Goal: Information Seeking & Learning: Learn about a topic

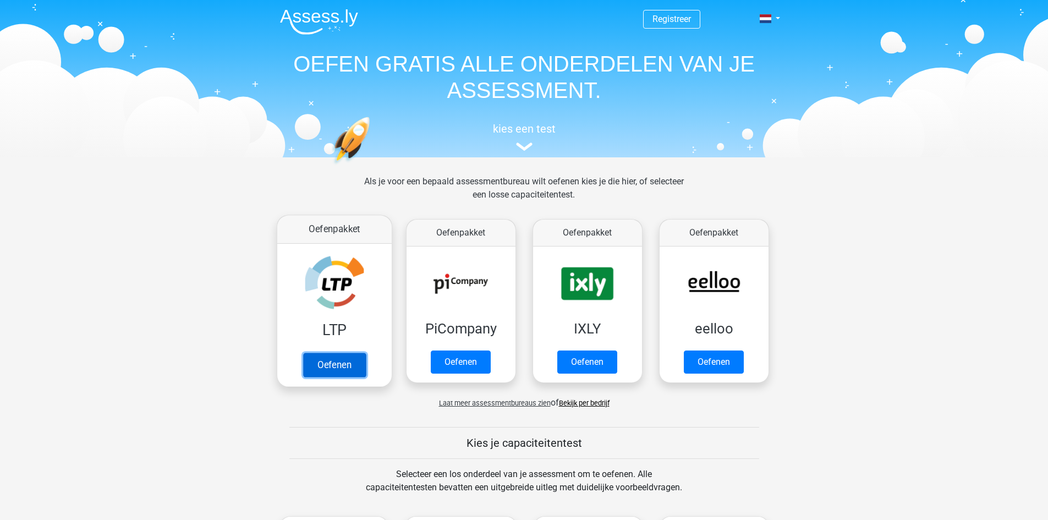
click at [346, 359] on link "Oefenen" at bounding box center [333, 365] width 63 height 24
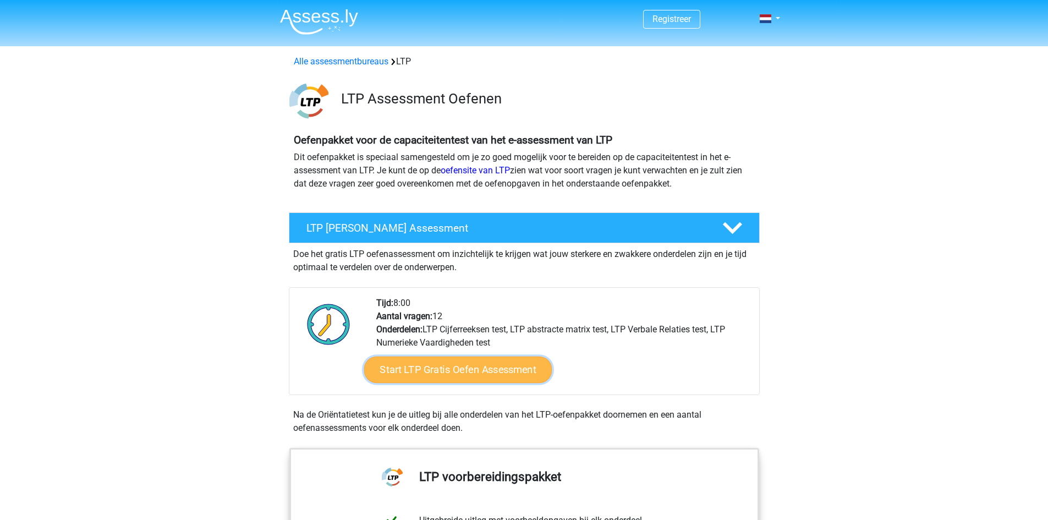
click at [453, 381] on link "Start LTP Gratis Oefen Assessment" at bounding box center [458, 369] width 188 height 26
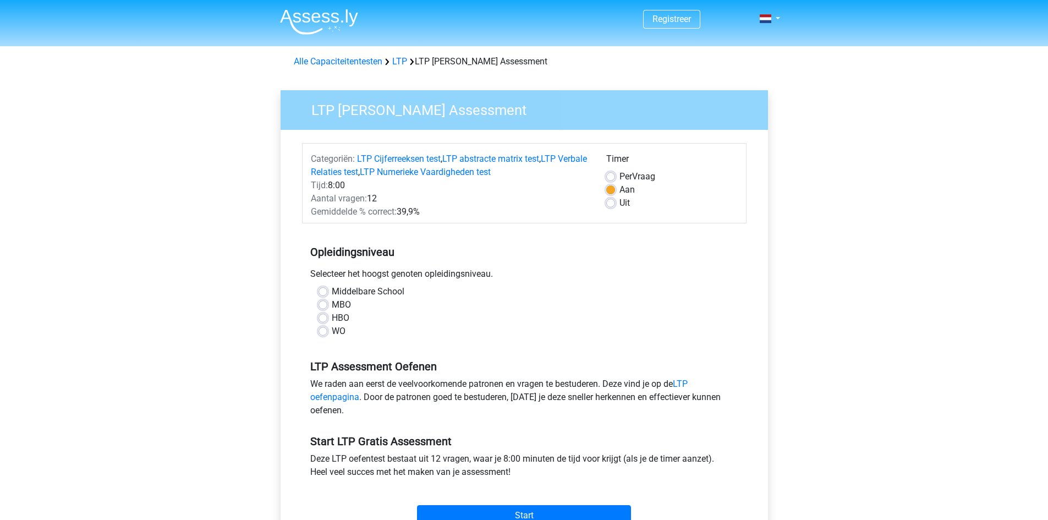
click at [332, 291] on label "Middelbare School" at bounding box center [368, 291] width 73 height 13
click at [323, 291] on input "Middelbare School" at bounding box center [322, 290] width 9 height 11
radio input "true"
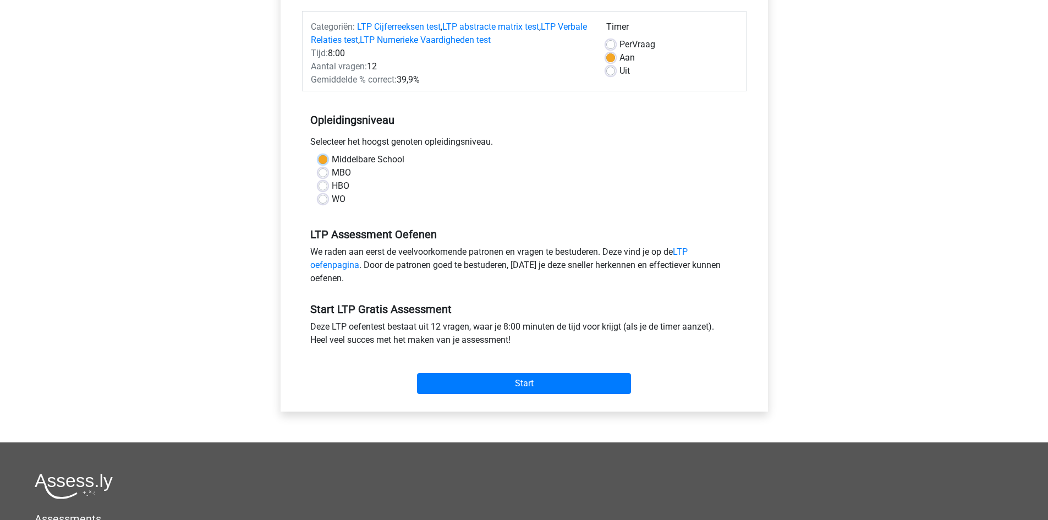
scroll to position [157, 0]
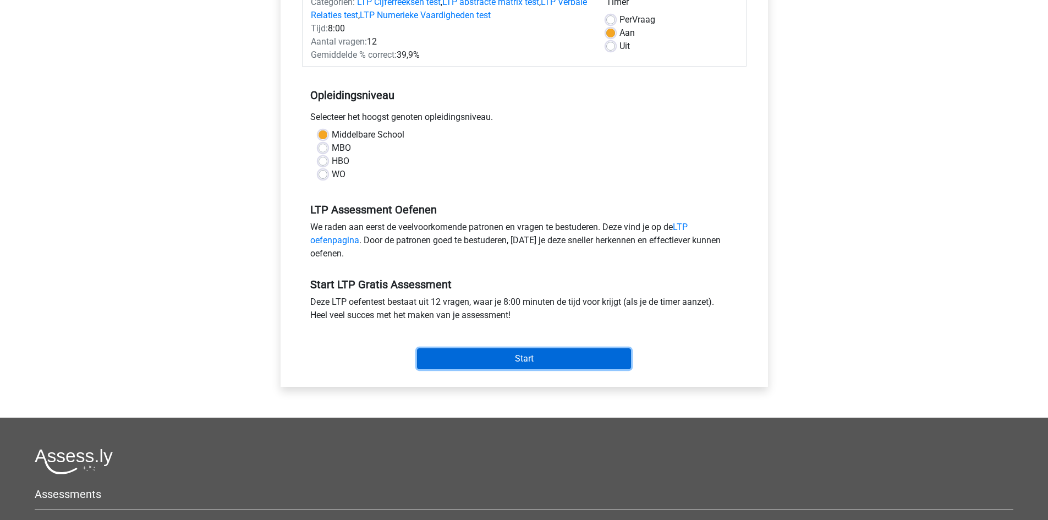
click at [597, 365] on input "Start" at bounding box center [524, 358] width 214 height 21
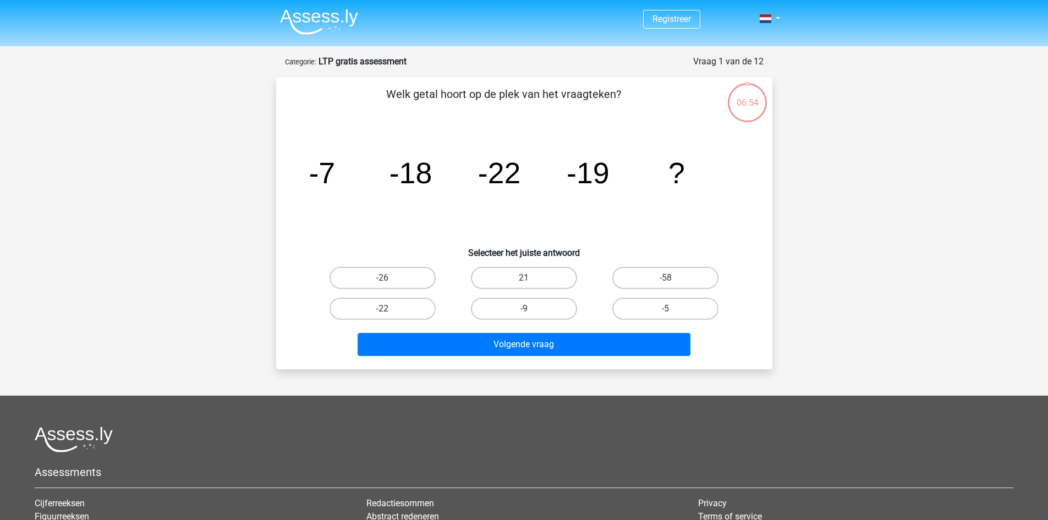
click at [528, 310] on input "-9" at bounding box center [527, 312] width 7 height 7
radio input "true"
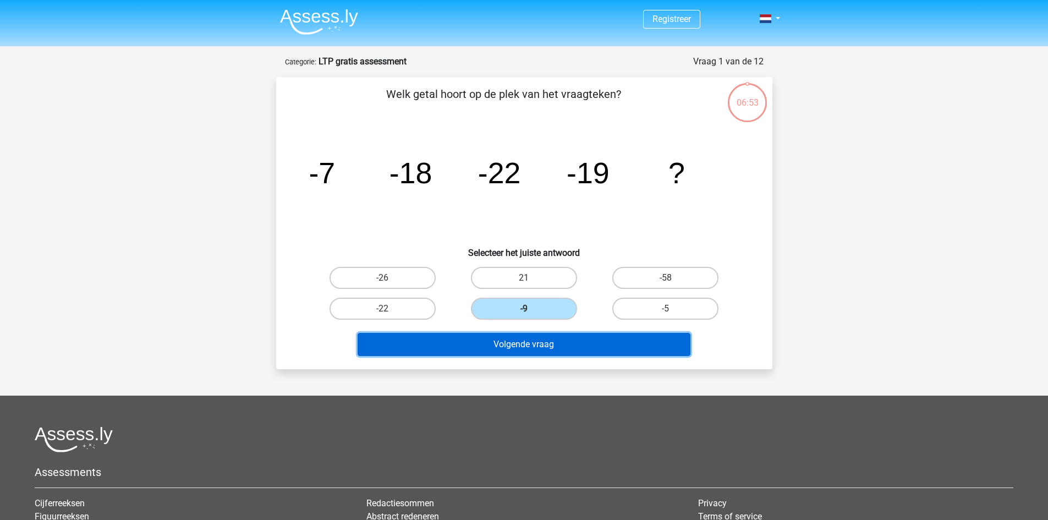
click at [531, 350] on button "Volgende vraag" at bounding box center [523, 344] width 333 height 23
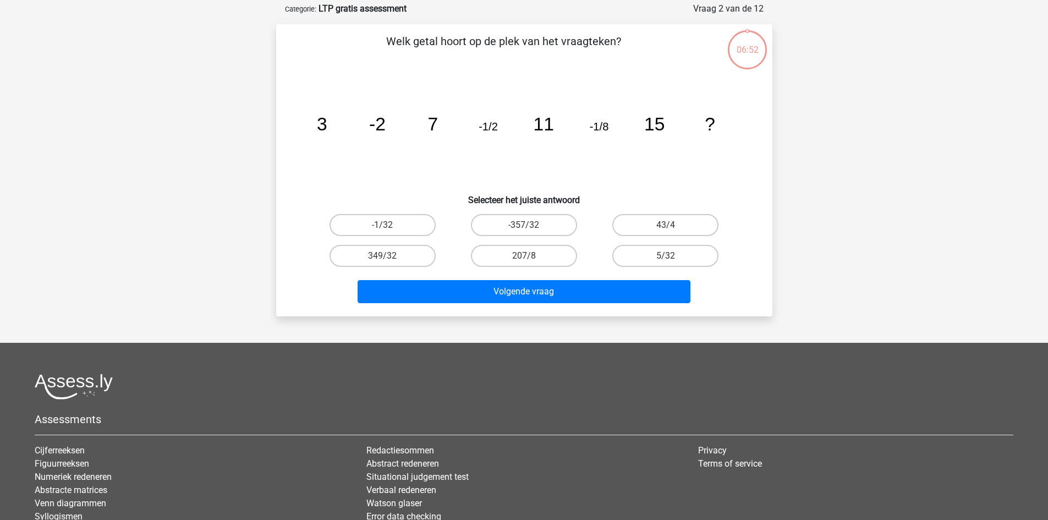
scroll to position [55, 0]
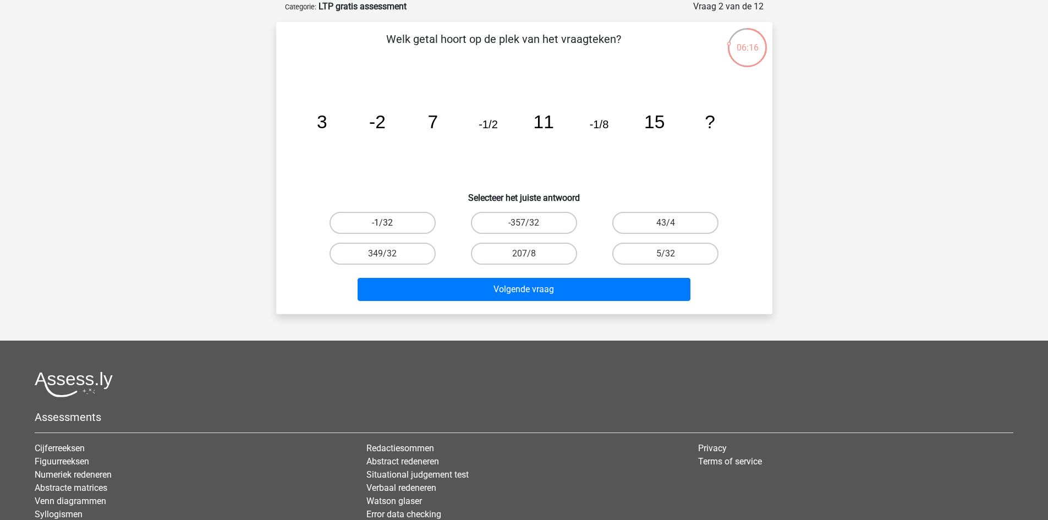
click at [407, 225] on label "-1/32" at bounding box center [382, 223] width 106 height 22
click at [389, 225] on input "-1/32" at bounding box center [385, 226] width 7 height 7
radio input "true"
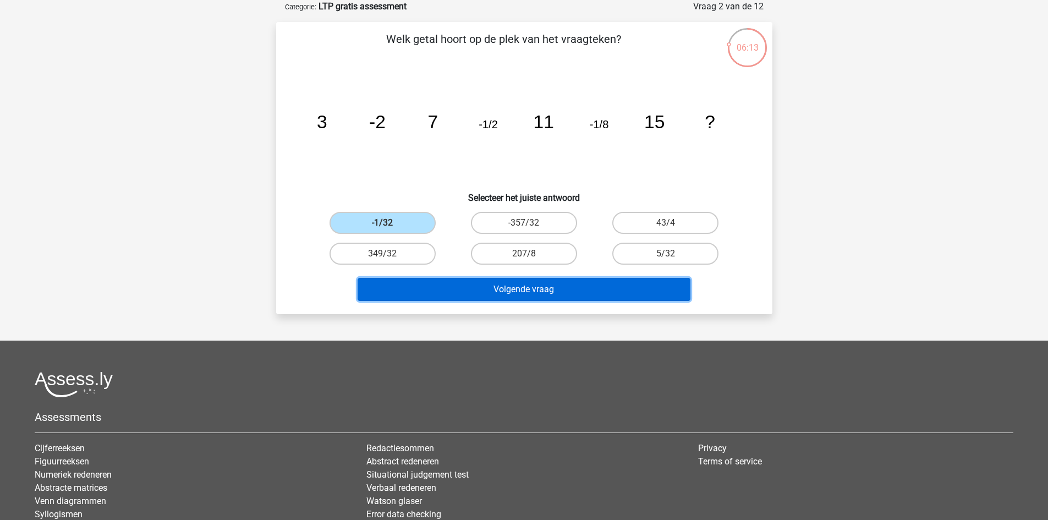
click at [529, 284] on button "Volgende vraag" at bounding box center [523, 289] width 333 height 23
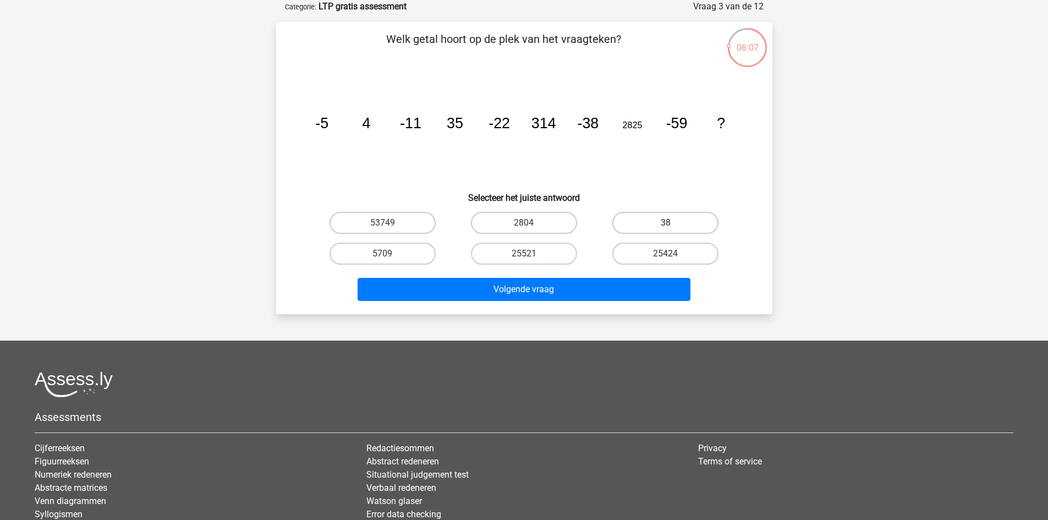
click at [673, 216] on label "38" at bounding box center [665, 223] width 106 height 22
click at [673, 223] on input "38" at bounding box center [668, 226] width 7 height 7
radio input "true"
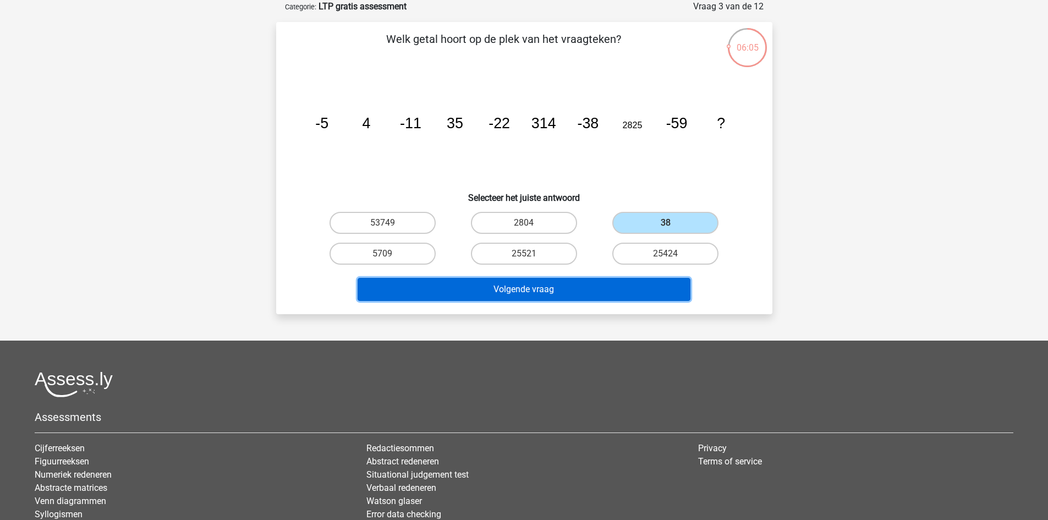
click at [631, 292] on button "Volgende vraag" at bounding box center [523, 289] width 333 height 23
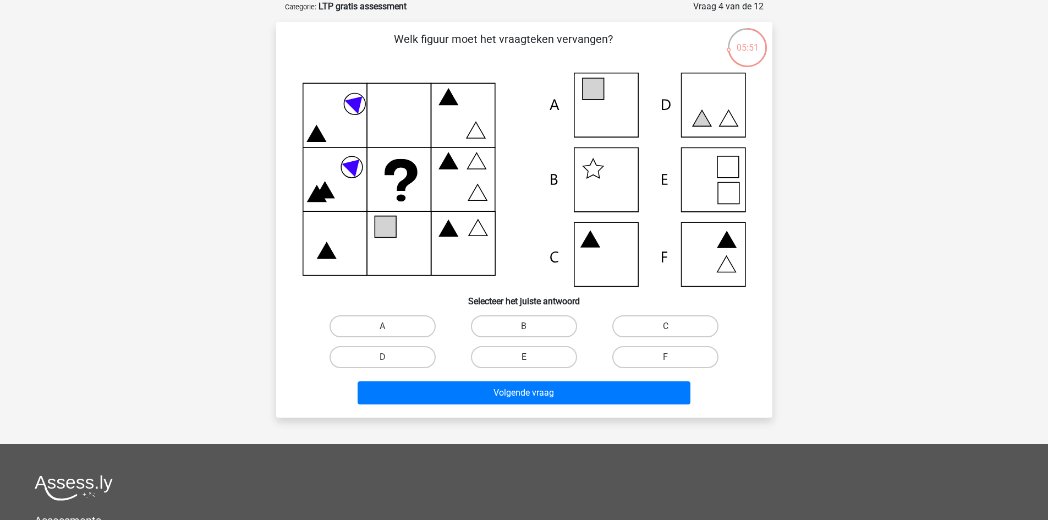
click at [544, 356] on label "E" at bounding box center [524, 357] width 106 height 22
click at [531, 357] on input "E" at bounding box center [527, 360] width 7 height 7
radio input "true"
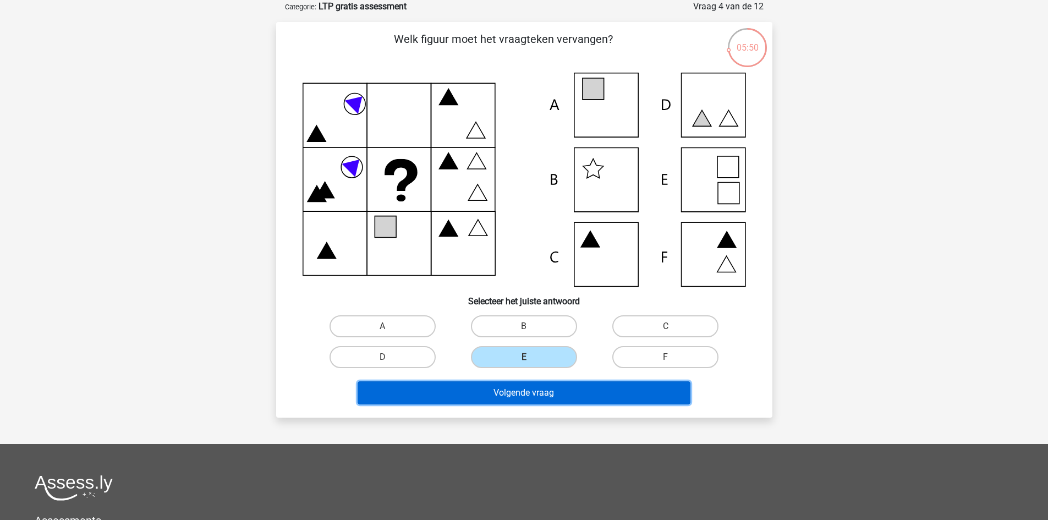
click at [542, 398] on button "Volgende vraag" at bounding box center [523, 392] width 333 height 23
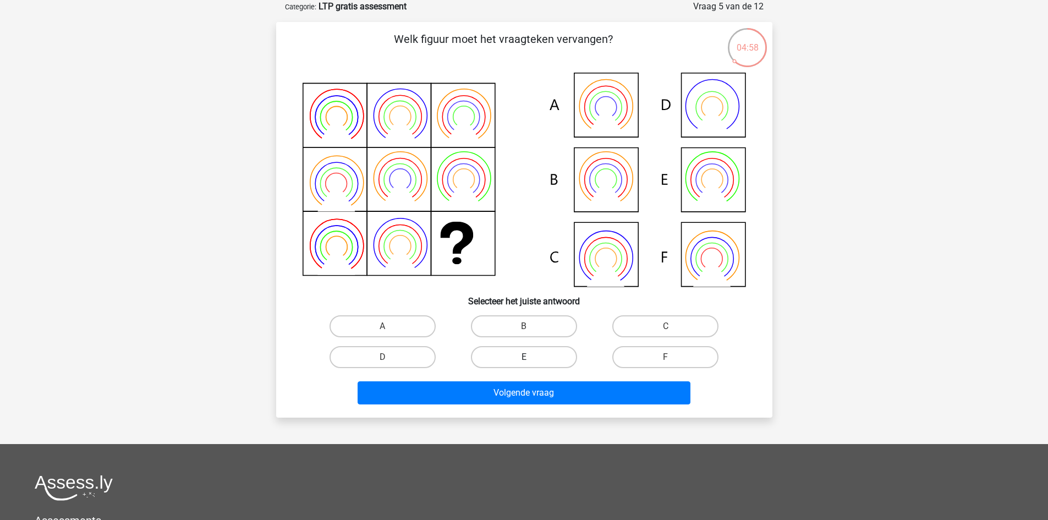
click at [519, 354] on label "E" at bounding box center [524, 357] width 106 height 22
click at [524, 357] on input "E" at bounding box center [527, 360] width 7 height 7
radio input "true"
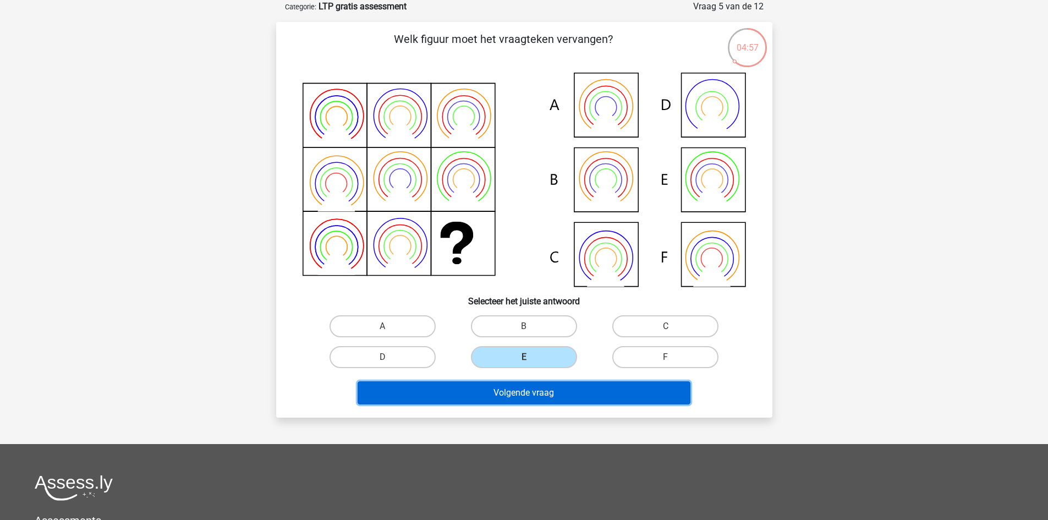
click at [544, 394] on button "Volgende vraag" at bounding box center [523, 392] width 333 height 23
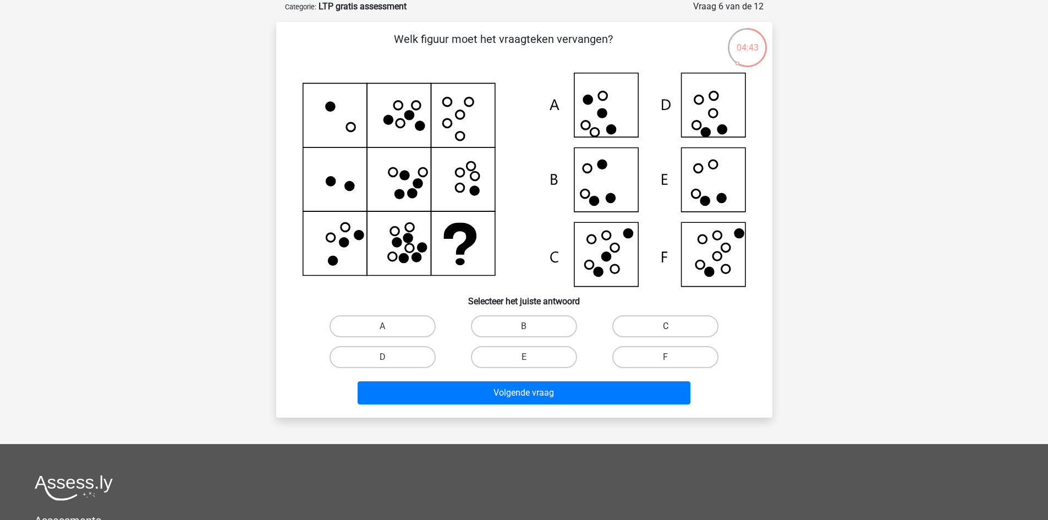
click at [667, 325] on label "C" at bounding box center [665, 326] width 106 height 22
click at [667, 326] on input "C" at bounding box center [668, 329] width 7 height 7
radio input "true"
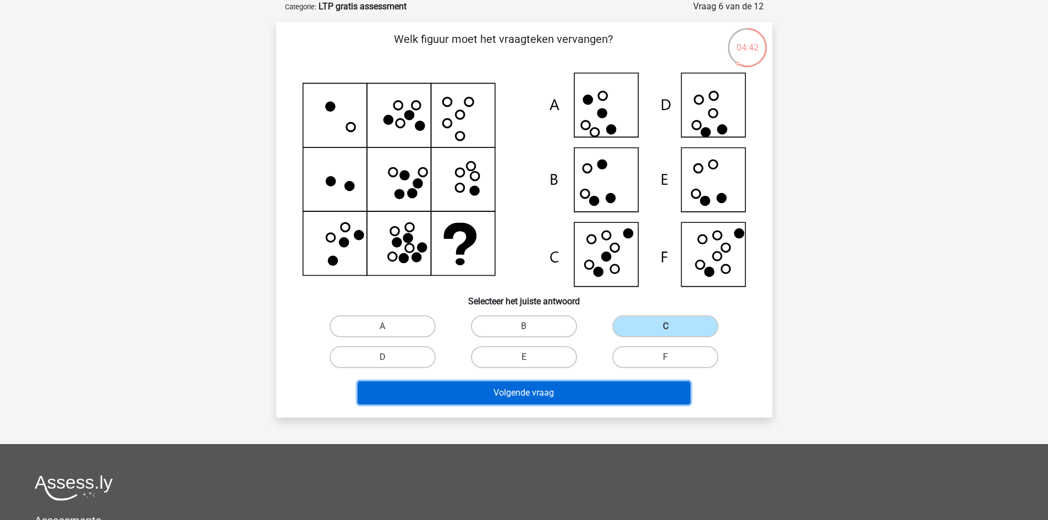
click at [609, 386] on button "Volgende vraag" at bounding box center [523, 392] width 333 height 23
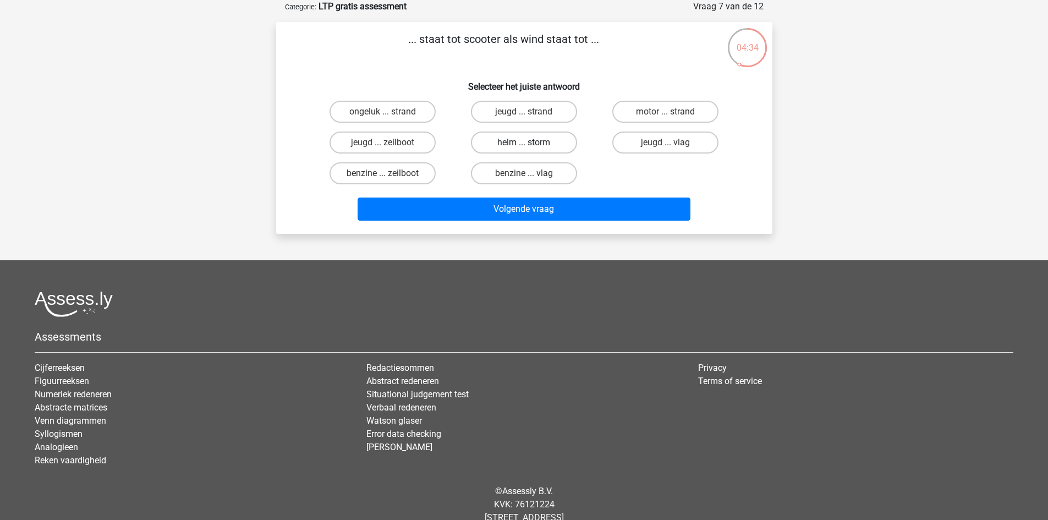
click at [539, 143] on label "helm ... storm" at bounding box center [524, 142] width 106 height 22
click at [531, 143] on input "helm ... storm" at bounding box center [527, 145] width 7 height 7
radio input "true"
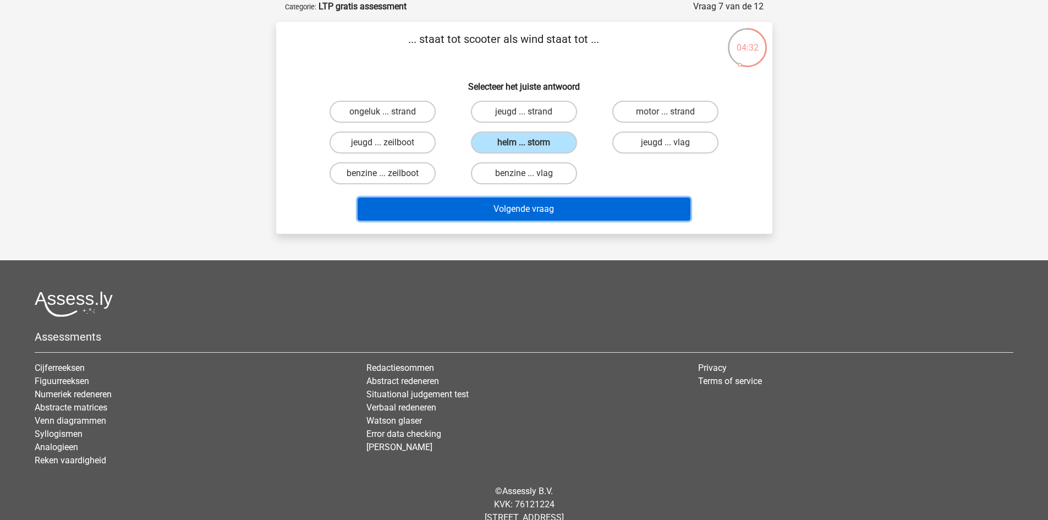
click at [582, 203] on button "Volgende vraag" at bounding box center [523, 208] width 333 height 23
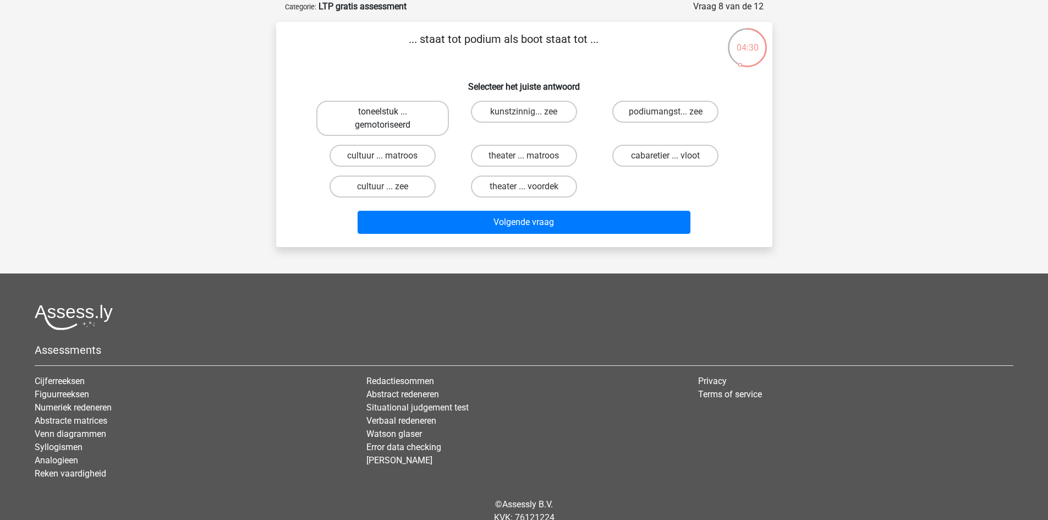
click at [408, 112] on label "toneelstuk ... gemotoriseerd" at bounding box center [382, 118] width 133 height 35
click at [389, 112] on input "toneelstuk ... gemotoriseerd" at bounding box center [385, 115] width 7 height 7
radio input "true"
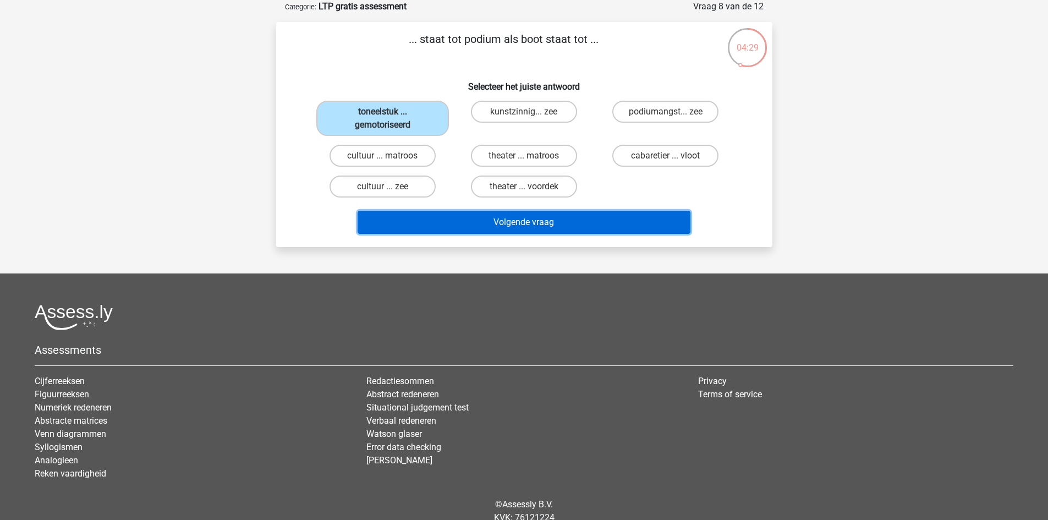
click at [485, 217] on button "Volgende vraag" at bounding box center [523, 222] width 333 height 23
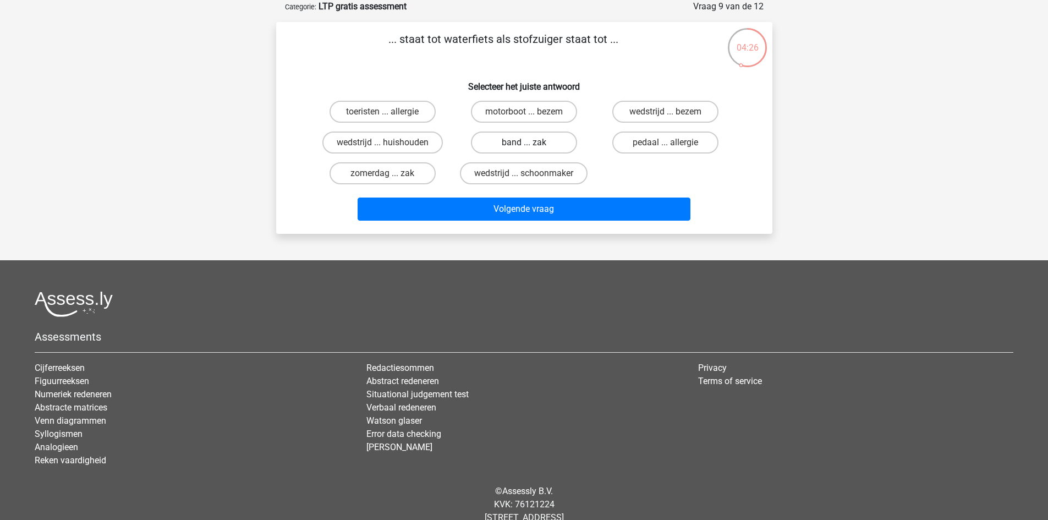
click at [516, 136] on label "band ... zak" at bounding box center [524, 142] width 106 height 22
click at [524, 142] on input "band ... zak" at bounding box center [527, 145] width 7 height 7
radio input "true"
click at [525, 110] on label "motorboot ... bezem" at bounding box center [524, 112] width 106 height 22
click at [525, 112] on input "motorboot ... bezem" at bounding box center [527, 115] width 7 height 7
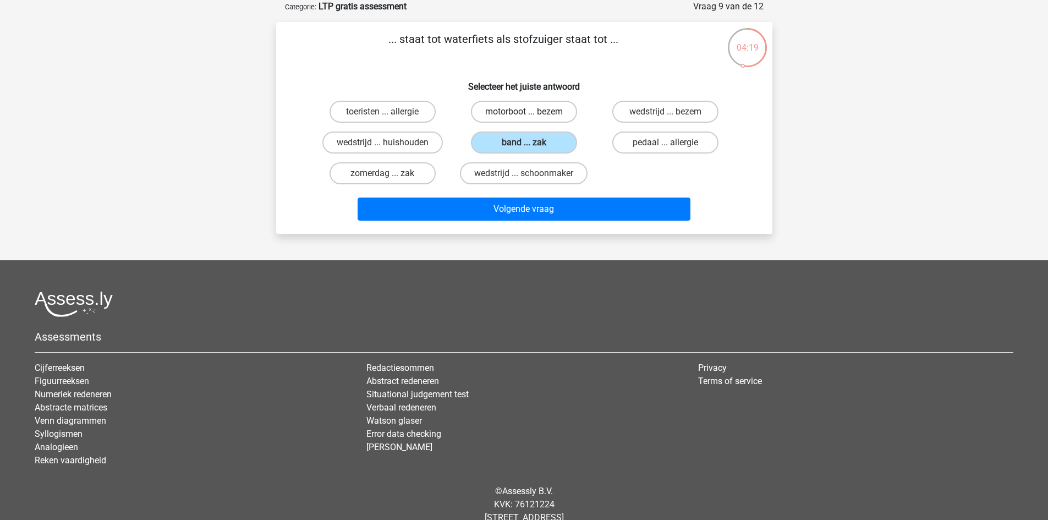
radio input "true"
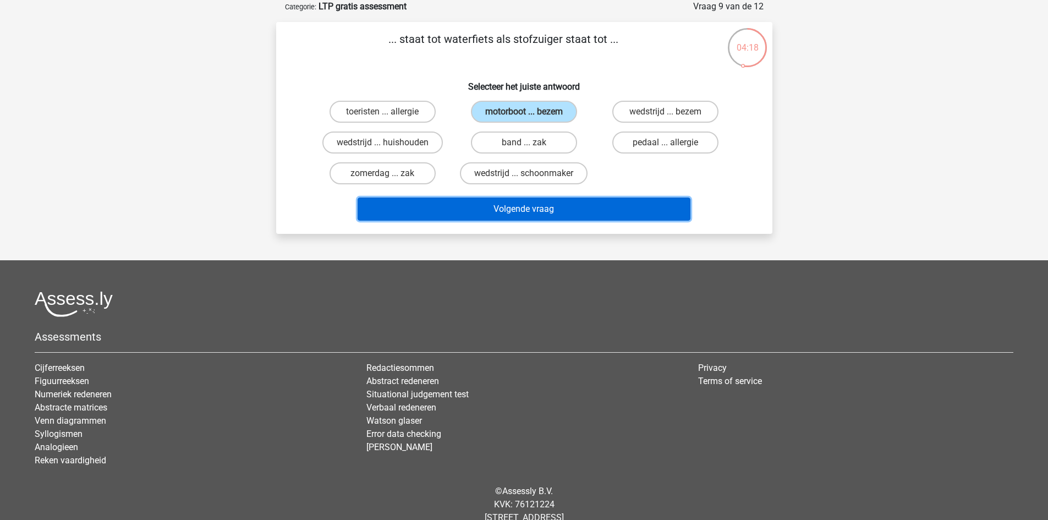
click at [521, 213] on button "Volgende vraag" at bounding box center [523, 208] width 333 height 23
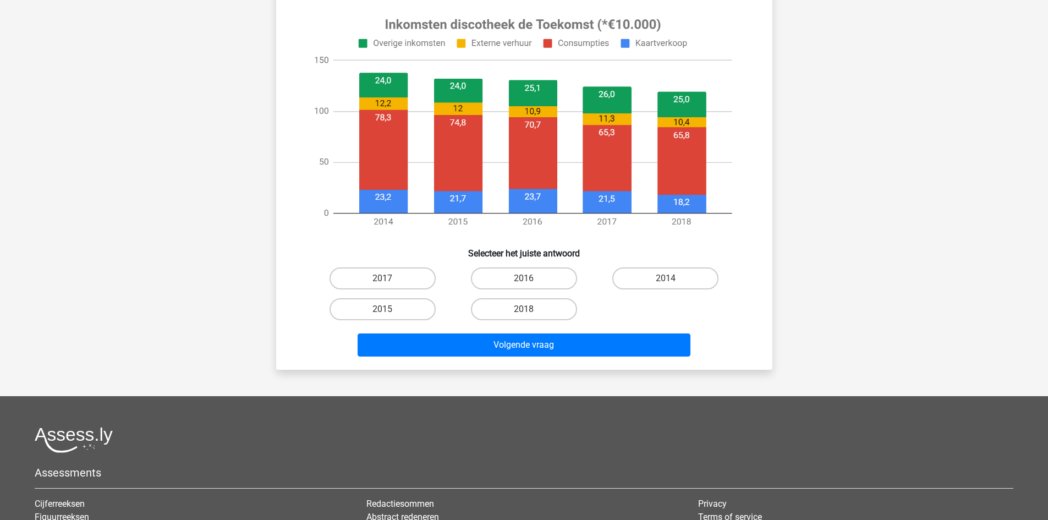
scroll to position [400, 0]
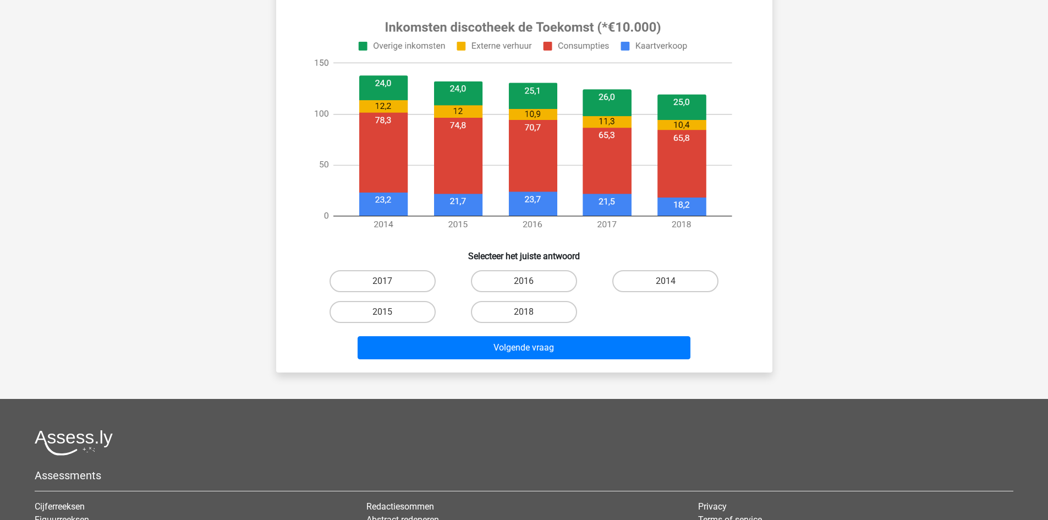
click at [517, 390] on div "Registreer" at bounding box center [524, 144] width 1048 height 1089
click at [674, 283] on label "2014" at bounding box center [665, 281] width 106 height 22
click at [673, 283] on input "2014" at bounding box center [668, 284] width 7 height 7
radio input "true"
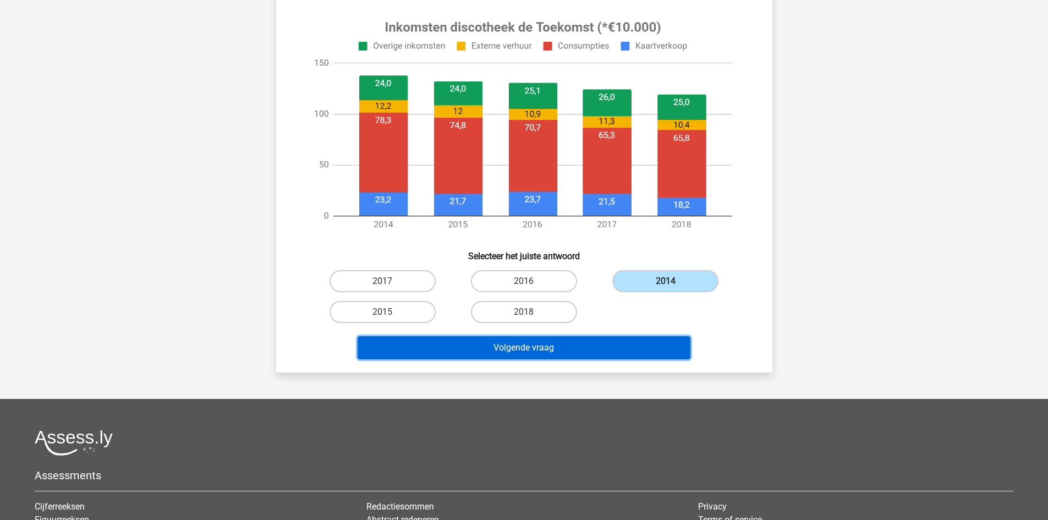
click at [585, 351] on button "Volgende vraag" at bounding box center [523, 347] width 333 height 23
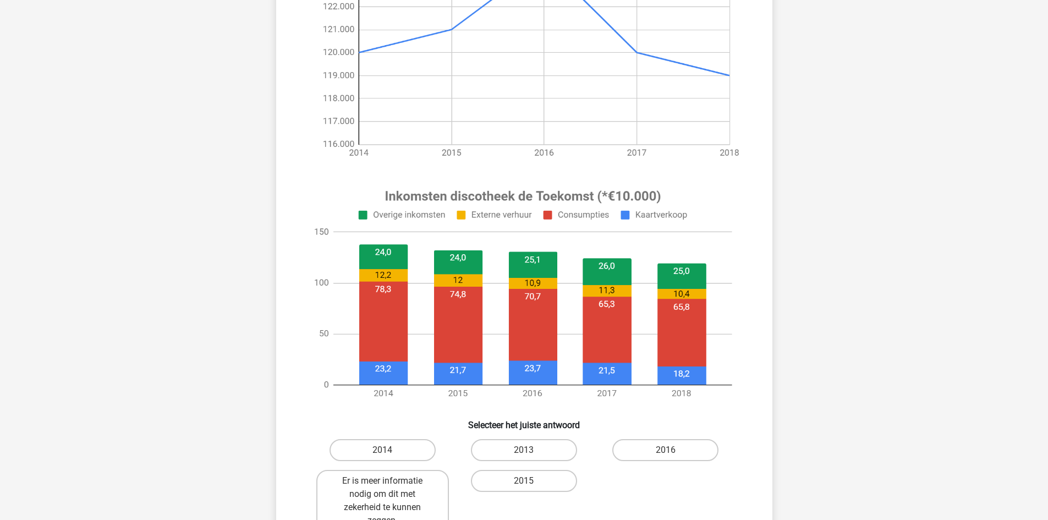
scroll to position [245, 0]
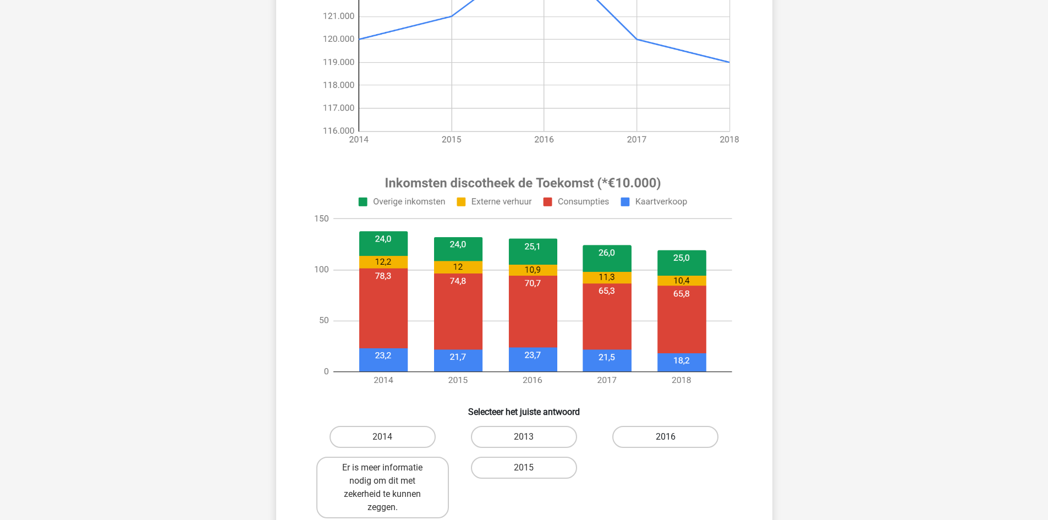
click at [664, 442] on label "2016" at bounding box center [665, 437] width 106 height 22
click at [665, 442] on input "2016" at bounding box center [668, 440] width 7 height 7
radio input "true"
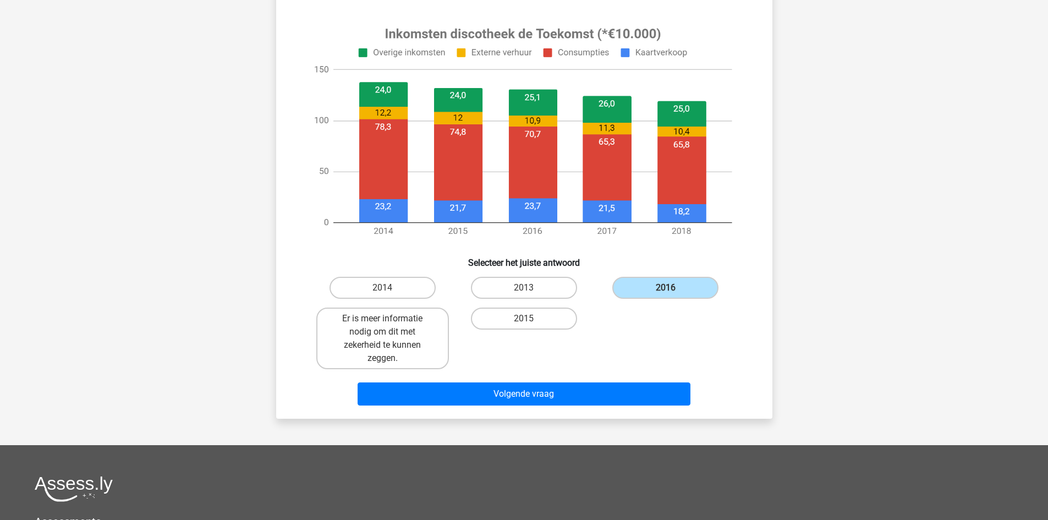
scroll to position [395, 0]
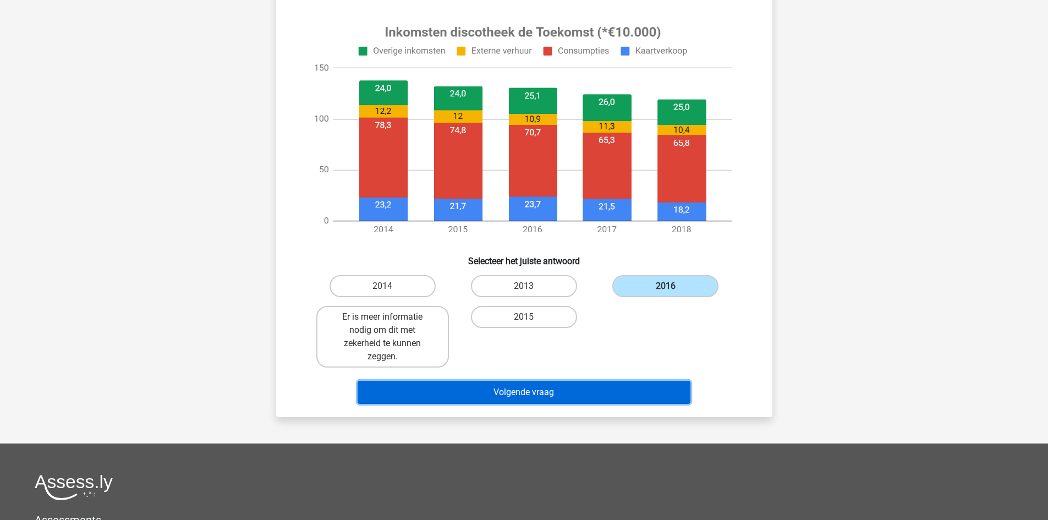
click at [558, 390] on button "Volgende vraag" at bounding box center [523, 392] width 333 height 23
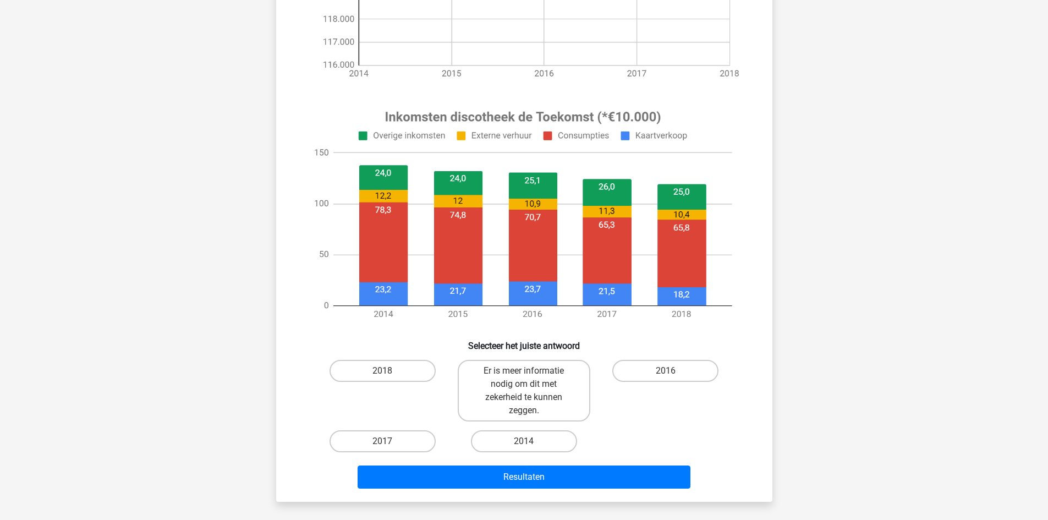
scroll to position [312, 0]
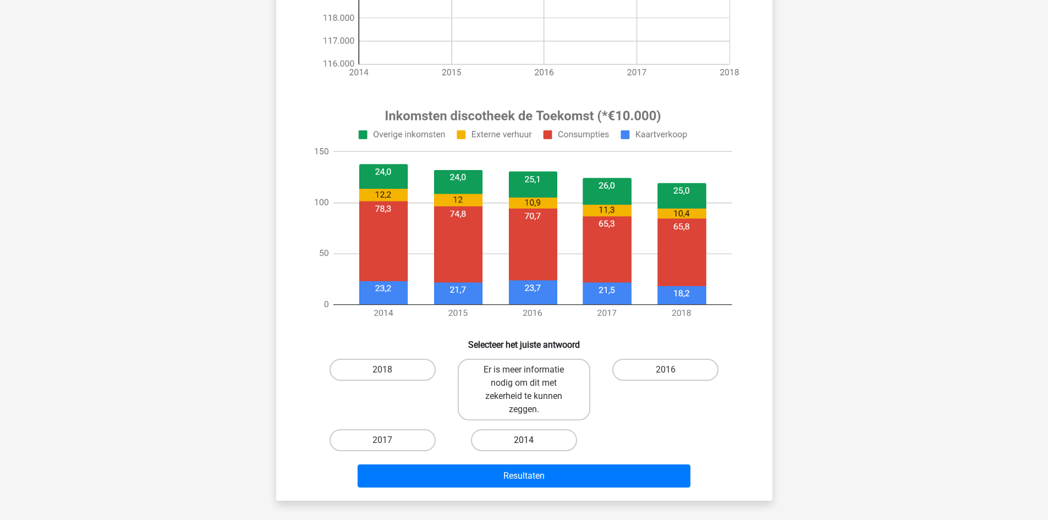
click at [544, 442] on label "2014" at bounding box center [524, 440] width 106 height 22
click at [531, 442] on input "2014" at bounding box center [527, 443] width 7 height 7
radio input "true"
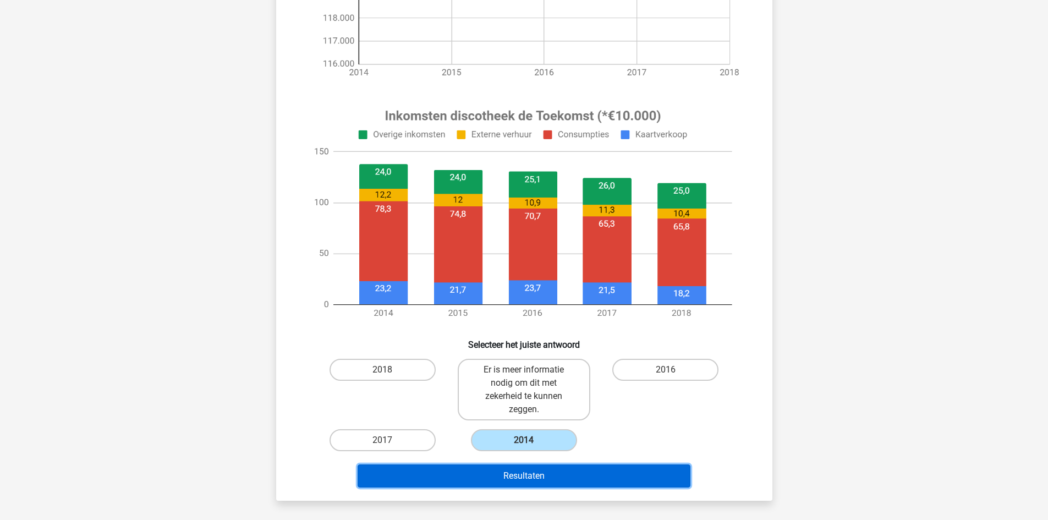
click at [548, 480] on button "Resultaten" at bounding box center [523, 475] width 333 height 23
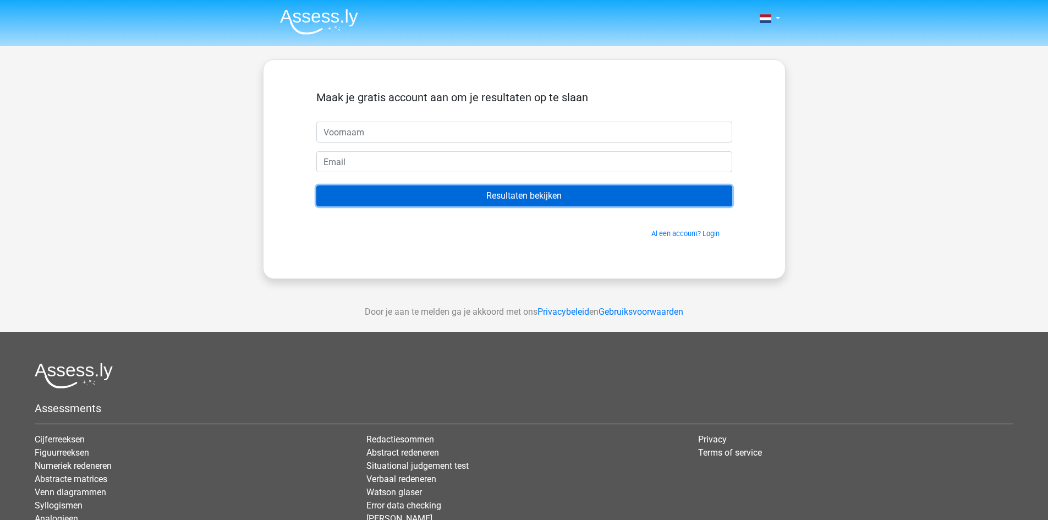
click at [528, 192] on input "Resultaten bekijken" at bounding box center [524, 195] width 416 height 21
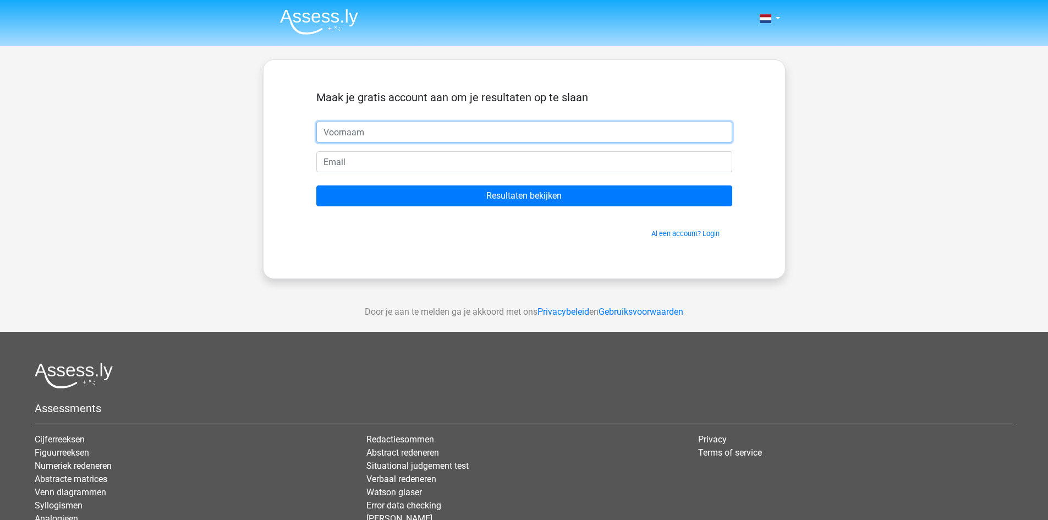
click at [435, 134] on input "text" at bounding box center [524, 132] width 416 height 21
type input "arnaud"
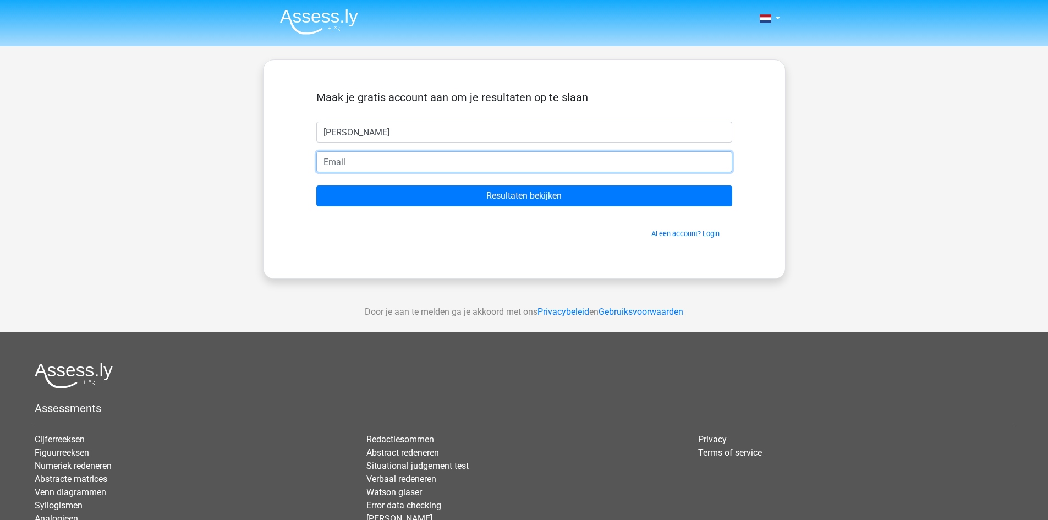
click at [405, 162] on input "email" at bounding box center [524, 161] width 416 height 21
type input "[EMAIL_ADDRESS][DOMAIN_NAME]"
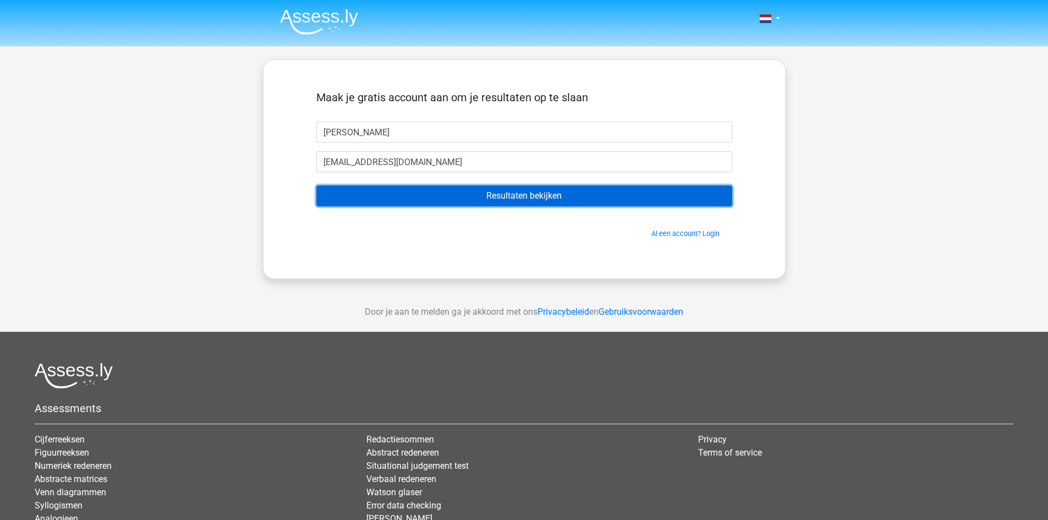
click at [447, 196] on input "Resultaten bekijken" at bounding box center [524, 195] width 416 height 21
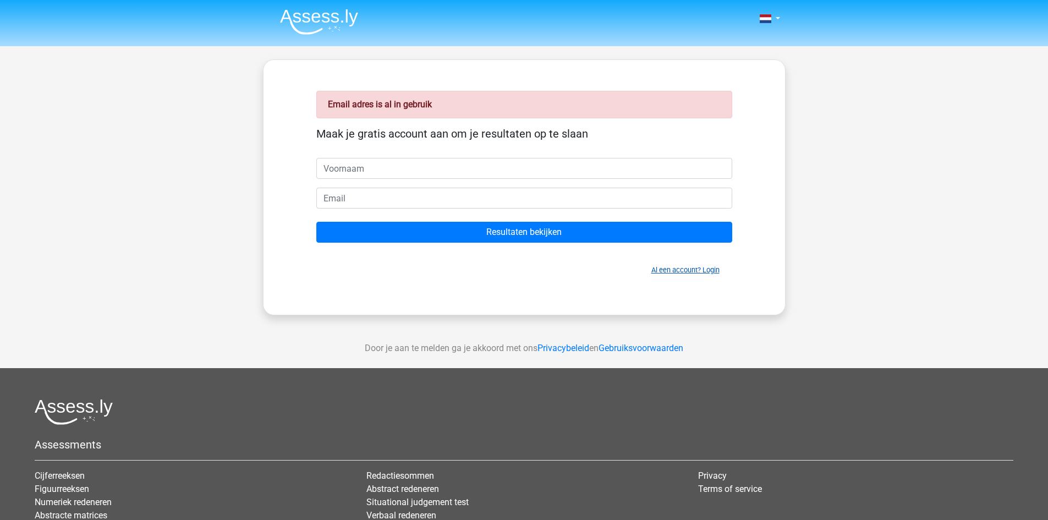
click at [692, 273] on link "Al een account? Login" at bounding box center [685, 270] width 68 height 8
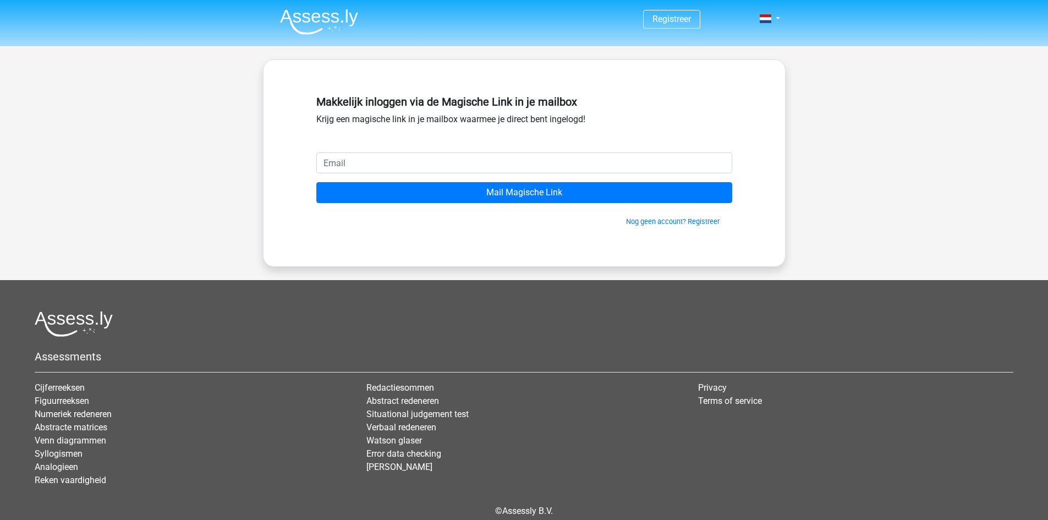
click at [421, 162] on input "email" at bounding box center [524, 162] width 416 height 21
type input "[EMAIL_ADDRESS][DOMAIN_NAME]"
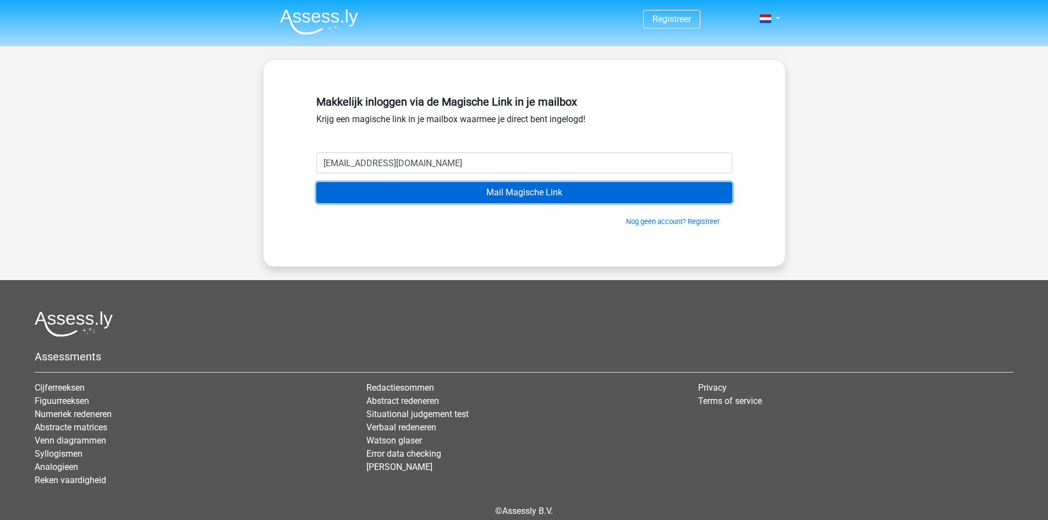
click at [488, 195] on input "Mail Magische Link" at bounding box center [524, 192] width 416 height 21
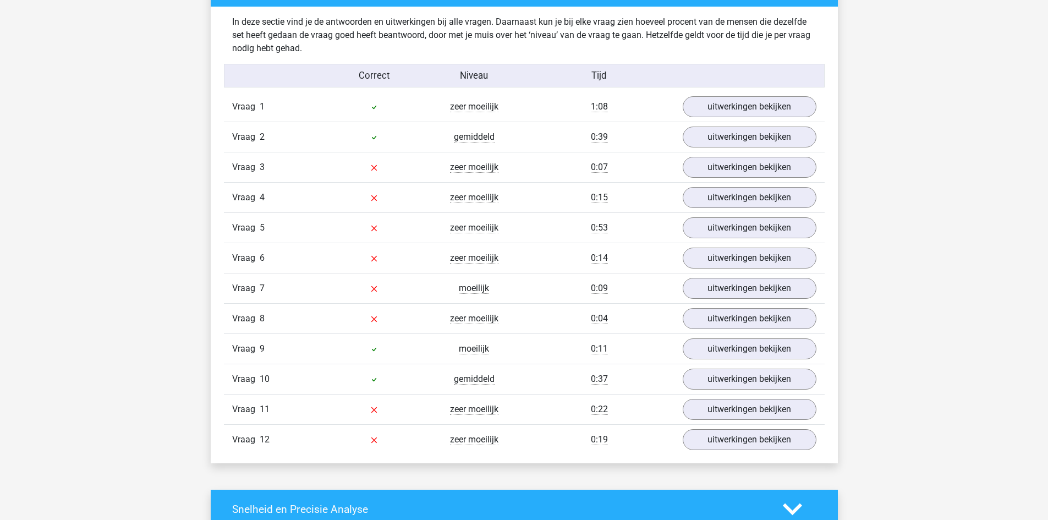
scroll to position [1234, 0]
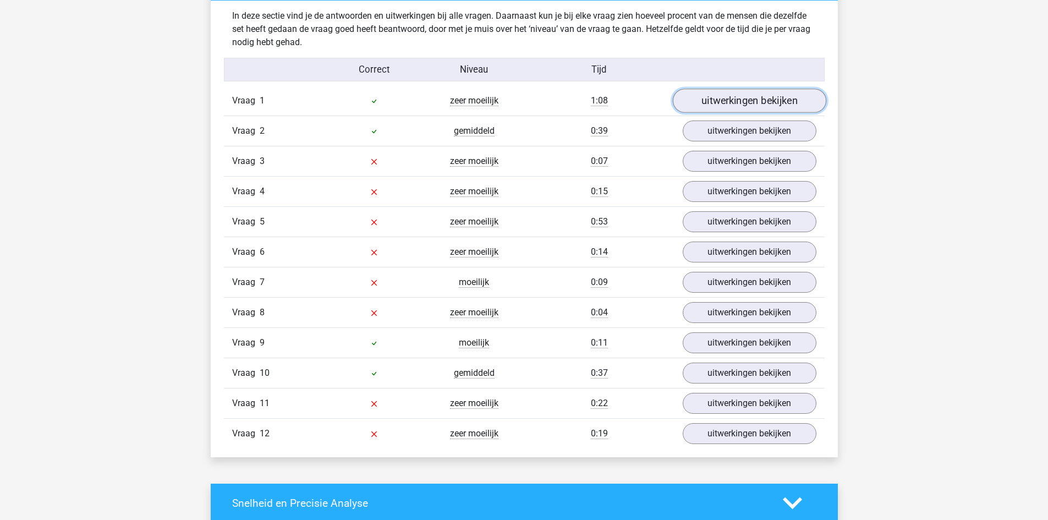
click at [778, 102] on link "uitwerkingen bekijken" at bounding box center [748, 101] width 153 height 24
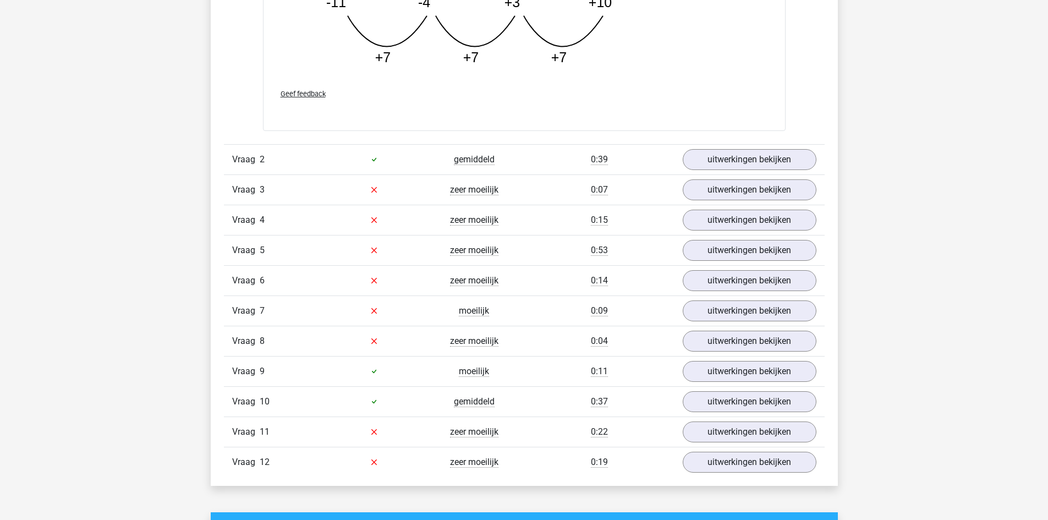
scroll to position [1790, 0]
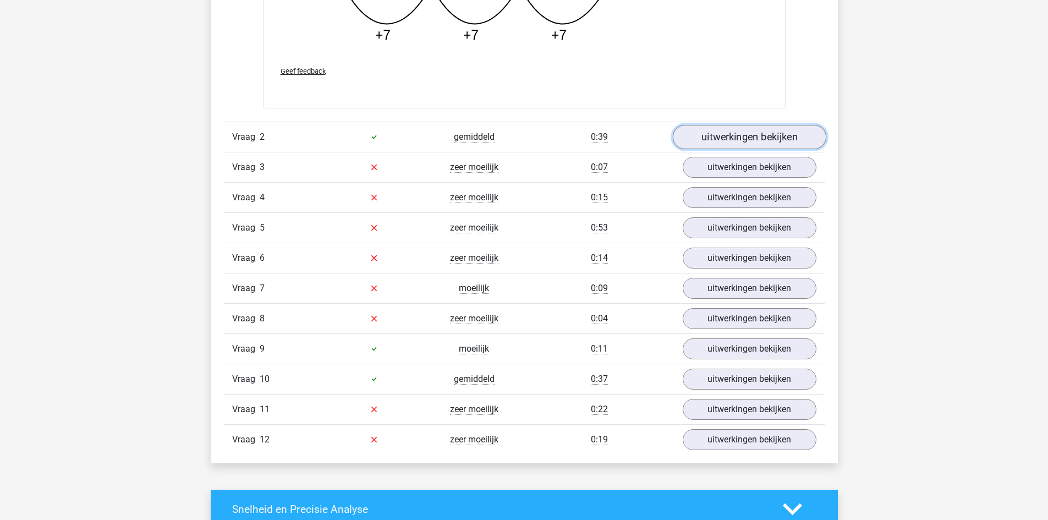
click at [767, 130] on link "uitwerkingen bekijken" at bounding box center [748, 137] width 153 height 24
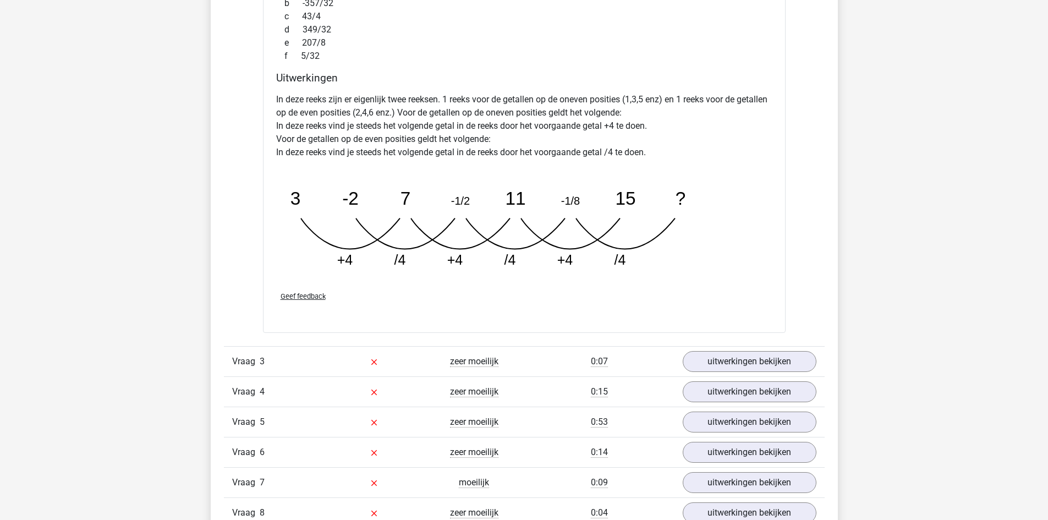
scroll to position [2272, 0]
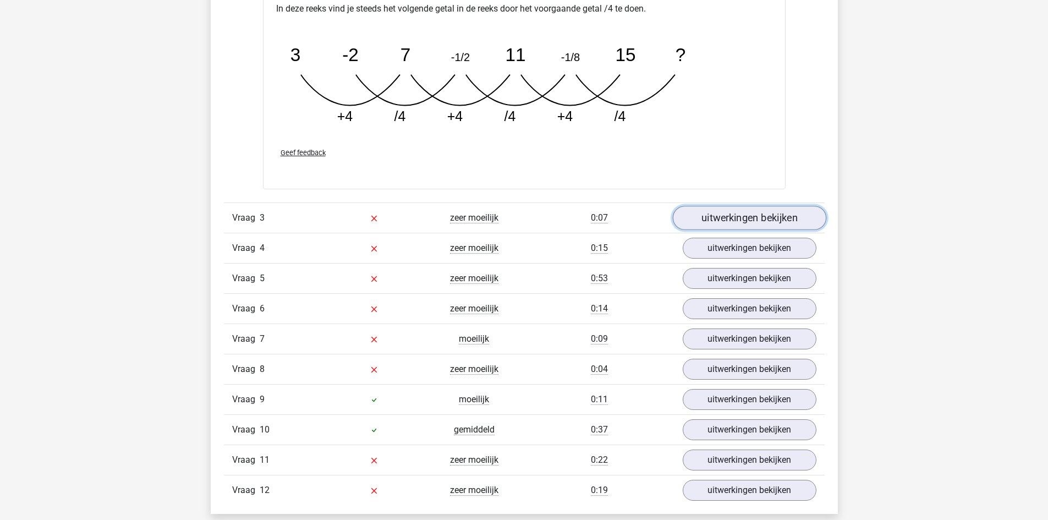
click at [766, 218] on link "uitwerkingen bekijken" at bounding box center [748, 218] width 153 height 24
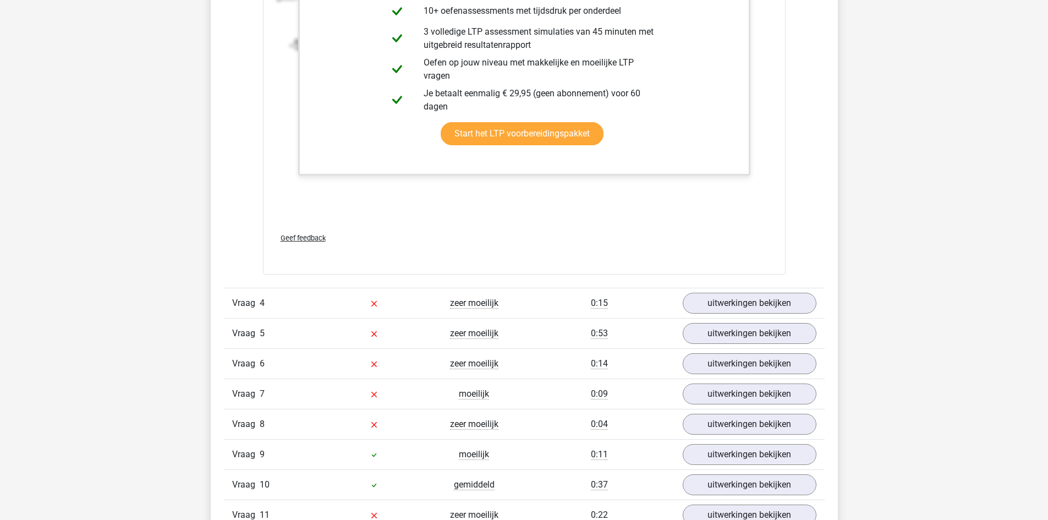
scroll to position [2882, 0]
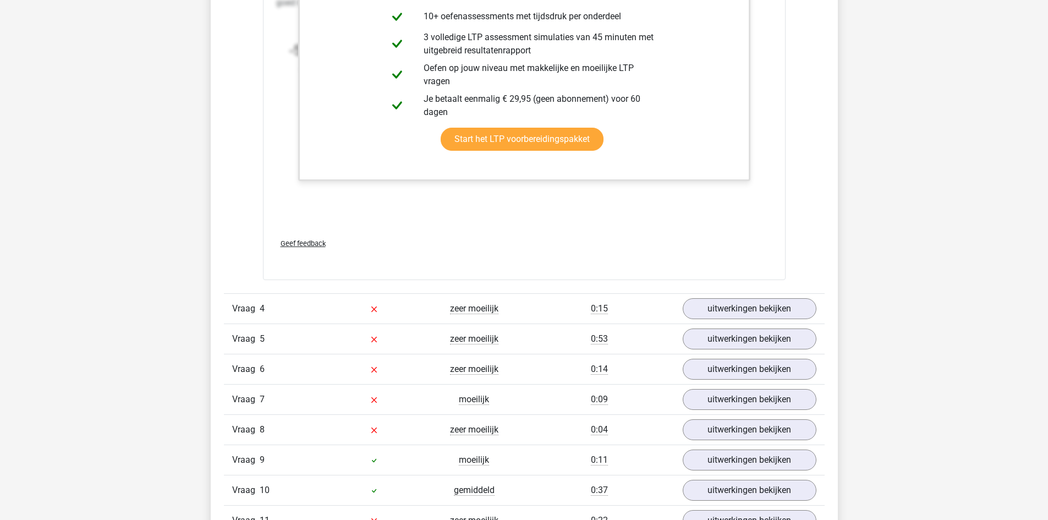
click at [762, 230] on div "Geef feedback" at bounding box center [524, 243] width 505 height 28
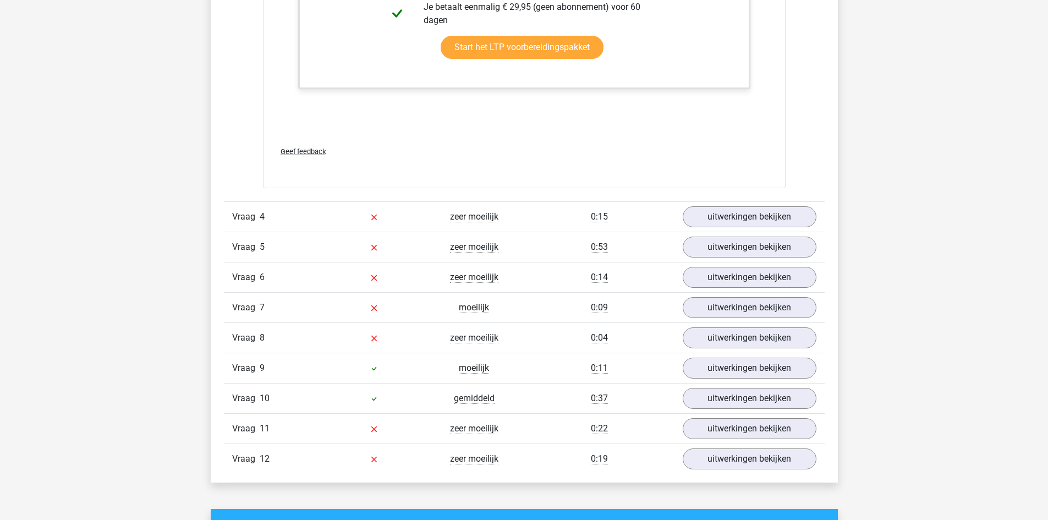
scroll to position [2994, 0]
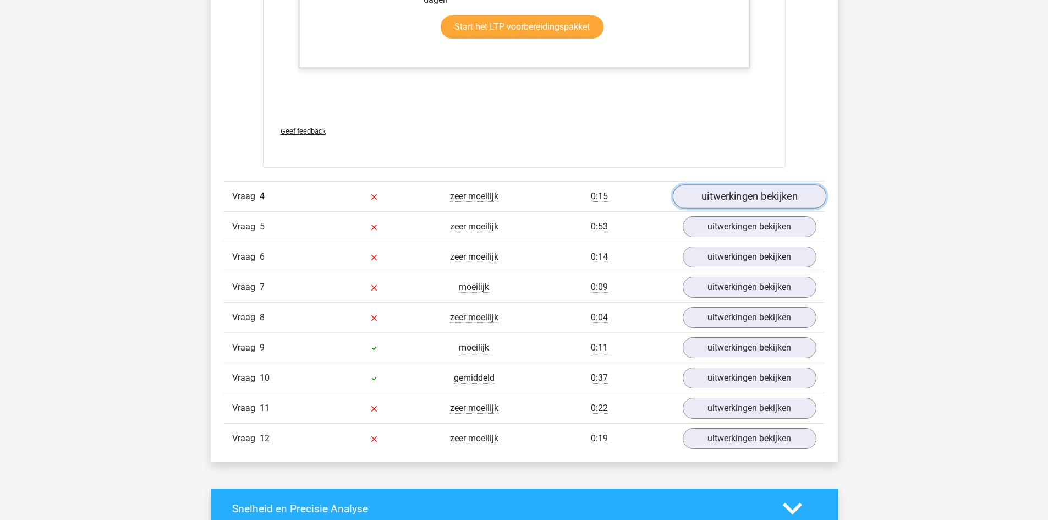
click at [744, 201] on link "uitwerkingen bekijken" at bounding box center [748, 196] width 153 height 24
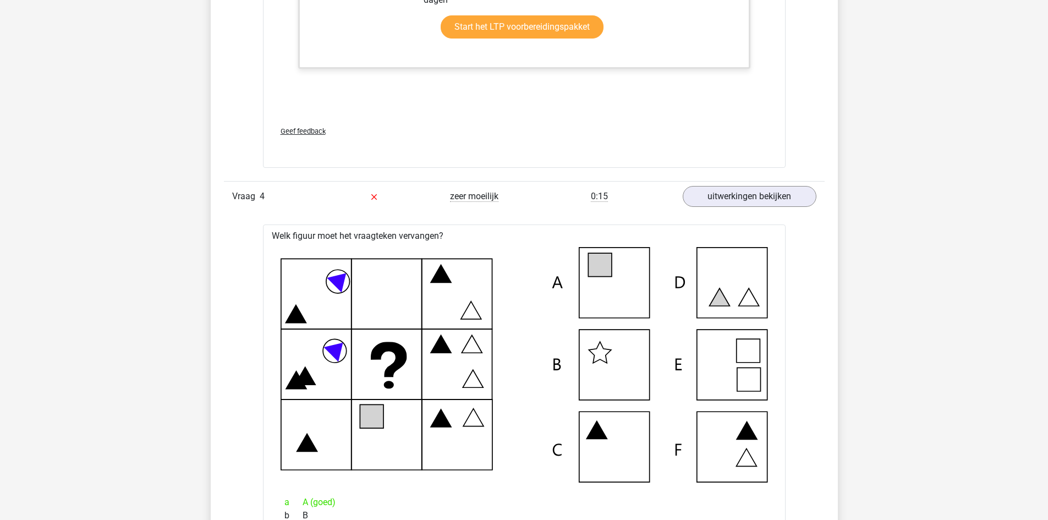
drag, startPoint x: 1046, startPoint y: 320, endPoint x: 1054, endPoint y: 332, distance: 14.3
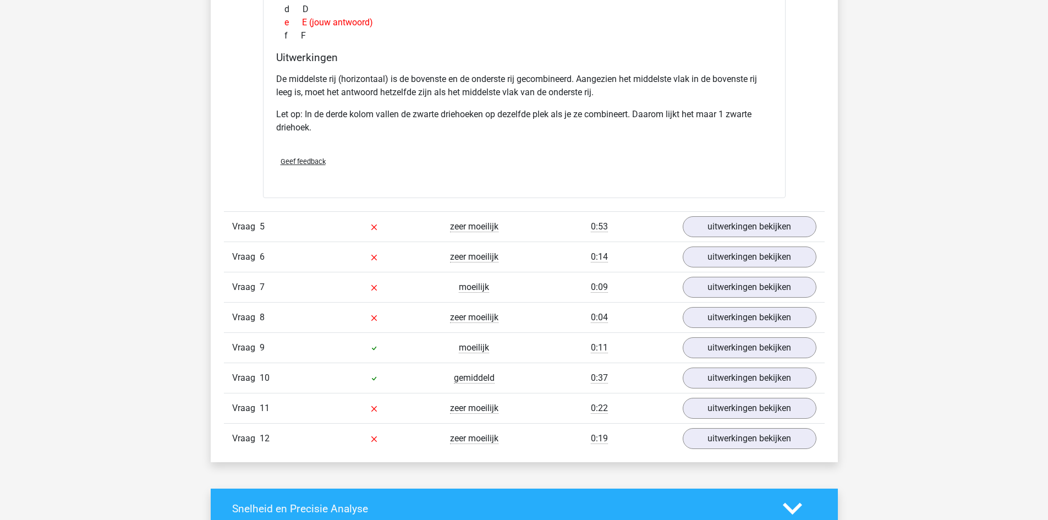
scroll to position [3543, 0]
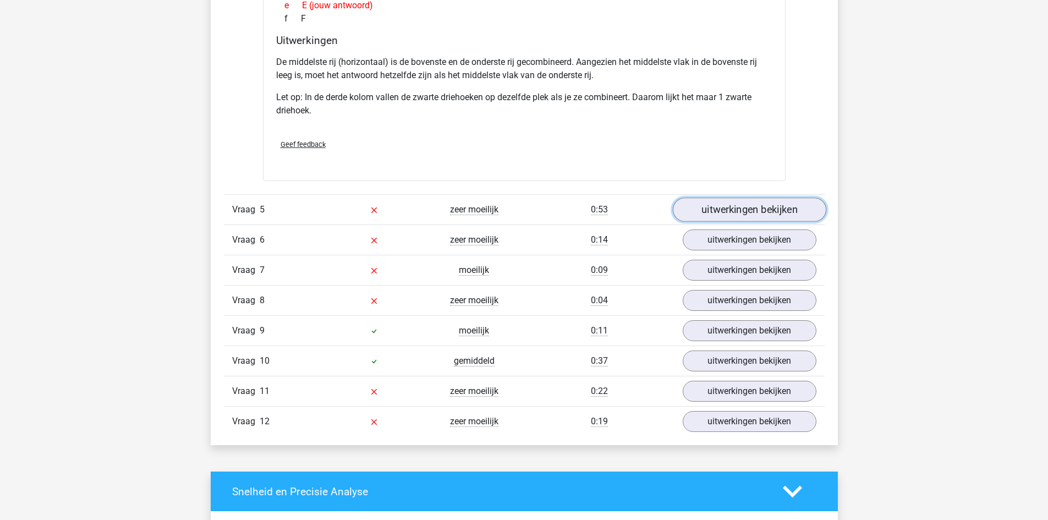
click at [772, 211] on link "uitwerkingen bekijken" at bounding box center [748, 209] width 153 height 24
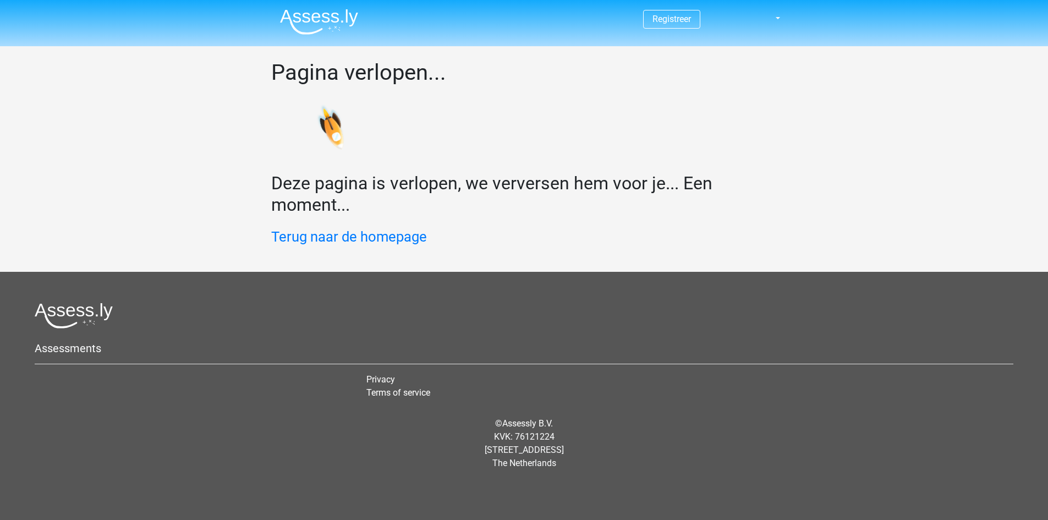
click at [326, 21] on img at bounding box center [319, 22] width 78 height 26
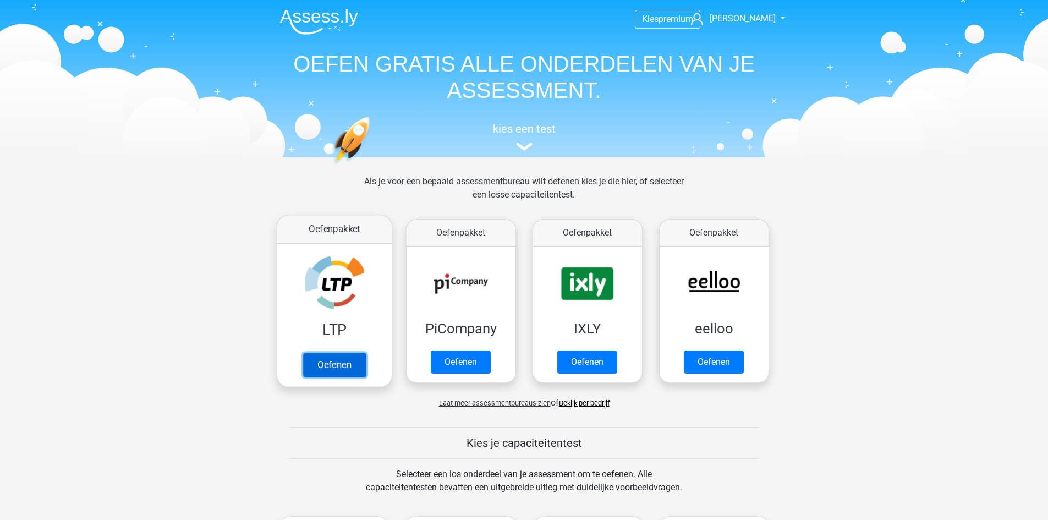
click at [331, 357] on link "Oefenen" at bounding box center [333, 365] width 63 height 24
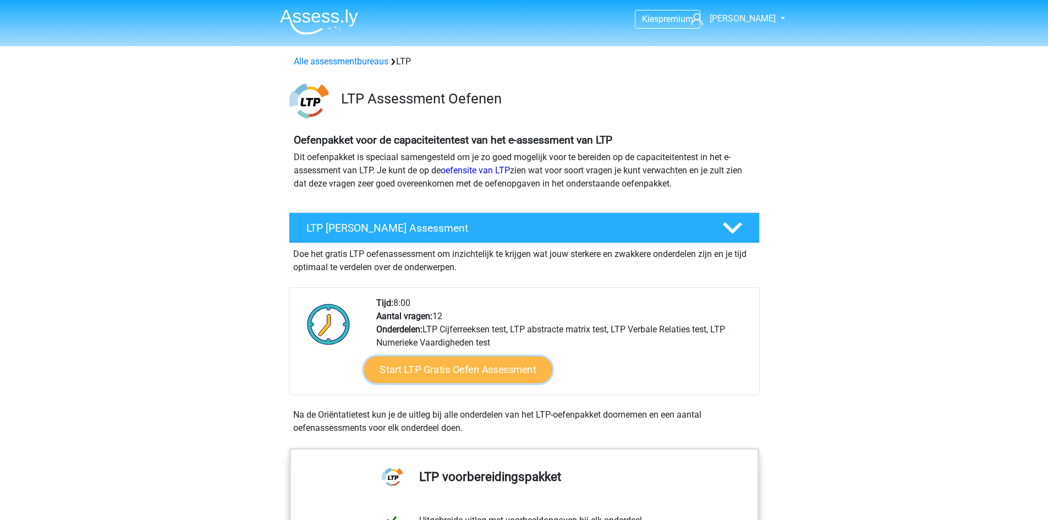
click at [450, 372] on link "Start LTP Gratis Oefen Assessment" at bounding box center [458, 369] width 188 height 26
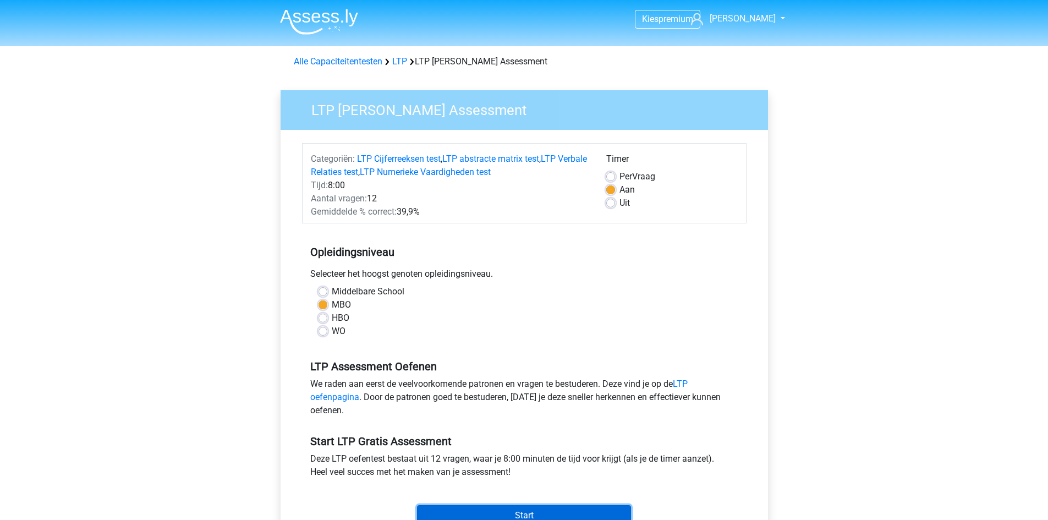
click at [572, 519] on input "Start" at bounding box center [524, 515] width 214 height 21
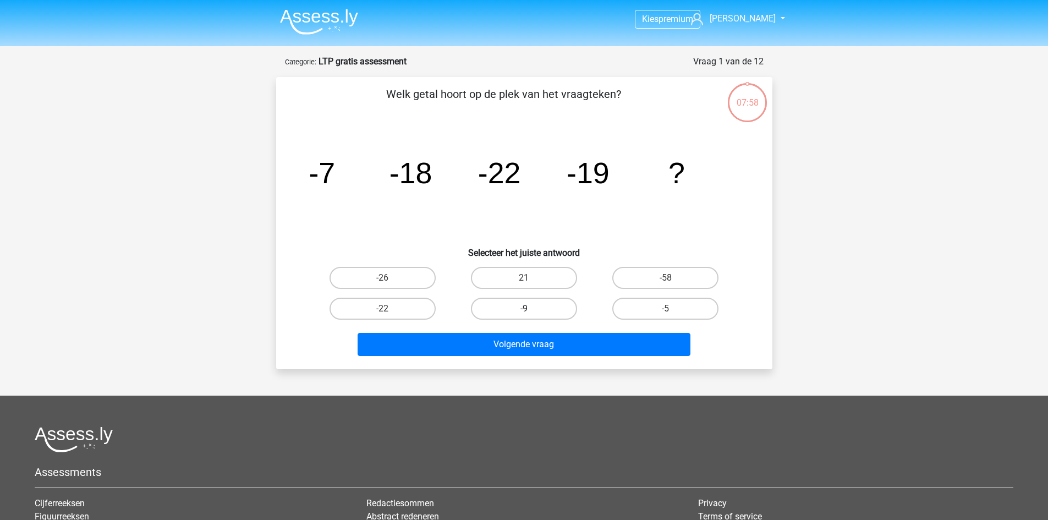
click at [534, 307] on label "-9" at bounding box center [524, 309] width 106 height 22
click at [531, 309] on input "-9" at bounding box center [527, 312] width 7 height 7
radio input "true"
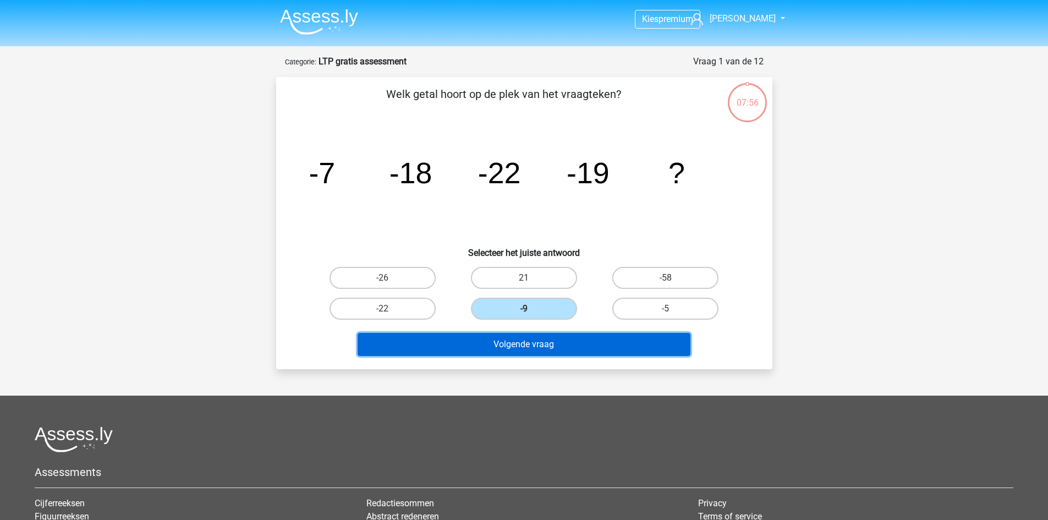
click at [530, 344] on button "Volgende vraag" at bounding box center [523, 344] width 333 height 23
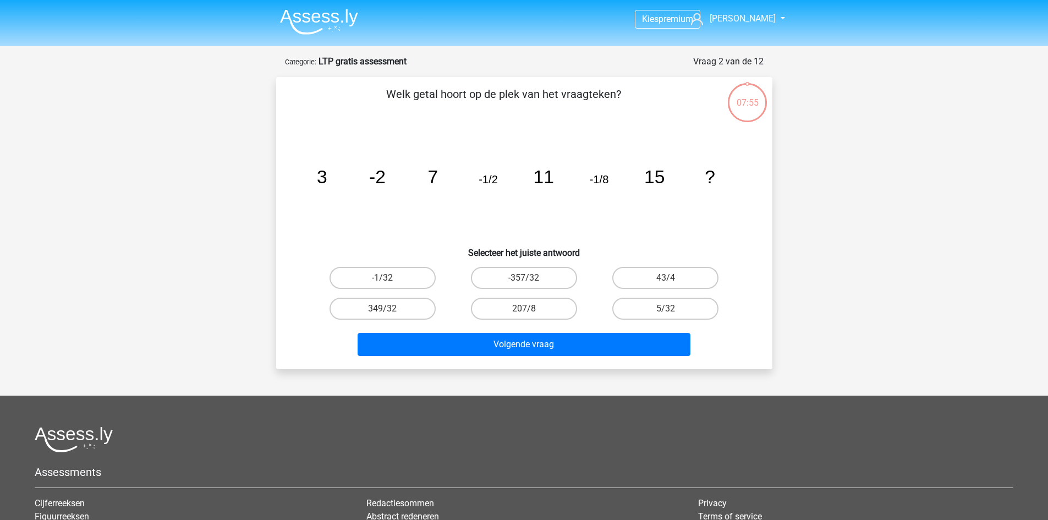
scroll to position [55, 0]
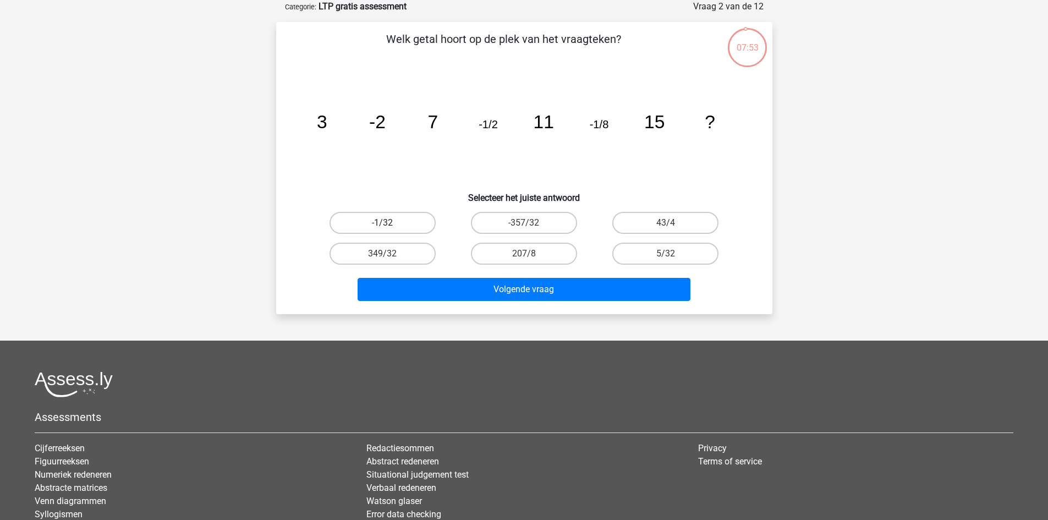
click at [387, 219] on label "-1/32" at bounding box center [382, 223] width 106 height 22
click at [387, 223] on input "-1/32" at bounding box center [385, 226] width 7 height 7
radio input "true"
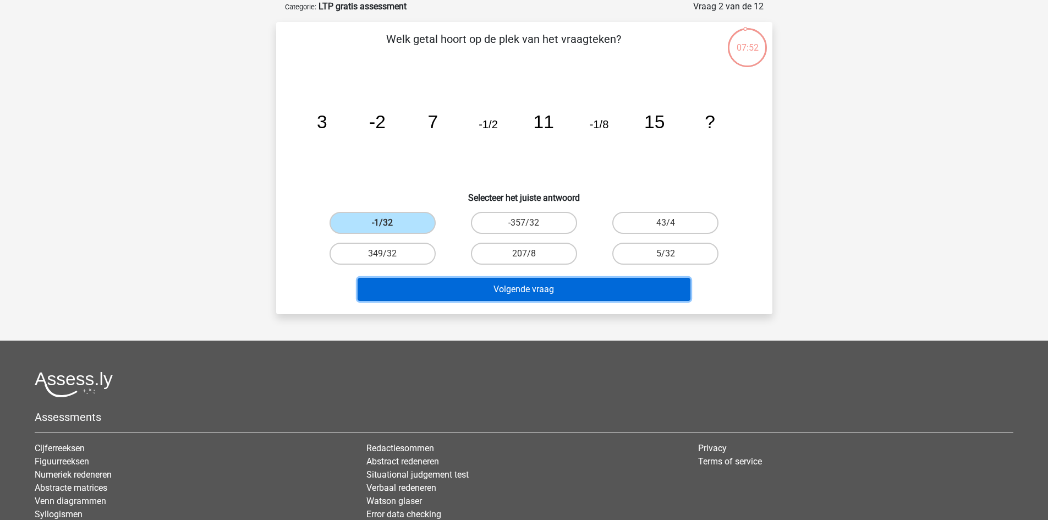
click at [492, 294] on button "Volgende vraag" at bounding box center [523, 289] width 333 height 23
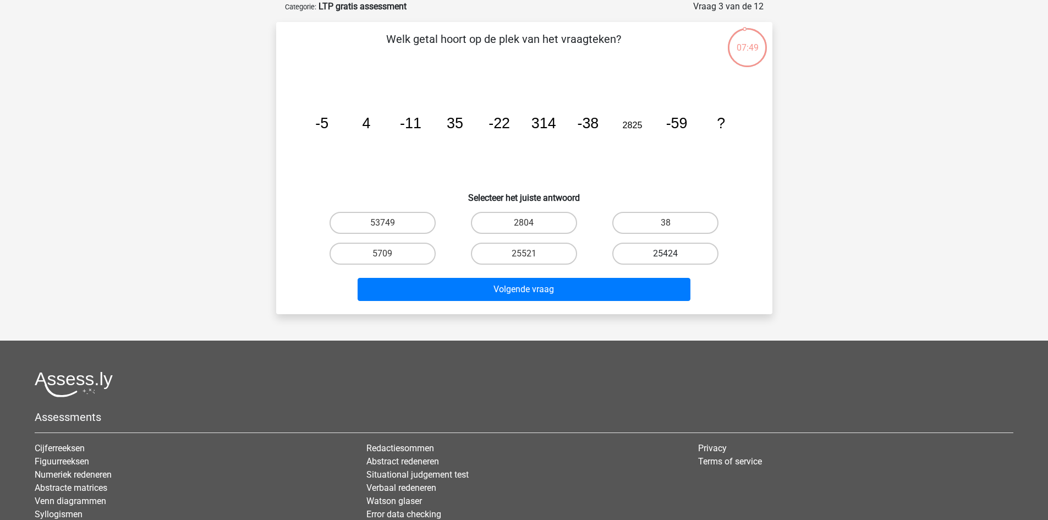
click at [647, 252] on label "25424" at bounding box center [665, 254] width 106 height 22
click at [665, 254] on input "25424" at bounding box center [668, 257] width 7 height 7
radio input "true"
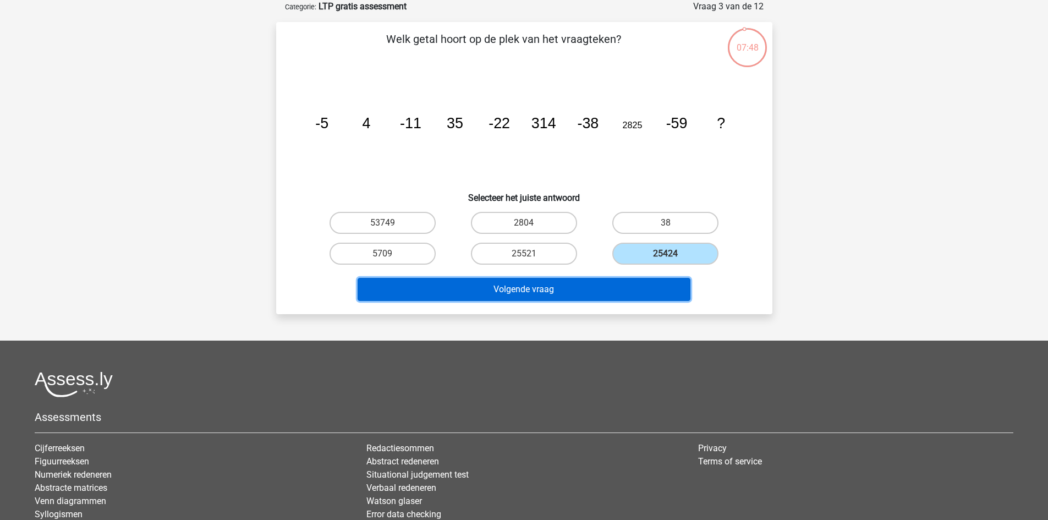
click at [616, 282] on button "Volgende vraag" at bounding box center [523, 289] width 333 height 23
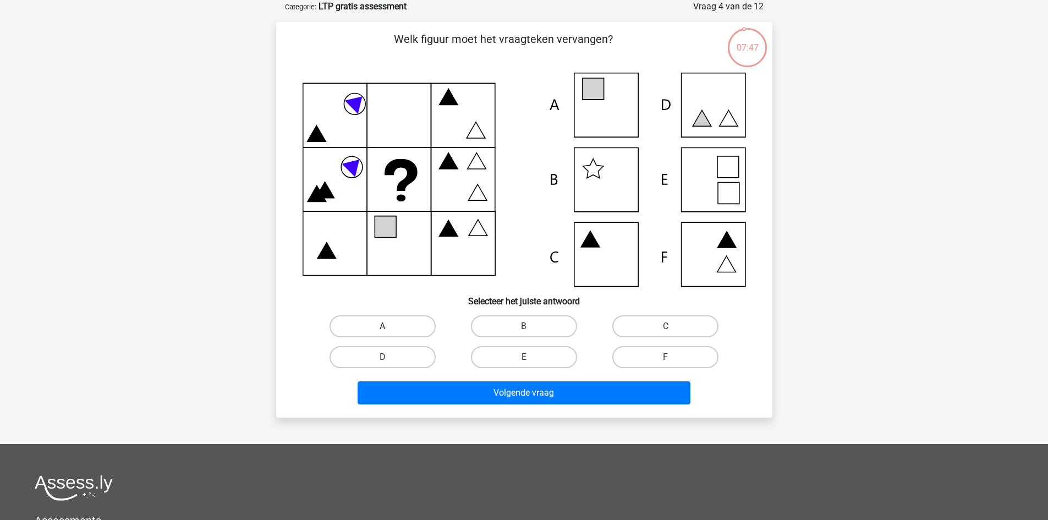
click at [404, 321] on label "A" at bounding box center [382, 326] width 106 height 22
click at [389, 326] on input "A" at bounding box center [385, 329] width 7 height 7
radio input "true"
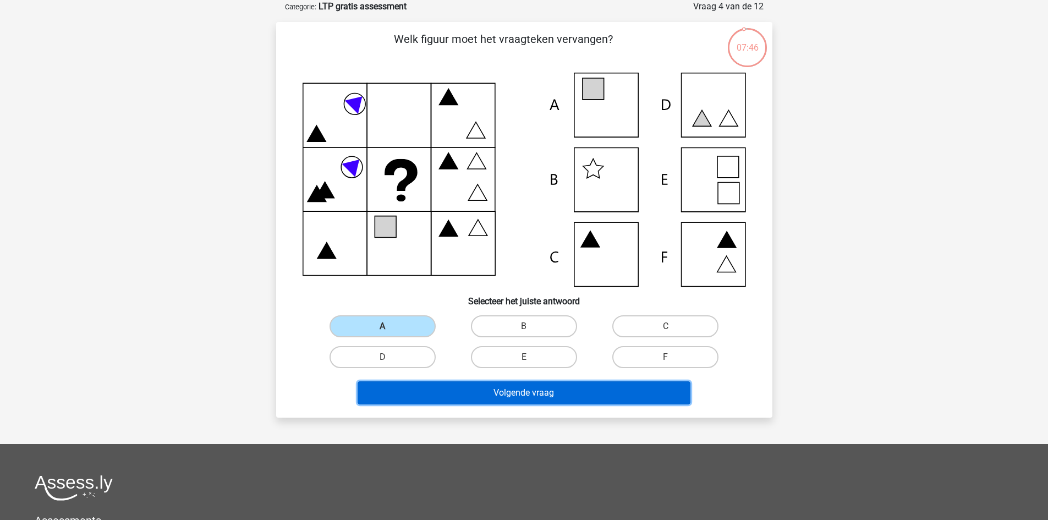
click at [476, 392] on button "Volgende vraag" at bounding box center [523, 392] width 333 height 23
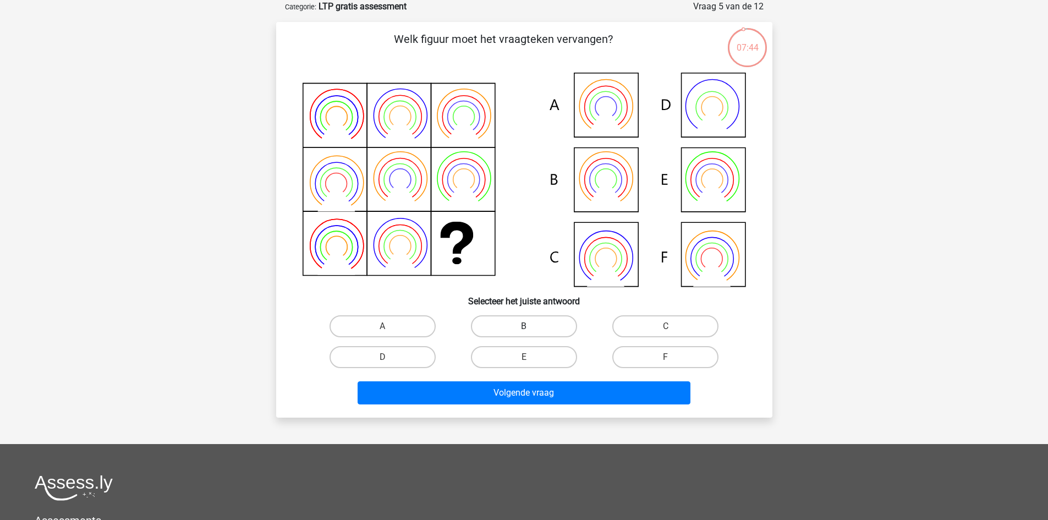
click at [523, 323] on label "B" at bounding box center [524, 326] width 106 height 22
click at [524, 326] on input "B" at bounding box center [527, 329] width 7 height 7
radio input "true"
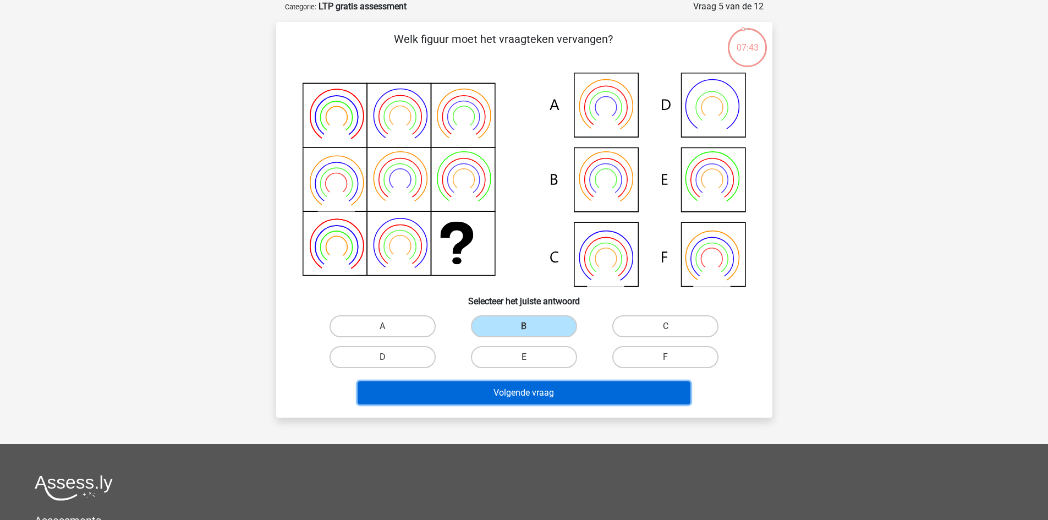
click at [528, 391] on button "Volgende vraag" at bounding box center [523, 392] width 333 height 23
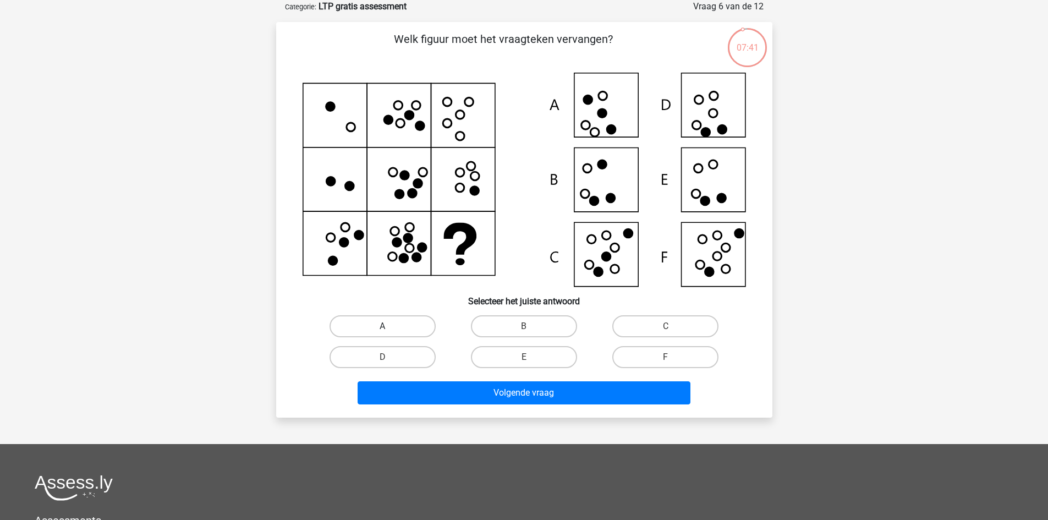
click at [390, 317] on label "A" at bounding box center [382, 326] width 106 height 22
click at [389, 326] on input "A" at bounding box center [385, 329] width 7 height 7
radio input "true"
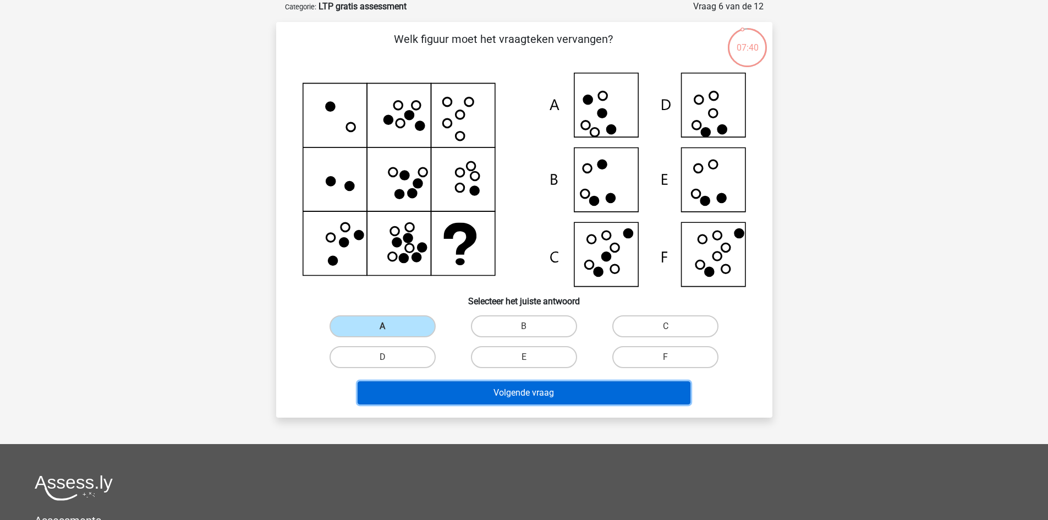
click at [476, 400] on button "Volgende vraag" at bounding box center [523, 392] width 333 height 23
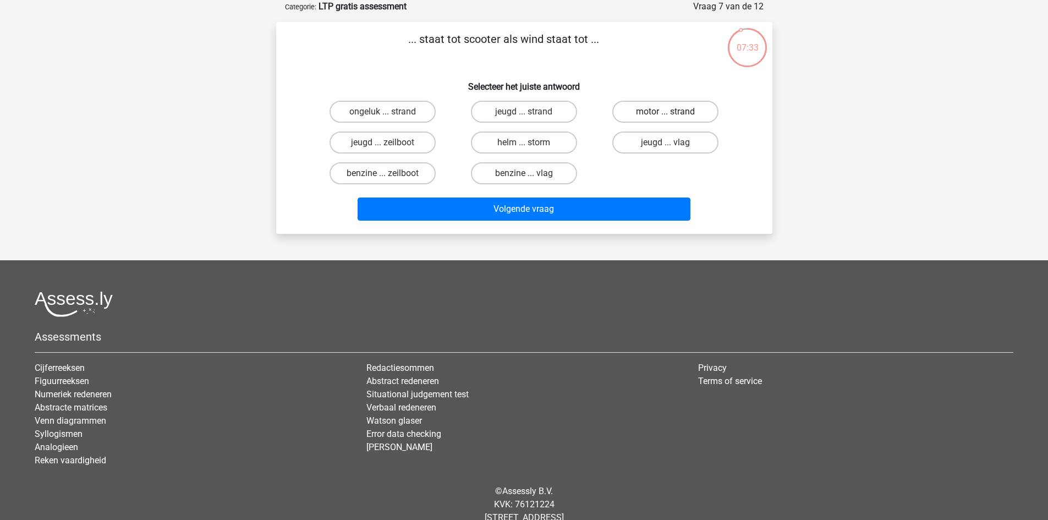
click at [675, 108] on label "motor ... strand" at bounding box center [665, 112] width 106 height 22
click at [673, 112] on input "motor ... strand" at bounding box center [668, 115] width 7 height 7
radio input "true"
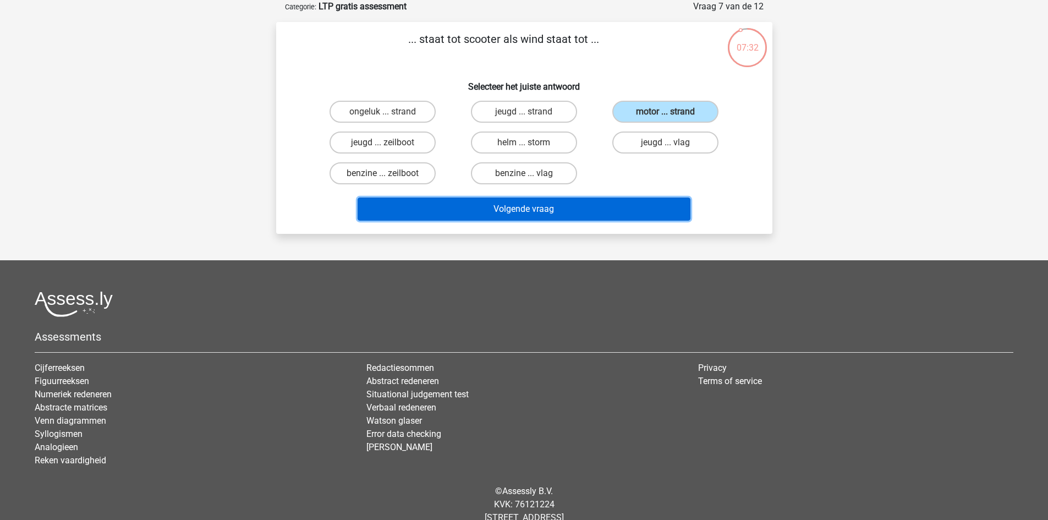
click at [604, 207] on button "Volgende vraag" at bounding box center [523, 208] width 333 height 23
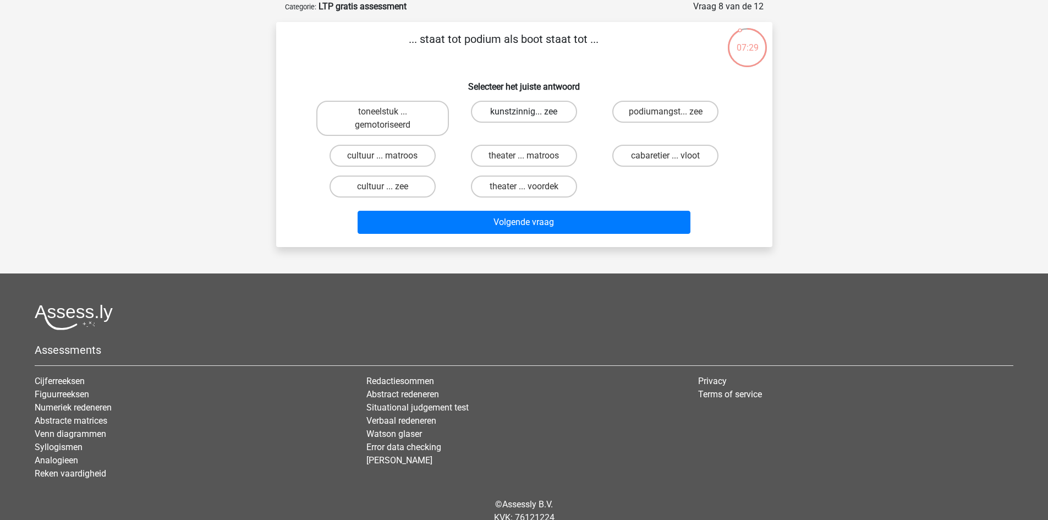
click at [516, 114] on label "kunstzinnig... zee" at bounding box center [524, 112] width 106 height 22
click at [524, 114] on input "kunstzinnig... zee" at bounding box center [527, 115] width 7 height 7
radio input "true"
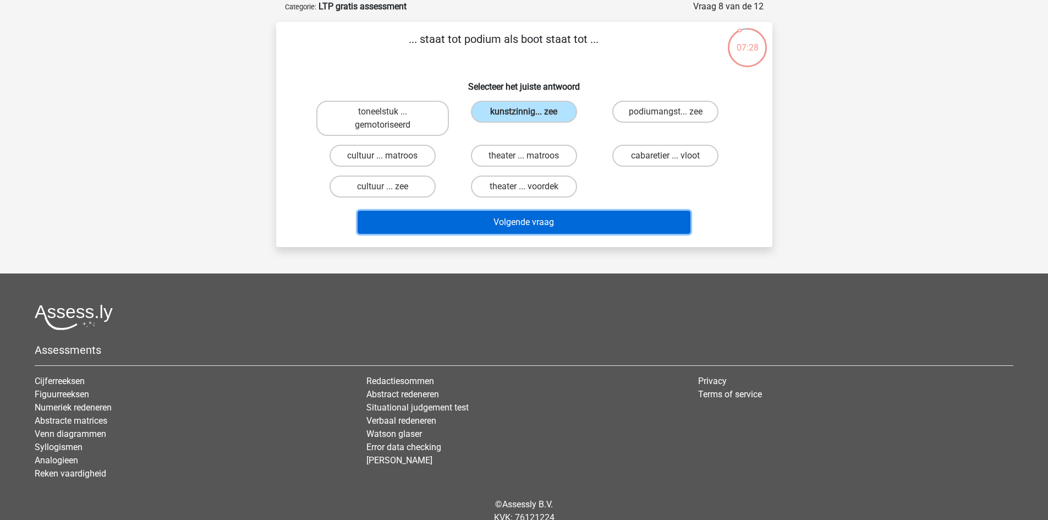
click at [546, 219] on button "Volgende vraag" at bounding box center [523, 222] width 333 height 23
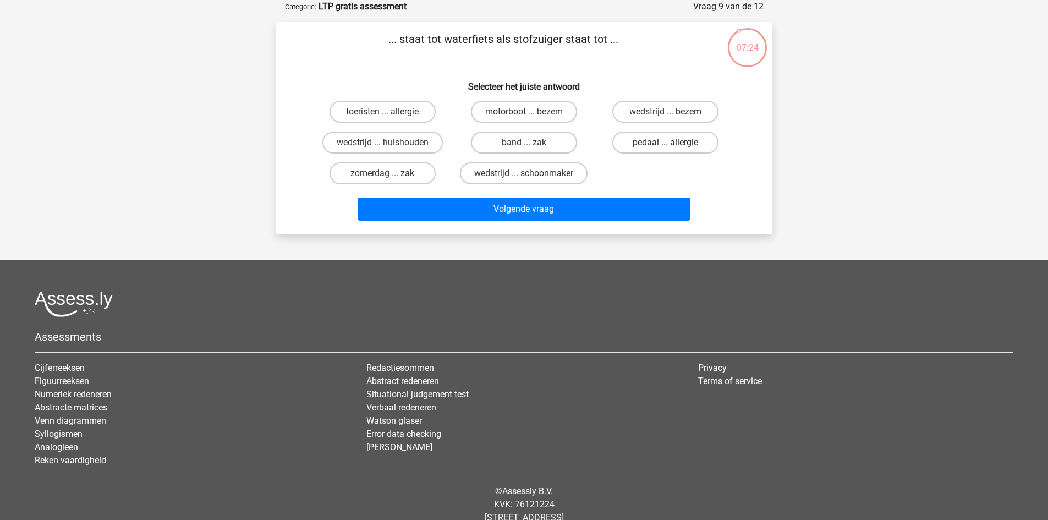
click at [635, 145] on label "pedaal ... allergie" at bounding box center [665, 142] width 106 height 22
click at [665, 145] on input "pedaal ... allergie" at bounding box center [668, 145] width 7 height 7
radio input "true"
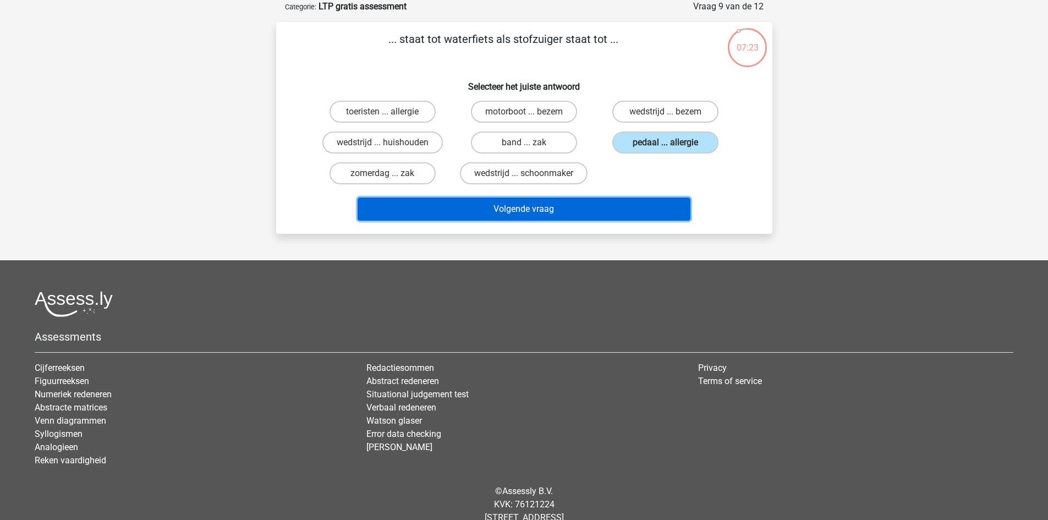
click at [597, 203] on button "Volgende vraag" at bounding box center [523, 208] width 333 height 23
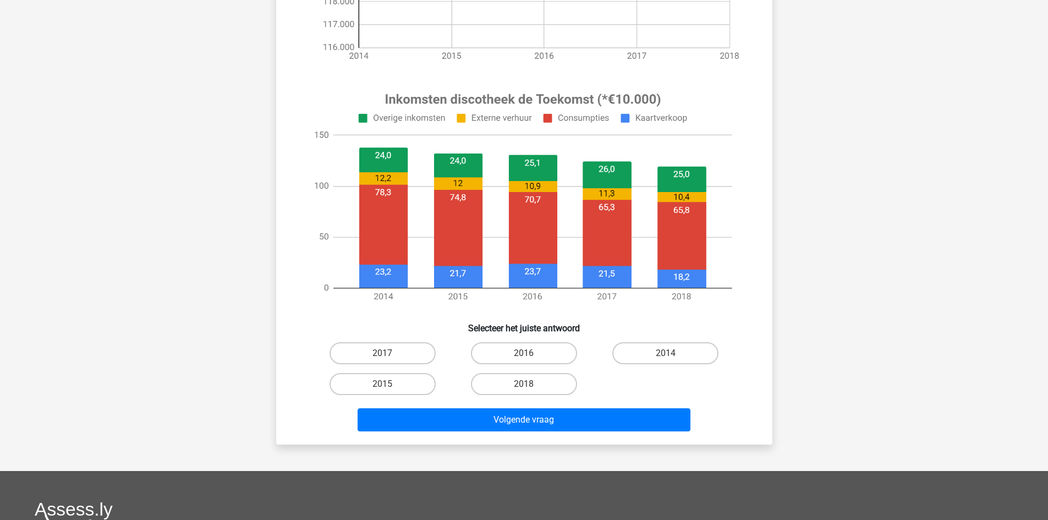
scroll to position [330, 0]
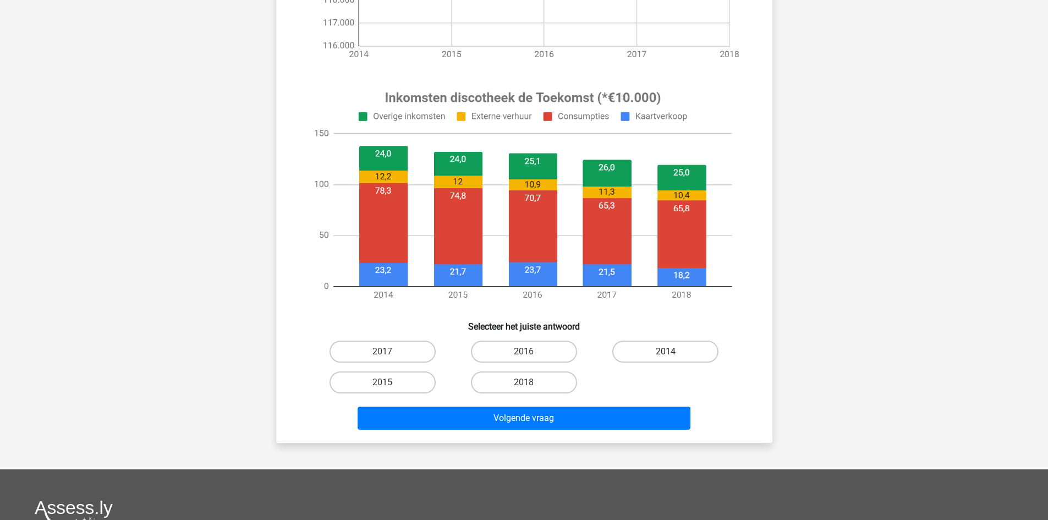
click at [679, 355] on label "2014" at bounding box center [665, 351] width 106 height 22
click at [673, 355] on input "2014" at bounding box center [668, 354] width 7 height 7
radio input "true"
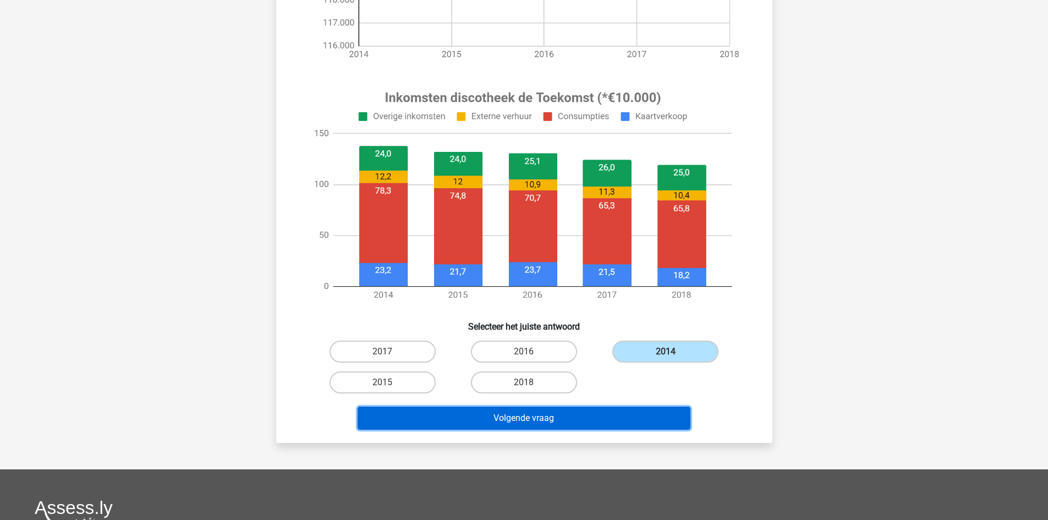
click at [589, 416] on button "Volgende vraag" at bounding box center [523, 417] width 333 height 23
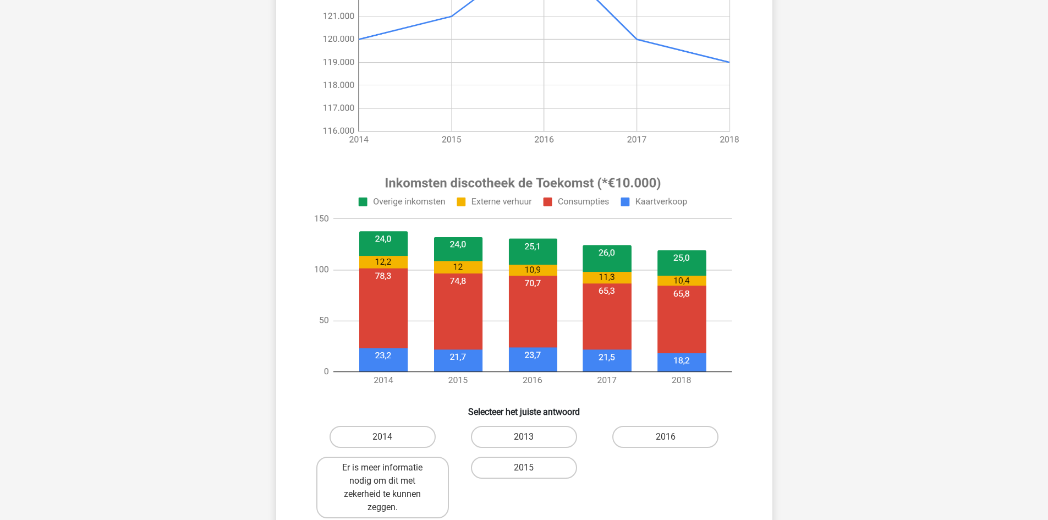
scroll to position [243, 0]
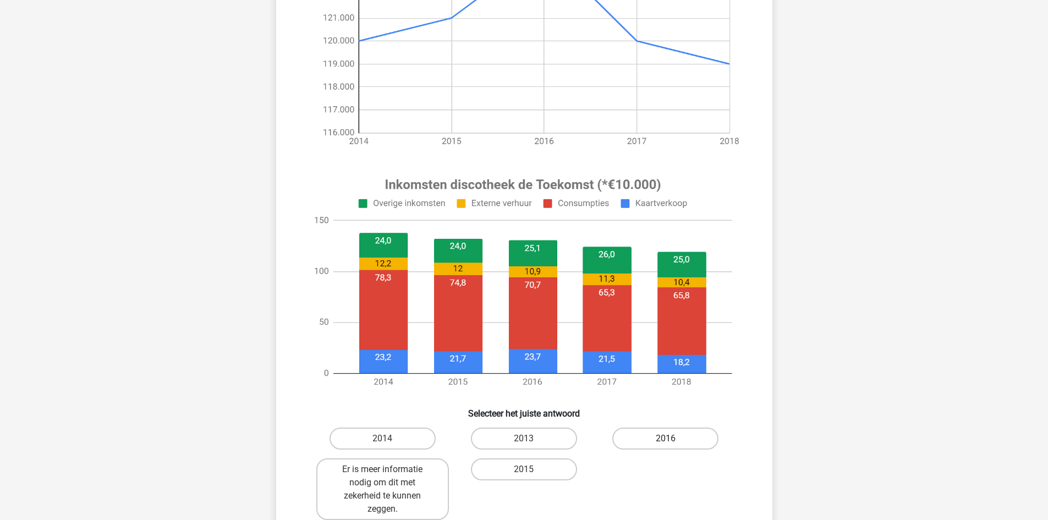
click at [676, 435] on label "2016" at bounding box center [665, 438] width 106 height 22
click at [673, 438] on input "2016" at bounding box center [668, 441] width 7 height 7
radio input "true"
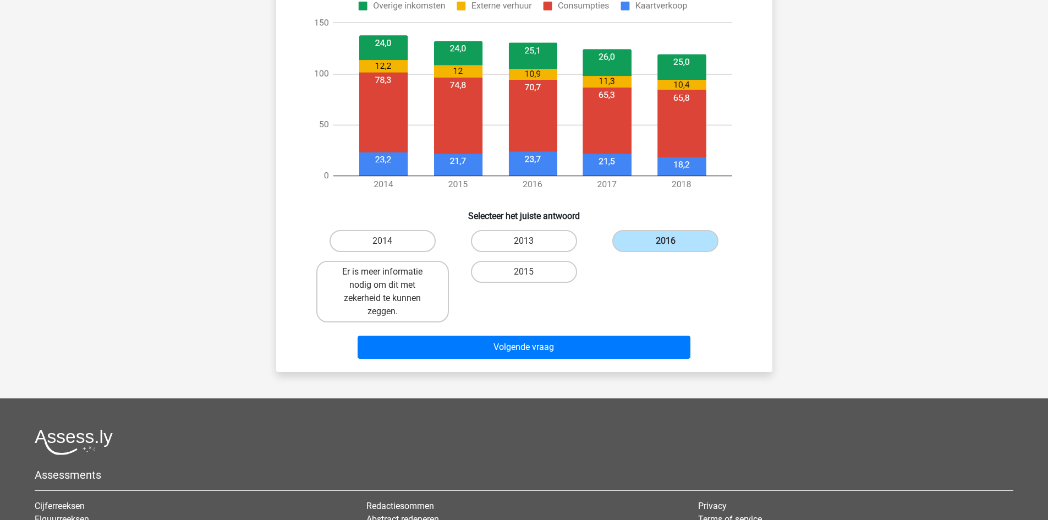
scroll to position [452, 0]
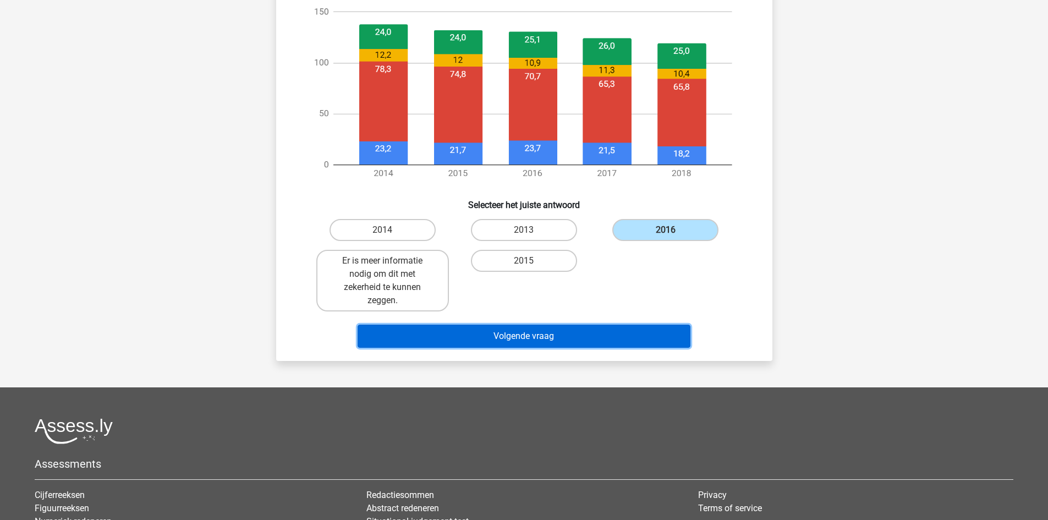
click at [610, 338] on button "Volgende vraag" at bounding box center [523, 335] width 333 height 23
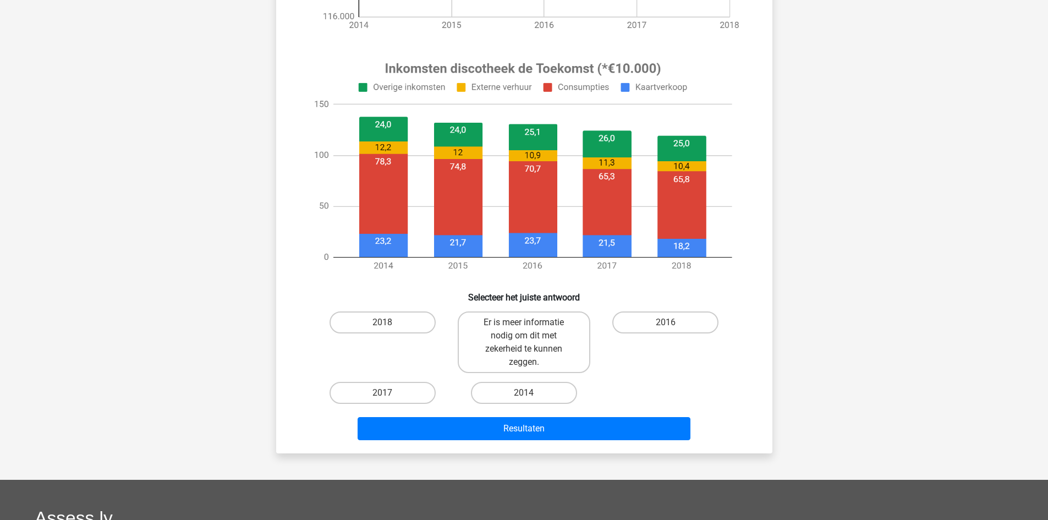
scroll to position [372, 0]
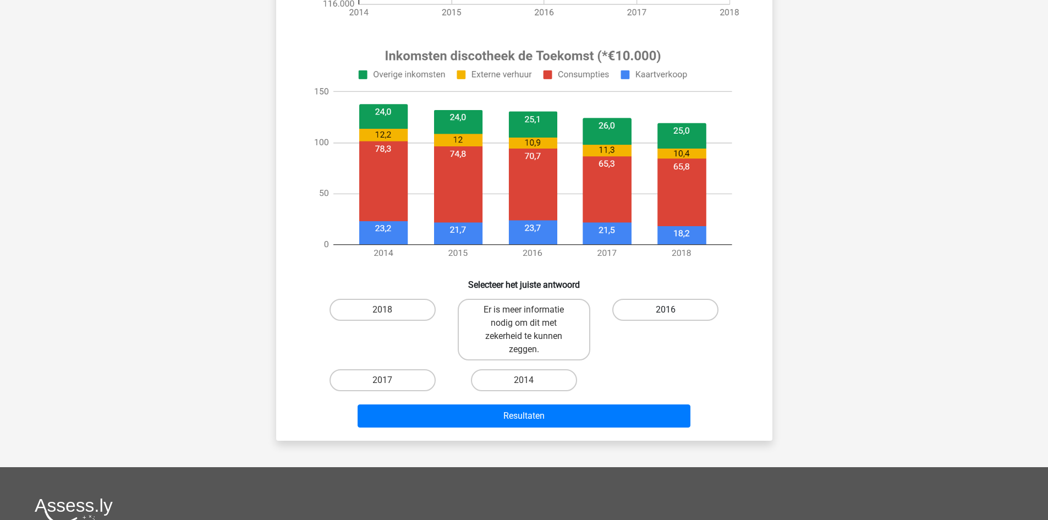
click at [663, 314] on label "2016" at bounding box center [665, 310] width 106 height 22
click at [665, 314] on input "2016" at bounding box center [668, 313] width 7 height 7
radio input "true"
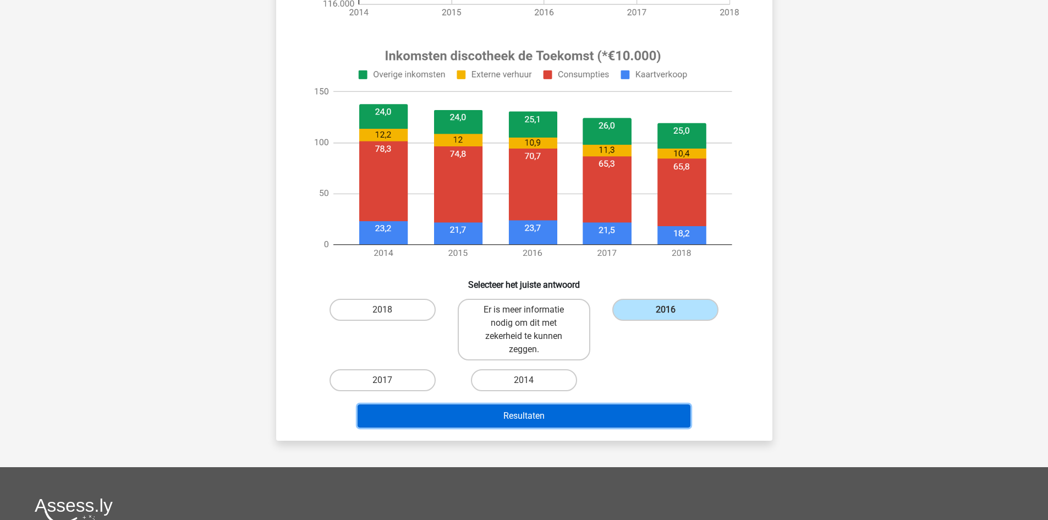
click at [592, 414] on button "Resultaten" at bounding box center [523, 415] width 333 height 23
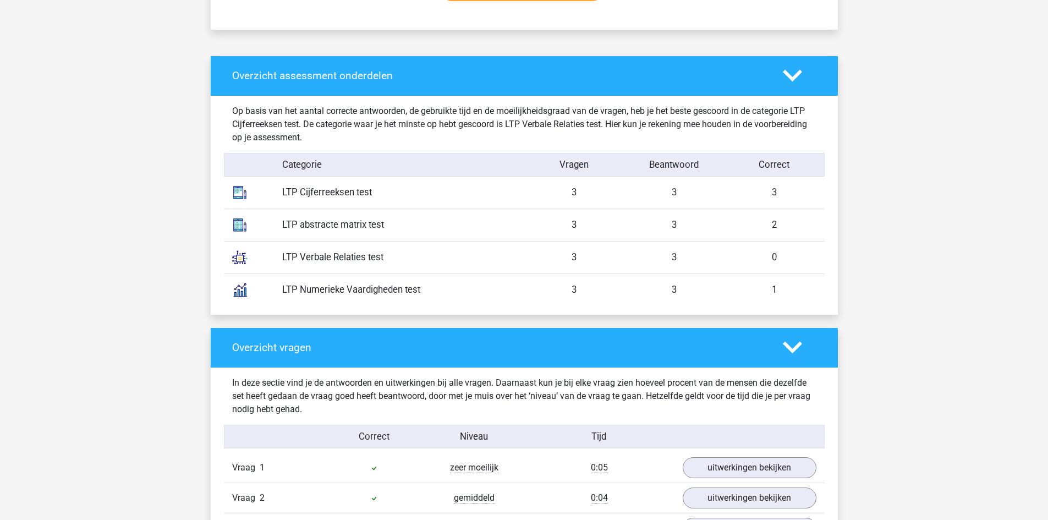
scroll to position [816, 0]
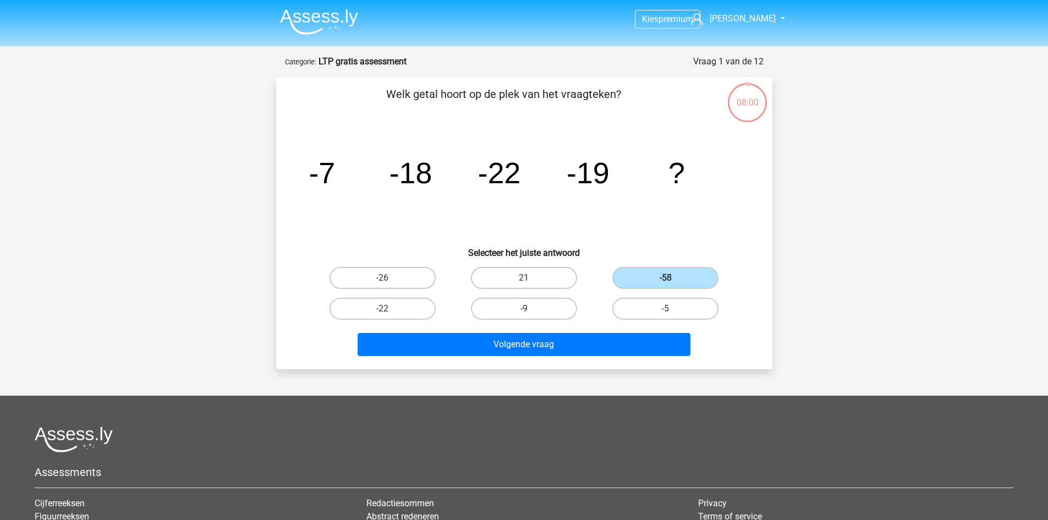
scroll to position [166, 0]
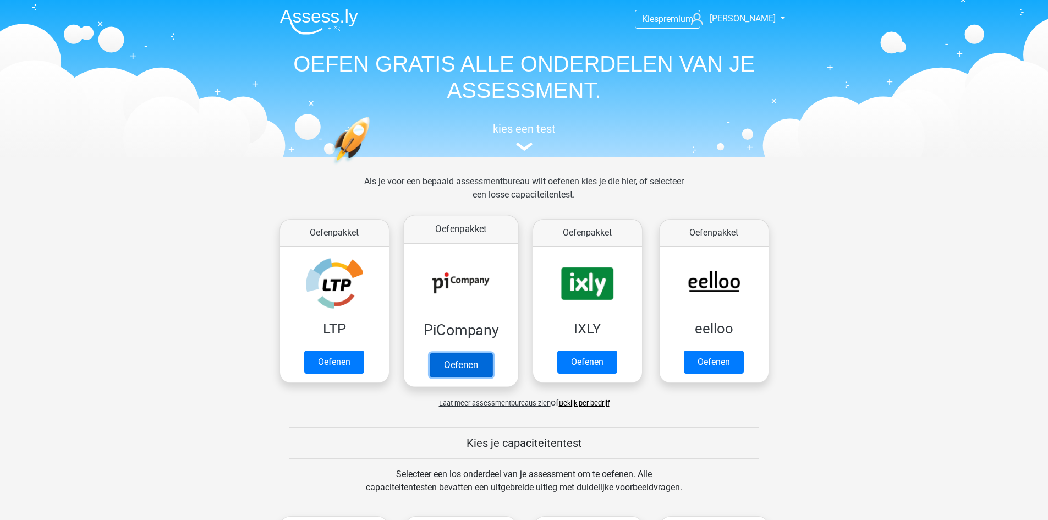
click at [465, 363] on link "Oefenen" at bounding box center [460, 365] width 63 height 24
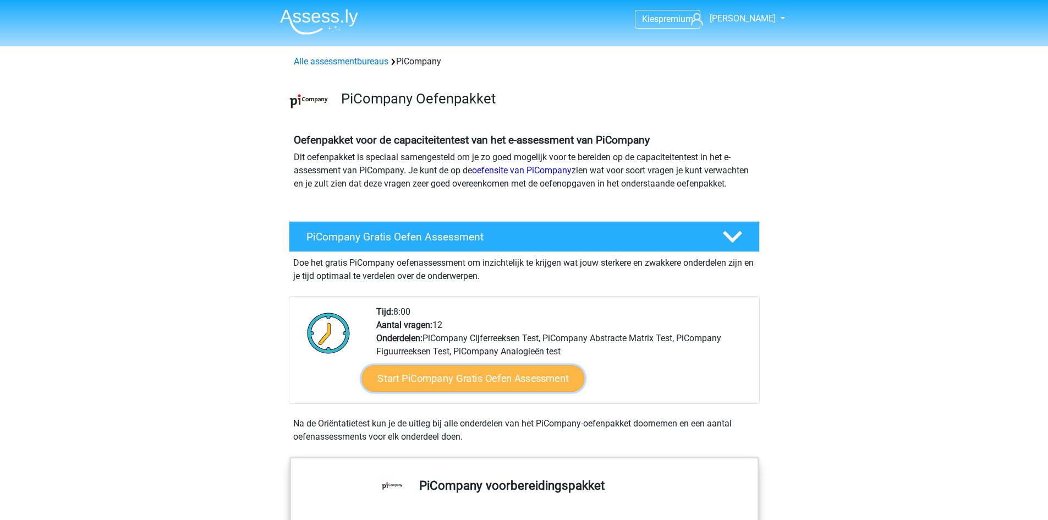
click at [473, 392] on link "Start PiCompany Gratis Oefen Assessment" at bounding box center [472, 378] width 223 height 26
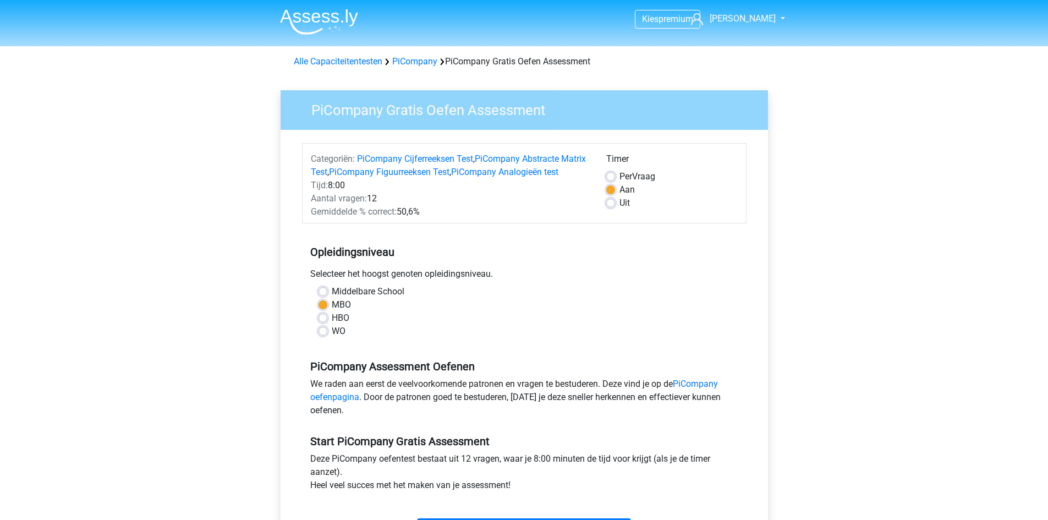
click at [330, 298] on div "Middelbare School" at bounding box center [523, 291] width 411 height 13
click at [332, 298] on label "Middelbare School" at bounding box center [368, 291] width 73 height 13
click at [325, 296] on input "Middelbare School" at bounding box center [322, 290] width 9 height 11
radio input "true"
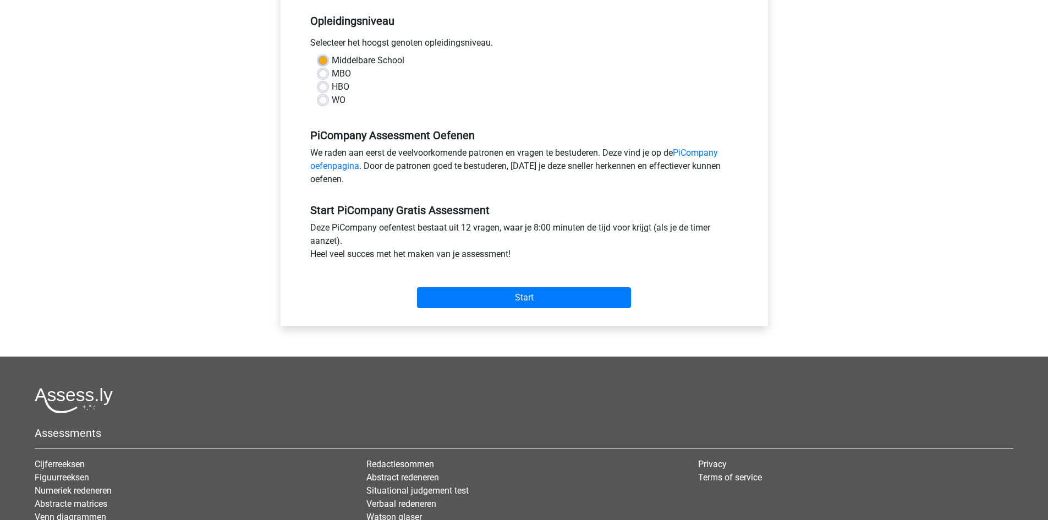
scroll to position [235, 0]
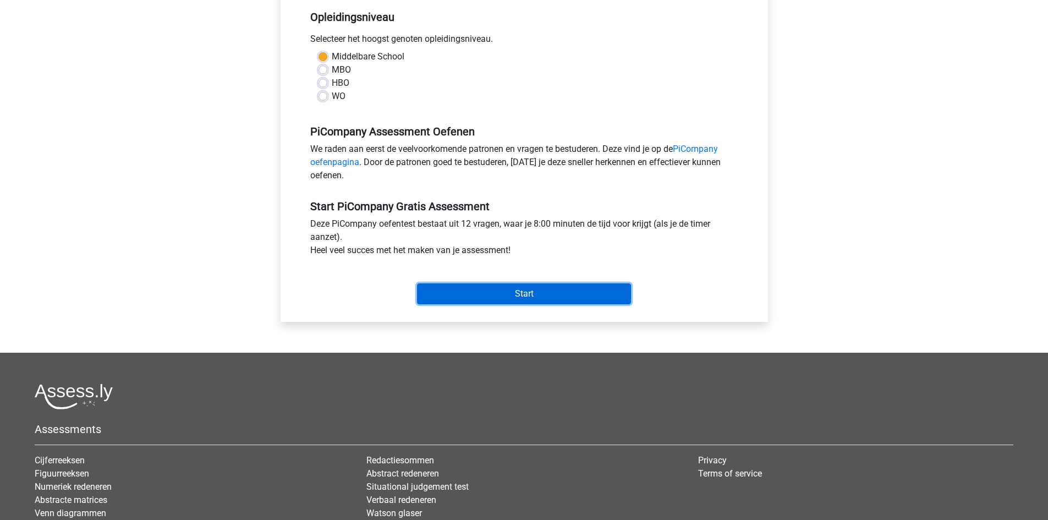
click at [538, 304] on input "Start" at bounding box center [524, 293] width 214 height 21
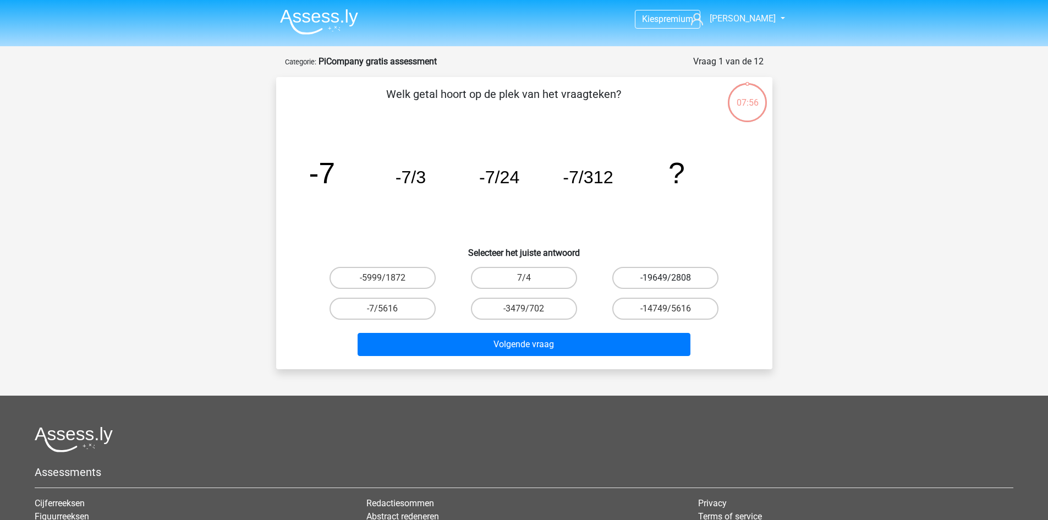
click at [647, 281] on label "-19649/2808" at bounding box center [665, 278] width 106 height 22
click at [665, 281] on input "-19649/2808" at bounding box center [668, 281] width 7 height 7
radio input "true"
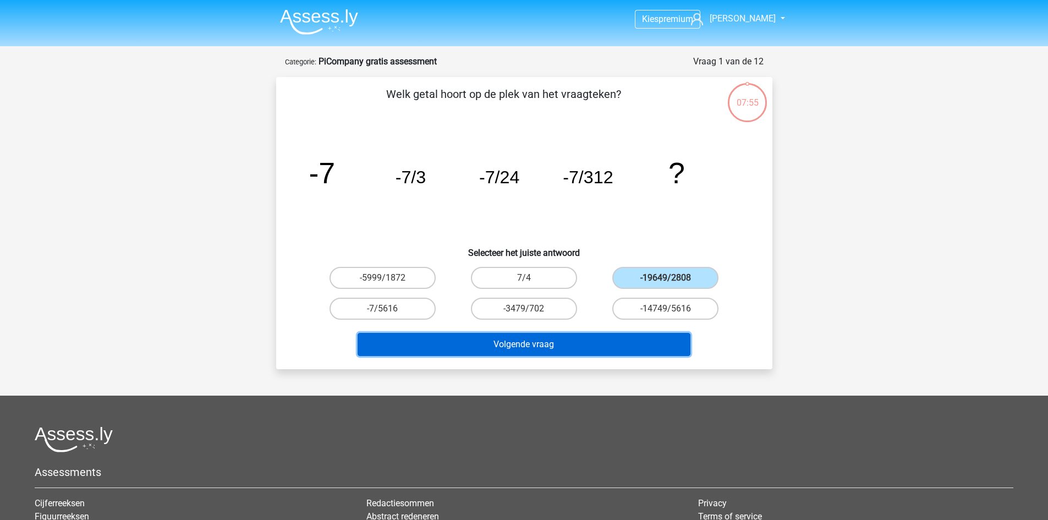
click at [608, 335] on button "Volgende vraag" at bounding box center [523, 344] width 333 height 23
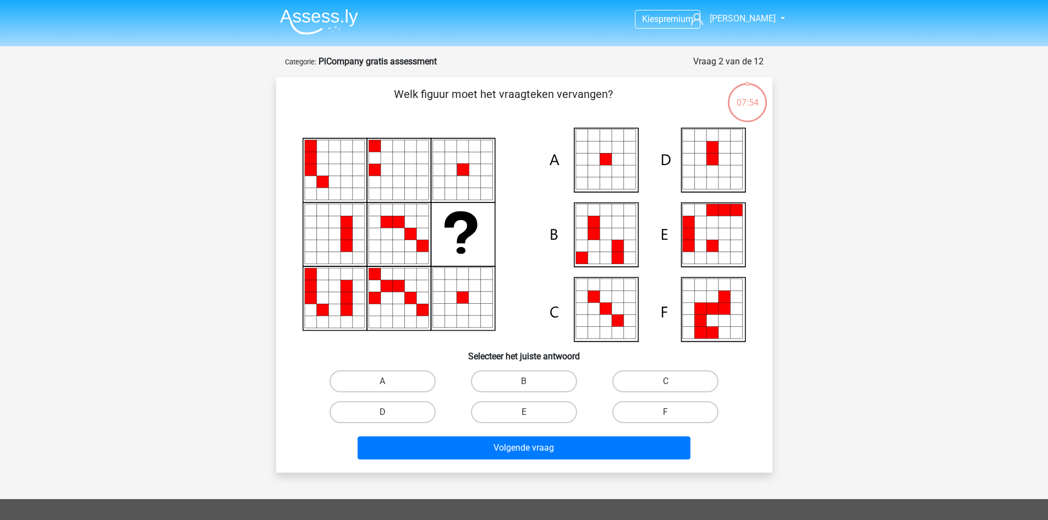
scroll to position [55, 0]
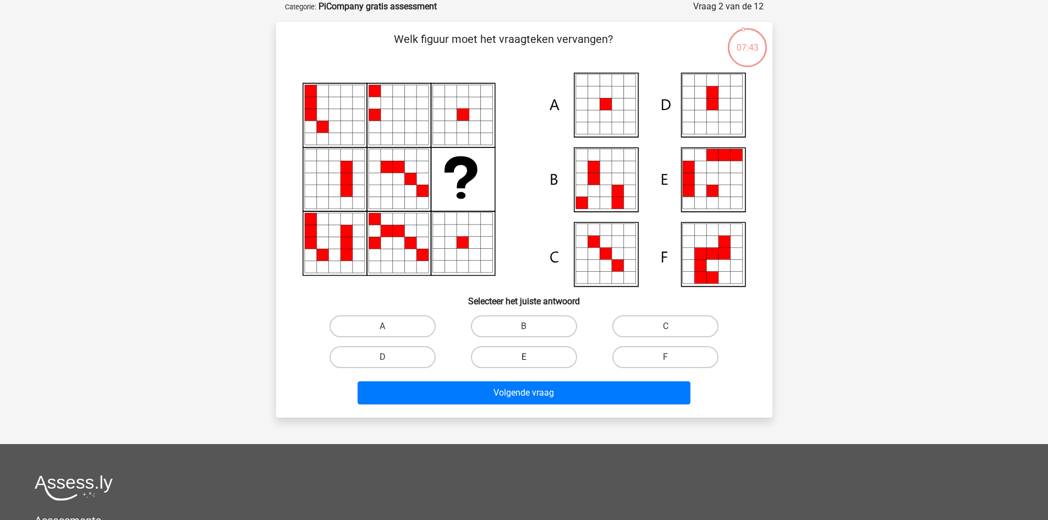
click at [538, 363] on label "E" at bounding box center [524, 357] width 106 height 22
click at [531, 363] on input "E" at bounding box center [527, 360] width 7 height 7
radio input "true"
click at [530, 409] on div "Welk figuur moet het vraagteken vervangen?" at bounding box center [524, 219] width 496 height 395
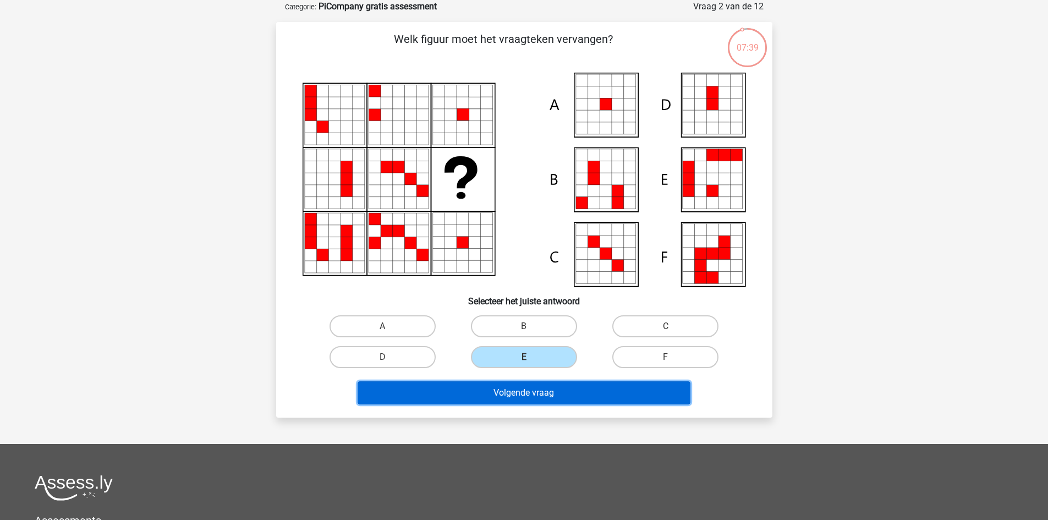
click at [530, 398] on button "Volgende vraag" at bounding box center [523, 392] width 333 height 23
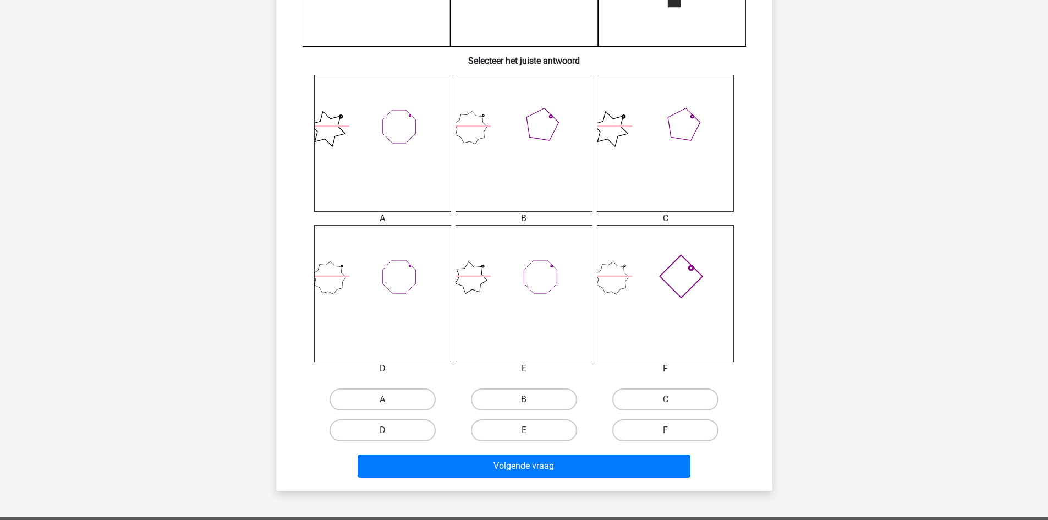
scroll to position [378, 0]
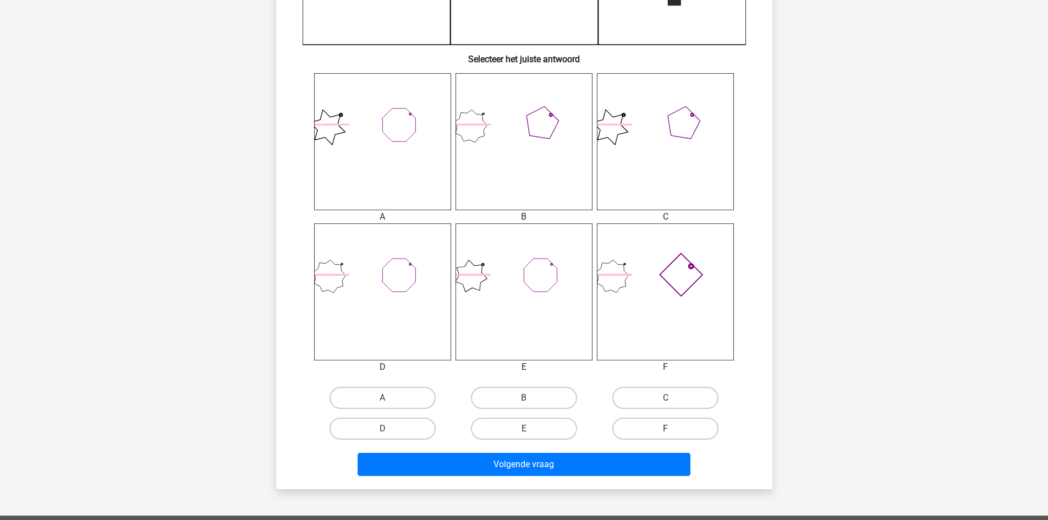
click at [628, 429] on label "F" at bounding box center [665, 428] width 106 height 22
click at [665, 429] on input "F" at bounding box center [668, 431] width 7 height 7
radio input "true"
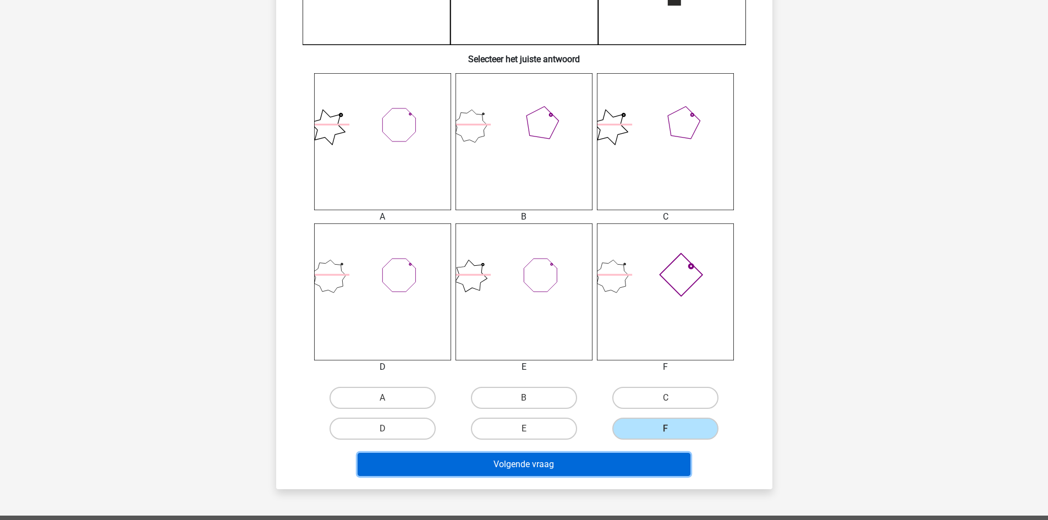
click at [601, 468] on button "Volgende vraag" at bounding box center [523, 464] width 333 height 23
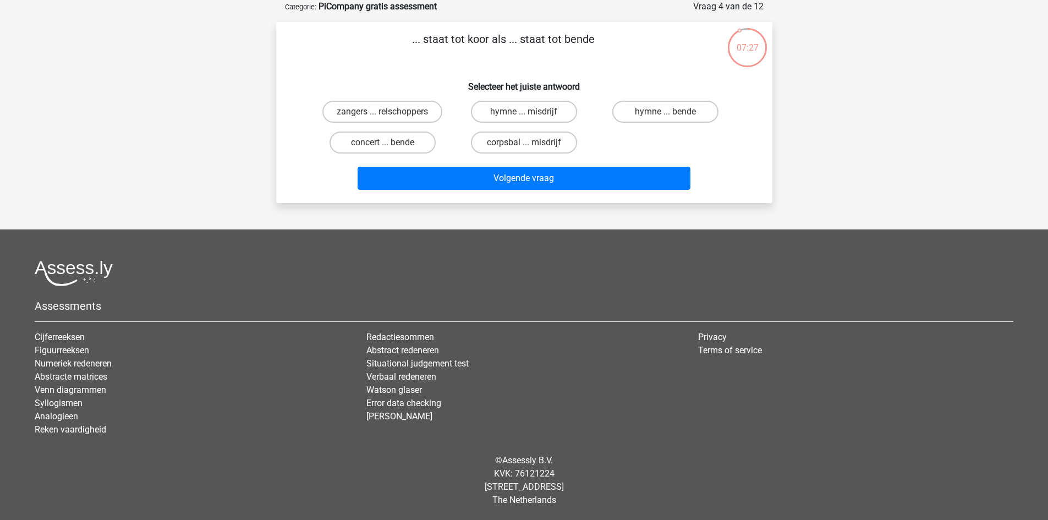
scroll to position [55, 0]
click at [396, 114] on label "zangers ... relschoppers" at bounding box center [382, 112] width 120 height 22
click at [389, 114] on input "zangers ... relschoppers" at bounding box center [385, 115] width 7 height 7
radio input "true"
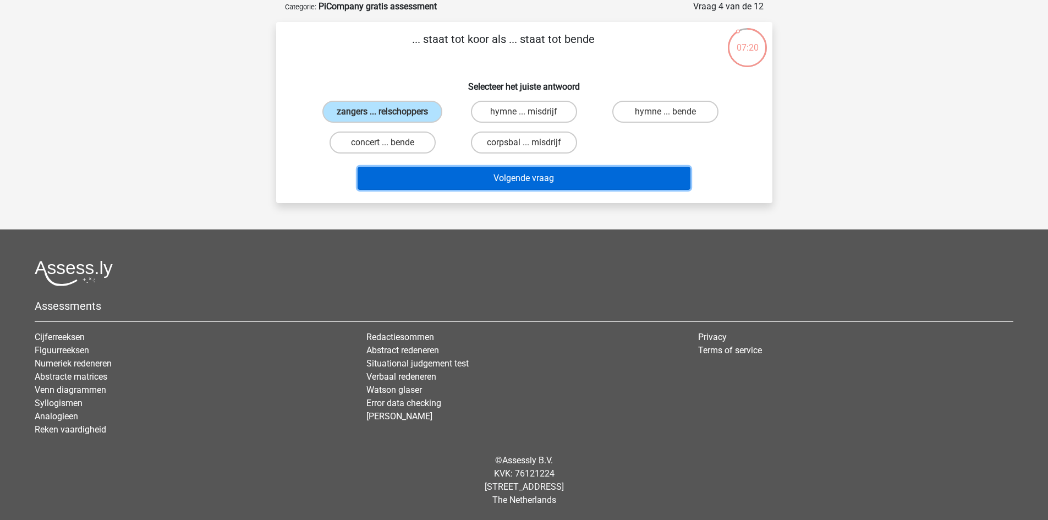
click at [494, 168] on button "Volgende vraag" at bounding box center [523, 178] width 333 height 23
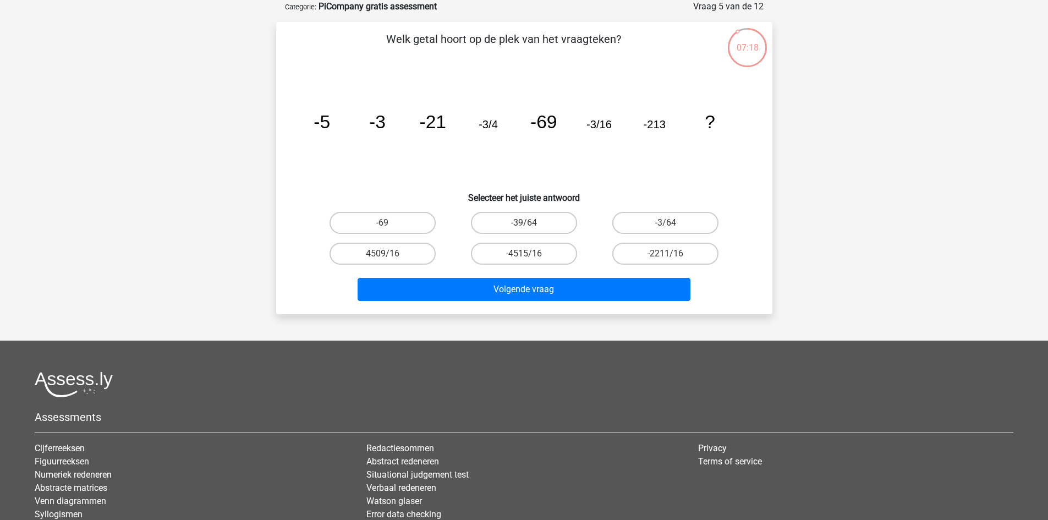
click at [528, 224] on input "-39/64" at bounding box center [527, 226] width 7 height 7
radio input "true"
click at [544, 277] on div "Volgende vraag" at bounding box center [524, 287] width 461 height 36
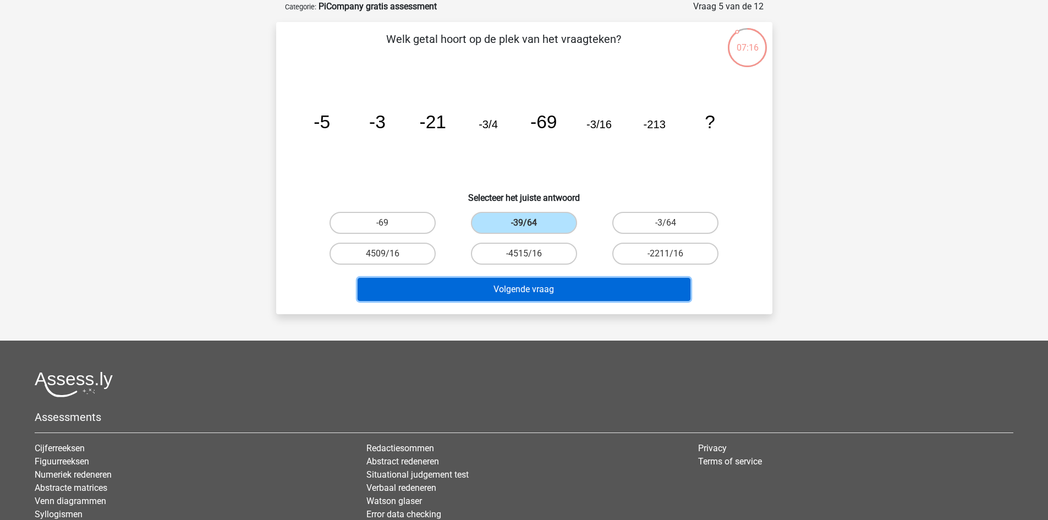
click at [545, 285] on button "Volgende vraag" at bounding box center [523, 289] width 333 height 23
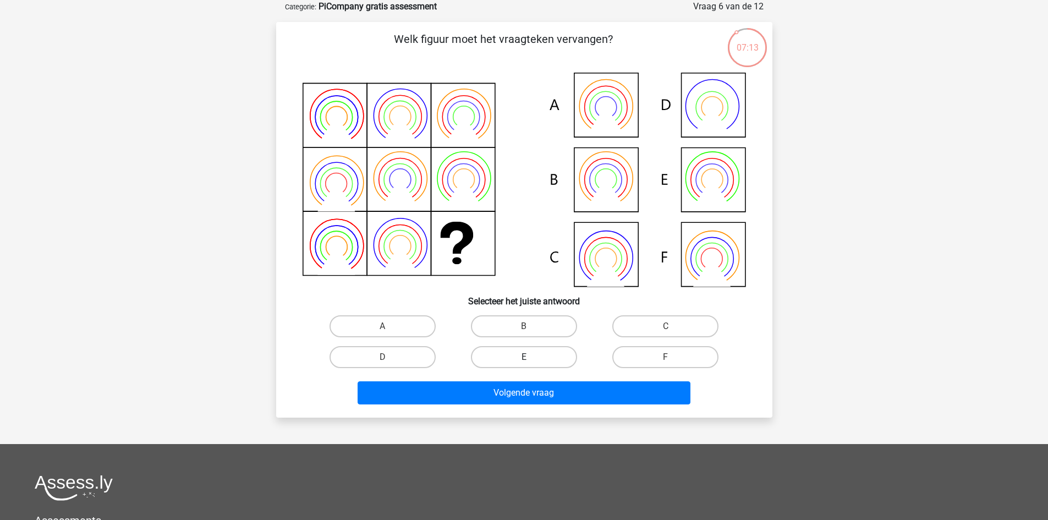
click at [521, 358] on label "E" at bounding box center [524, 357] width 106 height 22
click at [524, 358] on input "E" at bounding box center [527, 360] width 7 height 7
radio input "true"
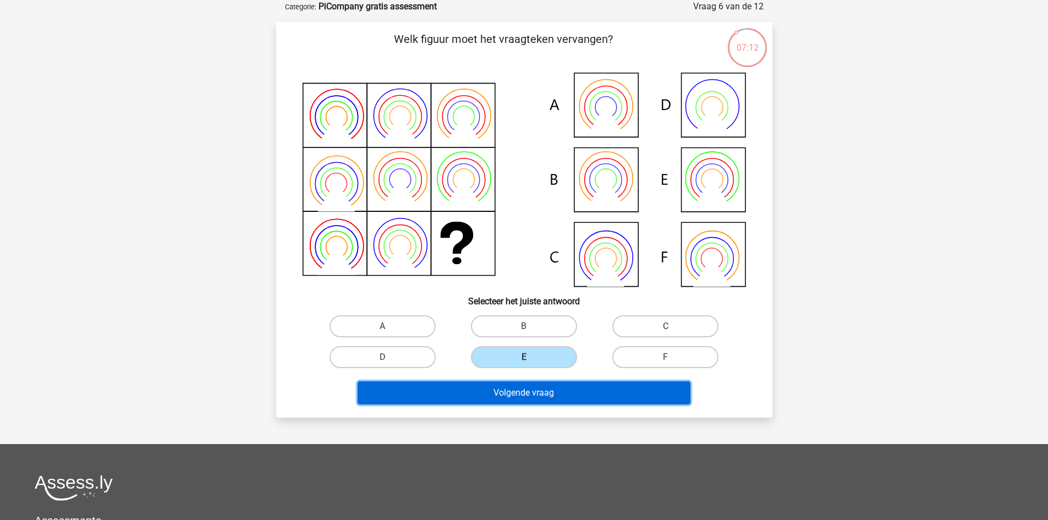
click at [538, 393] on button "Volgende vraag" at bounding box center [523, 392] width 333 height 23
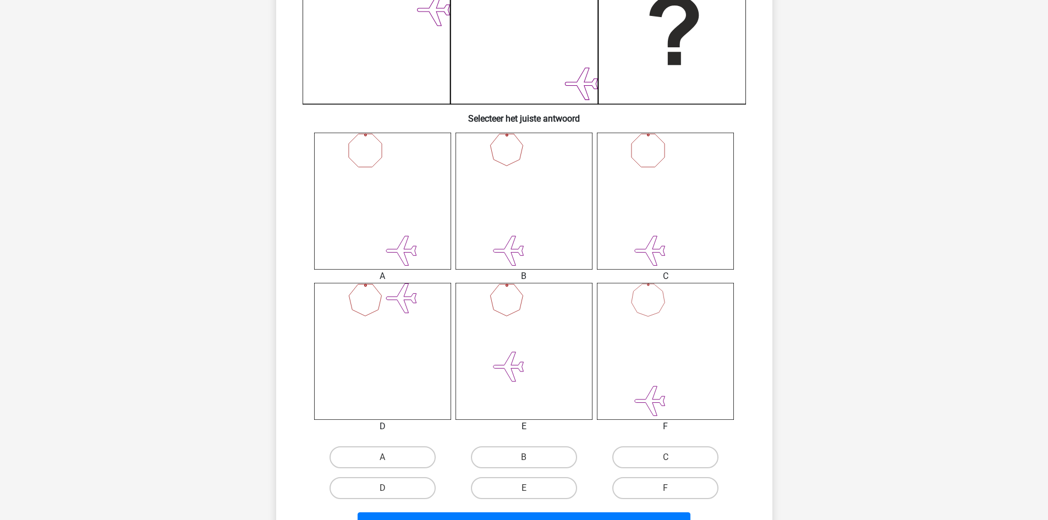
scroll to position [322, 0]
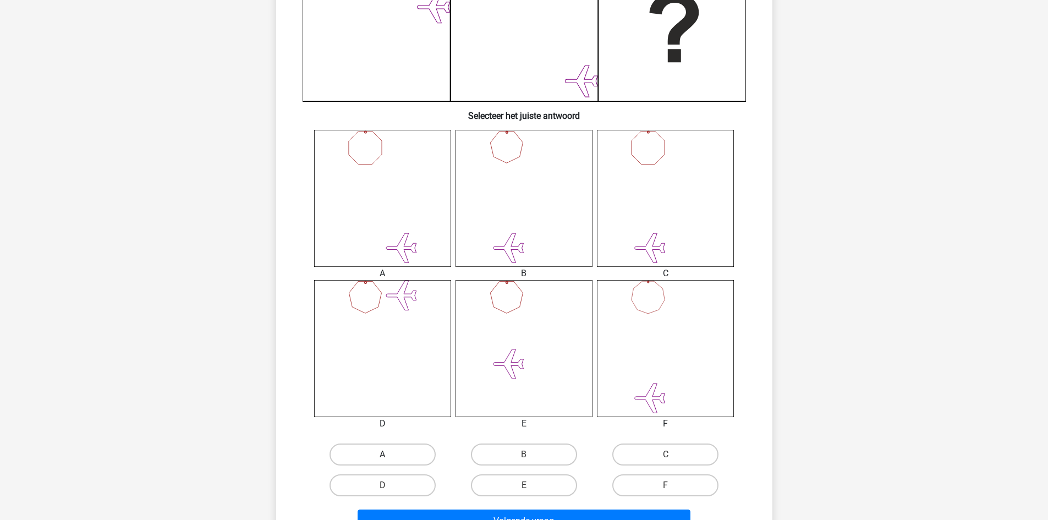
click at [404, 450] on label "A" at bounding box center [382, 454] width 106 height 22
click at [389, 454] on input "A" at bounding box center [385, 457] width 7 height 7
radio input "true"
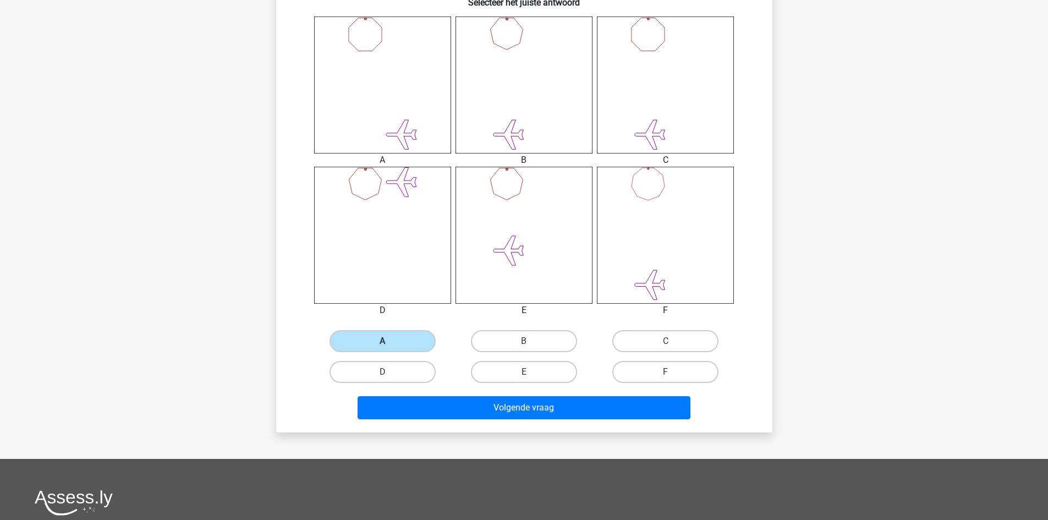
scroll to position [483, 0]
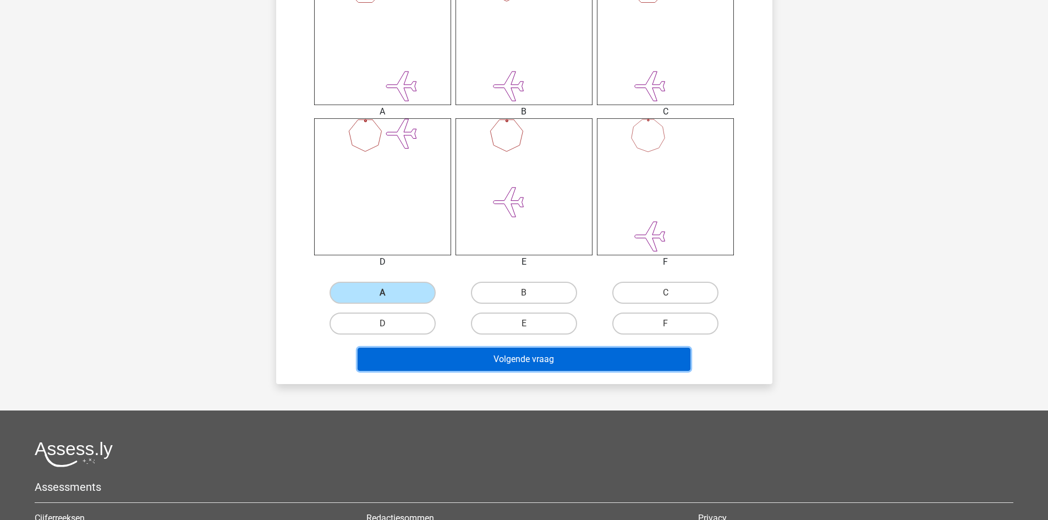
click at [568, 362] on button "Volgende vraag" at bounding box center [523, 359] width 333 height 23
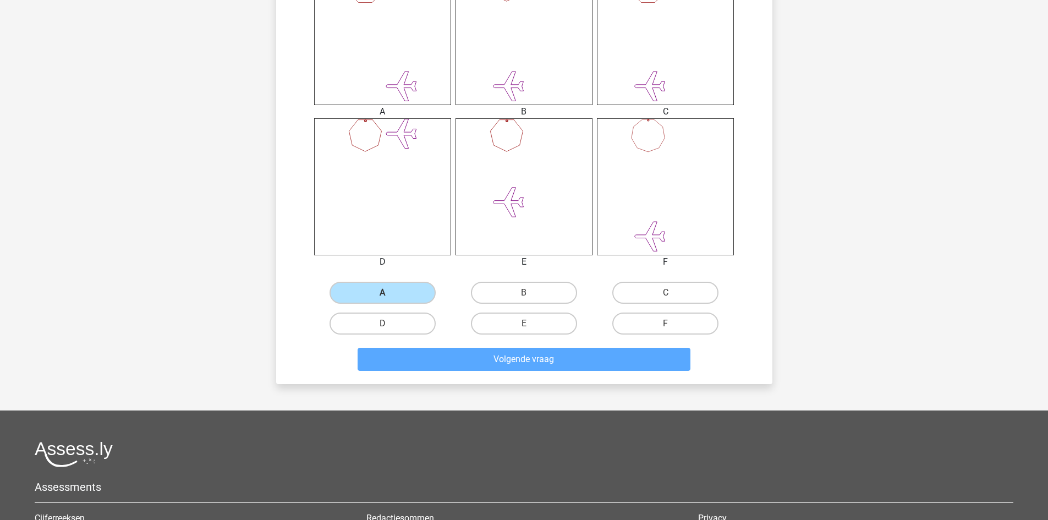
scroll to position [55, 0]
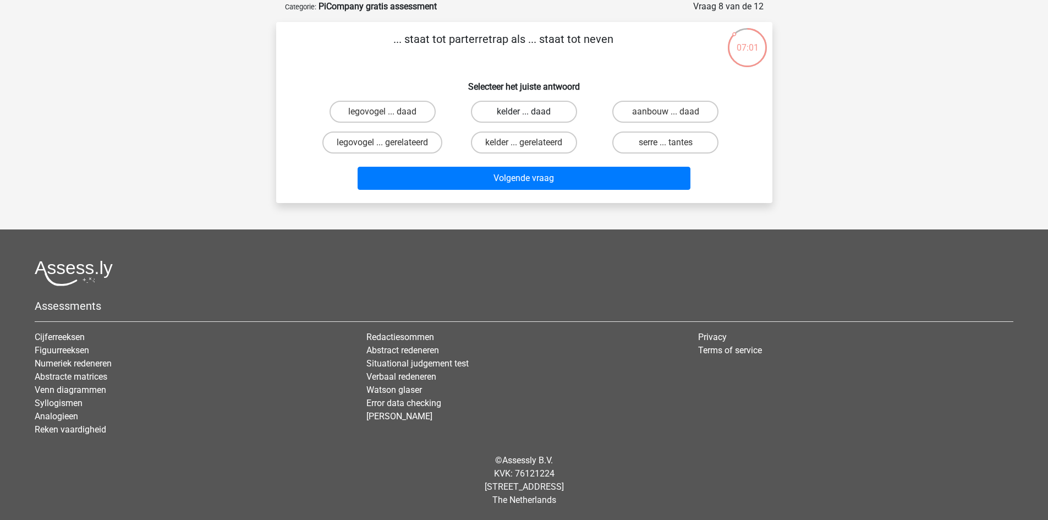
click at [515, 119] on label "kelder ... daad" at bounding box center [524, 112] width 106 height 22
click at [524, 119] on input "kelder ... daad" at bounding box center [527, 115] width 7 height 7
radio input "true"
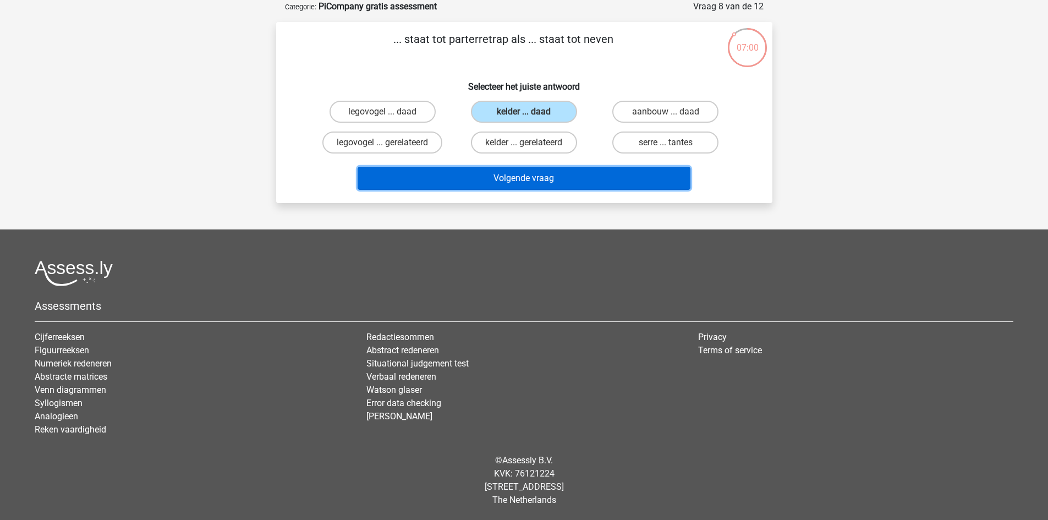
click at [535, 174] on button "Volgende vraag" at bounding box center [523, 178] width 333 height 23
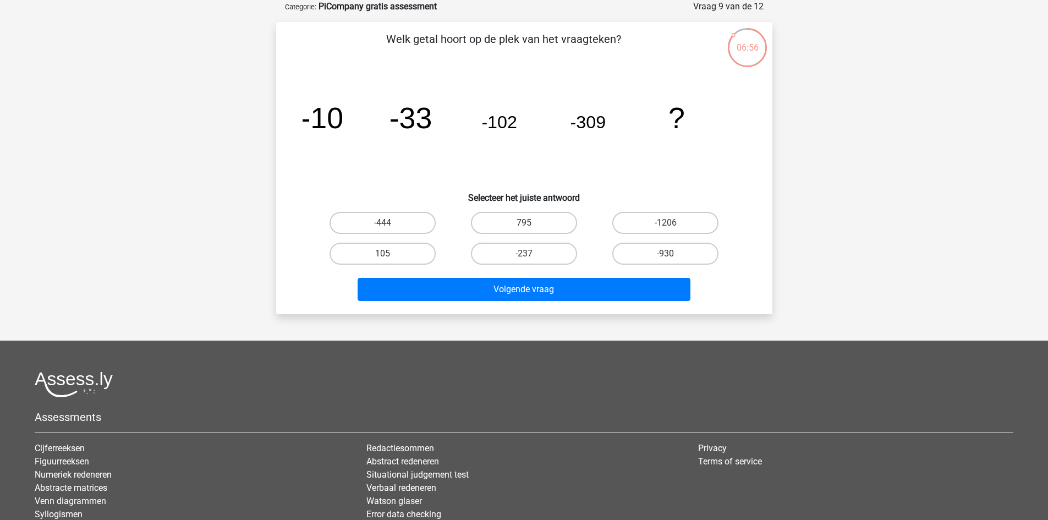
click at [530, 257] on input "-237" at bounding box center [527, 257] width 7 height 7
radio input "true"
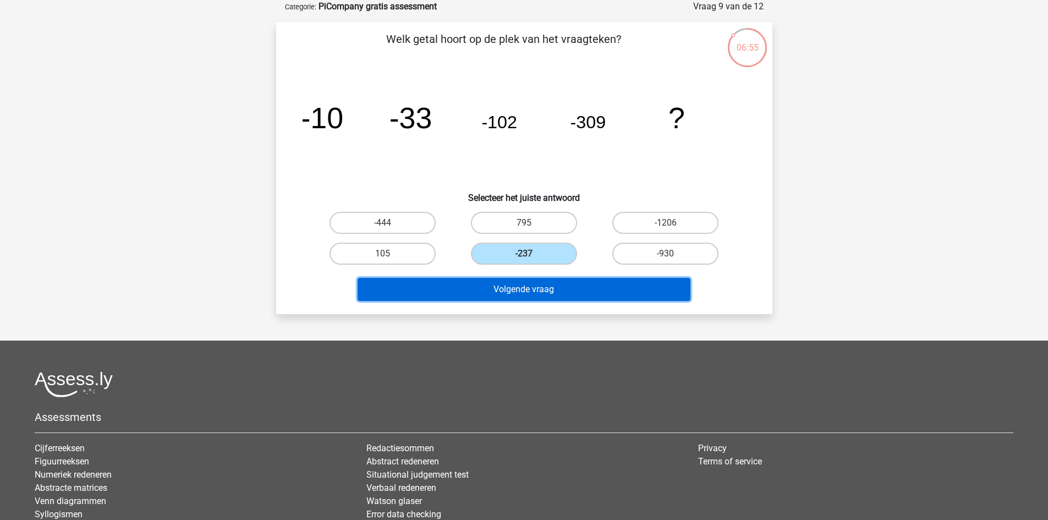
click at [545, 298] on button "Volgende vraag" at bounding box center [523, 289] width 333 height 23
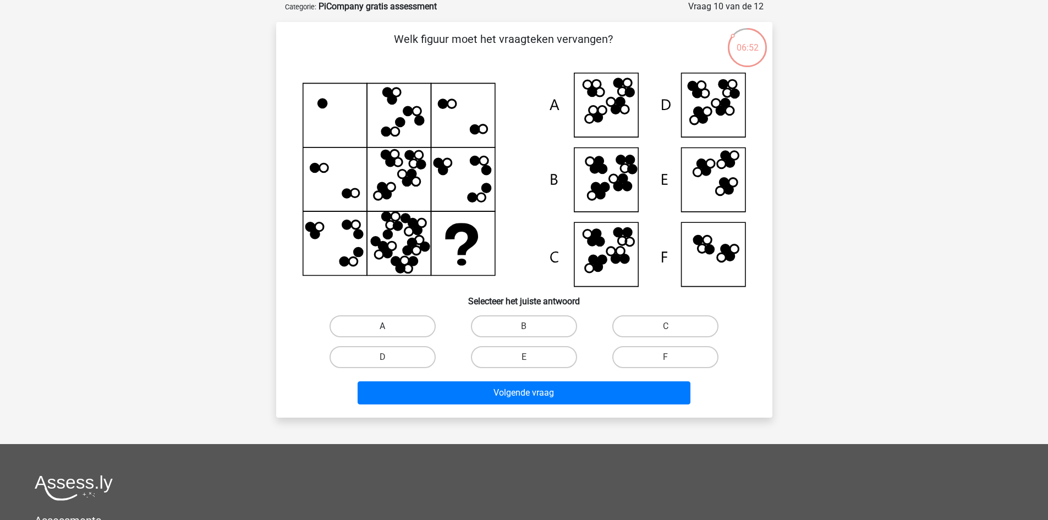
click at [383, 335] on label "A" at bounding box center [382, 326] width 106 height 22
click at [383, 333] on input "A" at bounding box center [385, 329] width 7 height 7
radio input "true"
click at [667, 333] on label "C" at bounding box center [665, 326] width 106 height 22
click at [667, 333] on input "C" at bounding box center [668, 329] width 7 height 7
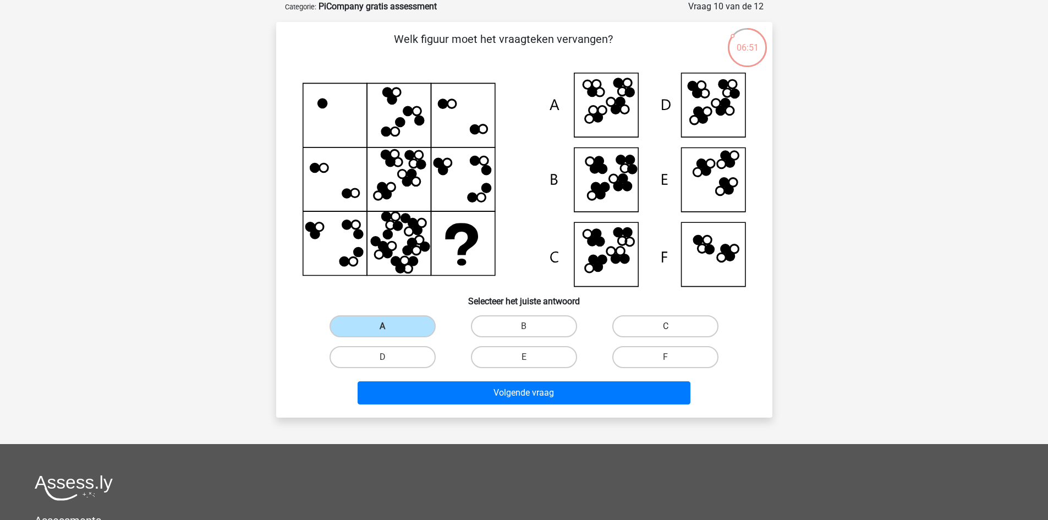
radio input "true"
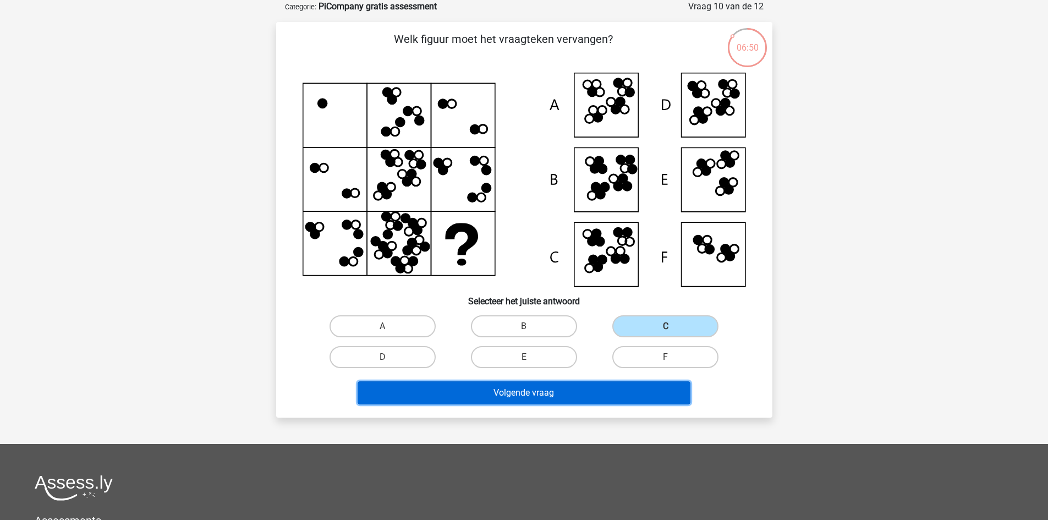
click at [636, 383] on button "Volgende vraag" at bounding box center [523, 392] width 333 height 23
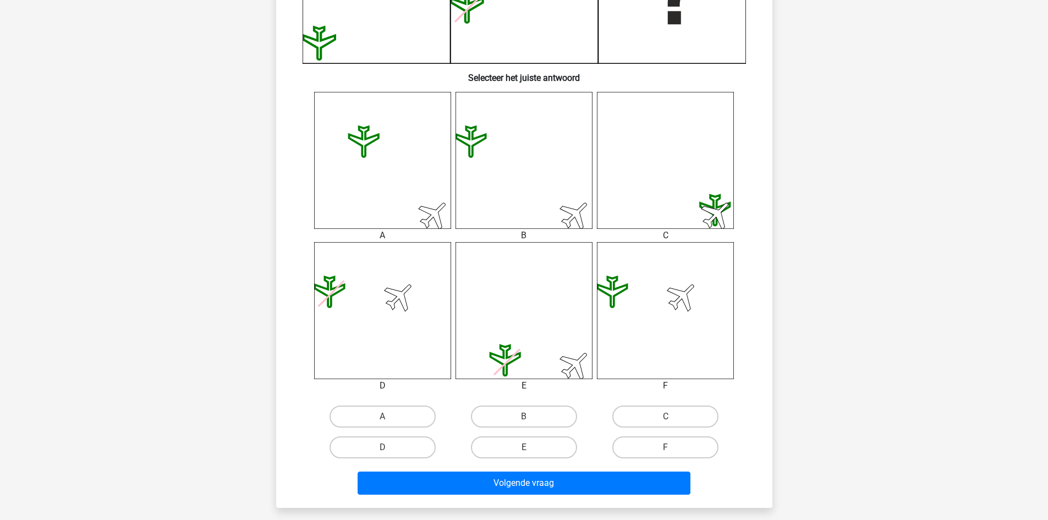
scroll to position [392, 0]
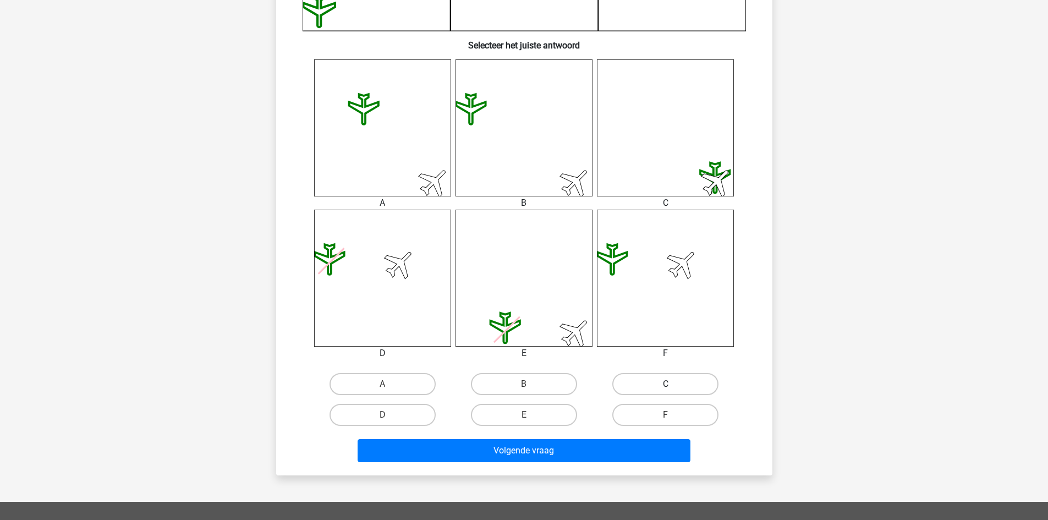
click at [680, 386] on label "C" at bounding box center [665, 384] width 106 height 22
click at [673, 386] on input "C" at bounding box center [668, 387] width 7 height 7
radio input "true"
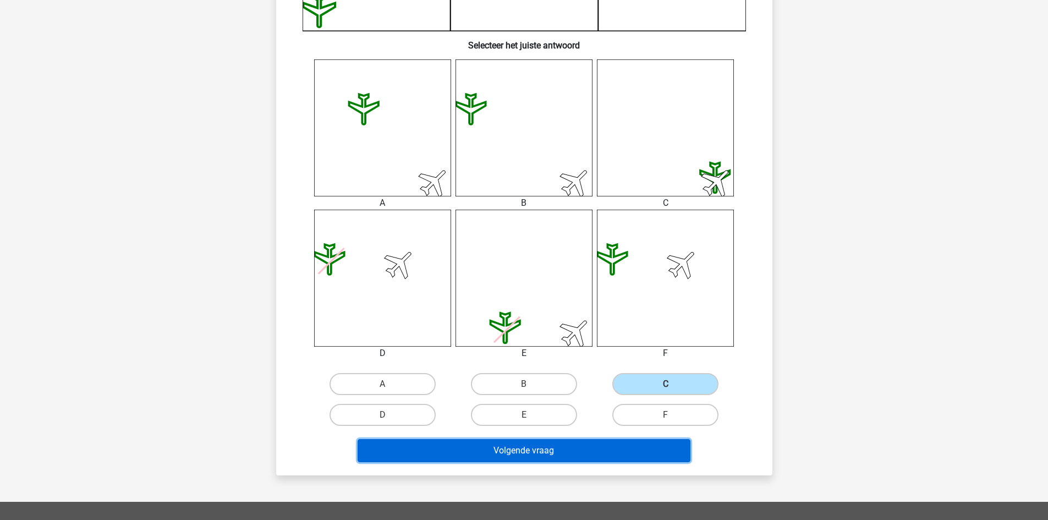
click at [629, 447] on button "Volgende vraag" at bounding box center [523, 450] width 333 height 23
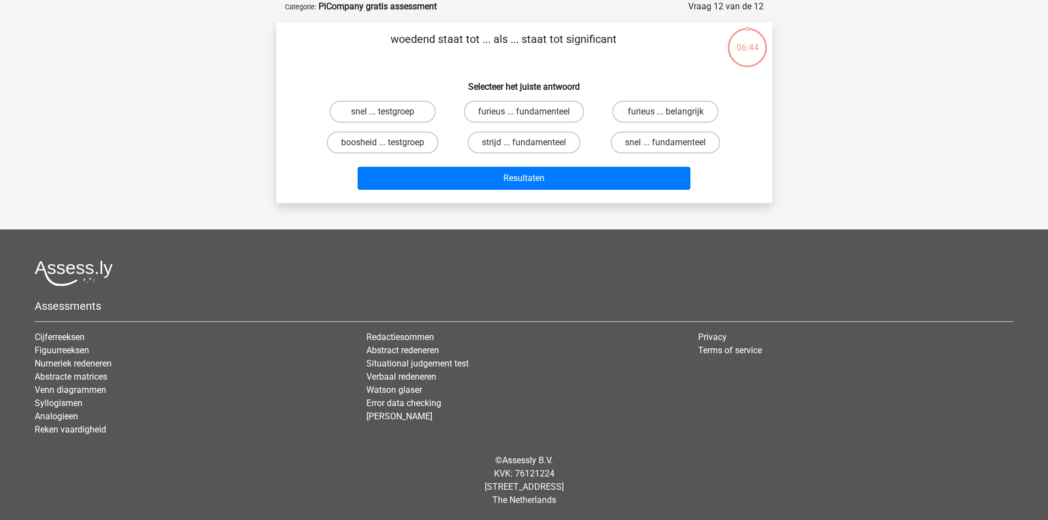
scroll to position [55, 0]
click at [512, 114] on label "furieus ... fundamenteel" at bounding box center [524, 112] width 120 height 22
click at [524, 114] on input "furieus ... fundamenteel" at bounding box center [527, 115] width 7 height 7
radio input "true"
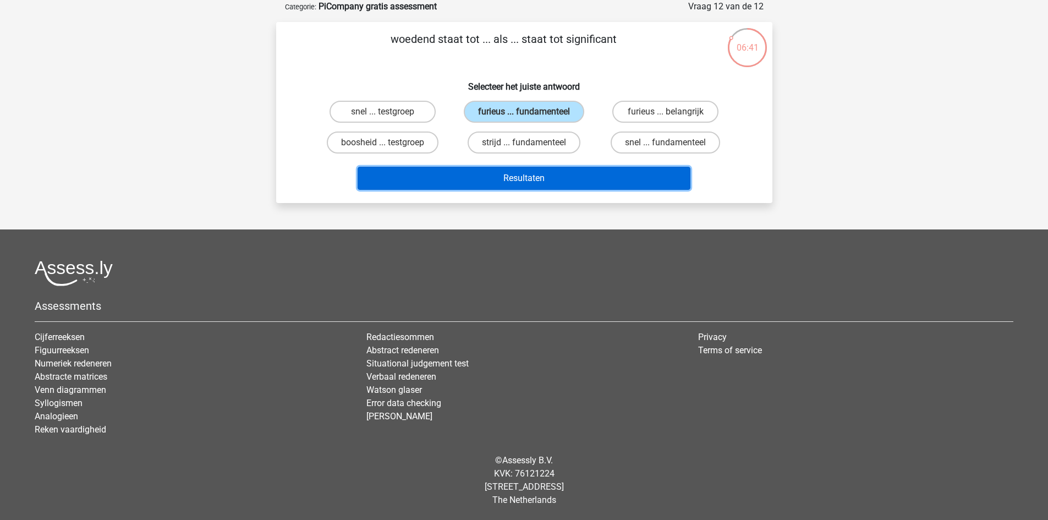
click at [533, 173] on button "Resultaten" at bounding box center [523, 178] width 333 height 23
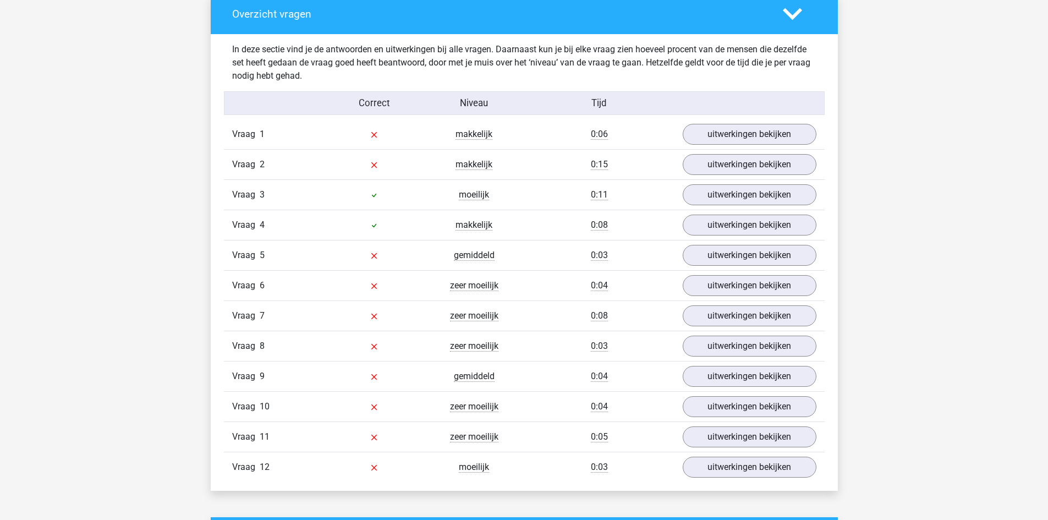
scroll to position [1146, 0]
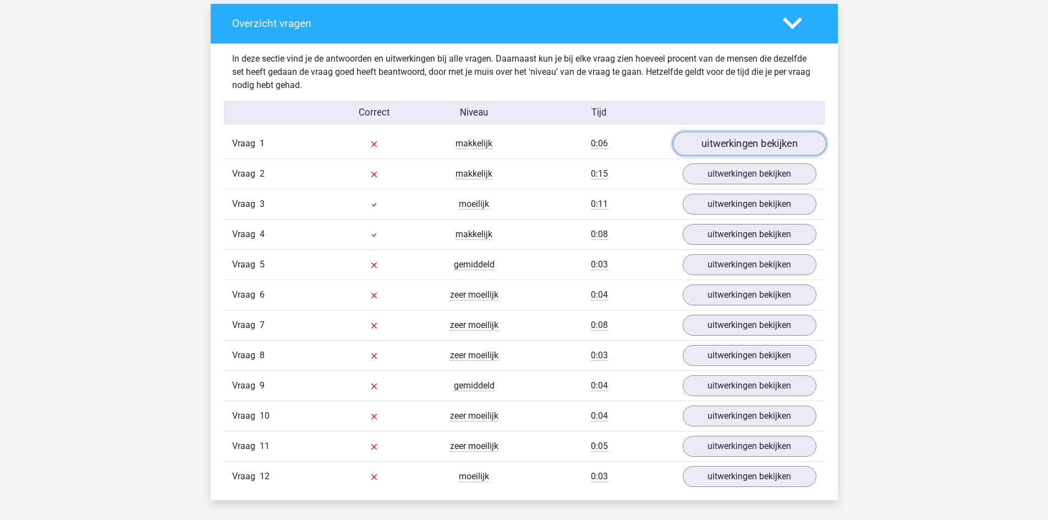
click at [739, 147] on link "uitwerkingen bekijken" at bounding box center [748, 143] width 153 height 24
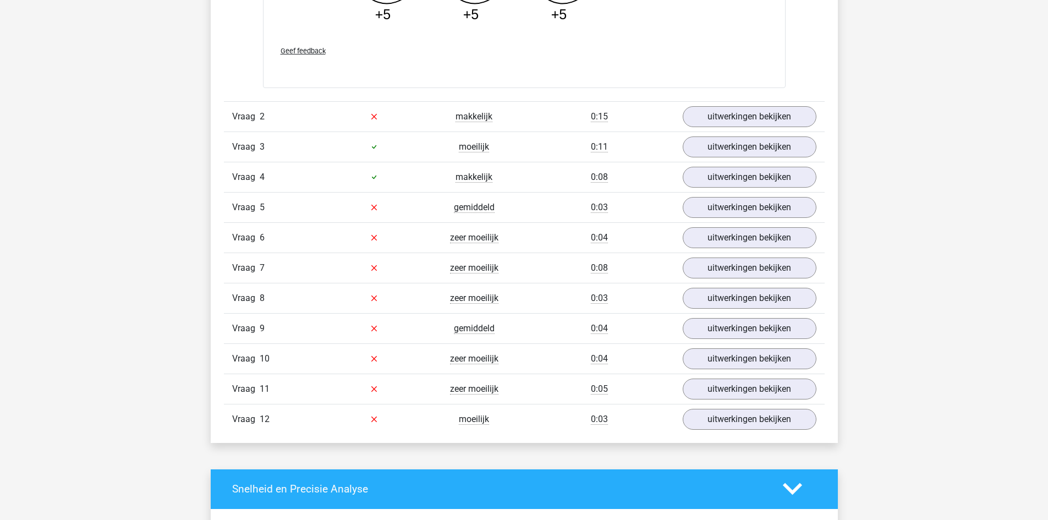
scroll to position [1754, 0]
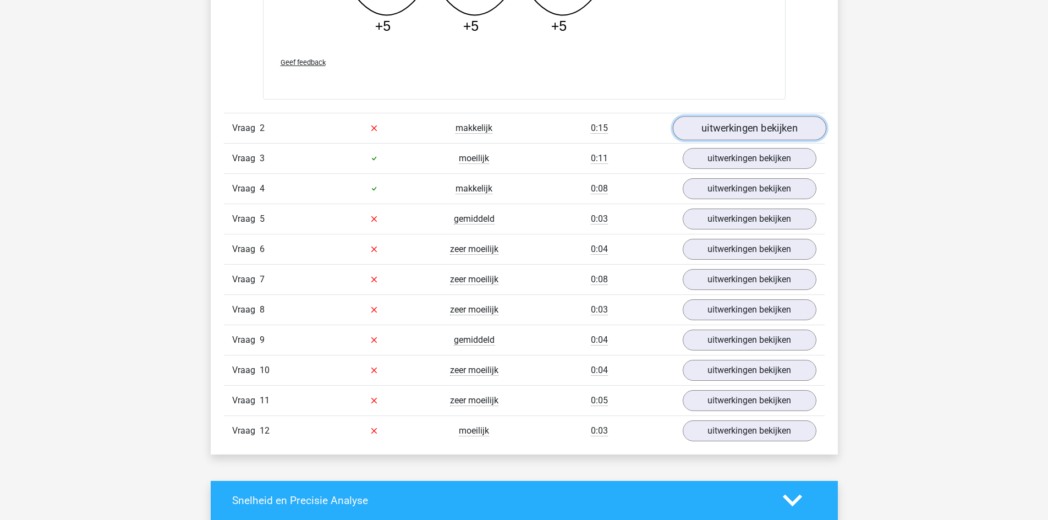
click at [711, 122] on link "uitwerkingen bekijken" at bounding box center [748, 128] width 153 height 24
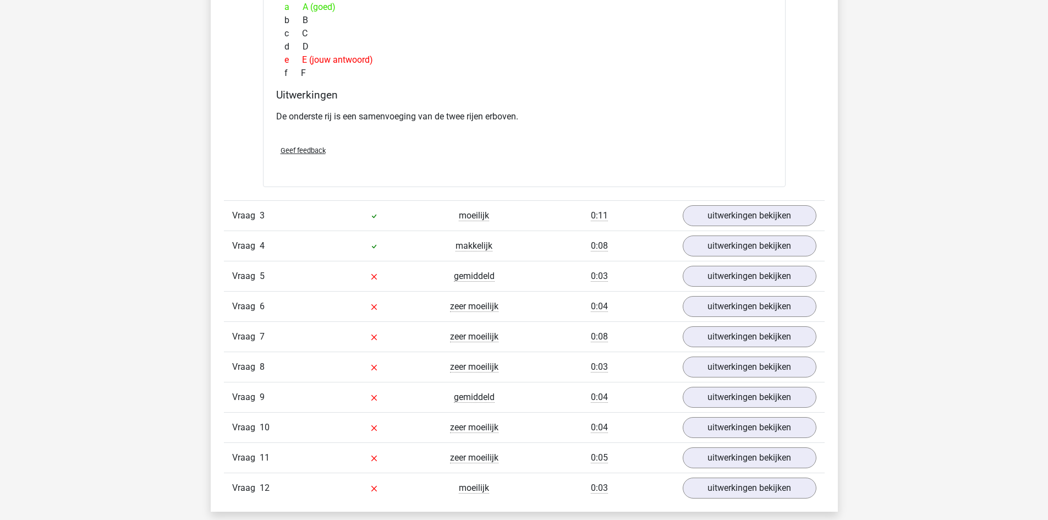
scroll to position [2198, 0]
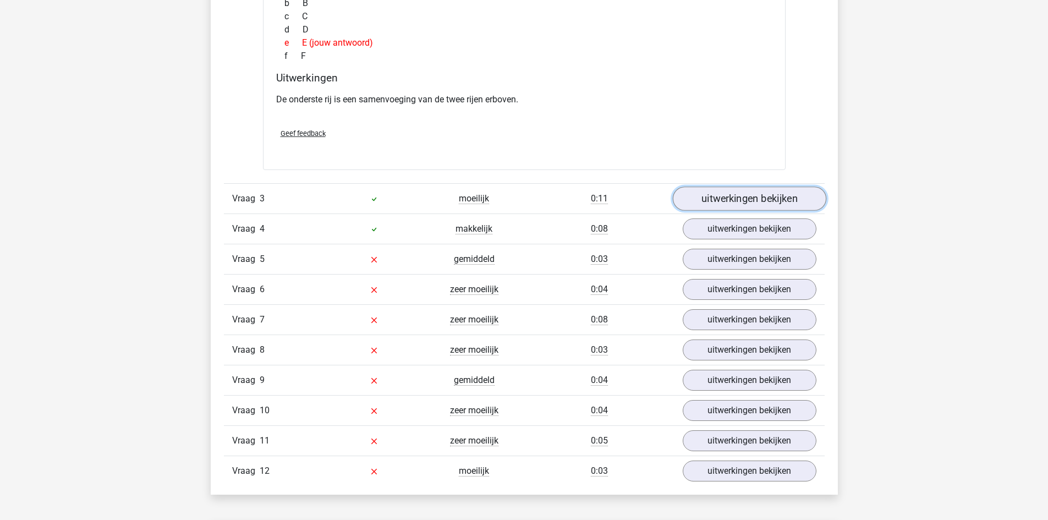
click at [734, 201] on link "uitwerkingen bekijken" at bounding box center [748, 198] width 153 height 24
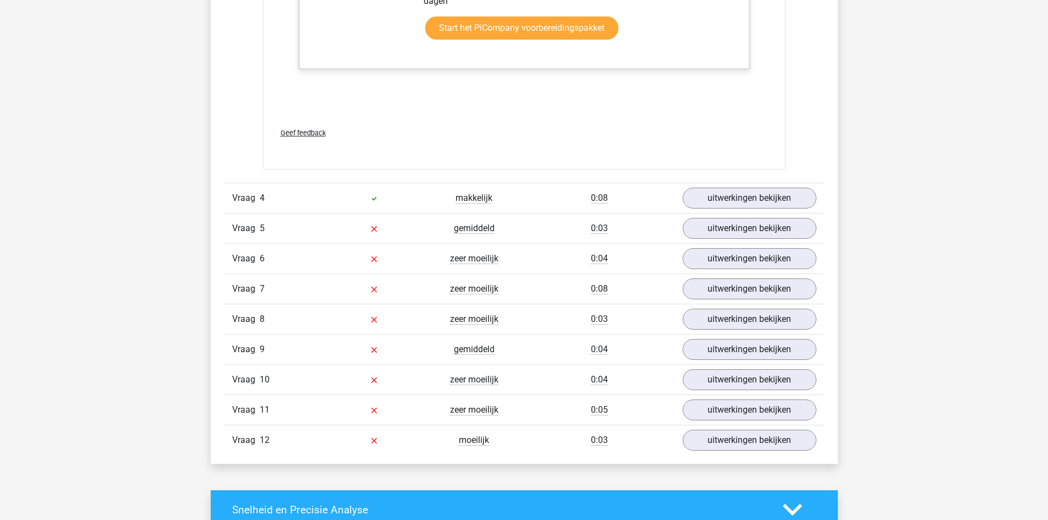
scroll to position [3335, 0]
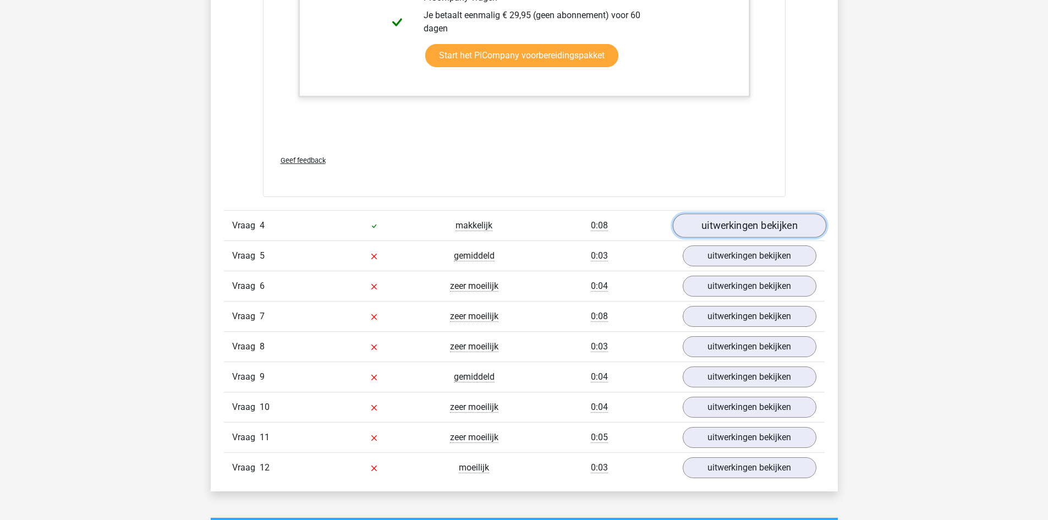
click at [759, 227] on link "uitwerkingen bekijken" at bounding box center [748, 225] width 153 height 24
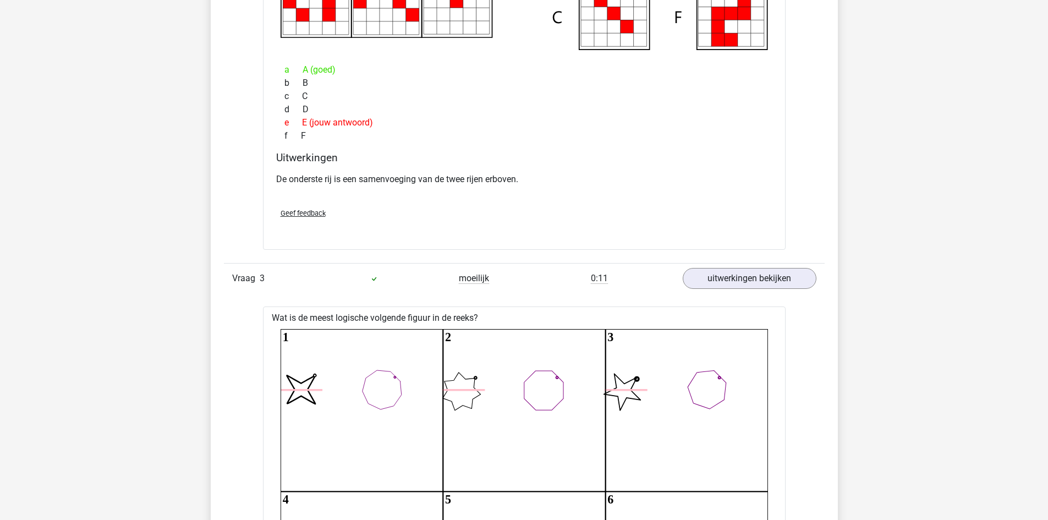
scroll to position [2083, 0]
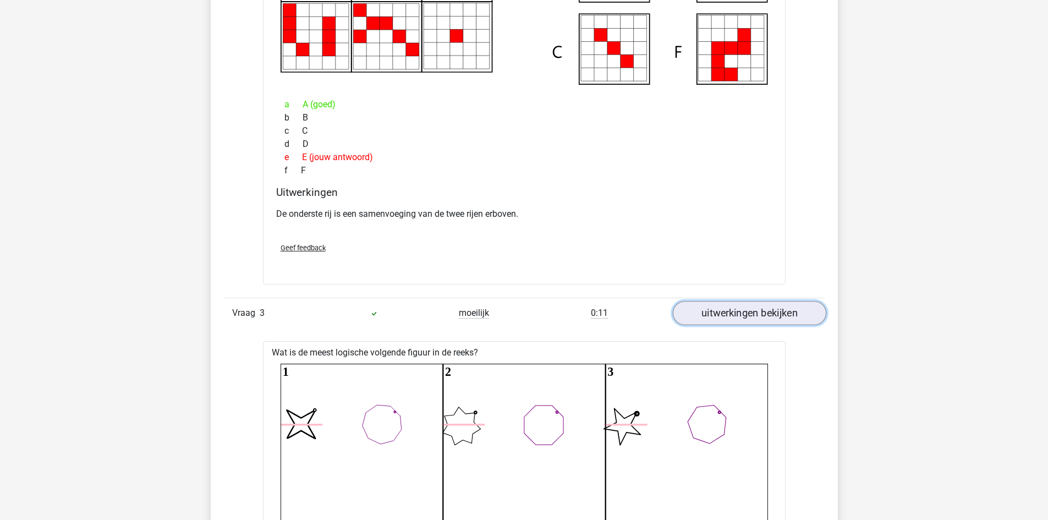
click at [773, 310] on link "uitwerkingen bekijken" at bounding box center [748, 313] width 153 height 24
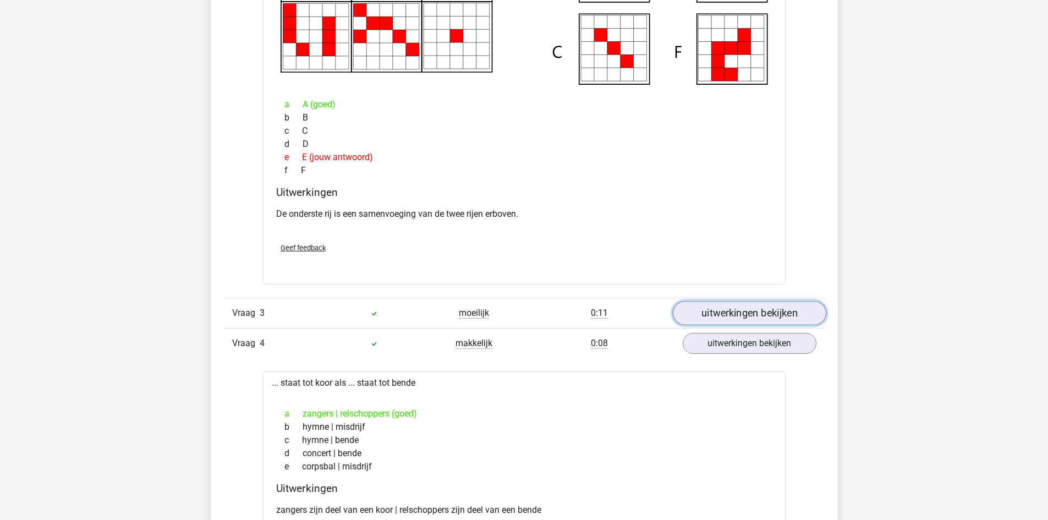
click at [773, 310] on link "uitwerkingen bekijken" at bounding box center [748, 313] width 153 height 24
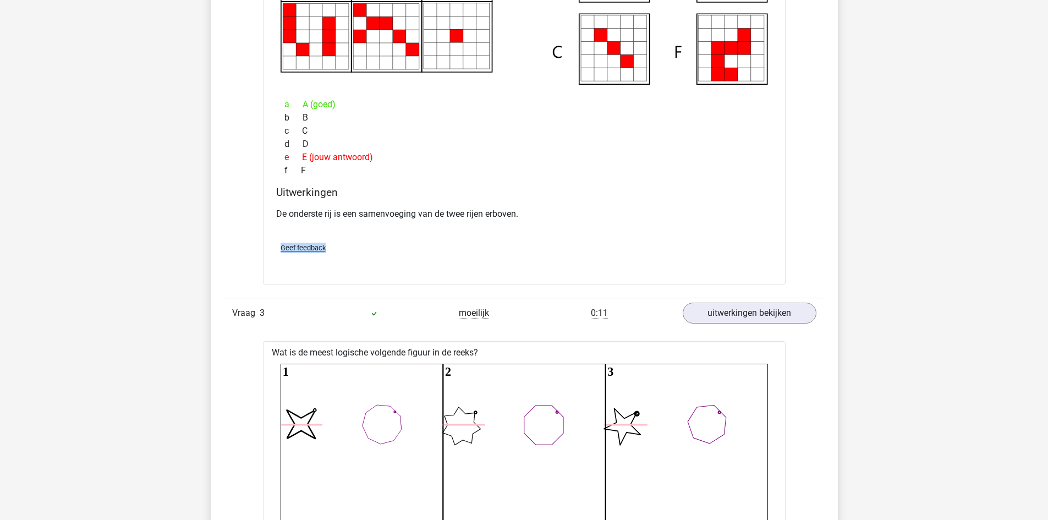
drag, startPoint x: 1045, startPoint y: 243, endPoint x: 1054, endPoint y: 213, distance: 31.0
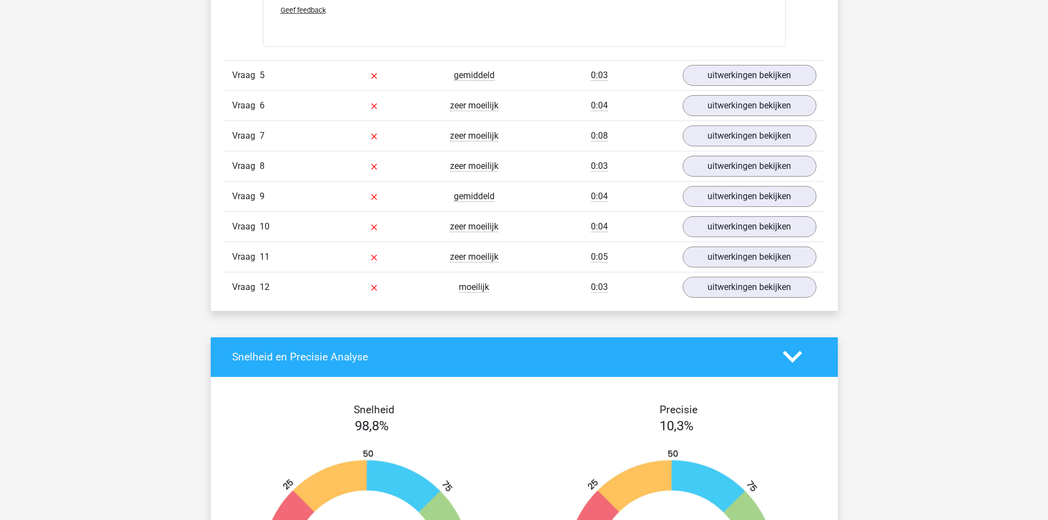
scroll to position [3745, 0]
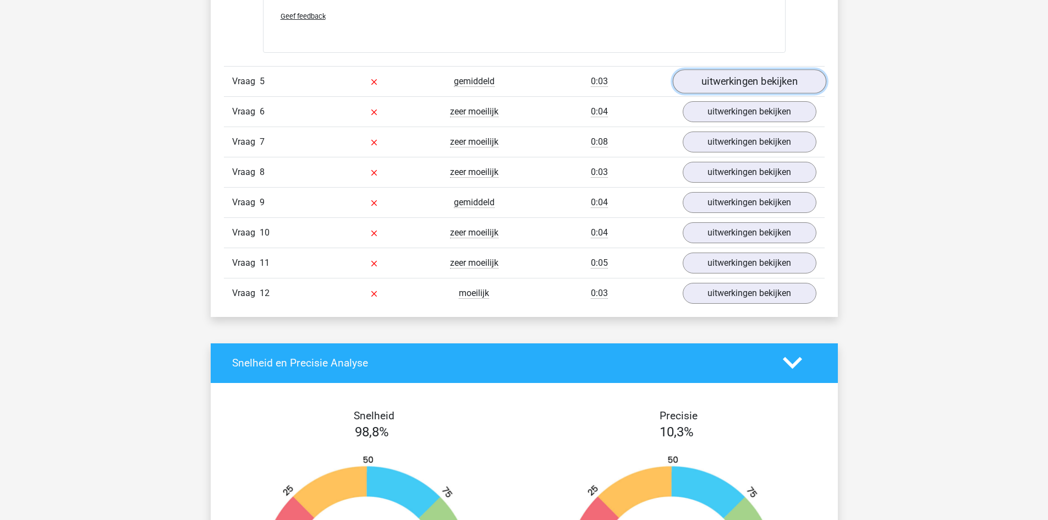
click at [731, 86] on link "uitwerkingen bekijken" at bounding box center [748, 81] width 153 height 24
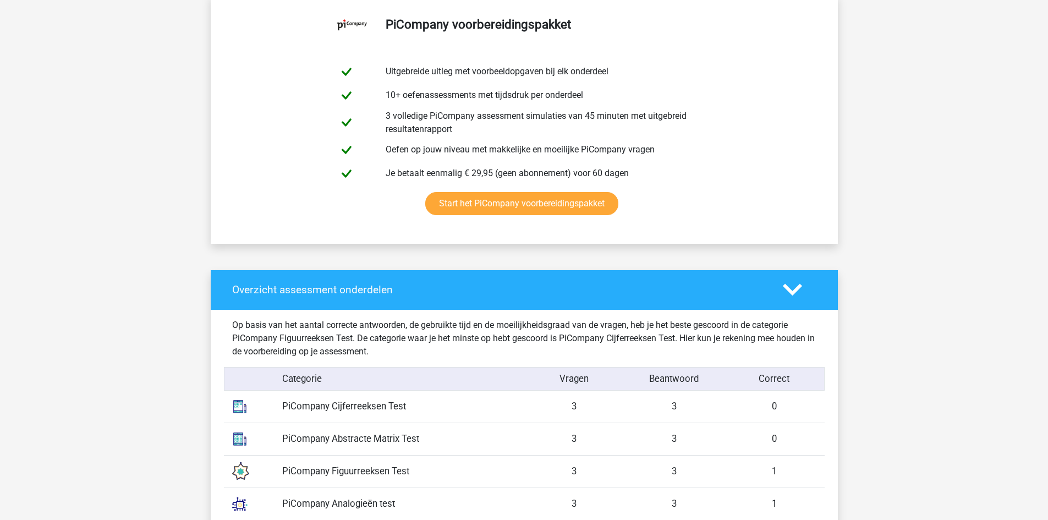
scroll to position [439, 0]
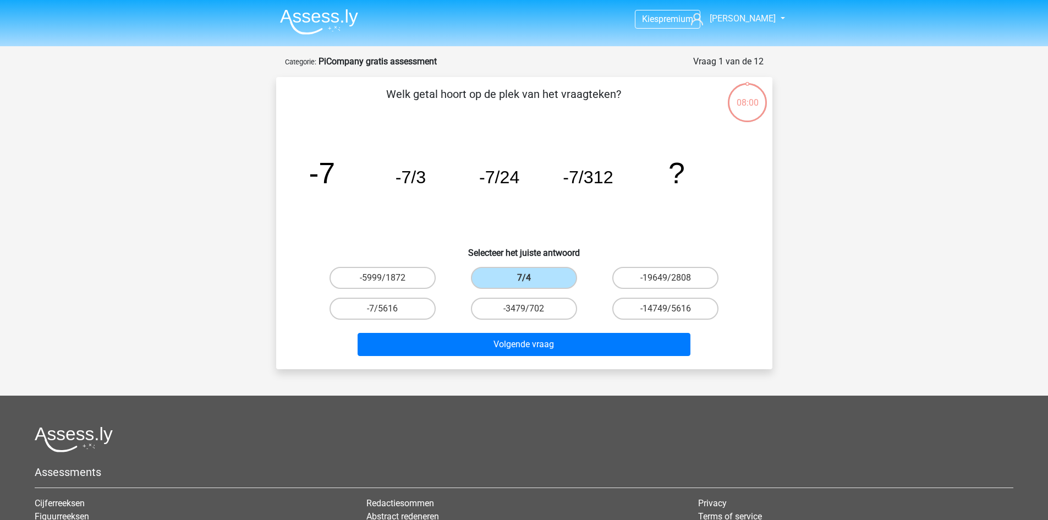
scroll to position [55, 0]
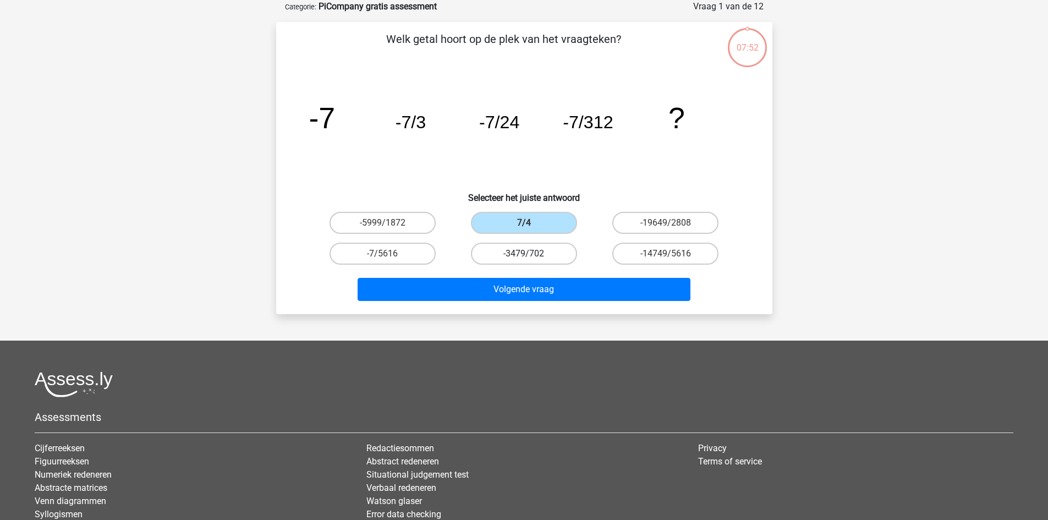
click at [531, 258] on label "-3479/702" at bounding box center [524, 254] width 106 height 22
click at [531, 258] on input "-3479/702" at bounding box center [527, 257] width 7 height 7
radio input "true"
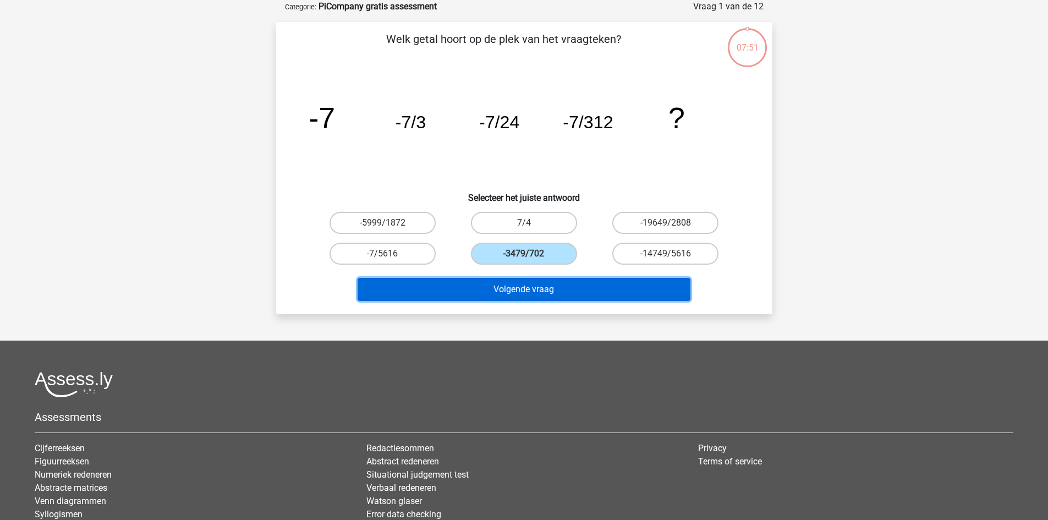
click at [553, 298] on button "Volgende vraag" at bounding box center [523, 289] width 333 height 23
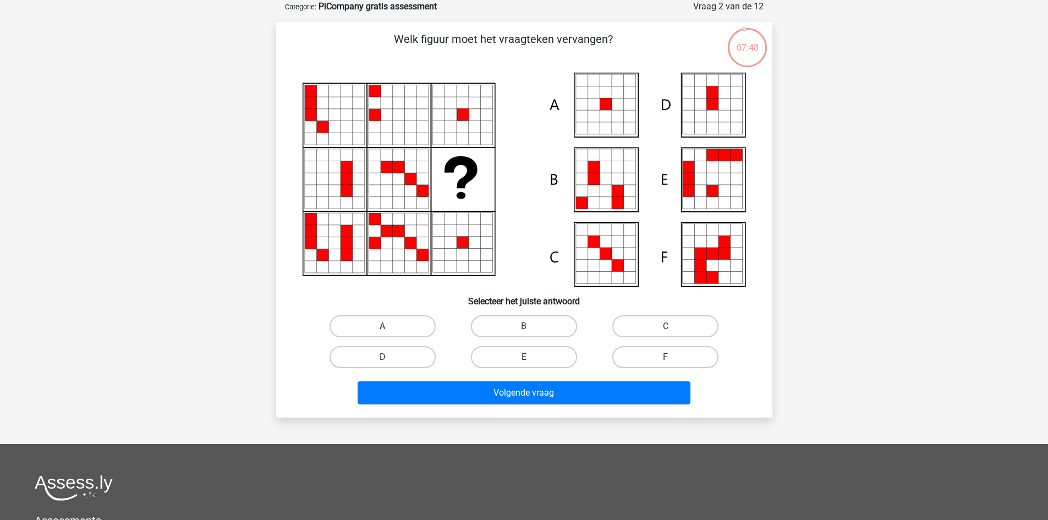
click at [394, 325] on label "A" at bounding box center [382, 326] width 106 height 22
click at [389, 326] on input "A" at bounding box center [385, 329] width 7 height 7
radio input "true"
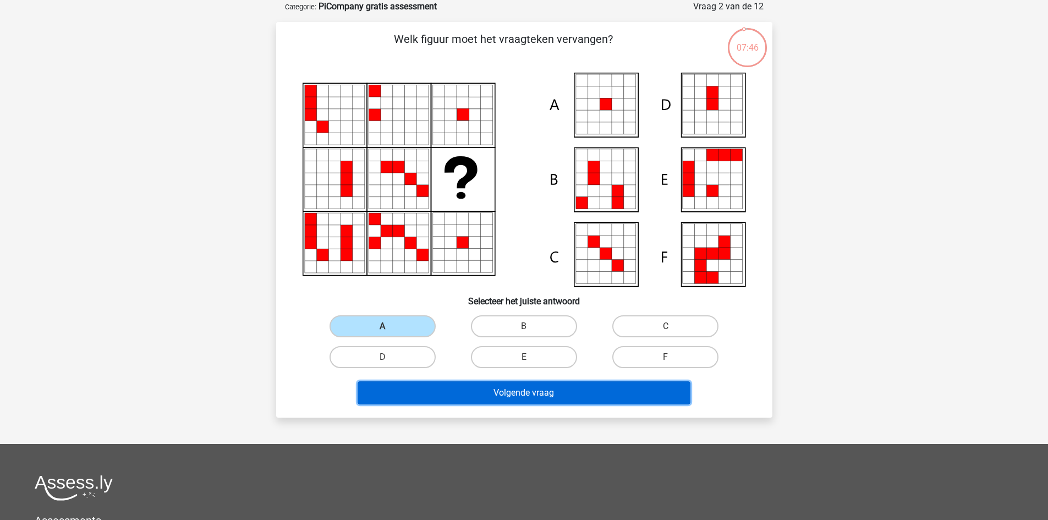
click at [448, 390] on button "Volgende vraag" at bounding box center [523, 392] width 333 height 23
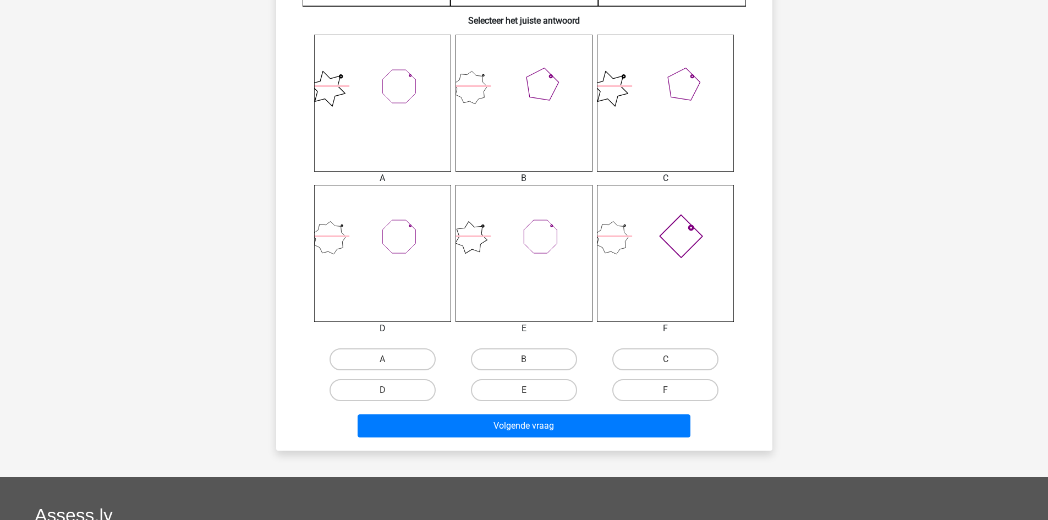
scroll to position [426, 0]
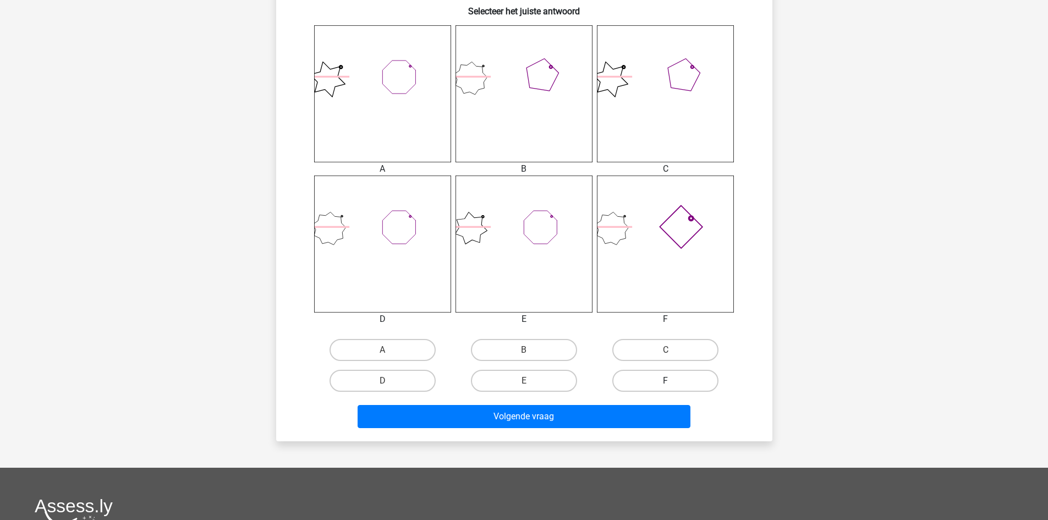
click at [649, 380] on label "F" at bounding box center [665, 381] width 106 height 22
click at [665, 381] on input "F" at bounding box center [668, 384] width 7 height 7
radio input "true"
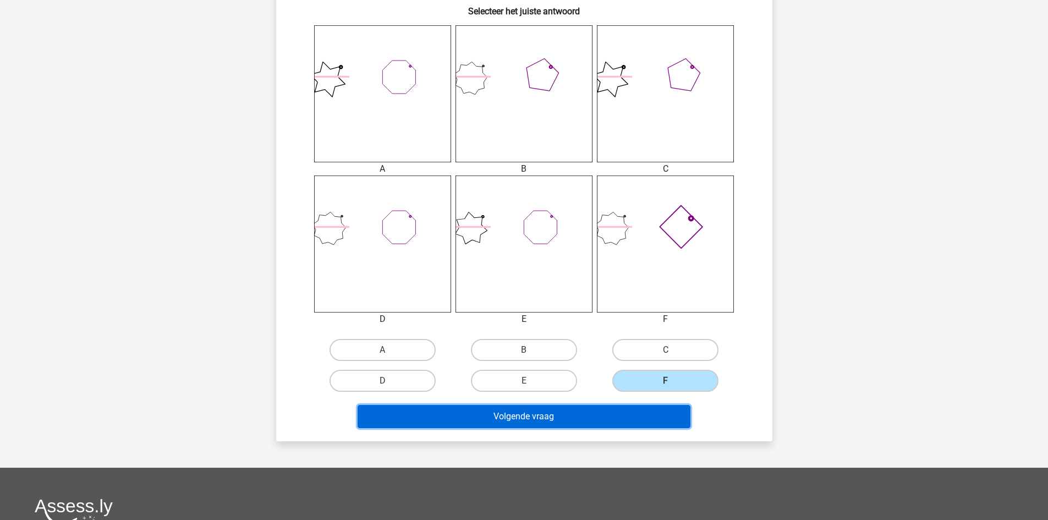
click at [613, 417] on button "Volgende vraag" at bounding box center [523, 416] width 333 height 23
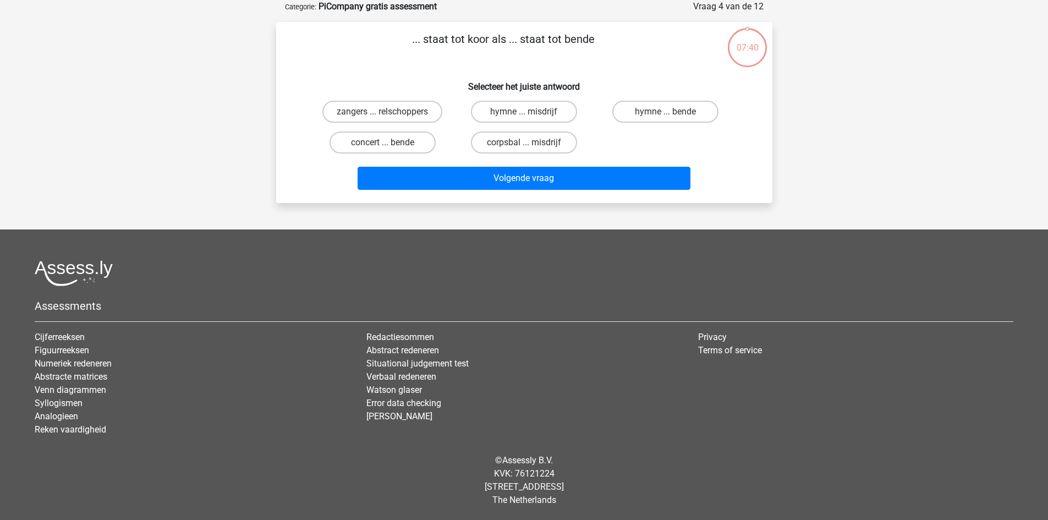
scroll to position [55, 0]
click at [404, 115] on label "zangers ... relschoppers" at bounding box center [382, 112] width 120 height 22
click at [389, 115] on input "zangers ... relschoppers" at bounding box center [385, 115] width 7 height 7
radio input "true"
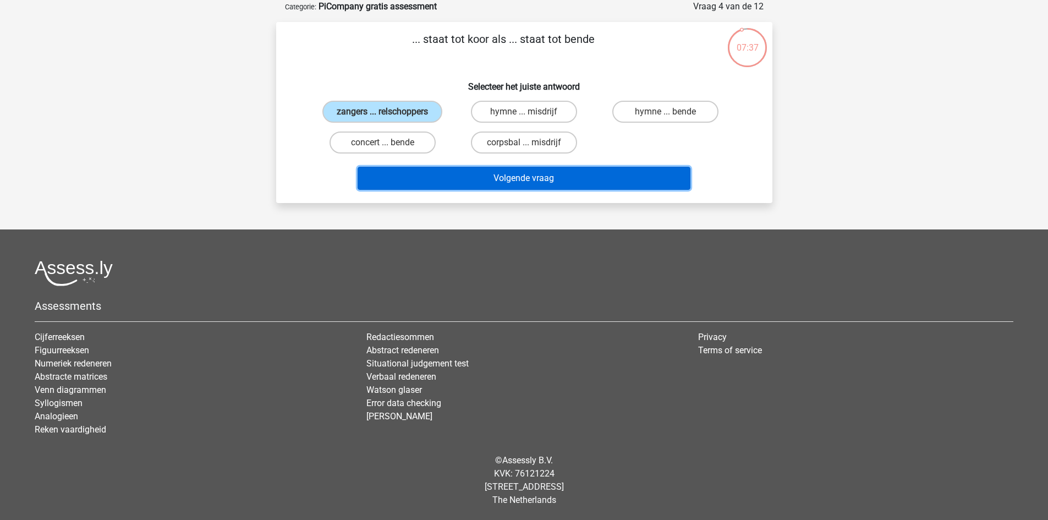
click at [496, 181] on button "Volgende vraag" at bounding box center [523, 178] width 333 height 23
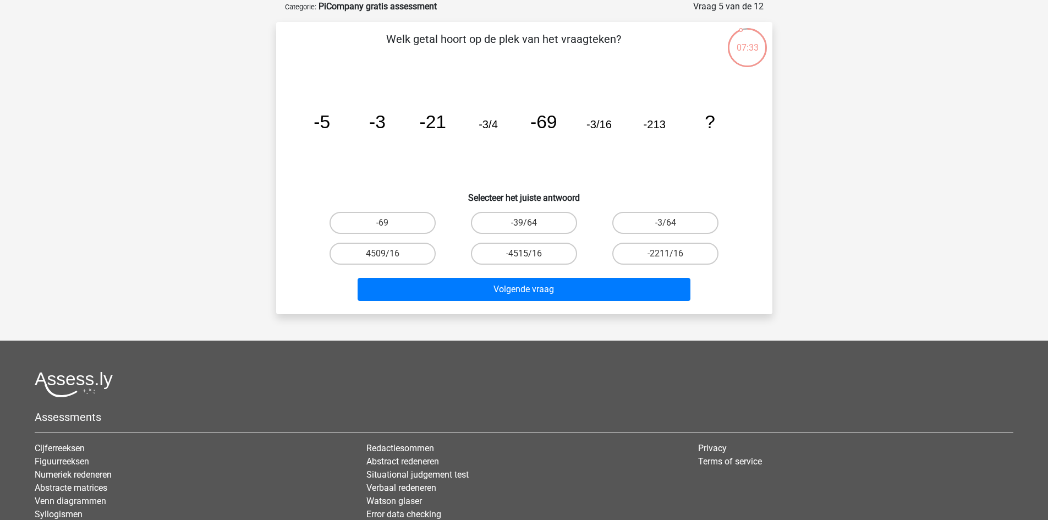
click at [527, 254] on input "-4515/16" at bounding box center [527, 257] width 7 height 7
radio input "true"
click at [532, 271] on div "Volgende vraag" at bounding box center [524, 287] width 461 height 36
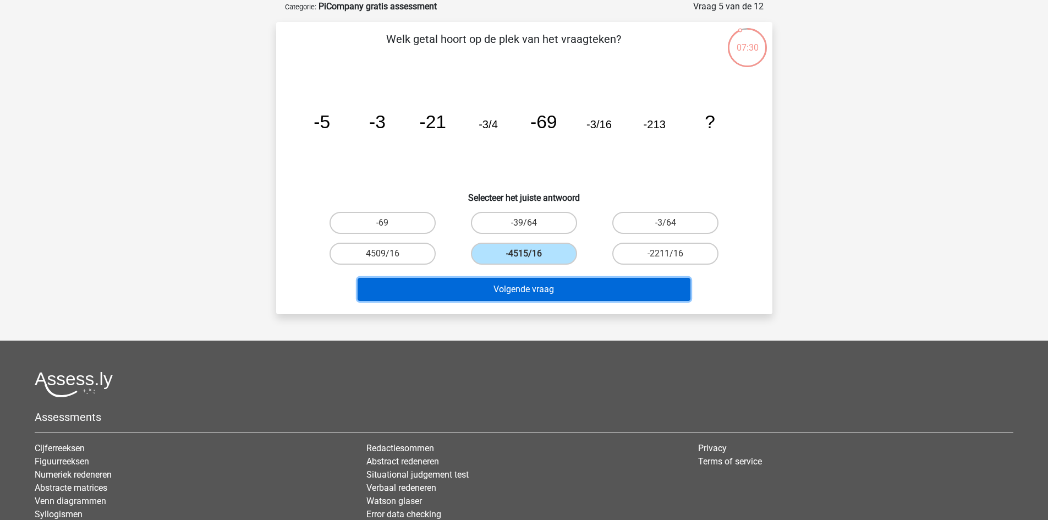
click at [531, 281] on button "Volgende vraag" at bounding box center [523, 289] width 333 height 23
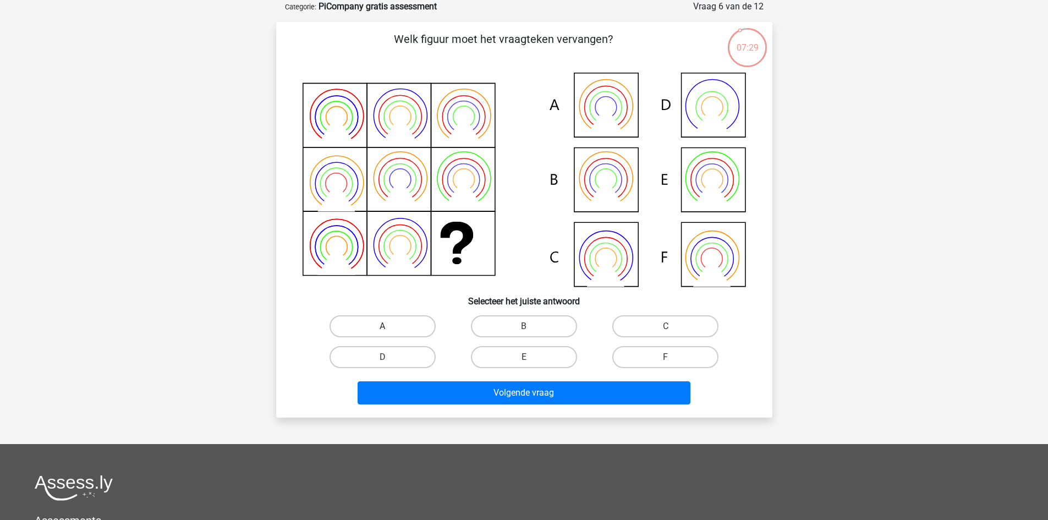
click at [414, 330] on label "A" at bounding box center [382, 326] width 106 height 22
click at [389, 330] on input "A" at bounding box center [385, 329] width 7 height 7
radio input "true"
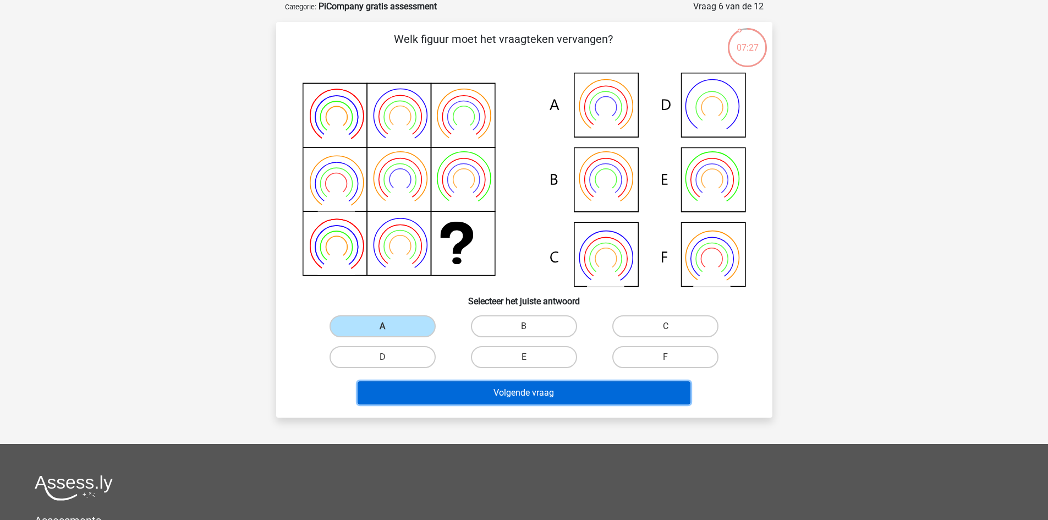
click at [508, 388] on button "Volgende vraag" at bounding box center [523, 392] width 333 height 23
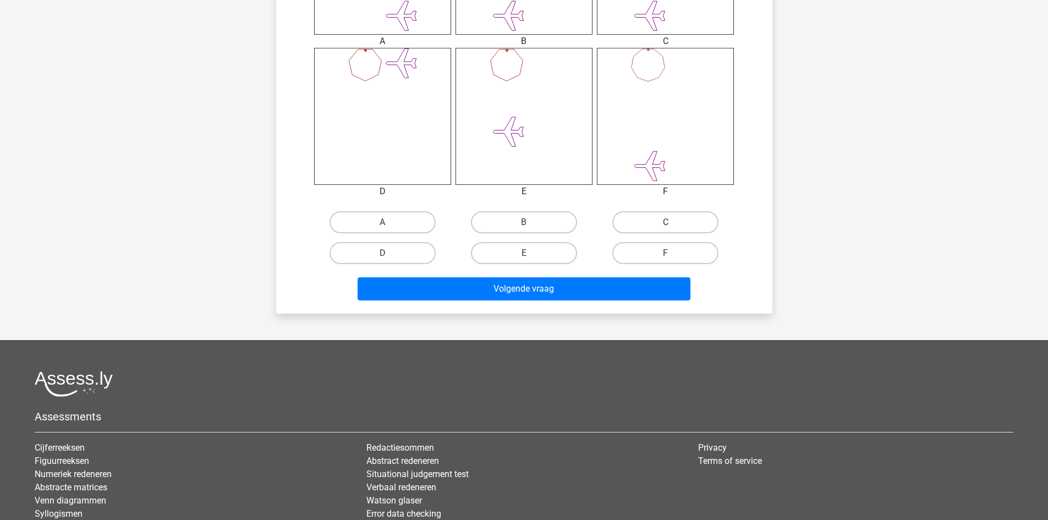
scroll to position [576, 0]
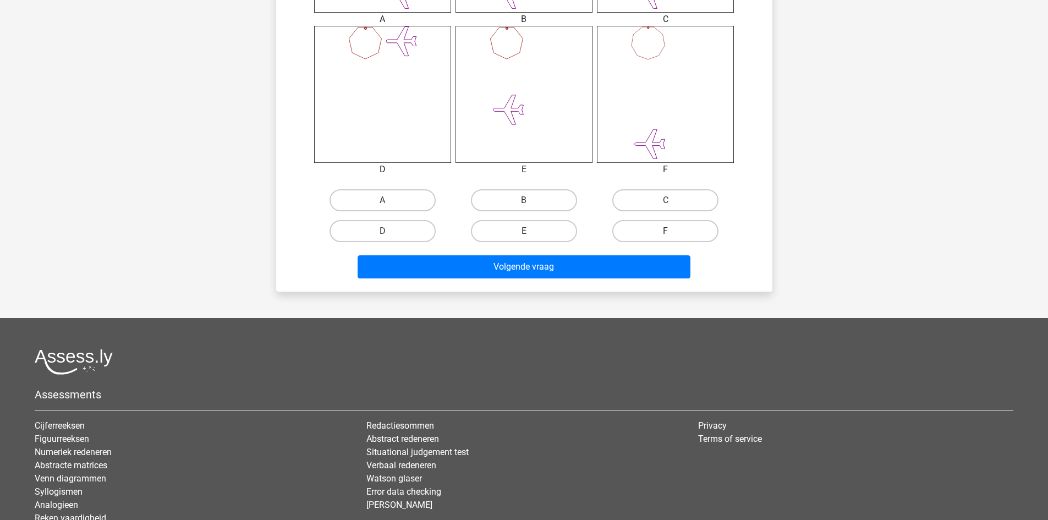
click at [643, 234] on label "F" at bounding box center [665, 231] width 106 height 22
click at [665, 234] on input "F" at bounding box center [668, 234] width 7 height 7
radio input "true"
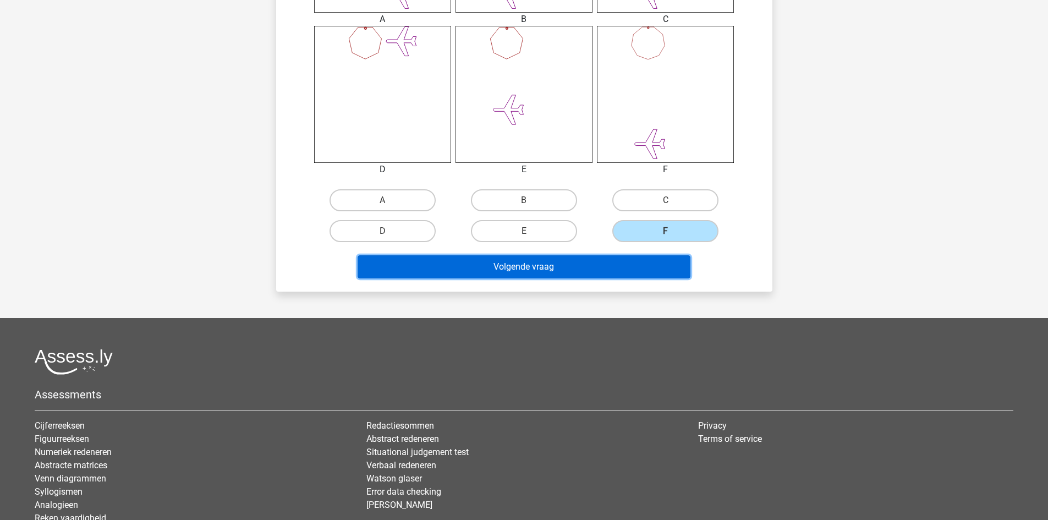
click at [596, 271] on button "Volgende vraag" at bounding box center [523, 266] width 333 height 23
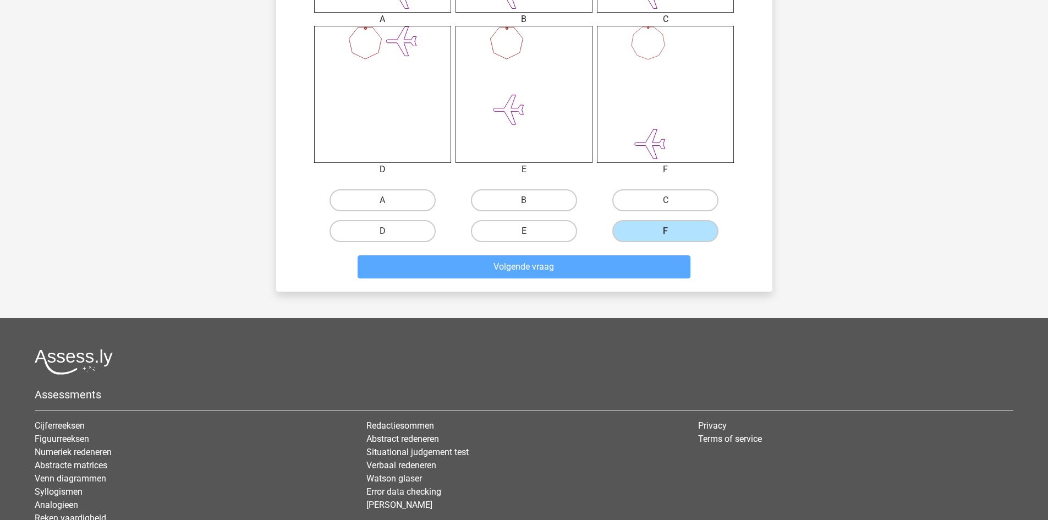
scroll to position [55, 0]
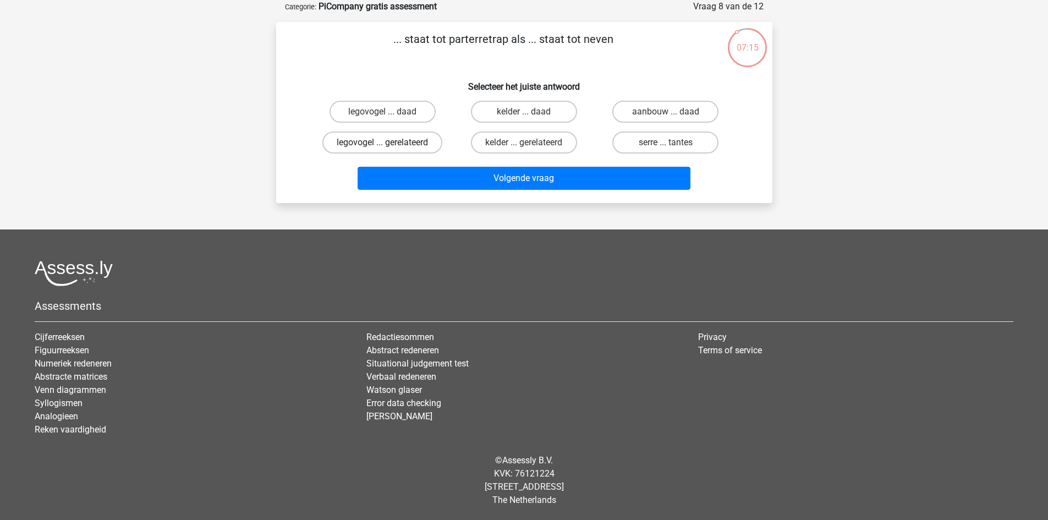
click at [411, 144] on label "legovogel ... gerelateerd" at bounding box center [382, 142] width 120 height 22
click at [389, 144] on input "legovogel ... gerelateerd" at bounding box center [385, 145] width 7 height 7
radio input "true"
click at [516, 152] on label "kelder ... gerelateerd" at bounding box center [524, 142] width 106 height 22
click at [524, 150] on input "kelder ... gerelateerd" at bounding box center [527, 145] width 7 height 7
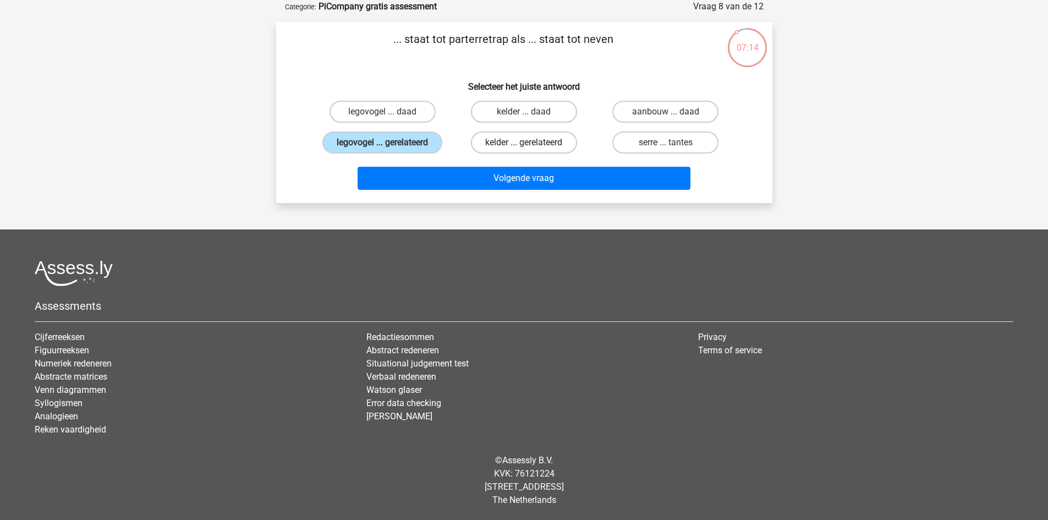
radio input "true"
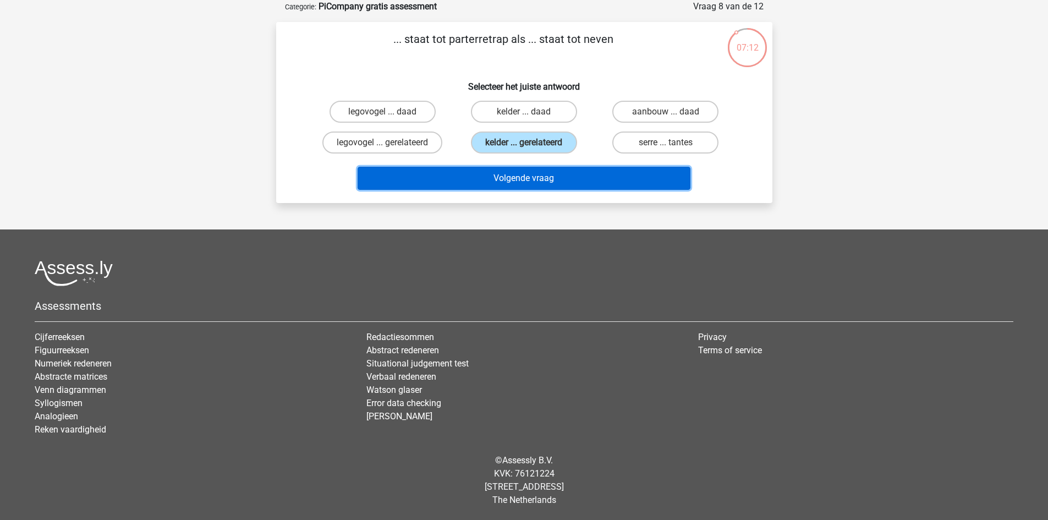
click at [525, 178] on button "Volgende vraag" at bounding box center [523, 178] width 333 height 23
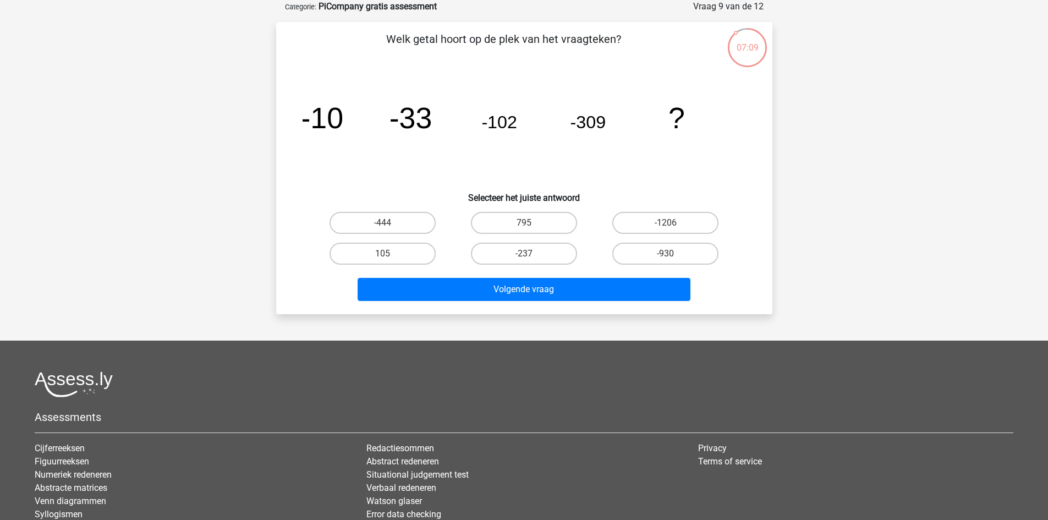
click at [525, 254] on input "-237" at bounding box center [527, 257] width 7 height 7
radio input "true"
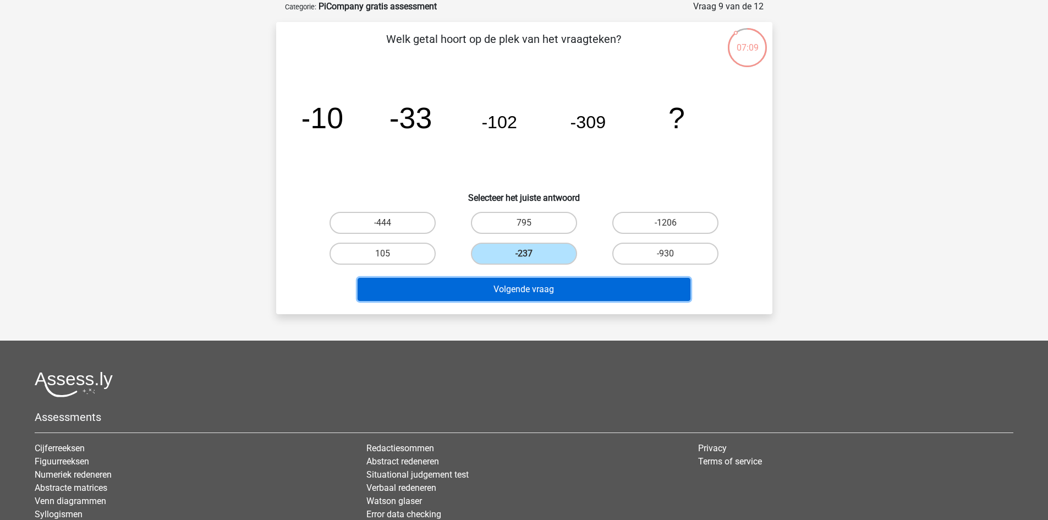
click at [538, 290] on button "Volgende vraag" at bounding box center [523, 289] width 333 height 23
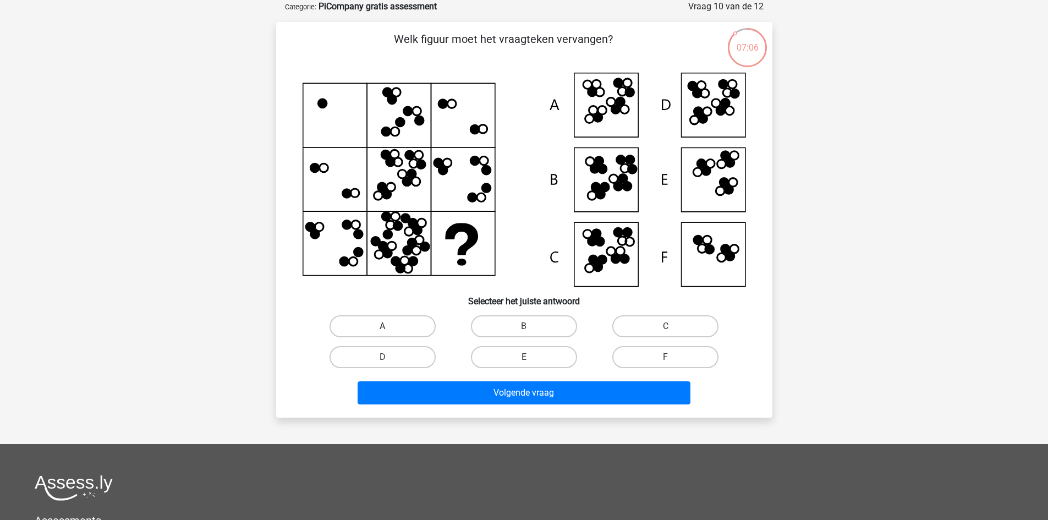
click at [412, 332] on label "A" at bounding box center [382, 326] width 106 height 22
click at [389, 332] on input "A" at bounding box center [385, 329] width 7 height 7
radio input "true"
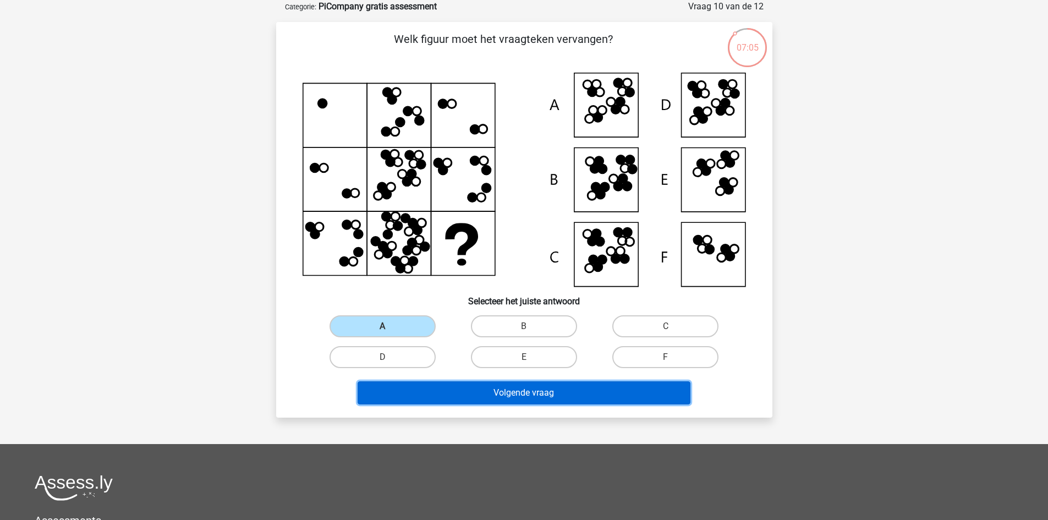
click at [497, 383] on button "Volgende vraag" at bounding box center [523, 392] width 333 height 23
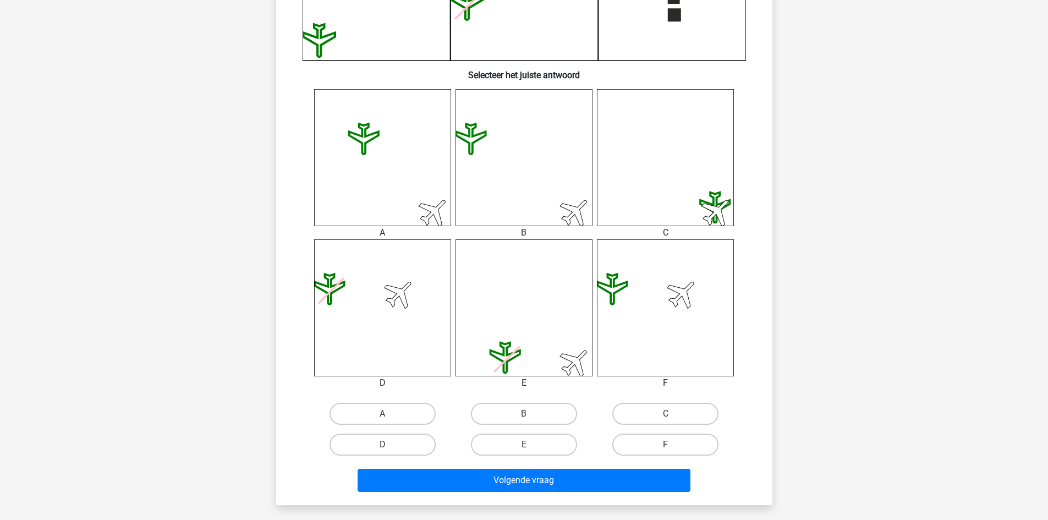
scroll to position [366, 0]
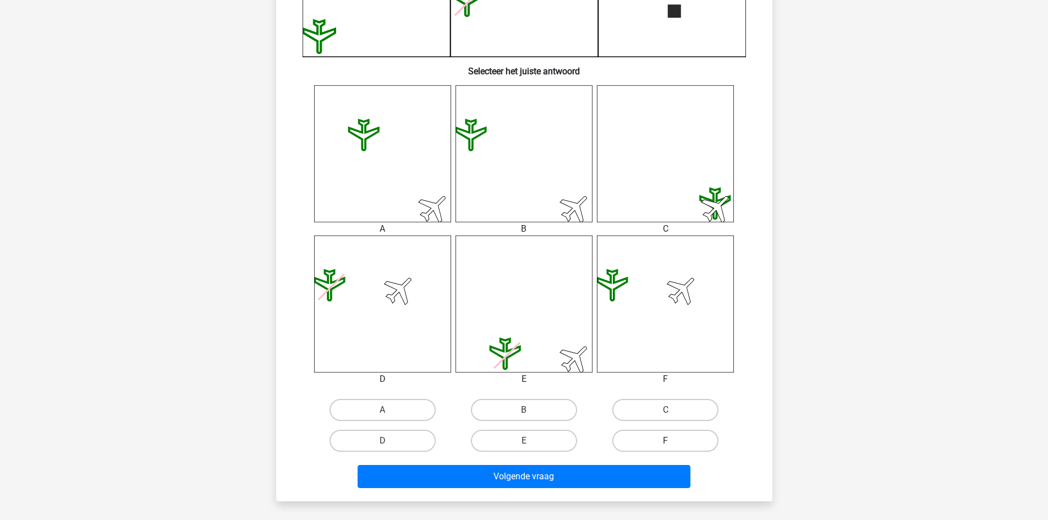
click at [693, 449] on label "F" at bounding box center [665, 441] width 106 height 22
click at [673, 448] on input "F" at bounding box center [668, 444] width 7 height 7
radio input "true"
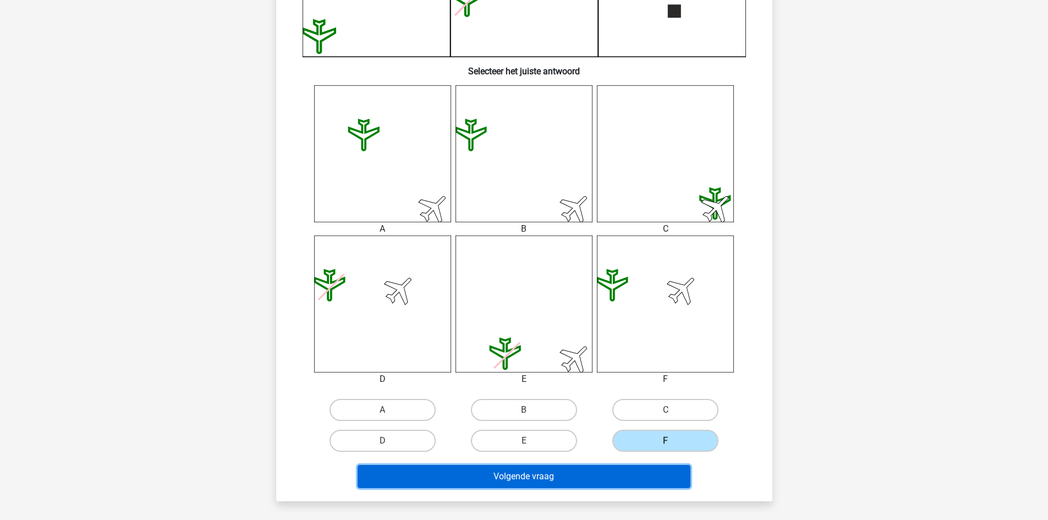
click at [604, 485] on button "Volgende vraag" at bounding box center [523, 476] width 333 height 23
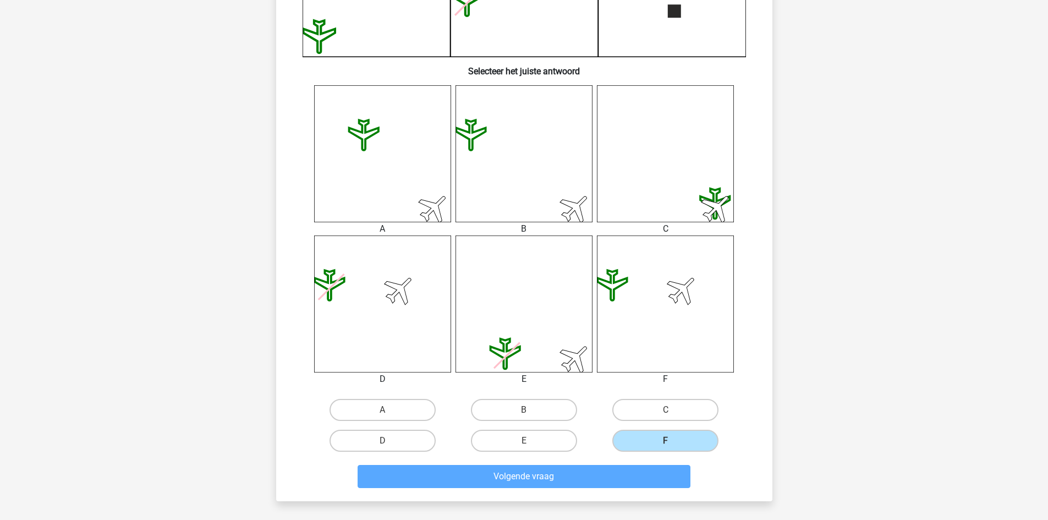
scroll to position [55, 0]
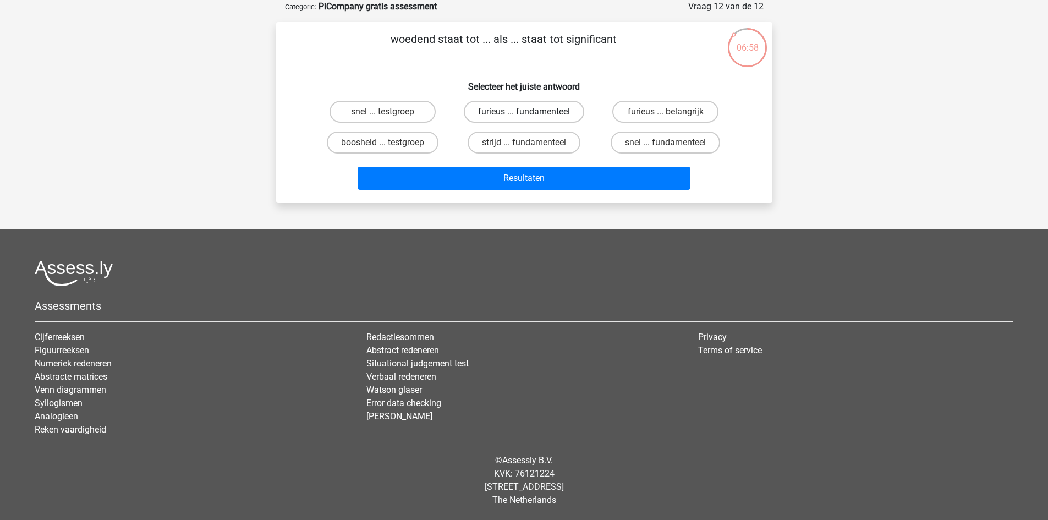
click at [491, 108] on label "furieus ... fundamenteel" at bounding box center [524, 112] width 120 height 22
click at [524, 112] on input "furieus ... fundamenteel" at bounding box center [527, 115] width 7 height 7
radio input "true"
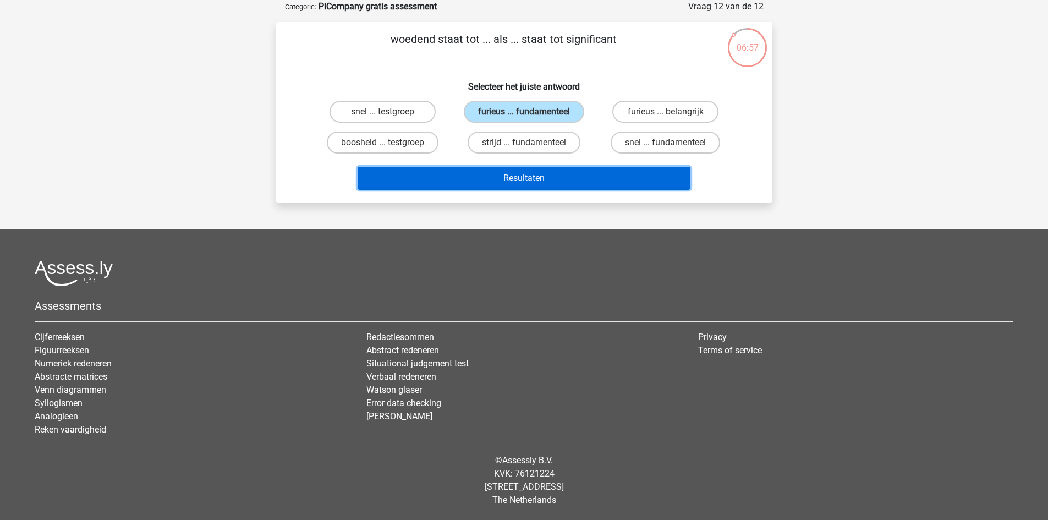
click at [509, 174] on button "Resultaten" at bounding box center [523, 178] width 333 height 23
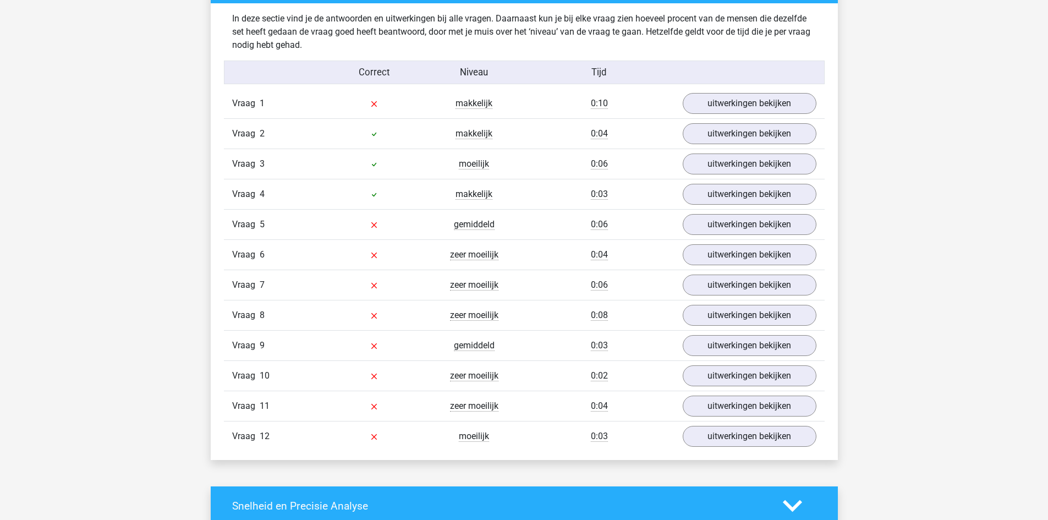
scroll to position [1180, 0]
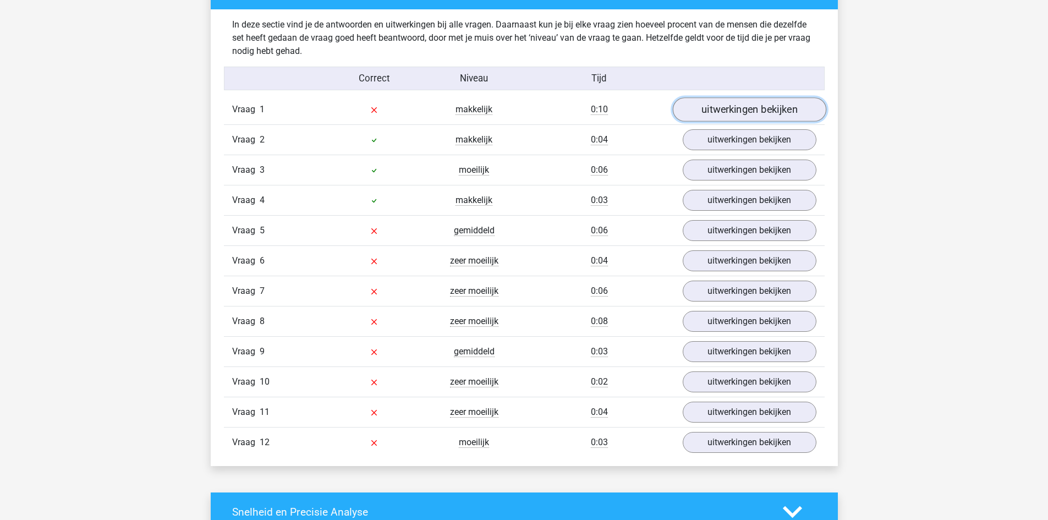
click at [747, 106] on link "uitwerkingen bekijken" at bounding box center [748, 109] width 153 height 24
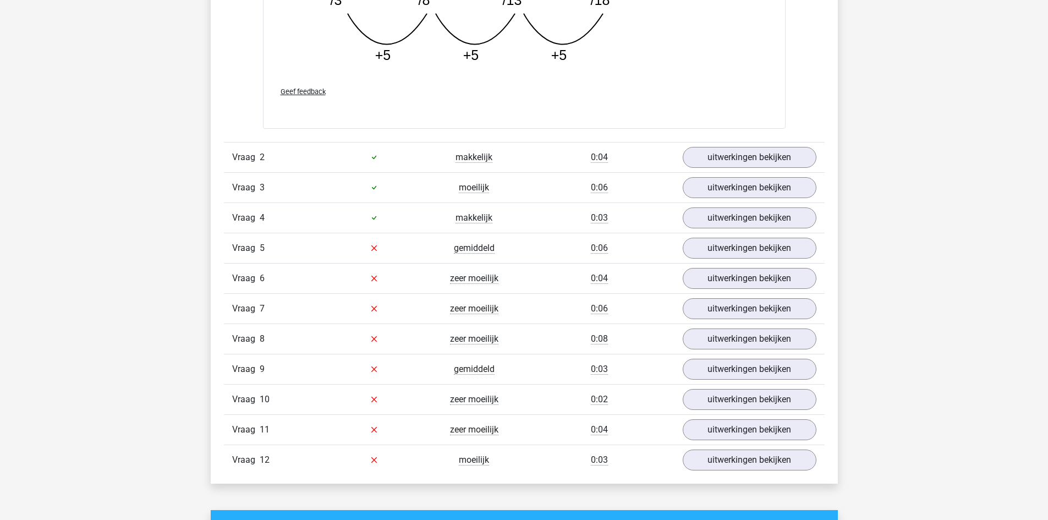
scroll to position [1714, 0]
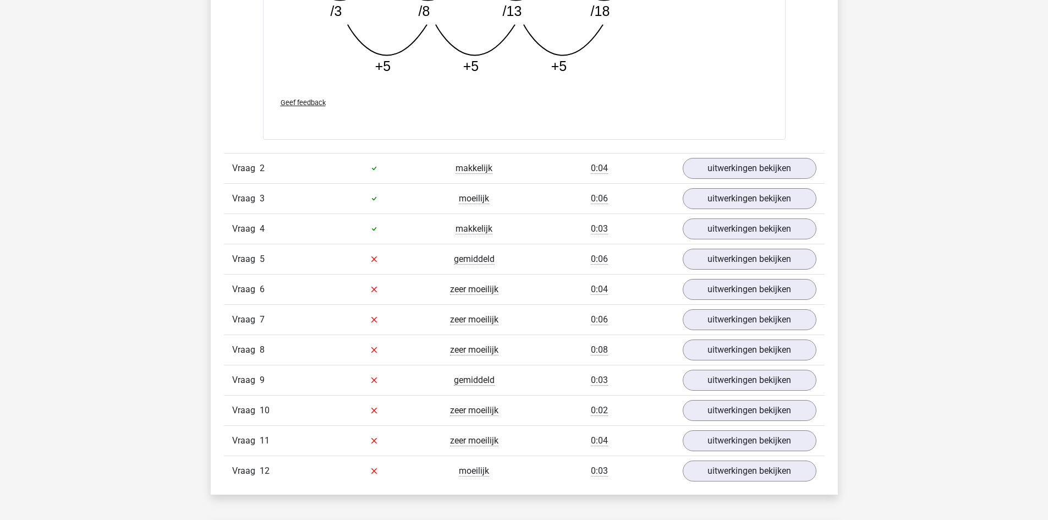
click at [741, 156] on div "Vraag 2 makkelijk 0:04 uitwerkingen bekijken" at bounding box center [524, 168] width 601 height 30
click at [743, 158] on link "uitwerkingen bekijken" at bounding box center [748, 168] width 153 height 24
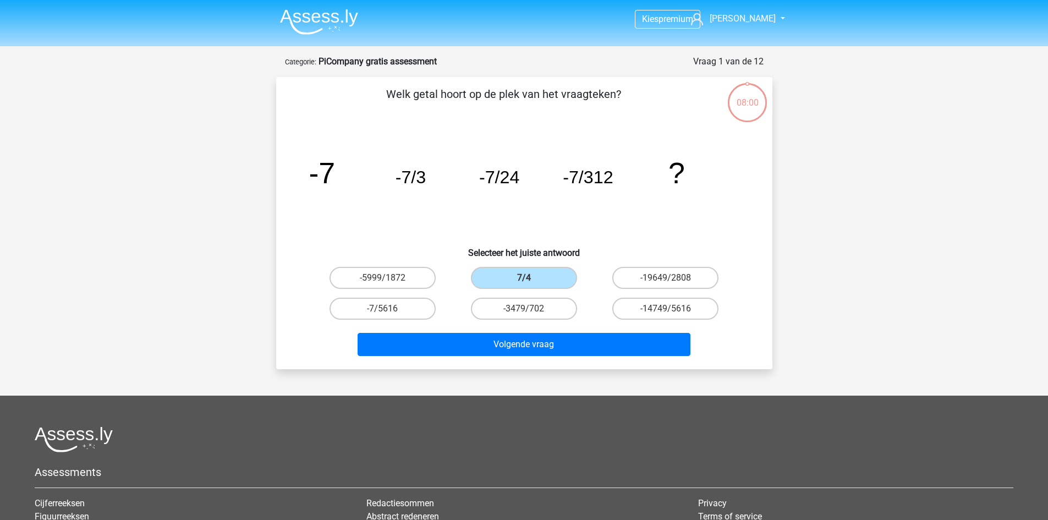
scroll to position [55, 0]
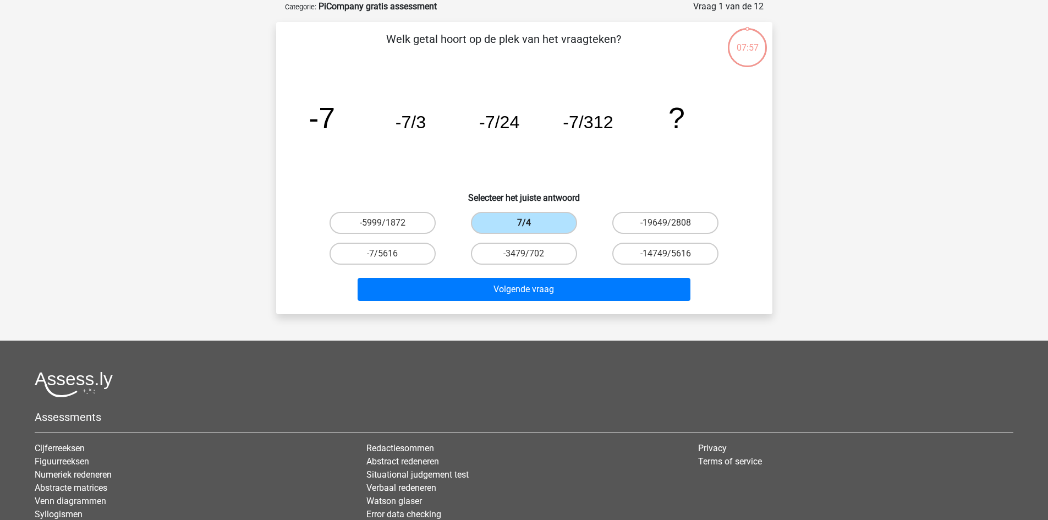
click at [502, 224] on label "7/4" at bounding box center [524, 223] width 106 height 22
click at [524, 224] on input "7/4" at bounding box center [527, 226] width 7 height 7
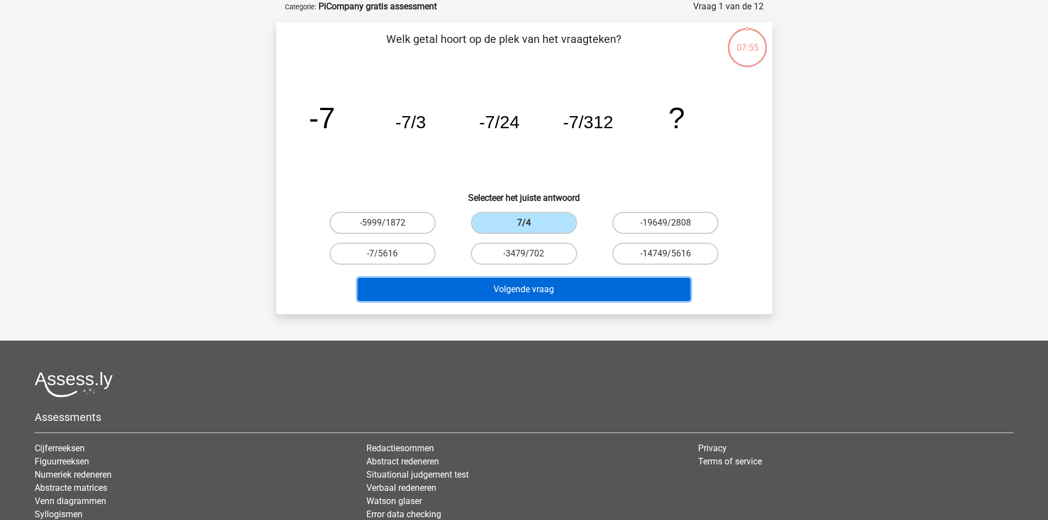
click at [515, 289] on button "Volgende vraag" at bounding box center [523, 289] width 333 height 23
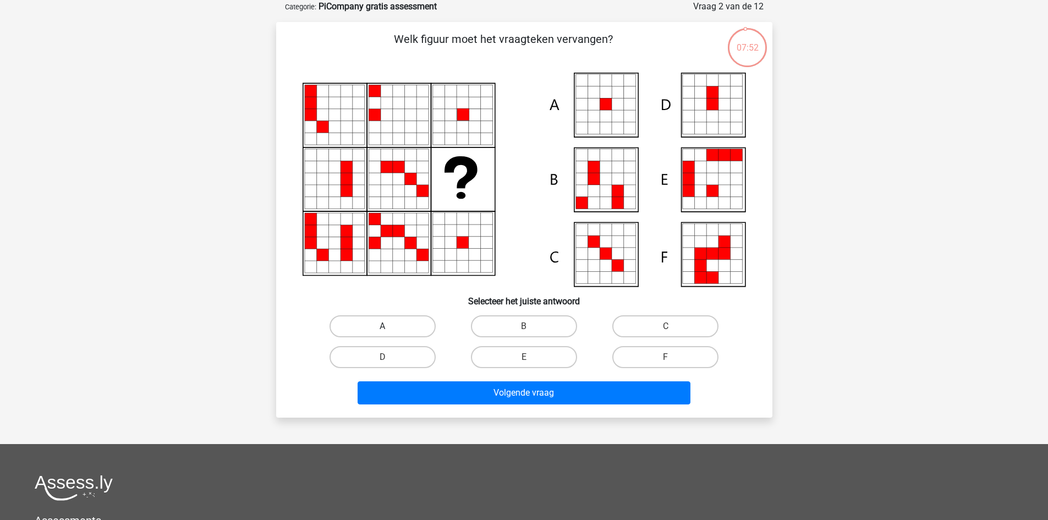
click at [379, 326] on label "A" at bounding box center [382, 326] width 106 height 22
click at [382, 326] on input "A" at bounding box center [385, 329] width 7 height 7
radio input "true"
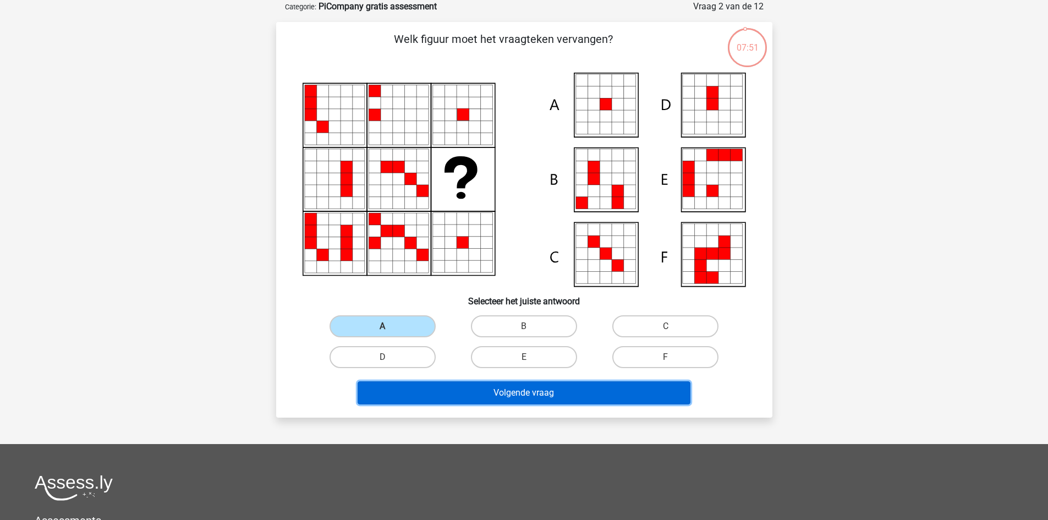
click at [493, 389] on button "Volgende vraag" at bounding box center [523, 392] width 333 height 23
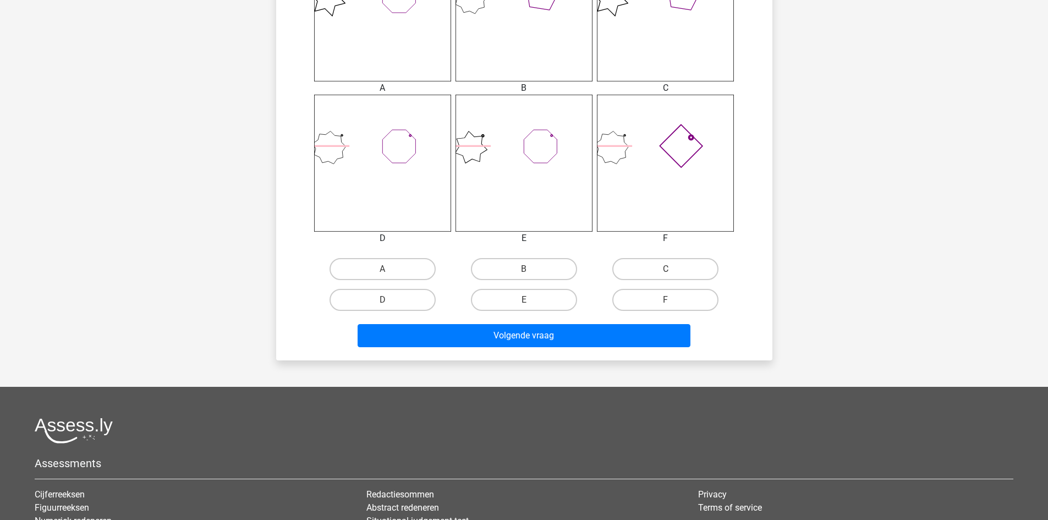
scroll to position [511, 0]
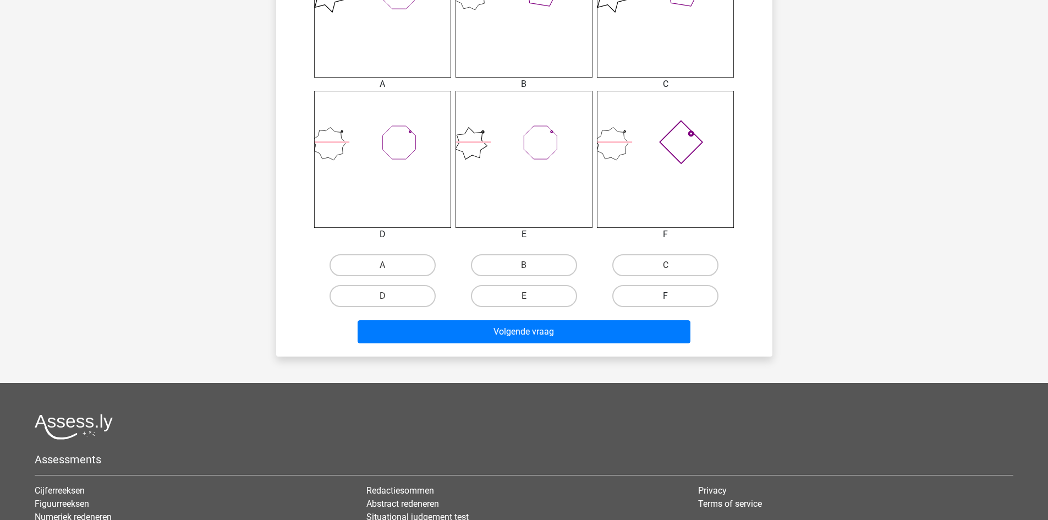
click at [662, 300] on label "F" at bounding box center [665, 296] width 106 height 22
click at [665, 300] on input "F" at bounding box center [668, 299] width 7 height 7
radio input "true"
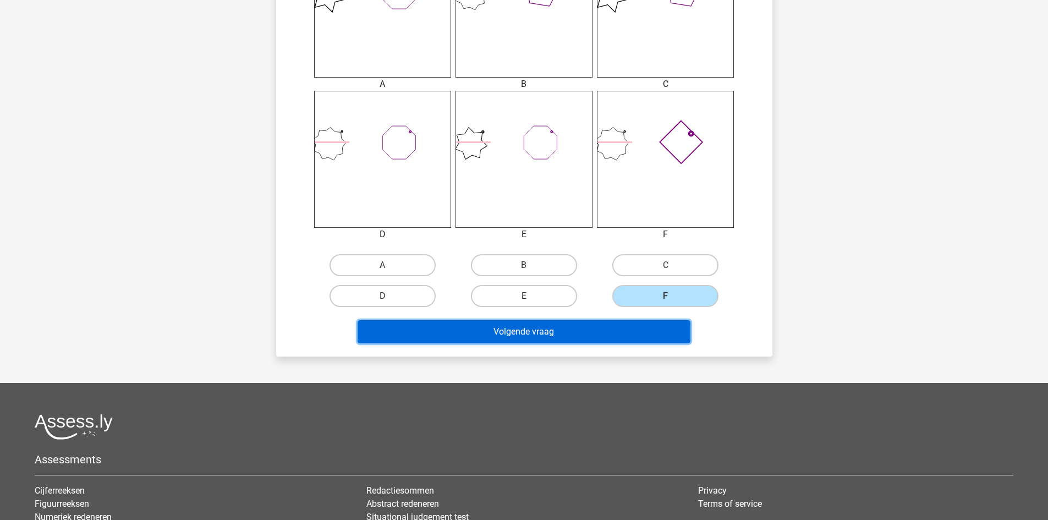
click at [635, 327] on button "Volgende vraag" at bounding box center [523, 331] width 333 height 23
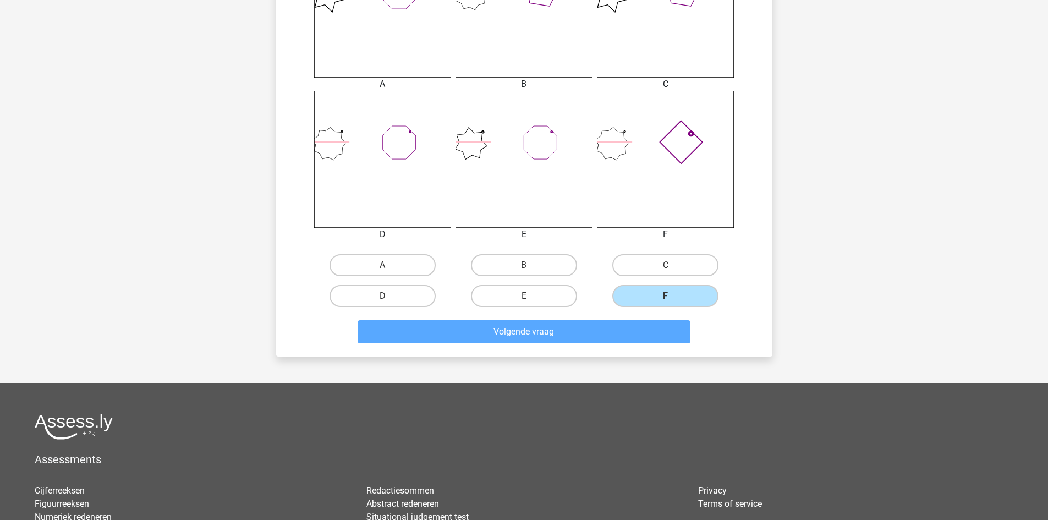
scroll to position [55, 0]
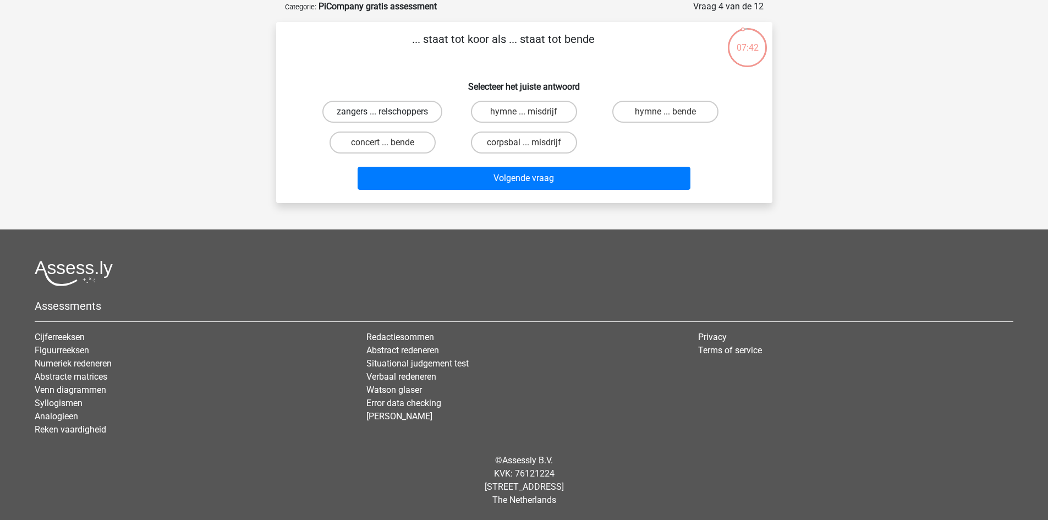
click at [406, 111] on label "zangers ... relschoppers" at bounding box center [382, 112] width 120 height 22
click at [389, 112] on input "zangers ... relschoppers" at bounding box center [385, 115] width 7 height 7
radio input "true"
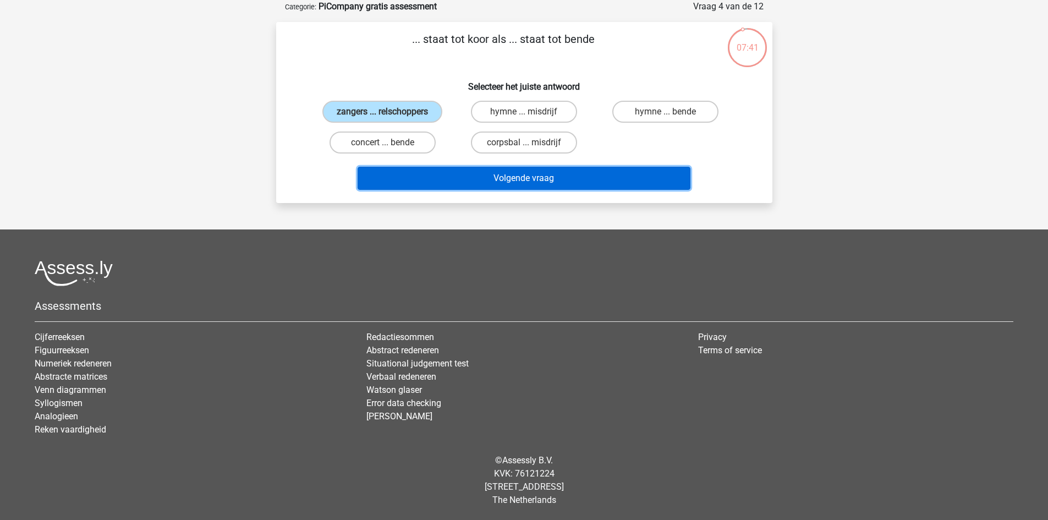
click at [459, 175] on button "Volgende vraag" at bounding box center [523, 178] width 333 height 23
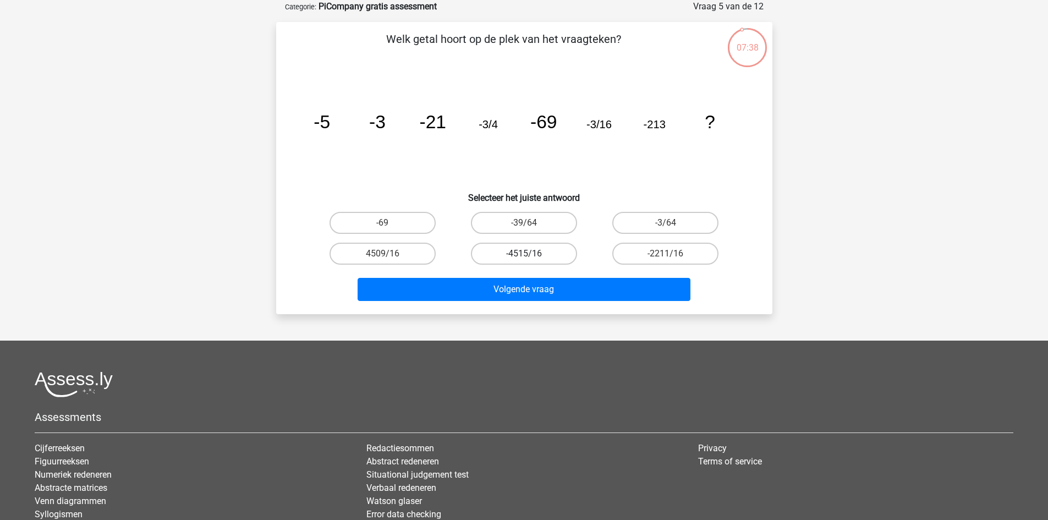
click at [535, 256] on label "-4515/16" at bounding box center [524, 254] width 106 height 22
click at [531, 256] on input "-4515/16" at bounding box center [527, 257] width 7 height 7
radio input "true"
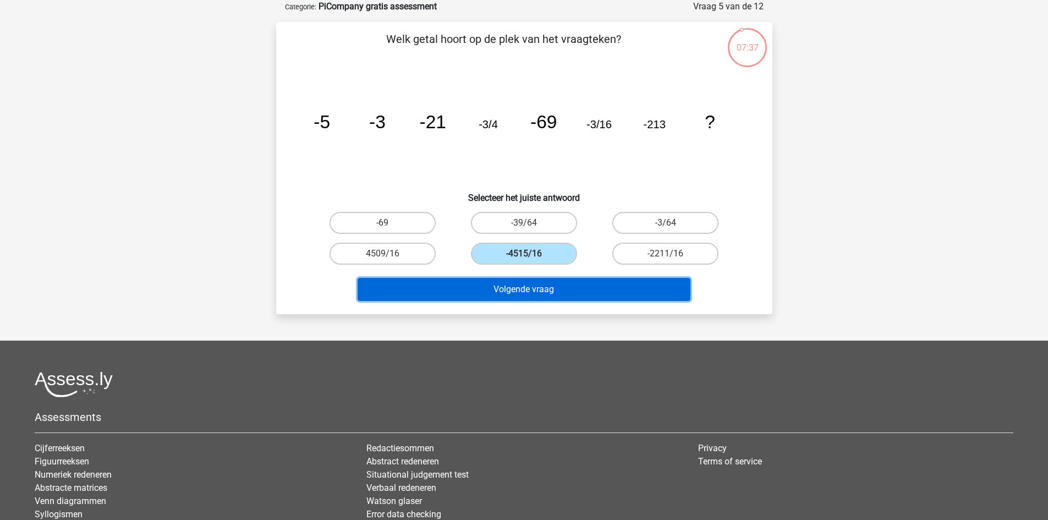
click at [544, 282] on button "Volgende vraag" at bounding box center [523, 289] width 333 height 23
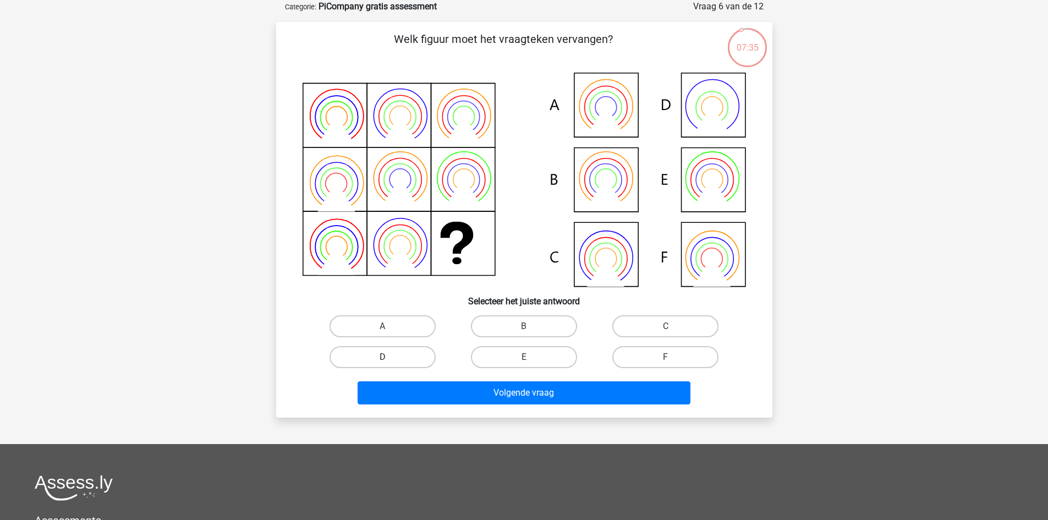
click at [415, 353] on label "D" at bounding box center [382, 357] width 106 height 22
click at [389, 357] on input "D" at bounding box center [385, 360] width 7 height 7
radio input "true"
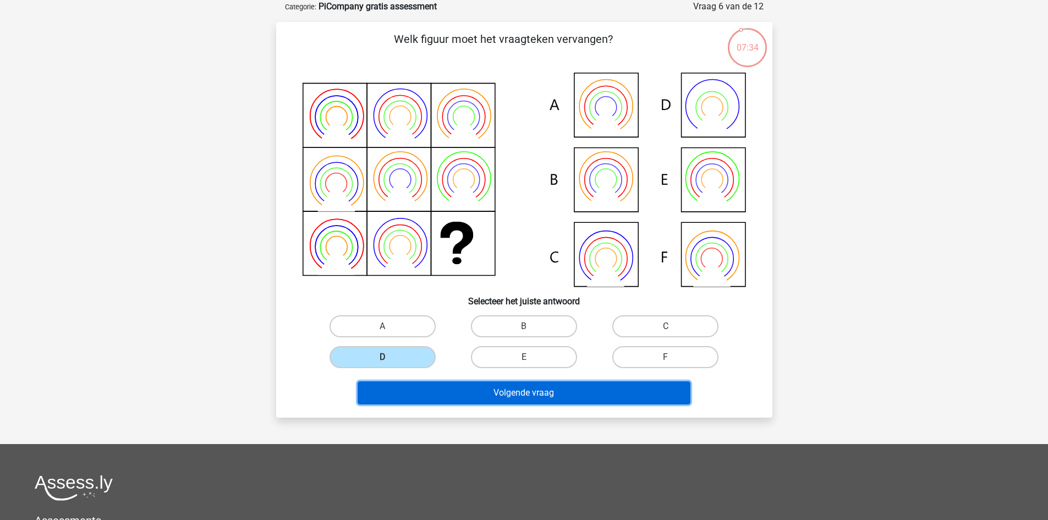
click at [576, 394] on button "Volgende vraag" at bounding box center [523, 392] width 333 height 23
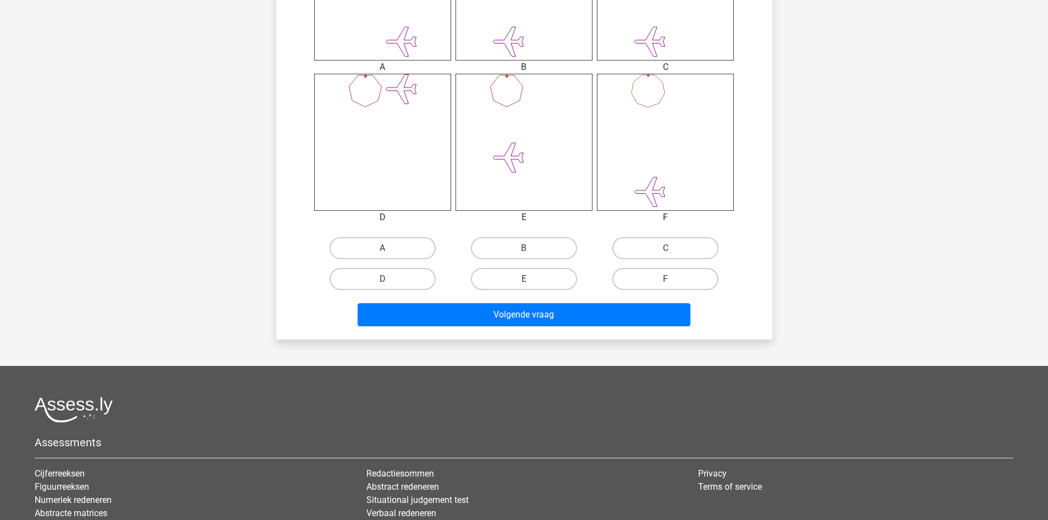
scroll to position [546, 0]
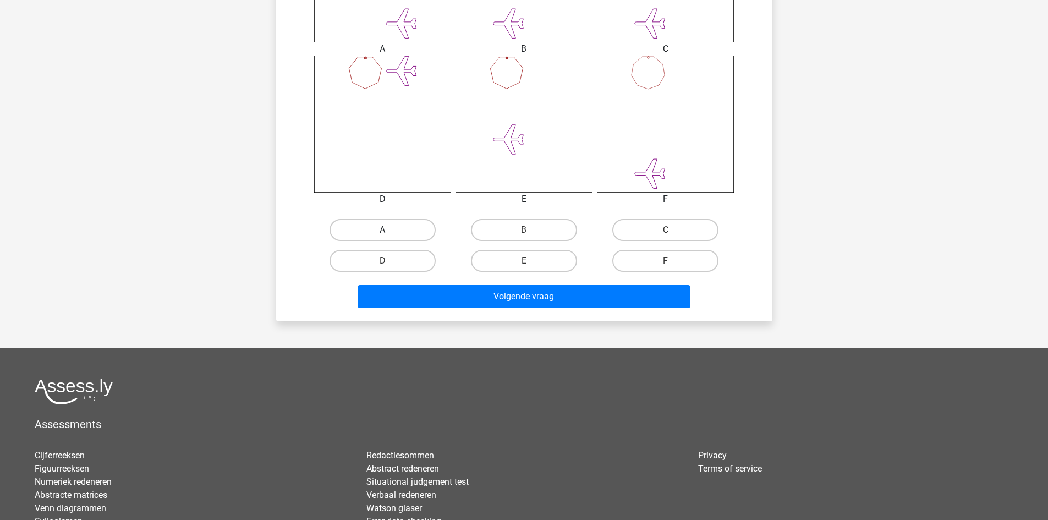
click at [383, 225] on label "A" at bounding box center [382, 230] width 106 height 22
click at [383, 230] on input "A" at bounding box center [385, 233] width 7 height 7
radio input "true"
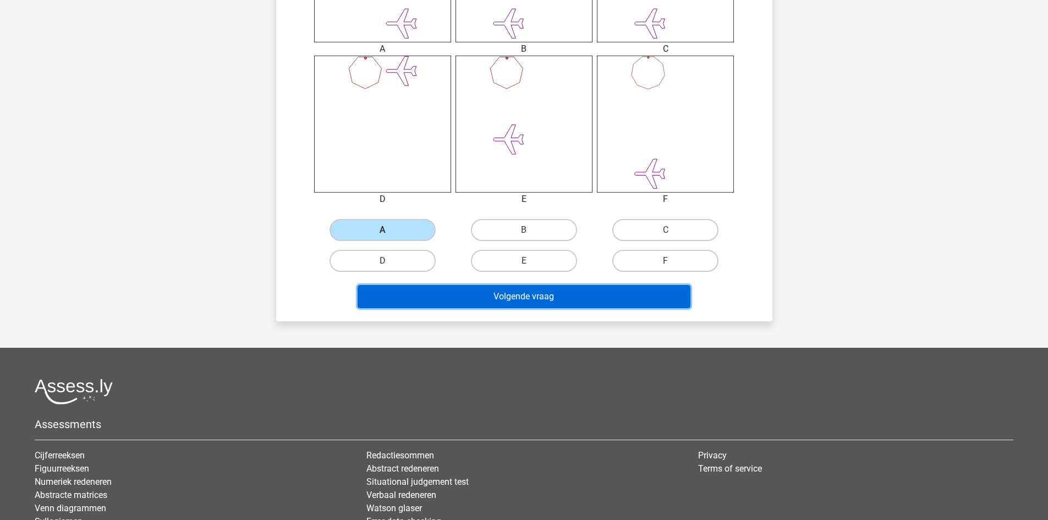
click at [540, 297] on button "Volgende vraag" at bounding box center [523, 296] width 333 height 23
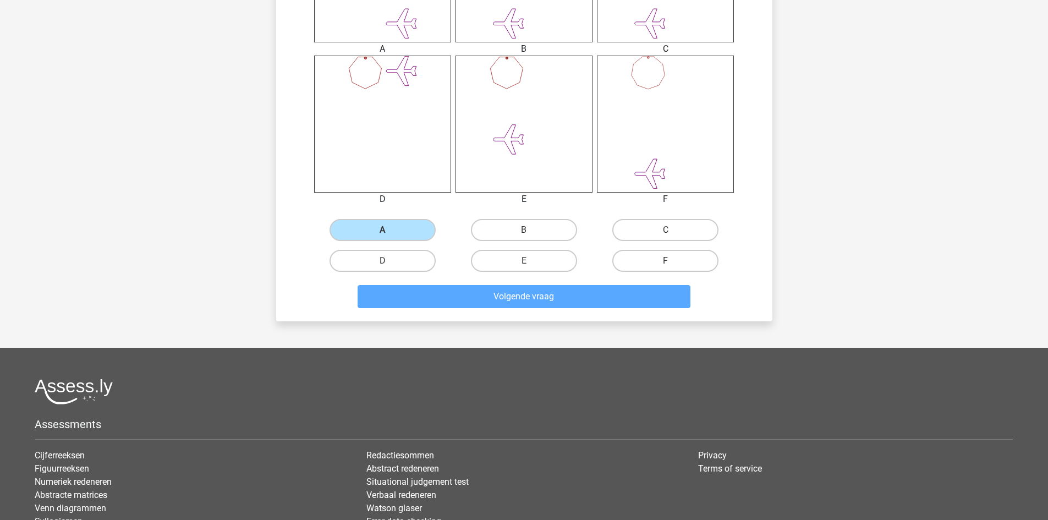
scroll to position [55, 0]
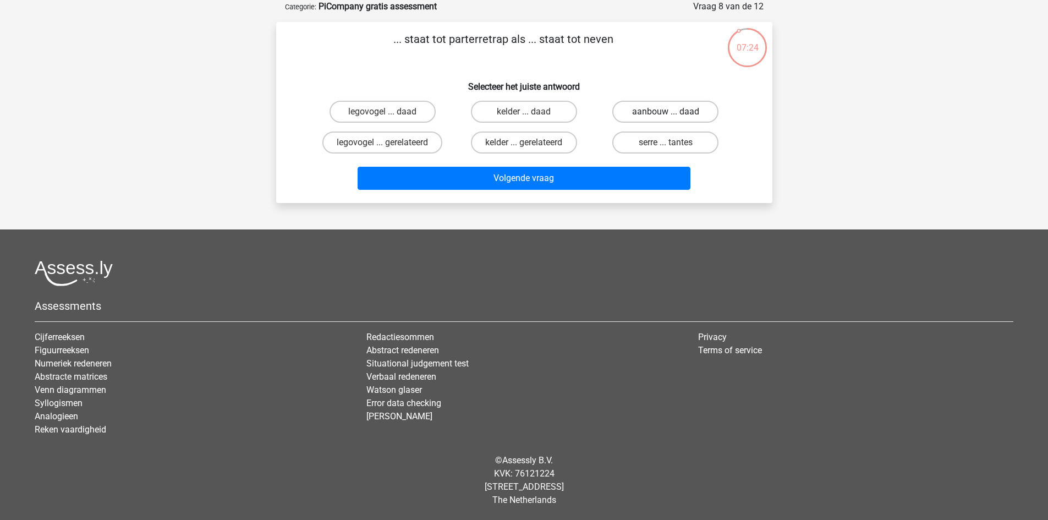
click at [659, 114] on label "aanbouw ... daad" at bounding box center [665, 112] width 106 height 22
click at [665, 114] on input "aanbouw ... daad" at bounding box center [668, 115] width 7 height 7
radio input "true"
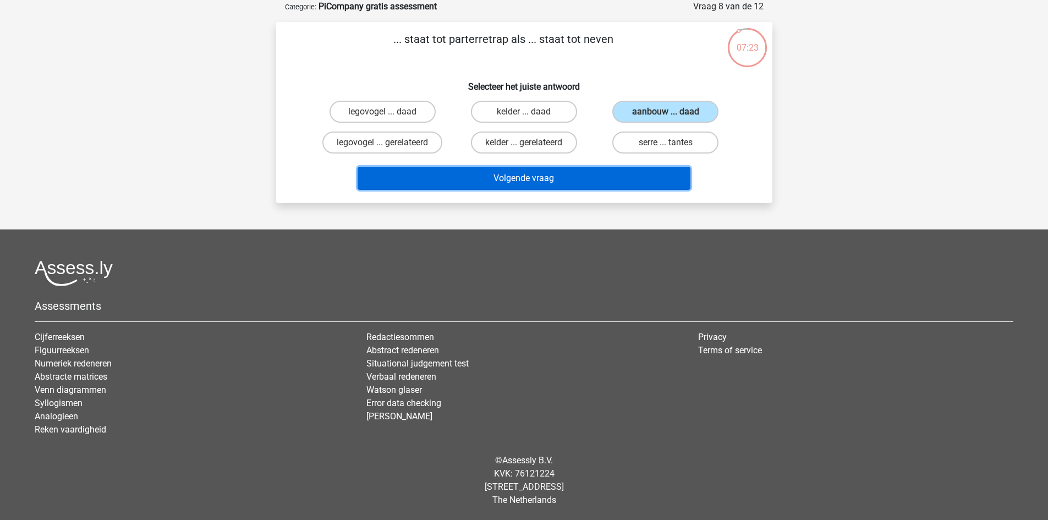
click at [608, 186] on button "Volgende vraag" at bounding box center [523, 178] width 333 height 23
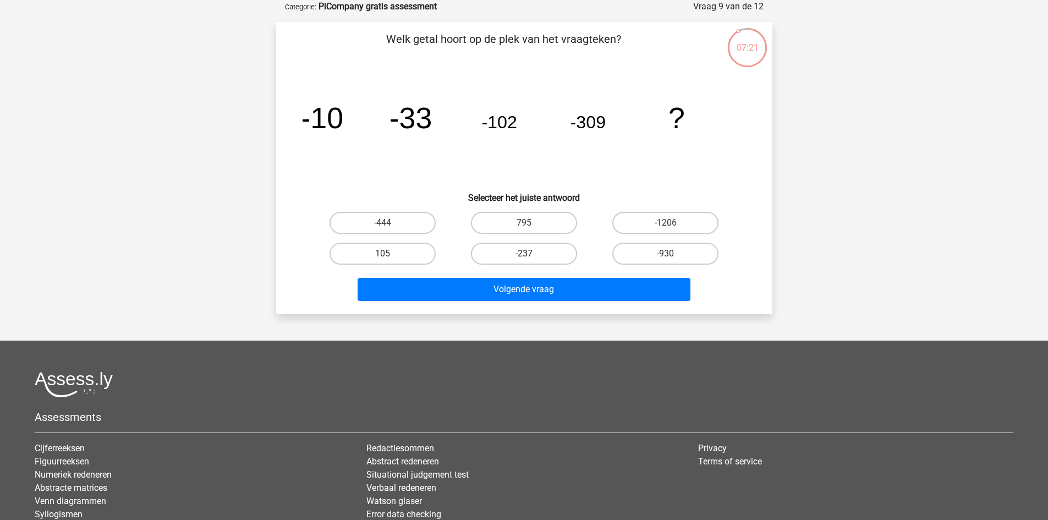
click at [521, 257] on label "-237" at bounding box center [524, 254] width 106 height 22
click at [524, 257] on input "-237" at bounding box center [527, 257] width 7 height 7
radio input "true"
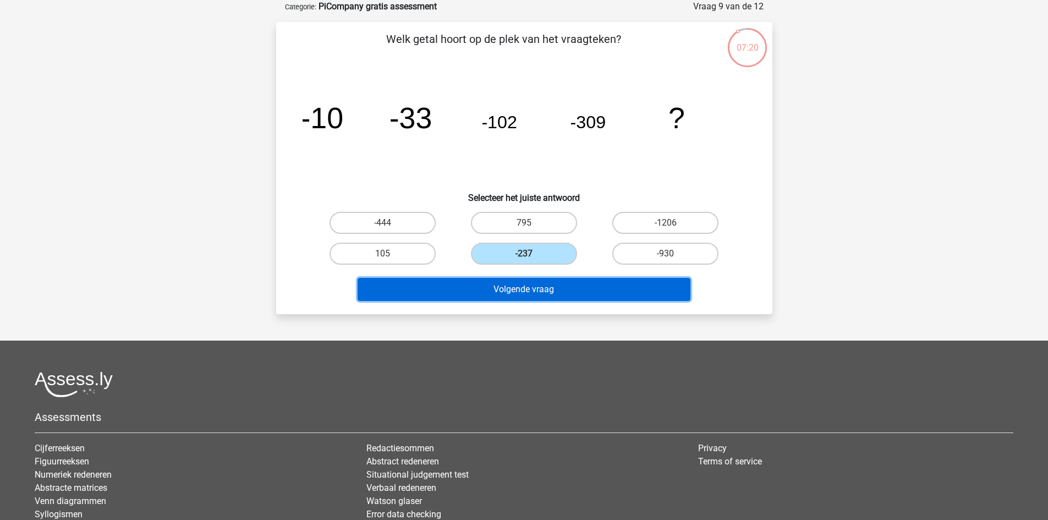
click at [525, 280] on button "Volgende vraag" at bounding box center [523, 289] width 333 height 23
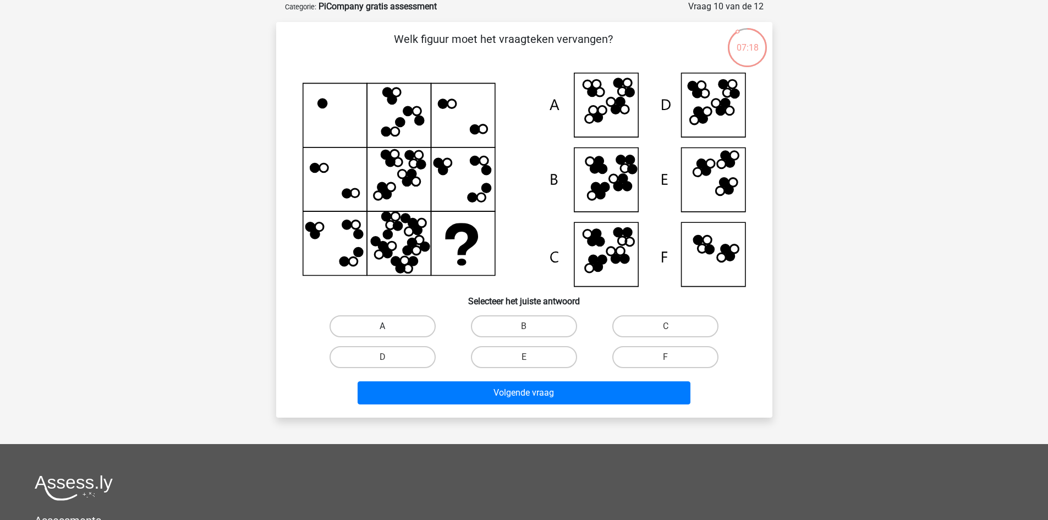
click at [392, 324] on label "A" at bounding box center [382, 326] width 106 height 22
click at [389, 326] on input "A" at bounding box center [385, 329] width 7 height 7
radio input "true"
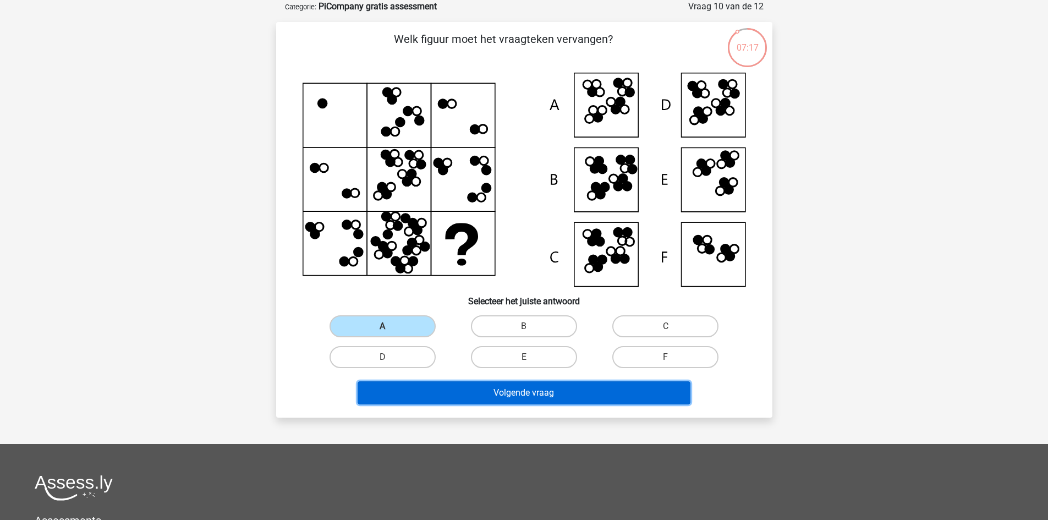
click at [499, 399] on button "Volgende vraag" at bounding box center [523, 392] width 333 height 23
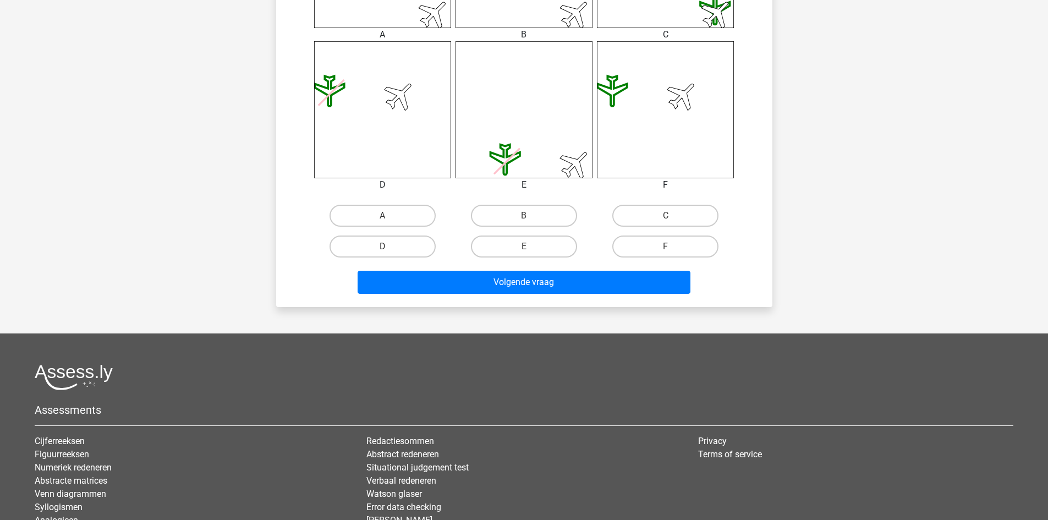
scroll to position [594, 0]
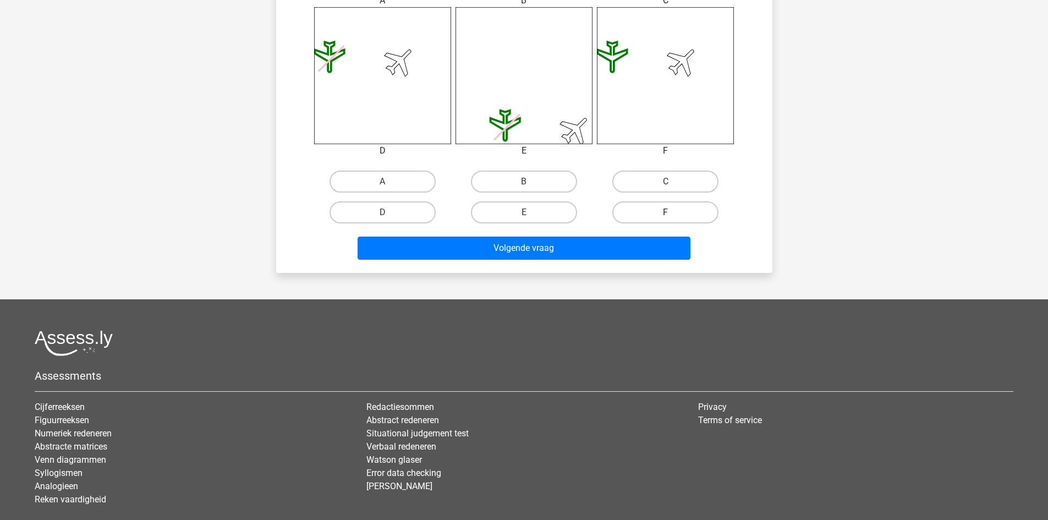
click at [678, 208] on label "F" at bounding box center [665, 212] width 106 height 22
click at [673, 212] on input "F" at bounding box center [668, 215] width 7 height 7
radio input "true"
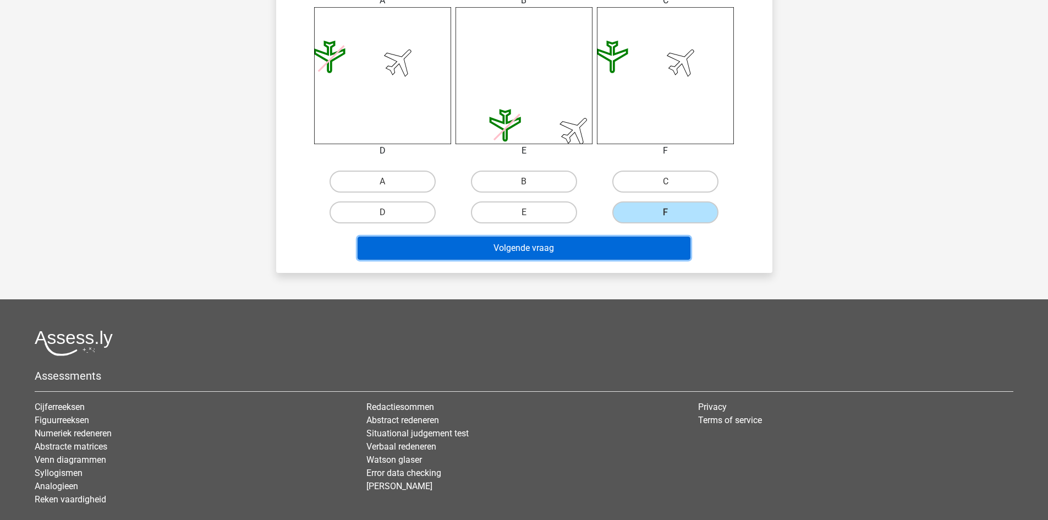
click at [632, 250] on button "Volgende vraag" at bounding box center [523, 247] width 333 height 23
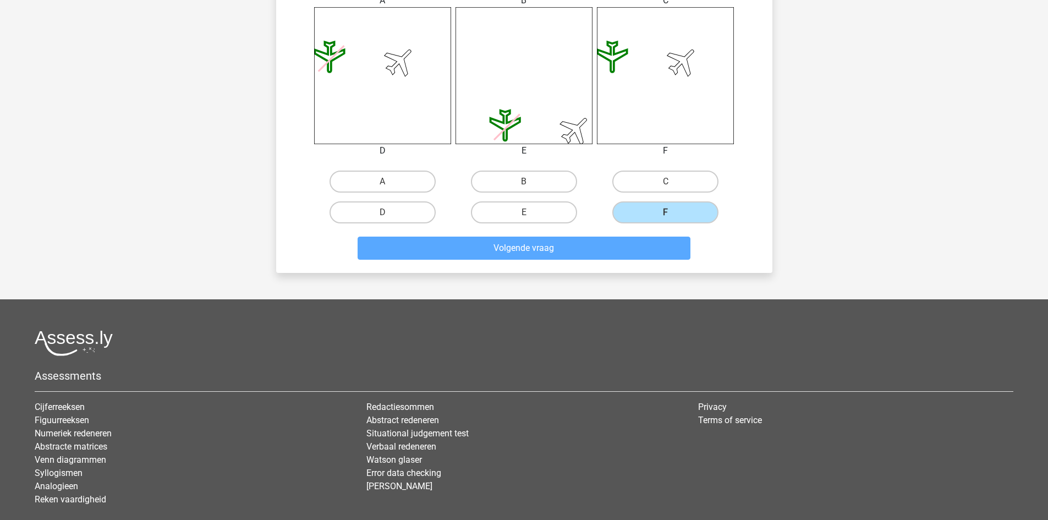
scroll to position [55, 0]
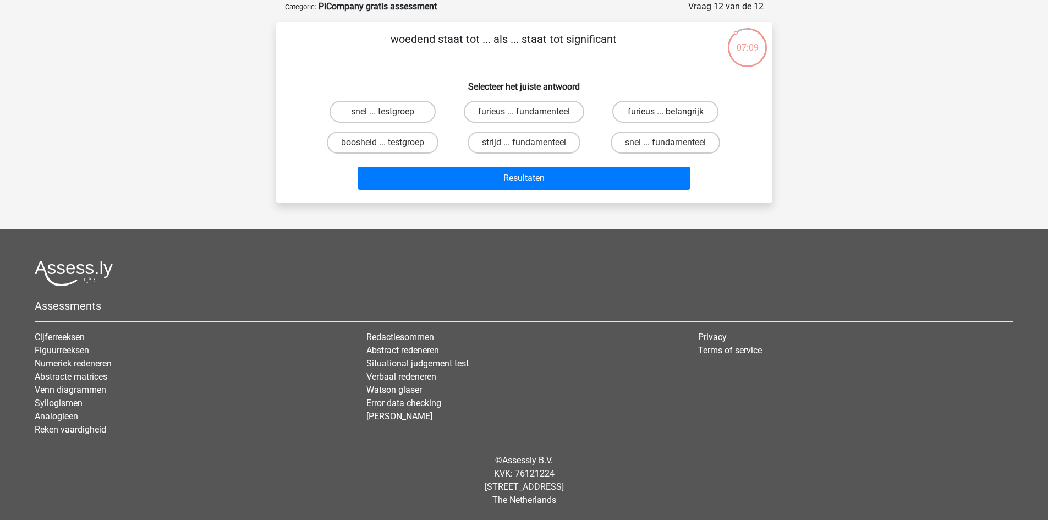
click at [646, 113] on label "furieus ... belangrijk" at bounding box center [665, 112] width 106 height 22
click at [665, 113] on input "furieus ... belangrijk" at bounding box center [668, 115] width 7 height 7
radio input "true"
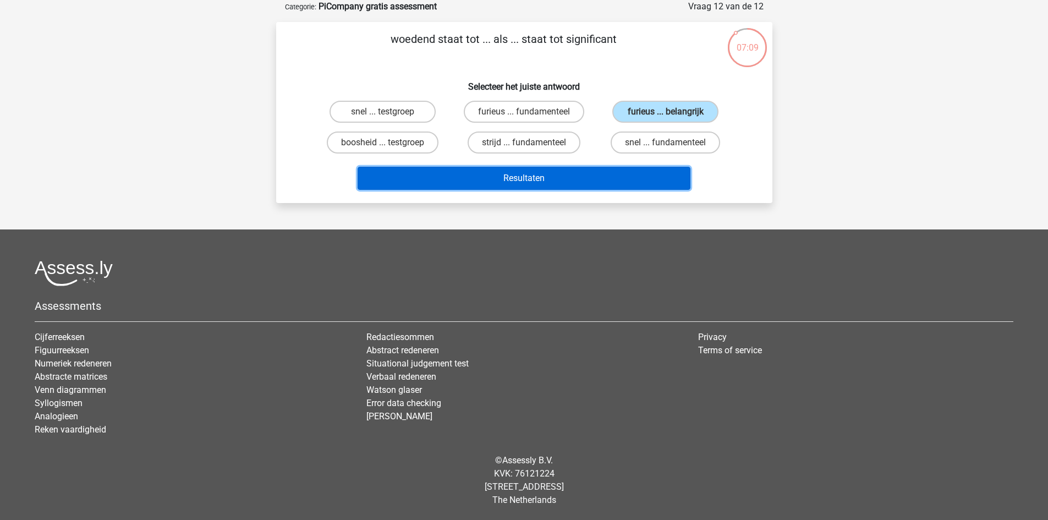
click at [600, 179] on button "Resultaten" at bounding box center [523, 178] width 333 height 23
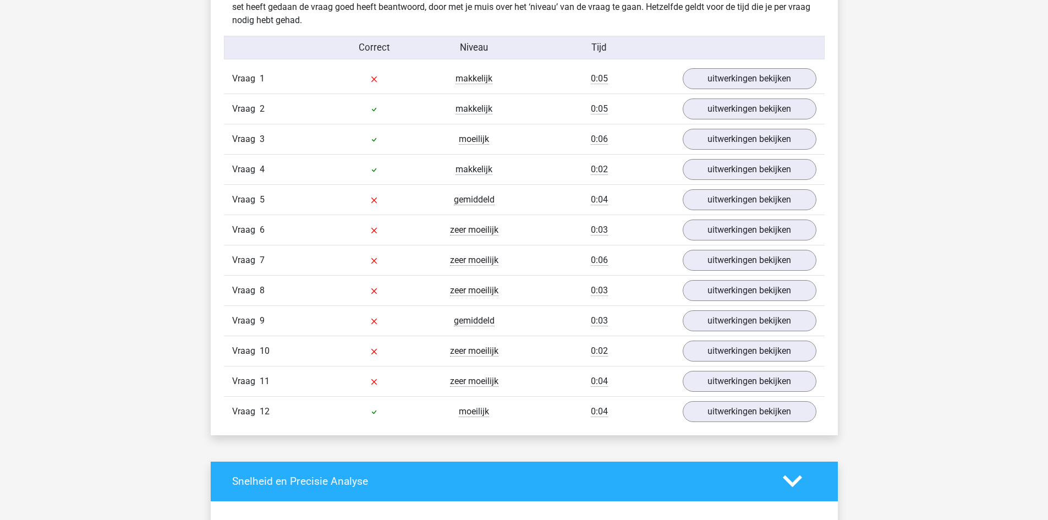
scroll to position [1218, 0]
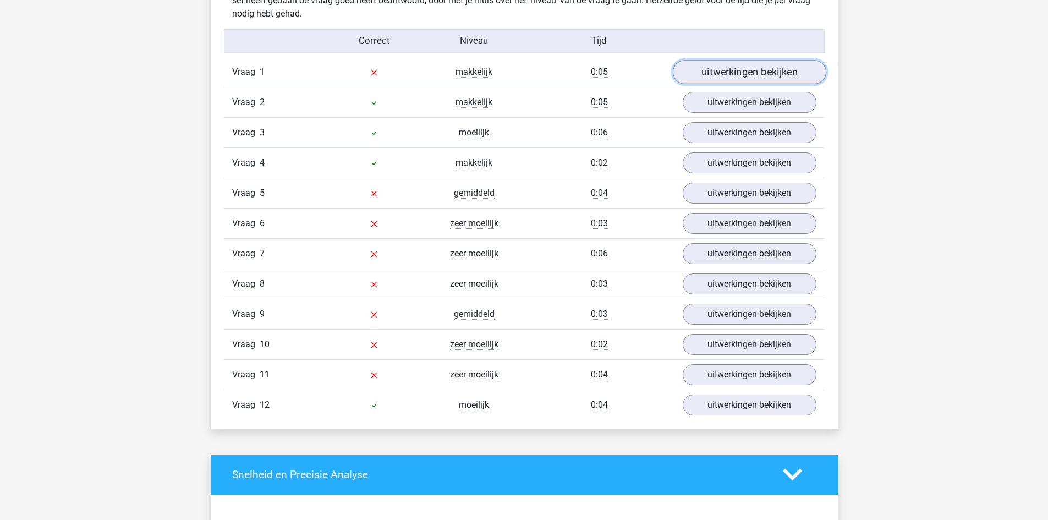
click at [725, 63] on link "uitwerkingen bekijken" at bounding box center [748, 72] width 153 height 24
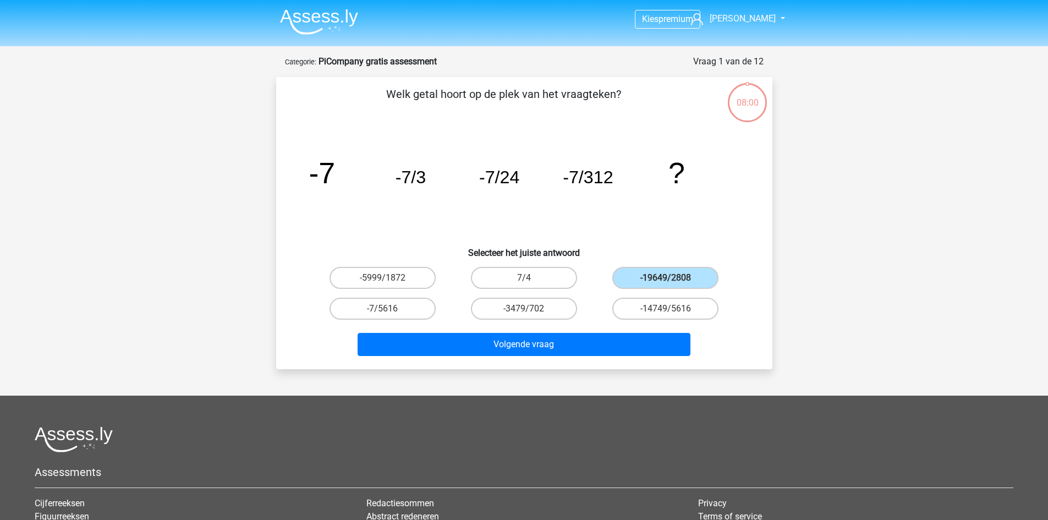
scroll to position [55, 0]
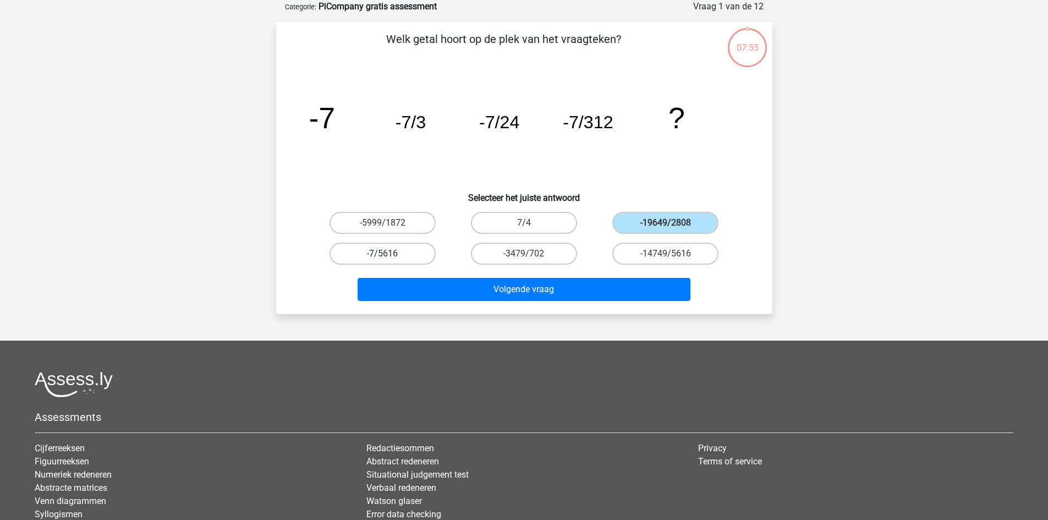
click at [392, 257] on label "-7/5616" at bounding box center [382, 254] width 106 height 22
click at [389, 257] on input "-7/5616" at bounding box center [385, 257] width 7 height 7
radio input "true"
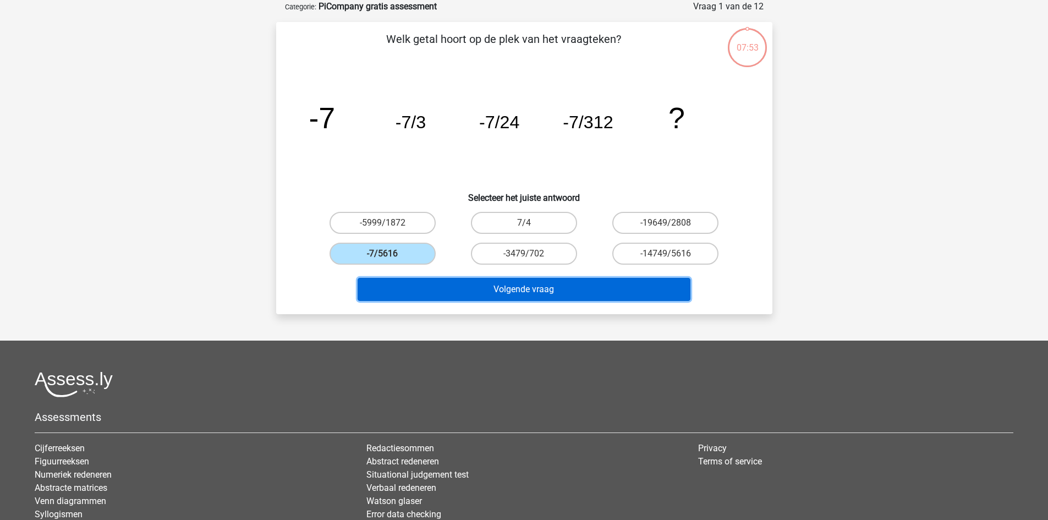
click at [481, 295] on button "Volgende vraag" at bounding box center [523, 289] width 333 height 23
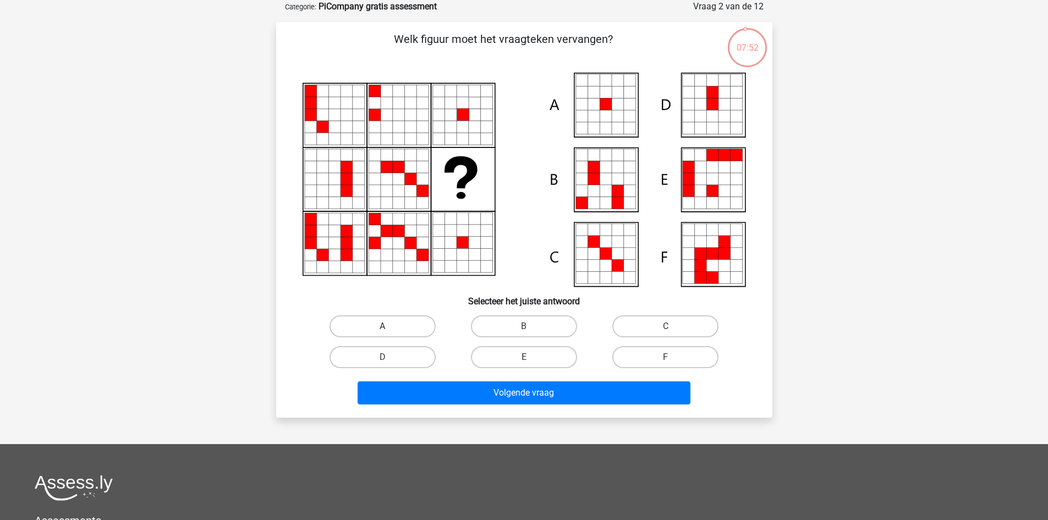
click at [406, 326] on label "A" at bounding box center [382, 326] width 106 height 22
click at [389, 326] on input "A" at bounding box center [385, 329] width 7 height 7
radio input "true"
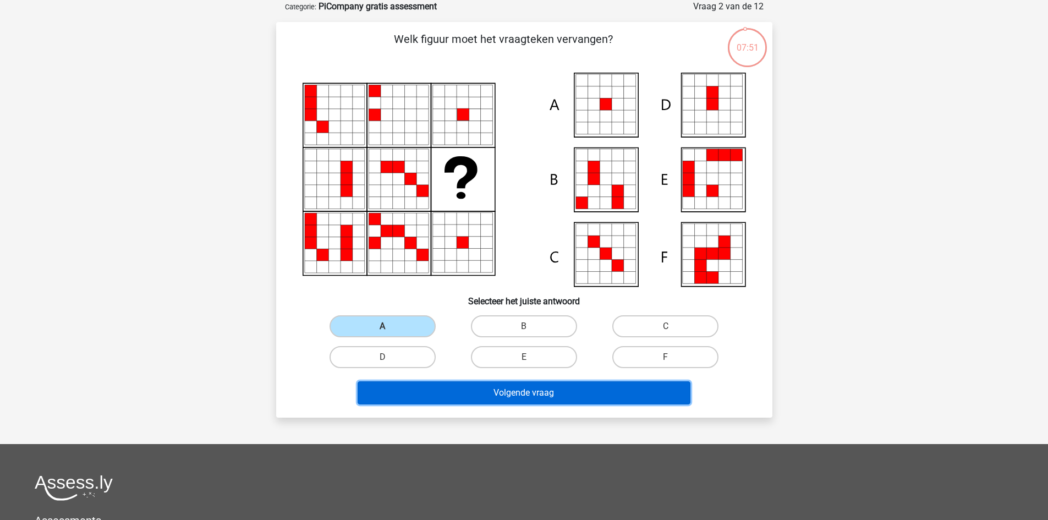
click at [471, 389] on button "Volgende vraag" at bounding box center [523, 392] width 333 height 23
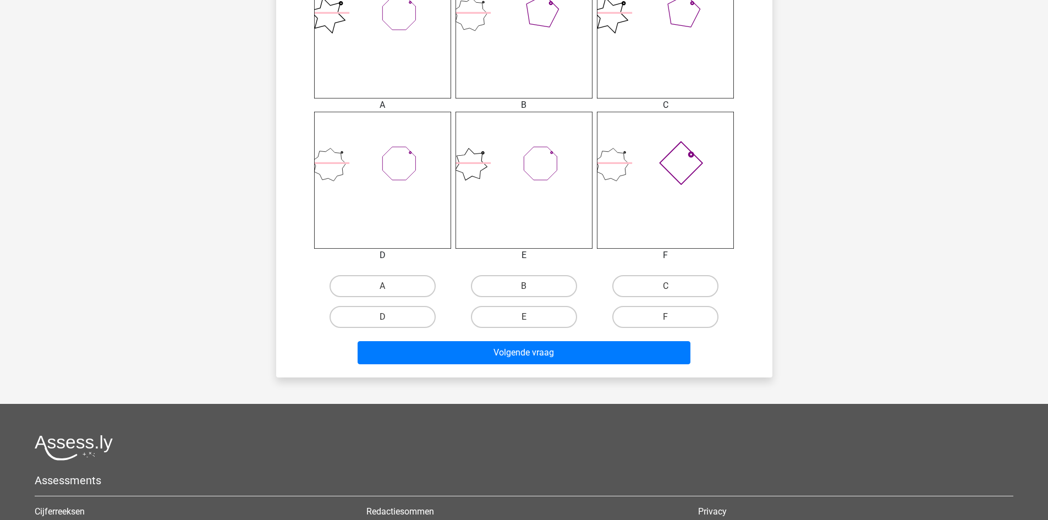
scroll to position [494, 0]
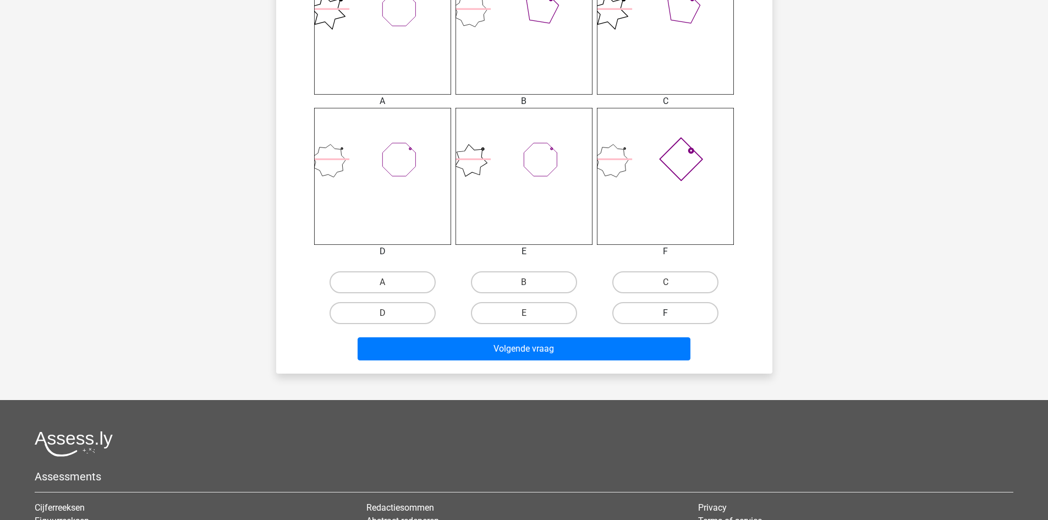
click at [657, 306] on label "F" at bounding box center [665, 313] width 106 height 22
click at [665, 313] on input "F" at bounding box center [668, 316] width 7 height 7
radio input "true"
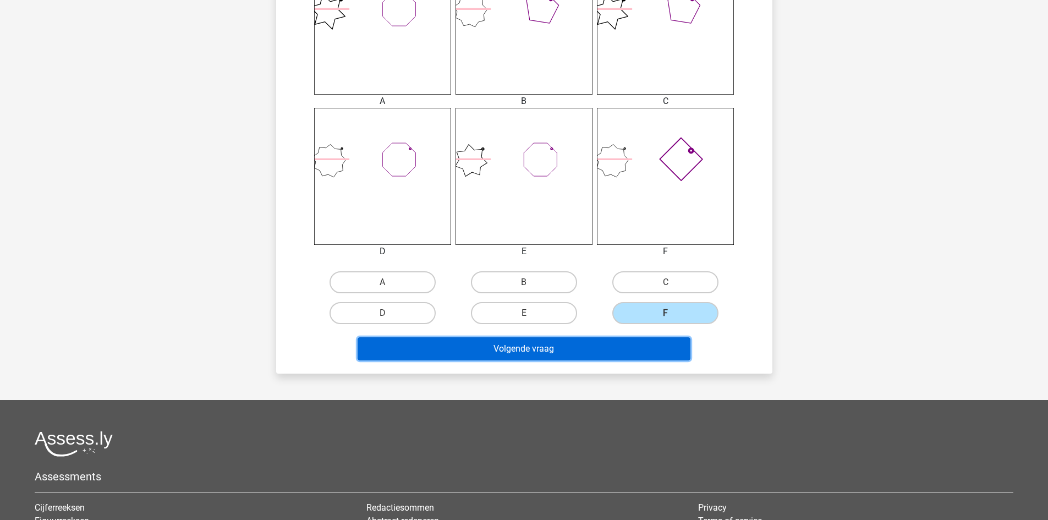
click at [589, 350] on button "Volgende vraag" at bounding box center [523, 348] width 333 height 23
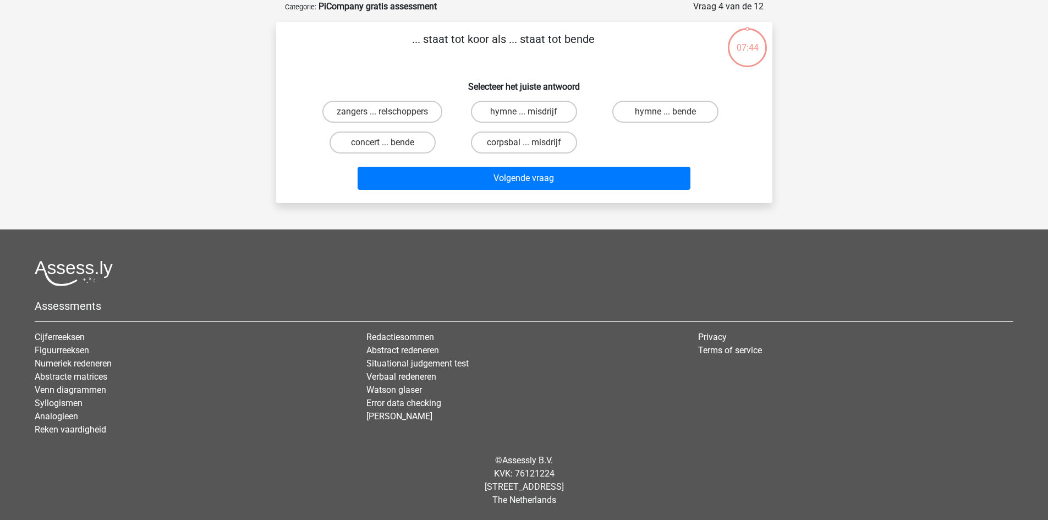
scroll to position [55, 0]
click at [397, 113] on label "zangers ... relschoppers" at bounding box center [382, 112] width 120 height 22
click at [389, 113] on input "zangers ... relschoppers" at bounding box center [385, 115] width 7 height 7
radio input "true"
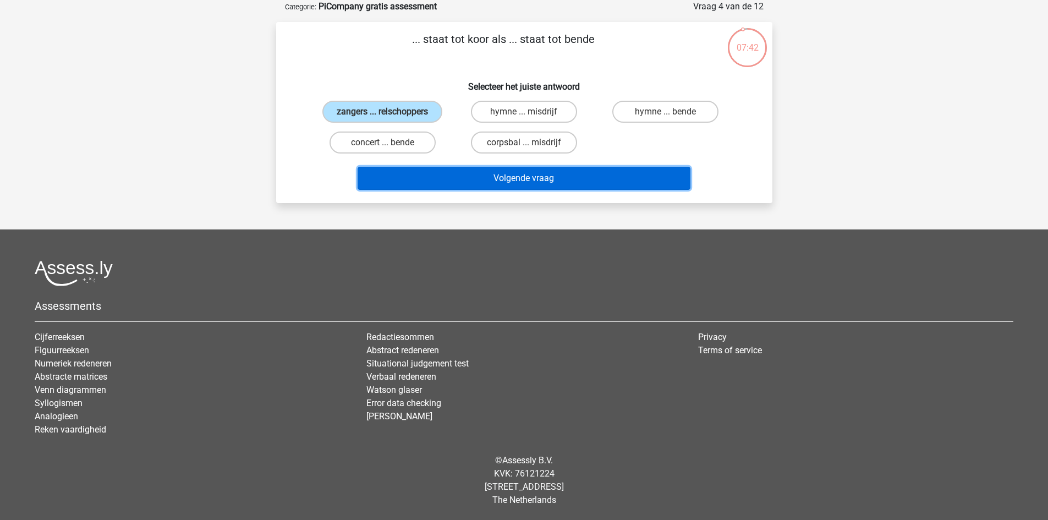
click at [489, 168] on button "Volgende vraag" at bounding box center [523, 178] width 333 height 23
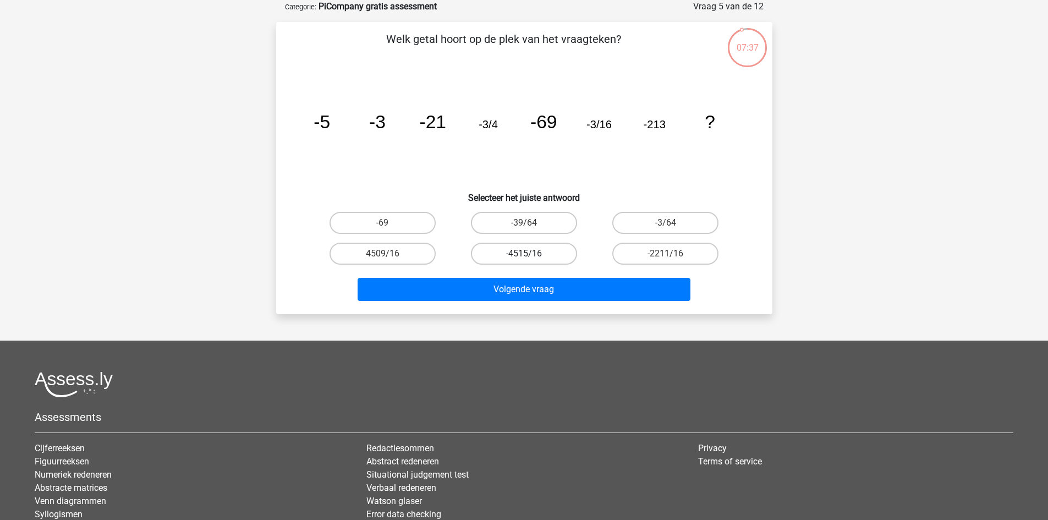
click at [528, 248] on label "-4515/16" at bounding box center [524, 254] width 106 height 22
click at [528, 254] on input "-4515/16" at bounding box center [527, 257] width 7 height 7
radio input "true"
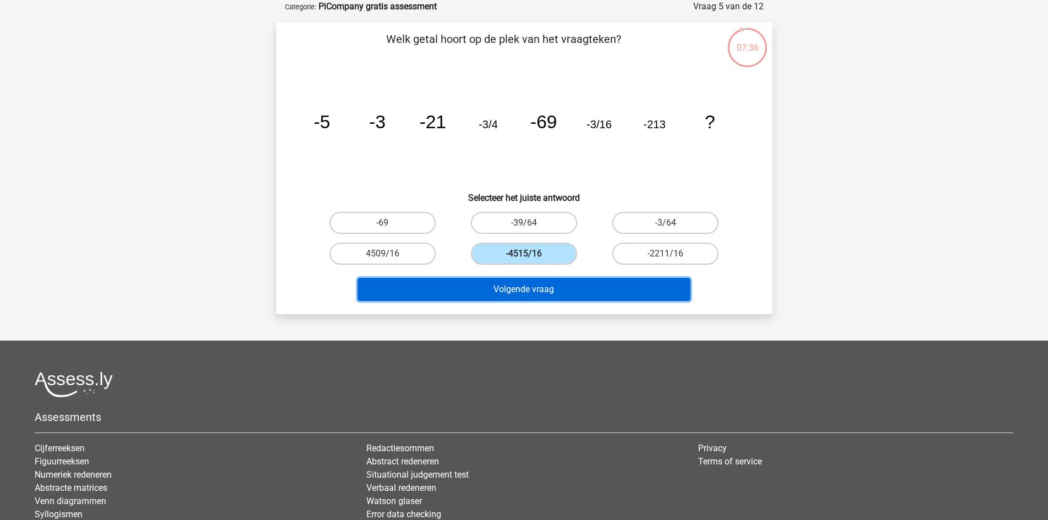
click at [549, 280] on button "Volgende vraag" at bounding box center [523, 289] width 333 height 23
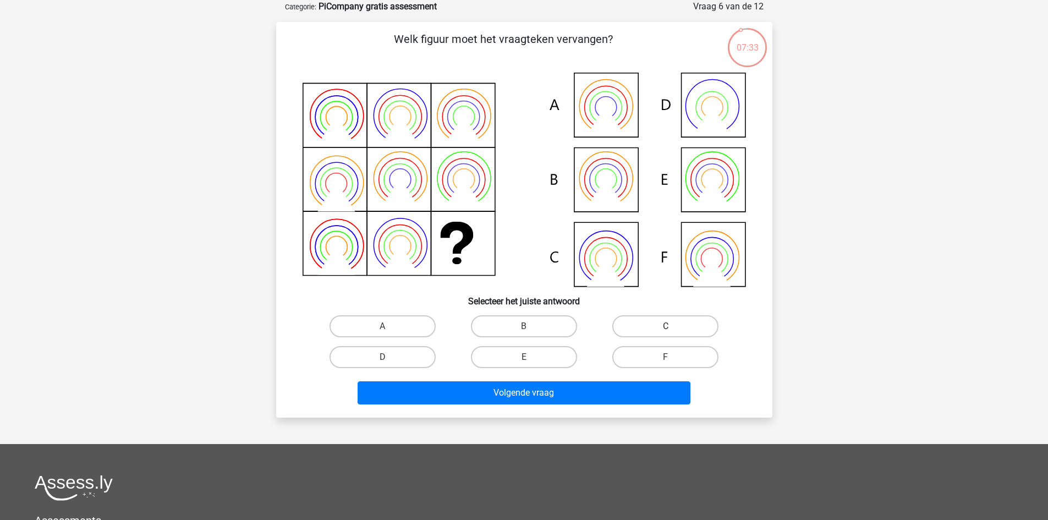
click at [659, 326] on label "C" at bounding box center [665, 326] width 106 height 22
click at [665, 326] on input "C" at bounding box center [668, 329] width 7 height 7
radio input "true"
click at [430, 343] on div "D" at bounding box center [382, 357] width 141 height 31
click at [418, 350] on label "D" at bounding box center [382, 357] width 106 height 22
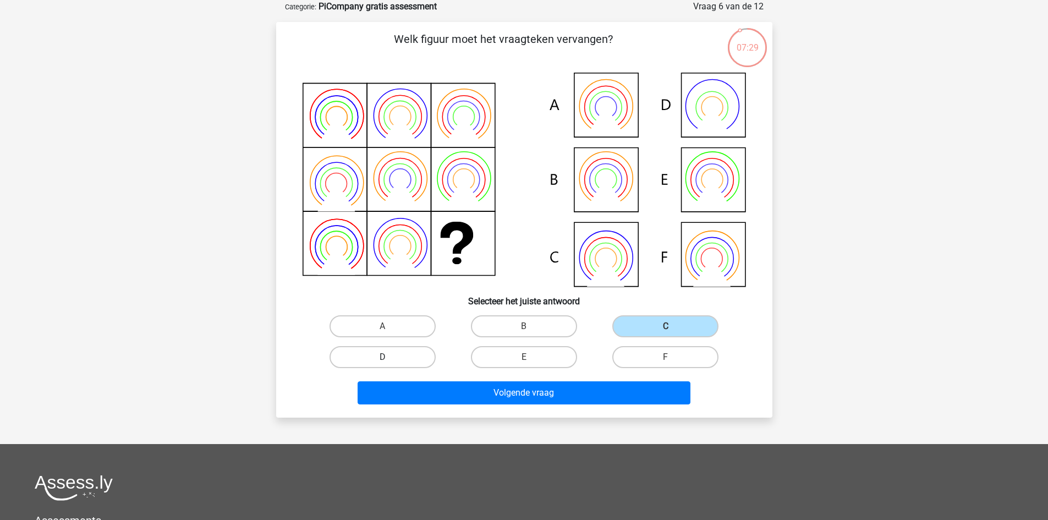
click at [389, 357] on input "D" at bounding box center [385, 360] width 7 height 7
radio input "true"
click at [527, 377] on div "Volgende vraag" at bounding box center [524, 390] width 461 height 36
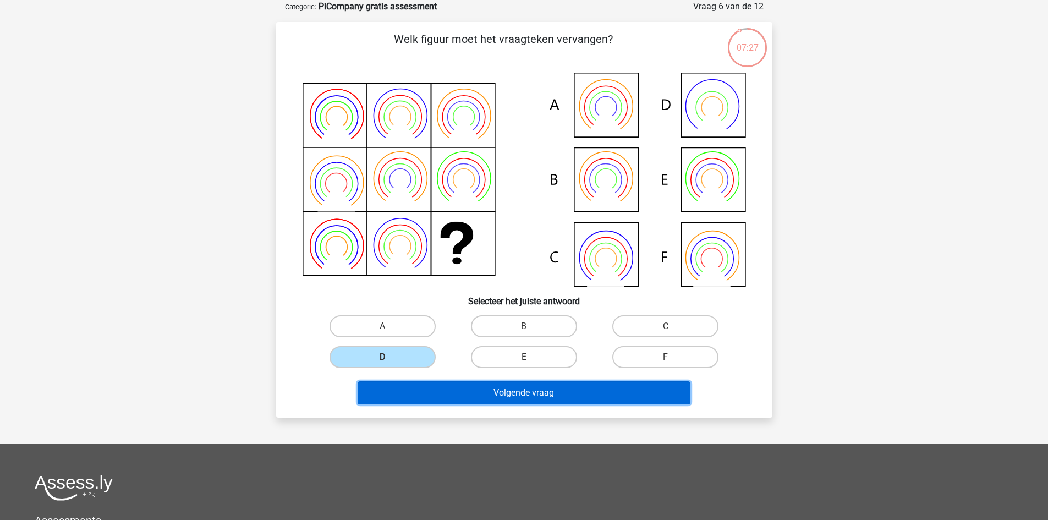
click at [524, 394] on button "Volgende vraag" at bounding box center [523, 392] width 333 height 23
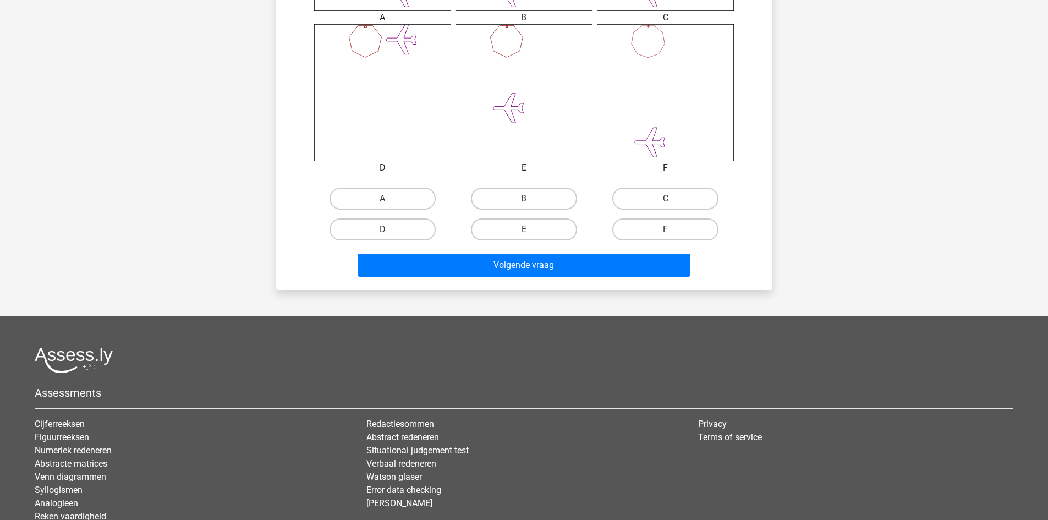
scroll to position [585, 0]
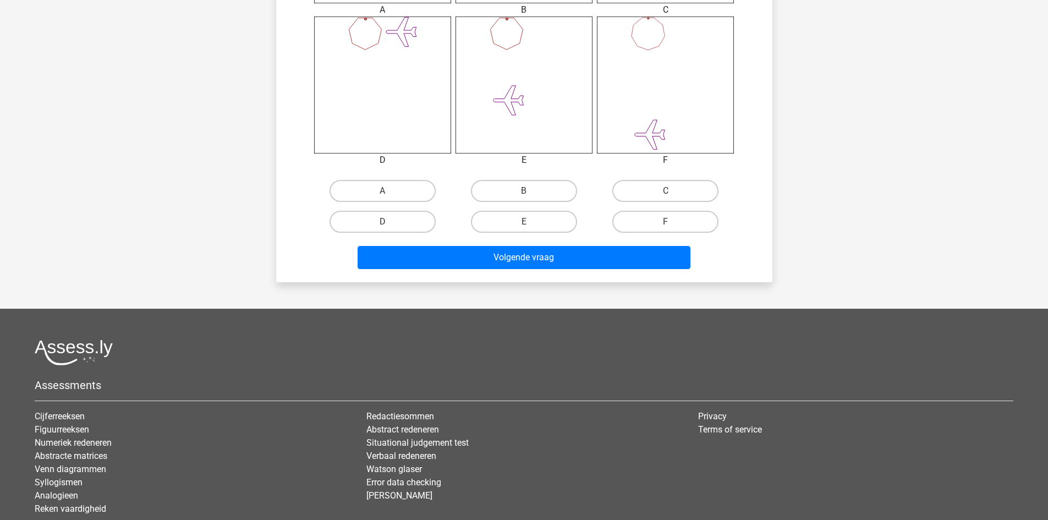
drag, startPoint x: 768, startPoint y: 421, endPoint x: 685, endPoint y: 406, distance: 84.4
click at [687, 414] on div "Cijferreeksen Figuurreeksen Numeriek redeneren Abstracte matrices Venn diagramm…" at bounding box center [523, 467] width 995 height 114
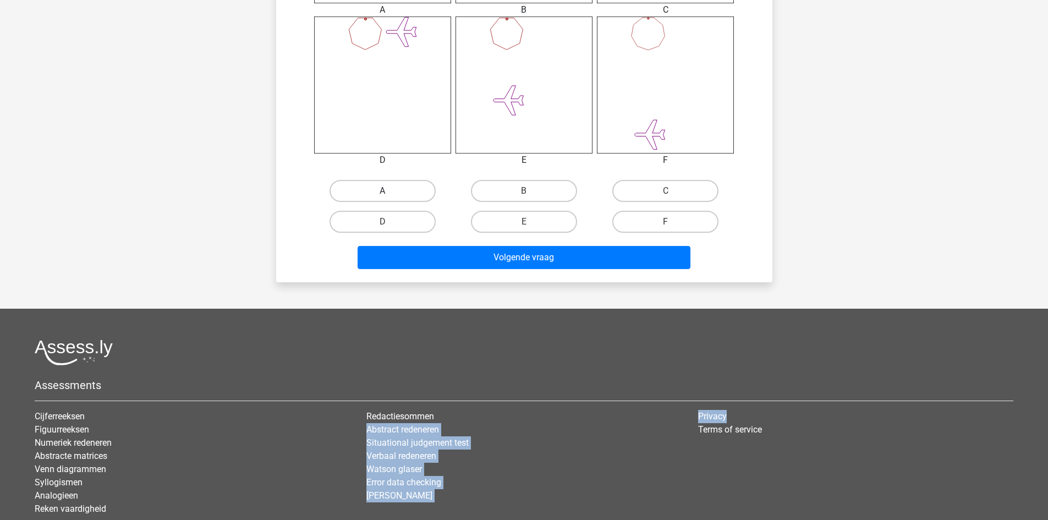
click at [383, 188] on label "A" at bounding box center [382, 191] width 106 height 22
click at [383, 191] on input "A" at bounding box center [385, 194] width 7 height 7
radio input "true"
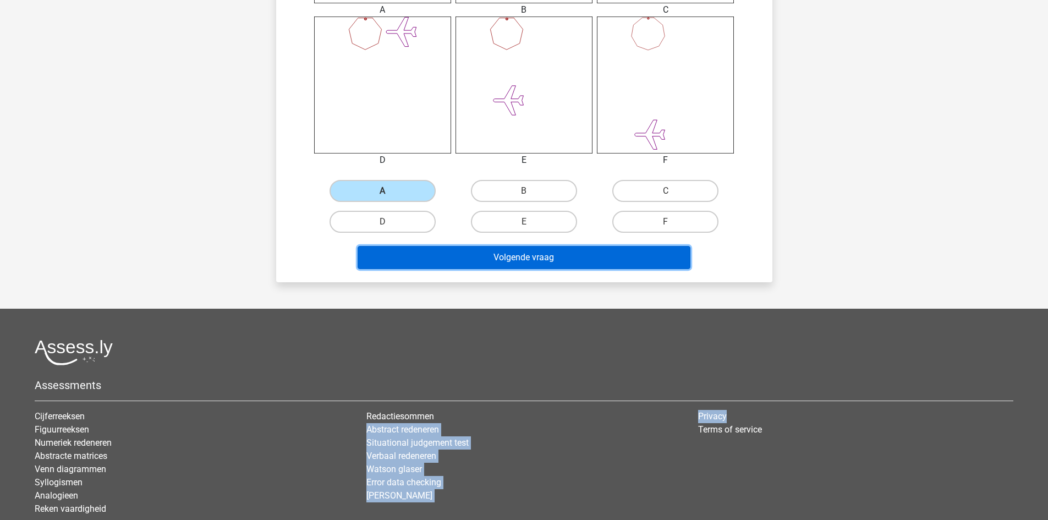
click at [494, 258] on button "Volgende vraag" at bounding box center [523, 257] width 333 height 23
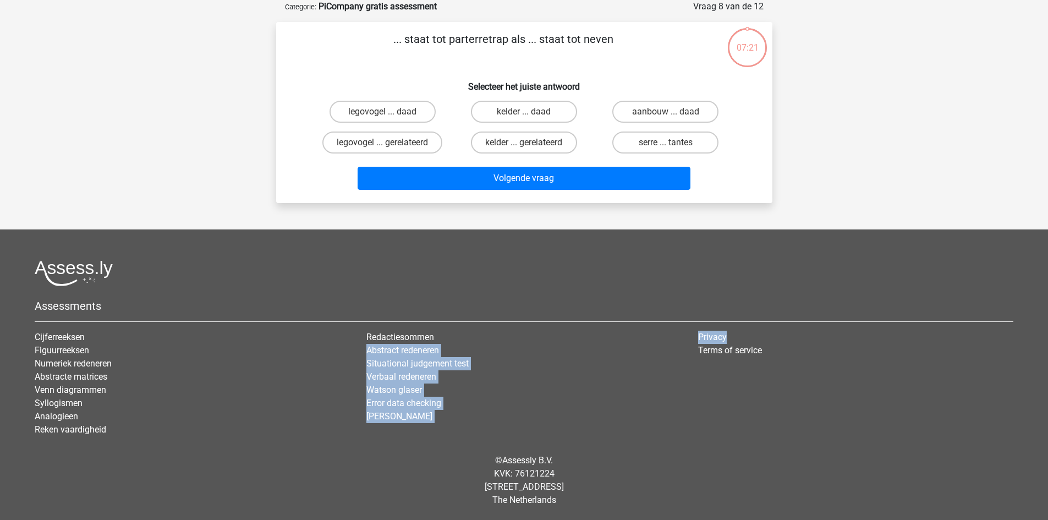
scroll to position [55, 0]
click at [496, 113] on label "kelder ... daad" at bounding box center [524, 112] width 106 height 22
click at [524, 113] on input "kelder ... daad" at bounding box center [527, 115] width 7 height 7
radio input "true"
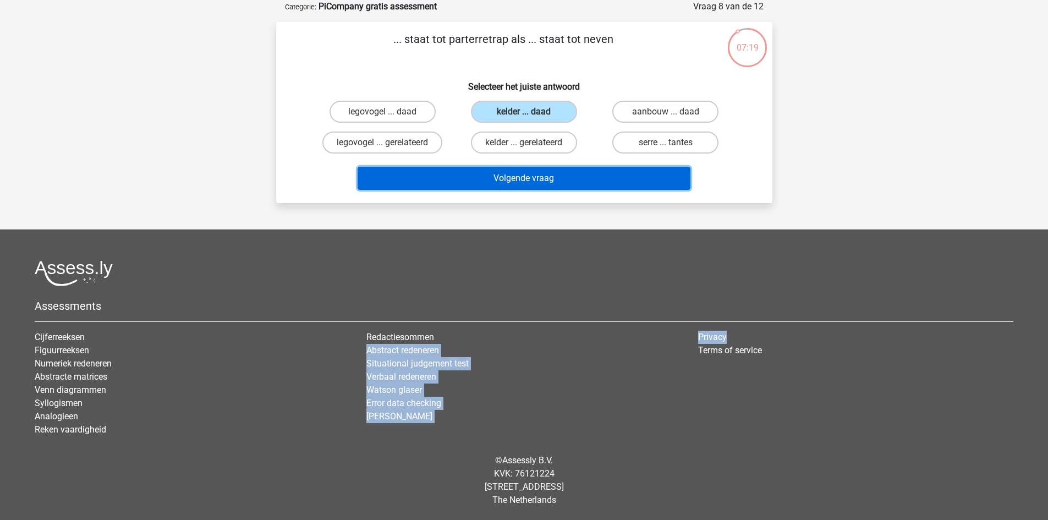
click at [525, 175] on button "Volgende vraag" at bounding box center [523, 178] width 333 height 23
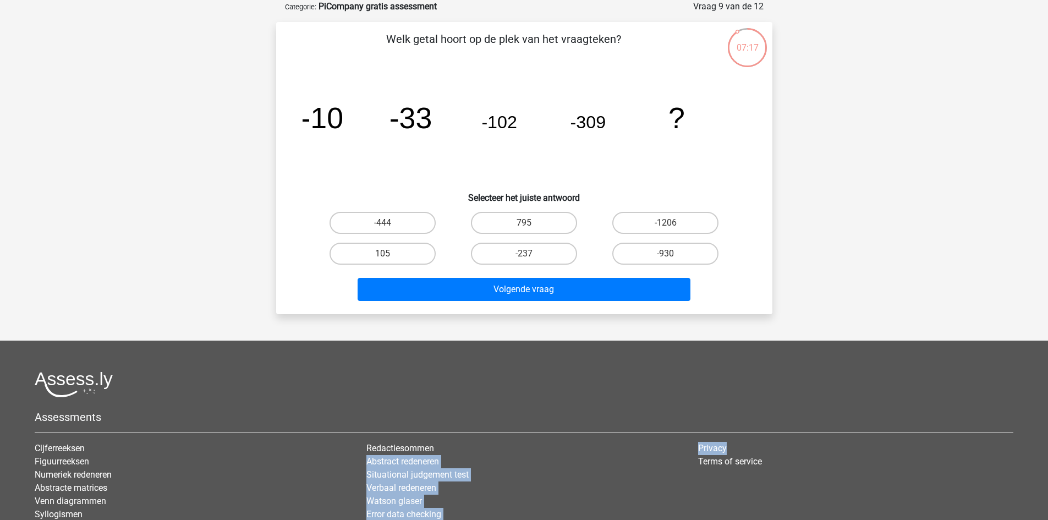
click at [530, 254] on input "-237" at bounding box center [527, 257] width 7 height 7
radio input "true"
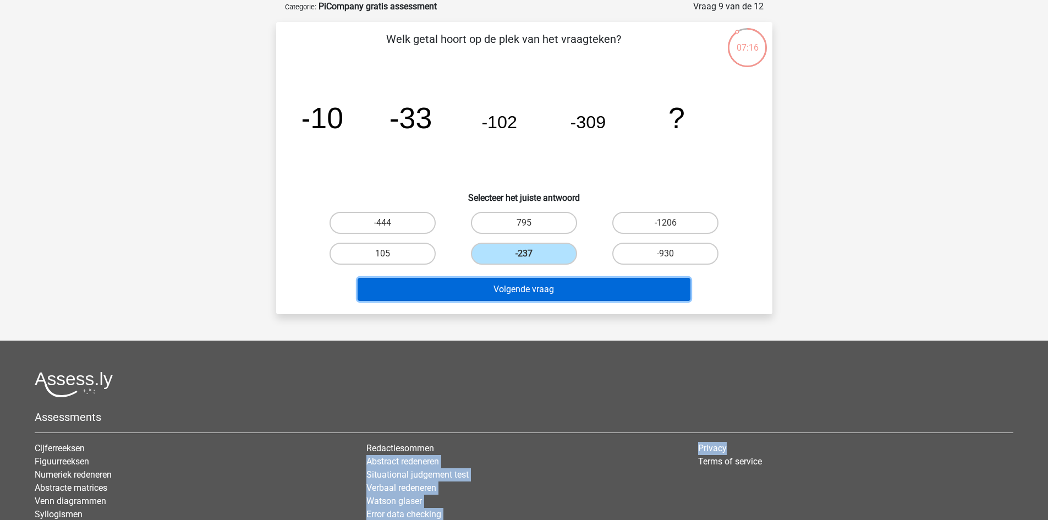
click at [549, 293] on button "Volgende vraag" at bounding box center [523, 289] width 333 height 23
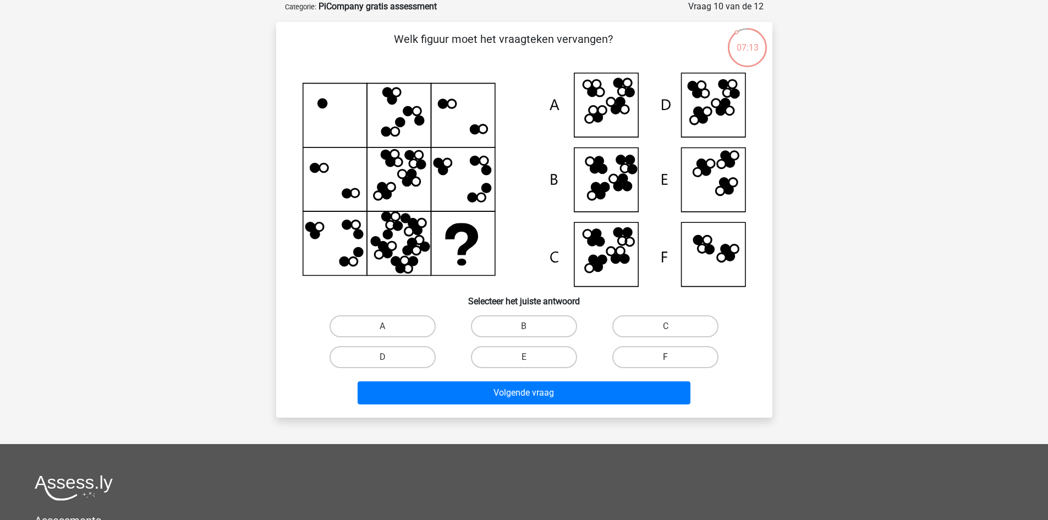
click at [647, 349] on label "F" at bounding box center [665, 357] width 106 height 22
click at [665, 357] on input "F" at bounding box center [668, 360] width 7 height 7
radio input "true"
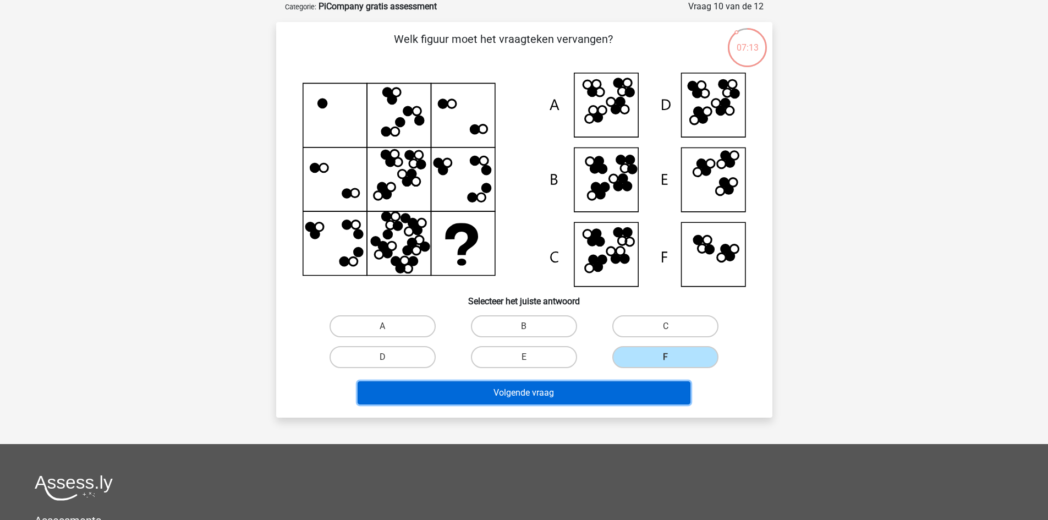
click at [640, 390] on button "Volgende vraag" at bounding box center [523, 392] width 333 height 23
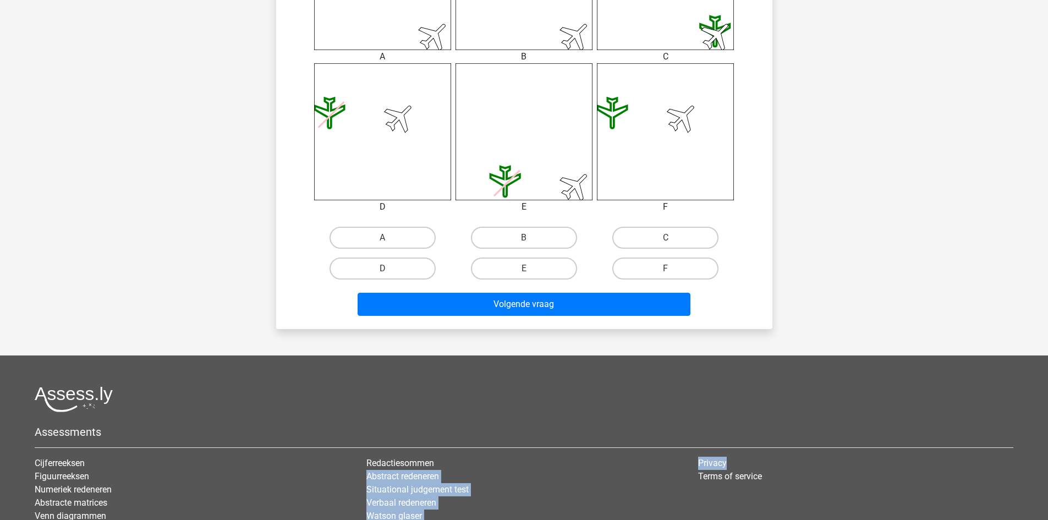
scroll to position [557, 0]
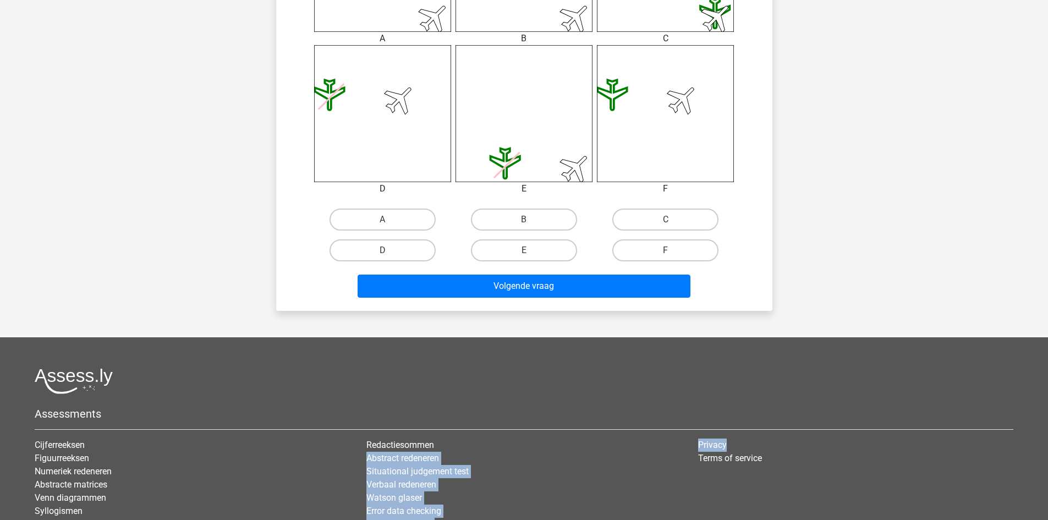
click at [670, 254] on input "F" at bounding box center [668, 253] width 7 height 7
radio input "true"
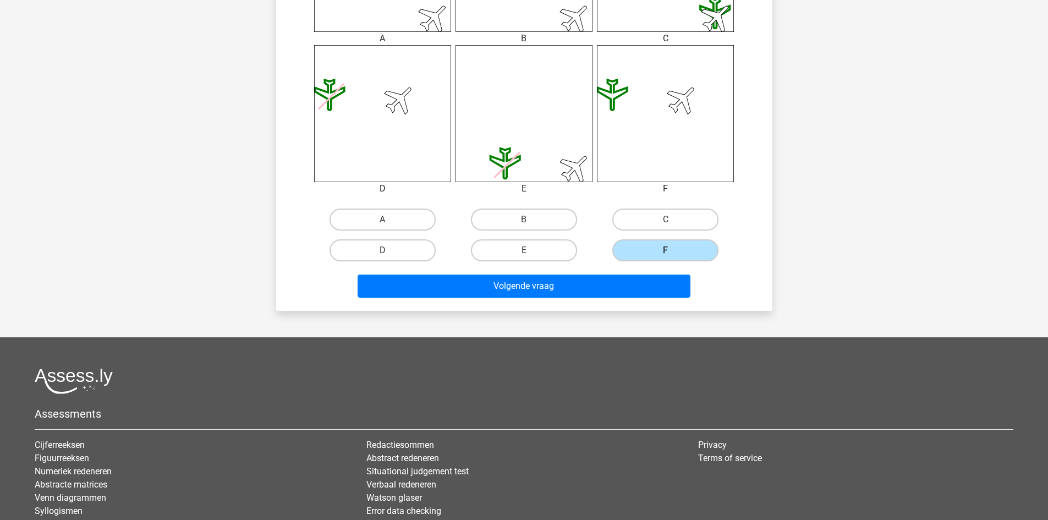
click at [653, 274] on div "Volgende vraag" at bounding box center [524, 284] width 461 height 36
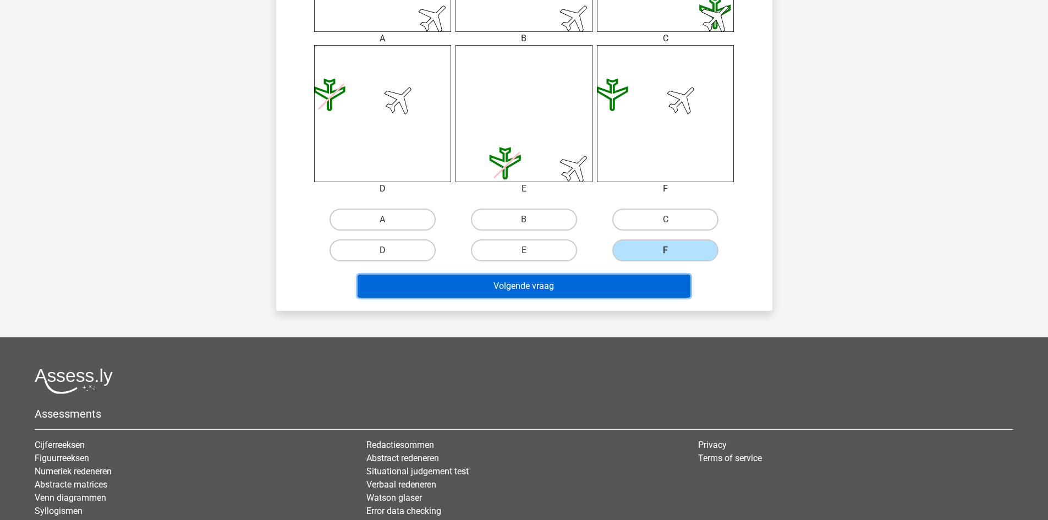
click at [652, 280] on button "Volgende vraag" at bounding box center [523, 285] width 333 height 23
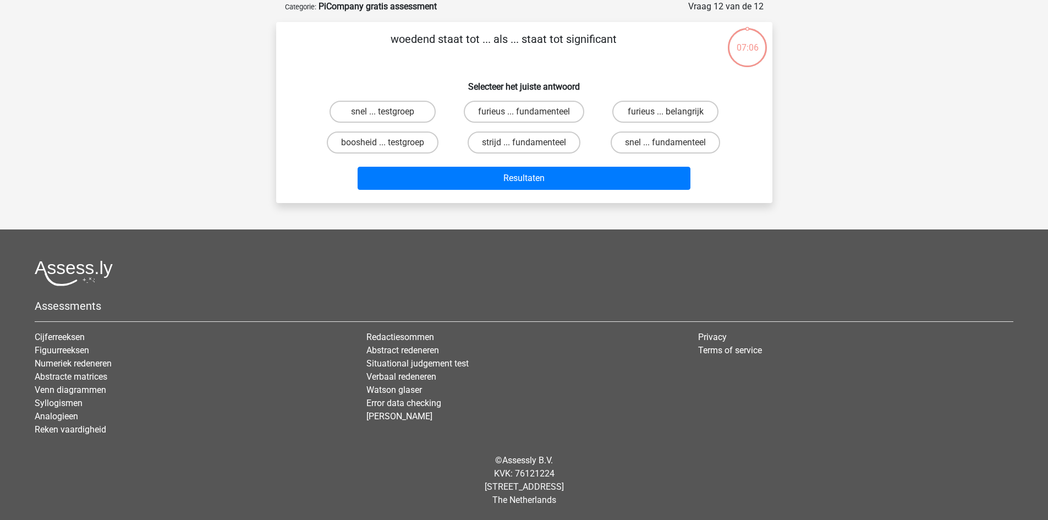
scroll to position [55, 0]
click at [528, 115] on input "furieus ... fundamenteel" at bounding box center [527, 115] width 7 height 7
radio input "true"
click at [417, 150] on label "boosheid ... testgroep" at bounding box center [383, 142] width 112 height 22
click at [389, 150] on input "boosheid ... testgroep" at bounding box center [385, 145] width 7 height 7
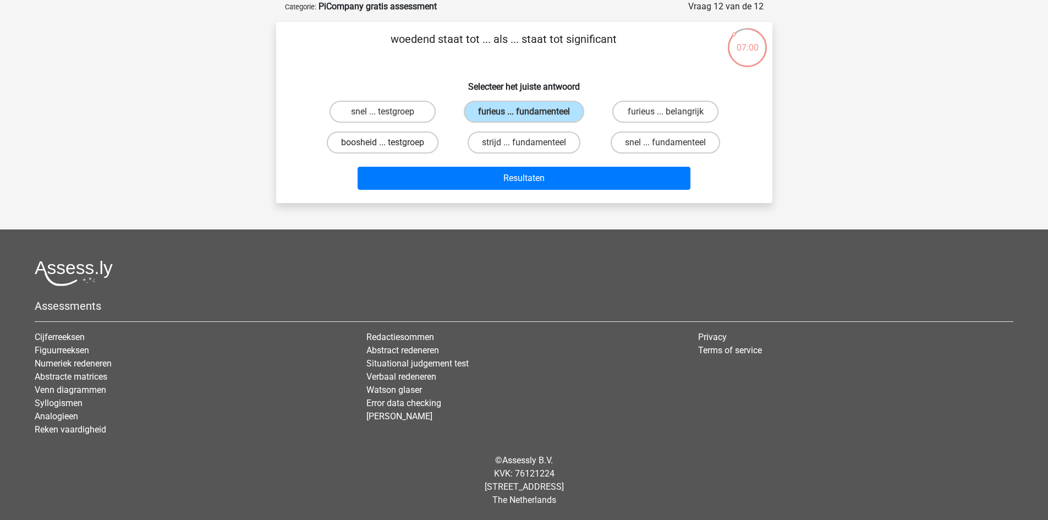
radio input "true"
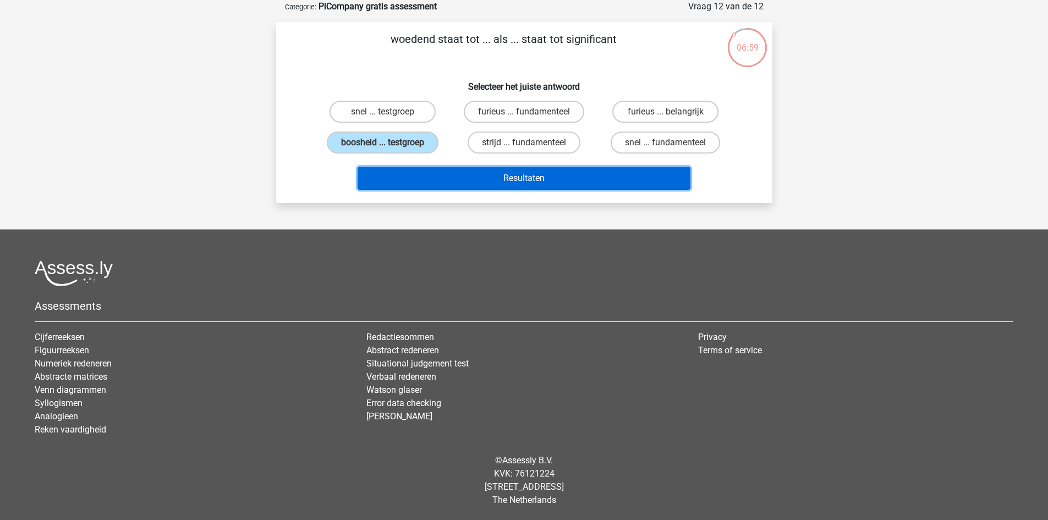
click at [447, 175] on button "Resultaten" at bounding box center [523, 178] width 333 height 23
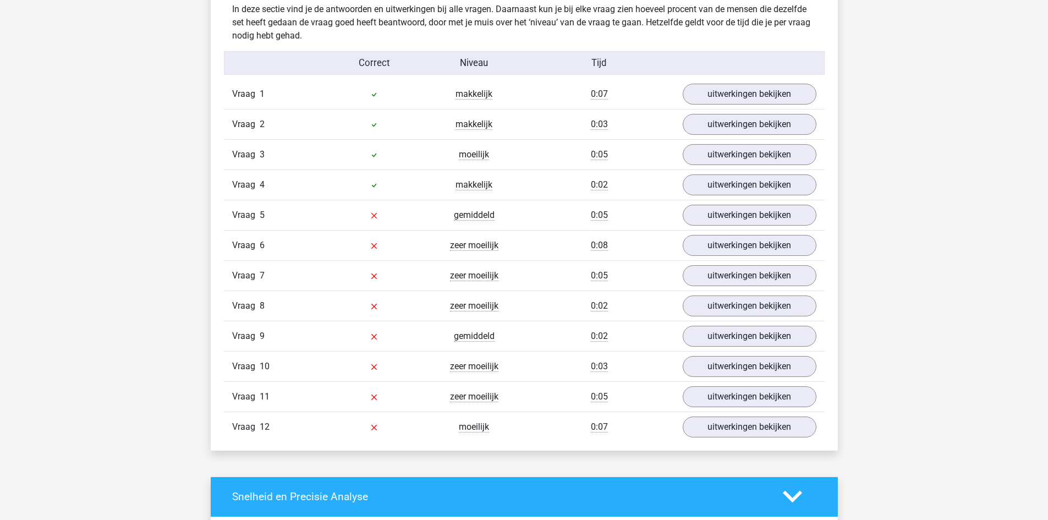
scroll to position [1186, 0]
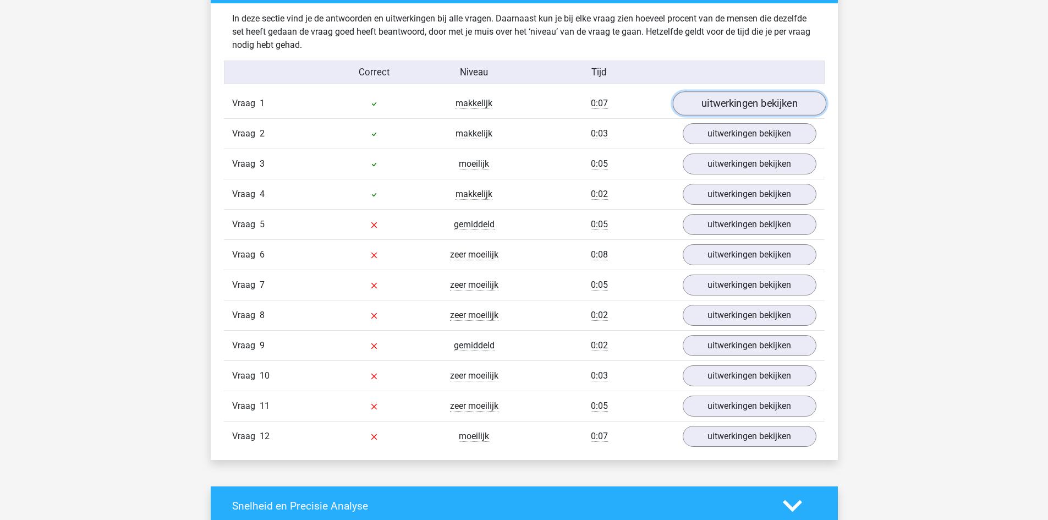
click at [726, 111] on link "uitwerkingen bekijken" at bounding box center [748, 103] width 153 height 24
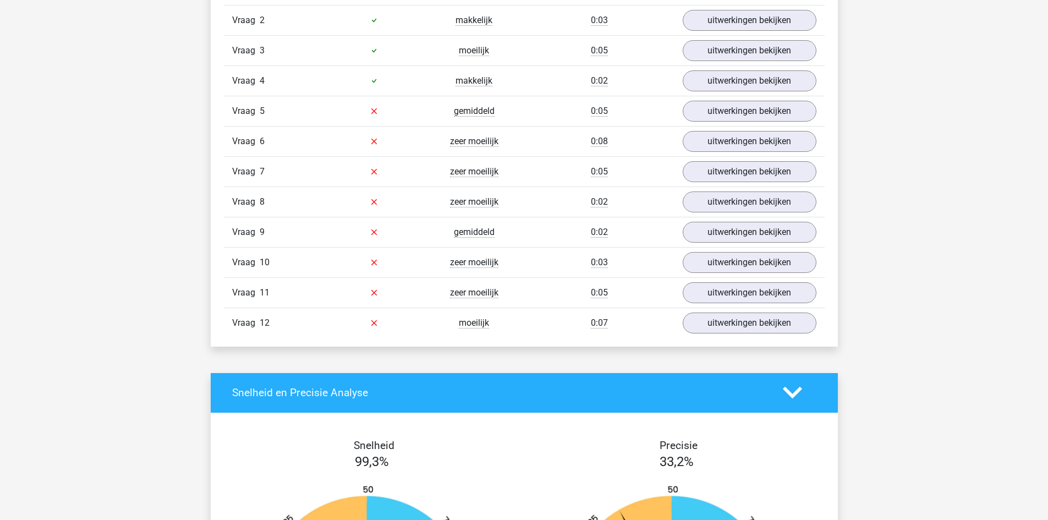
scroll to position [1865, 0]
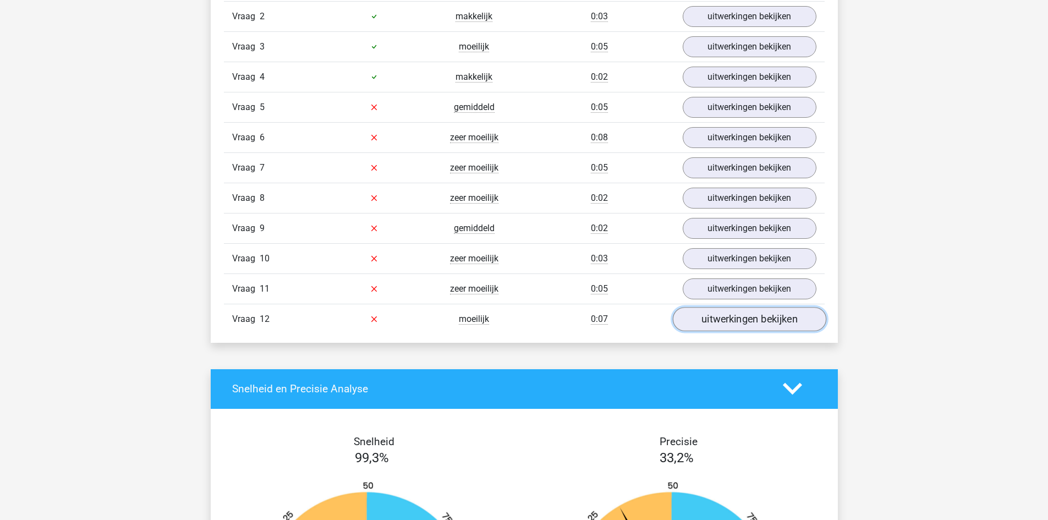
click at [760, 328] on link "uitwerkingen bekijken" at bounding box center [748, 319] width 153 height 24
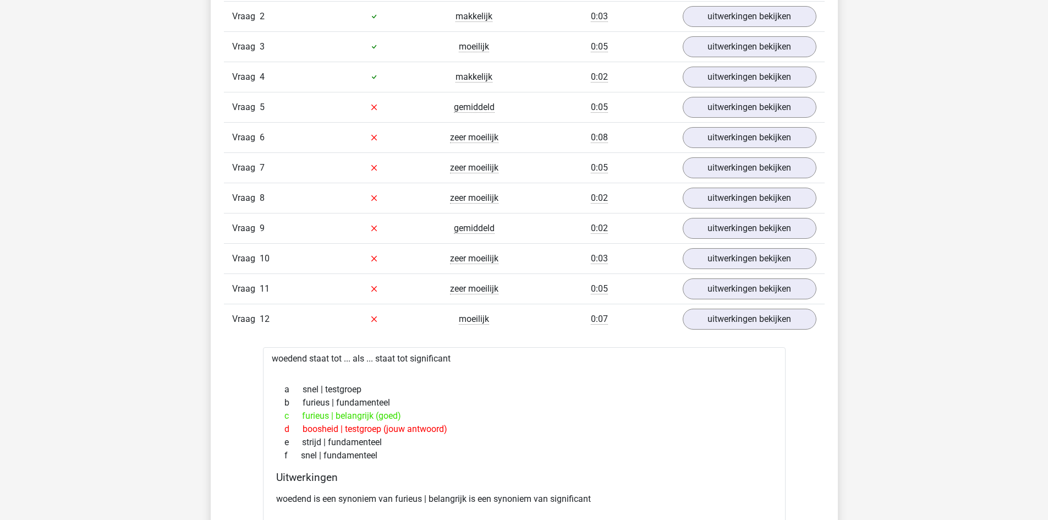
click at [746, 299] on div "Vraag 11 zeer moeilijk 0:05 uitwerkingen bekijken" at bounding box center [524, 288] width 601 height 30
click at [739, 294] on link "uitwerkingen bekijken" at bounding box center [748, 289] width 153 height 24
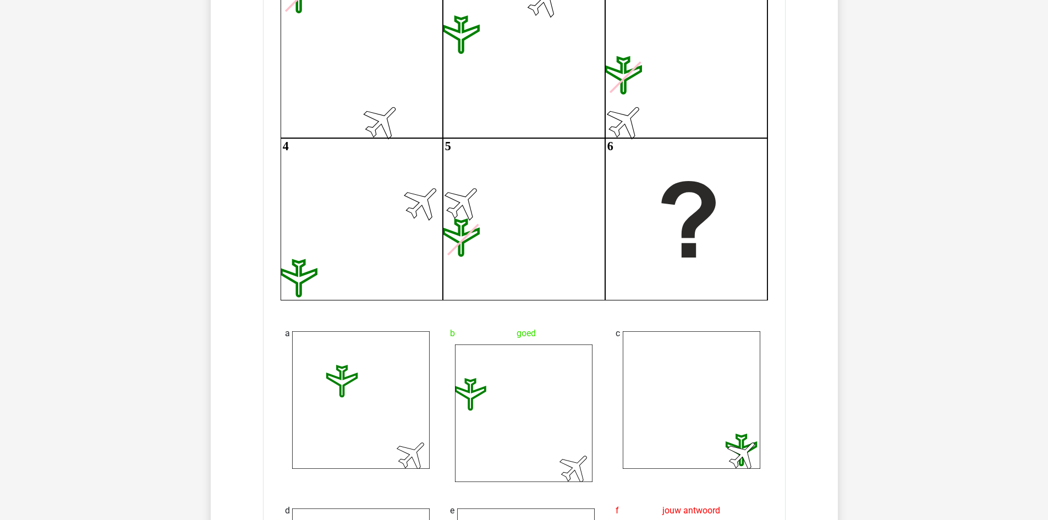
scroll to position [2155, 0]
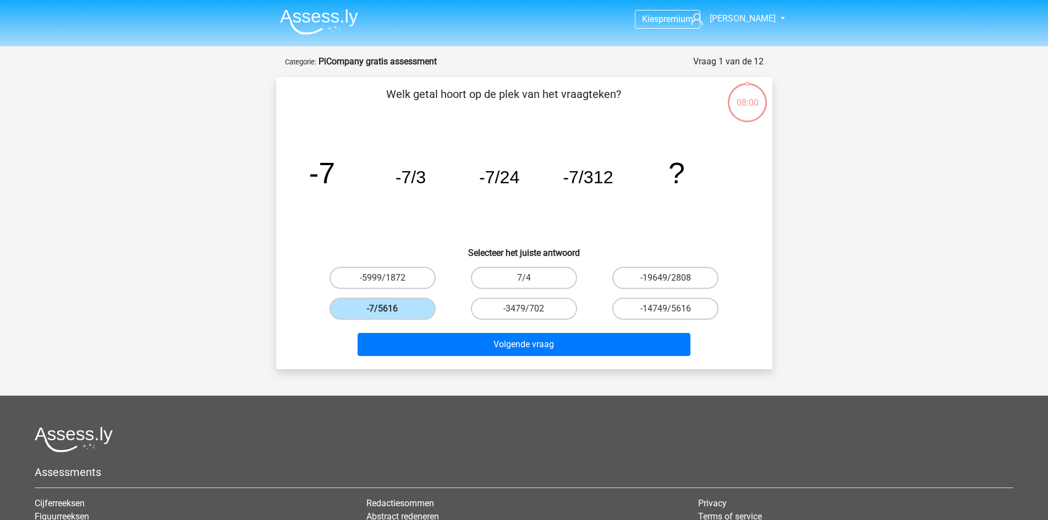
scroll to position [55, 0]
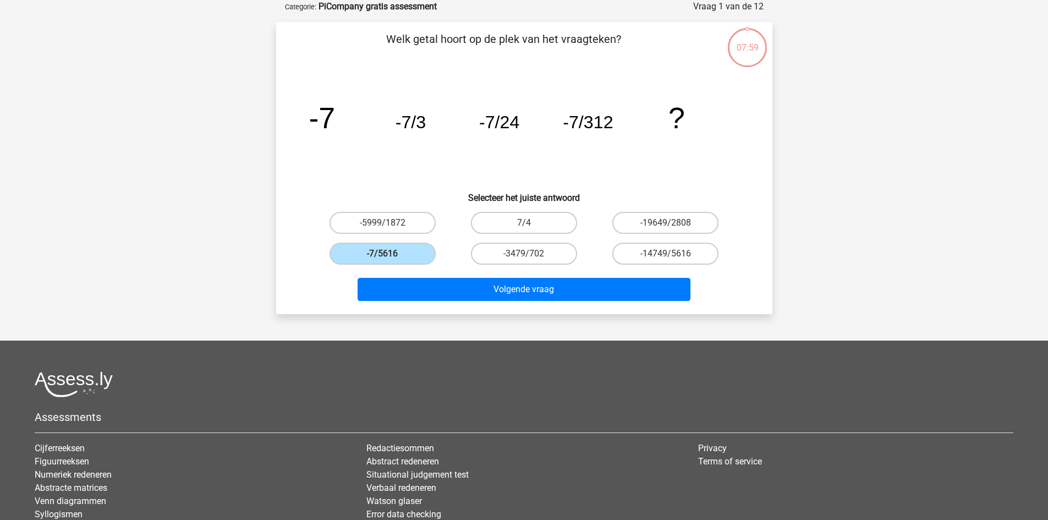
click at [470, 301] on div "Volgende vraag" at bounding box center [524, 291] width 425 height 27
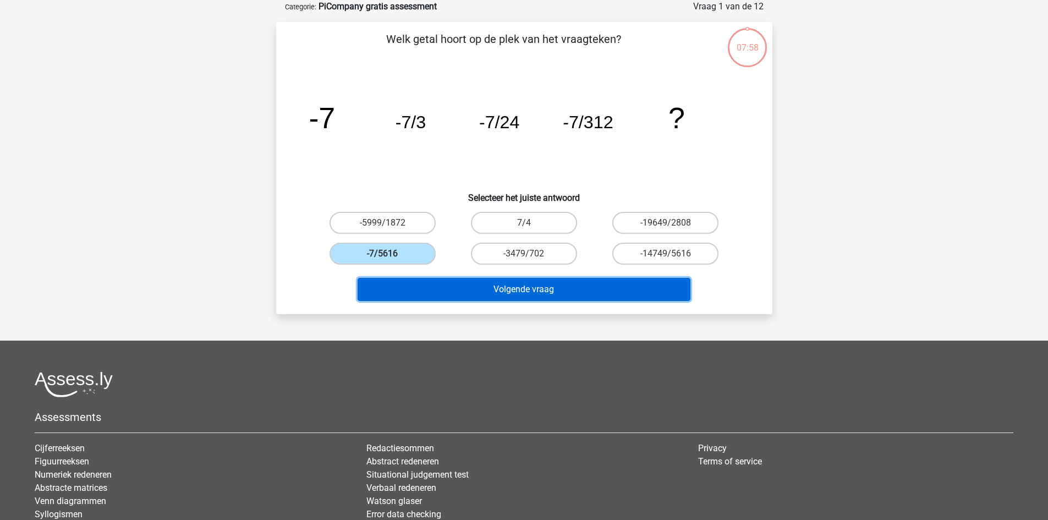
click at [472, 290] on button "Volgende vraag" at bounding box center [523, 289] width 333 height 23
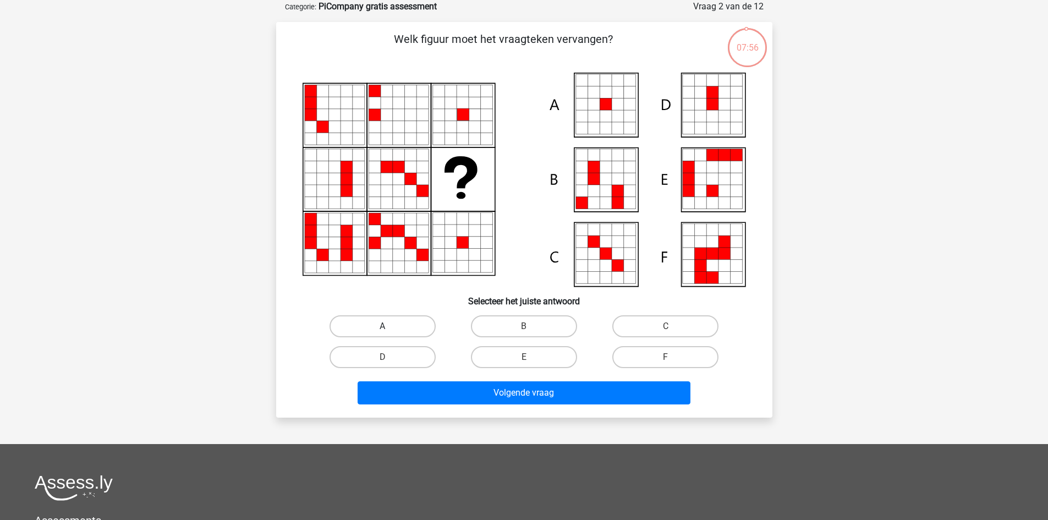
click at [401, 327] on label "A" at bounding box center [382, 326] width 106 height 22
click at [389, 327] on input "A" at bounding box center [385, 329] width 7 height 7
radio input "true"
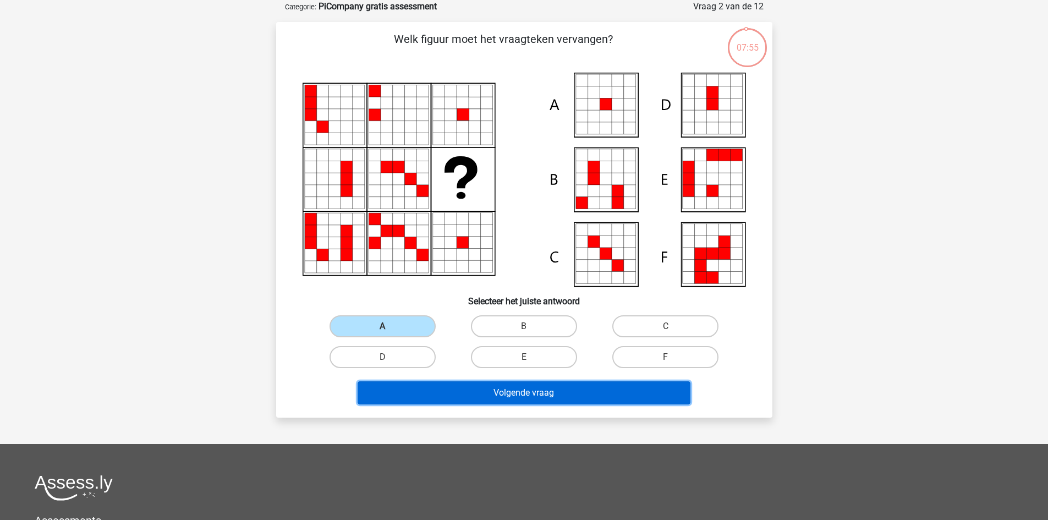
click at [458, 387] on button "Volgende vraag" at bounding box center [523, 392] width 333 height 23
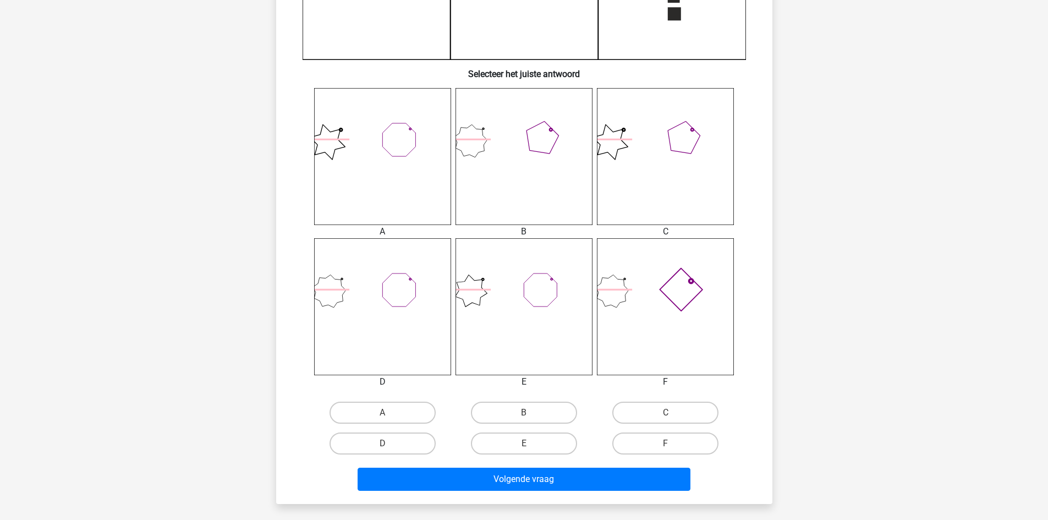
scroll to position [395, 0]
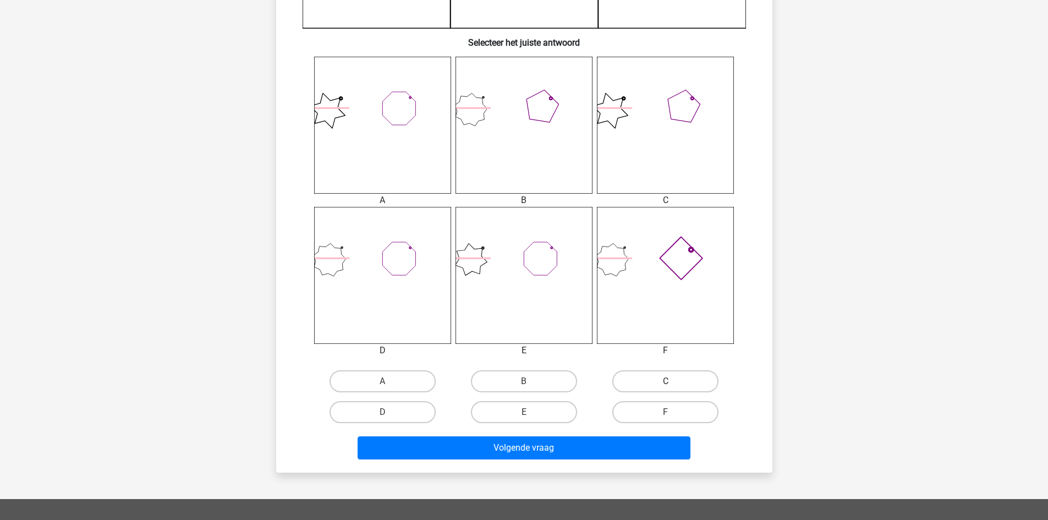
click at [667, 377] on label "C" at bounding box center [665, 381] width 106 height 22
click at [667, 381] on input "C" at bounding box center [668, 384] width 7 height 7
radio input "true"
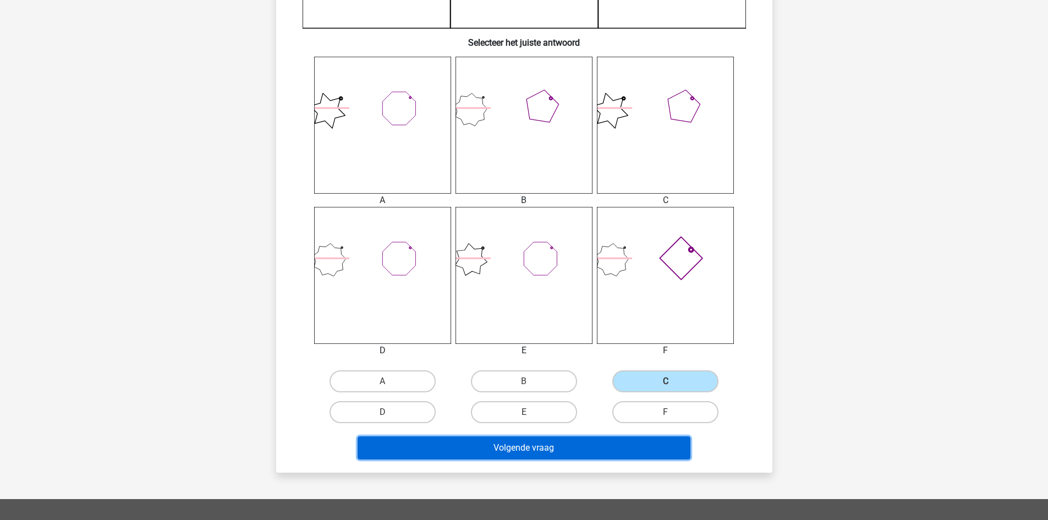
click at [622, 445] on button "Volgende vraag" at bounding box center [523, 447] width 333 height 23
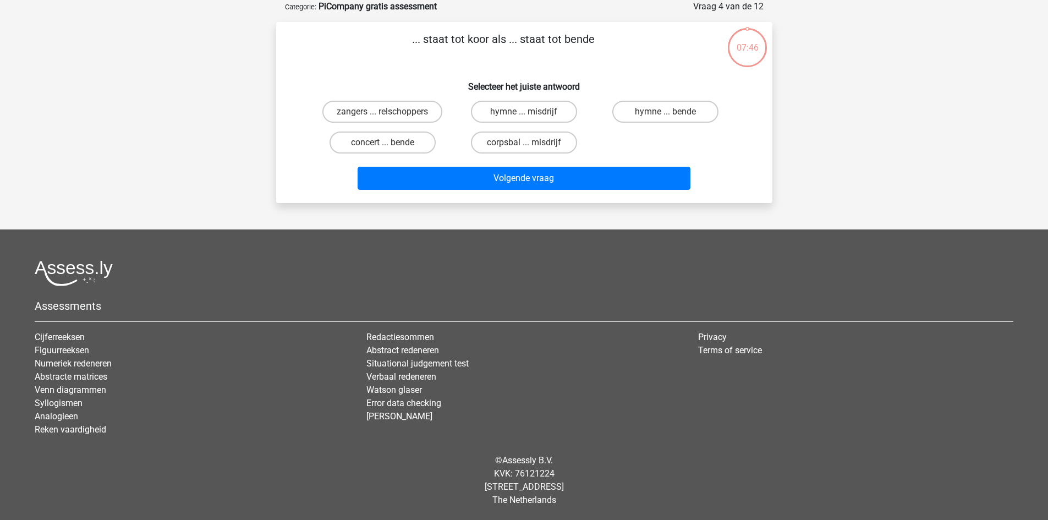
scroll to position [55, 0]
click at [406, 112] on label "zangers ... relschoppers" at bounding box center [382, 112] width 120 height 22
click at [389, 112] on input "zangers ... relschoppers" at bounding box center [385, 115] width 7 height 7
radio input "true"
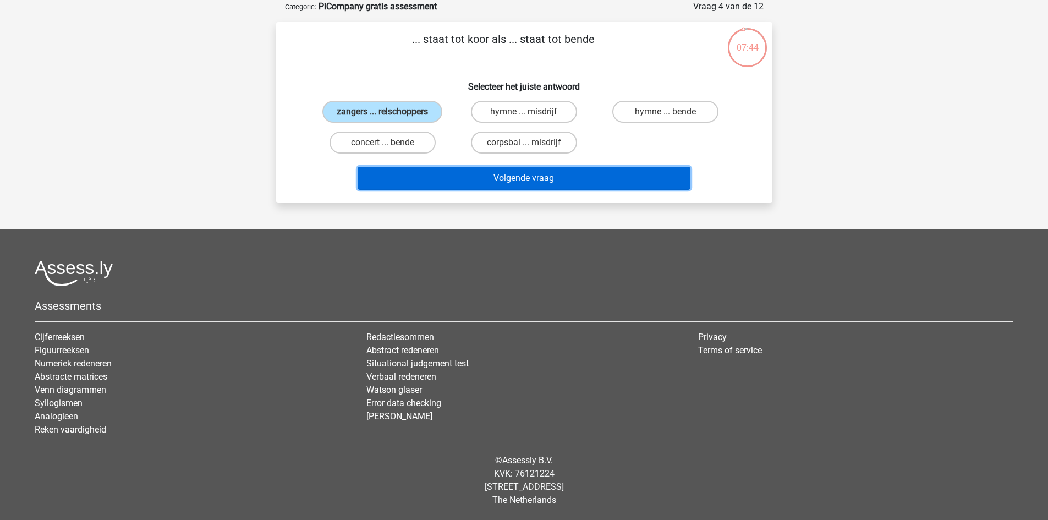
click at [472, 175] on button "Volgende vraag" at bounding box center [523, 178] width 333 height 23
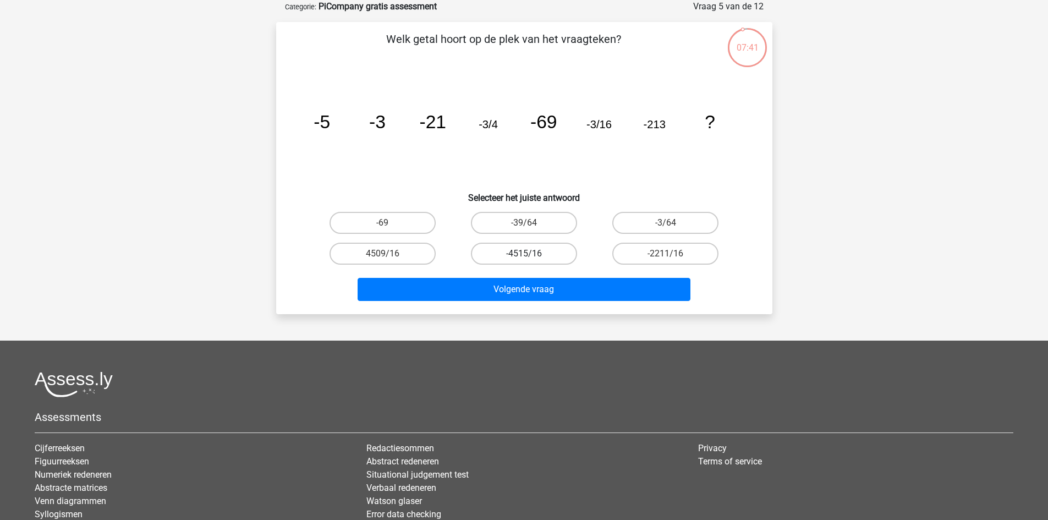
click at [522, 254] on label "-4515/16" at bounding box center [524, 254] width 106 height 22
click at [524, 254] on input "-4515/16" at bounding box center [527, 257] width 7 height 7
radio input "true"
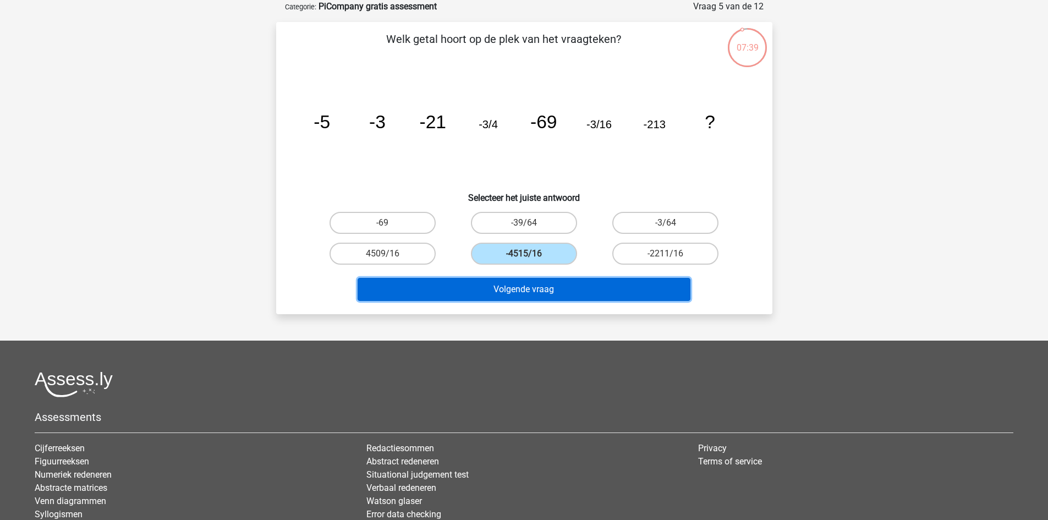
click at [533, 279] on button "Volgende vraag" at bounding box center [523, 289] width 333 height 23
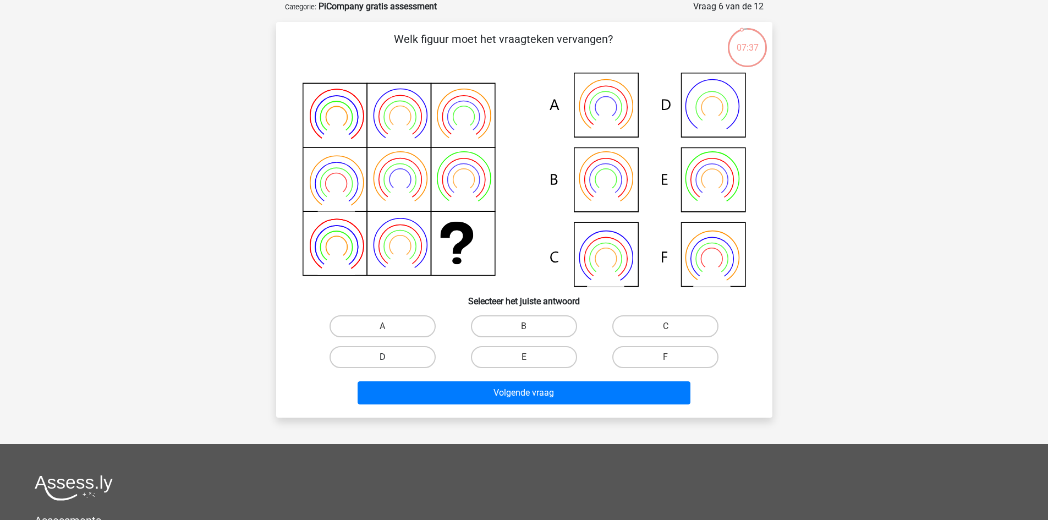
click at [394, 353] on label "D" at bounding box center [382, 357] width 106 height 22
click at [389, 357] on input "D" at bounding box center [385, 360] width 7 height 7
radio input "true"
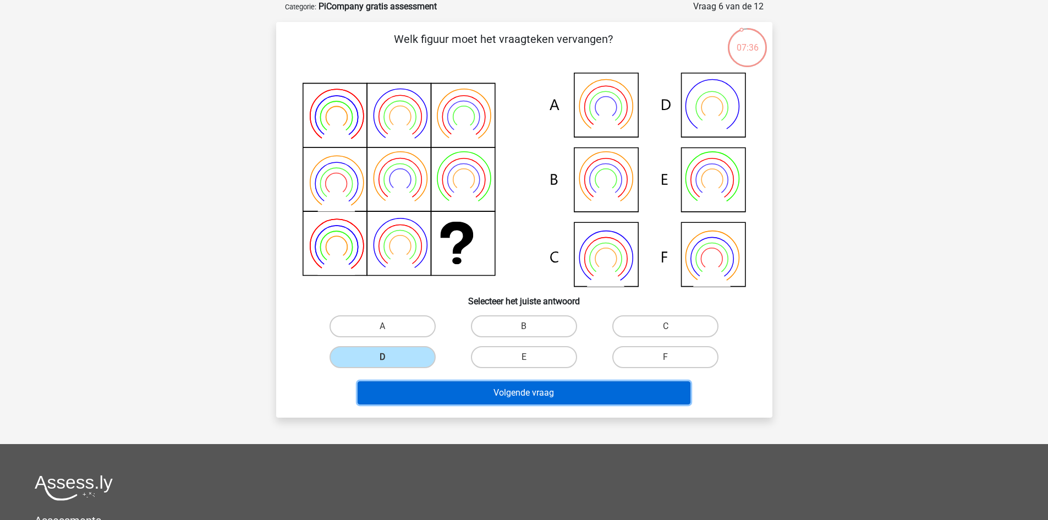
click at [487, 386] on button "Volgende vraag" at bounding box center [523, 392] width 333 height 23
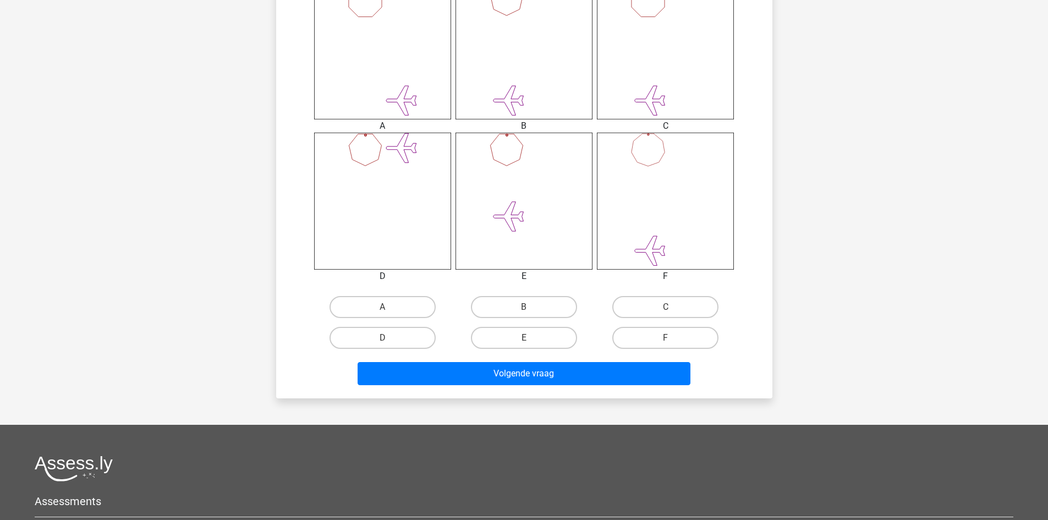
scroll to position [482, 0]
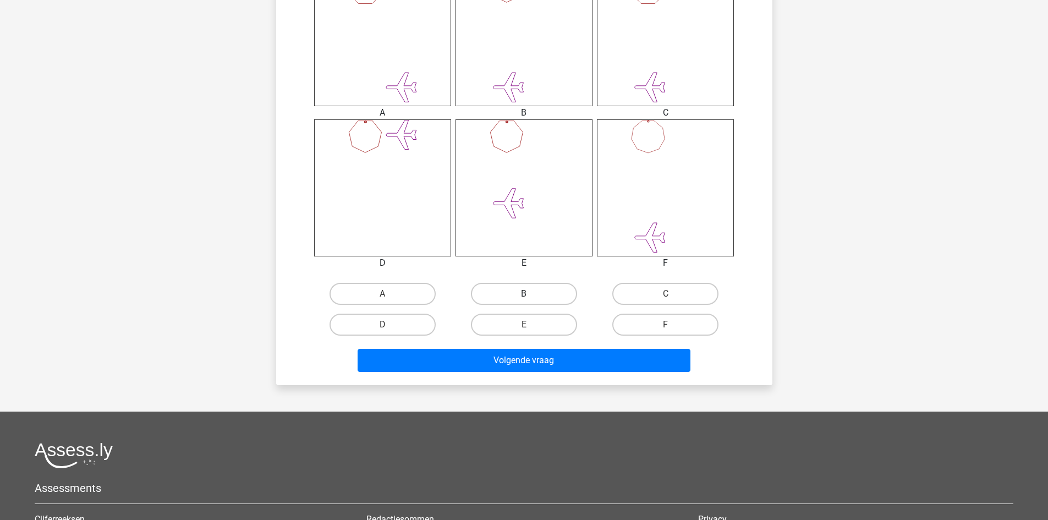
click at [557, 293] on label "B" at bounding box center [524, 294] width 106 height 22
click at [531, 294] on input "B" at bounding box center [527, 297] width 7 height 7
radio input "true"
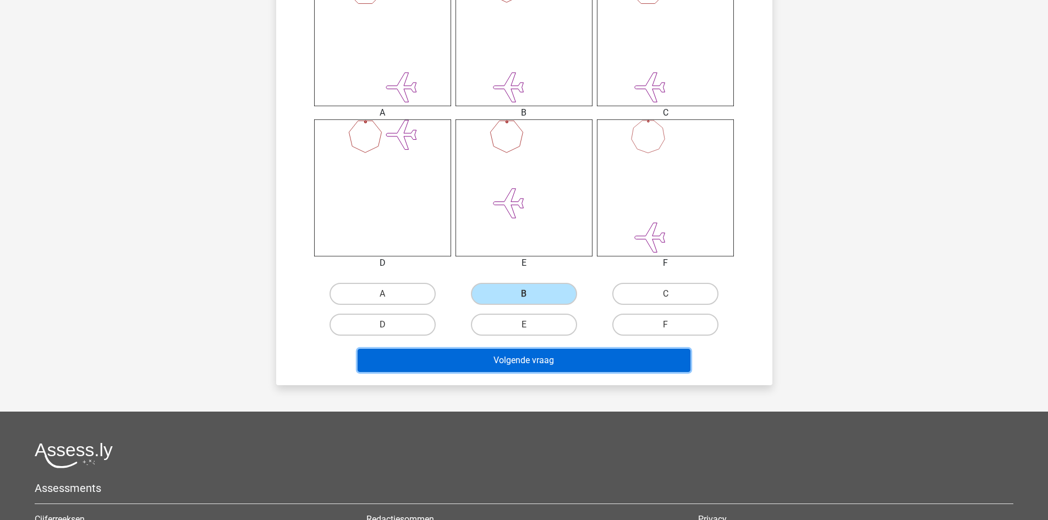
click at [546, 365] on button "Volgende vraag" at bounding box center [523, 360] width 333 height 23
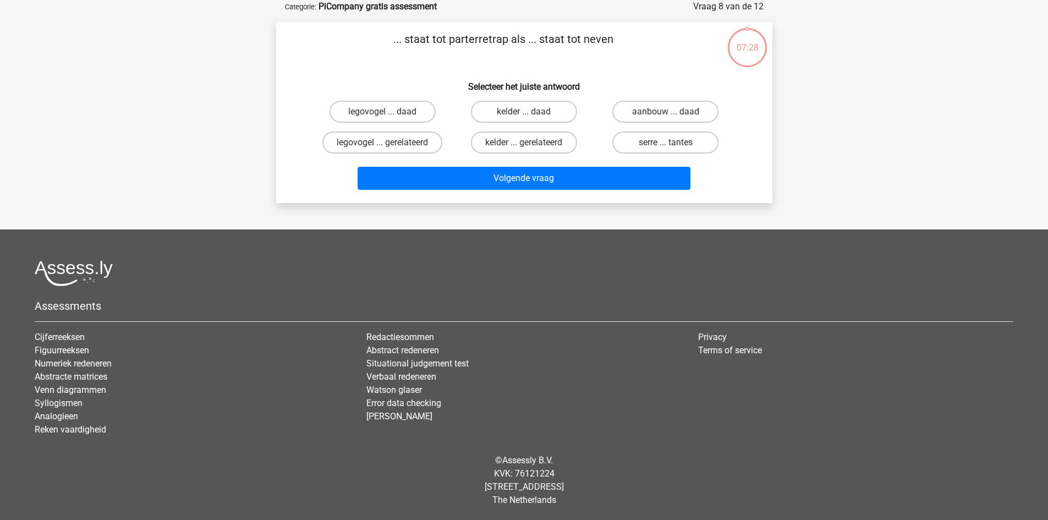
scroll to position [55, 0]
click at [399, 122] on label "legovogel ... daad" at bounding box center [382, 112] width 106 height 22
click at [389, 119] on input "legovogel ... daad" at bounding box center [385, 115] width 7 height 7
radio input "true"
click at [397, 139] on label "legovogel ... gerelateerd" at bounding box center [382, 142] width 120 height 22
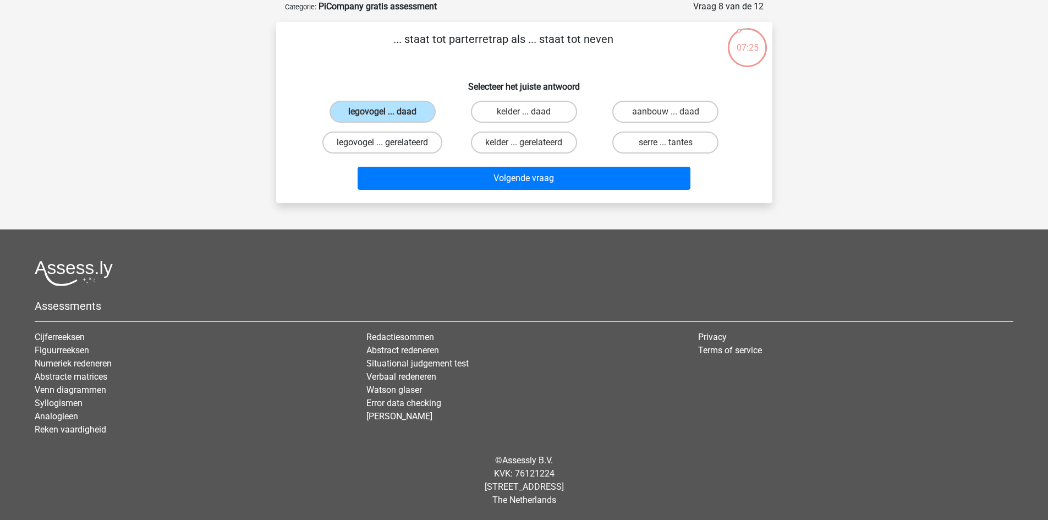
click at [389, 142] on input "legovogel ... gerelateerd" at bounding box center [385, 145] width 7 height 7
radio input "true"
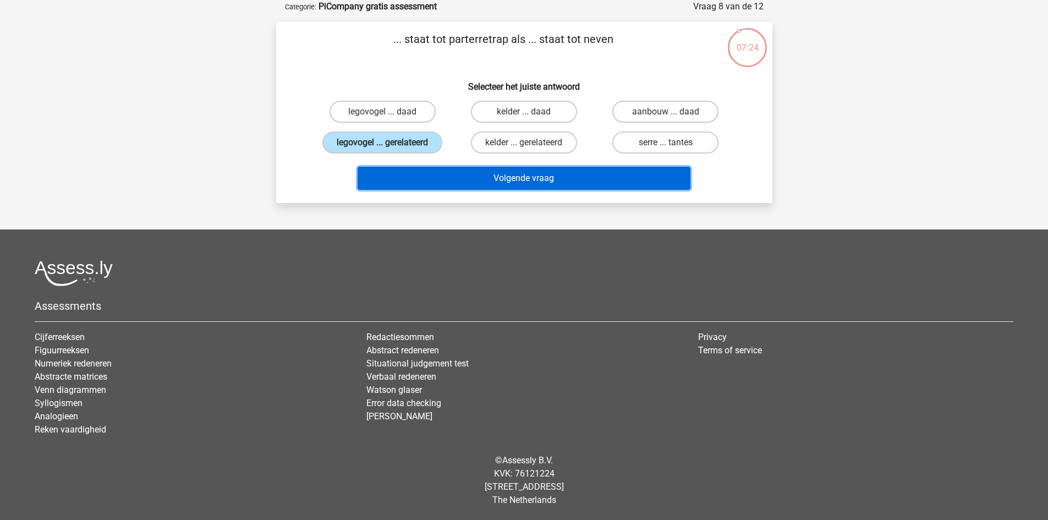
click at [499, 177] on button "Volgende vraag" at bounding box center [523, 178] width 333 height 23
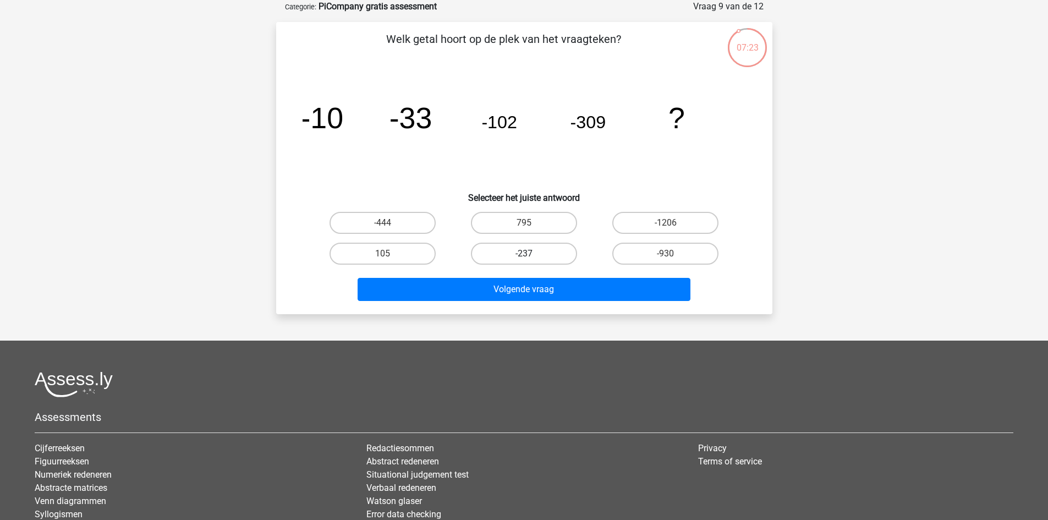
click at [528, 261] on label "-237" at bounding box center [524, 254] width 106 height 22
click at [528, 261] on input "-237" at bounding box center [527, 257] width 7 height 7
radio input "true"
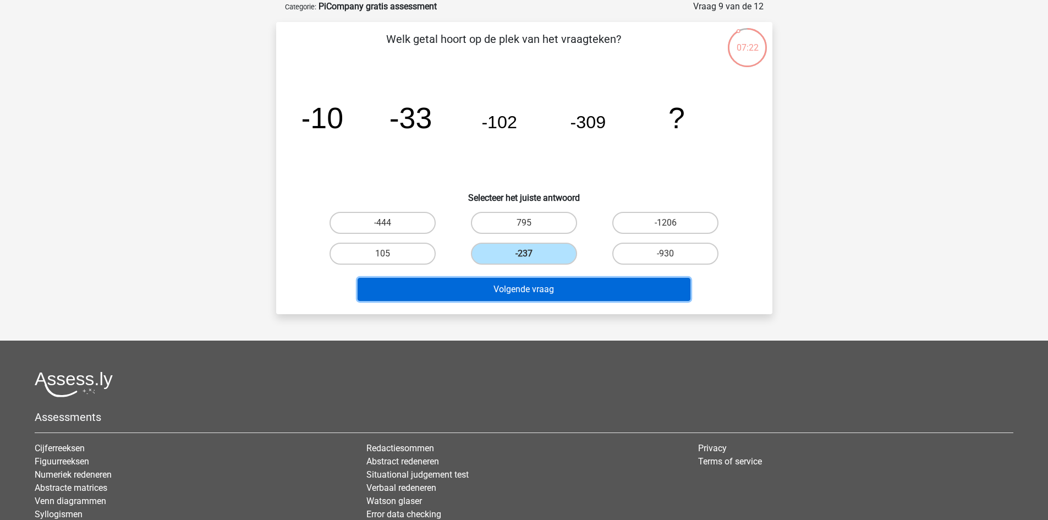
click at [544, 282] on button "Volgende vraag" at bounding box center [523, 289] width 333 height 23
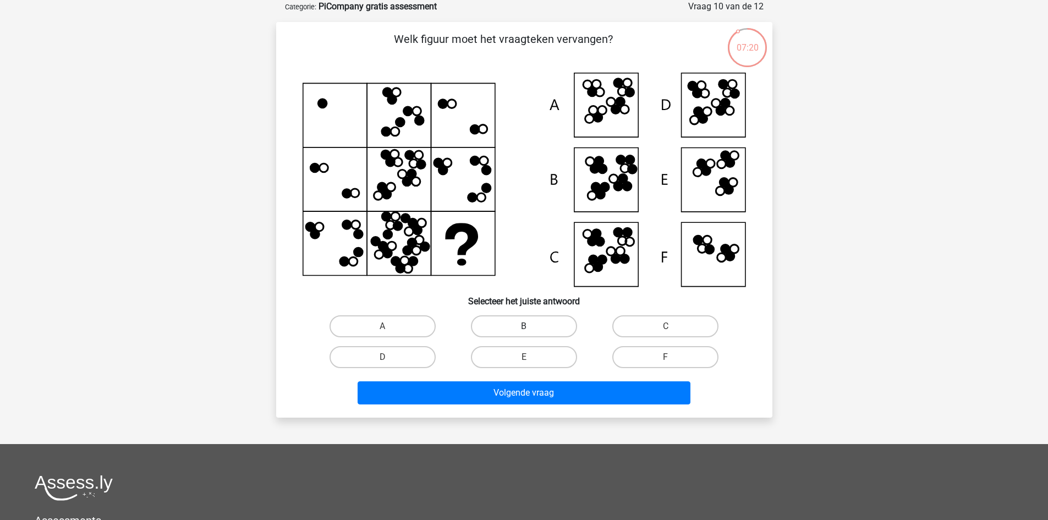
click at [532, 332] on label "B" at bounding box center [524, 326] width 106 height 22
click at [531, 332] on input "B" at bounding box center [527, 329] width 7 height 7
radio input "true"
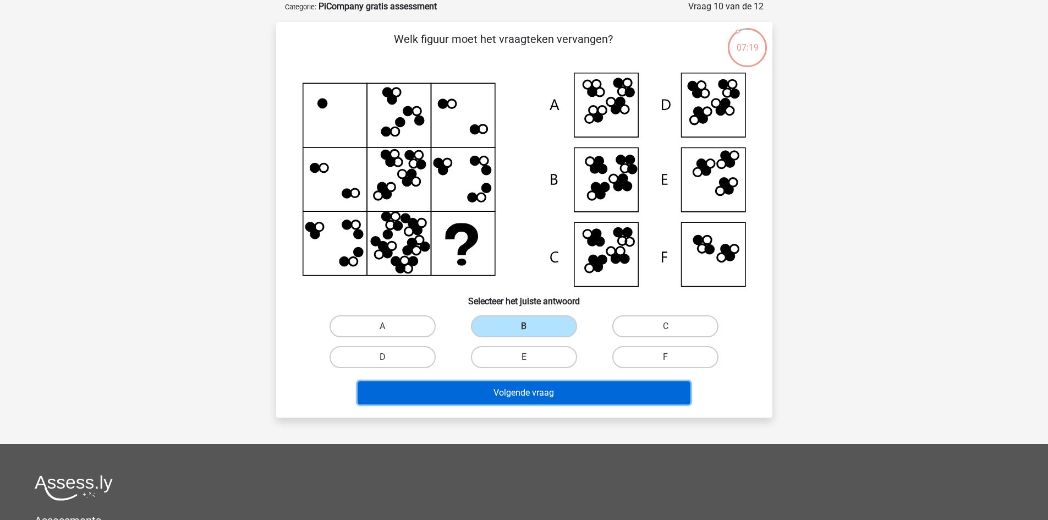
click at [540, 390] on button "Volgende vraag" at bounding box center [523, 392] width 333 height 23
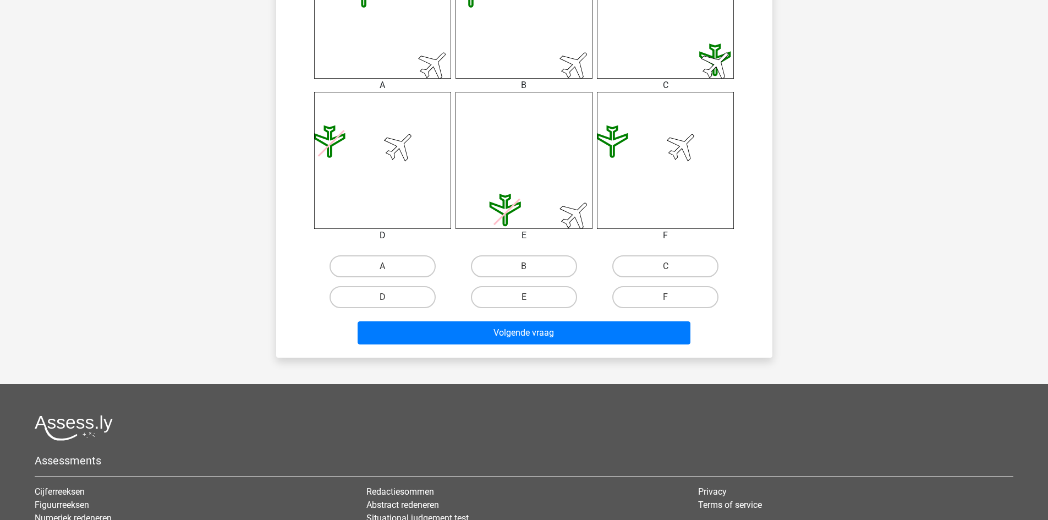
scroll to position [549, 0]
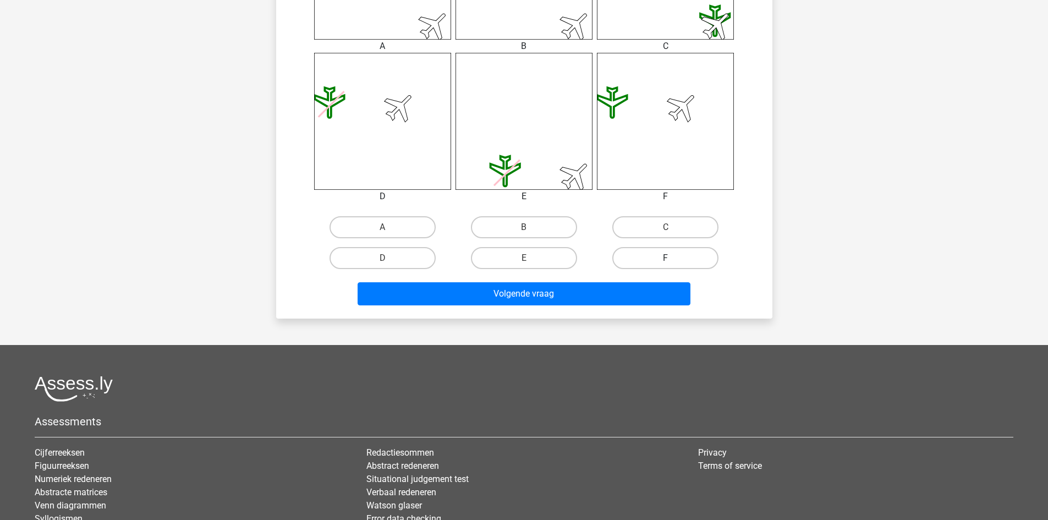
click at [660, 261] on label "F" at bounding box center [665, 258] width 106 height 22
click at [665, 261] on input "F" at bounding box center [668, 261] width 7 height 7
radio input "true"
click at [537, 235] on div "B" at bounding box center [523, 227] width 141 height 31
click at [537, 235] on label "B" at bounding box center [524, 227] width 106 height 22
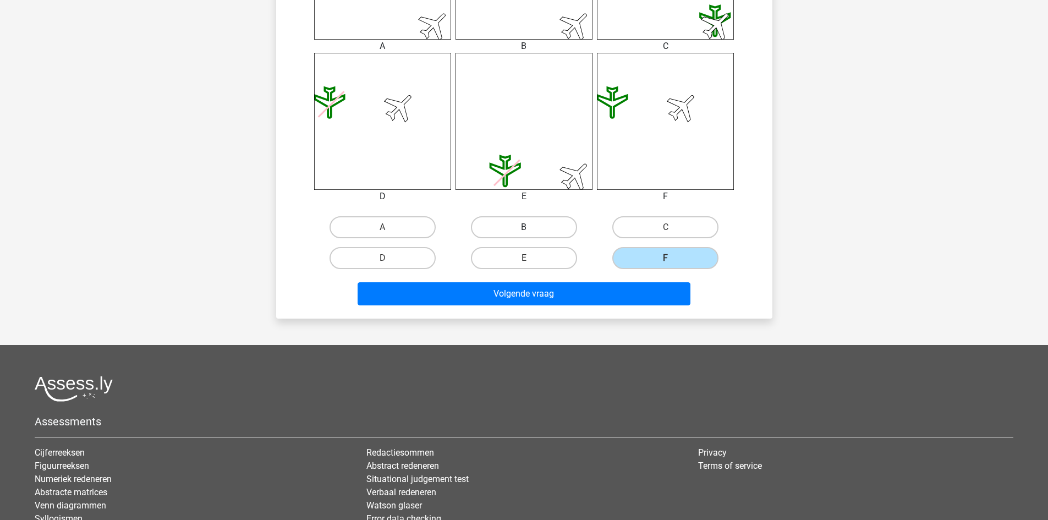
click at [531, 234] on input "B" at bounding box center [527, 230] width 7 height 7
radio input "true"
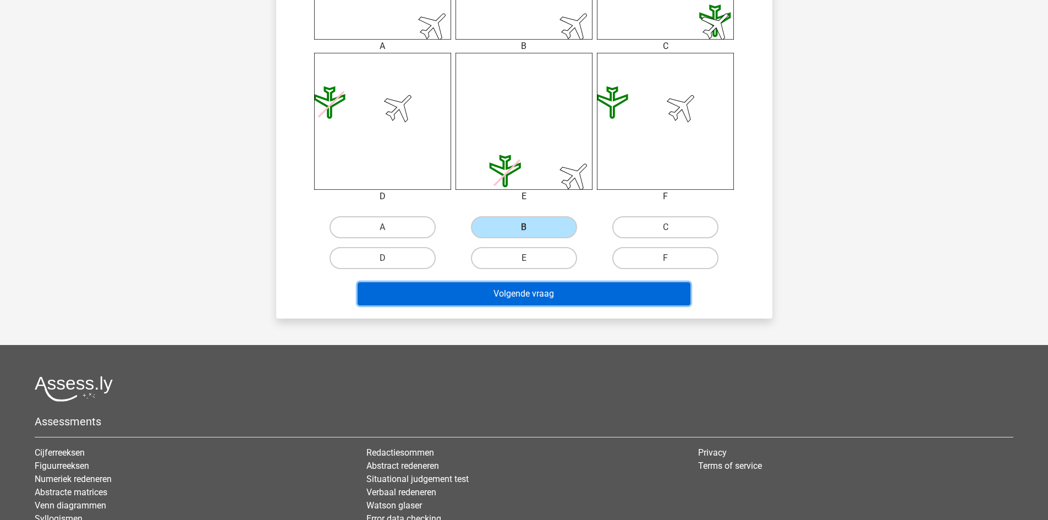
click at [539, 287] on button "Volgende vraag" at bounding box center [523, 293] width 333 height 23
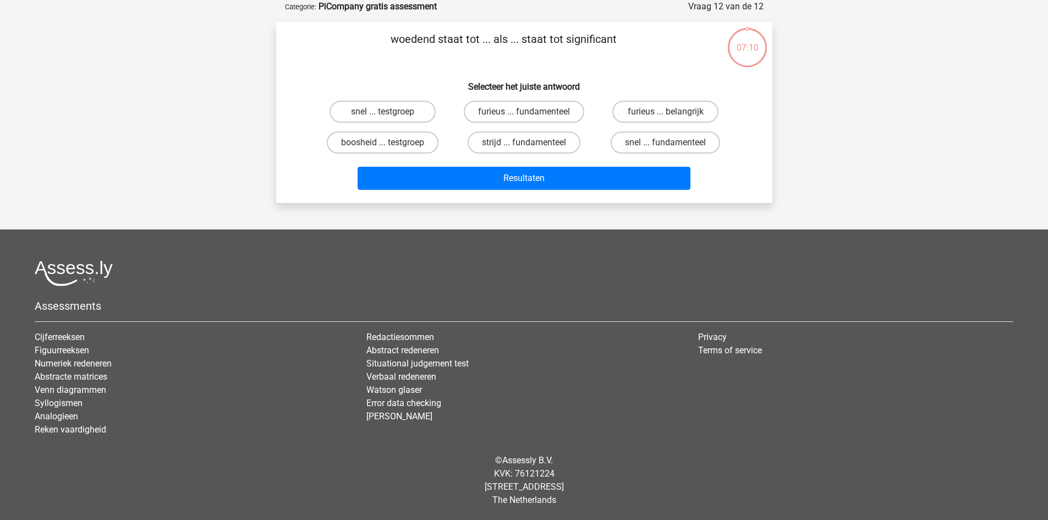
scroll to position [55, 0]
click at [535, 137] on label "strijd ... fundamenteel" at bounding box center [523, 142] width 113 height 22
click at [531, 142] on input "strijd ... fundamenteel" at bounding box center [527, 145] width 7 height 7
radio input "true"
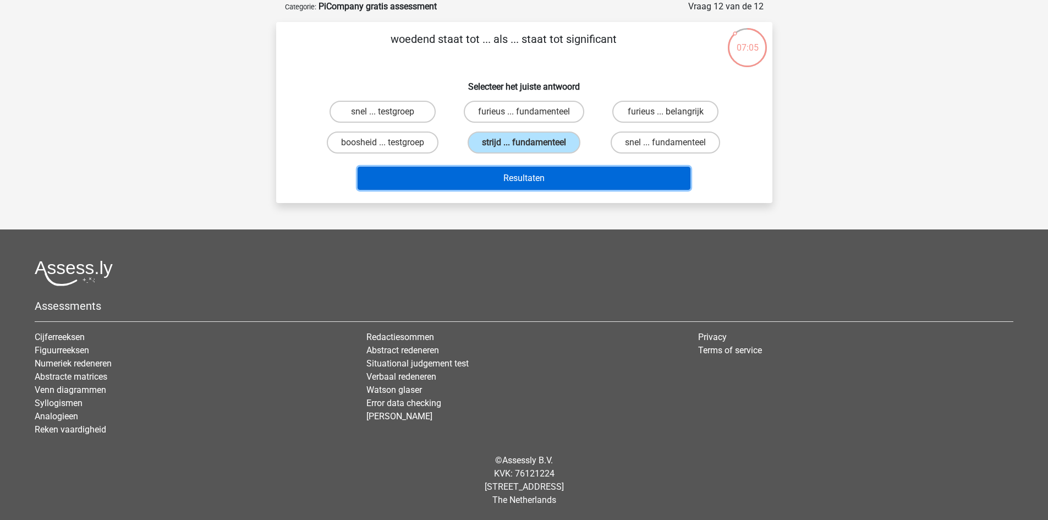
click at [538, 176] on button "Resultaten" at bounding box center [523, 178] width 333 height 23
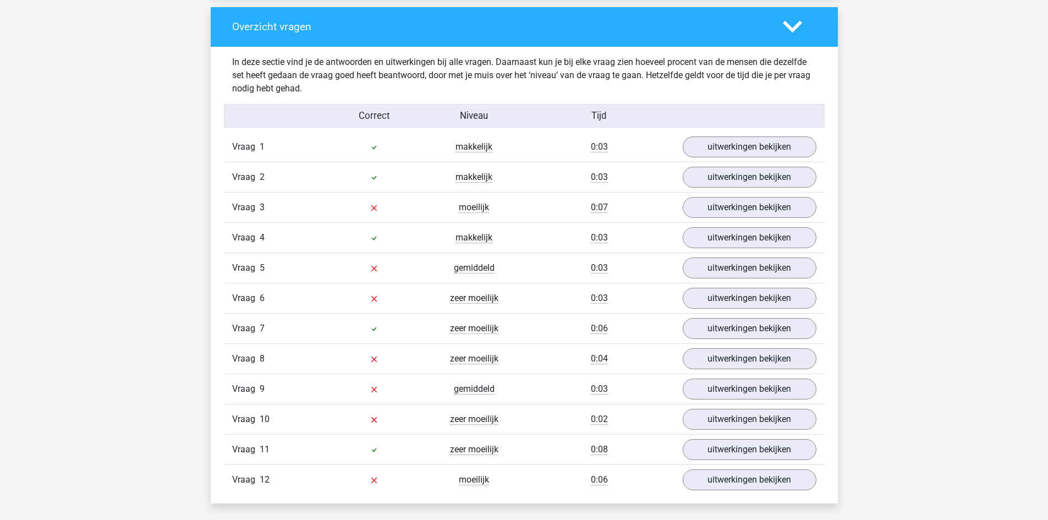
scroll to position [1139, 0]
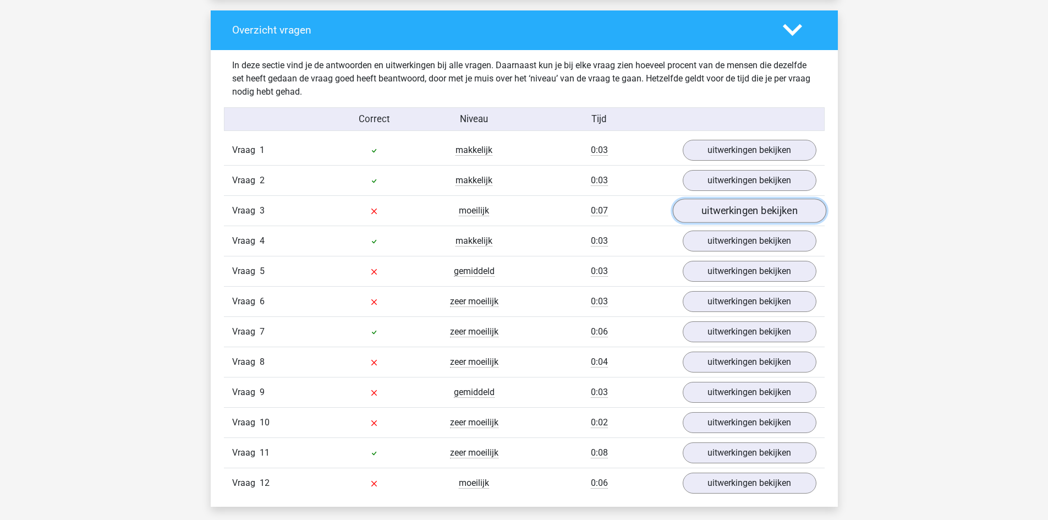
click at [775, 210] on link "uitwerkingen bekijken" at bounding box center [748, 211] width 153 height 24
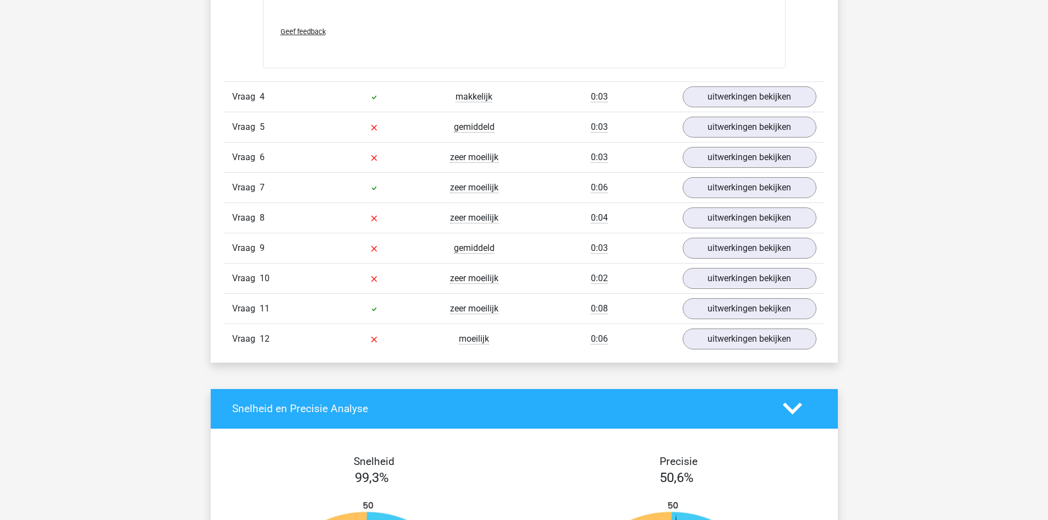
scroll to position [2414, 0]
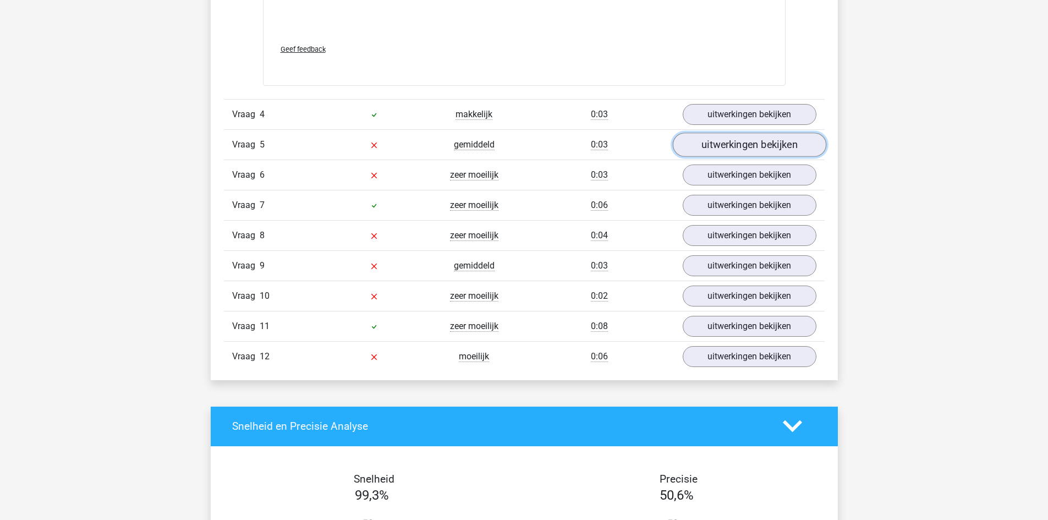
click at [723, 145] on link "uitwerkingen bekijken" at bounding box center [748, 145] width 153 height 24
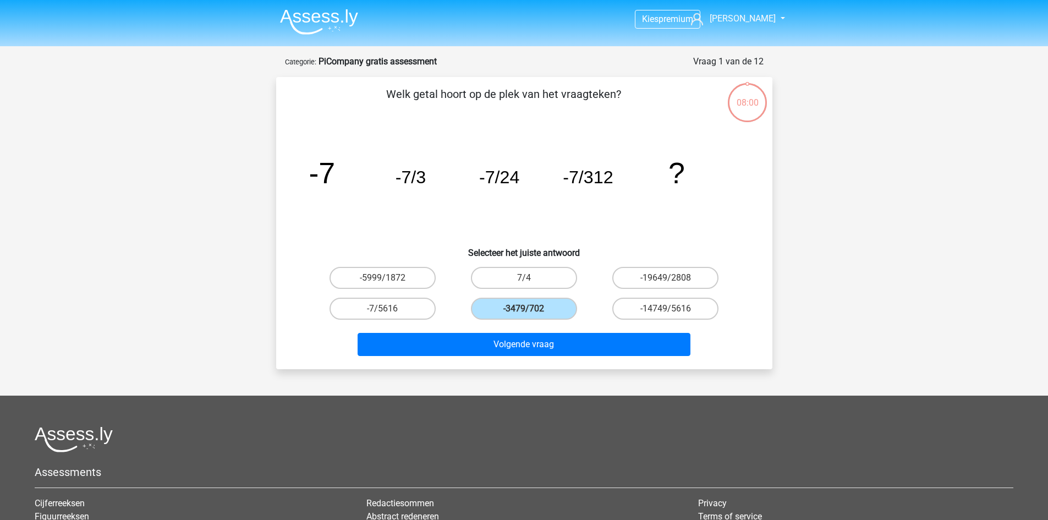
scroll to position [55, 0]
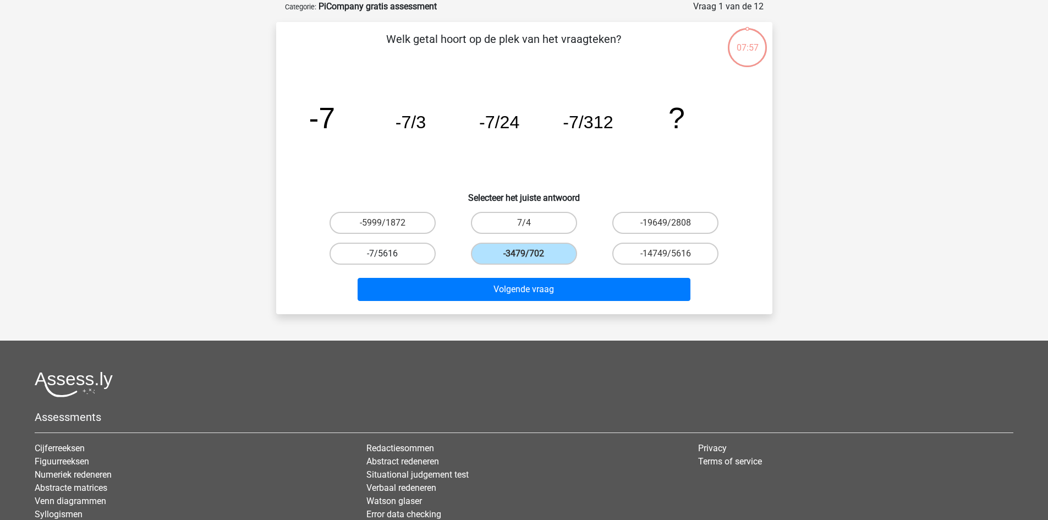
click at [369, 258] on label "-7/5616" at bounding box center [382, 254] width 106 height 22
click at [382, 258] on input "-7/5616" at bounding box center [385, 257] width 7 height 7
radio input "true"
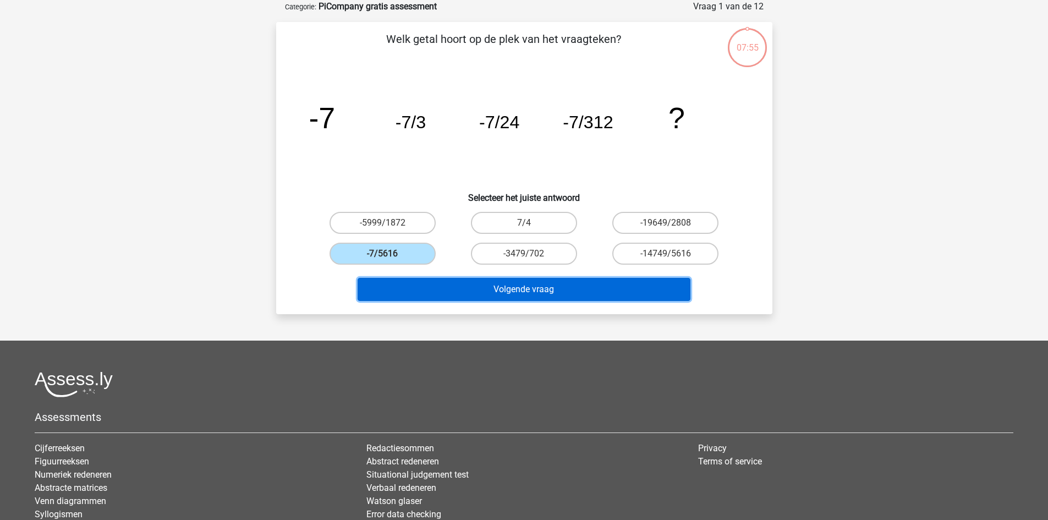
click at [500, 294] on button "Volgende vraag" at bounding box center [523, 289] width 333 height 23
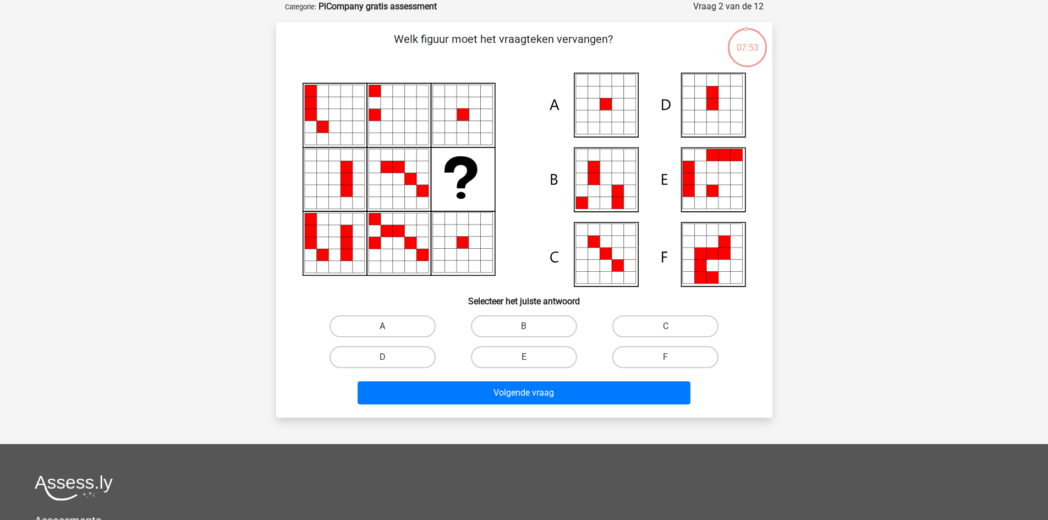
click at [391, 321] on label "A" at bounding box center [382, 326] width 106 height 22
click at [389, 326] on input "A" at bounding box center [385, 329] width 7 height 7
radio input "true"
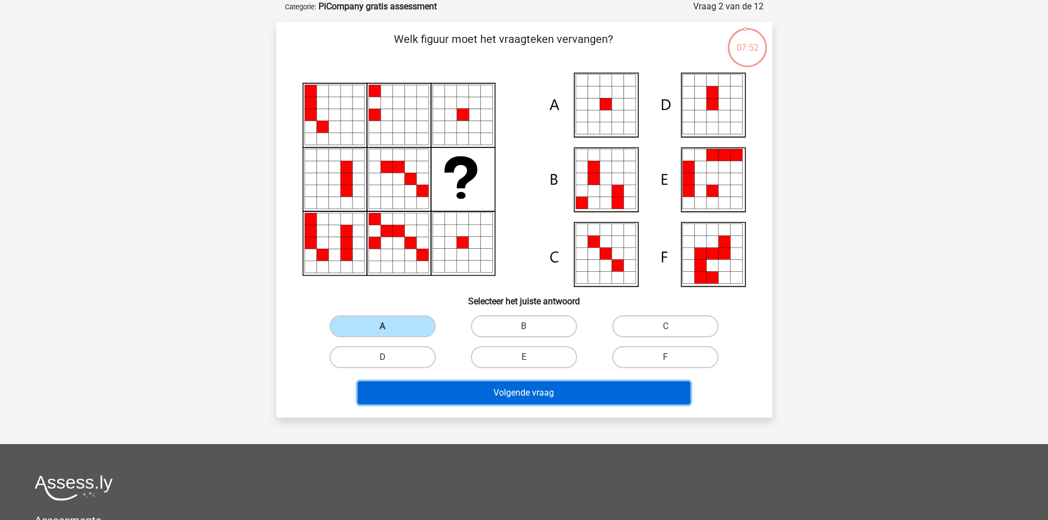
click at [494, 391] on button "Volgende vraag" at bounding box center [523, 392] width 333 height 23
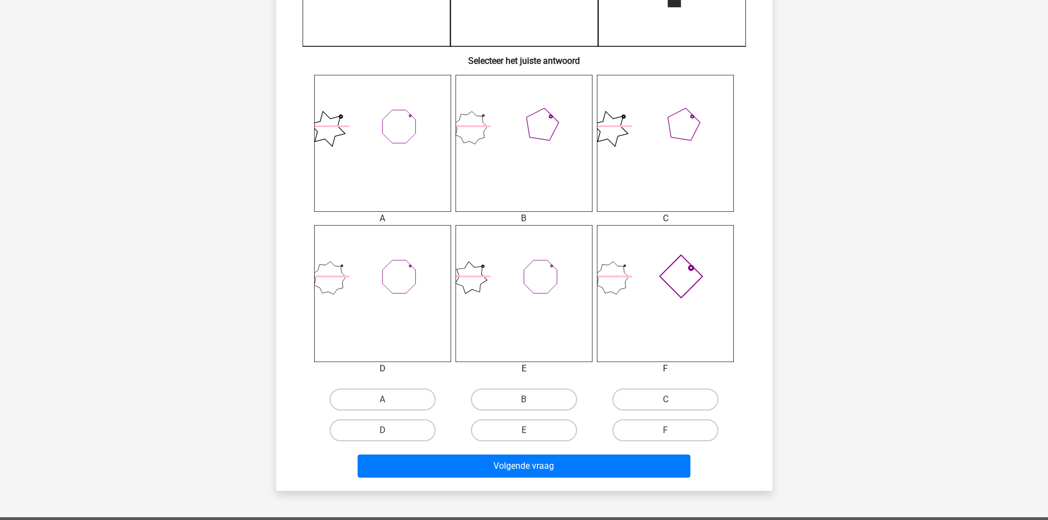
scroll to position [376, 0]
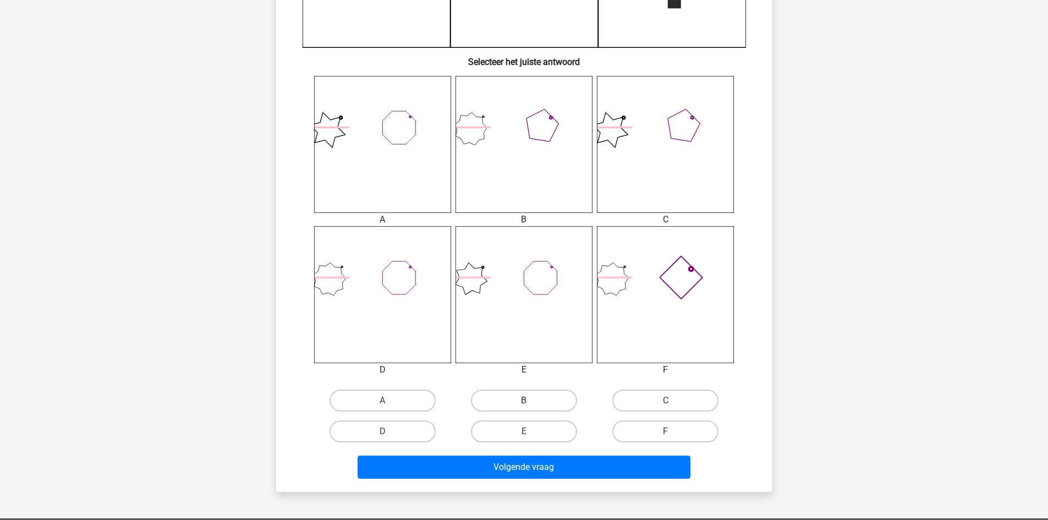
click at [536, 401] on label "B" at bounding box center [524, 400] width 106 height 22
click at [531, 401] on input "B" at bounding box center [527, 403] width 7 height 7
radio input "true"
click at [400, 437] on label "D" at bounding box center [382, 431] width 106 height 22
click at [389, 437] on input "D" at bounding box center [385, 434] width 7 height 7
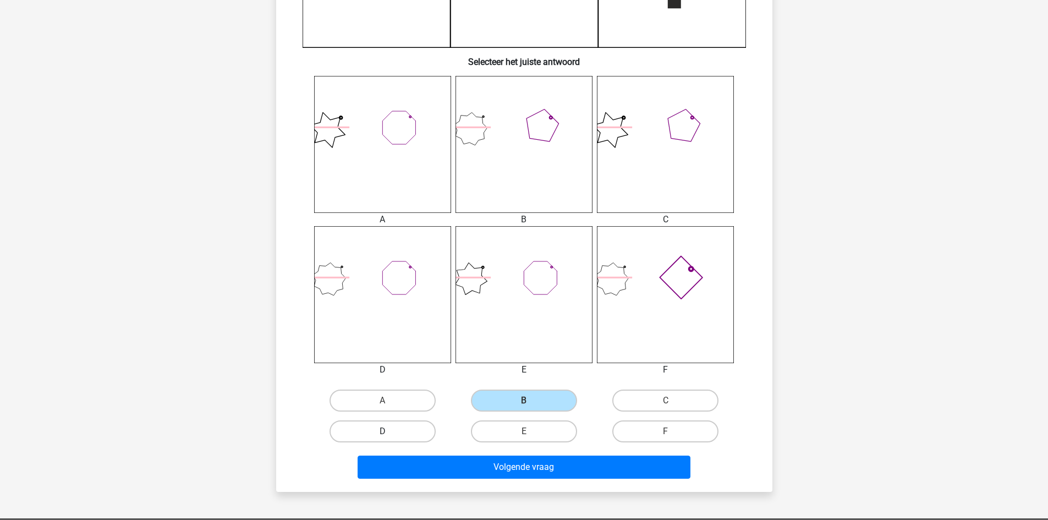
radio input "true"
click at [514, 405] on label "B" at bounding box center [524, 400] width 106 height 22
click at [524, 405] on input "B" at bounding box center [527, 403] width 7 height 7
radio input "true"
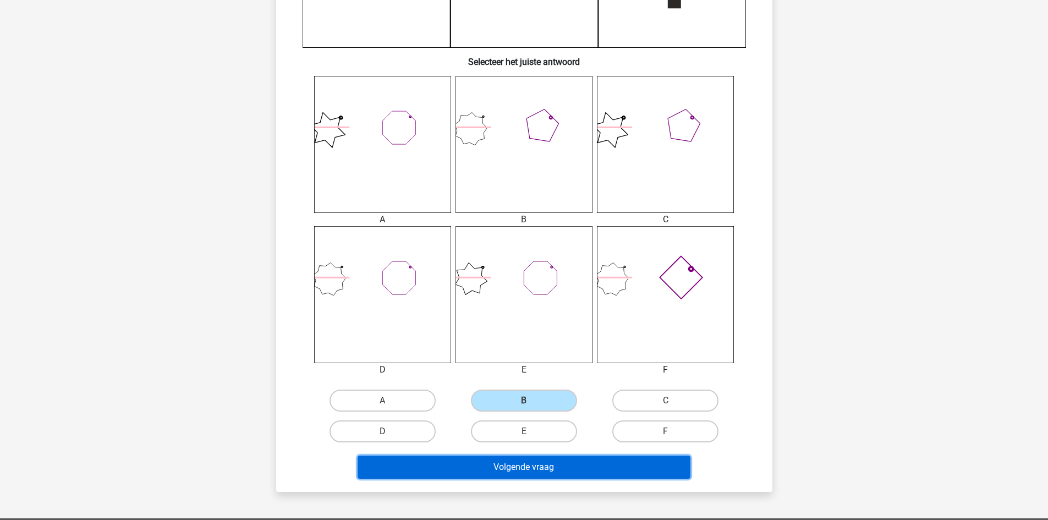
click at [513, 465] on button "Volgende vraag" at bounding box center [523, 466] width 333 height 23
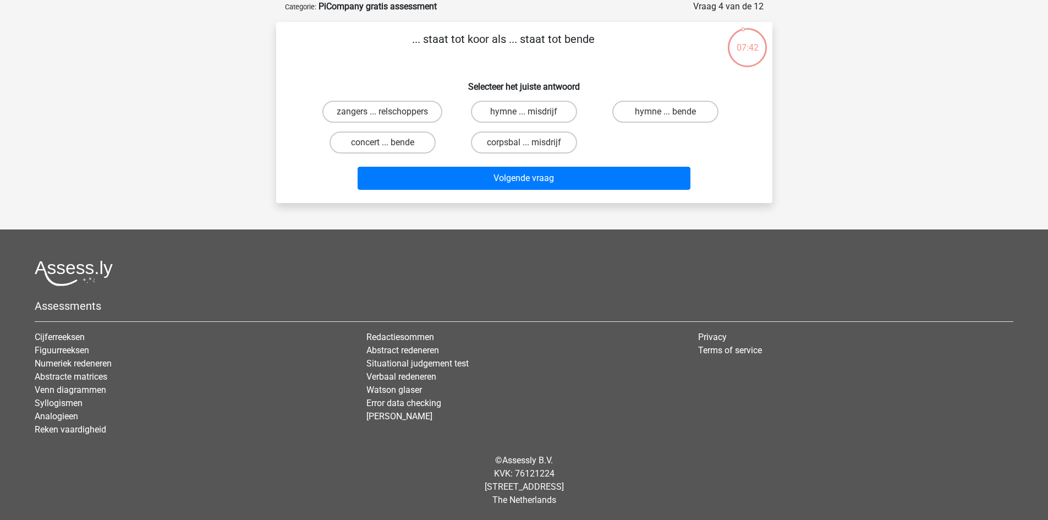
scroll to position [55, 0]
click at [370, 116] on label "zangers ... relschoppers" at bounding box center [382, 112] width 120 height 22
click at [382, 116] on input "zangers ... relschoppers" at bounding box center [385, 115] width 7 height 7
radio input "true"
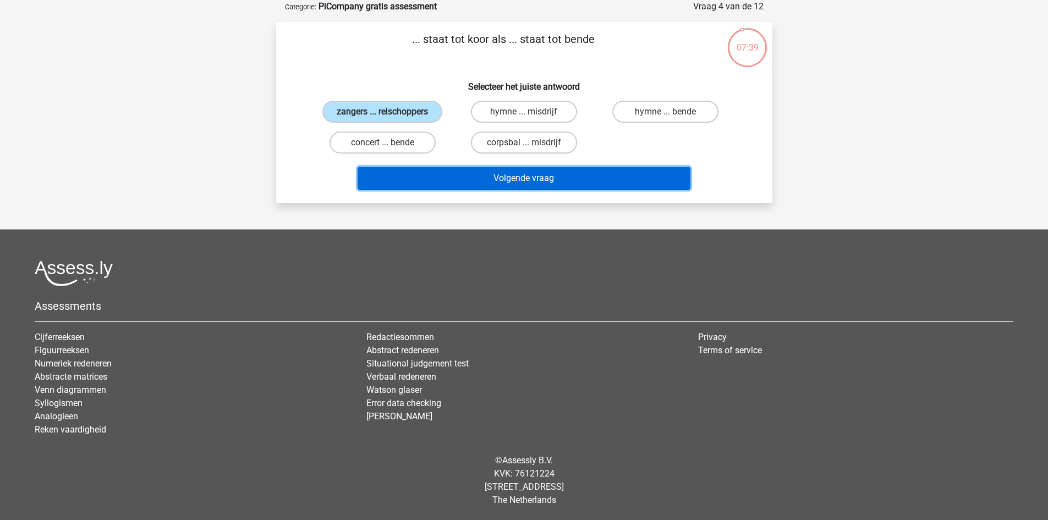
click at [445, 168] on button "Volgende vraag" at bounding box center [523, 178] width 333 height 23
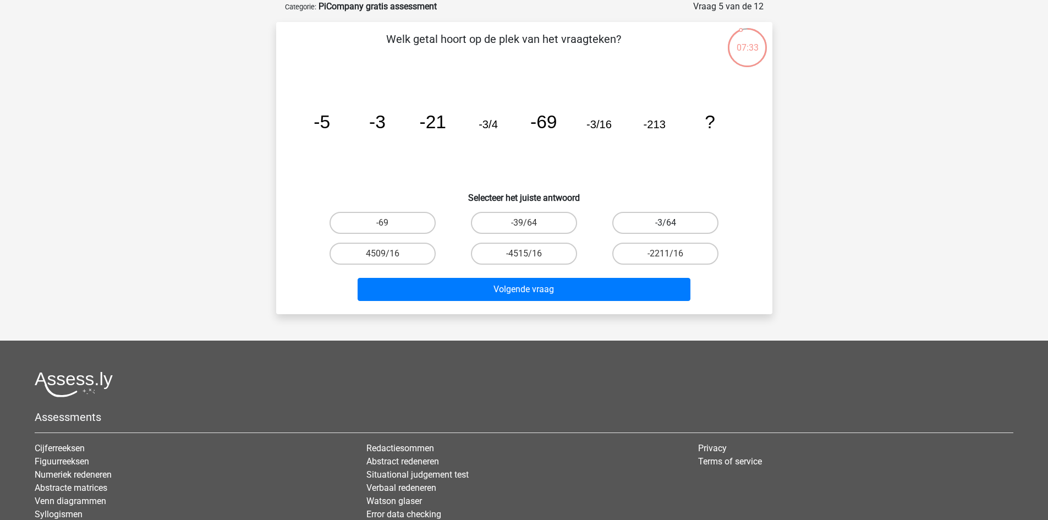
click at [654, 216] on label "-3/64" at bounding box center [665, 223] width 106 height 22
click at [665, 223] on input "-3/64" at bounding box center [668, 226] width 7 height 7
radio input "true"
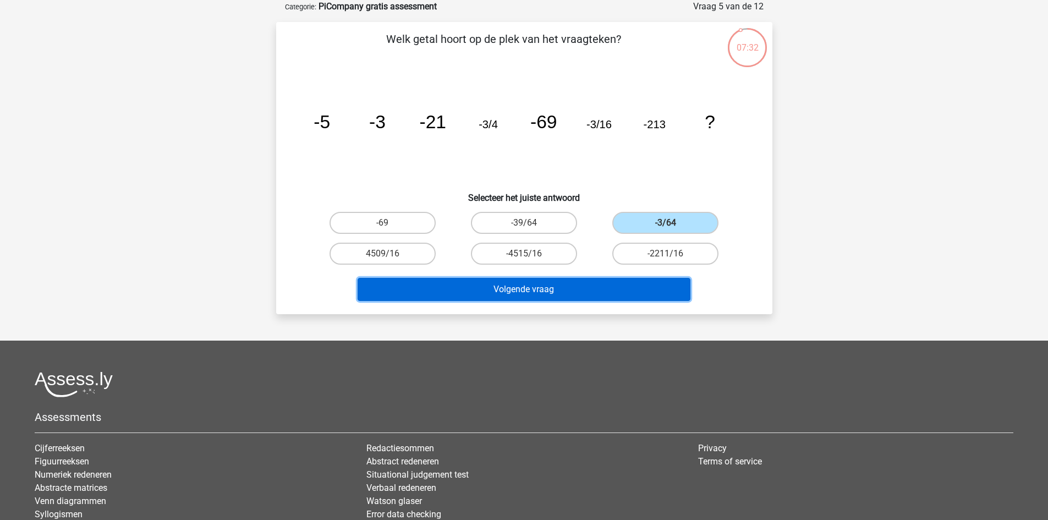
click at [588, 286] on button "Volgende vraag" at bounding box center [523, 289] width 333 height 23
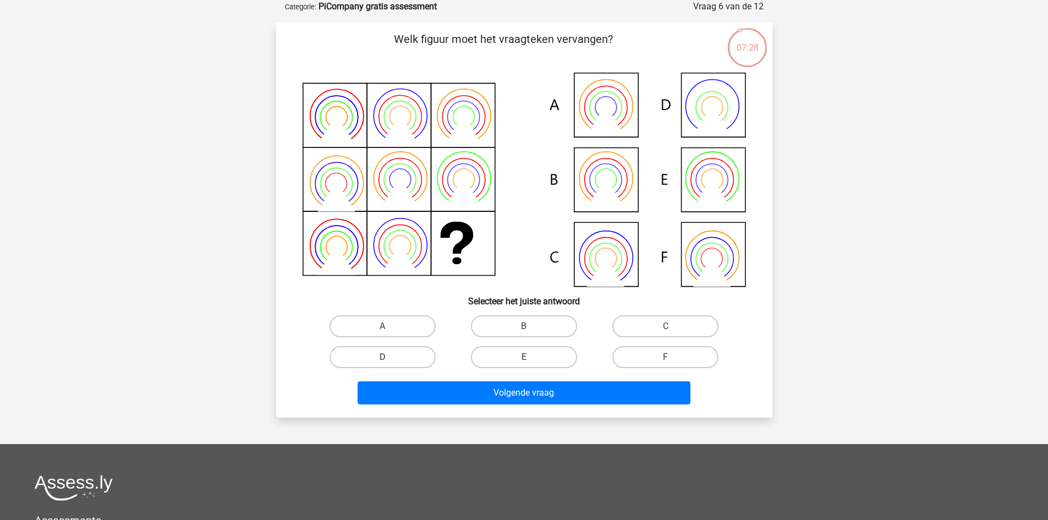
click at [431, 358] on label "D" at bounding box center [382, 357] width 106 height 22
click at [389, 358] on input "D" at bounding box center [385, 360] width 7 height 7
radio input "true"
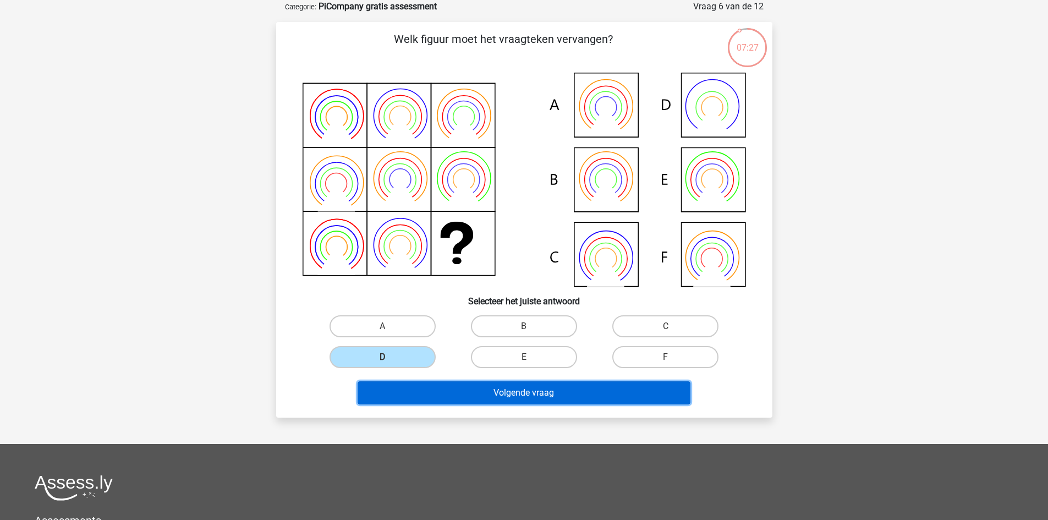
click at [532, 396] on button "Volgende vraag" at bounding box center [523, 392] width 333 height 23
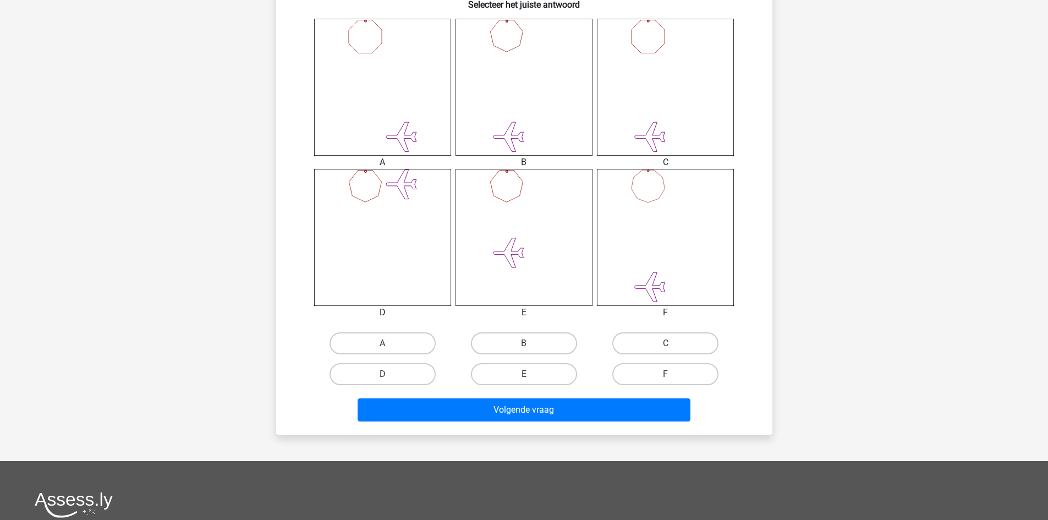
scroll to position [431, 0]
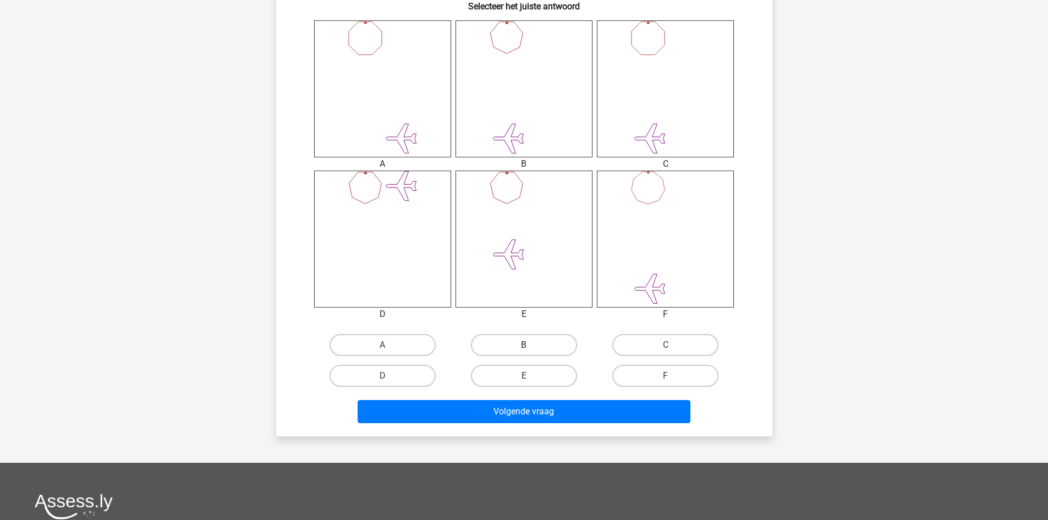
click at [535, 347] on label "B" at bounding box center [524, 345] width 106 height 22
click at [531, 347] on input "B" at bounding box center [527, 348] width 7 height 7
radio input "true"
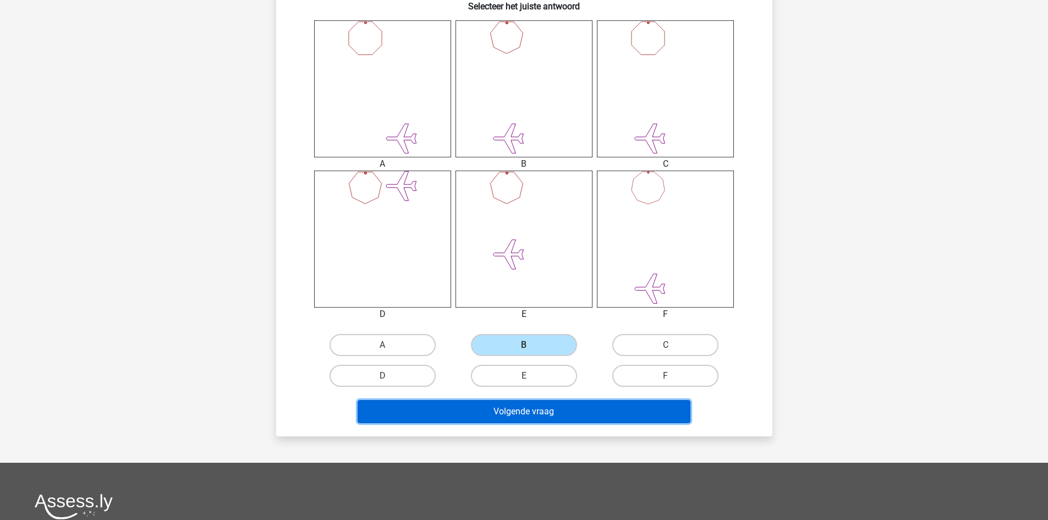
click at [531, 405] on button "Volgende vraag" at bounding box center [523, 411] width 333 height 23
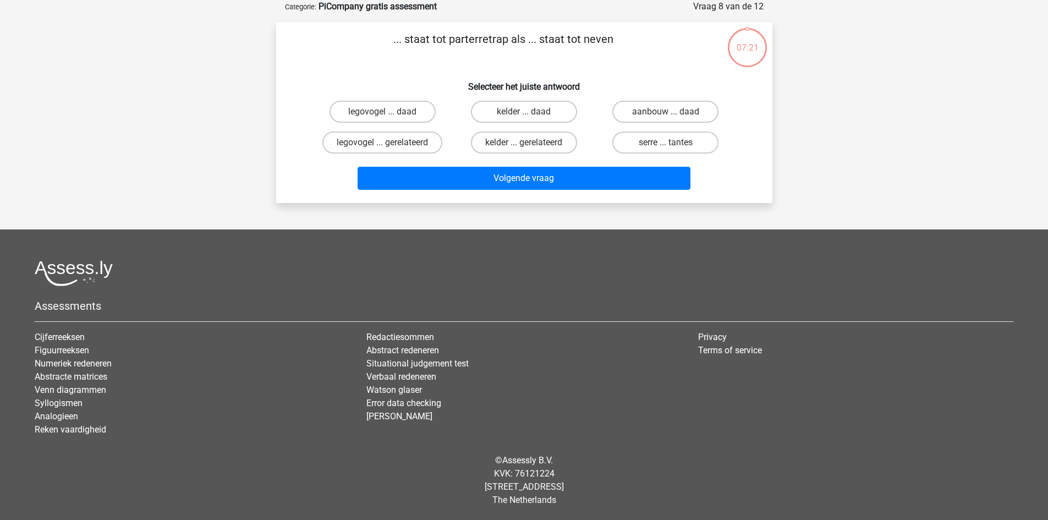
scroll to position [55, 0]
click at [503, 117] on label "kelder ... daad" at bounding box center [524, 112] width 106 height 22
click at [524, 117] on input "kelder ... daad" at bounding box center [527, 115] width 7 height 7
radio input "true"
click at [658, 141] on label "serre ... tantes" at bounding box center [665, 142] width 106 height 22
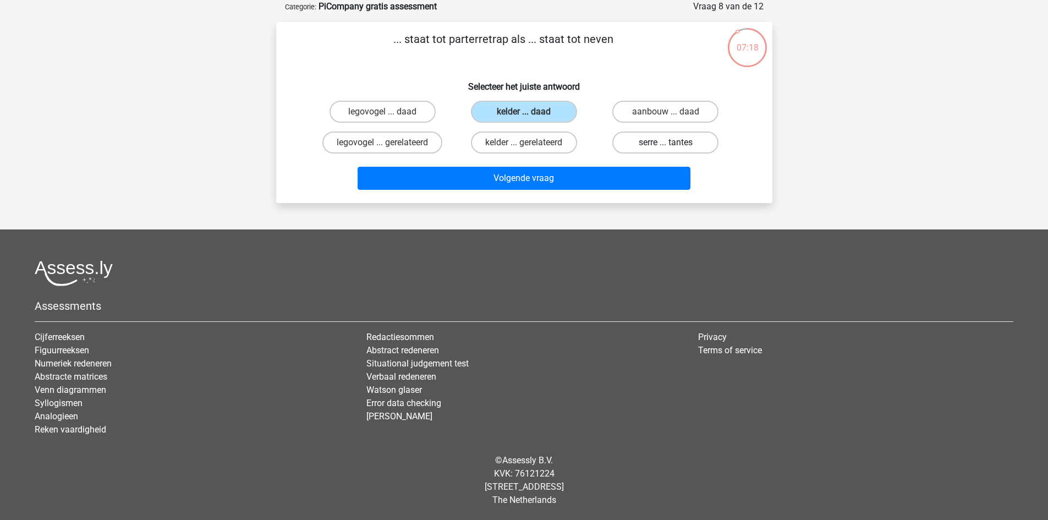
click at [665, 142] on input "serre ... tantes" at bounding box center [668, 145] width 7 height 7
radio input "true"
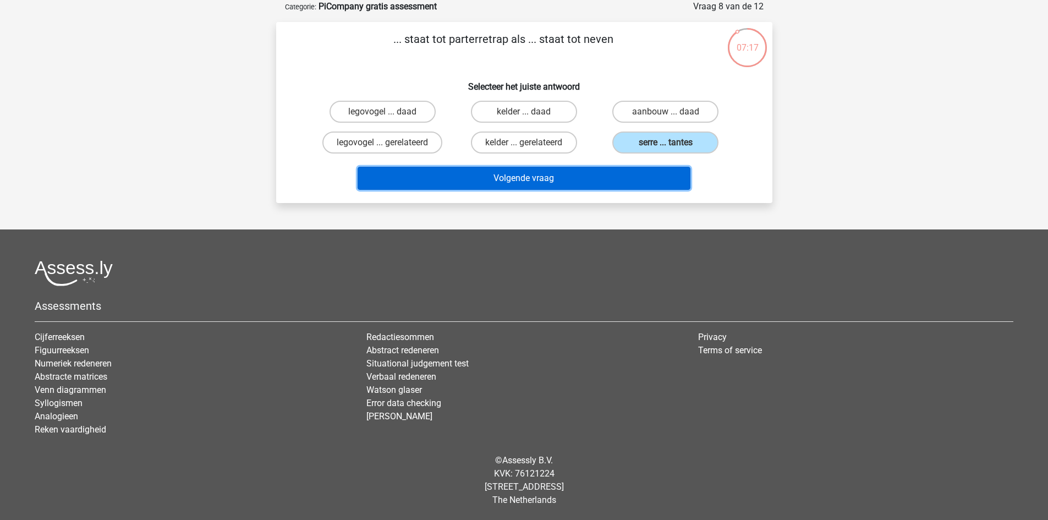
click at [565, 176] on button "Volgende vraag" at bounding box center [523, 178] width 333 height 23
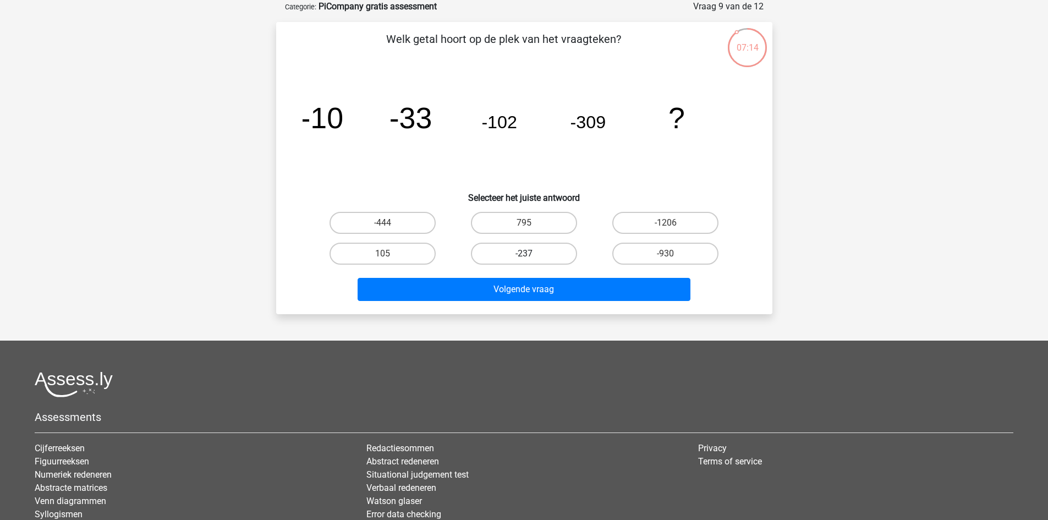
click at [517, 247] on label "-237" at bounding box center [524, 254] width 106 height 22
click at [524, 254] on input "-237" at bounding box center [527, 257] width 7 height 7
radio input "true"
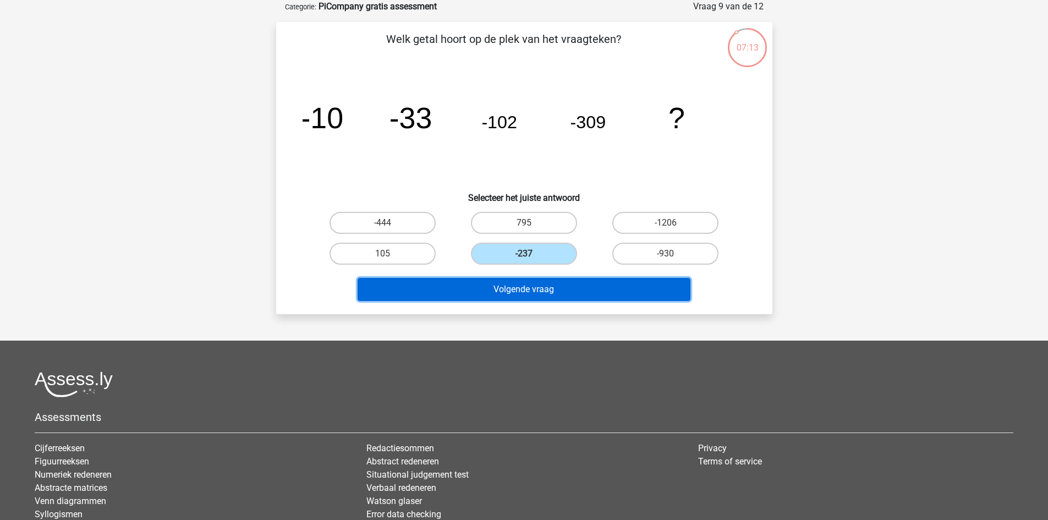
click at [522, 293] on button "Volgende vraag" at bounding box center [523, 289] width 333 height 23
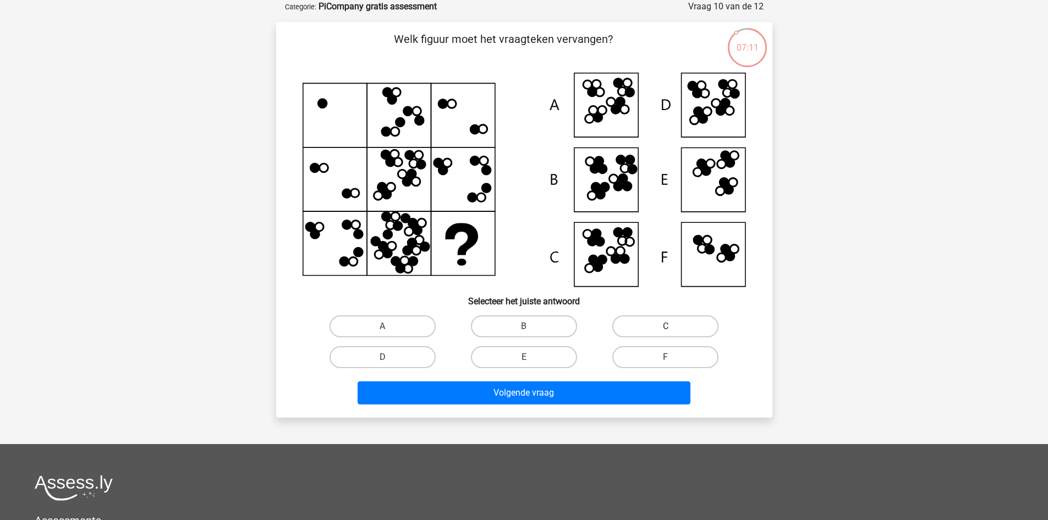
click at [638, 323] on label "C" at bounding box center [665, 326] width 106 height 22
click at [665, 326] on input "C" at bounding box center [668, 329] width 7 height 7
radio input "true"
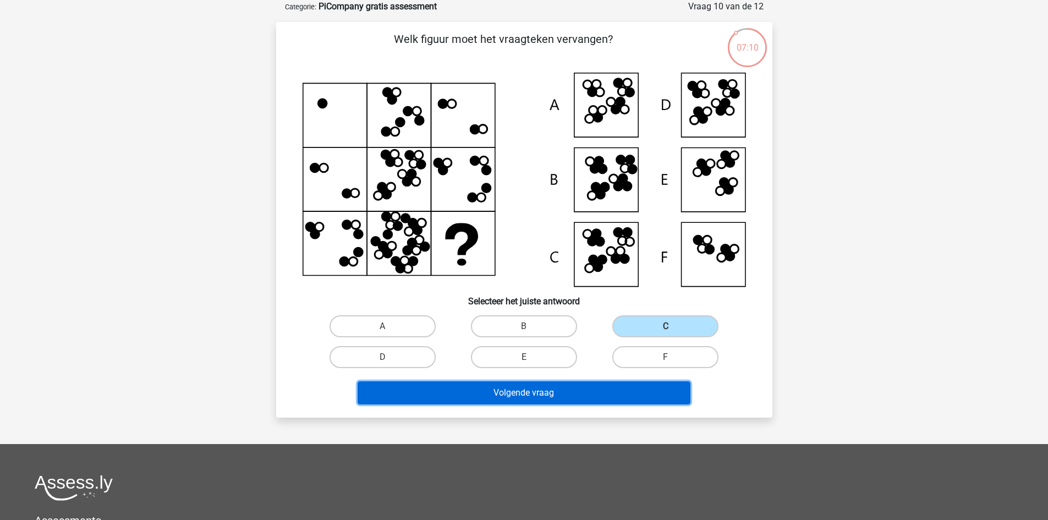
click at [598, 388] on button "Volgende vraag" at bounding box center [523, 392] width 333 height 23
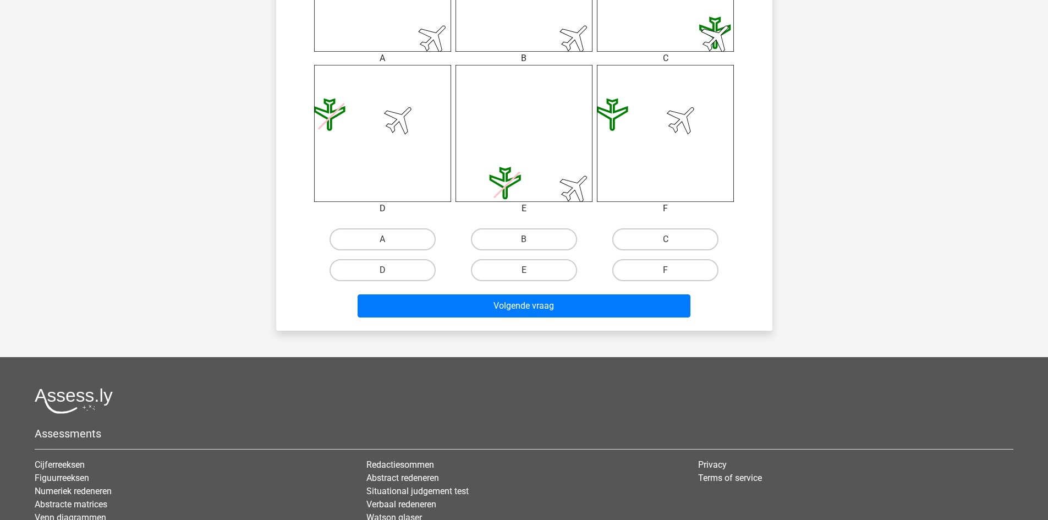
scroll to position [542, 0]
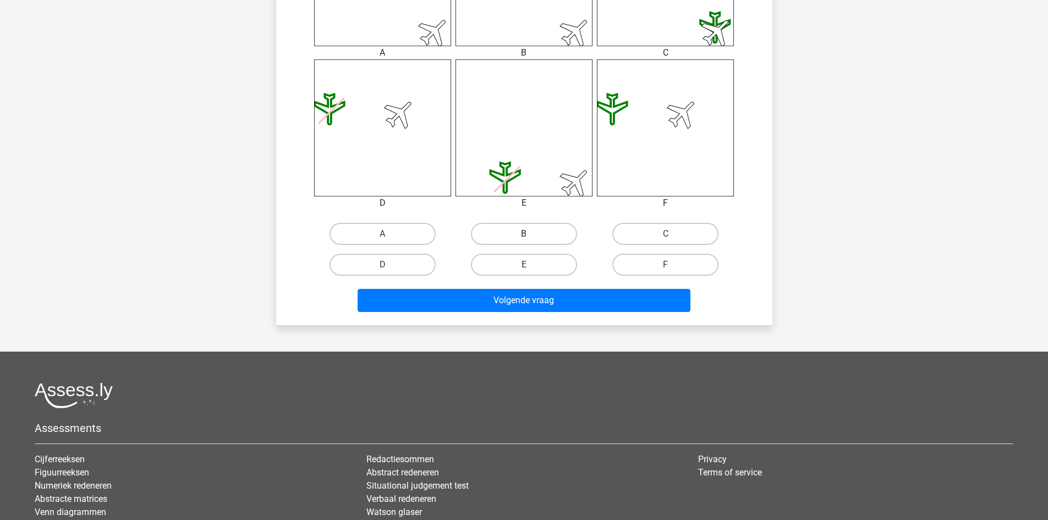
click at [542, 229] on label "B" at bounding box center [524, 234] width 106 height 22
click at [531, 234] on input "B" at bounding box center [527, 237] width 7 height 7
radio input "true"
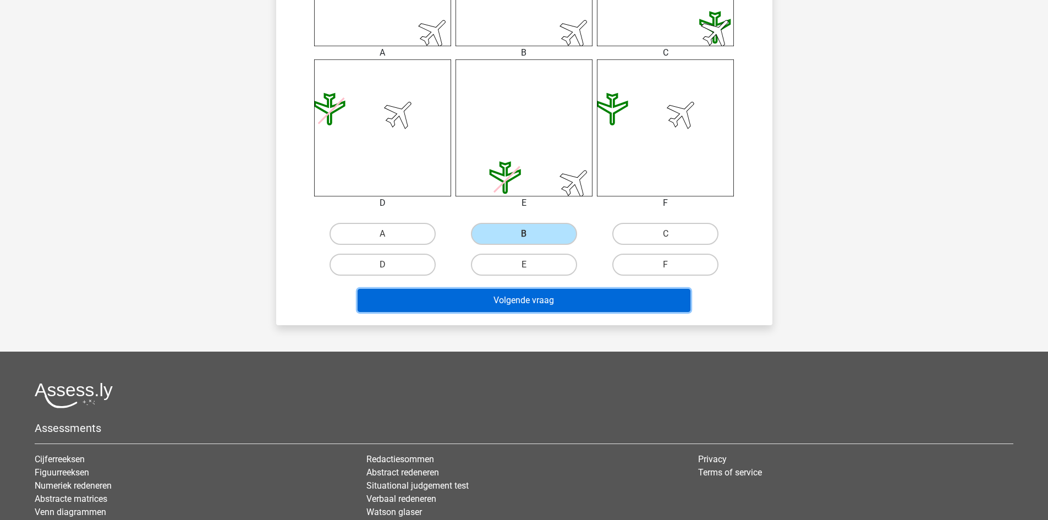
click at [552, 301] on button "Volgende vraag" at bounding box center [523, 300] width 333 height 23
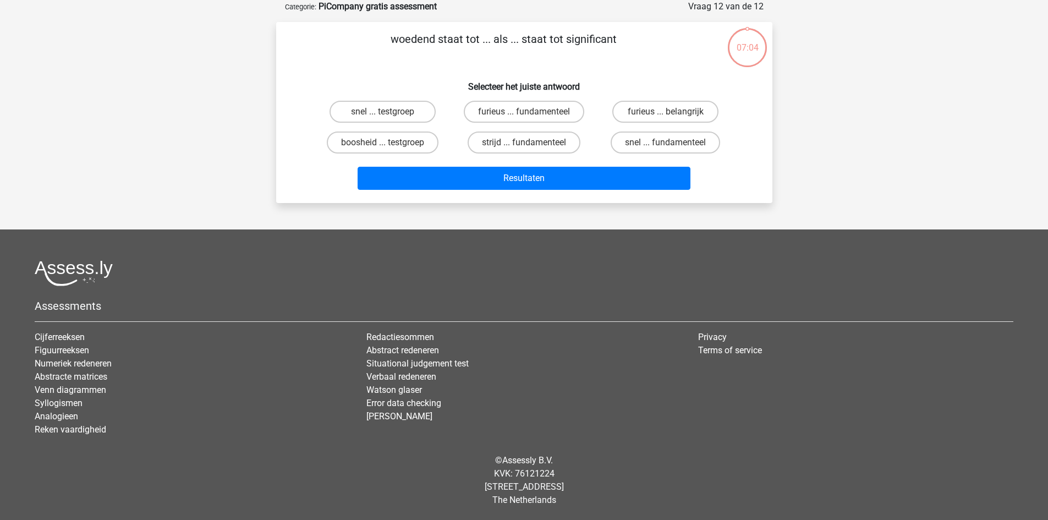
scroll to position [55, 0]
click at [560, 142] on label "strijd ... fundamenteel" at bounding box center [523, 142] width 113 height 22
click at [531, 142] on input "strijd ... fundamenteel" at bounding box center [527, 145] width 7 height 7
radio input "true"
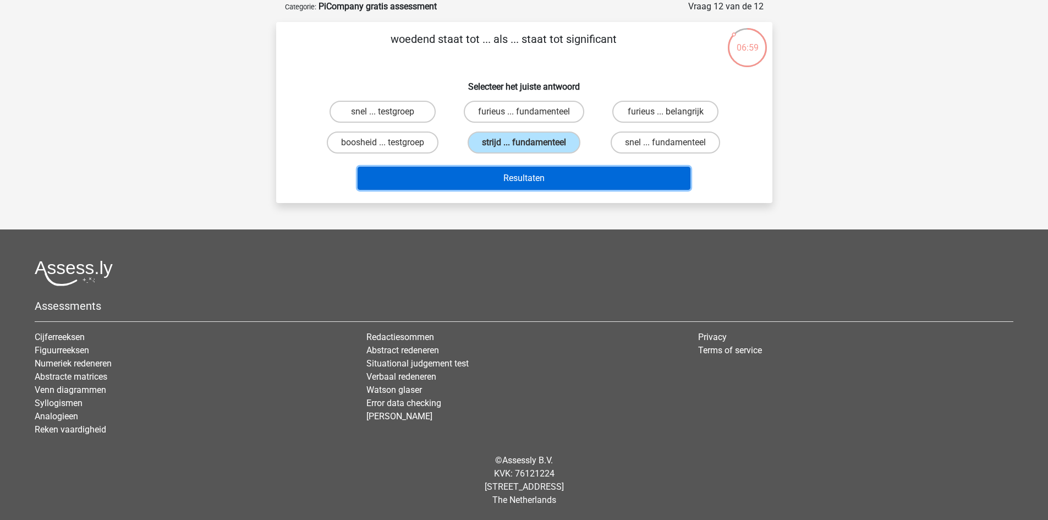
click at [558, 173] on button "Resultaten" at bounding box center [523, 178] width 333 height 23
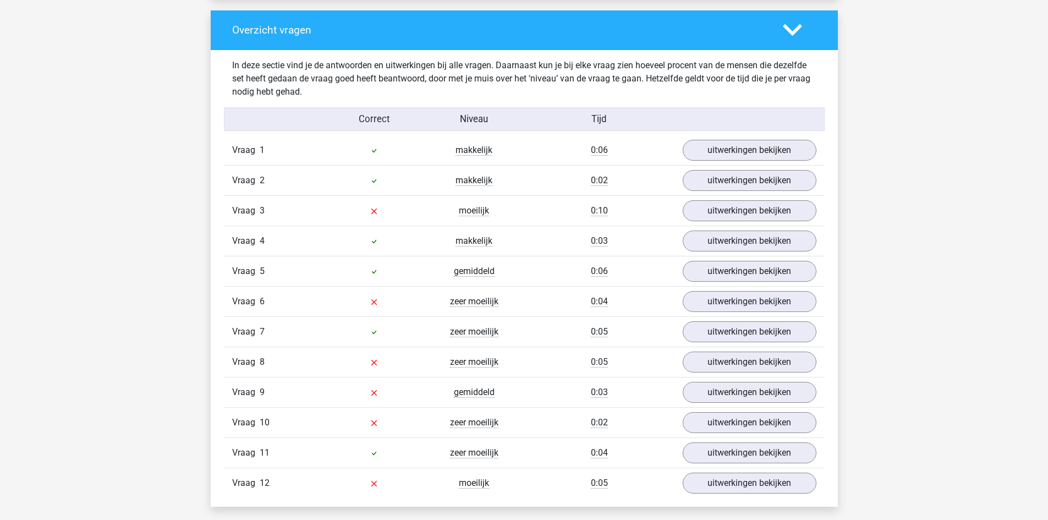
scroll to position [1130, 0]
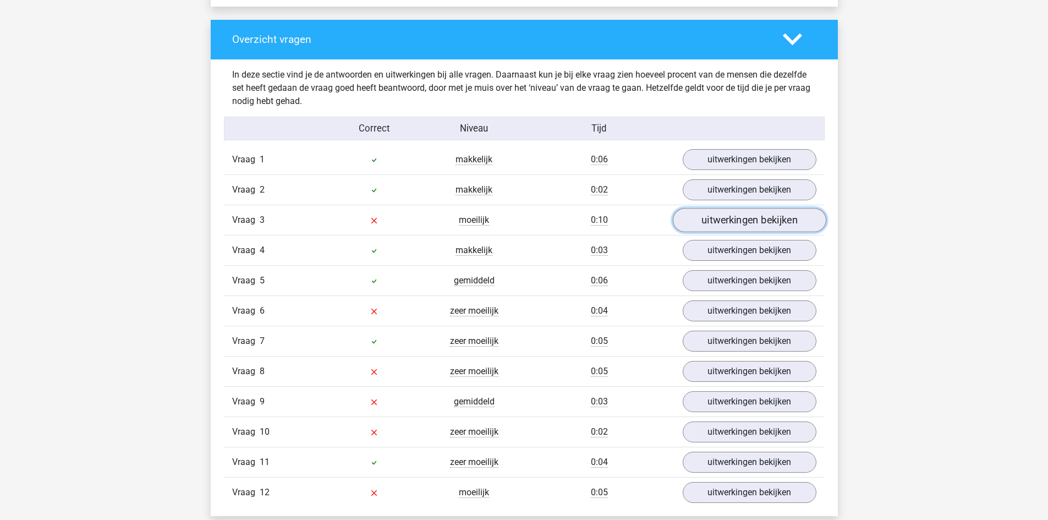
click at [754, 228] on link "uitwerkingen bekijken" at bounding box center [748, 220] width 153 height 24
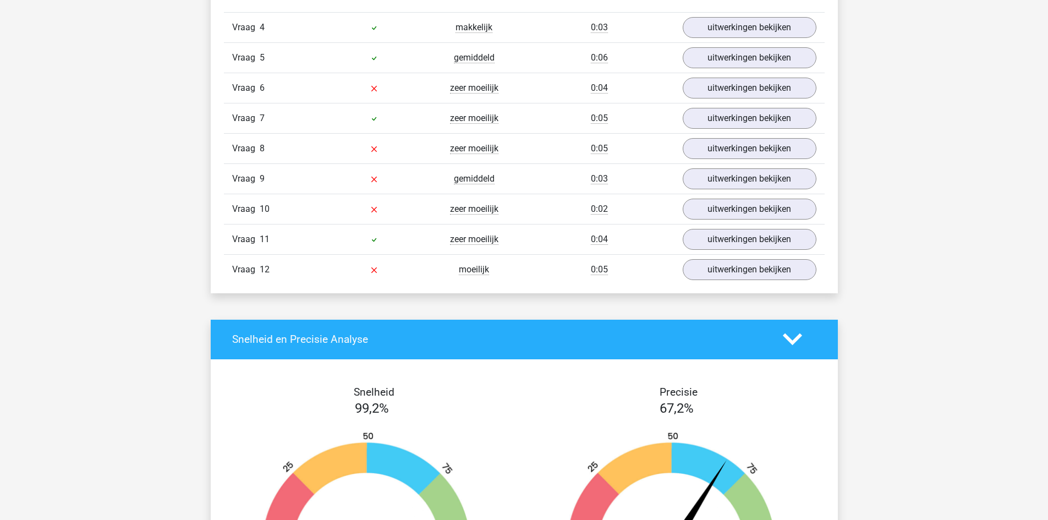
scroll to position [2479, 0]
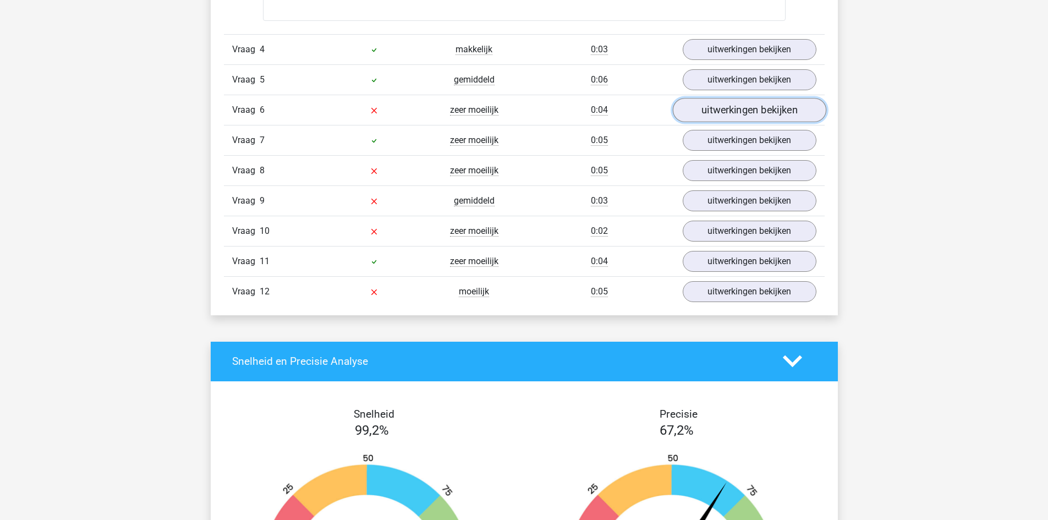
click at [756, 107] on link "uitwerkingen bekijken" at bounding box center [748, 110] width 153 height 24
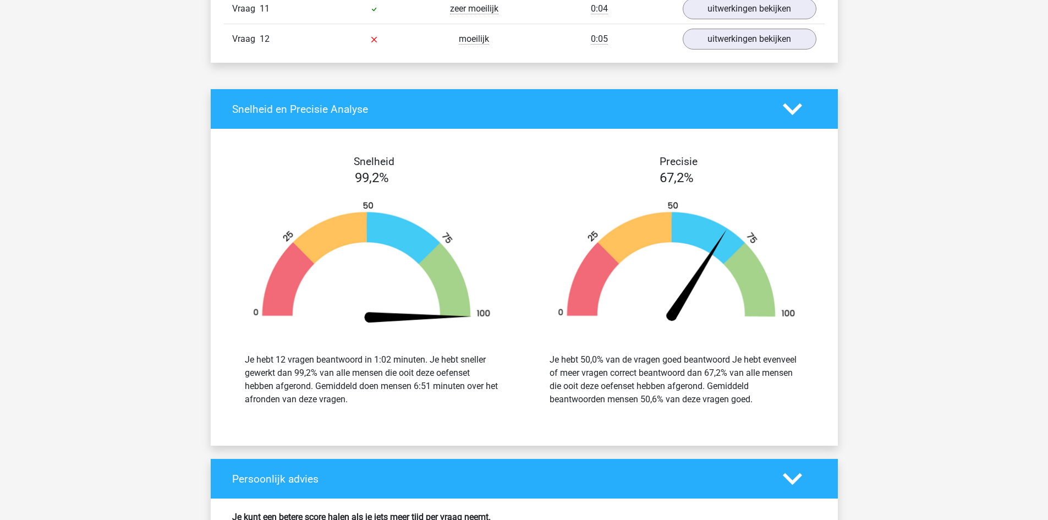
scroll to position [1435, 0]
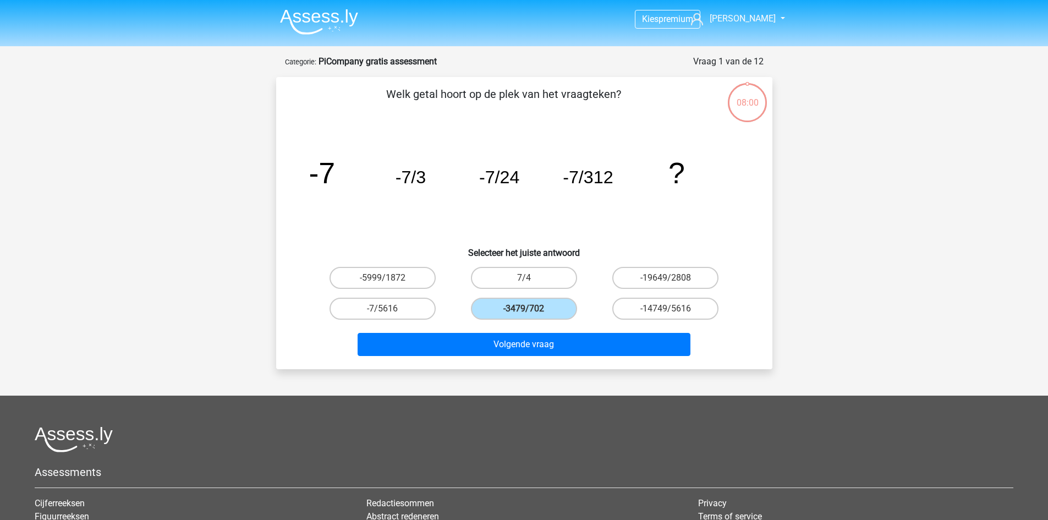
scroll to position [55, 0]
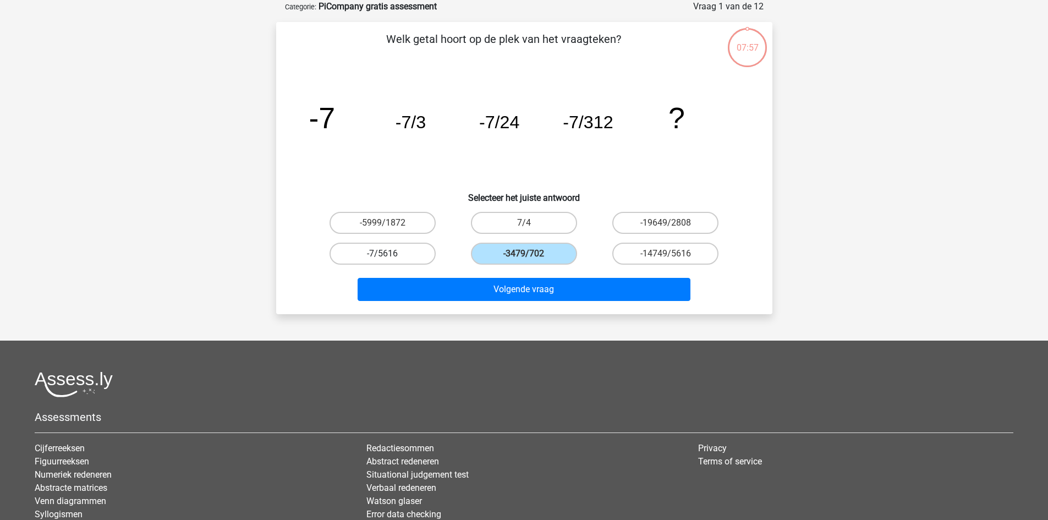
click at [393, 256] on label "-7/5616" at bounding box center [382, 254] width 106 height 22
click at [389, 256] on input "-7/5616" at bounding box center [385, 257] width 7 height 7
radio input "true"
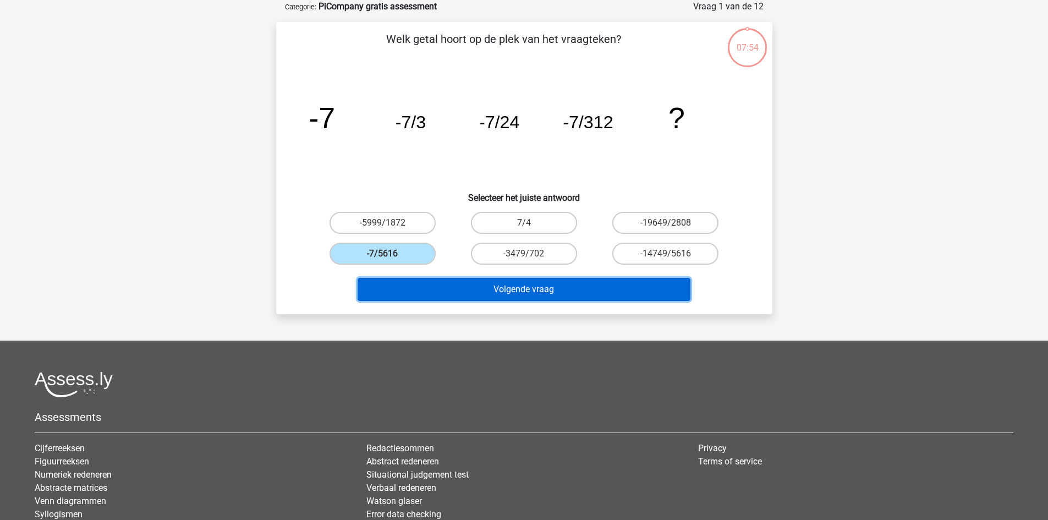
click at [500, 284] on button "Volgende vraag" at bounding box center [523, 289] width 333 height 23
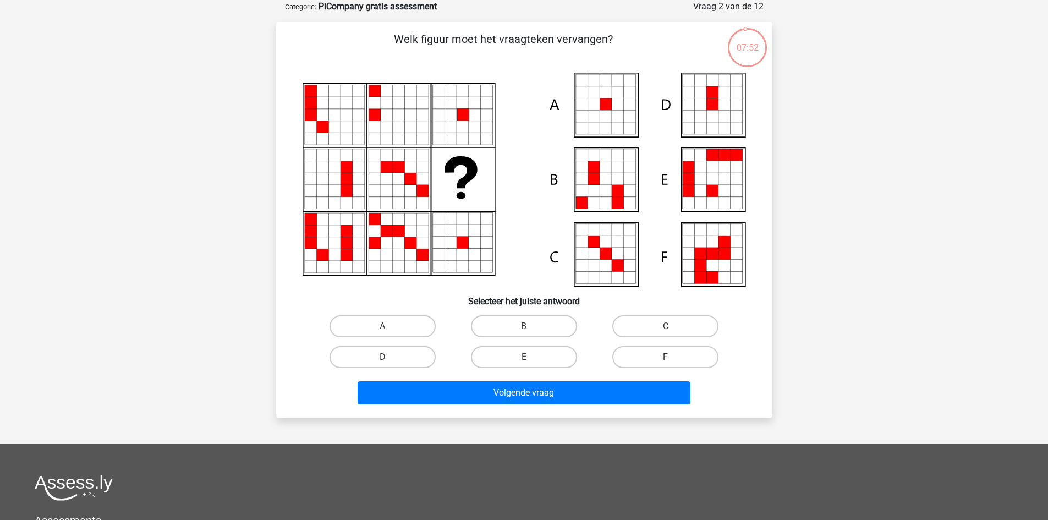
click at [389, 330] on input "A" at bounding box center [385, 329] width 7 height 7
radio input "true"
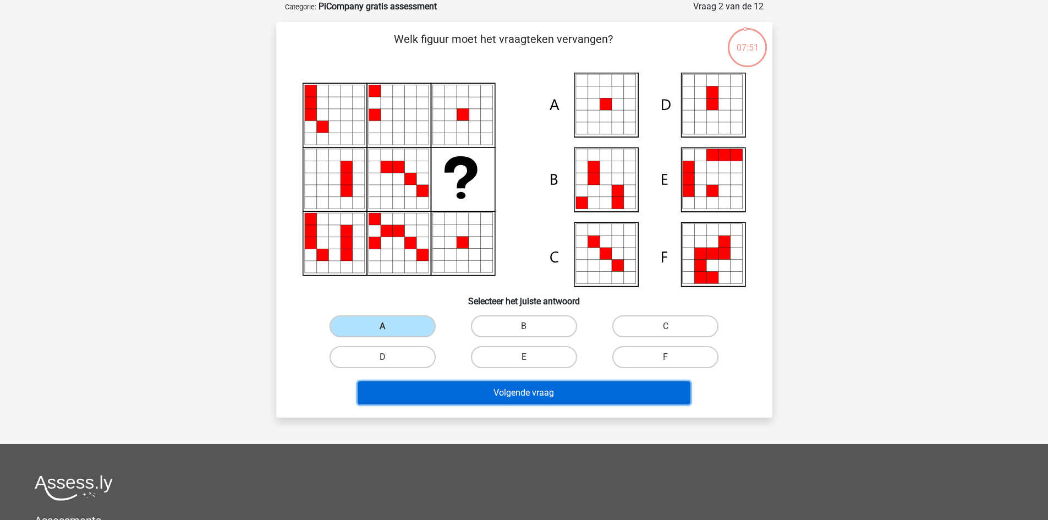
click at [463, 383] on button "Volgende vraag" at bounding box center [523, 392] width 333 height 23
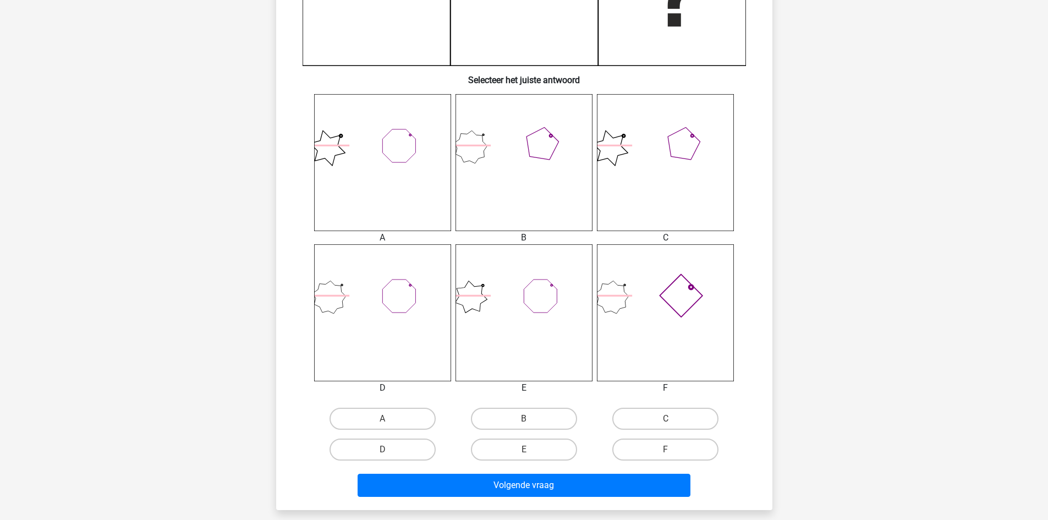
scroll to position [356, 0]
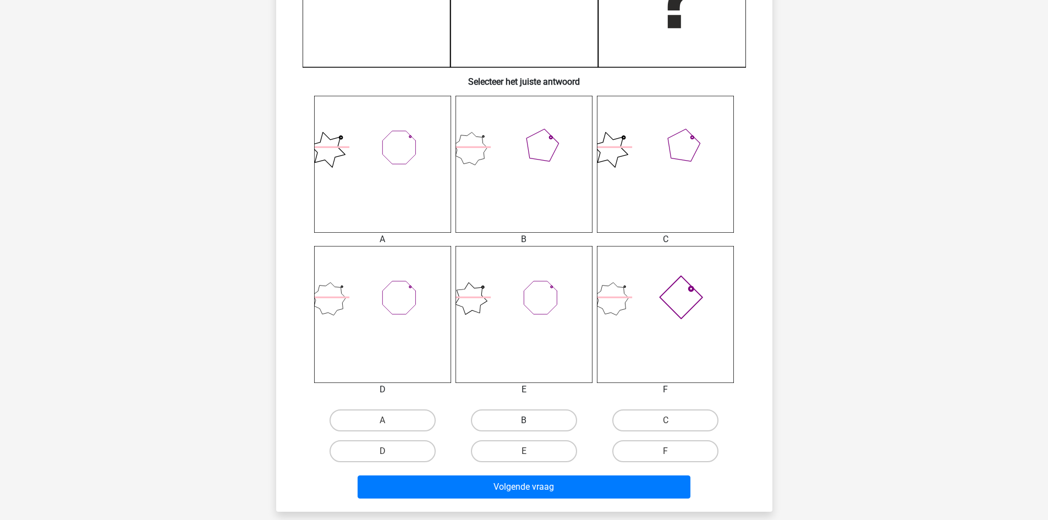
click at [548, 424] on label "B" at bounding box center [524, 420] width 106 height 22
click at [531, 424] on input "B" at bounding box center [527, 423] width 7 height 7
radio input "true"
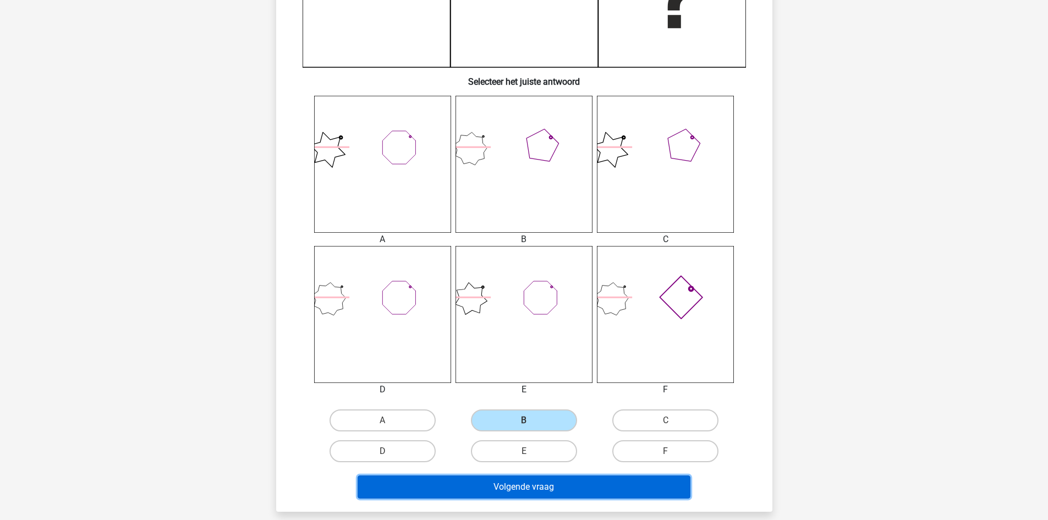
click at [549, 491] on button "Volgende vraag" at bounding box center [523, 486] width 333 height 23
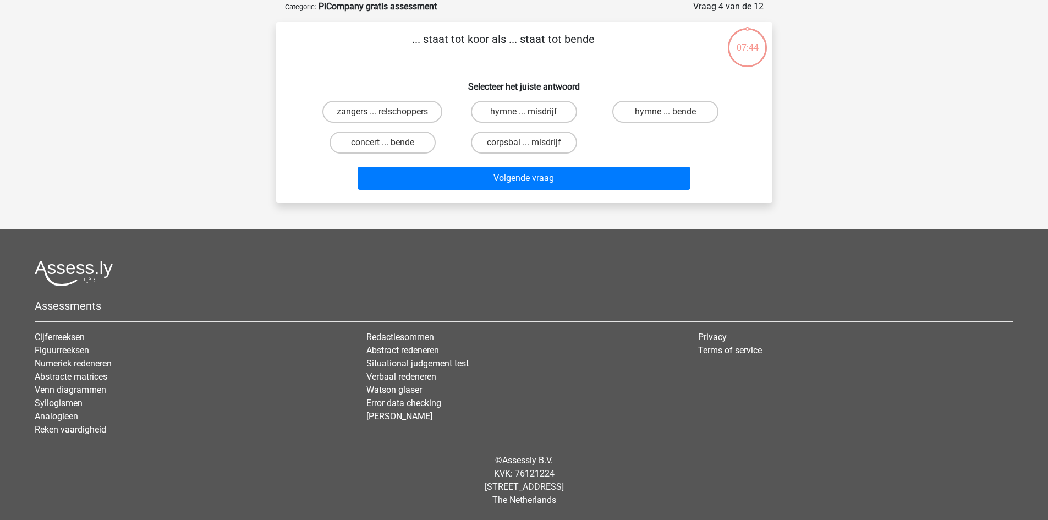
scroll to position [55, 0]
click at [389, 120] on label "zangers ... relschoppers" at bounding box center [382, 112] width 120 height 22
click at [389, 119] on input "zangers ... relschoppers" at bounding box center [385, 115] width 7 height 7
radio input "true"
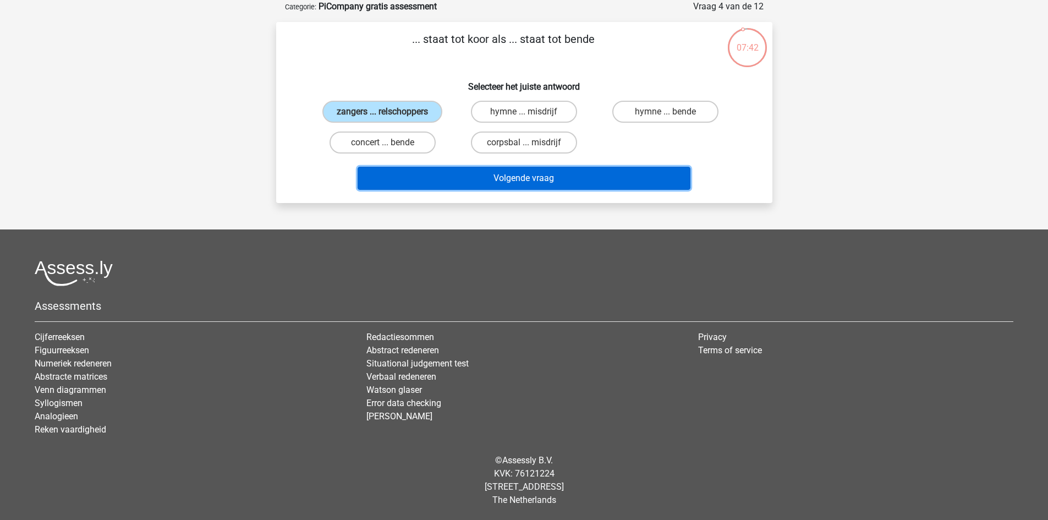
click at [486, 175] on button "Volgende vraag" at bounding box center [523, 178] width 333 height 23
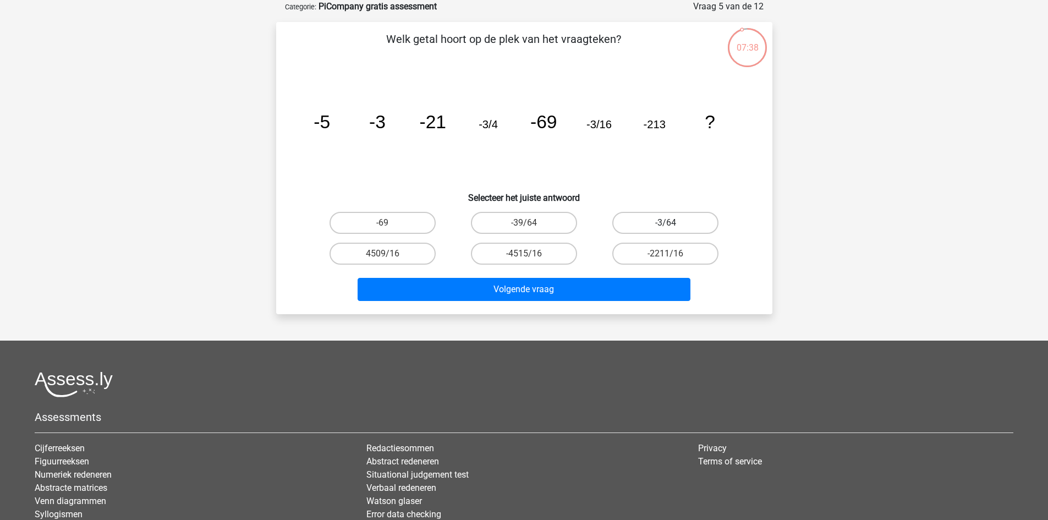
click at [660, 227] on label "-3/64" at bounding box center [665, 223] width 106 height 22
click at [665, 227] on input "-3/64" at bounding box center [668, 226] width 7 height 7
radio input "true"
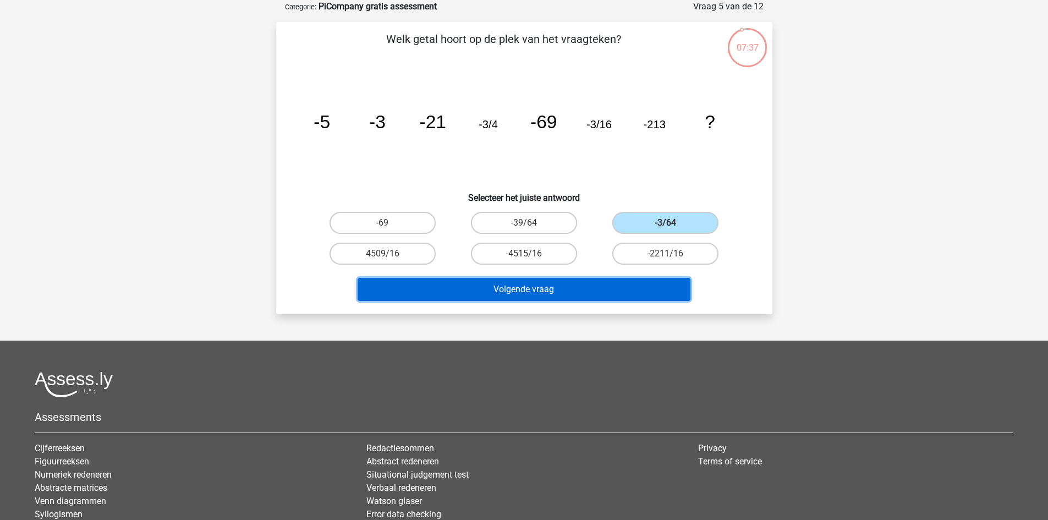
click at [615, 294] on button "Volgende vraag" at bounding box center [523, 289] width 333 height 23
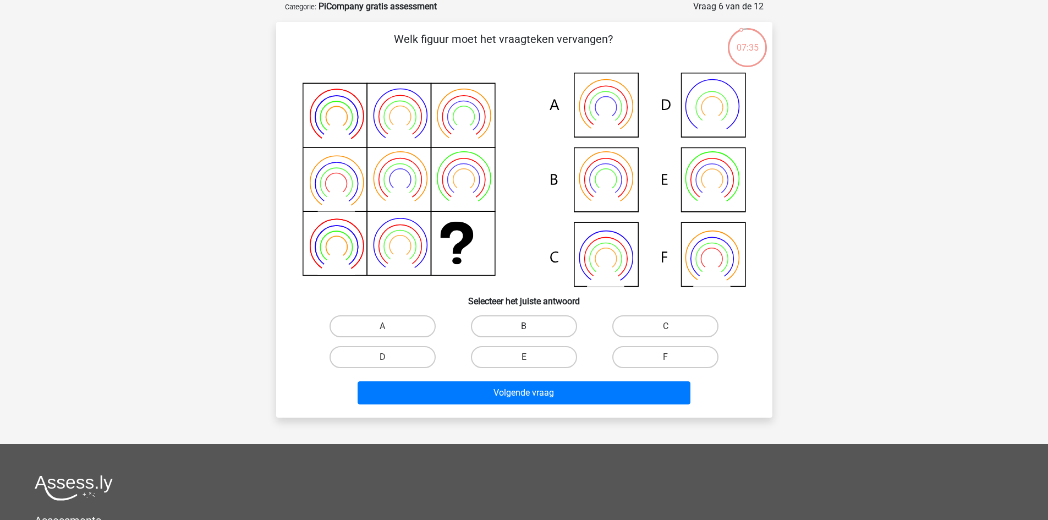
click at [530, 324] on label "B" at bounding box center [524, 326] width 106 height 22
click at [530, 326] on input "B" at bounding box center [527, 329] width 7 height 7
radio input "true"
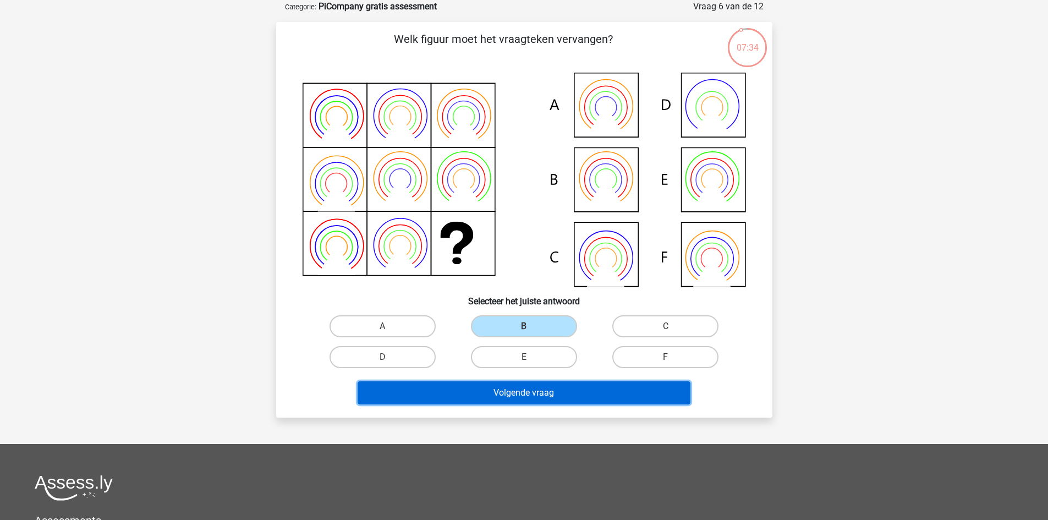
click at [536, 395] on button "Volgende vraag" at bounding box center [523, 392] width 333 height 23
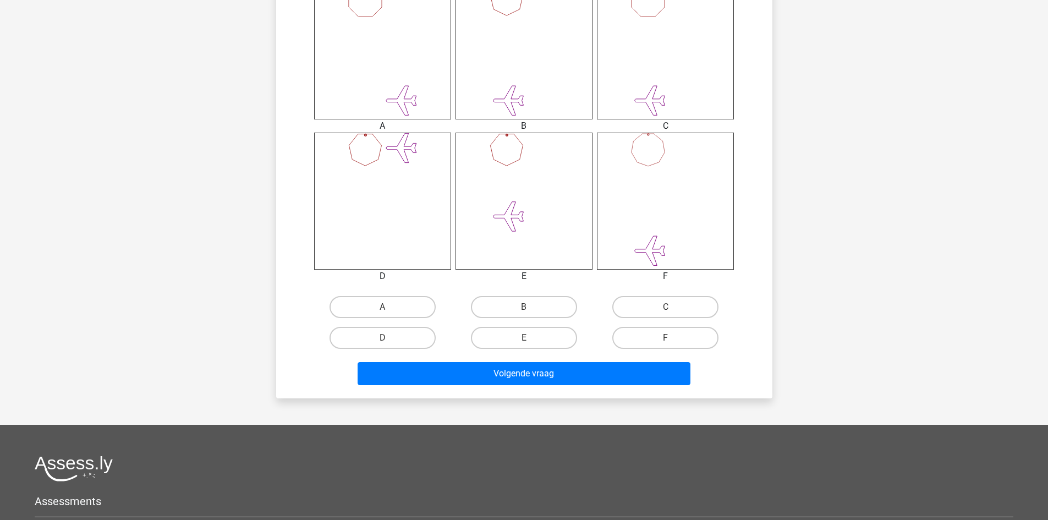
scroll to position [496, 0]
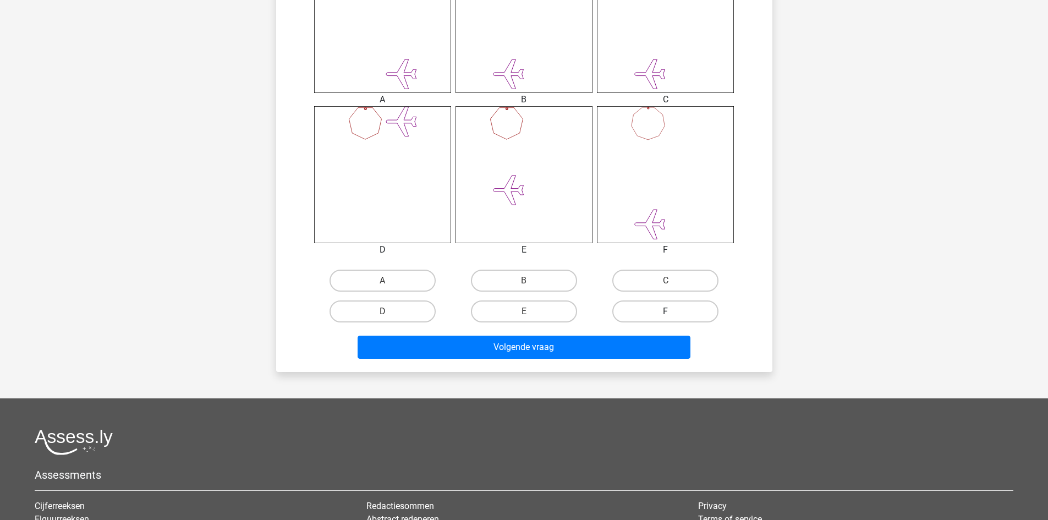
click at [649, 307] on label "F" at bounding box center [665, 311] width 106 height 22
click at [665, 311] on input "F" at bounding box center [668, 314] width 7 height 7
radio input "true"
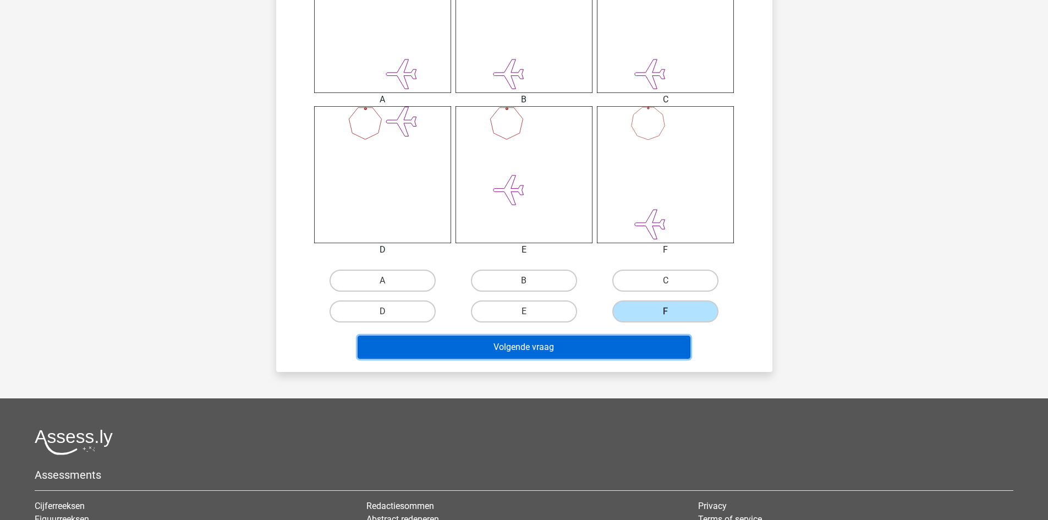
click at [608, 351] on button "Volgende vraag" at bounding box center [523, 346] width 333 height 23
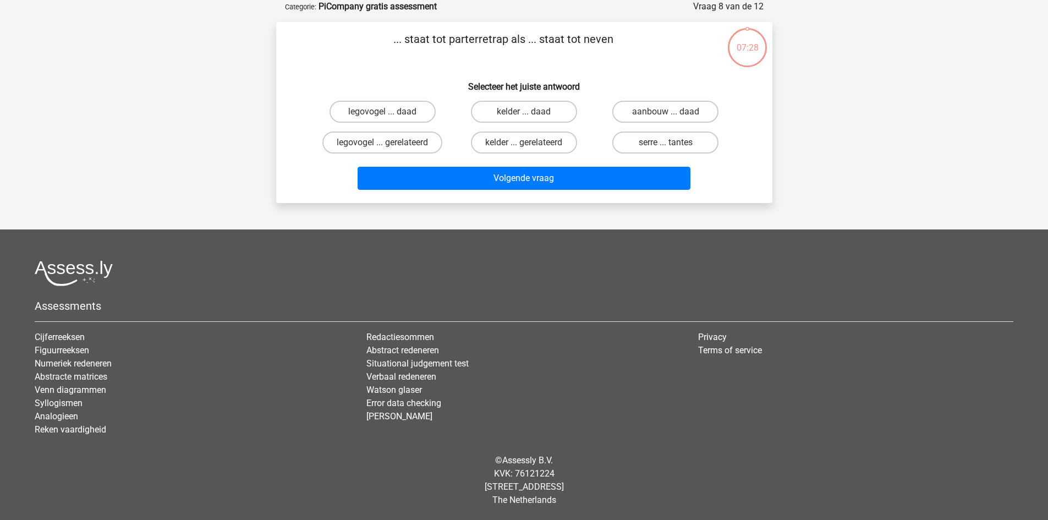
scroll to position [55, 0]
click at [375, 114] on label "legovogel ... daad" at bounding box center [382, 112] width 106 height 22
click at [382, 114] on input "legovogel ... daad" at bounding box center [385, 115] width 7 height 7
radio input "true"
click at [641, 148] on label "serre ... tantes" at bounding box center [665, 142] width 106 height 22
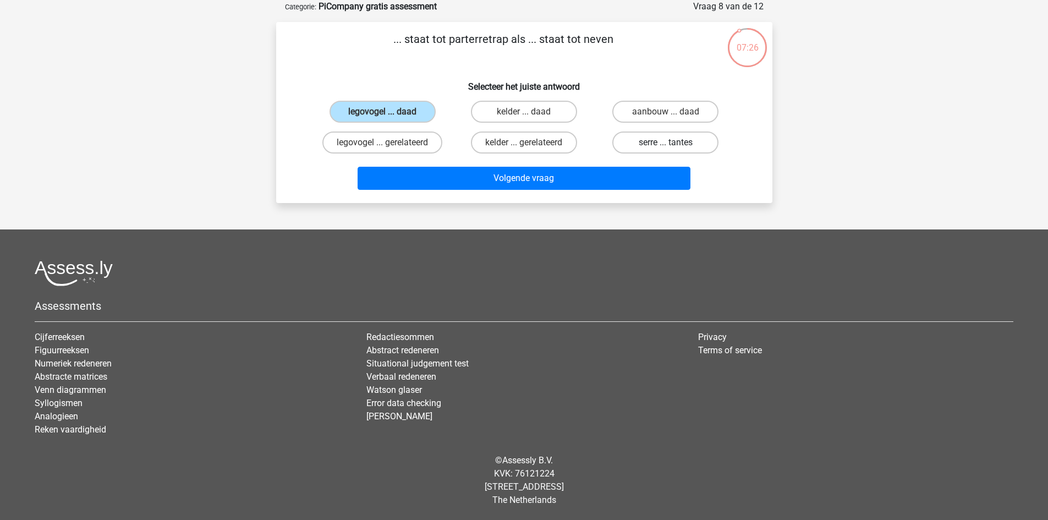
click at [665, 148] on input "serre ... tantes" at bounding box center [668, 145] width 7 height 7
radio input "true"
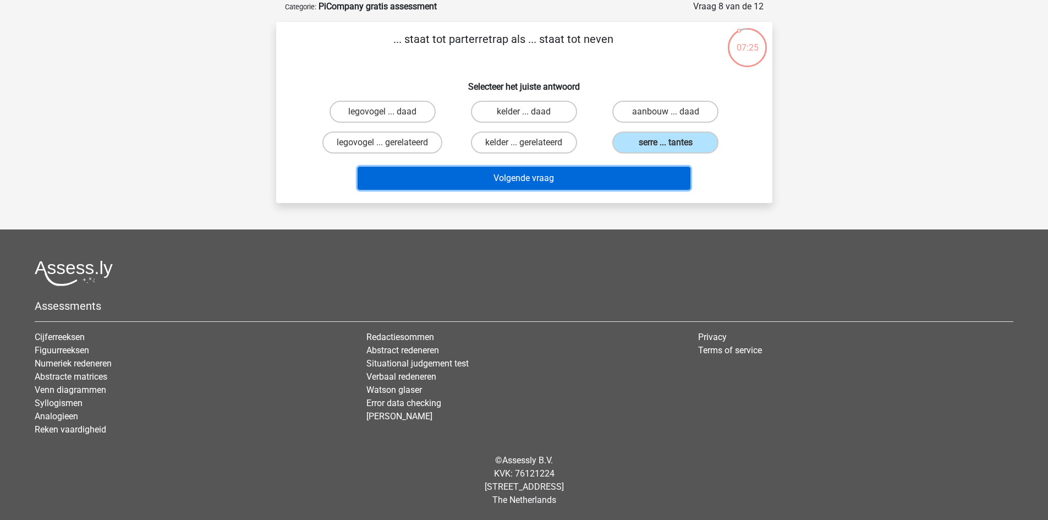
click at [613, 177] on button "Volgende vraag" at bounding box center [523, 178] width 333 height 23
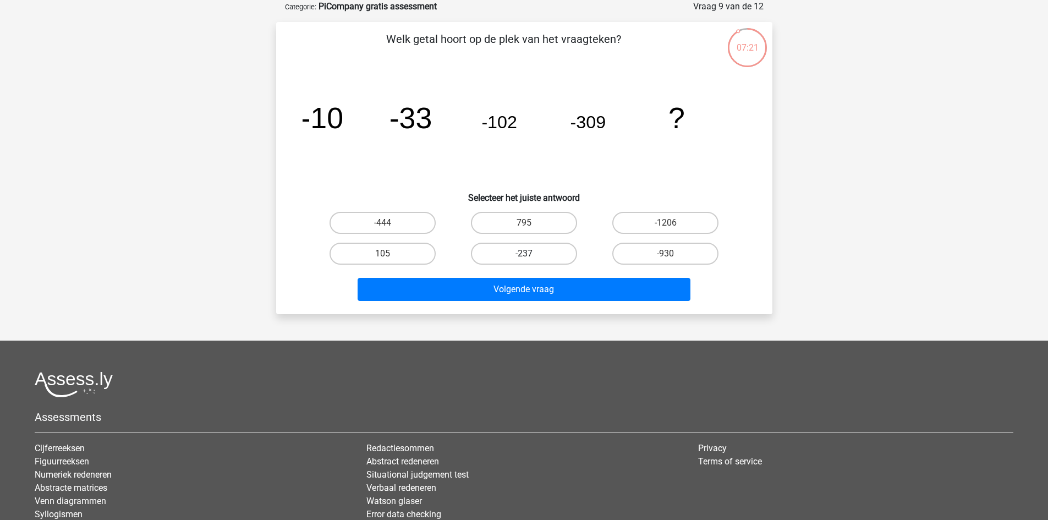
click at [521, 251] on label "-237" at bounding box center [524, 254] width 106 height 22
click at [524, 254] on input "-237" at bounding box center [527, 257] width 7 height 7
radio input "true"
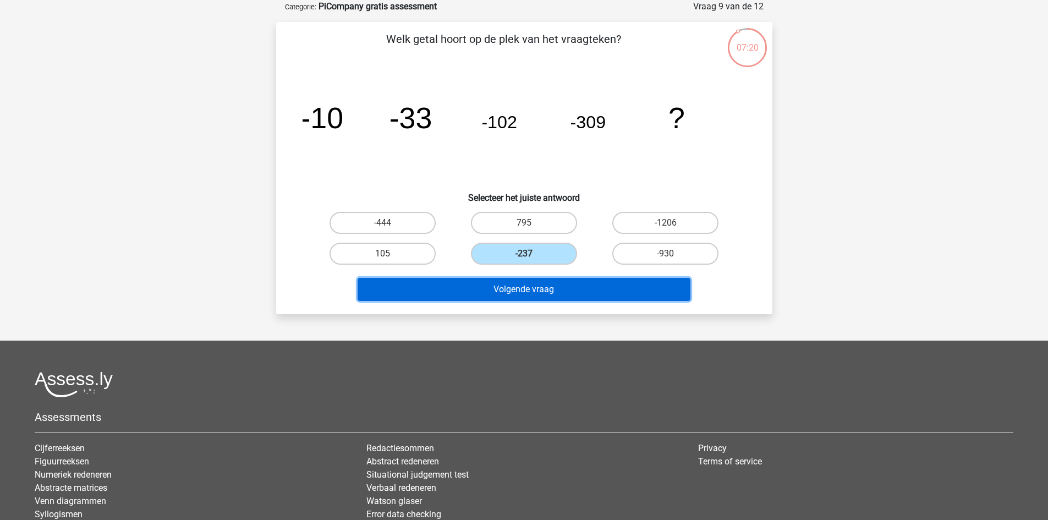
click at [527, 282] on button "Volgende vraag" at bounding box center [523, 289] width 333 height 23
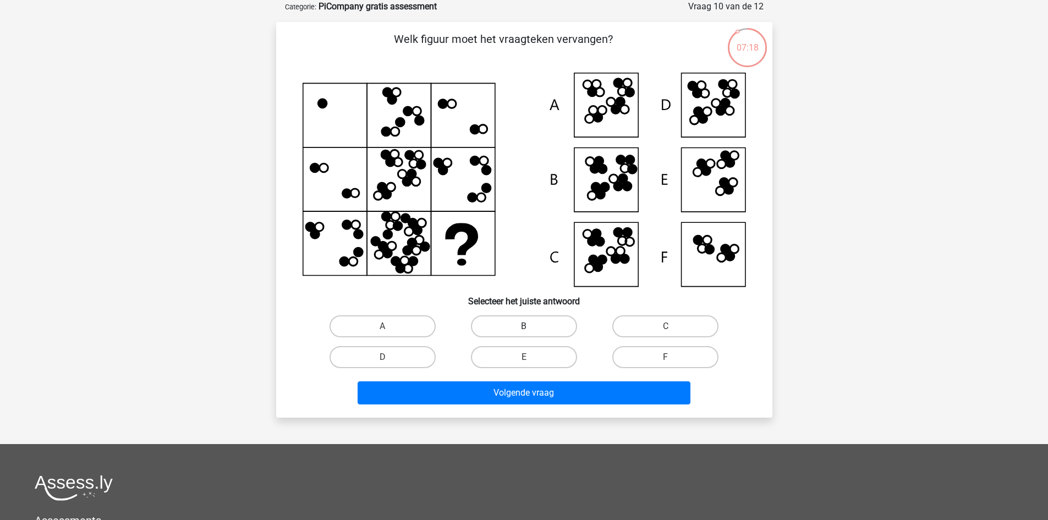
click at [516, 326] on label "B" at bounding box center [524, 326] width 106 height 22
click at [524, 326] on input "B" at bounding box center [527, 329] width 7 height 7
radio input "true"
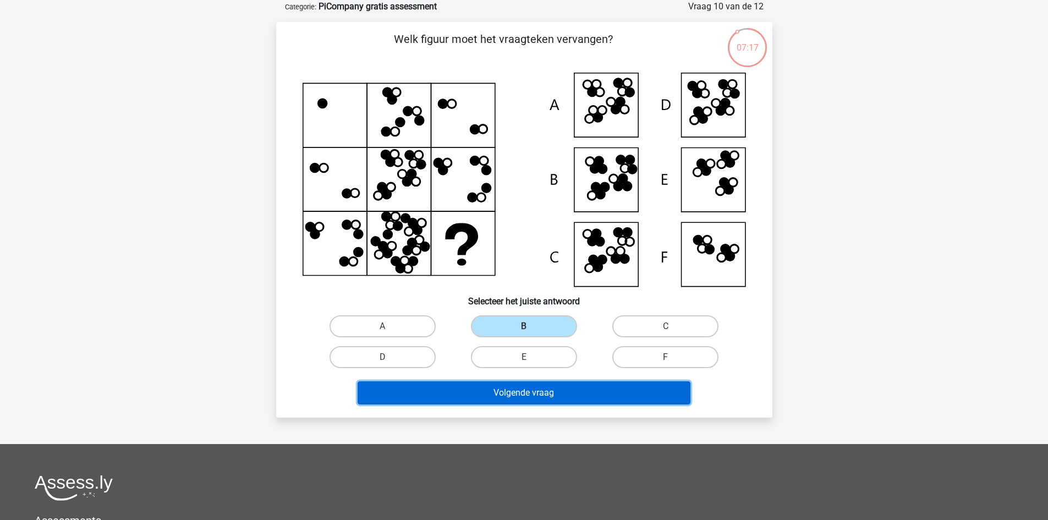
click at [532, 384] on button "Volgende vraag" at bounding box center [523, 392] width 333 height 23
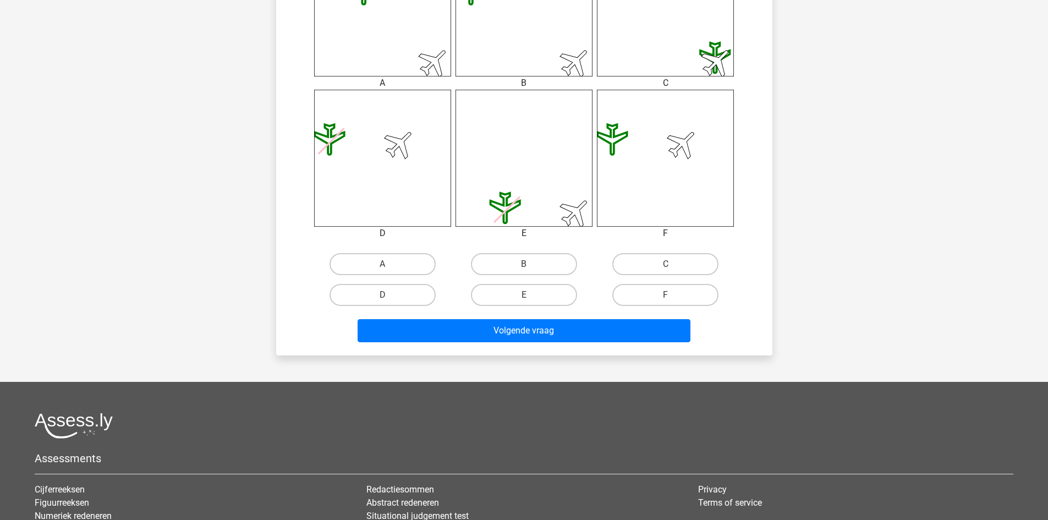
scroll to position [527, 0]
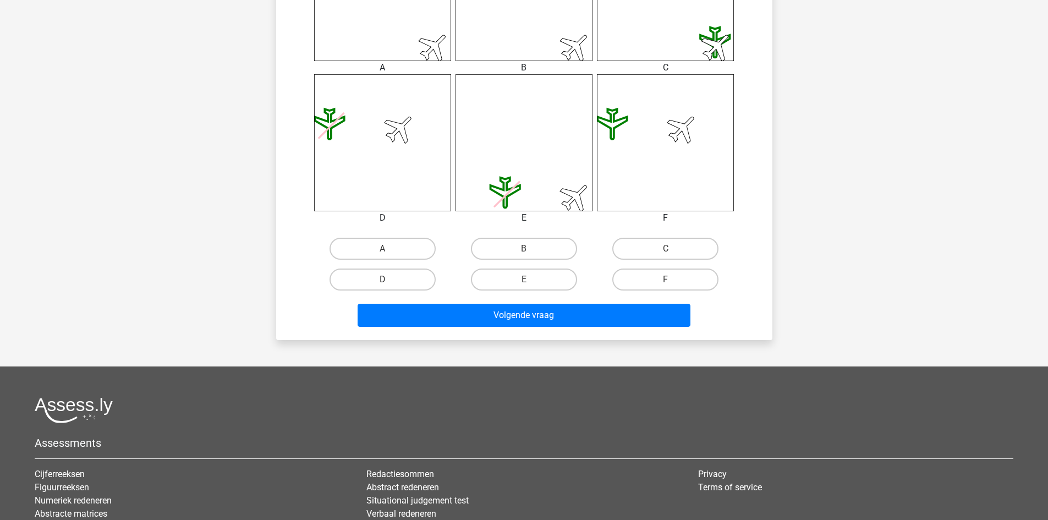
click at [528, 282] on input "E" at bounding box center [527, 282] width 7 height 7
radio input "true"
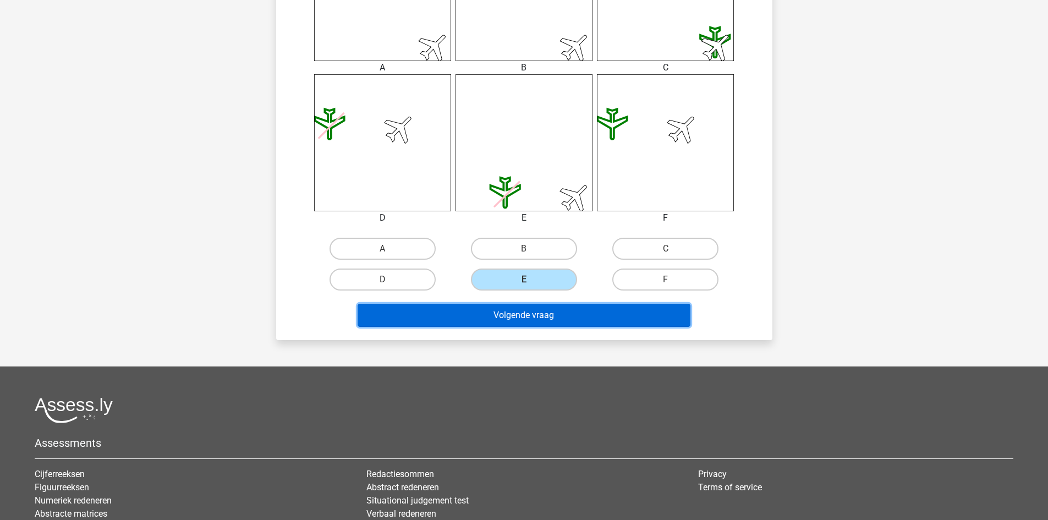
click at [533, 322] on button "Volgende vraag" at bounding box center [523, 315] width 333 height 23
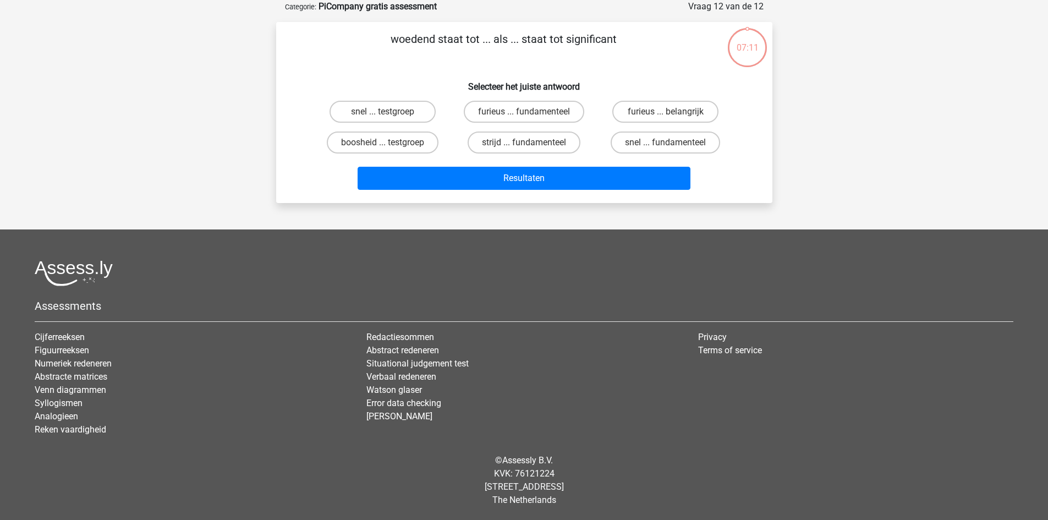
scroll to position [55, 0]
click at [499, 145] on label "strijd ... fundamenteel" at bounding box center [523, 142] width 113 height 22
click at [524, 145] on input "strijd ... fundamenteel" at bounding box center [527, 145] width 7 height 7
radio input "true"
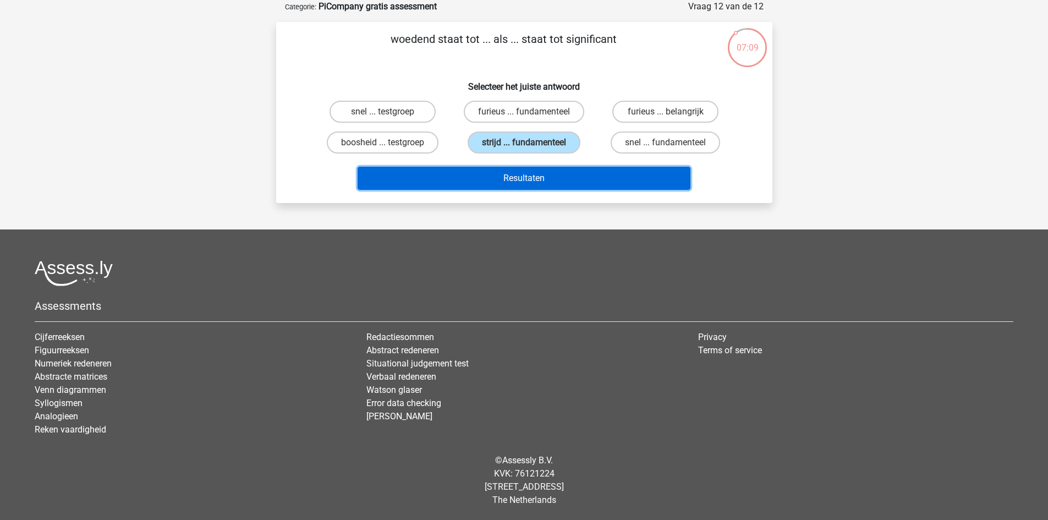
click at [539, 177] on button "Resultaten" at bounding box center [523, 178] width 333 height 23
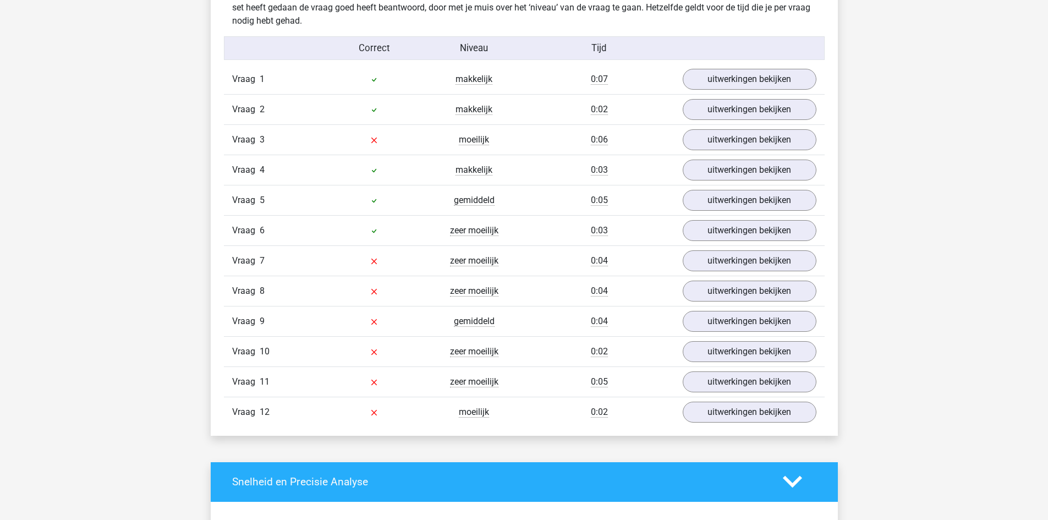
scroll to position [1198, 0]
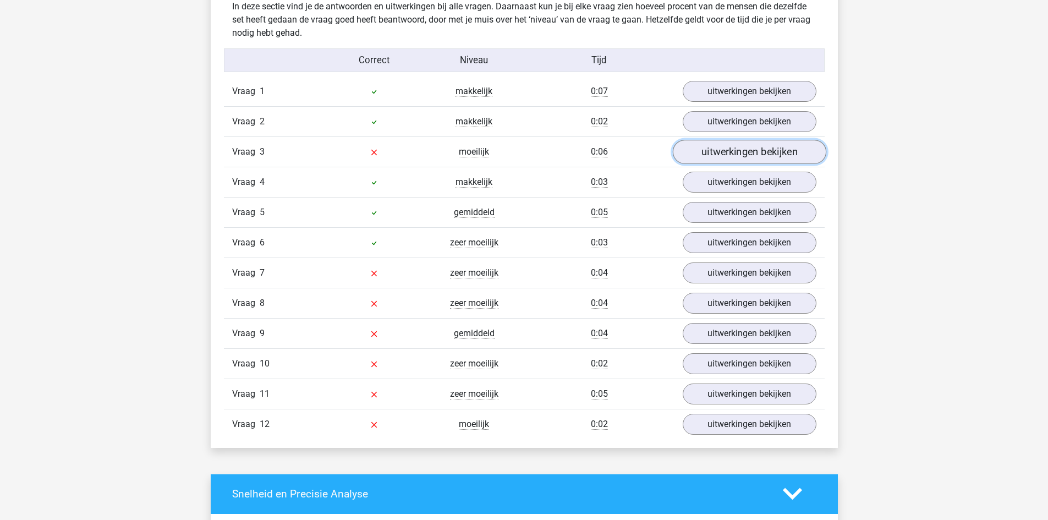
click at [734, 162] on link "uitwerkingen bekijken" at bounding box center [748, 152] width 153 height 24
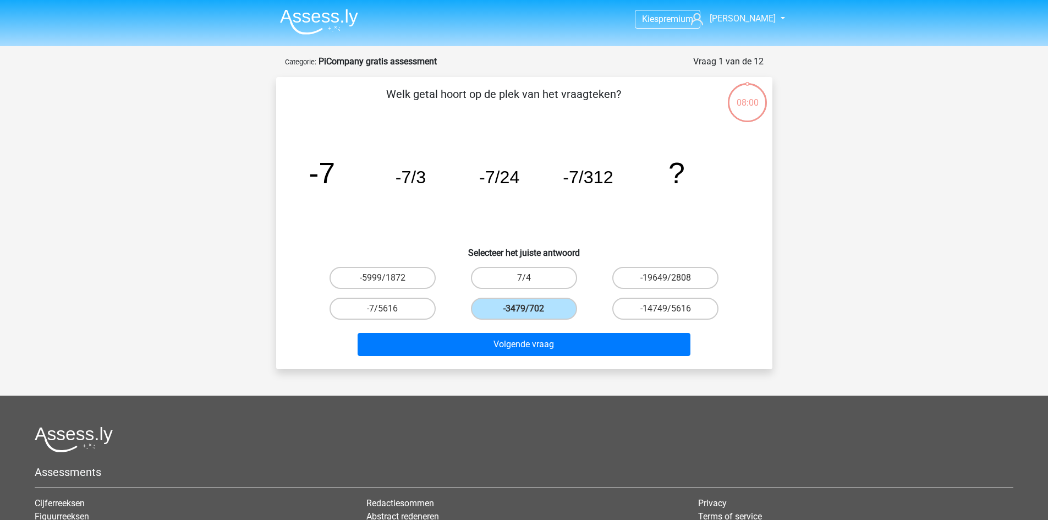
scroll to position [55, 0]
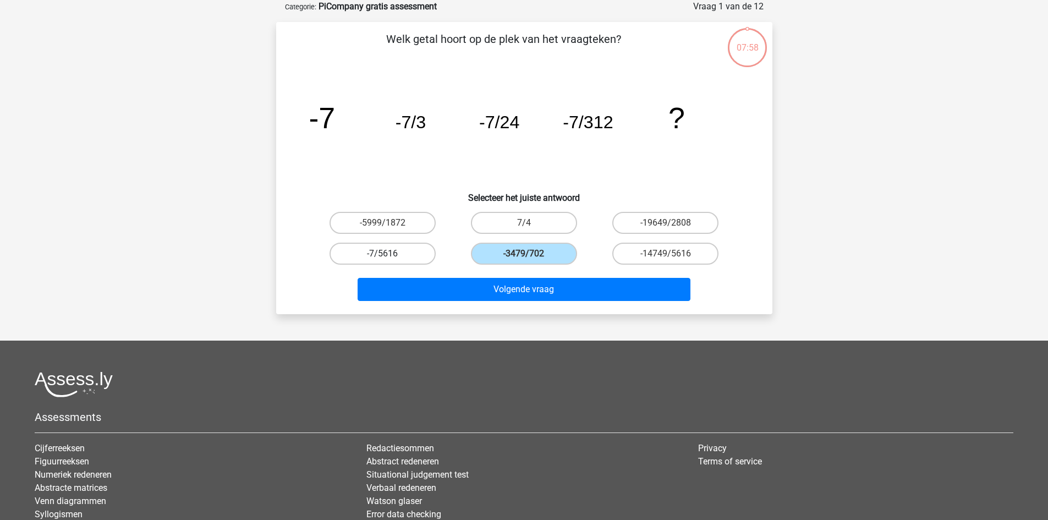
click at [408, 256] on label "-7/5616" at bounding box center [382, 254] width 106 height 22
click at [389, 256] on input "-7/5616" at bounding box center [385, 257] width 7 height 7
radio input "true"
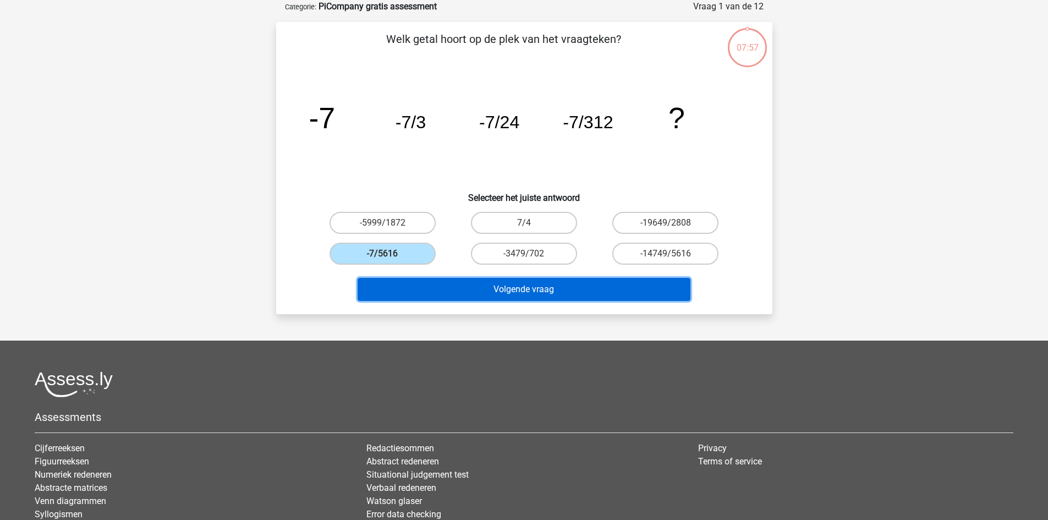
click at [515, 296] on button "Volgende vraag" at bounding box center [523, 289] width 333 height 23
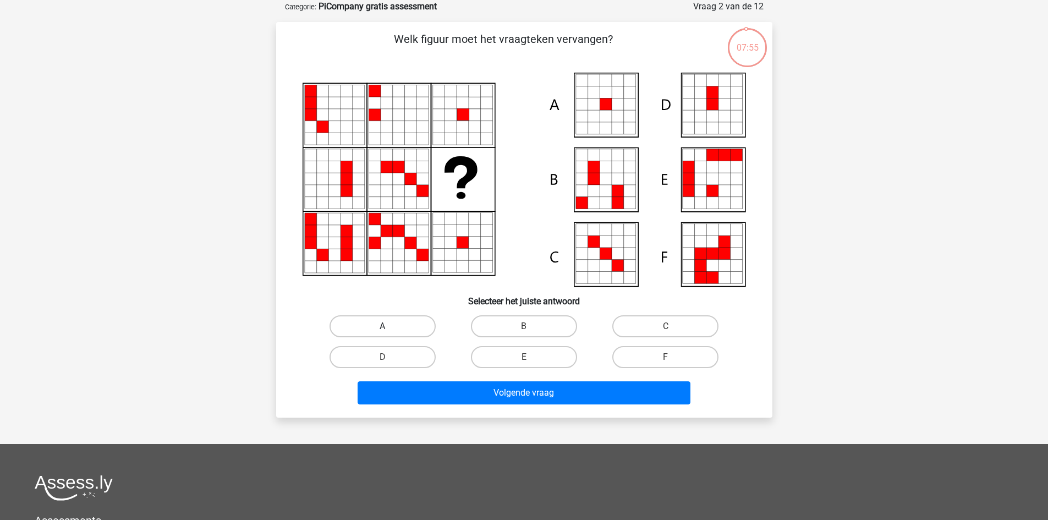
click at [387, 320] on label "A" at bounding box center [382, 326] width 106 height 22
click at [387, 326] on input "A" at bounding box center [385, 329] width 7 height 7
radio input "true"
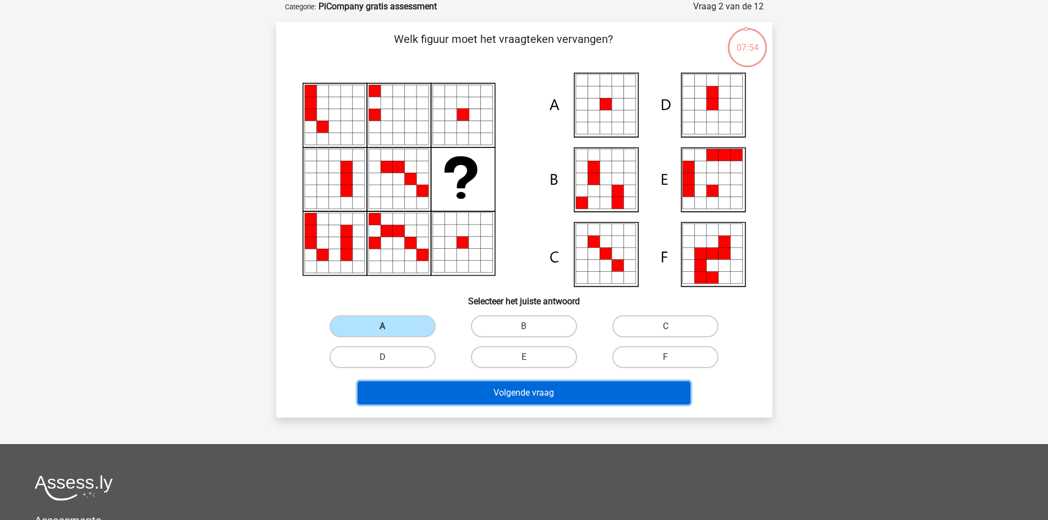
click at [477, 393] on button "Volgende vraag" at bounding box center [523, 392] width 333 height 23
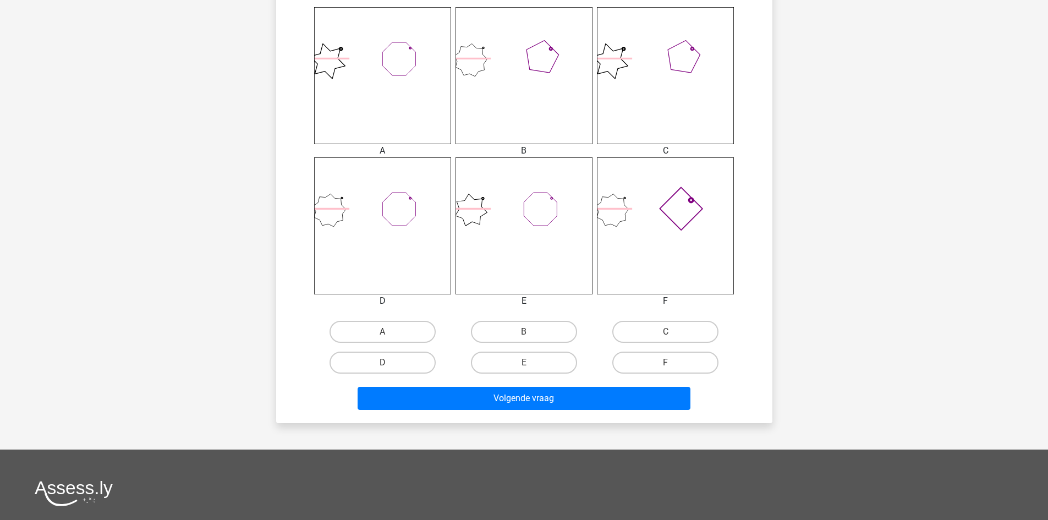
scroll to position [450, 0]
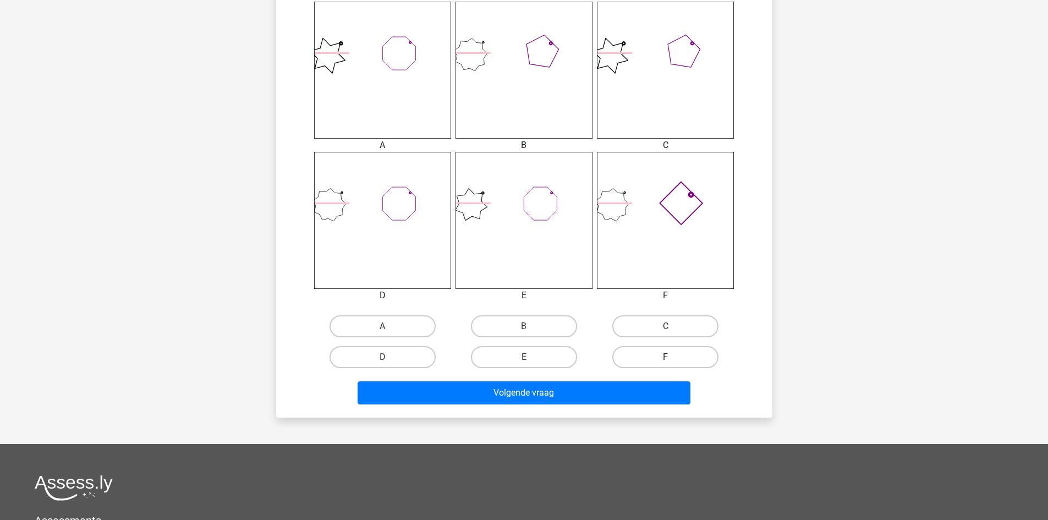
click at [674, 361] on label "F" at bounding box center [665, 357] width 106 height 22
click at [673, 361] on input "F" at bounding box center [668, 360] width 7 height 7
radio input "true"
click at [609, 380] on div "Volgende vraag" at bounding box center [524, 390] width 461 height 36
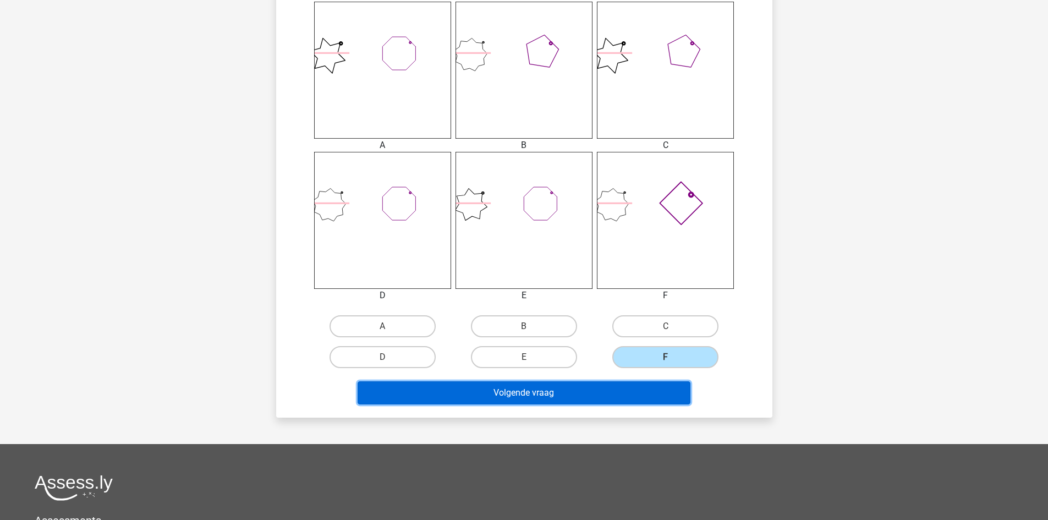
click at [608, 389] on button "Volgende vraag" at bounding box center [523, 392] width 333 height 23
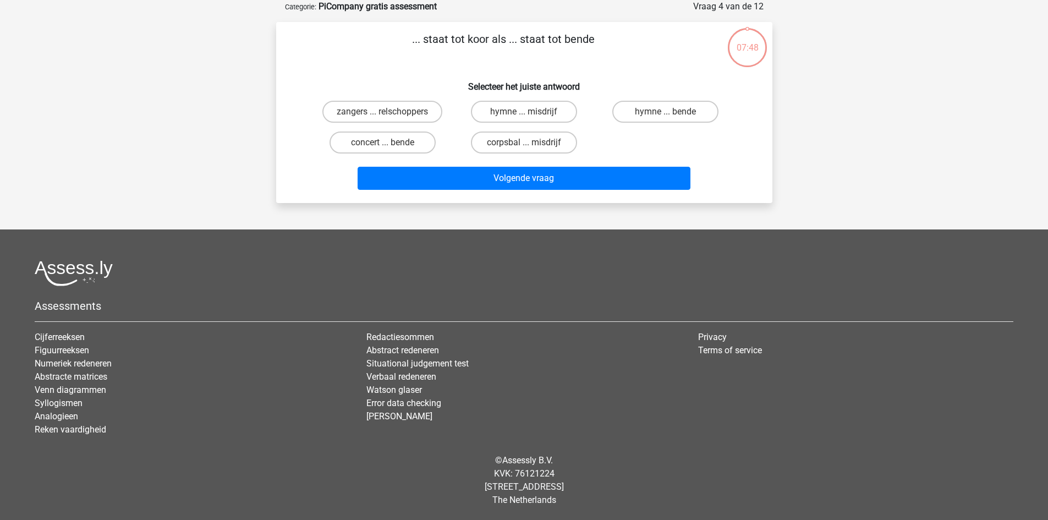
scroll to position [55, 0]
click at [411, 115] on label "zangers ... relschoppers" at bounding box center [382, 112] width 120 height 22
click at [389, 115] on input "zangers ... relschoppers" at bounding box center [385, 115] width 7 height 7
radio input "true"
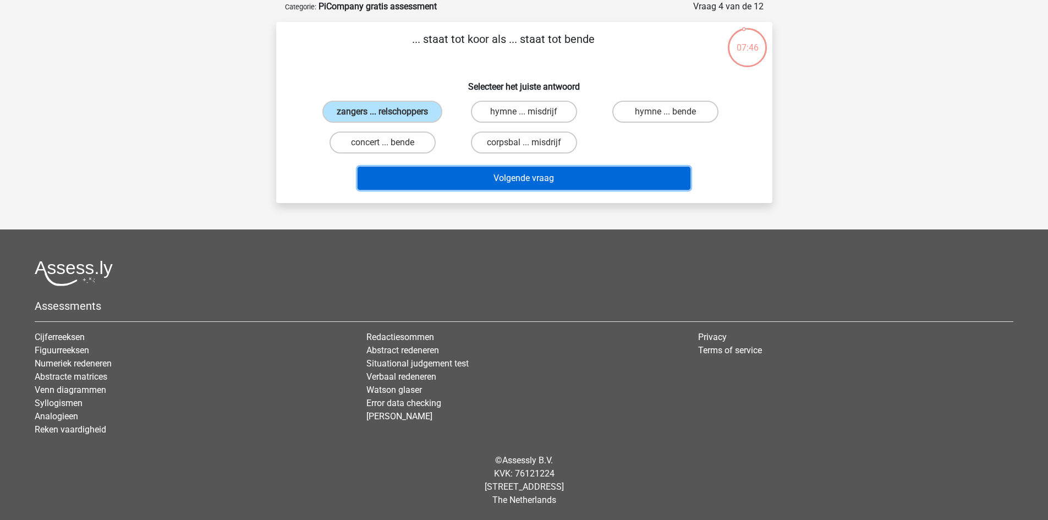
click at [485, 176] on button "Volgende vraag" at bounding box center [523, 178] width 333 height 23
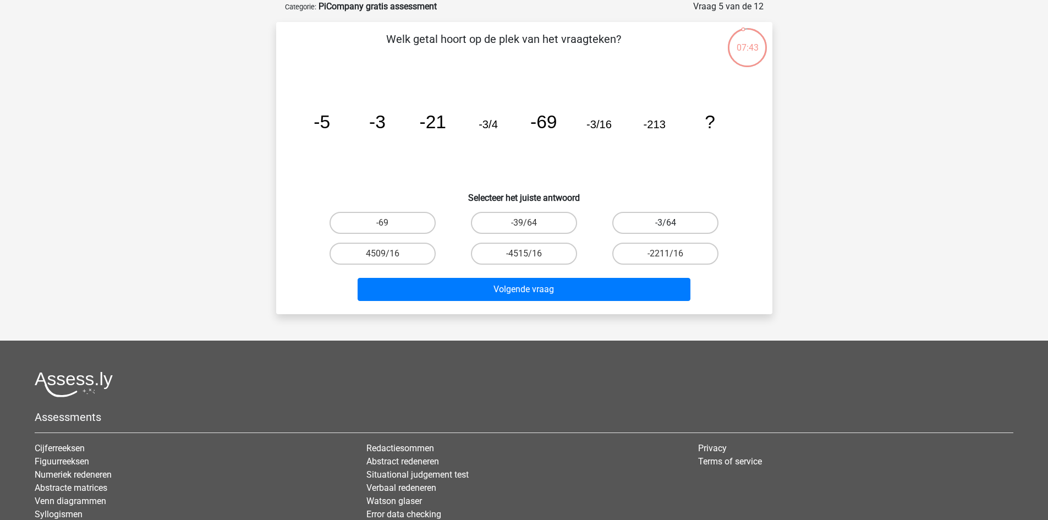
click at [647, 229] on label "-3/64" at bounding box center [665, 223] width 106 height 22
click at [665, 229] on input "-3/64" at bounding box center [668, 226] width 7 height 7
radio input "true"
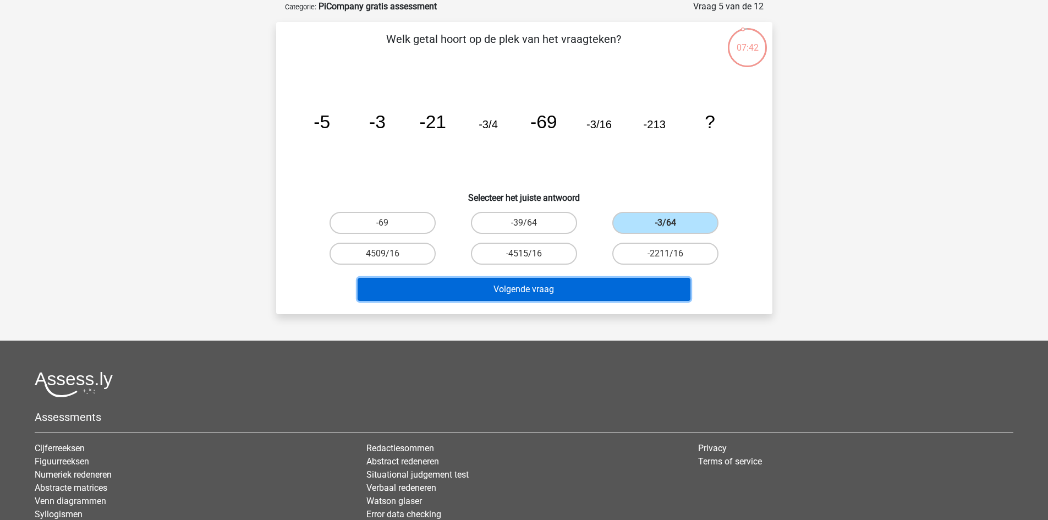
click at [589, 295] on button "Volgende vraag" at bounding box center [523, 289] width 333 height 23
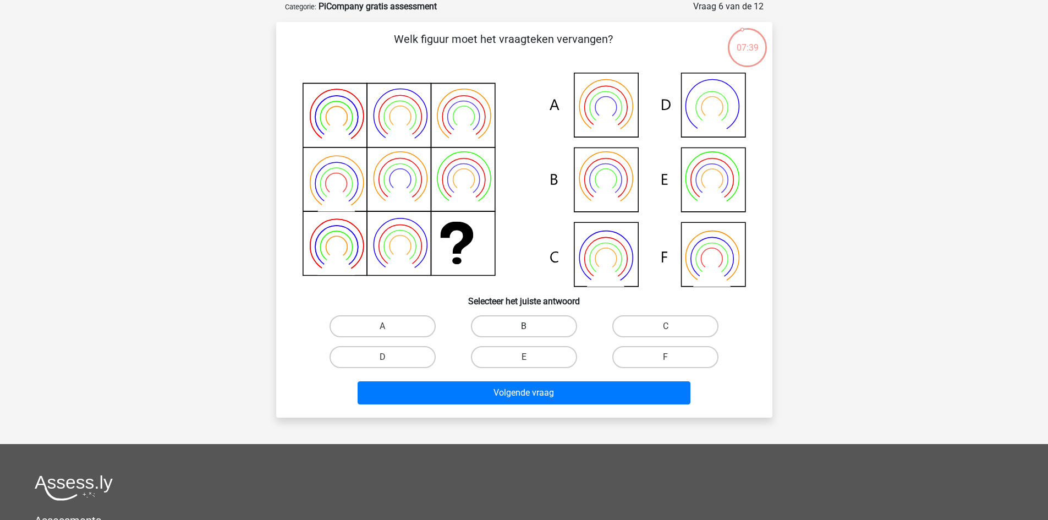
click at [536, 331] on label "B" at bounding box center [524, 326] width 106 height 22
click at [531, 331] on input "B" at bounding box center [527, 329] width 7 height 7
radio input "true"
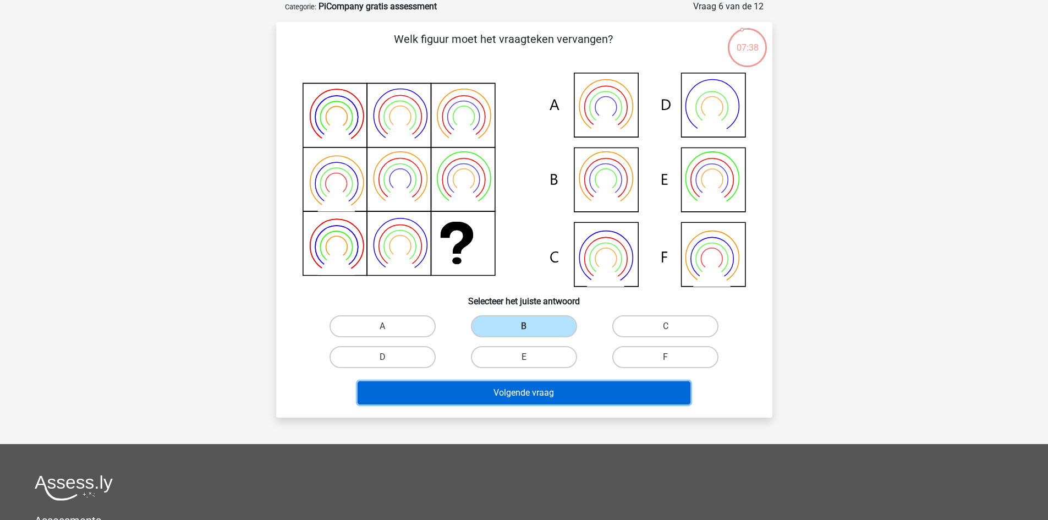
click at [544, 391] on button "Volgende vraag" at bounding box center [523, 392] width 333 height 23
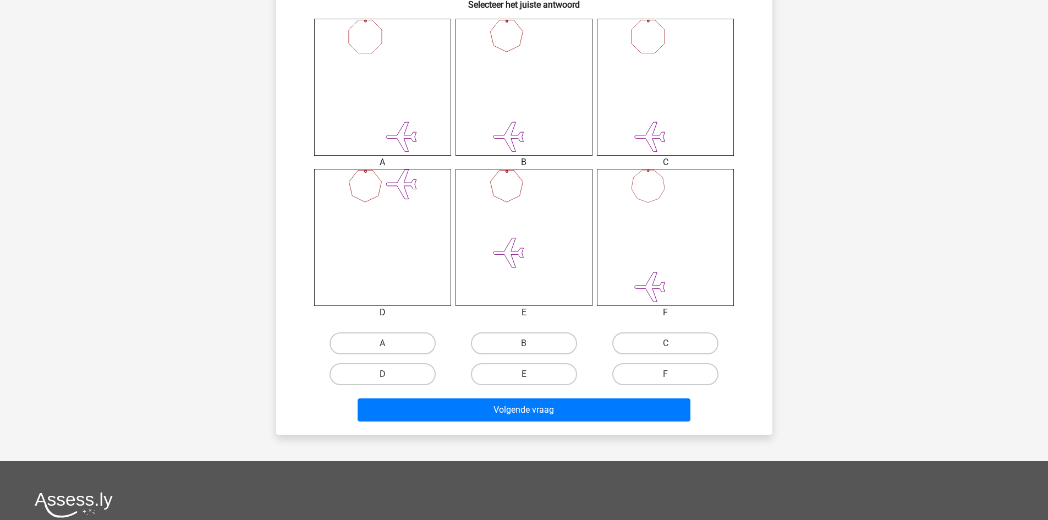
scroll to position [452, 0]
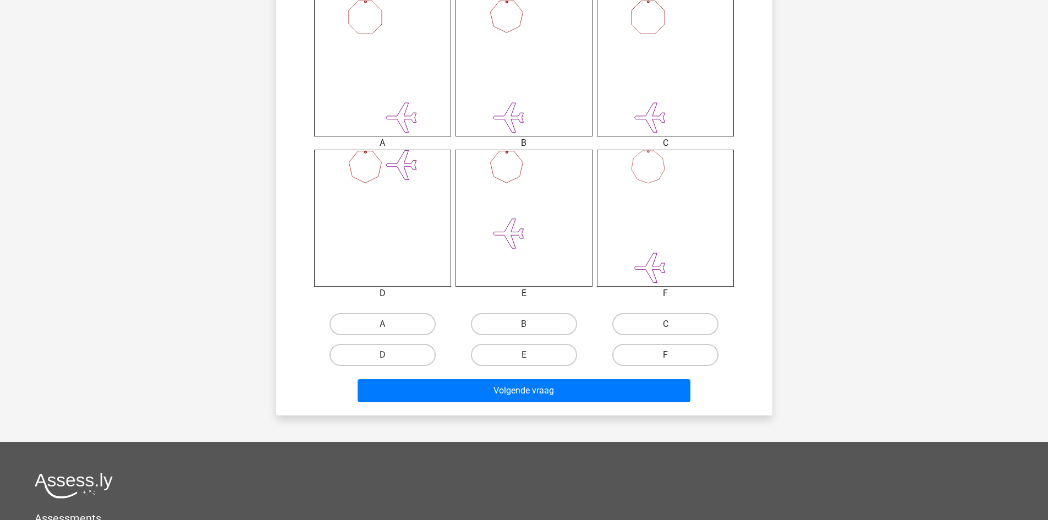
click at [664, 351] on label "F" at bounding box center [665, 355] width 106 height 22
click at [665, 355] on input "F" at bounding box center [668, 358] width 7 height 7
radio input "true"
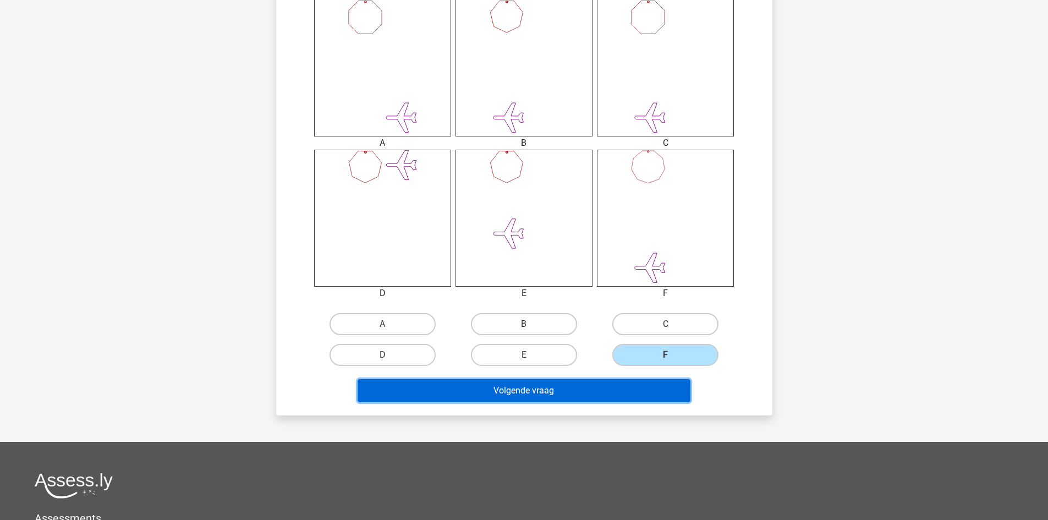
click at [610, 393] on button "Volgende vraag" at bounding box center [523, 390] width 333 height 23
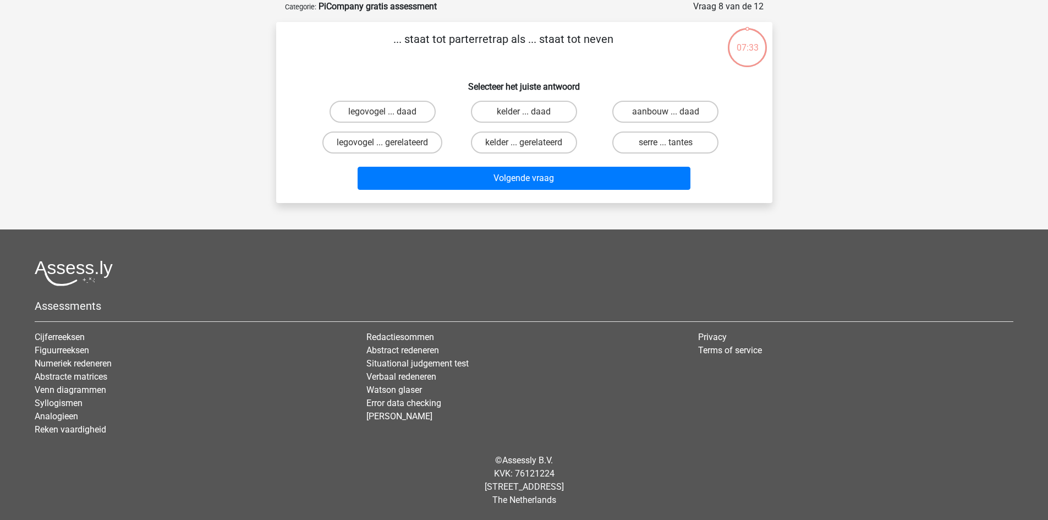
scroll to position [55, 0]
click at [668, 144] on input "serre ... tantes" at bounding box center [668, 145] width 7 height 7
radio input "true"
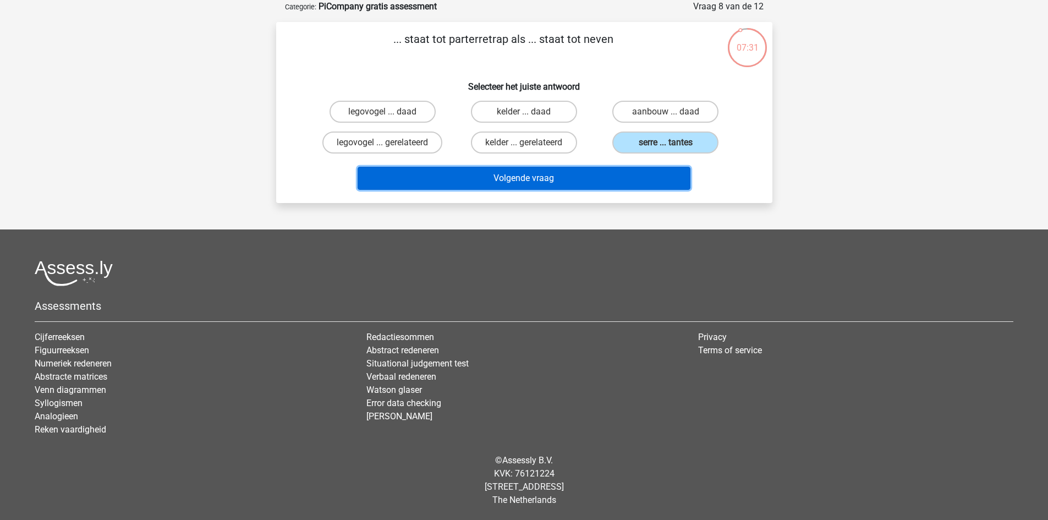
click at [619, 178] on button "Volgende vraag" at bounding box center [523, 178] width 333 height 23
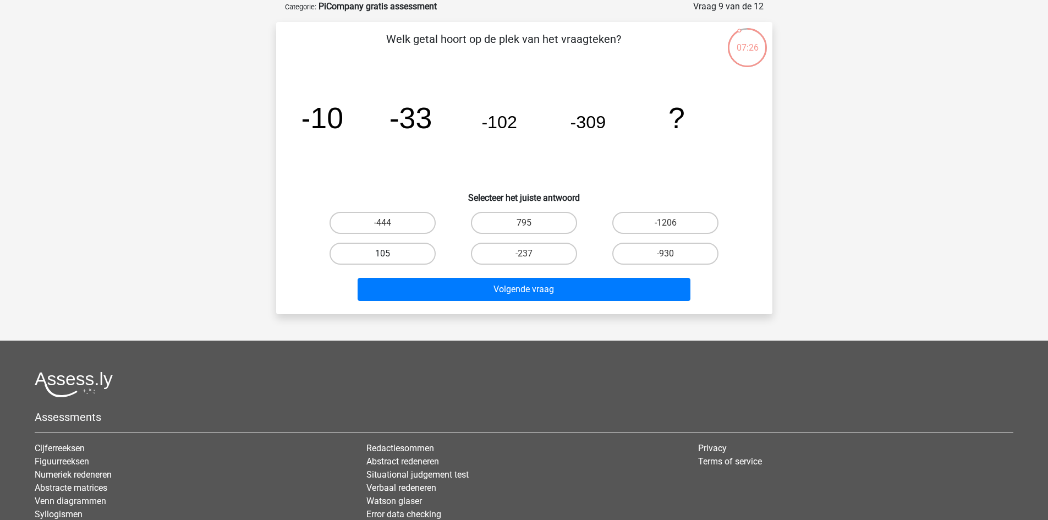
click at [402, 253] on label "105" at bounding box center [382, 254] width 106 height 22
click at [389, 254] on input "105" at bounding box center [385, 257] width 7 height 7
radio input "true"
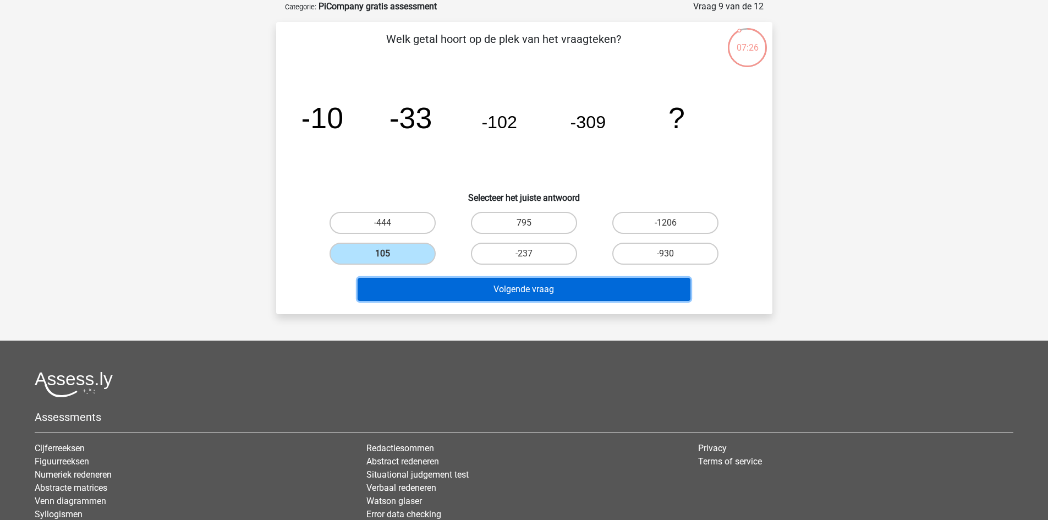
click at [508, 285] on button "Volgende vraag" at bounding box center [523, 289] width 333 height 23
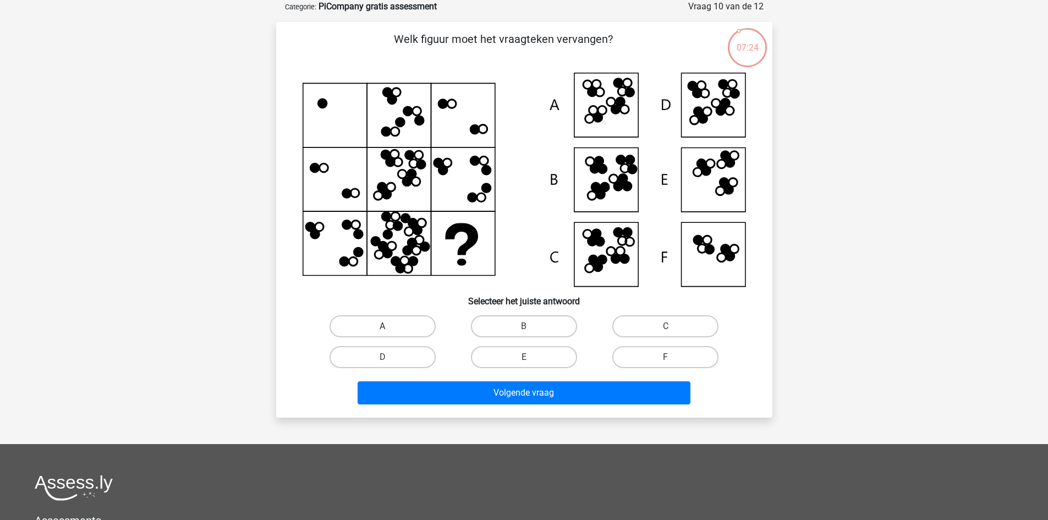
click at [392, 331] on label "A" at bounding box center [382, 326] width 106 height 22
click at [389, 331] on input "A" at bounding box center [385, 329] width 7 height 7
radio input "true"
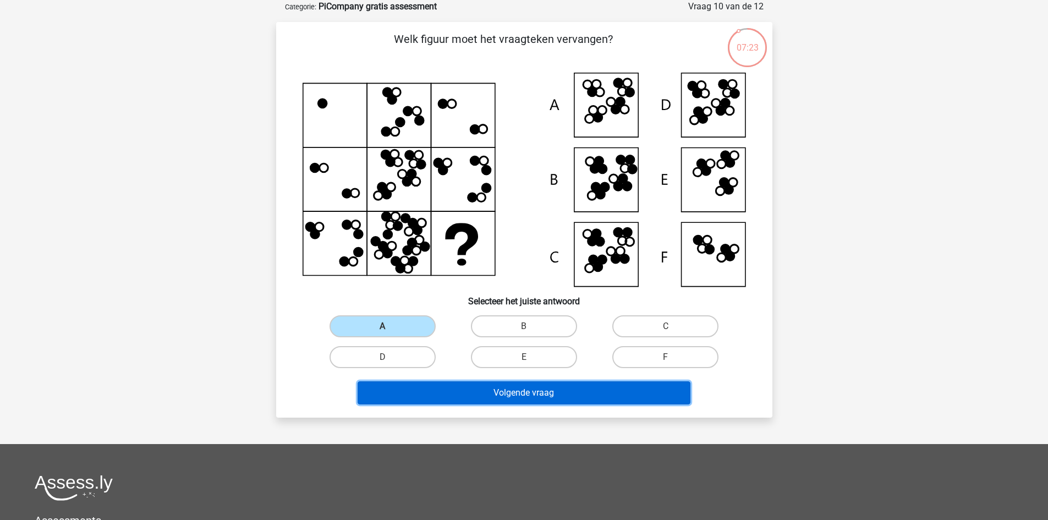
click at [501, 387] on button "Volgende vraag" at bounding box center [523, 392] width 333 height 23
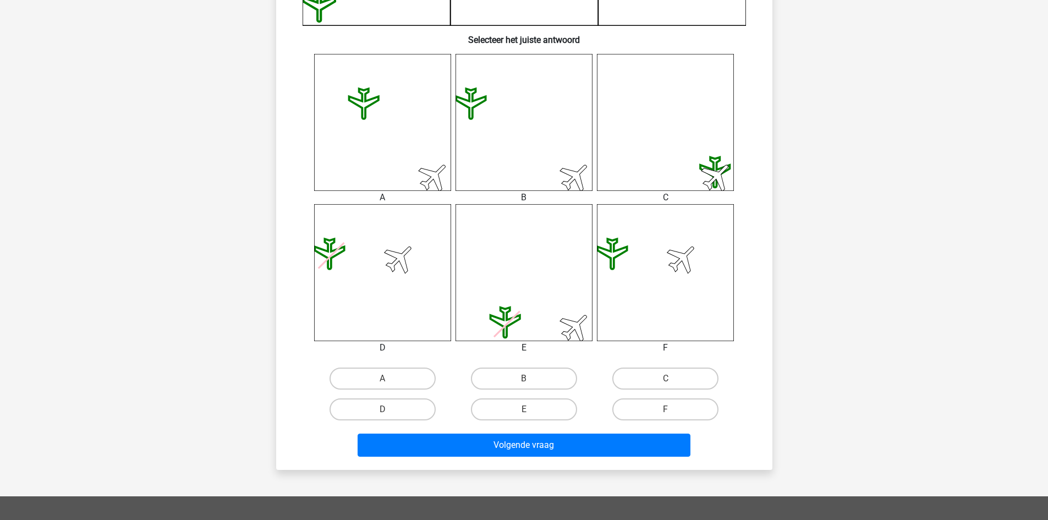
scroll to position [397, 0]
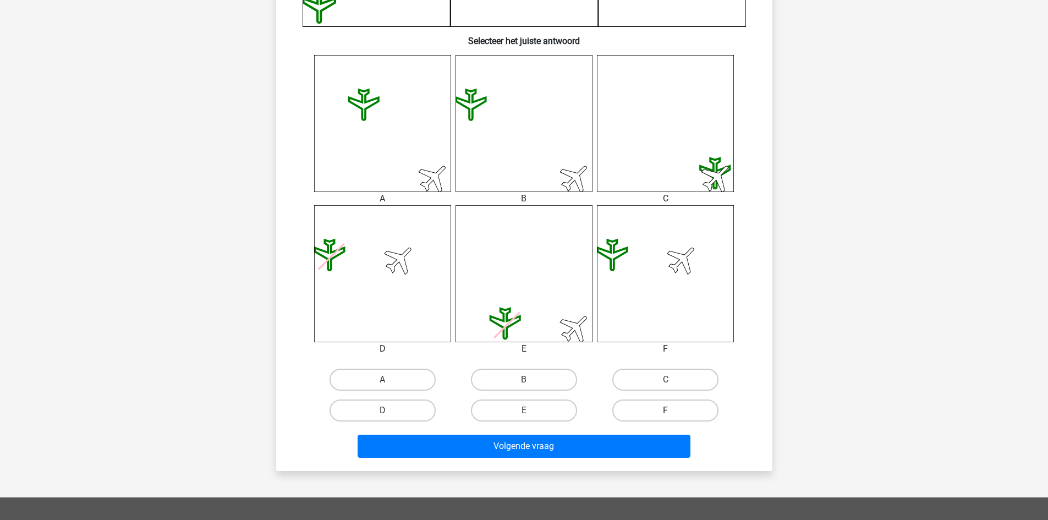
click at [678, 412] on label "F" at bounding box center [665, 410] width 106 height 22
click at [673, 412] on input "F" at bounding box center [668, 413] width 7 height 7
radio input "true"
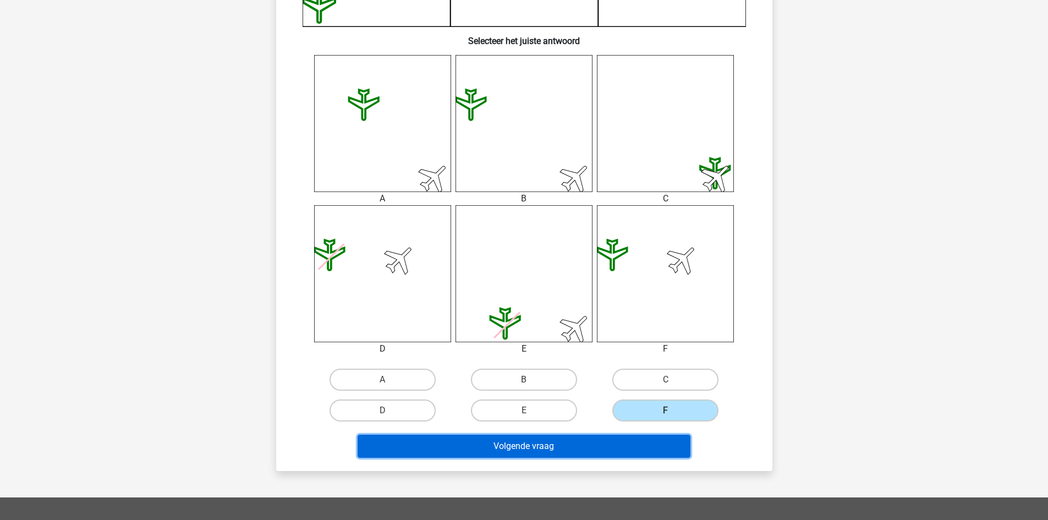
click at [642, 446] on button "Volgende vraag" at bounding box center [523, 445] width 333 height 23
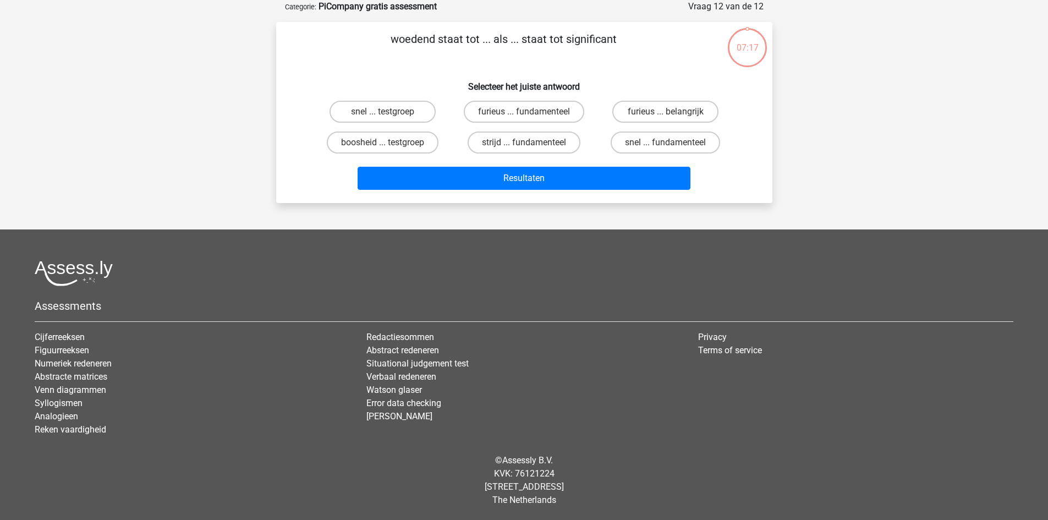
scroll to position [55, 0]
click at [525, 136] on label "strijd ... fundamenteel" at bounding box center [523, 142] width 113 height 22
click at [525, 142] on input "strijd ... fundamenteel" at bounding box center [527, 145] width 7 height 7
radio input "true"
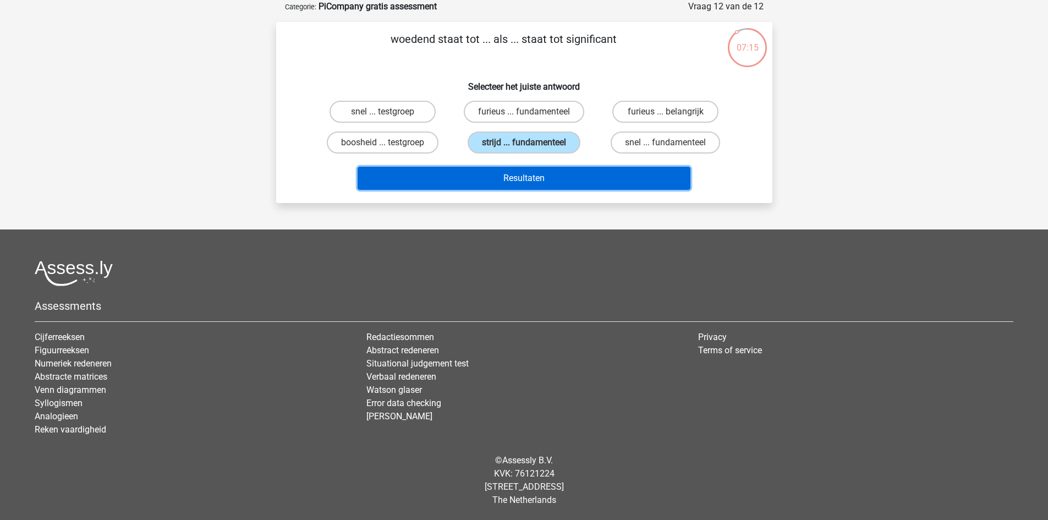
click at [531, 178] on button "Resultaten" at bounding box center [523, 178] width 333 height 23
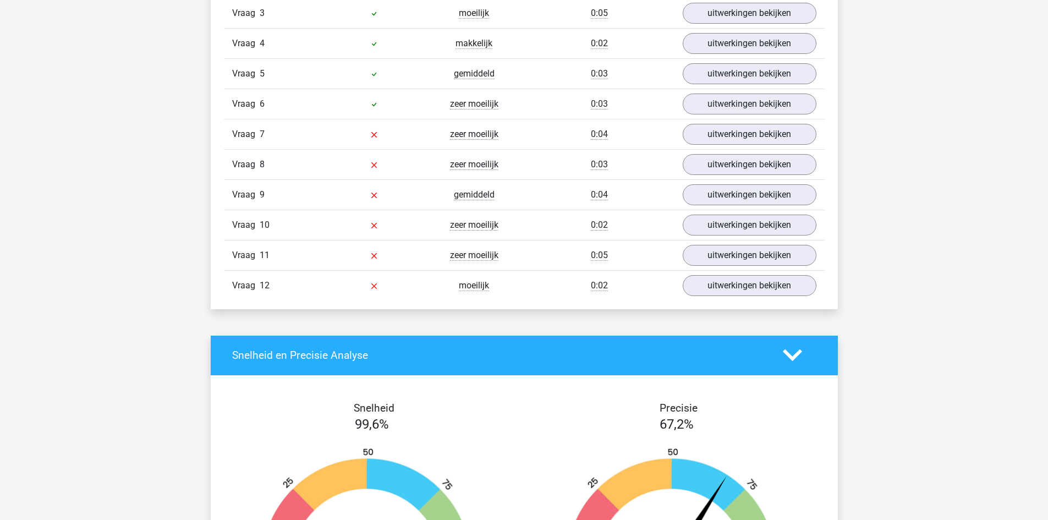
scroll to position [1331, 0]
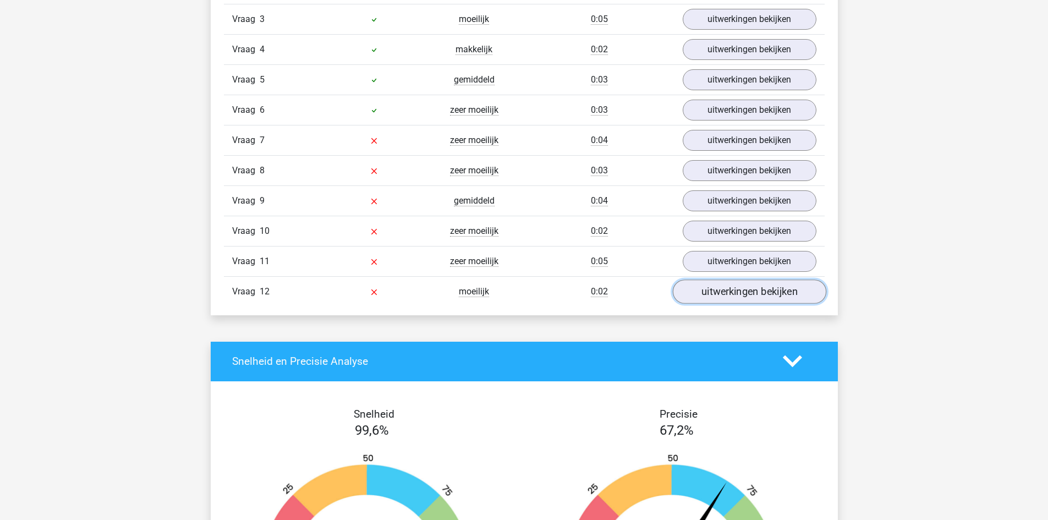
click at [794, 298] on link "uitwerkingen bekijken" at bounding box center [748, 291] width 153 height 24
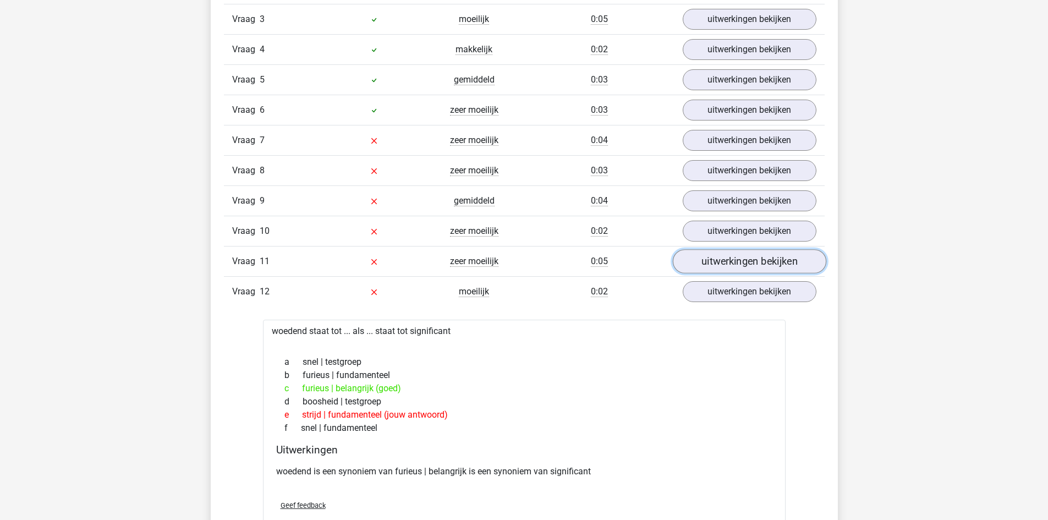
click at [735, 266] on link "uitwerkingen bekijken" at bounding box center [748, 261] width 153 height 24
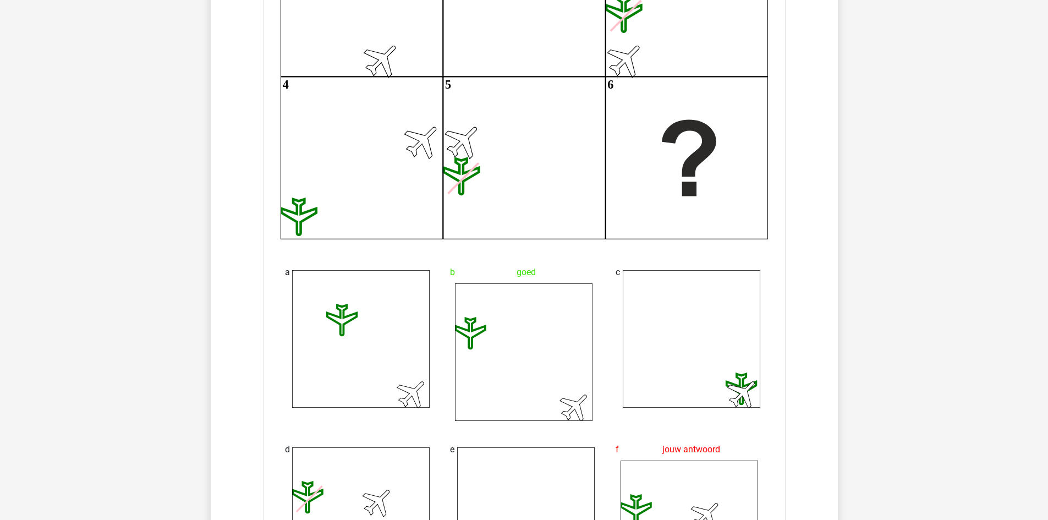
scroll to position [1724, 0]
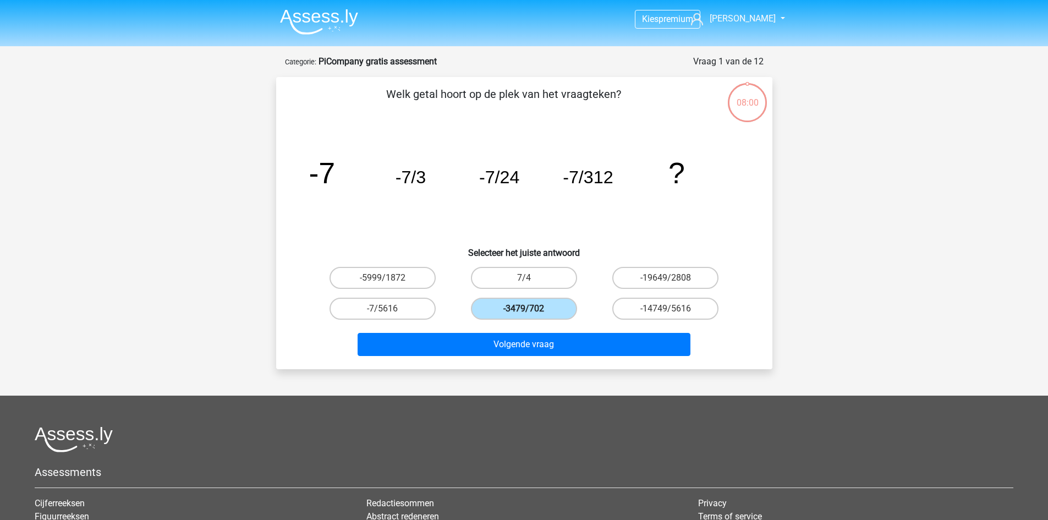
scroll to position [55, 0]
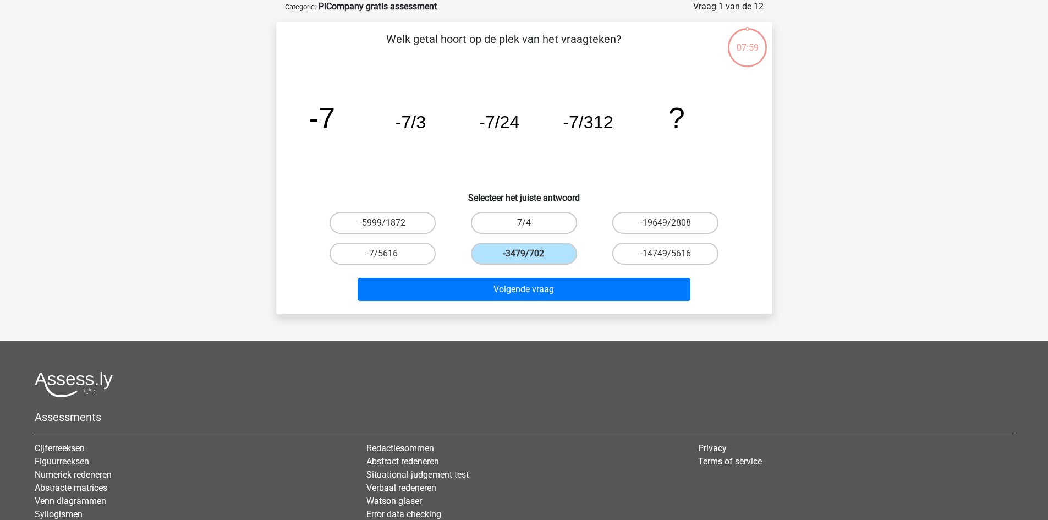
click at [388, 256] on input "-7/5616" at bounding box center [385, 257] width 7 height 7
radio input "true"
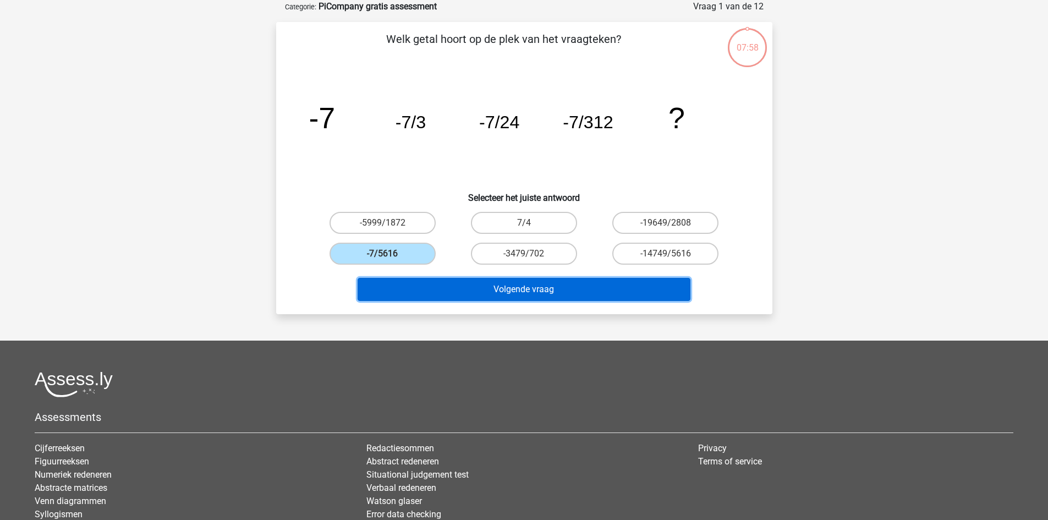
click at [436, 285] on button "Volgende vraag" at bounding box center [523, 289] width 333 height 23
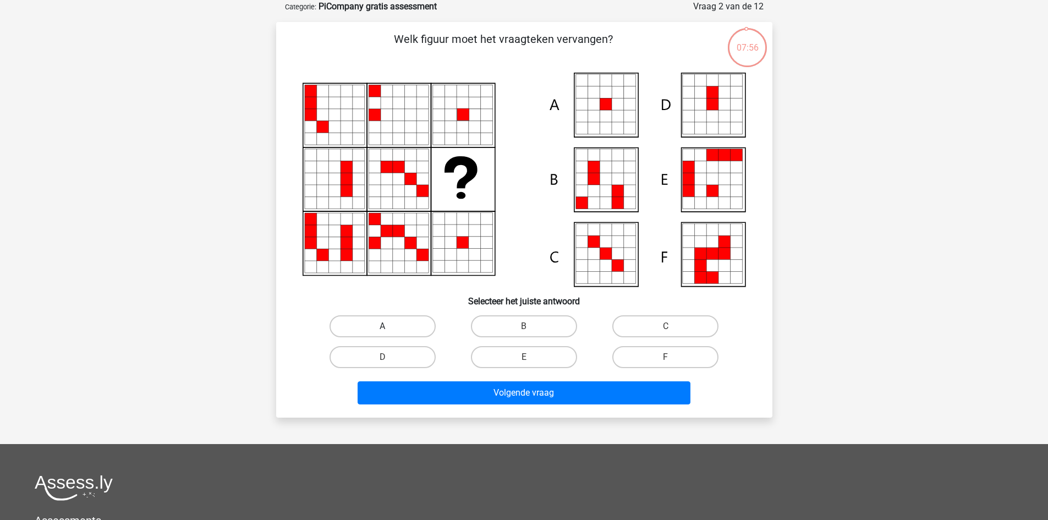
click at [394, 322] on label "A" at bounding box center [382, 326] width 106 height 22
click at [389, 326] on input "A" at bounding box center [385, 329] width 7 height 7
radio input "true"
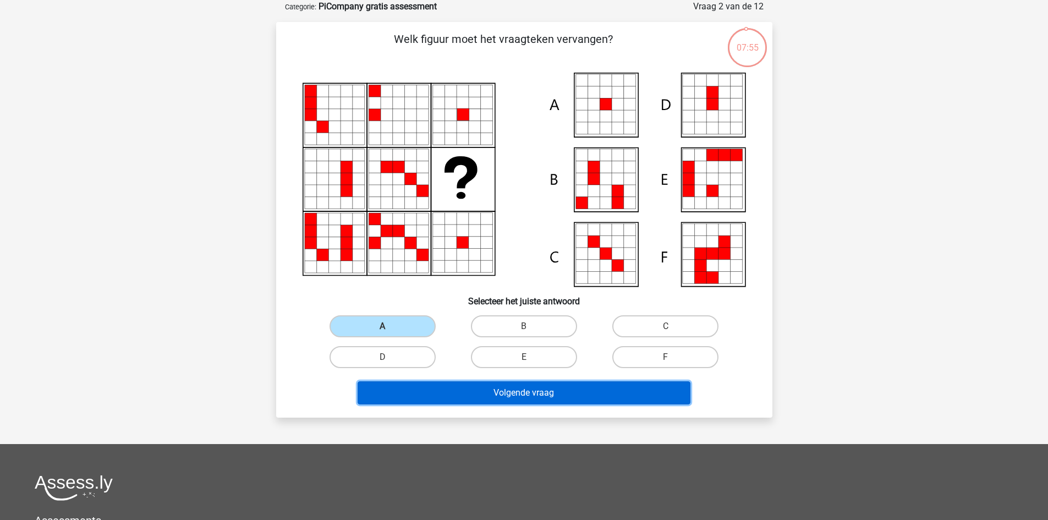
click at [459, 393] on button "Volgende vraag" at bounding box center [523, 392] width 333 height 23
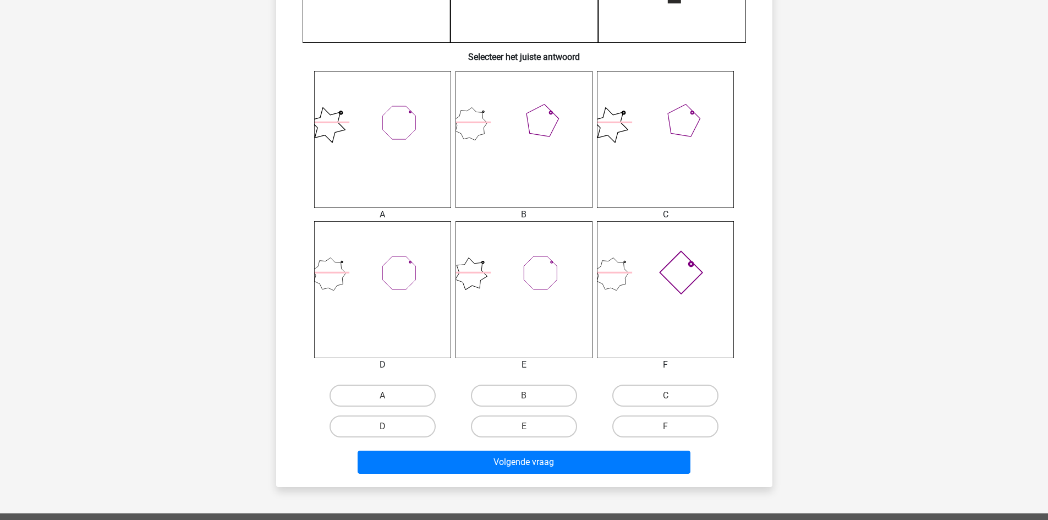
scroll to position [382, 0]
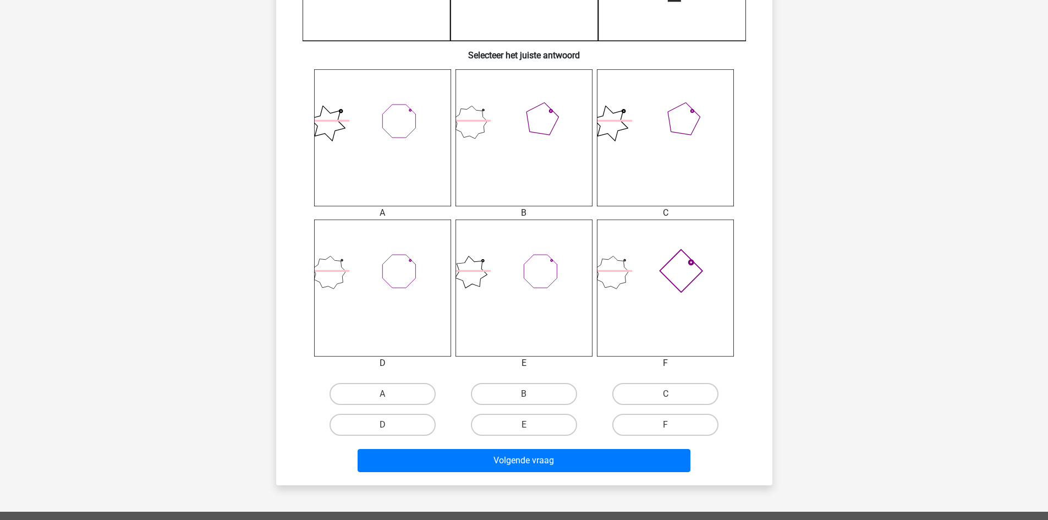
click at [525, 399] on input "B" at bounding box center [527, 397] width 7 height 7
radio input "true"
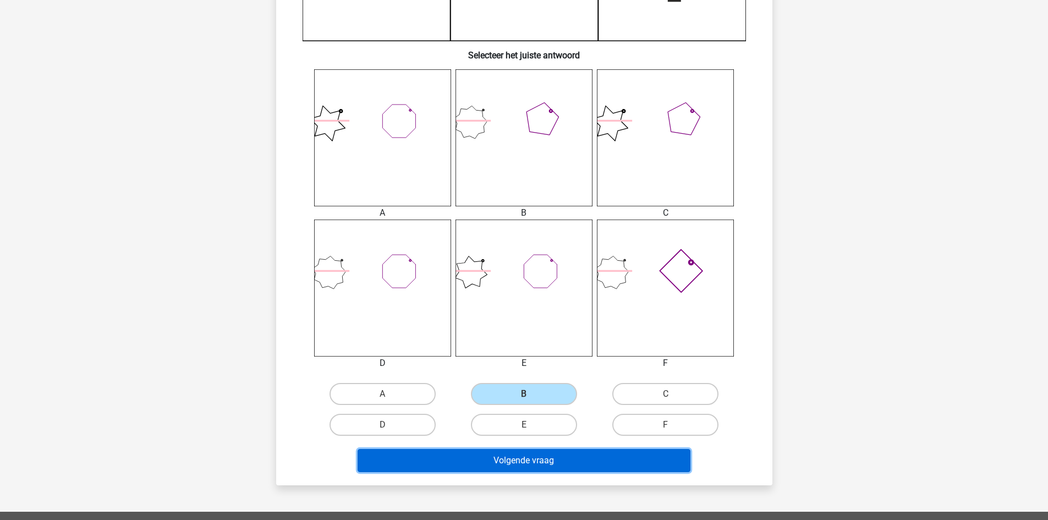
click at [527, 460] on button "Volgende vraag" at bounding box center [523, 460] width 333 height 23
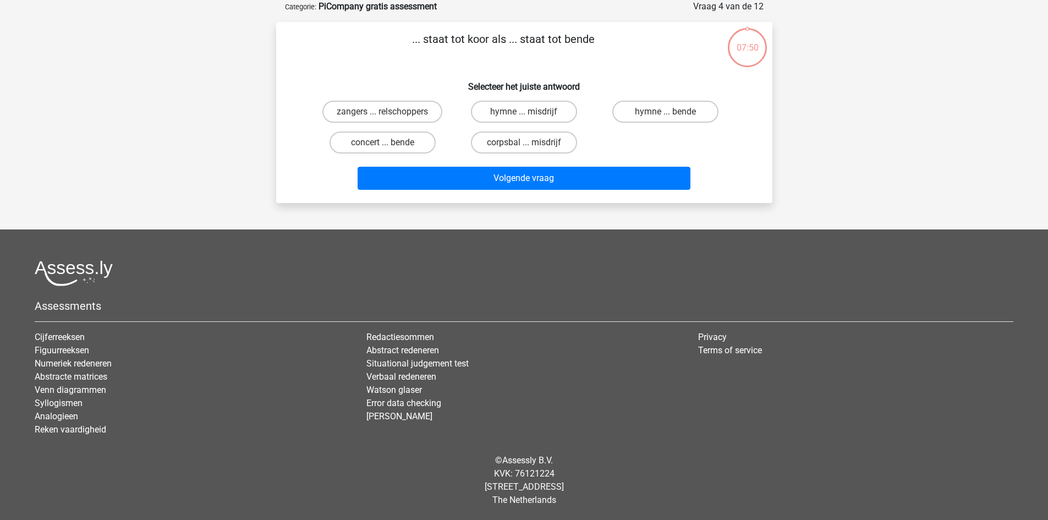
scroll to position [55, 0]
click at [411, 104] on label "zangers ... relschoppers" at bounding box center [382, 112] width 120 height 22
click at [389, 112] on input "zangers ... relschoppers" at bounding box center [385, 115] width 7 height 7
radio input "true"
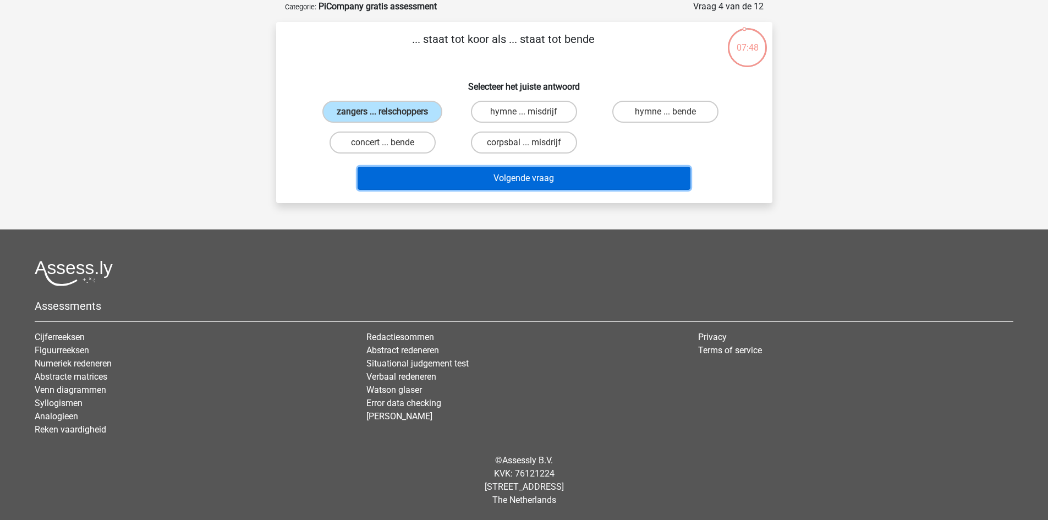
click at [447, 173] on button "Volgende vraag" at bounding box center [523, 178] width 333 height 23
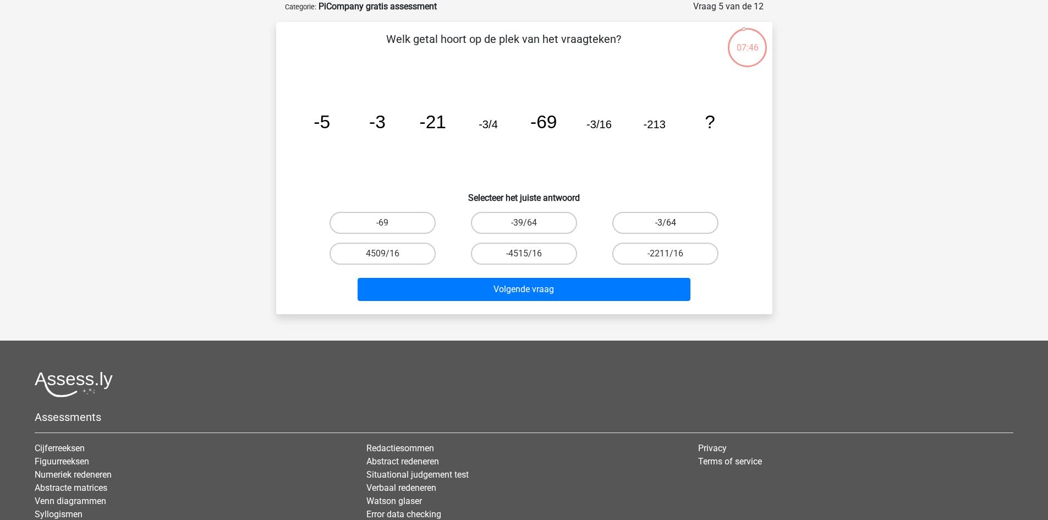
click at [675, 227] on label "-3/64" at bounding box center [665, 223] width 106 height 22
click at [673, 227] on input "-3/64" at bounding box center [668, 226] width 7 height 7
radio input "true"
click at [625, 301] on div "Volgende vraag" at bounding box center [524, 291] width 425 height 27
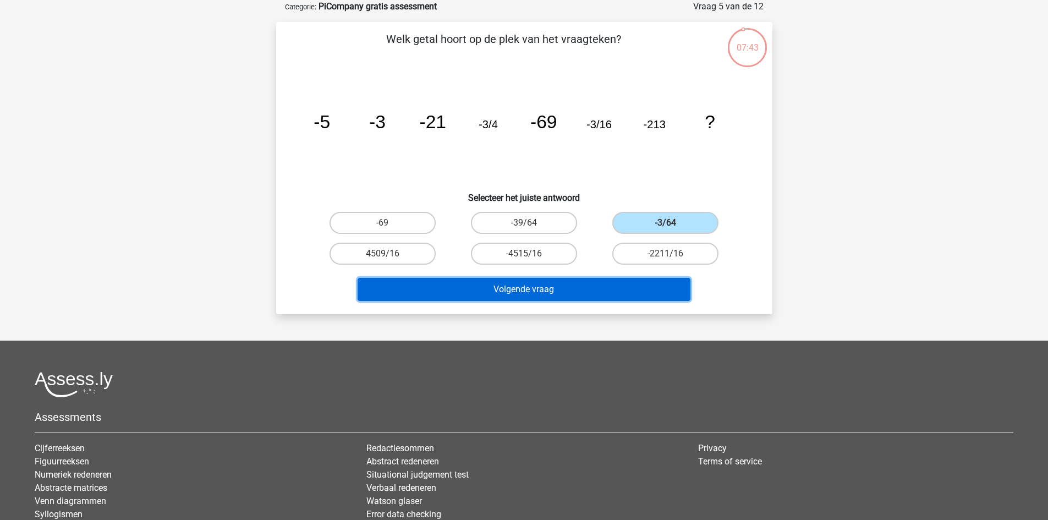
click at [606, 300] on button "Volgende vraag" at bounding box center [523, 289] width 333 height 23
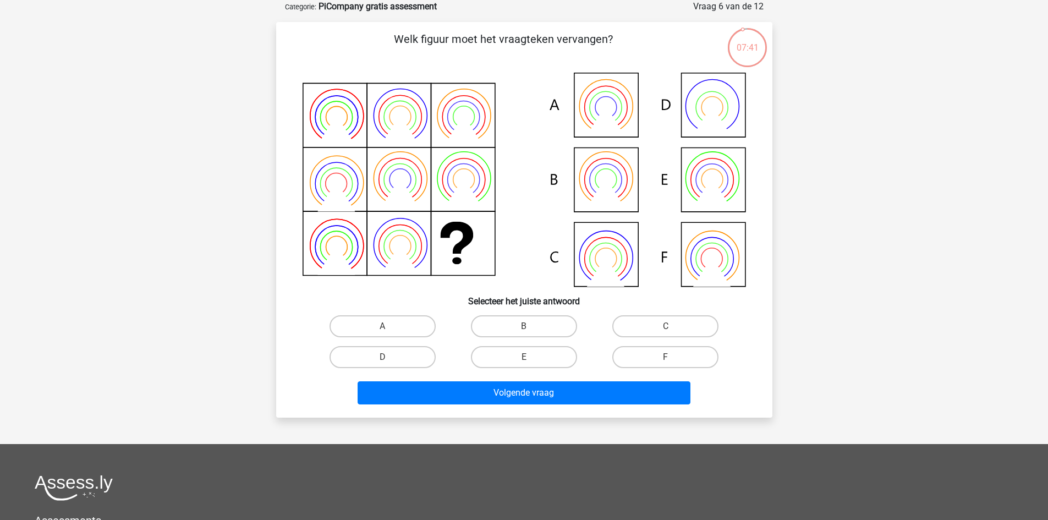
click at [528, 329] on input "B" at bounding box center [527, 329] width 7 height 7
radio input "true"
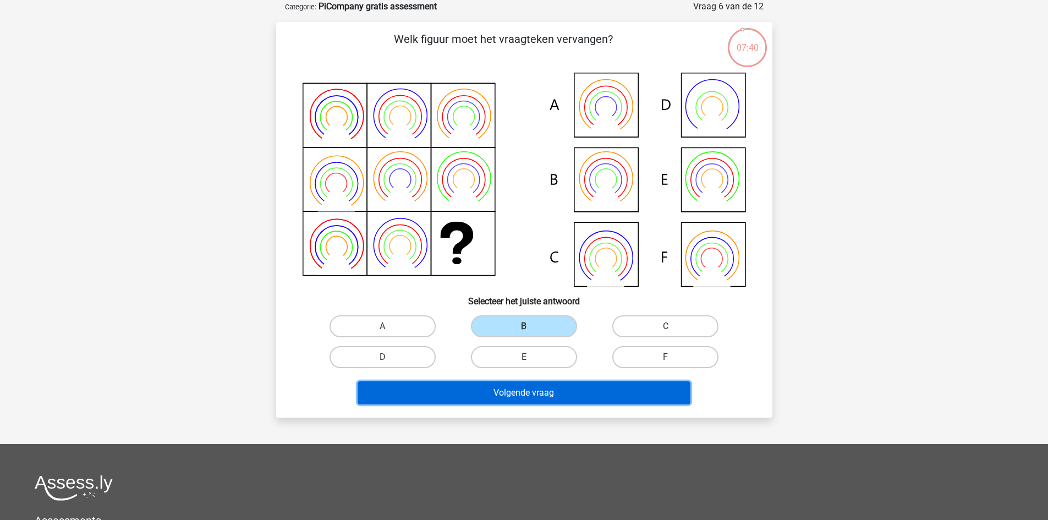
click at [536, 390] on button "Volgende vraag" at bounding box center [523, 392] width 333 height 23
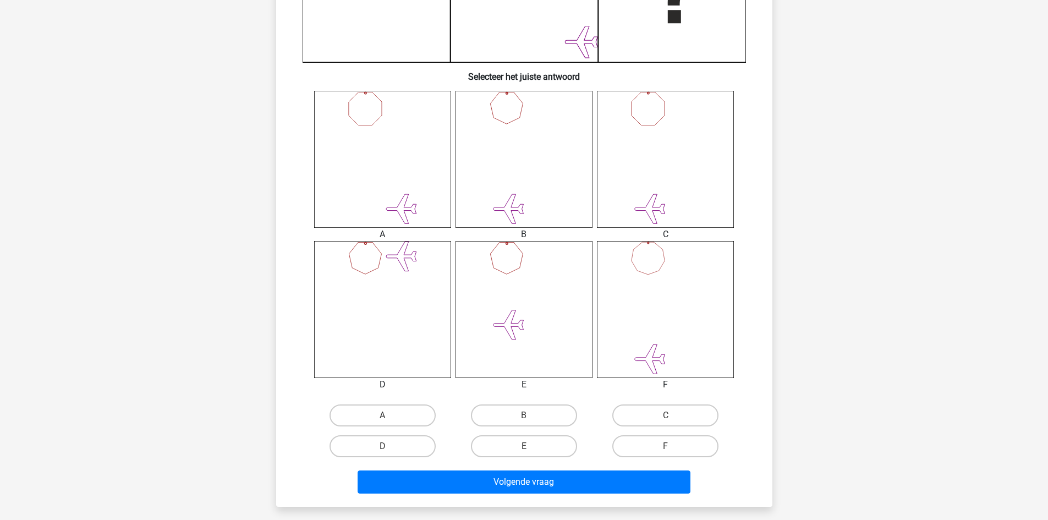
scroll to position [362, 0]
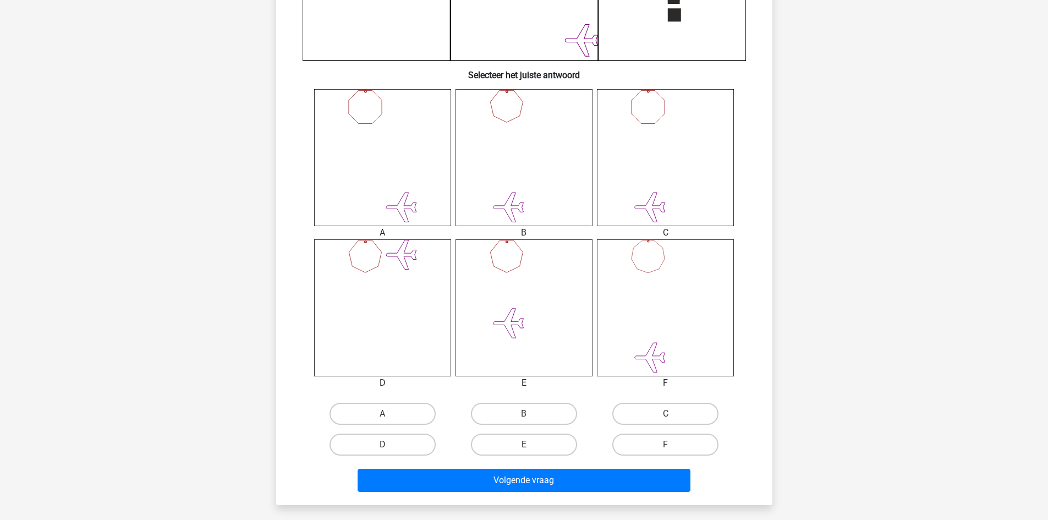
click at [560, 445] on label "E" at bounding box center [524, 444] width 106 height 22
click at [531, 445] on input "E" at bounding box center [527, 447] width 7 height 7
radio input "true"
click at [549, 468] on div "Volgende vraag" at bounding box center [524, 478] width 461 height 36
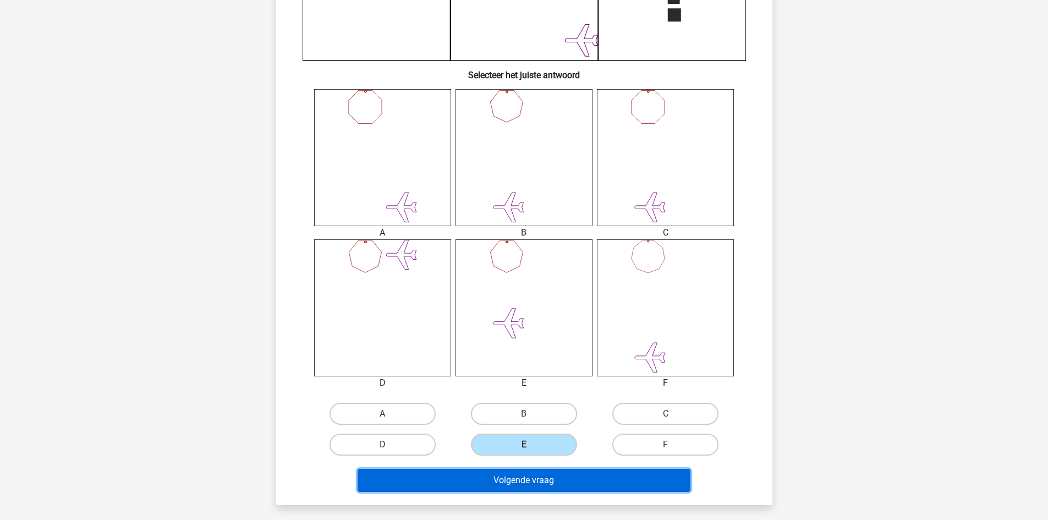
click at [549, 472] on button "Volgende vraag" at bounding box center [523, 480] width 333 height 23
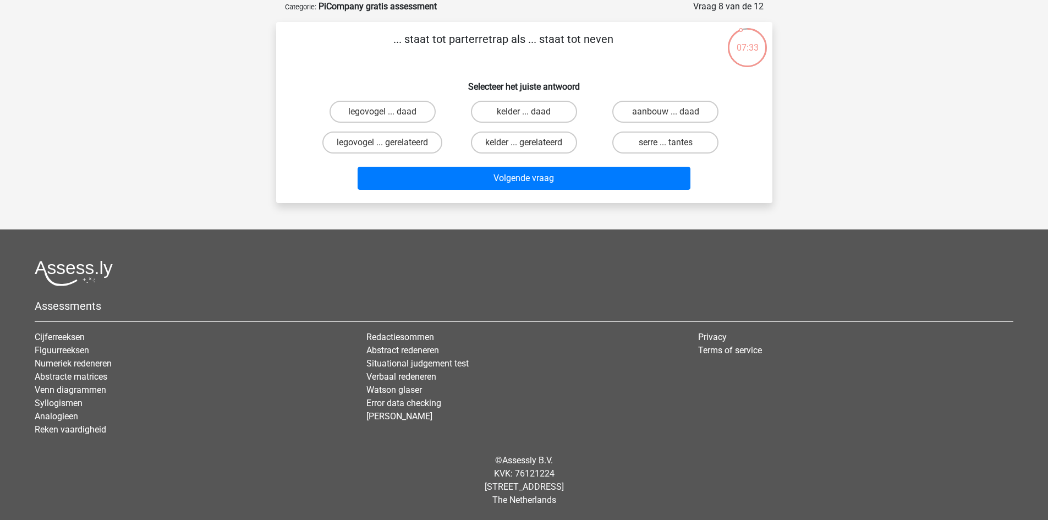
scroll to position [55, 0]
click at [634, 112] on label "aanbouw ... daad" at bounding box center [665, 112] width 106 height 22
click at [665, 112] on input "aanbouw ... daad" at bounding box center [668, 115] width 7 height 7
radio input "true"
click at [568, 166] on div "Volgende vraag" at bounding box center [524, 176] width 461 height 36
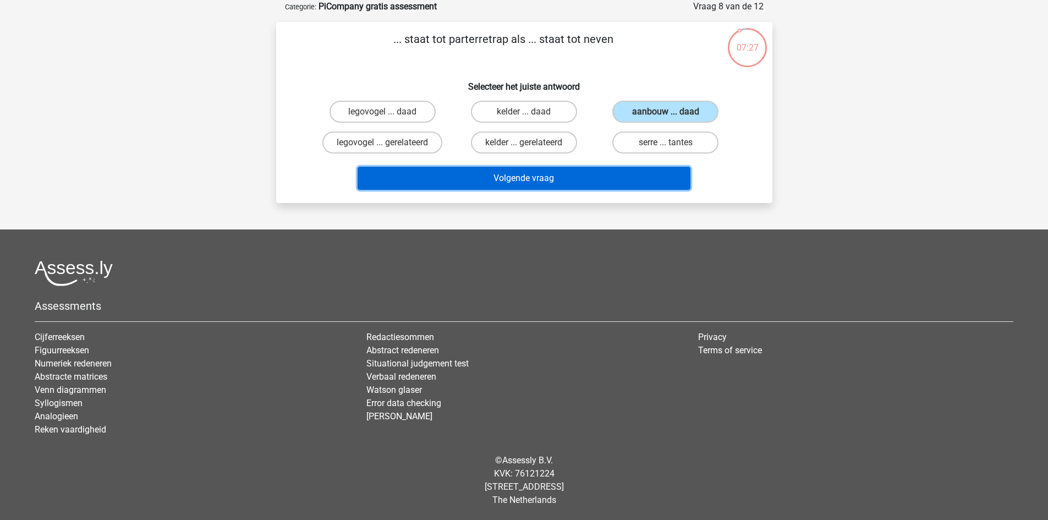
click at [589, 185] on button "Volgende vraag" at bounding box center [523, 178] width 333 height 23
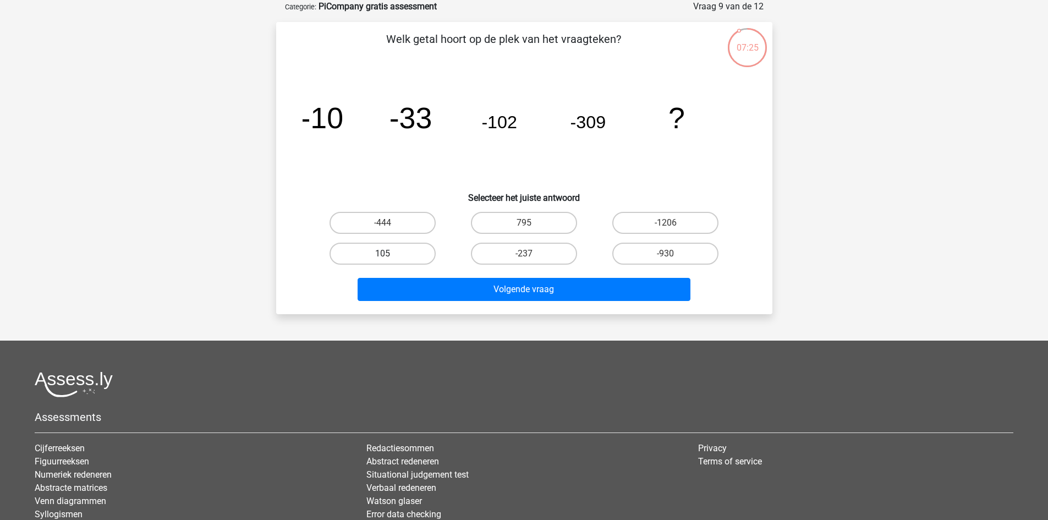
click at [404, 254] on label "105" at bounding box center [382, 254] width 106 height 22
click at [389, 254] on input "105" at bounding box center [385, 257] width 7 height 7
radio input "true"
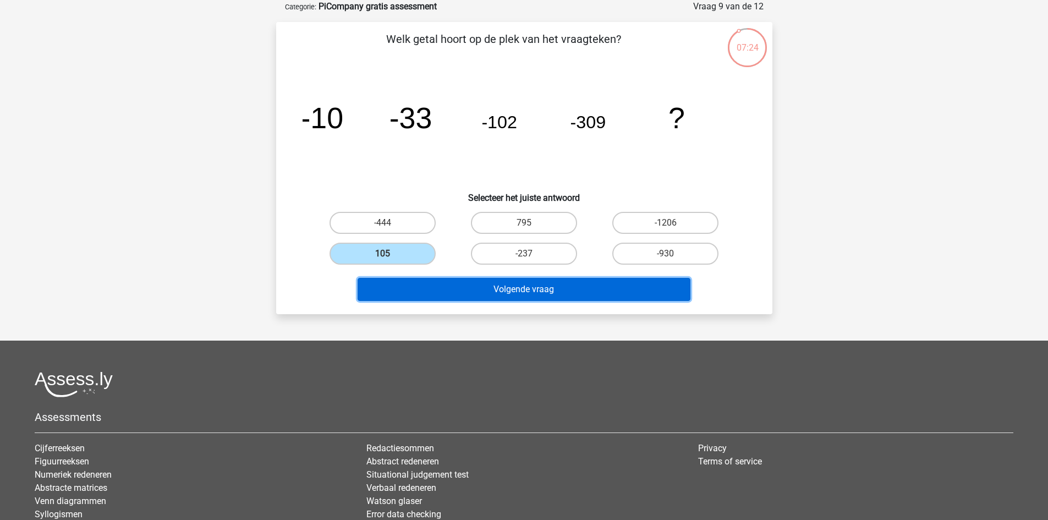
click at [509, 286] on button "Volgende vraag" at bounding box center [523, 289] width 333 height 23
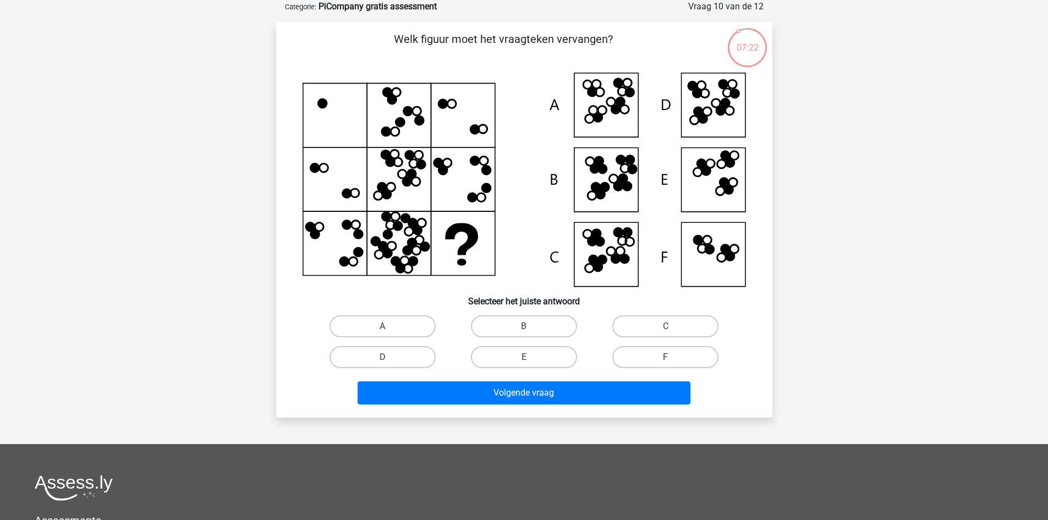
click at [526, 326] on input "B" at bounding box center [527, 329] width 7 height 7
radio input "true"
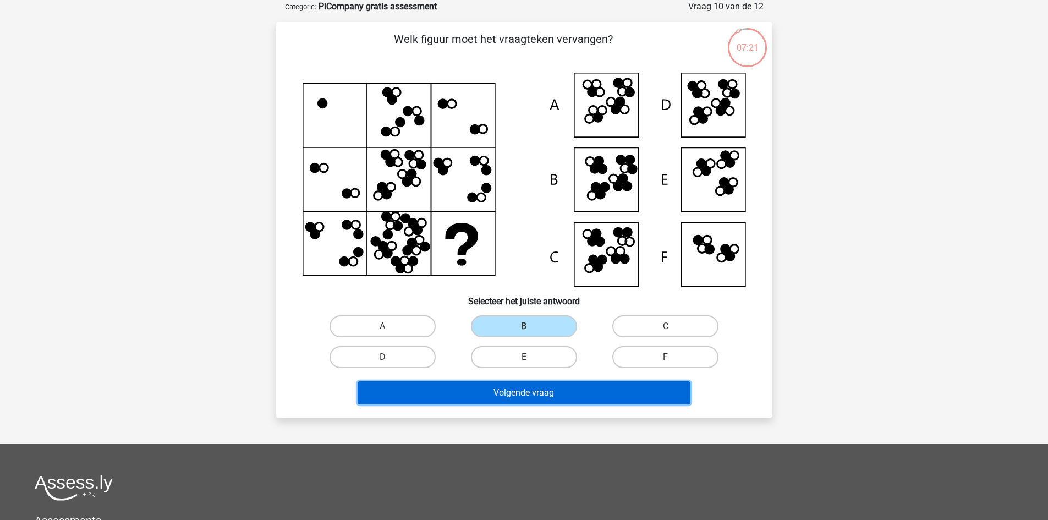
click at [528, 403] on button "Volgende vraag" at bounding box center [523, 392] width 333 height 23
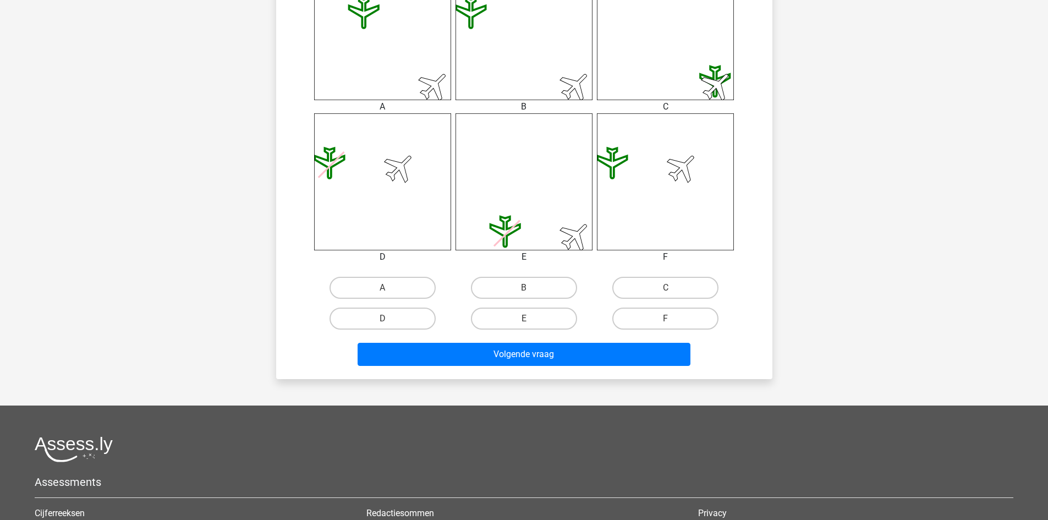
scroll to position [503, 0]
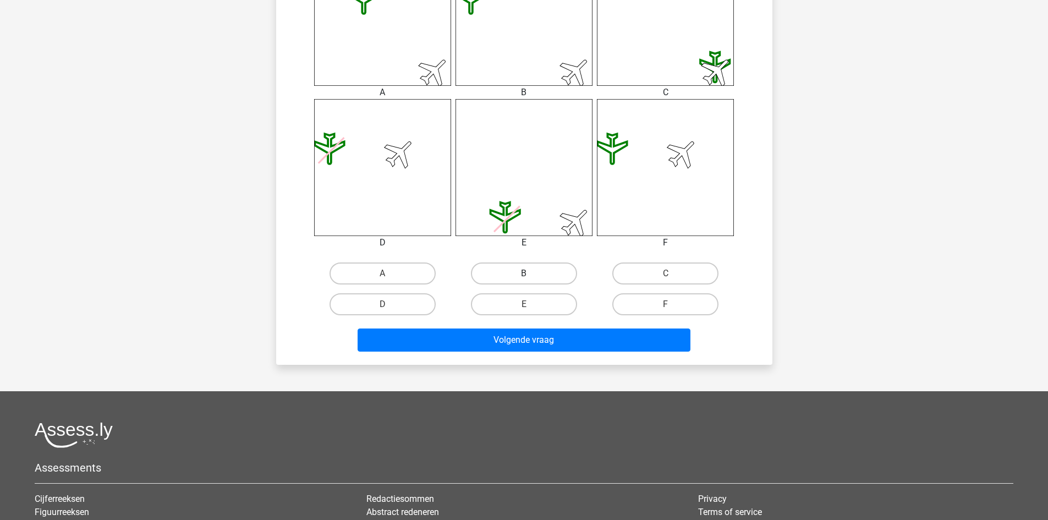
click at [514, 265] on label "B" at bounding box center [524, 273] width 106 height 22
click at [524, 273] on input "B" at bounding box center [527, 276] width 7 height 7
radio input "true"
click at [539, 355] on div "Volgende vraag" at bounding box center [524, 341] width 425 height 27
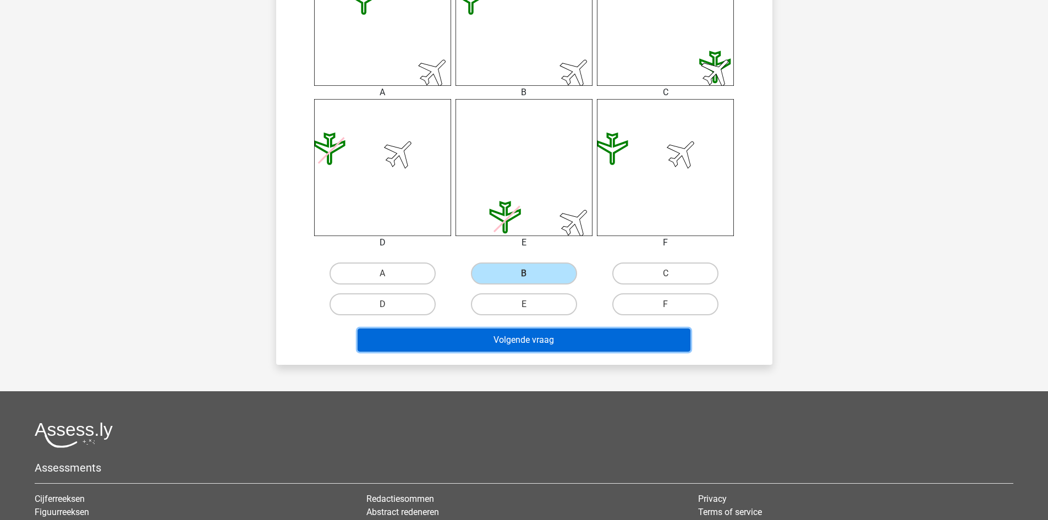
click at [536, 340] on button "Volgende vraag" at bounding box center [523, 339] width 333 height 23
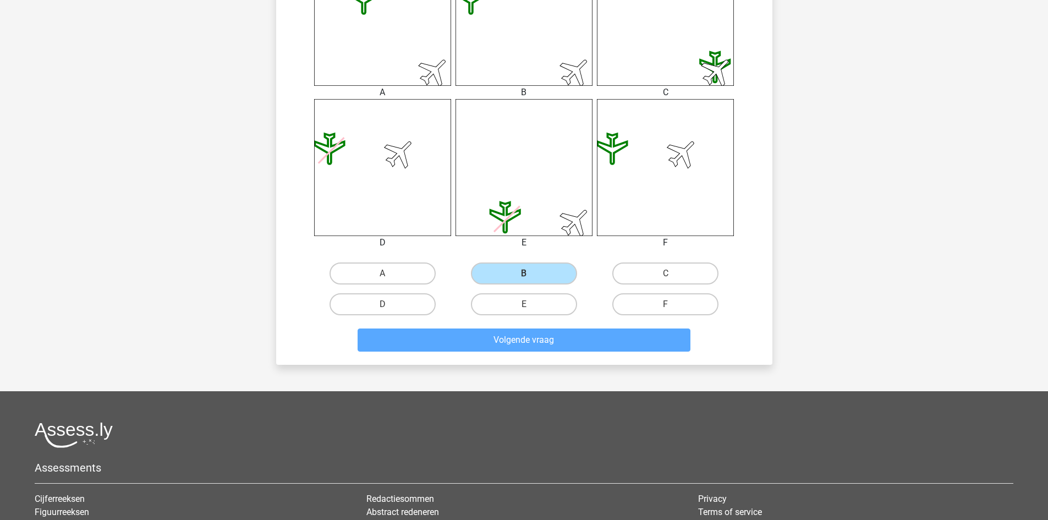
scroll to position [55, 0]
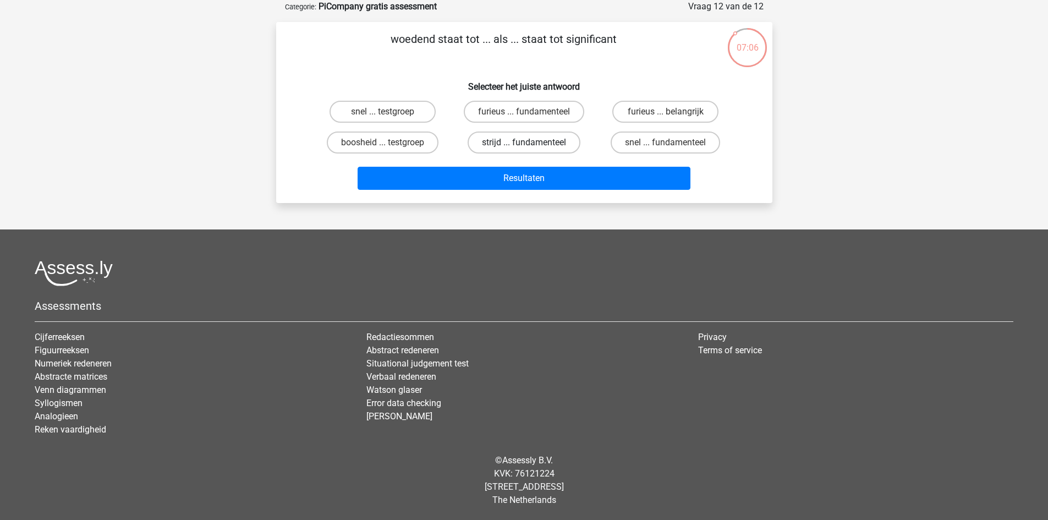
click at [500, 138] on label "strijd ... fundamenteel" at bounding box center [523, 142] width 113 height 22
click at [524, 142] on input "strijd ... fundamenteel" at bounding box center [527, 145] width 7 height 7
radio input "true"
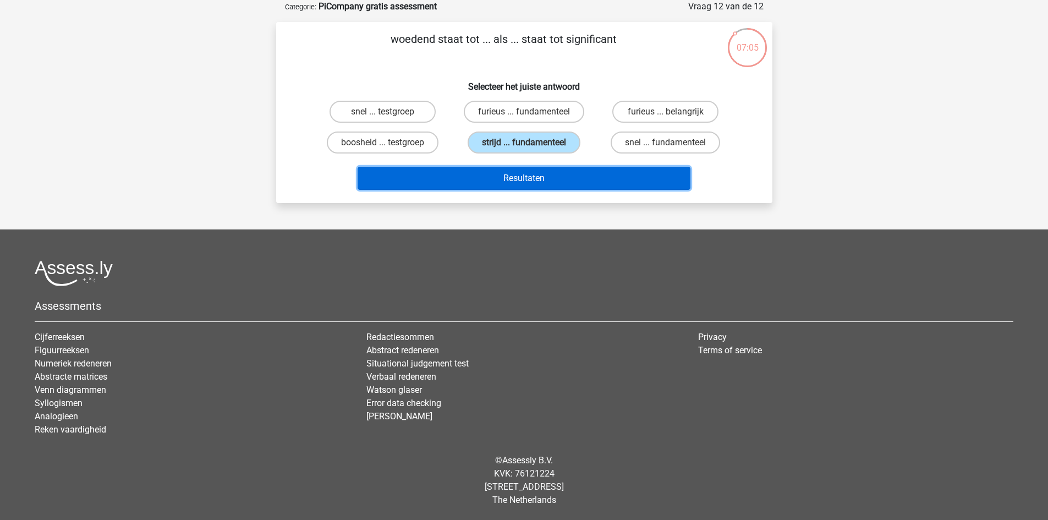
click at [524, 174] on button "Resultaten" at bounding box center [523, 178] width 333 height 23
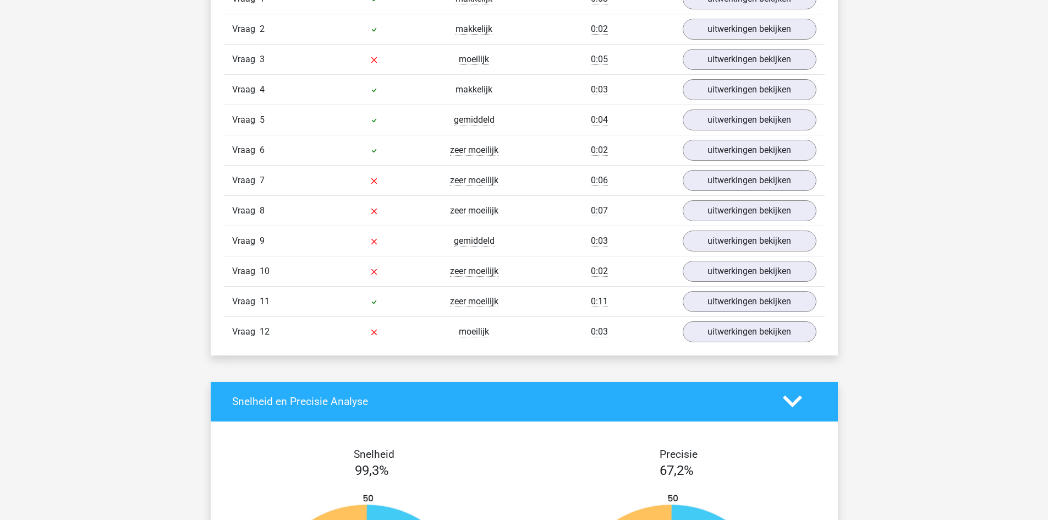
scroll to position [1288, 0]
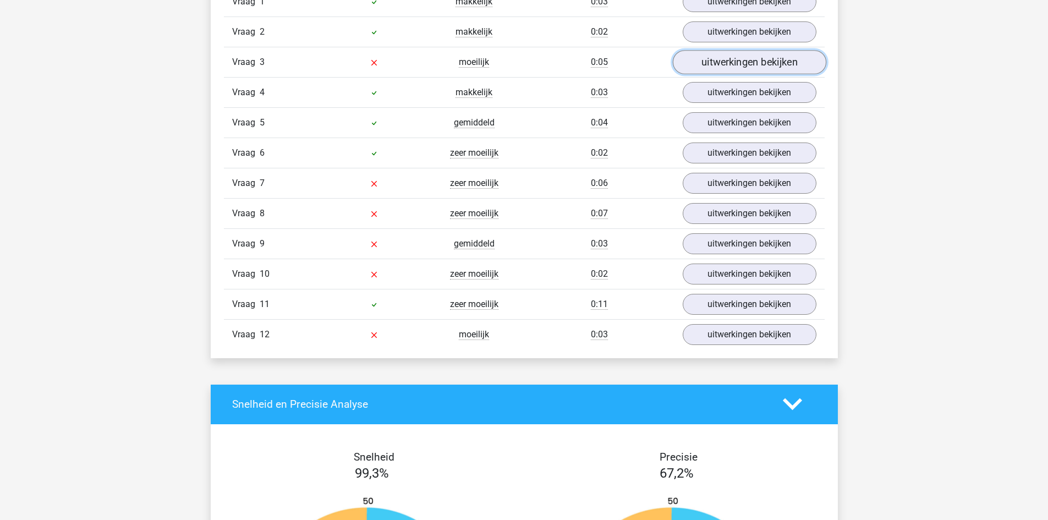
click at [709, 70] on link "uitwerkingen bekijken" at bounding box center [748, 62] width 153 height 24
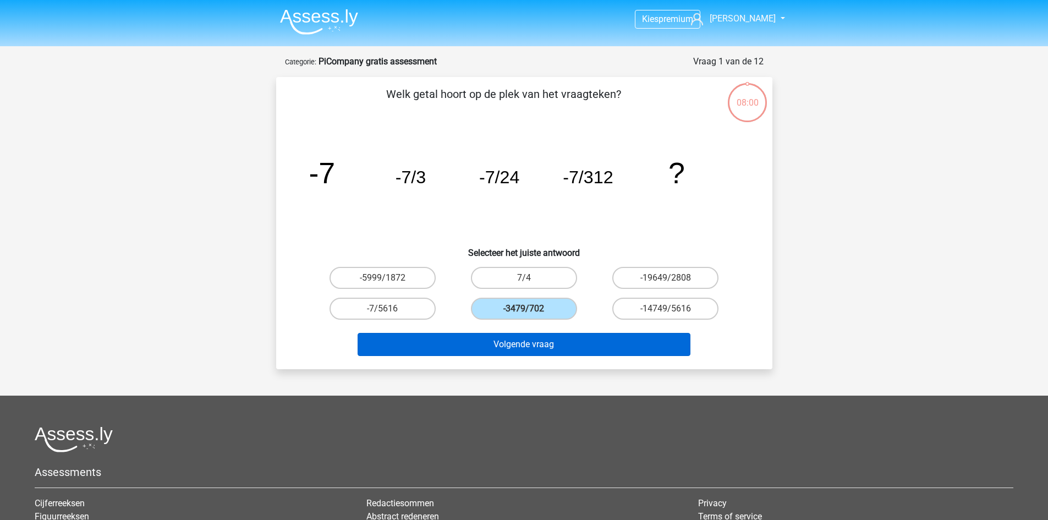
scroll to position [55, 0]
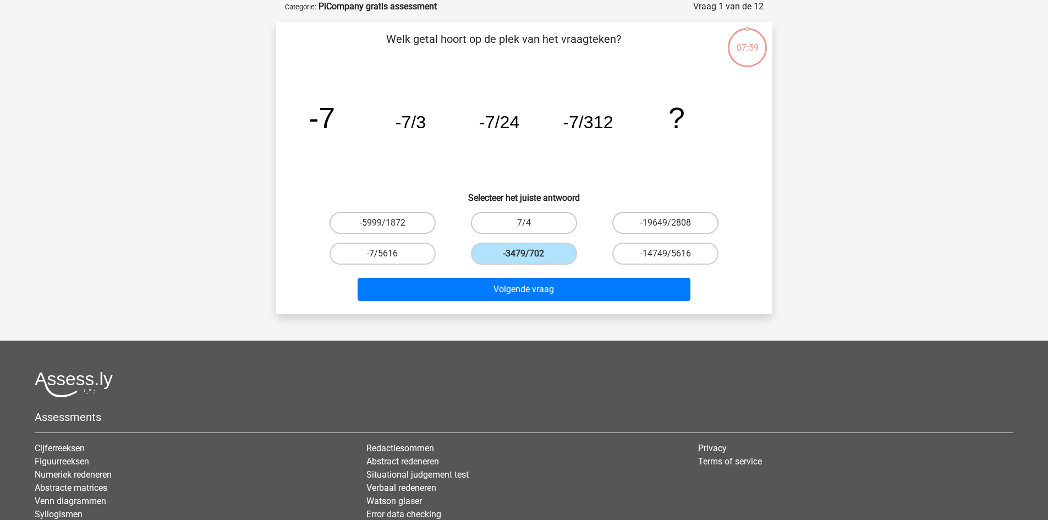
click at [404, 258] on label "-7/5616" at bounding box center [382, 254] width 106 height 22
click at [389, 258] on input "-7/5616" at bounding box center [385, 257] width 7 height 7
radio input "true"
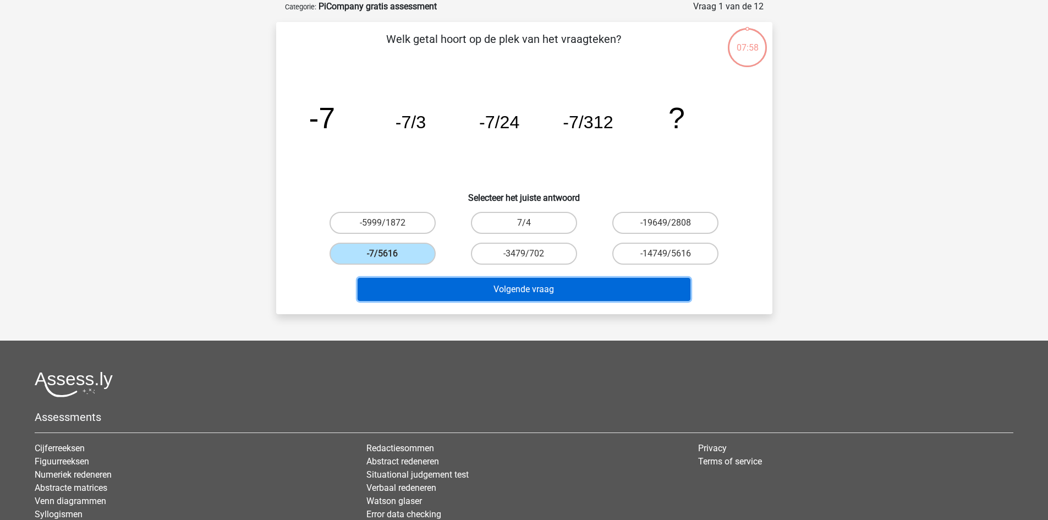
click at [437, 290] on button "Volgende vraag" at bounding box center [523, 289] width 333 height 23
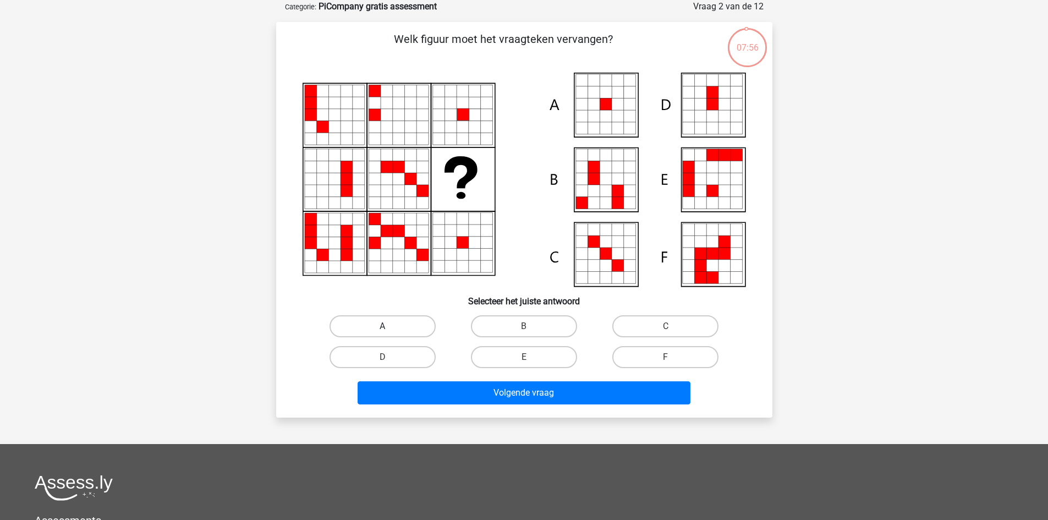
click at [384, 325] on label "A" at bounding box center [382, 326] width 106 height 22
click at [384, 326] on input "A" at bounding box center [385, 329] width 7 height 7
radio input "true"
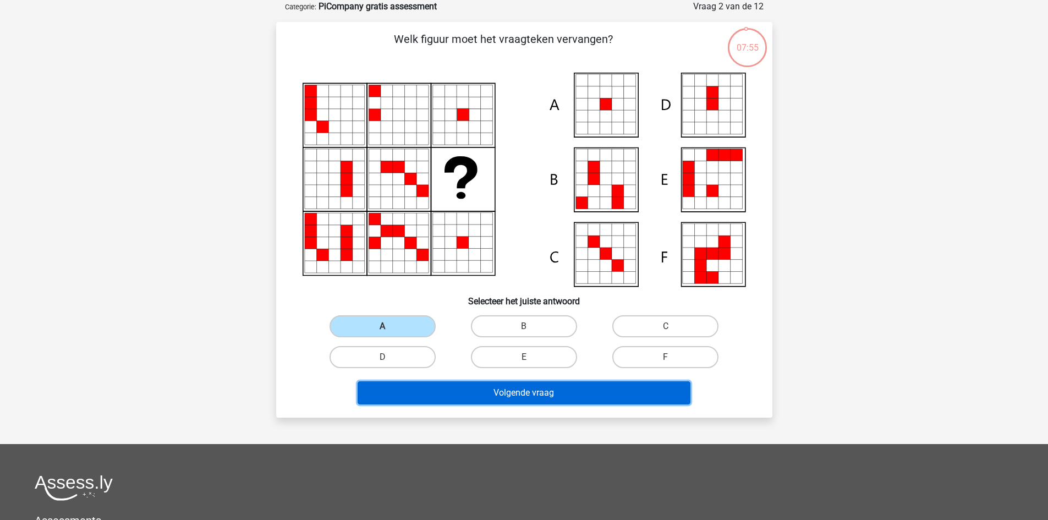
click at [453, 387] on button "Volgende vraag" at bounding box center [523, 392] width 333 height 23
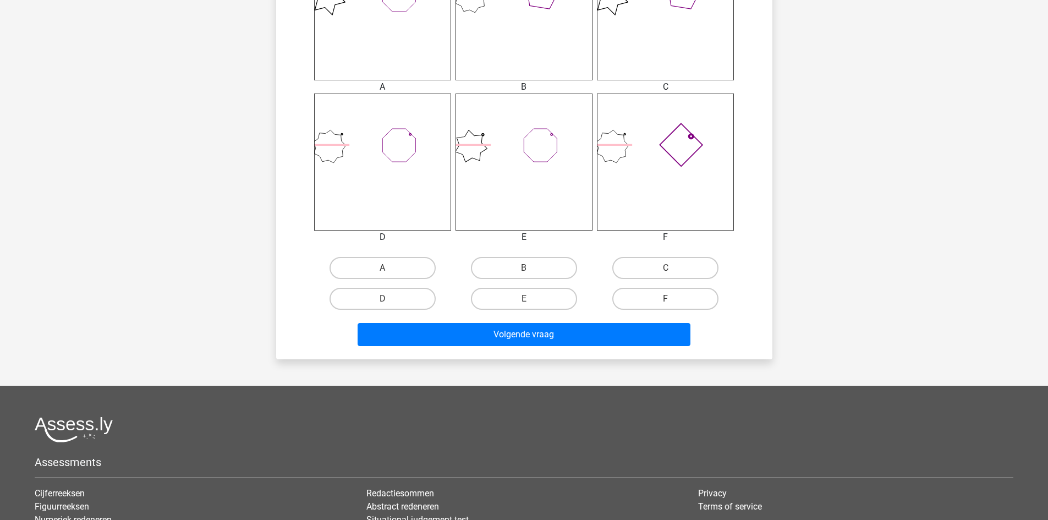
scroll to position [532, 0]
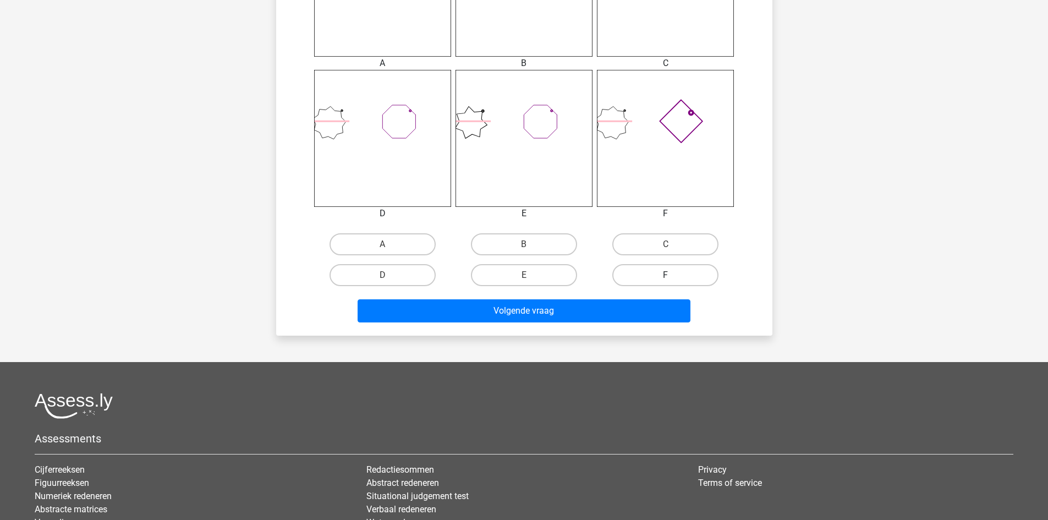
click at [659, 274] on label "F" at bounding box center [665, 275] width 106 height 22
click at [665, 275] on input "F" at bounding box center [668, 278] width 7 height 7
radio input "true"
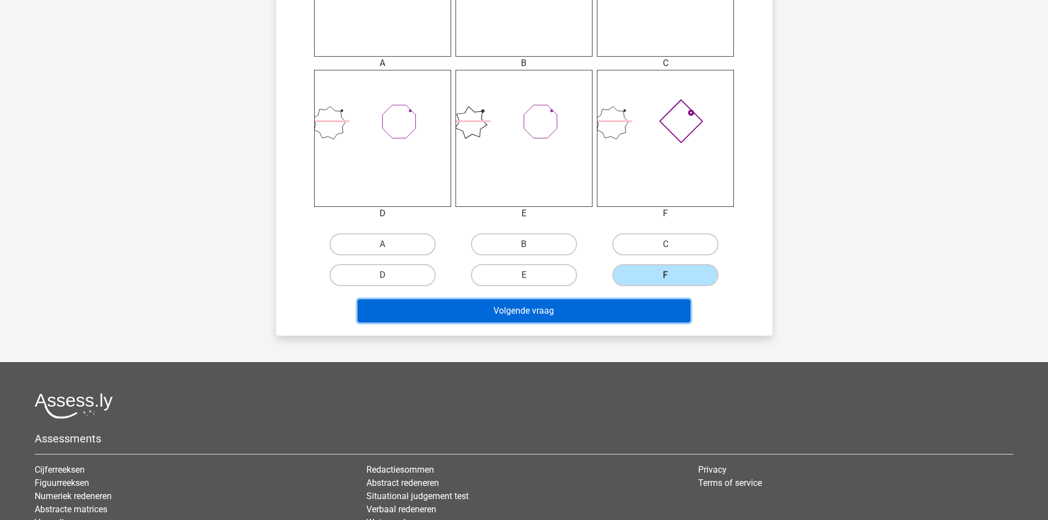
click at [599, 308] on button "Volgende vraag" at bounding box center [523, 310] width 333 height 23
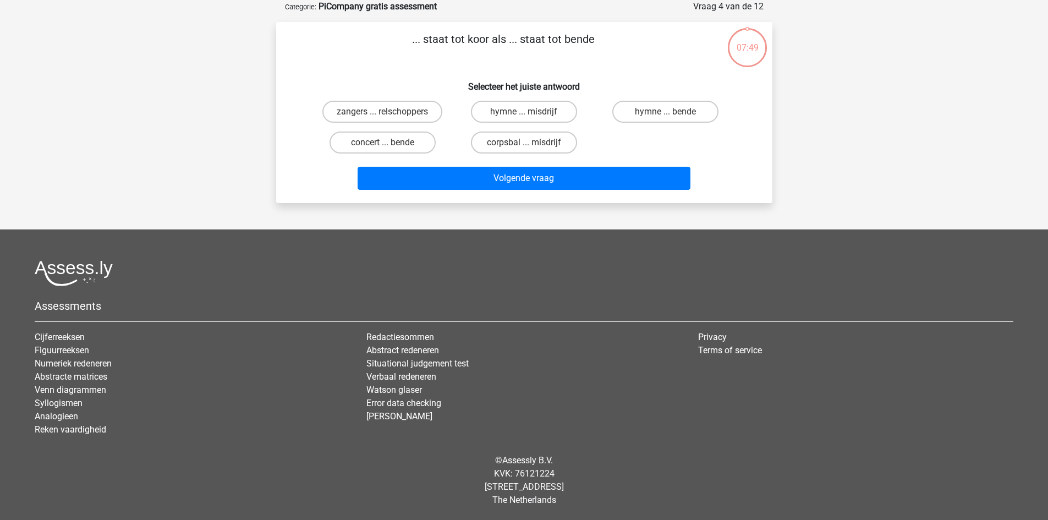
scroll to position [55, 0]
click at [403, 117] on label "zangers ... relschoppers" at bounding box center [382, 112] width 120 height 22
click at [389, 117] on input "zangers ... relschoppers" at bounding box center [385, 115] width 7 height 7
radio input "true"
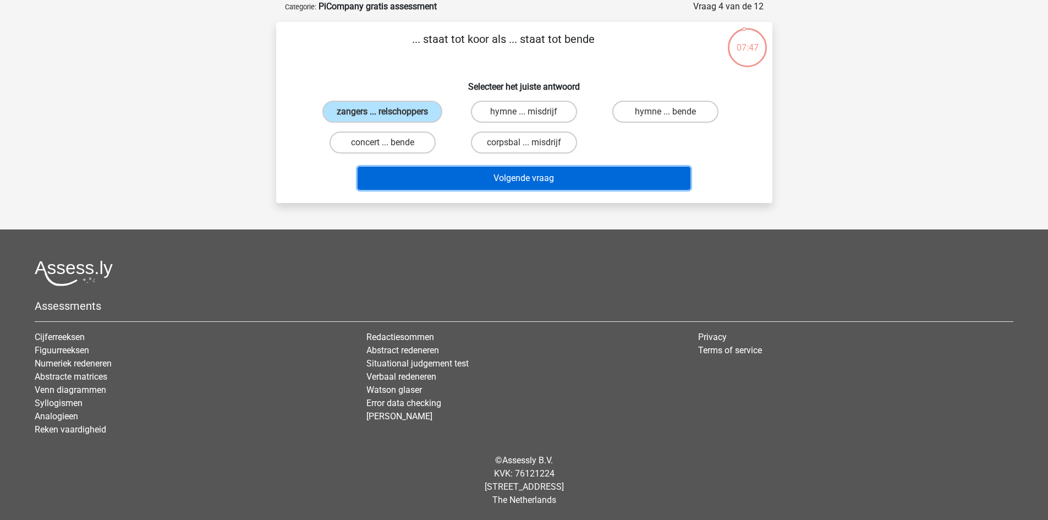
click at [491, 178] on button "Volgende vraag" at bounding box center [523, 178] width 333 height 23
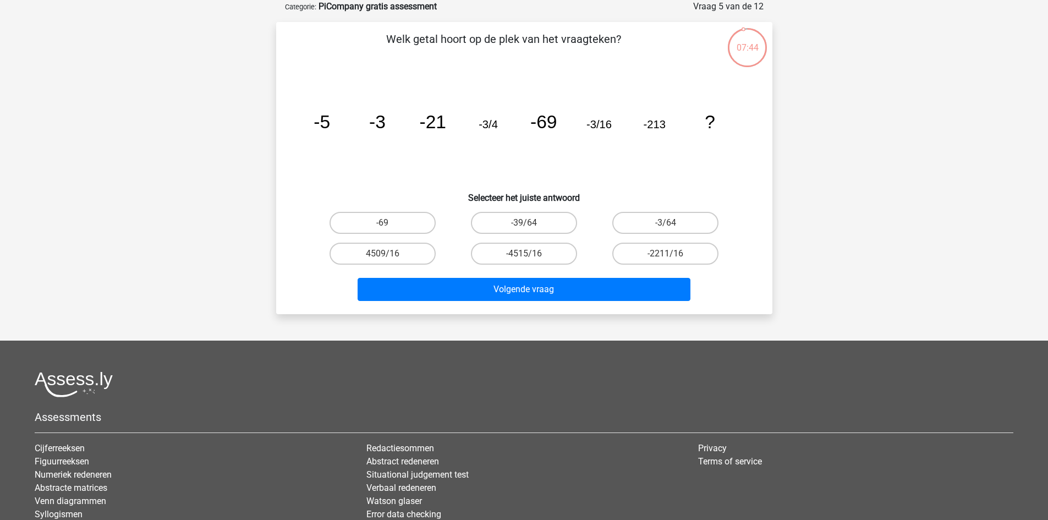
click at [650, 211] on div "-3/64" at bounding box center [664, 222] width 141 height 31
click at [656, 221] on label "-3/64" at bounding box center [665, 223] width 106 height 22
click at [665, 223] on input "-3/64" at bounding box center [668, 226] width 7 height 7
radio input "true"
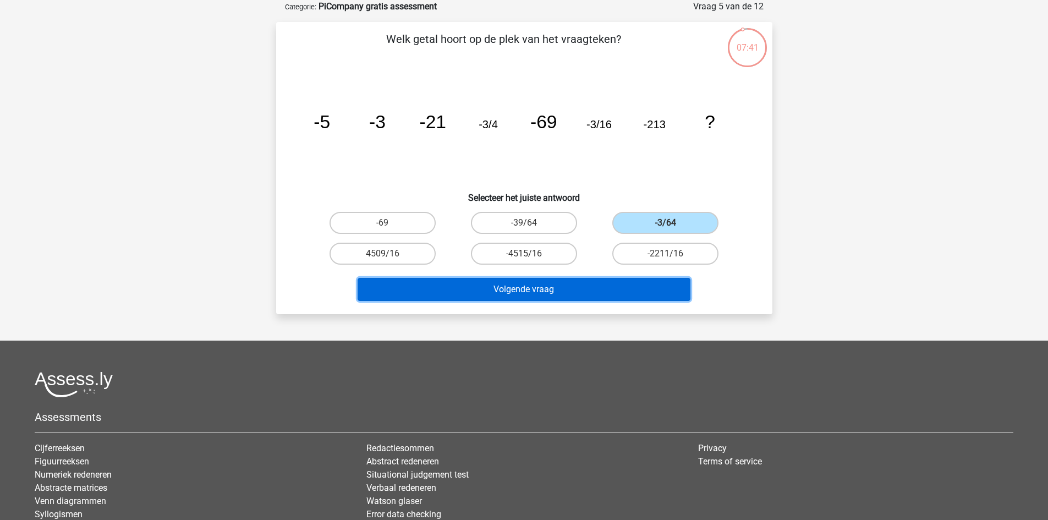
click at [601, 287] on button "Volgende vraag" at bounding box center [523, 289] width 333 height 23
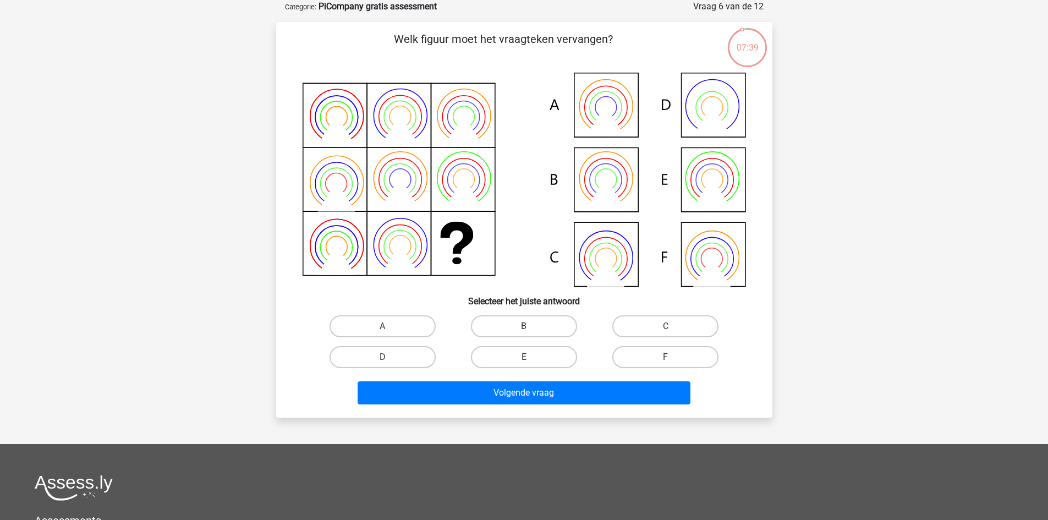
click at [532, 327] on label "B" at bounding box center [524, 326] width 106 height 22
click at [531, 327] on input "B" at bounding box center [527, 329] width 7 height 7
radio input "true"
click at [544, 378] on div "Volgende vraag" at bounding box center [524, 390] width 461 height 36
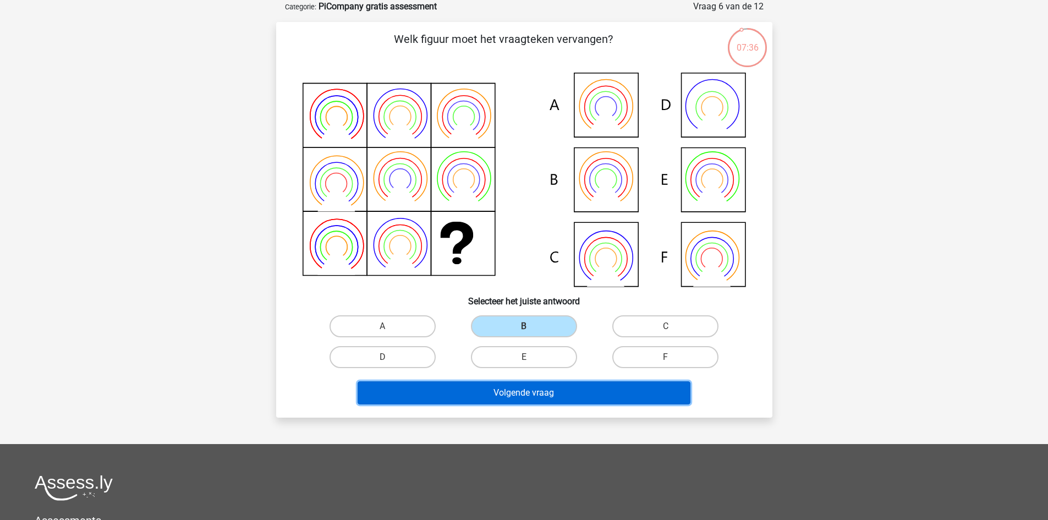
click at [549, 389] on button "Volgende vraag" at bounding box center [523, 392] width 333 height 23
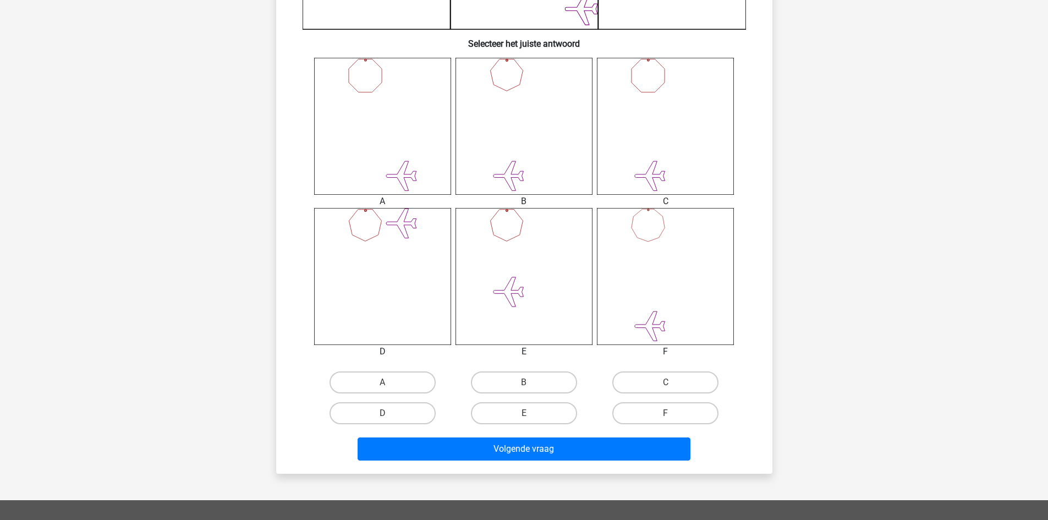
scroll to position [398, 0]
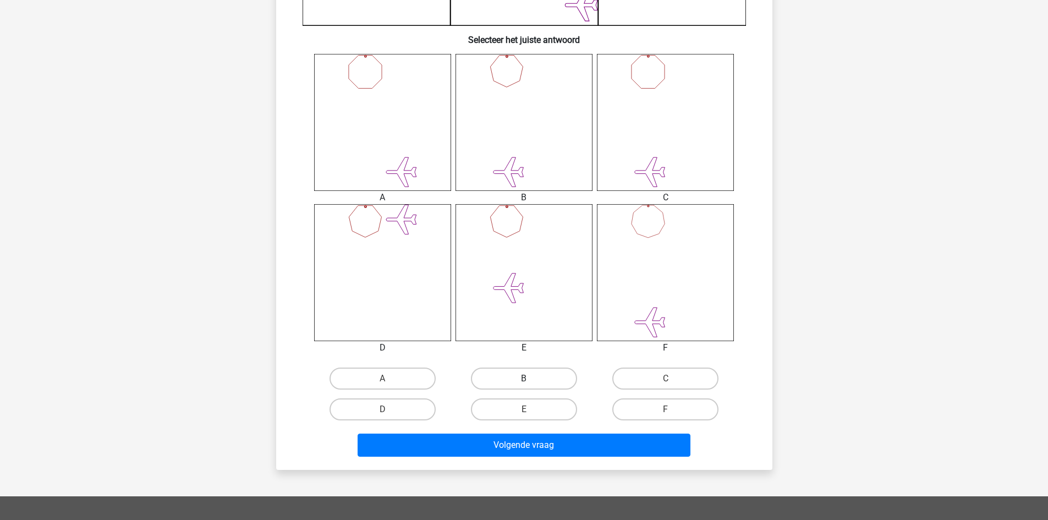
click at [533, 383] on label "B" at bounding box center [524, 378] width 106 height 22
click at [531, 383] on input "B" at bounding box center [527, 381] width 7 height 7
radio input "true"
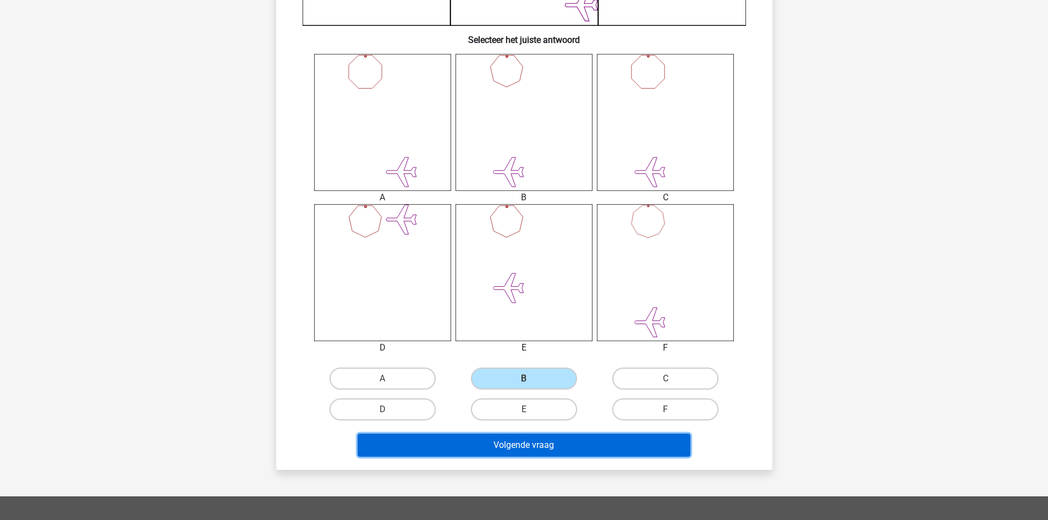
click at [549, 441] on button "Volgende vraag" at bounding box center [523, 444] width 333 height 23
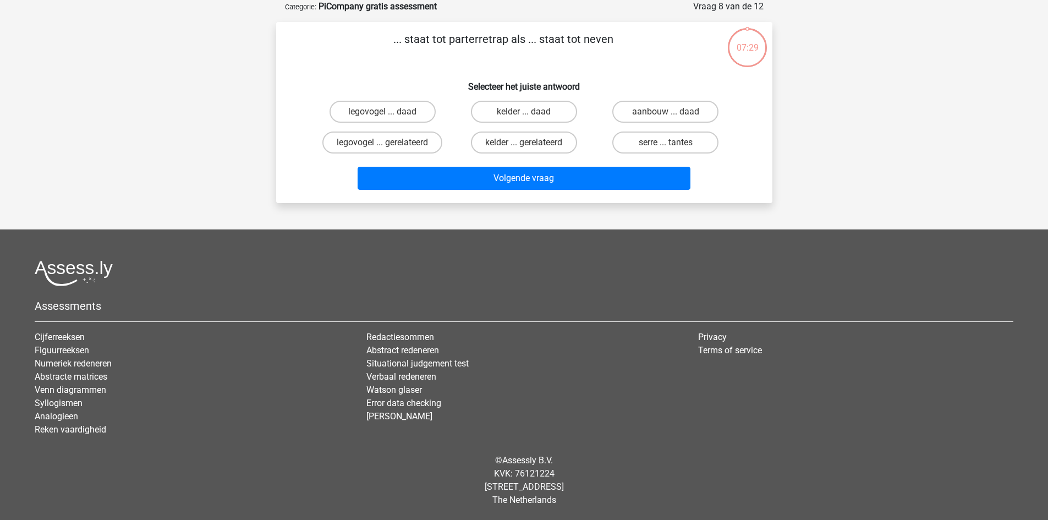
scroll to position [55, 0]
click at [416, 147] on label "legovogel ... gerelateerd" at bounding box center [382, 142] width 120 height 22
click at [389, 147] on input "legovogel ... gerelateerd" at bounding box center [385, 145] width 7 height 7
radio input "true"
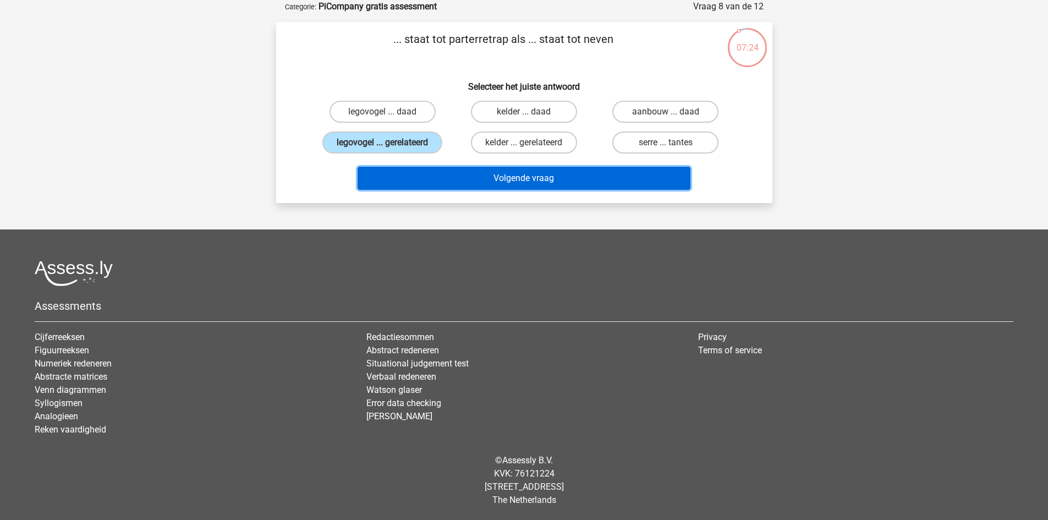
click at [492, 180] on button "Volgende vraag" at bounding box center [523, 178] width 333 height 23
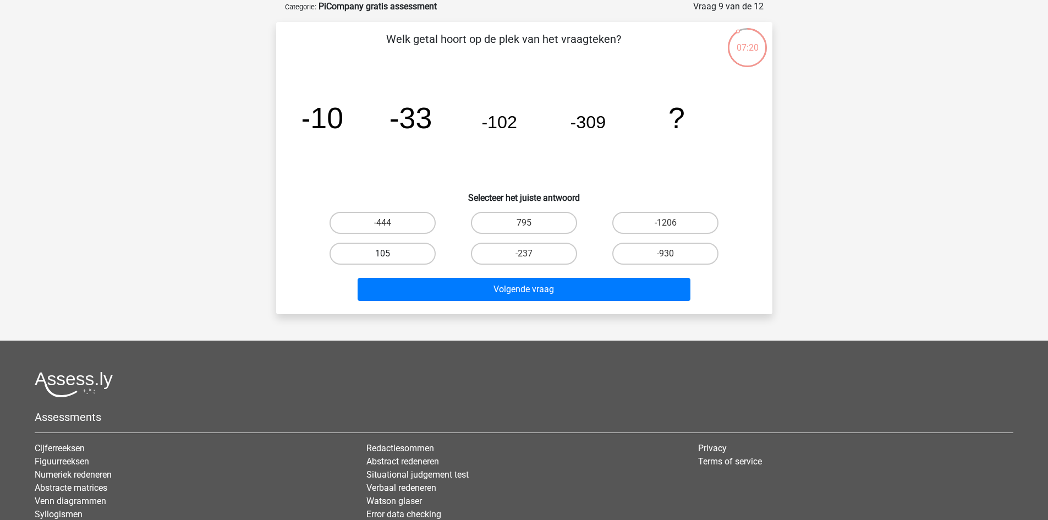
click at [401, 254] on label "105" at bounding box center [382, 254] width 106 height 22
click at [389, 254] on input "105" at bounding box center [385, 257] width 7 height 7
radio input "true"
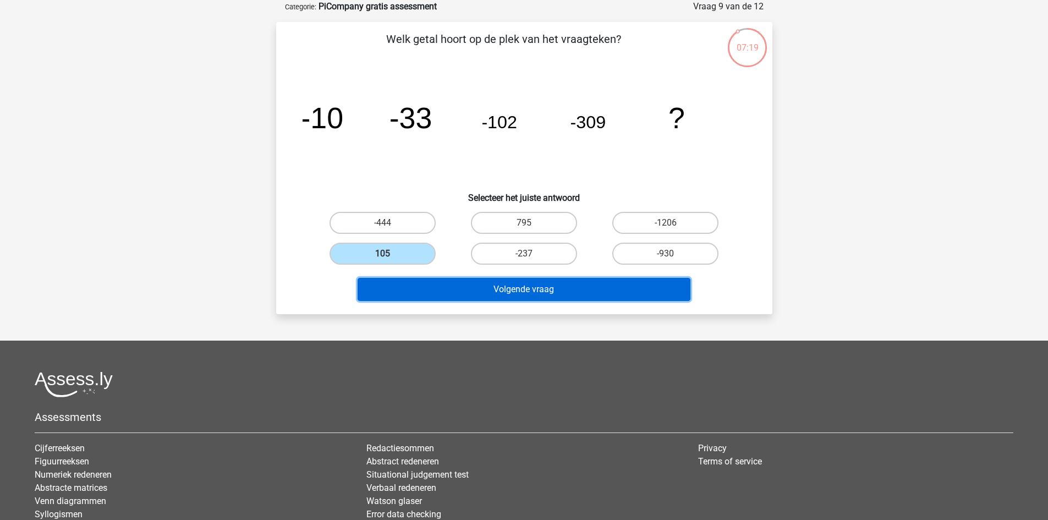
click at [496, 294] on button "Volgende vraag" at bounding box center [523, 289] width 333 height 23
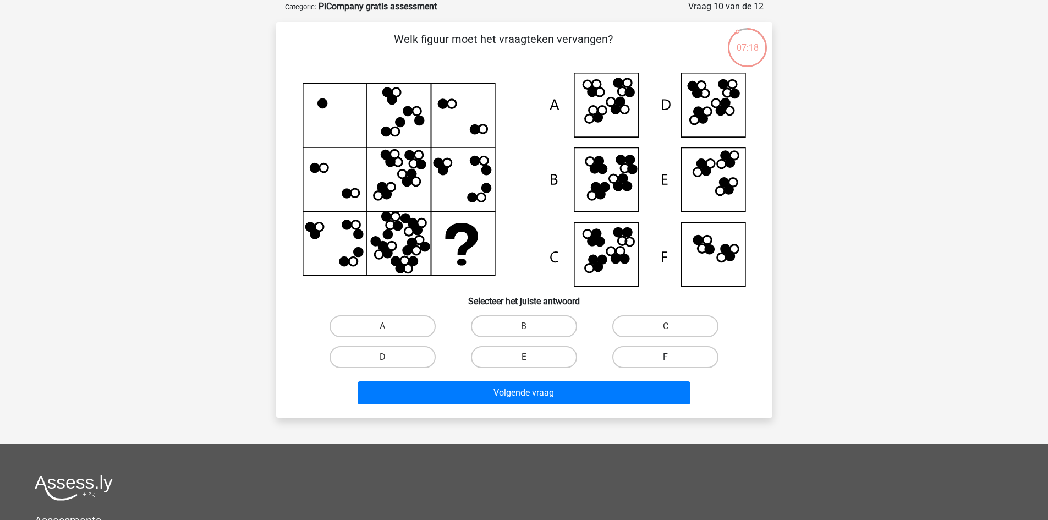
click at [669, 348] on label "F" at bounding box center [665, 357] width 106 height 22
click at [669, 357] on input "F" at bounding box center [668, 360] width 7 height 7
radio input "true"
click at [607, 412] on div "Welk figuur moet het vraagteken vervangen?" at bounding box center [524, 219] width 496 height 395
click at [604, 406] on div "Volgende vraag" at bounding box center [524, 394] width 425 height 27
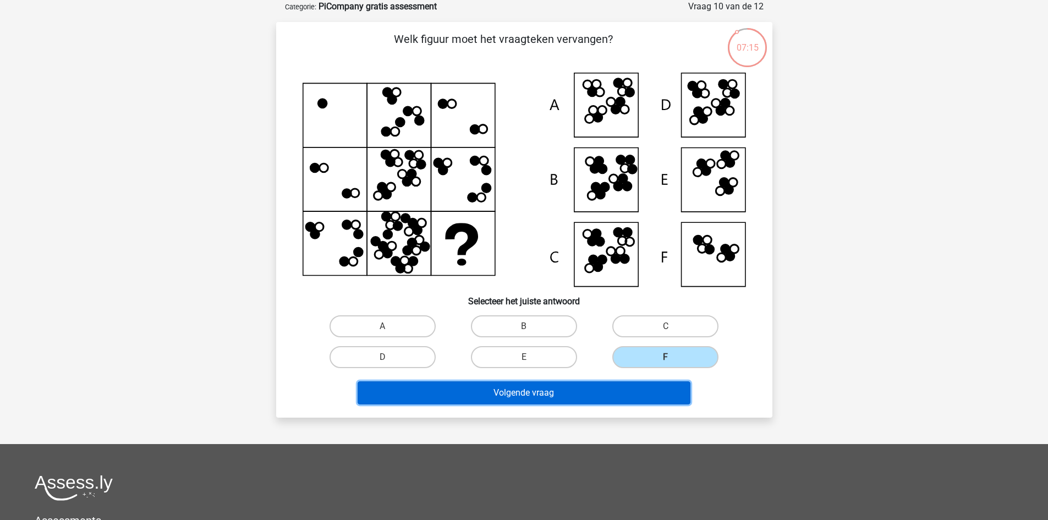
click at [599, 397] on button "Volgende vraag" at bounding box center [523, 392] width 333 height 23
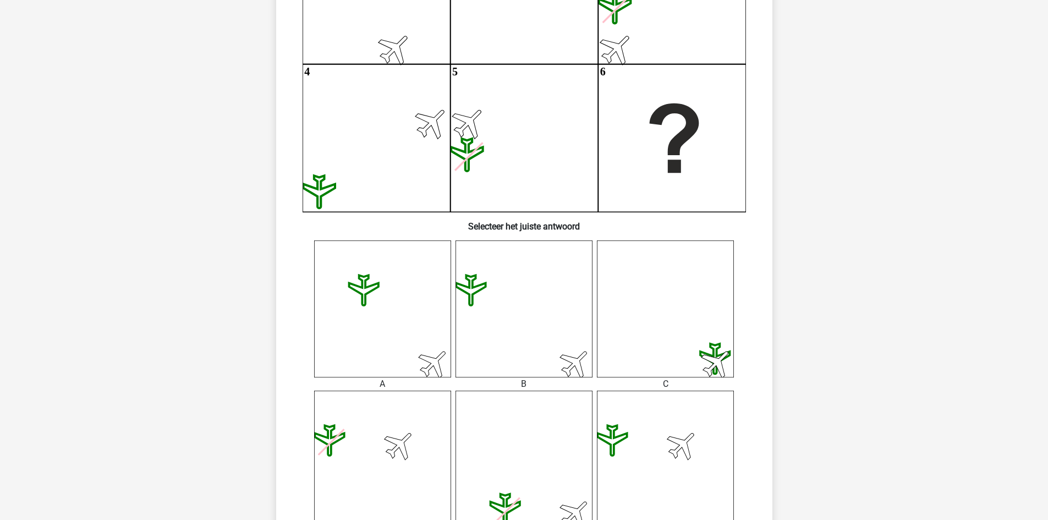
scroll to position [541, 0]
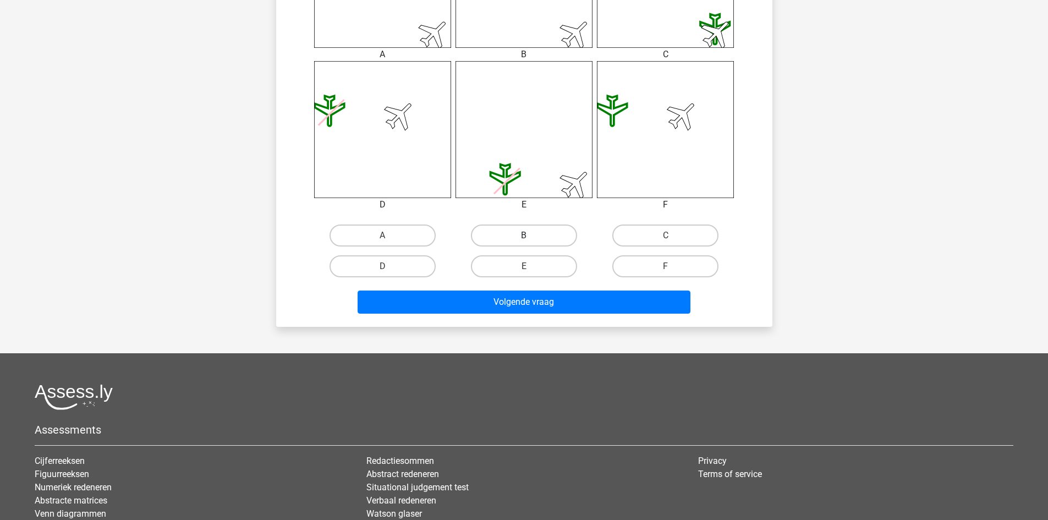
click at [539, 235] on label "B" at bounding box center [524, 235] width 106 height 22
click at [531, 235] on input "B" at bounding box center [527, 238] width 7 height 7
radio input "true"
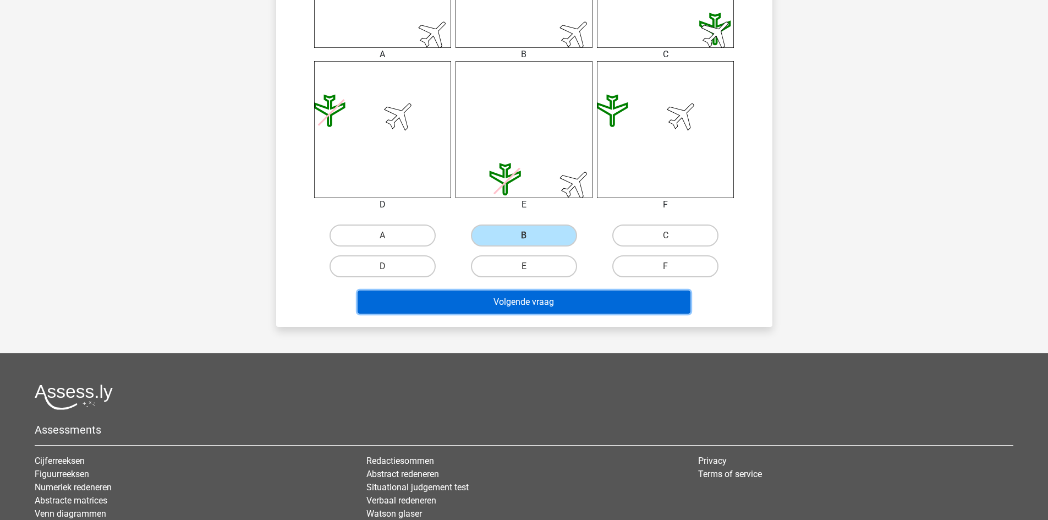
click at [564, 295] on button "Volgende vraag" at bounding box center [523, 301] width 333 height 23
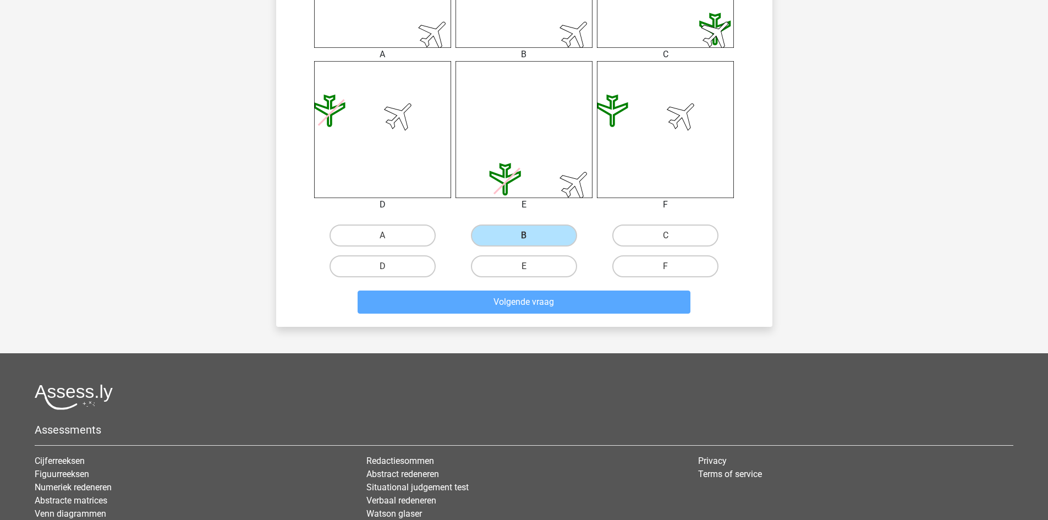
scroll to position [55, 0]
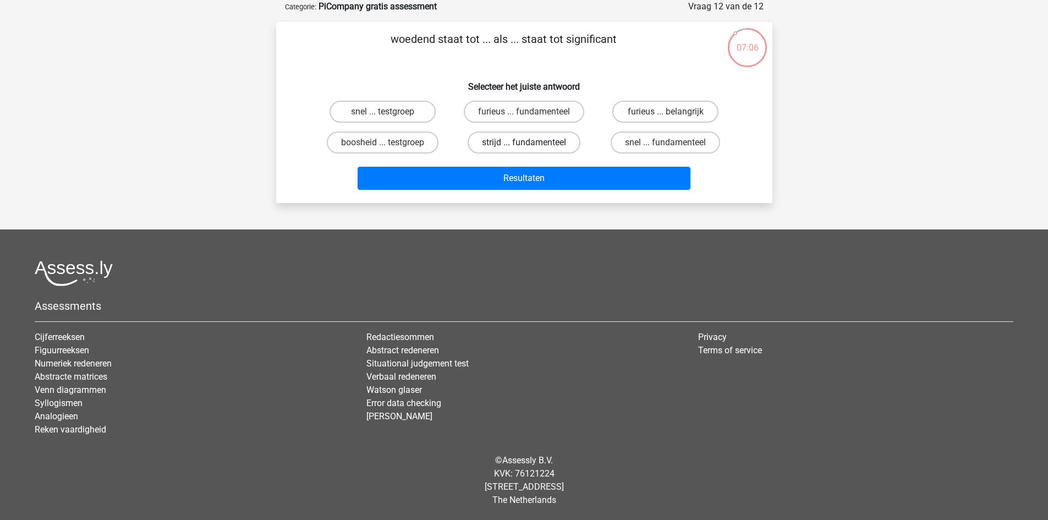
click at [520, 137] on label "strijd ... fundamenteel" at bounding box center [523, 142] width 113 height 22
click at [524, 142] on input "strijd ... fundamenteel" at bounding box center [527, 145] width 7 height 7
radio input "true"
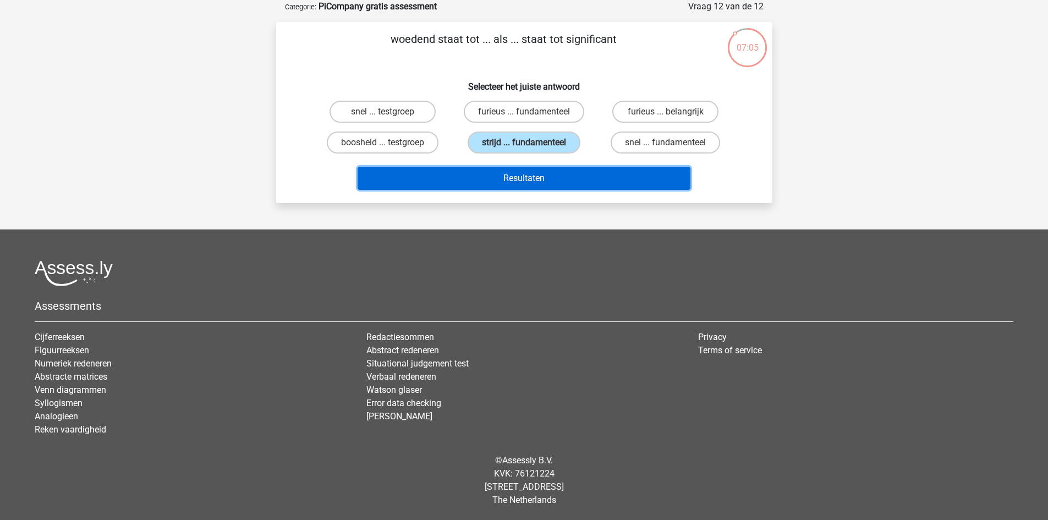
click at [537, 175] on button "Resultaten" at bounding box center [523, 178] width 333 height 23
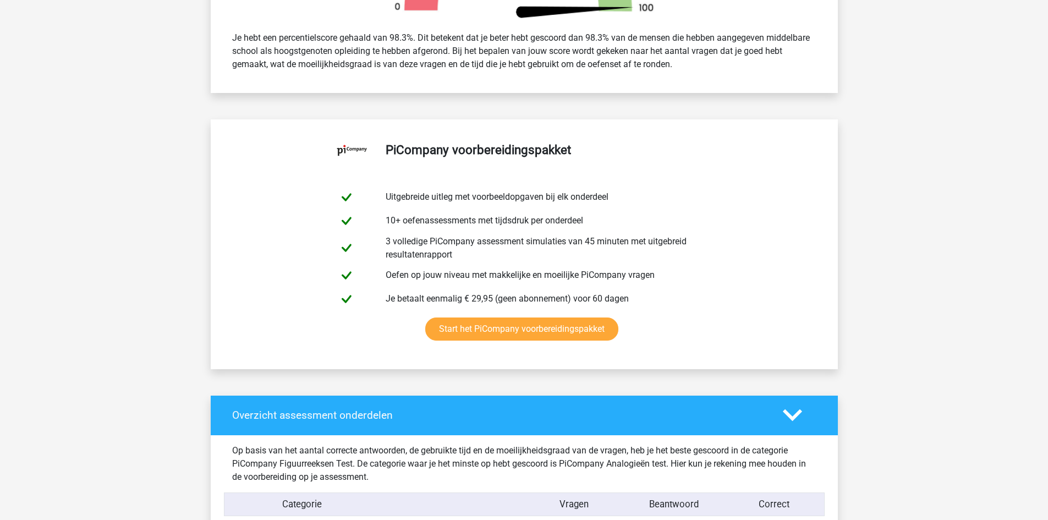
scroll to position [486, 0]
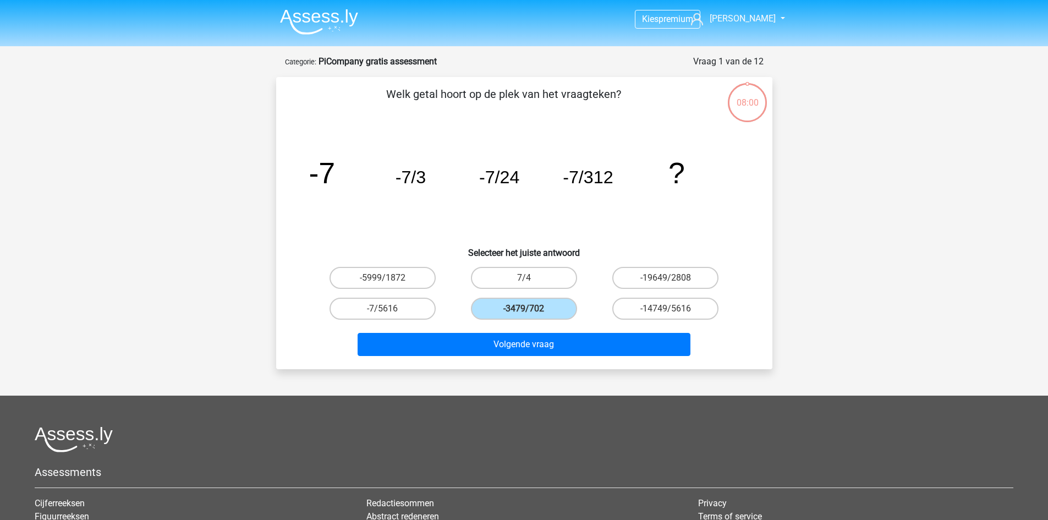
scroll to position [55, 0]
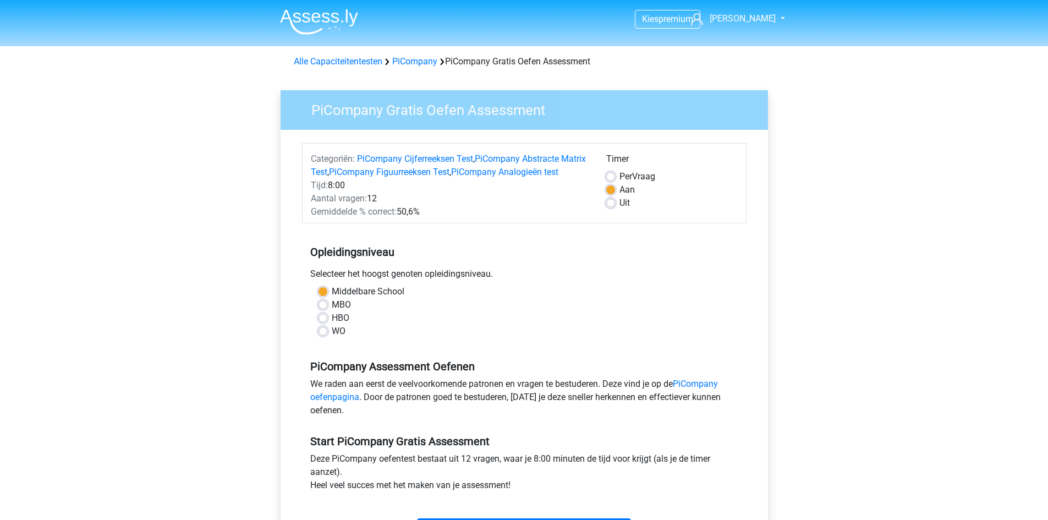
scroll to position [235, 0]
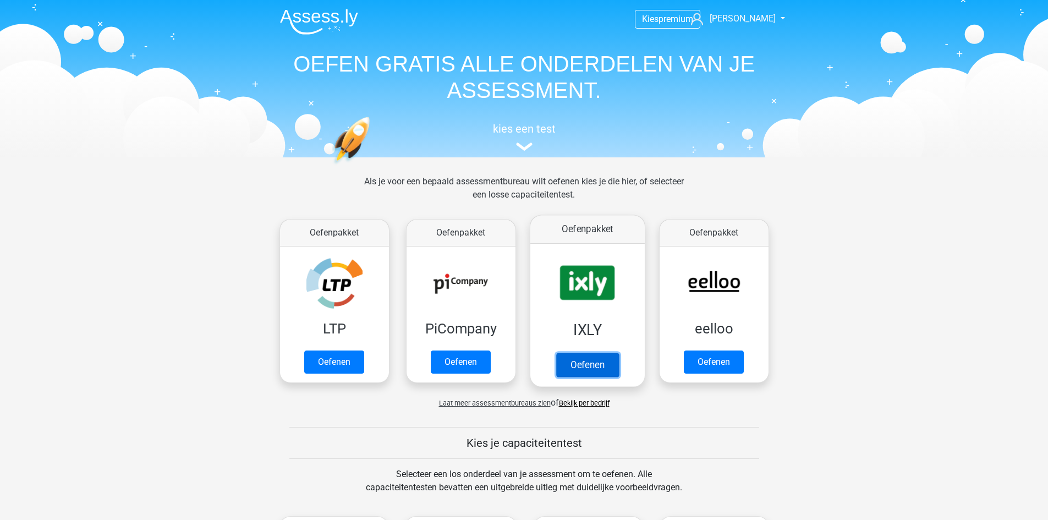
click at [594, 365] on link "Oefenen" at bounding box center [586, 365] width 63 height 24
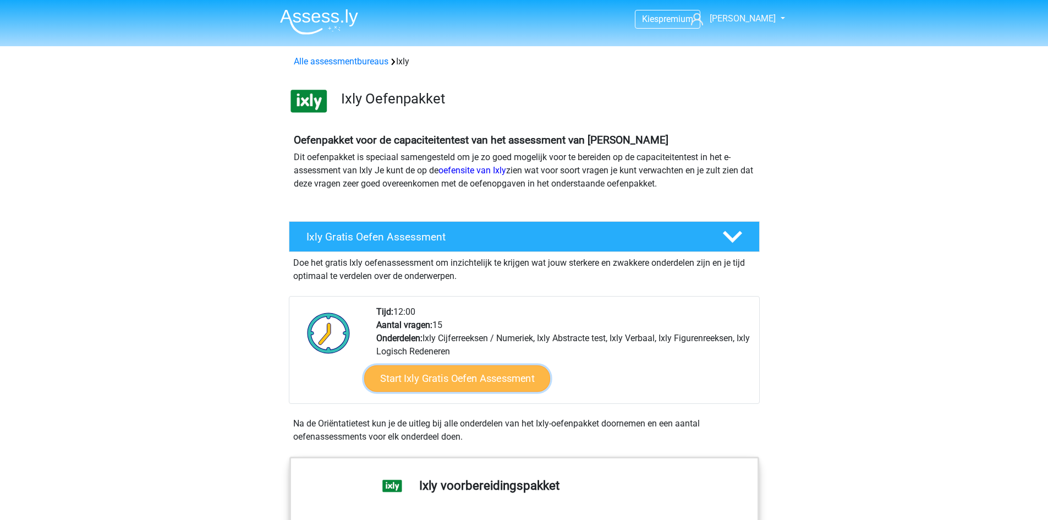
click at [500, 377] on link "Start Ixly Gratis Oefen Assessment" at bounding box center [457, 378] width 186 height 26
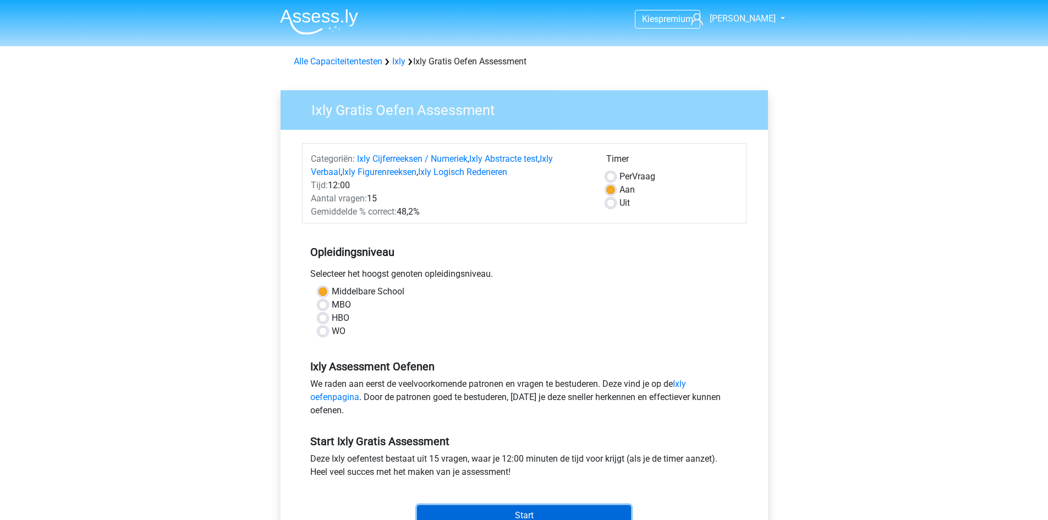
click at [554, 507] on input "Start" at bounding box center [524, 515] width 214 height 21
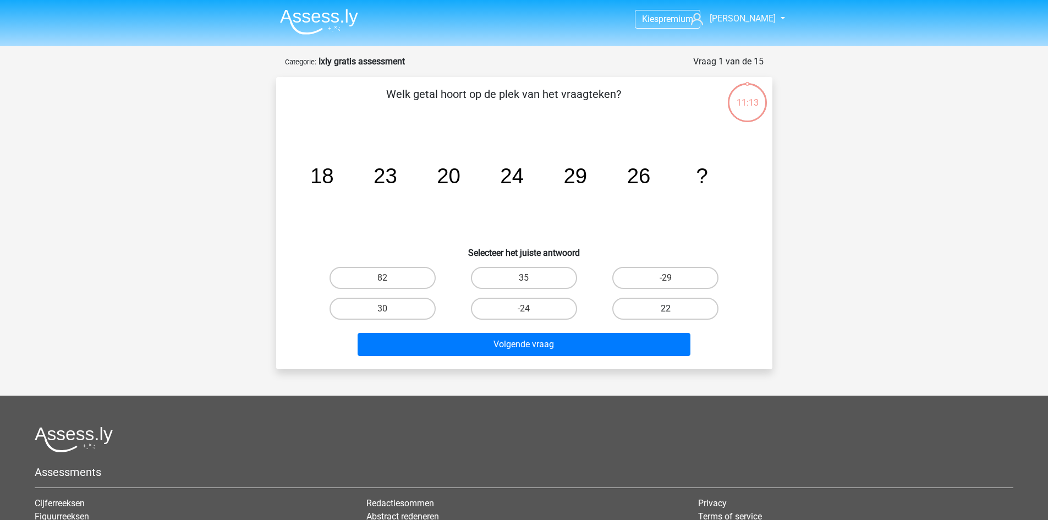
click at [637, 304] on label "22" at bounding box center [665, 309] width 106 height 22
click at [665, 309] on input "22" at bounding box center [668, 312] width 7 height 7
radio input "true"
click at [656, 309] on label "22" at bounding box center [665, 309] width 106 height 22
click at [665, 309] on input "22" at bounding box center [668, 312] width 7 height 7
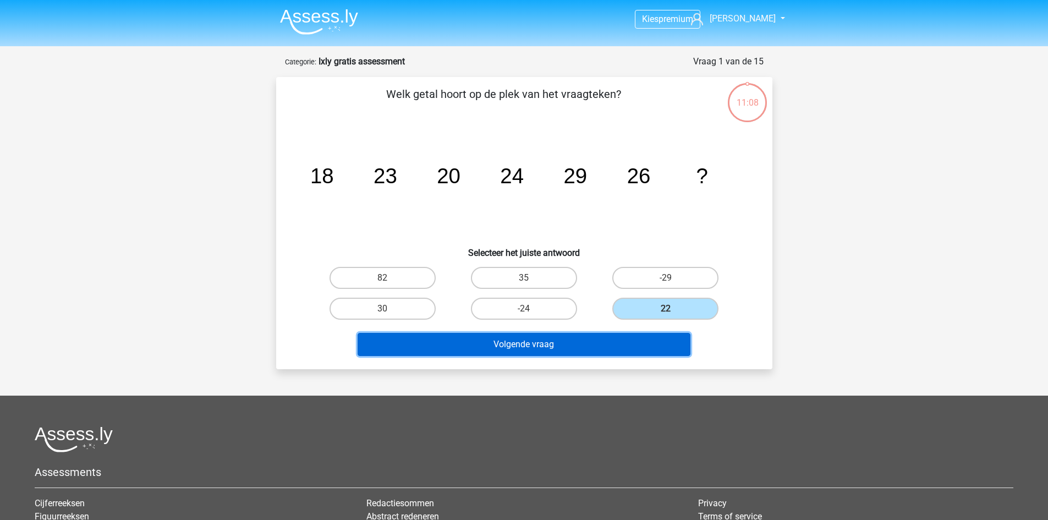
click at [569, 348] on button "Volgende vraag" at bounding box center [523, 344] width 333 height 23
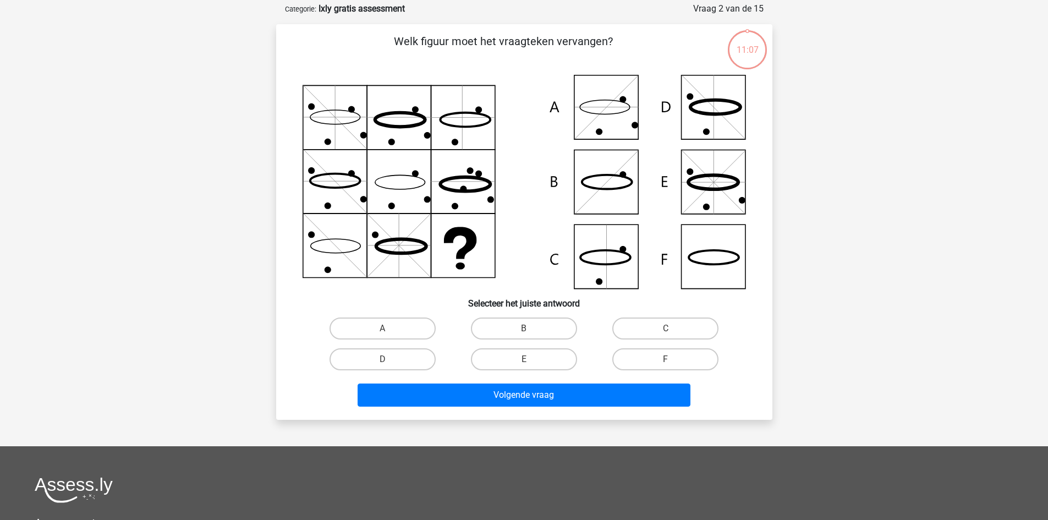
scroll to position [55, 0]
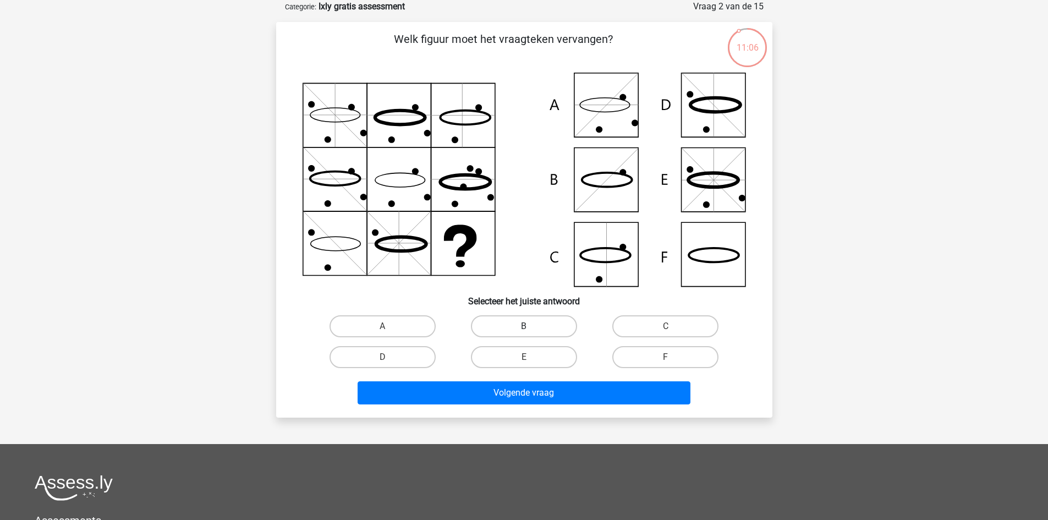
click at [520, 332] on label "B" at bounding box center [524, 326] width 106 height 22
click at [524, 332] on input "B" at bounding box center [527, 329] width 7 height 7
radio input "true"
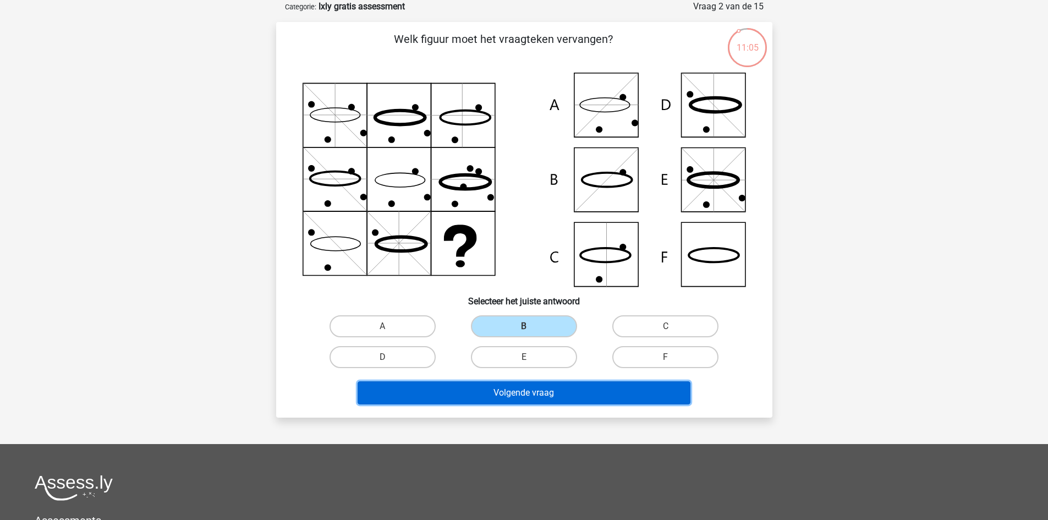
click at [524, 395] on button "Volgende vraag" at bounding box center [523, 392] width 333 height 23
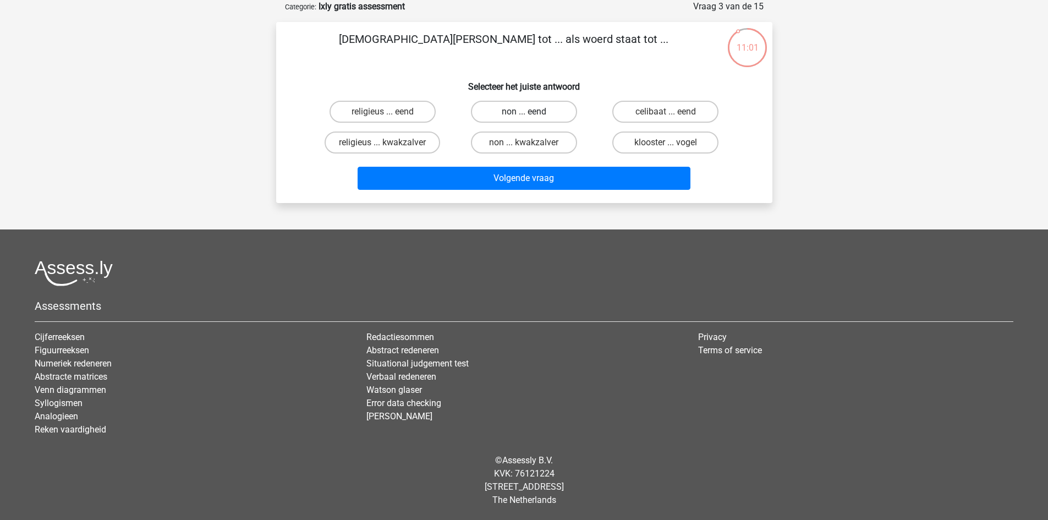
click at [516, 113] on label "non ... eend" at bounding box center [524, 112] width 106 height 22
click at [524, 113] on input "non ... eend" at bounding box center [527, 115] width 7 height 7
radio input "true"
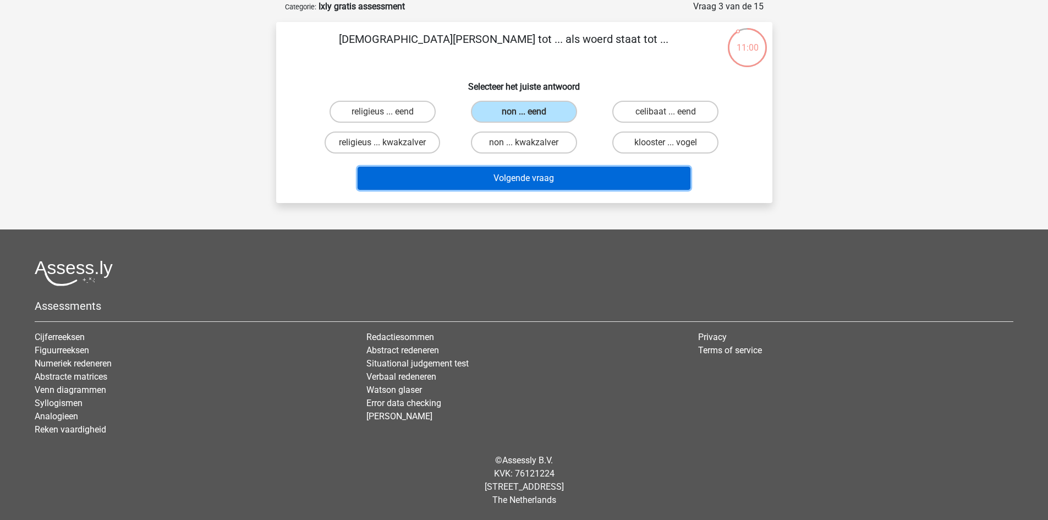
click at [527, 177] on button "Volgende vraag" at bounding box center [523, 178] width 333 height 23
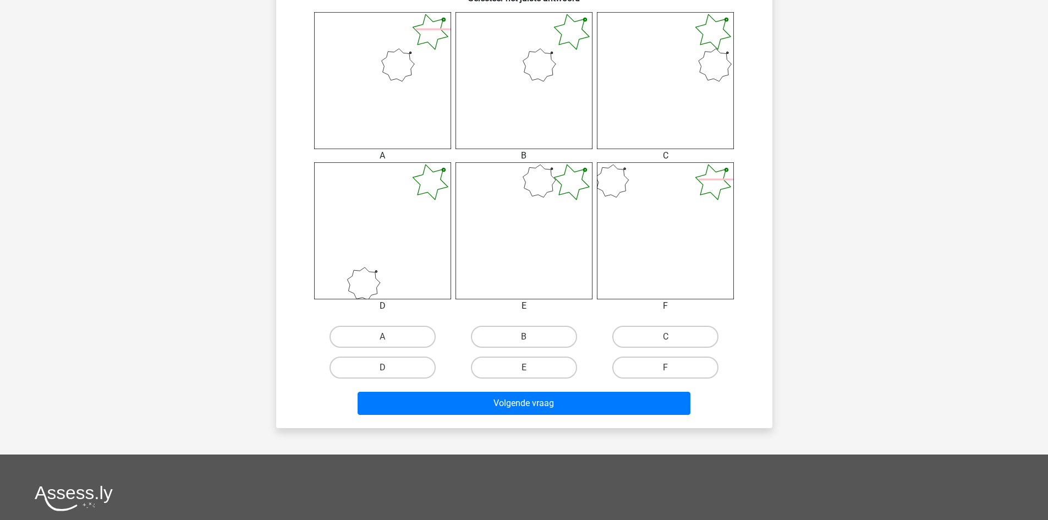
scroll to position [473, 0]
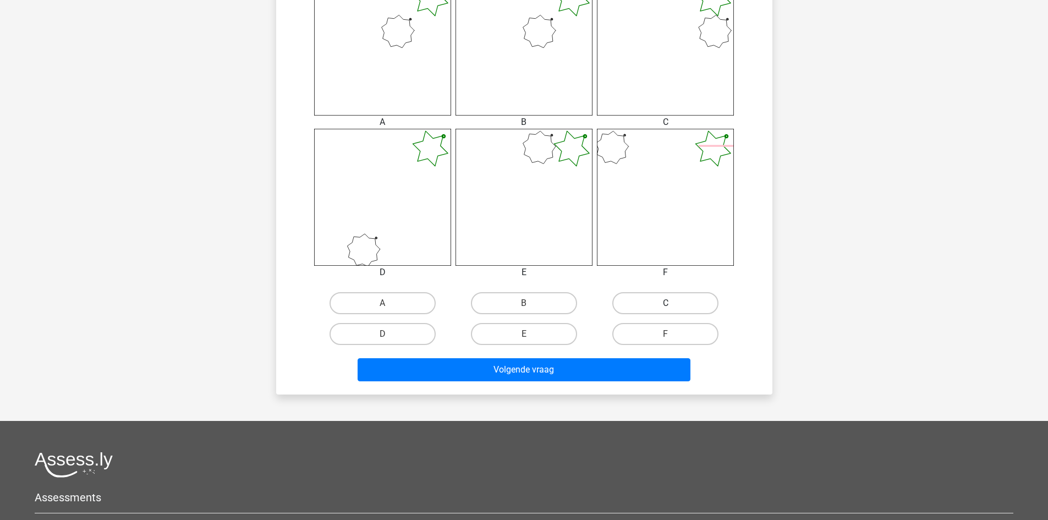
click at [660, 306] on label "C" at bounding box center [665, 303] width 106 height 22
click at [665, 306] on input "C" at bounding box center [668, 306] width 7 height 7
radio input "true"
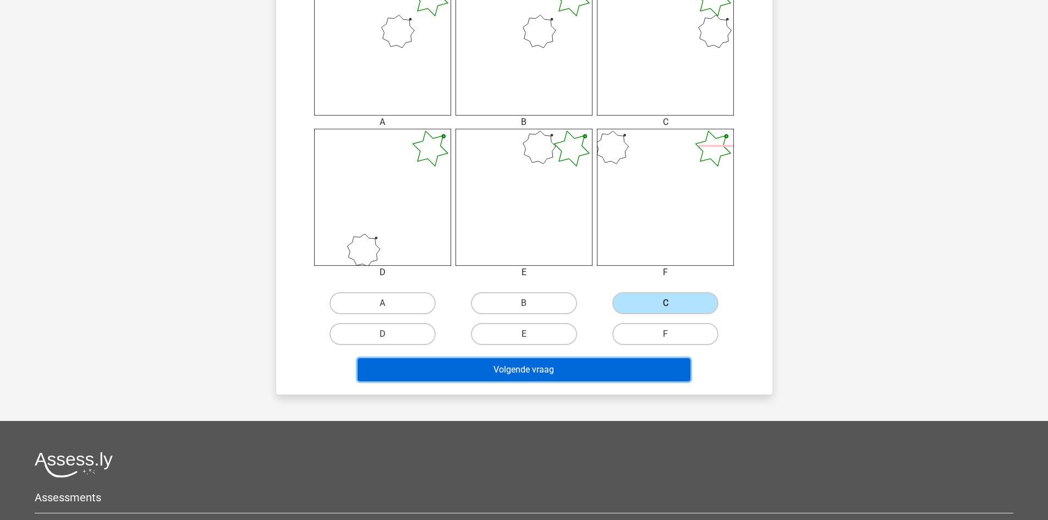
click at [578, 373] on button "Volgende vraag" at bounding box center [523, 369] width 333 height 23
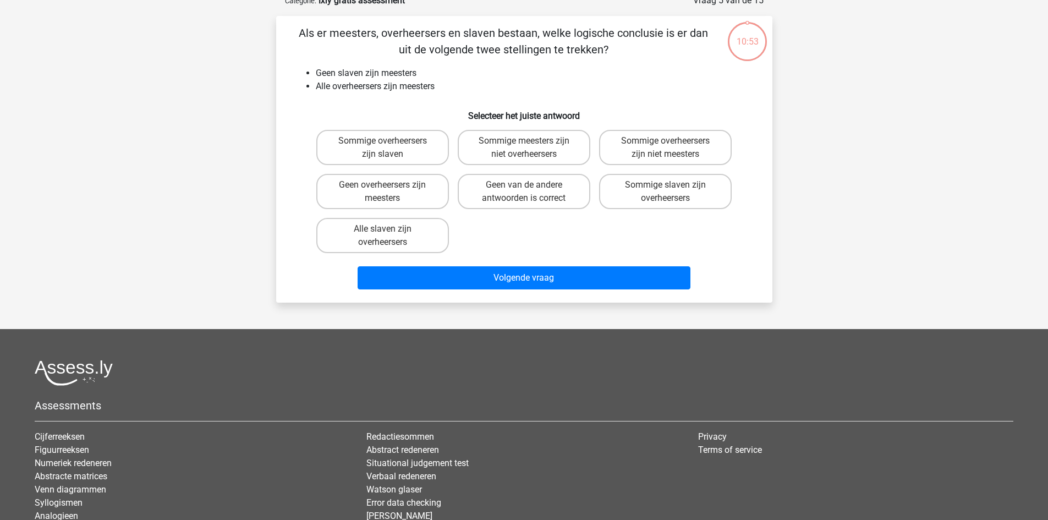
scroll to position [55, 0]
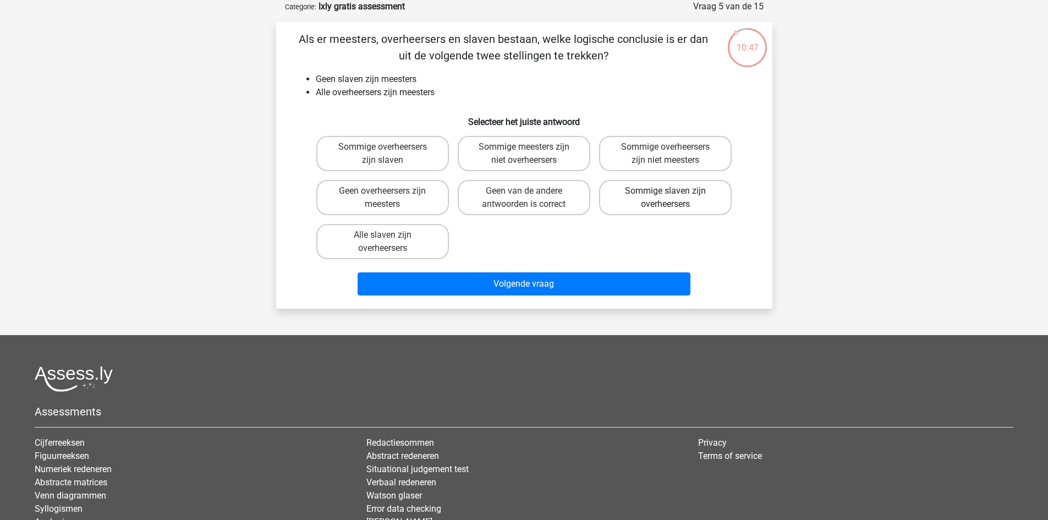
click at [652, 197] on label "Sommige slaven zijn overheersers" at bounding box center [665, 197] width 133 height 35
click at [665, 197] on input "Sommige slaven zijn overheersers" at bounding box center [668, 194] width 7 height 7
radio input "true"
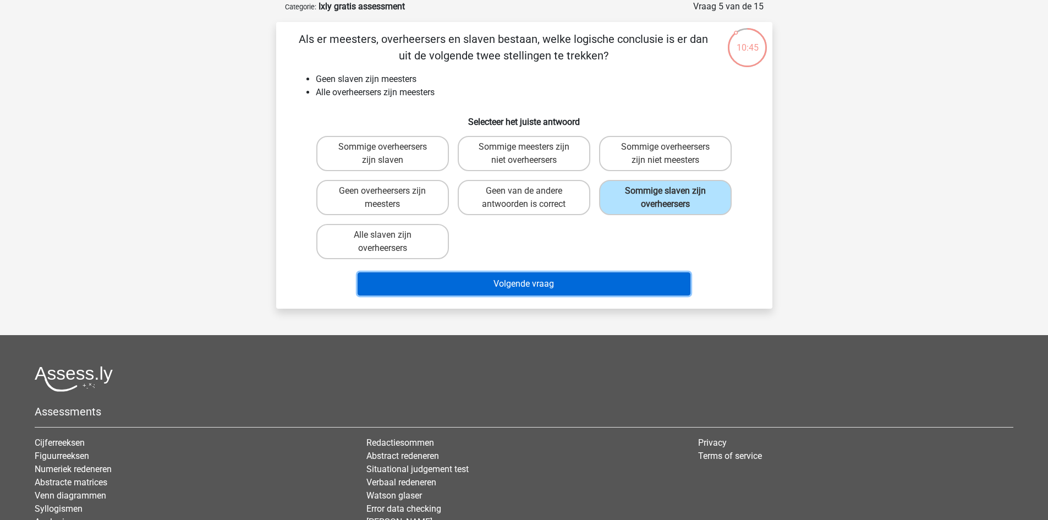
click at [617, 279] on button "Volgende vraag" at bounding box center [523, 283] width 333 height 23
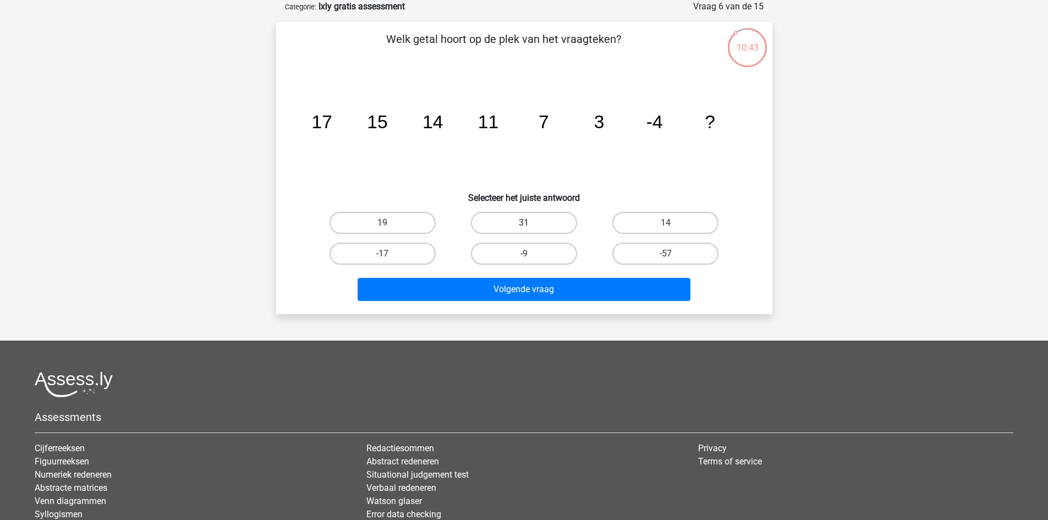
click at [521, 221] on label "31" at bounding box center [524, 223] width 106 height 22
click at [524, 223] on input "31" at bounding box center [527, 226] width 7 height 7
radio input "true"
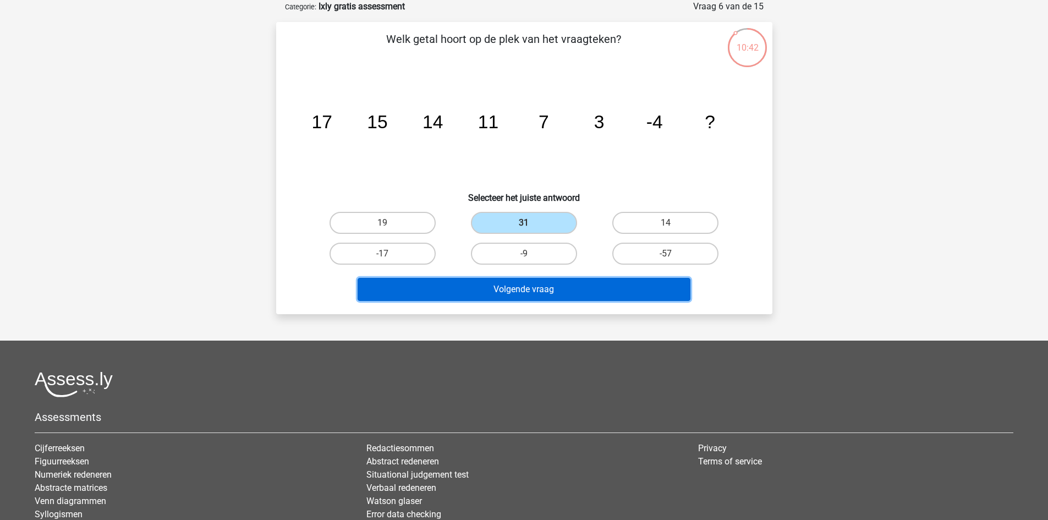
click at [528, 298] on button "Volgende vraag" at bounding box center [523, 289] width 333 height 23
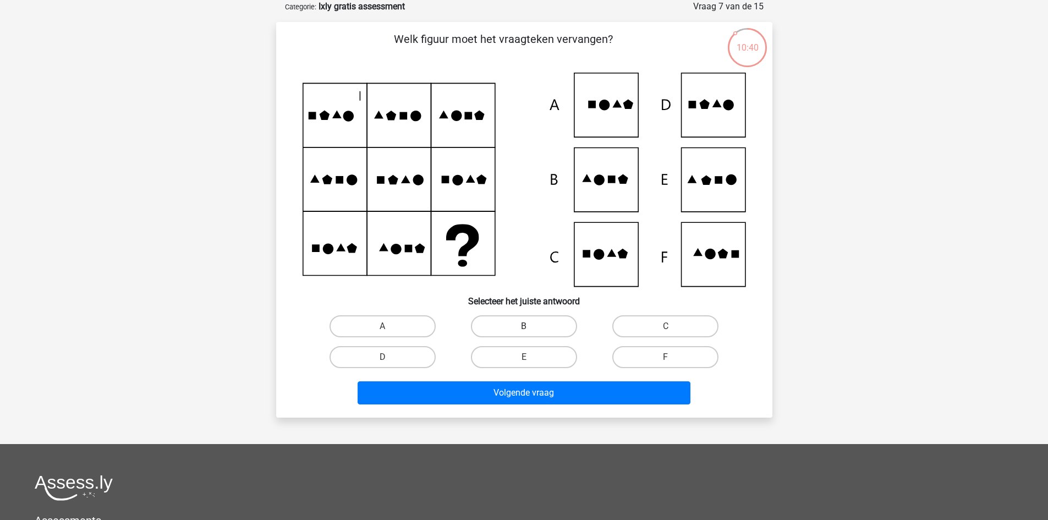
click at [526, 323] on label "B" at bounding box center [524, 326] width 106 height 22
click at [526, 326] on input "B" at bounding box center [527, 329] width 7 height 7
radio input "true"
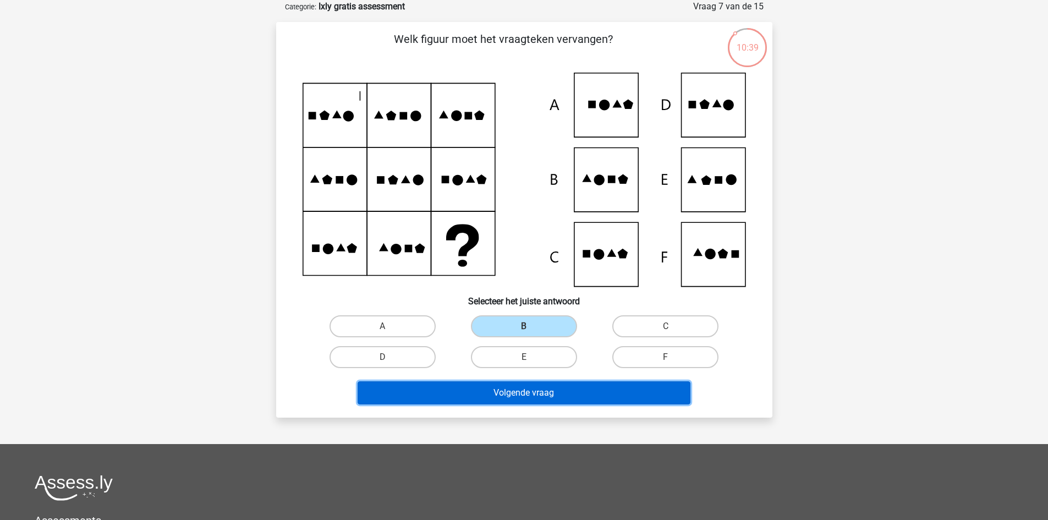
click at [520, 403] on button "Volgende vraag" at bounding box center [523, 392] width 333 height 23
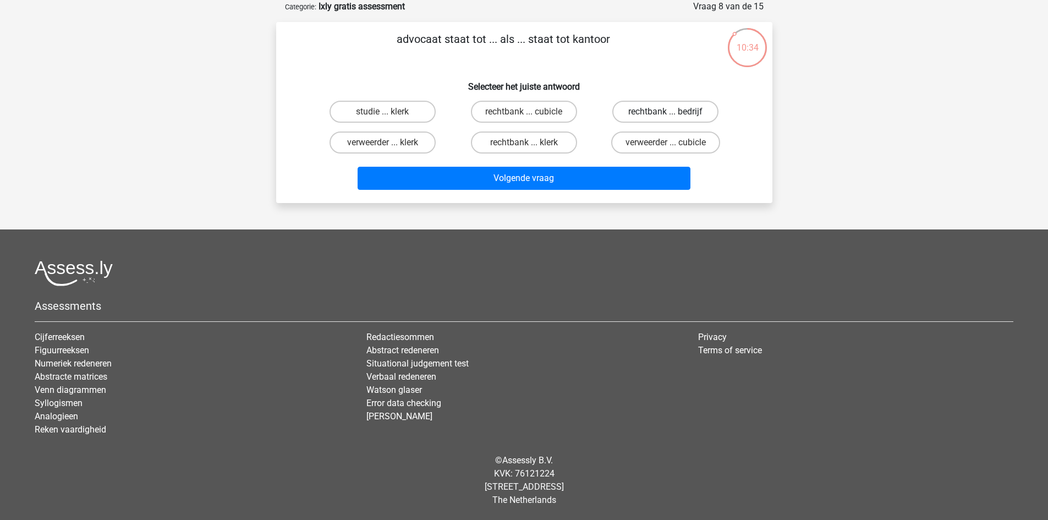
click at [660, 115] on label "rechtbank ... bedrijf" at bounding box center [665, 112] width 106 height 22
click at [665, 115] on input "rechtbank ... bedrijf" at bounding box center [668, 115] width 7 height 7
radio input "true"
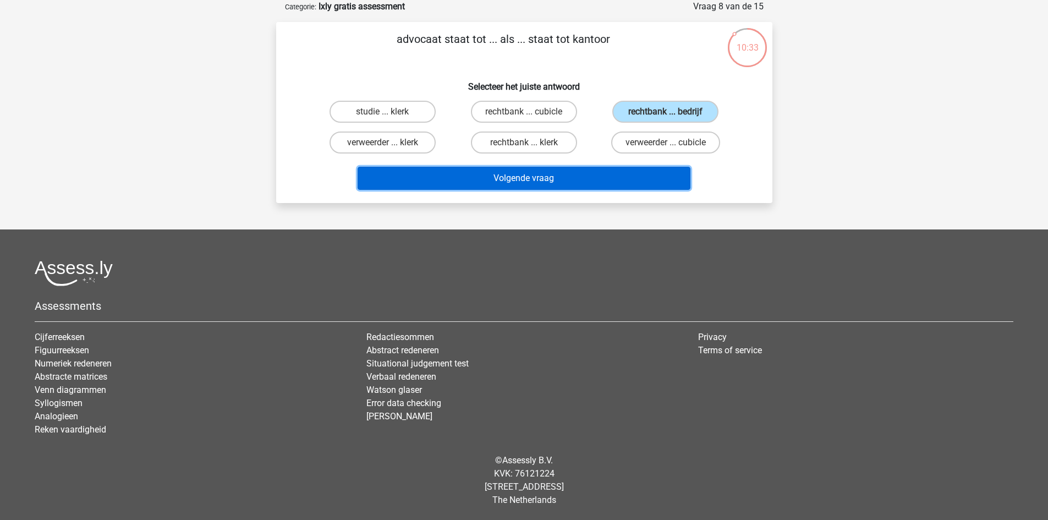
click at [610, 177] on button "Volgende vraag" at bounding box center [523, 178] width 333 height 23
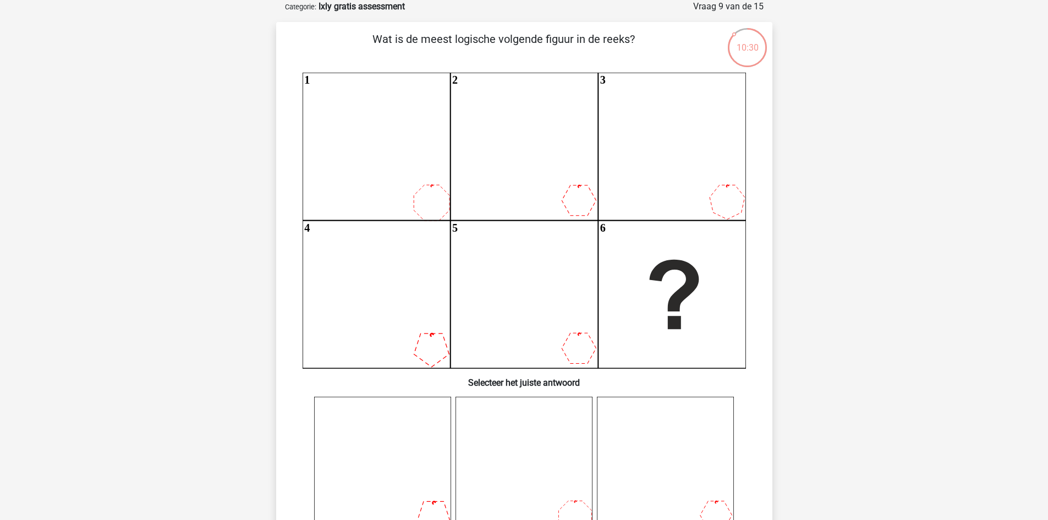
scroll to position [509, 0]
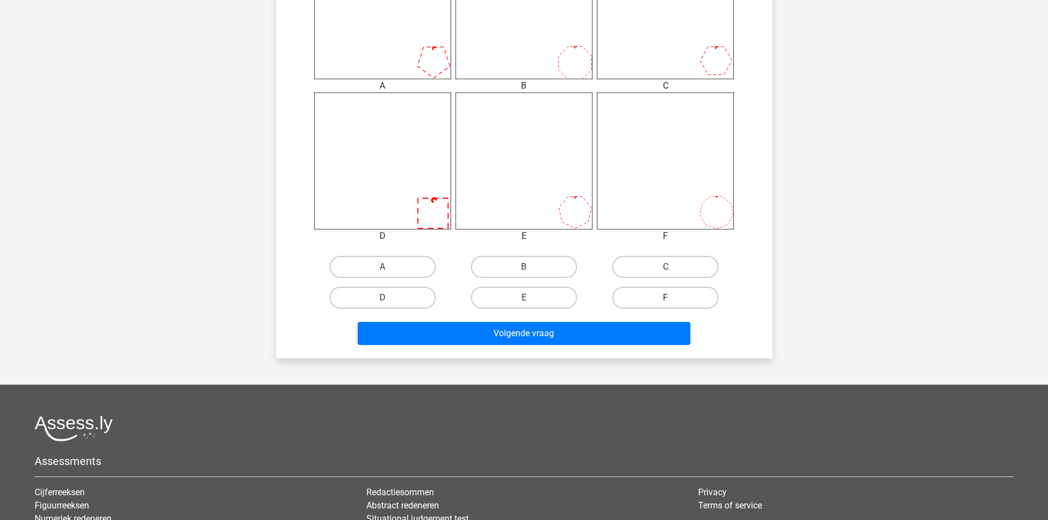
click at [682, 299] on label "F" at bounding box center [665, 298] width 106 height 22
click at [673, 299] on input "F" at bounding box center [668, 301] width 7 height 7
radio input "true"
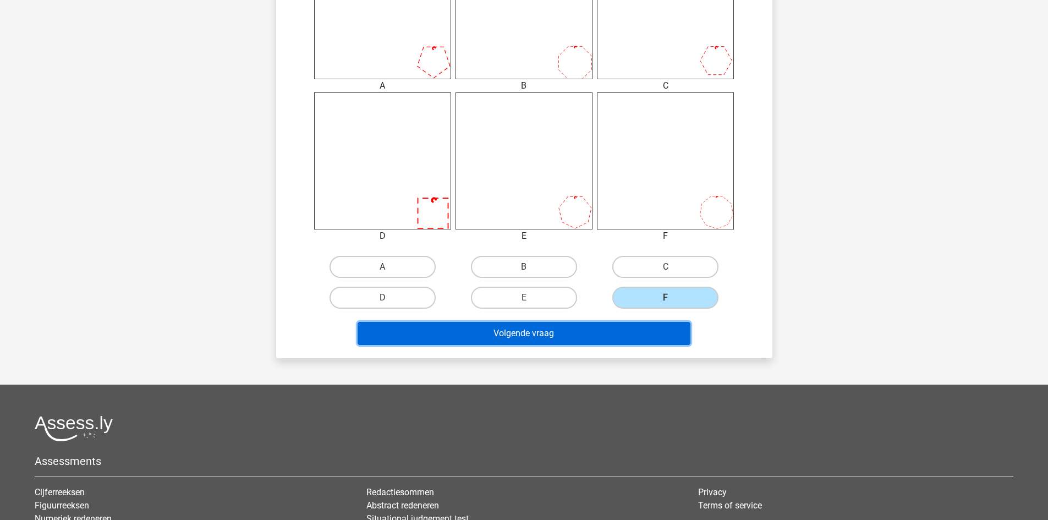
click at [627, 335] on button "Volgende vraag" at bounding box center [523, 333] width 333 height 23
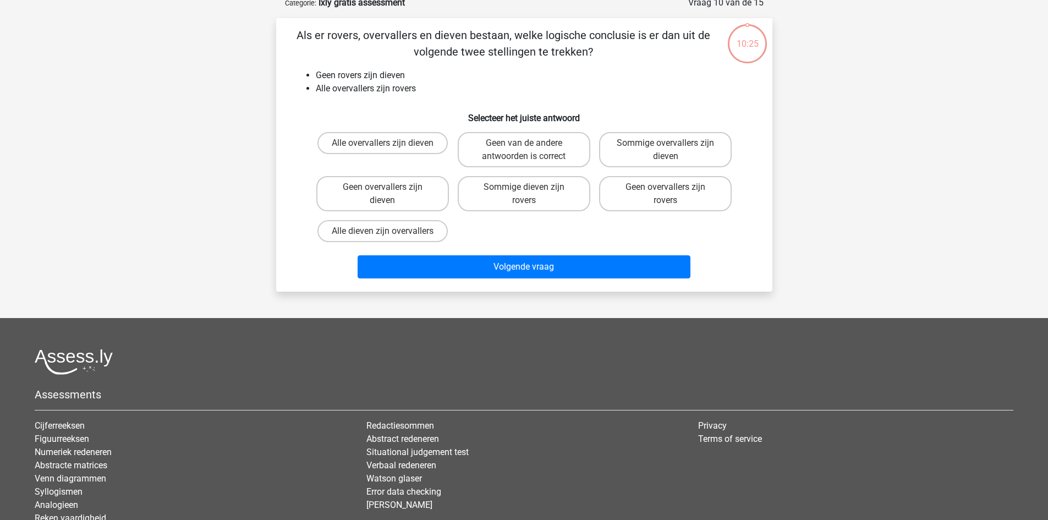
scroll to position [55, 0]
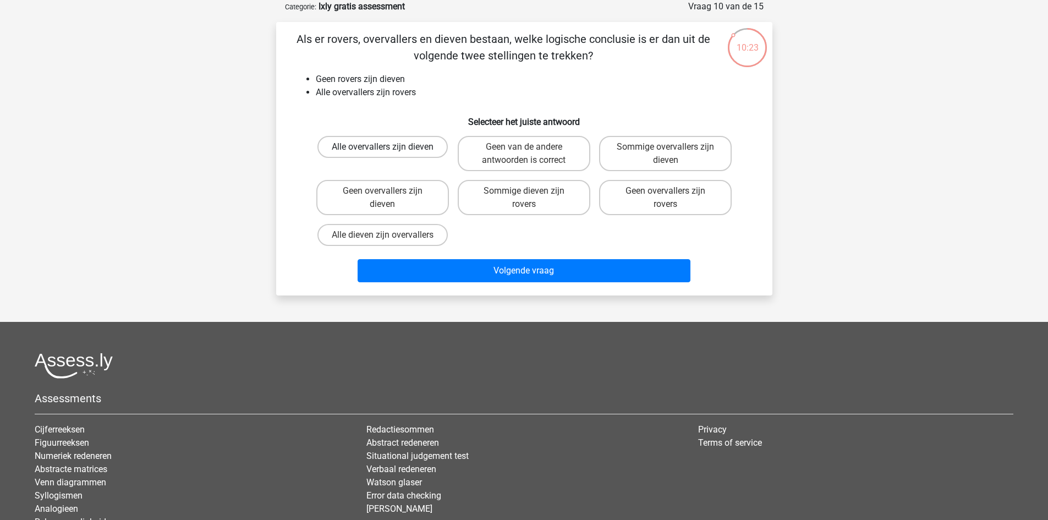
click at [371, 148] on label "Alle overvallers zijn dieven" at bounding box center [382, 147] width 130 height 22
click at [382, 148] on input "Alle overvallers zijn dieven" at bounding box center [385, 150] width 7 height 7
radio input "true"
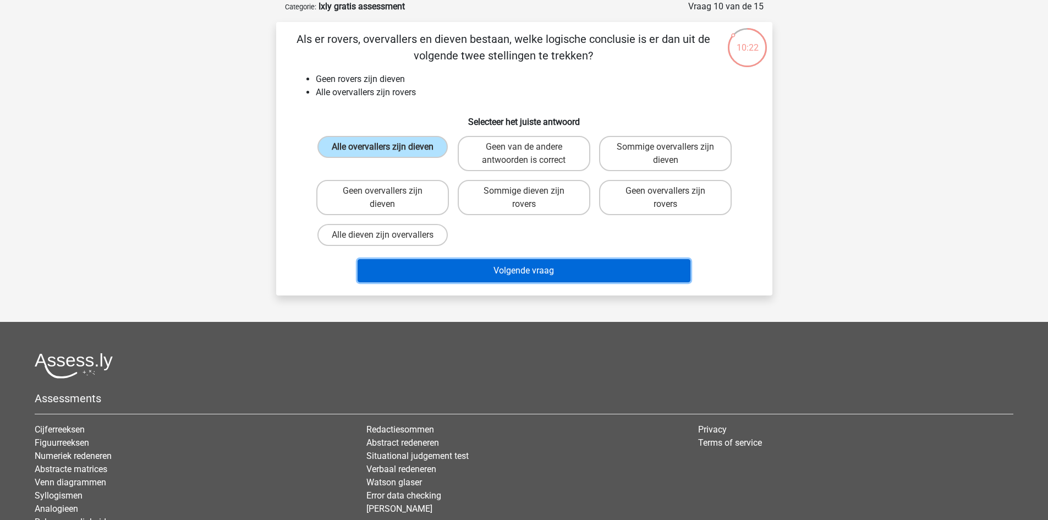
click at [532, 280] on button "Volgende vraag" at bounding box center [523, 270] width 333 height 23
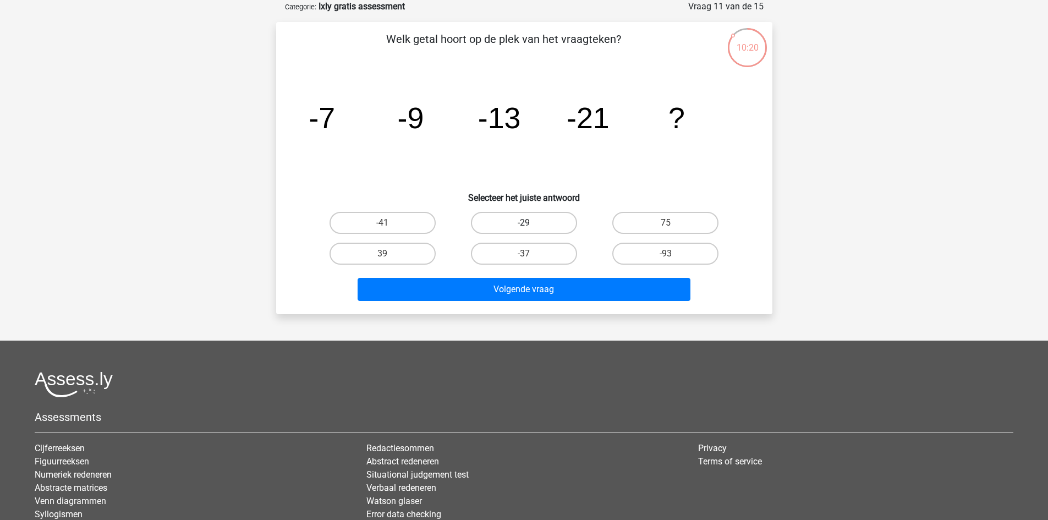
click at [513, 220] on label "-29" at bounding box center [524, 223] width 106 height 22
click at [524, 223] on input "-29" at bounding box center [527, 226] width 7 height 7
radio input "true"
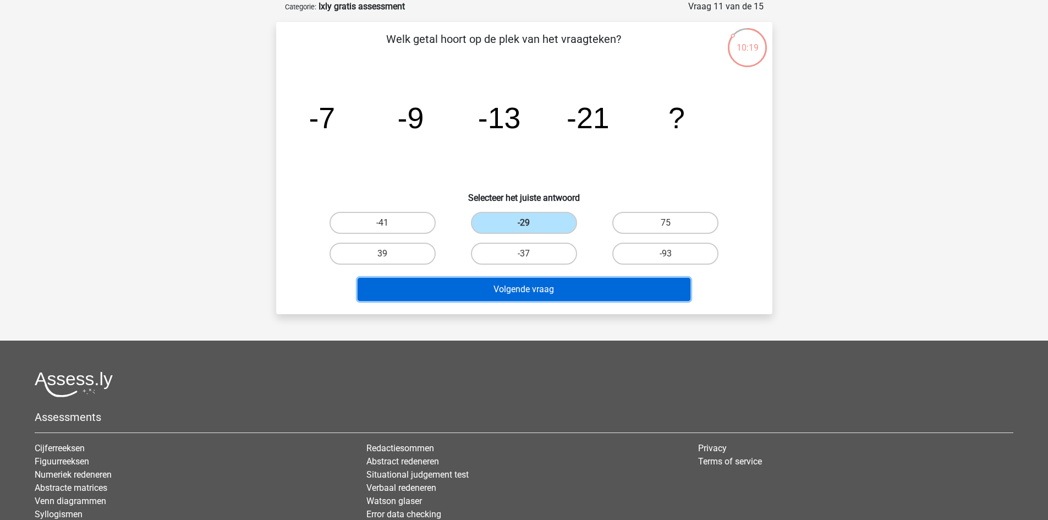
click at [524, 290] on button "Volgende vraag" at bounding box center [523, 289] width 333 height 23
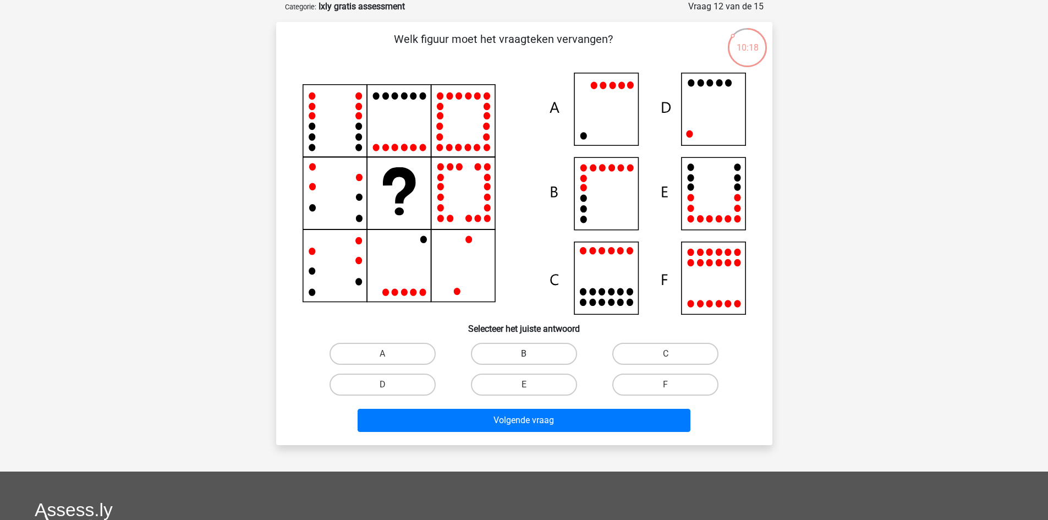
click at [517, 349] on label "B" at bounding box center [524, 354] width 106 height 22
click at [524, 354] on input "B" at bounding box center [527, 357] width 7 height 7
radio input "true"
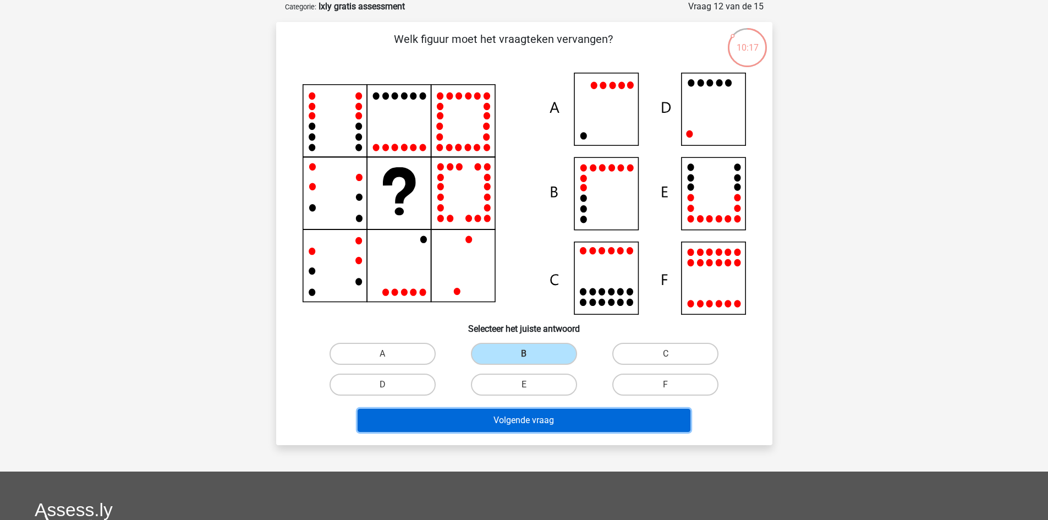
click at [530, 415] on button "Volgende vraag" at bounding box center [523, 420] width 333 height 23
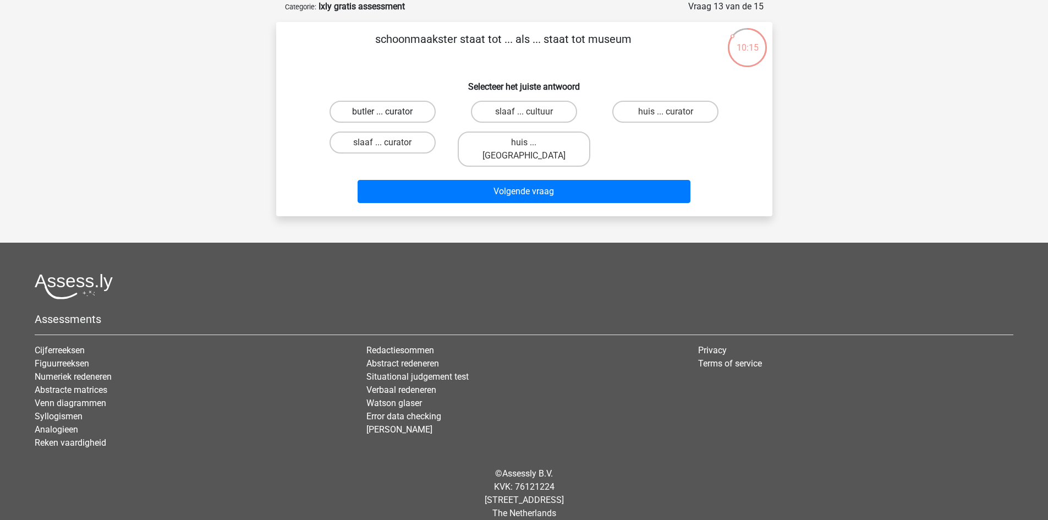
click at [379, 111] on label "butler ... curator" at bounding box center [382, 112] width 106 height 22
click at [382, 112] on input "butler ... curator" at bounding box center [385, 115] width 7 height 7
radio input "true"
click at [676, 111] on label "huis ... curator" at bounding box center [665, 112] width 106 height 22
click at [673, 112] on input "huis ... curator" at bounding box center [668, 115] width 7 height 7
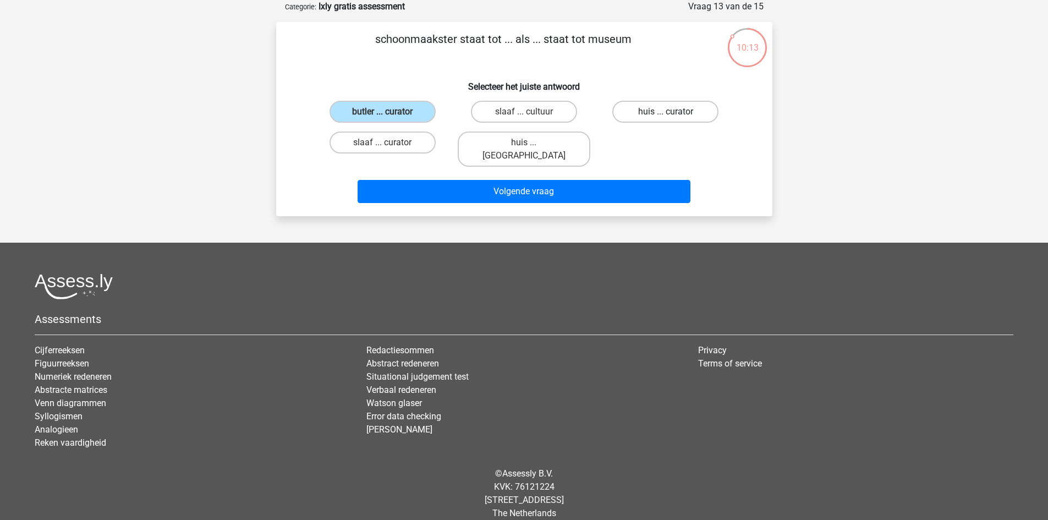
radio input "true"
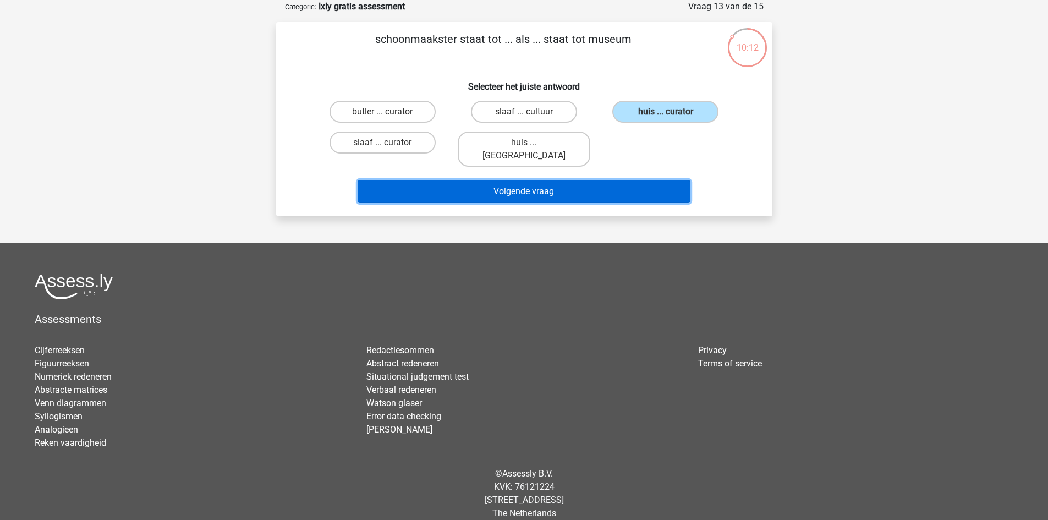
click at [609, 181] on button "Volgende vraag" at bounding box center [523, 191] width 333 height 23
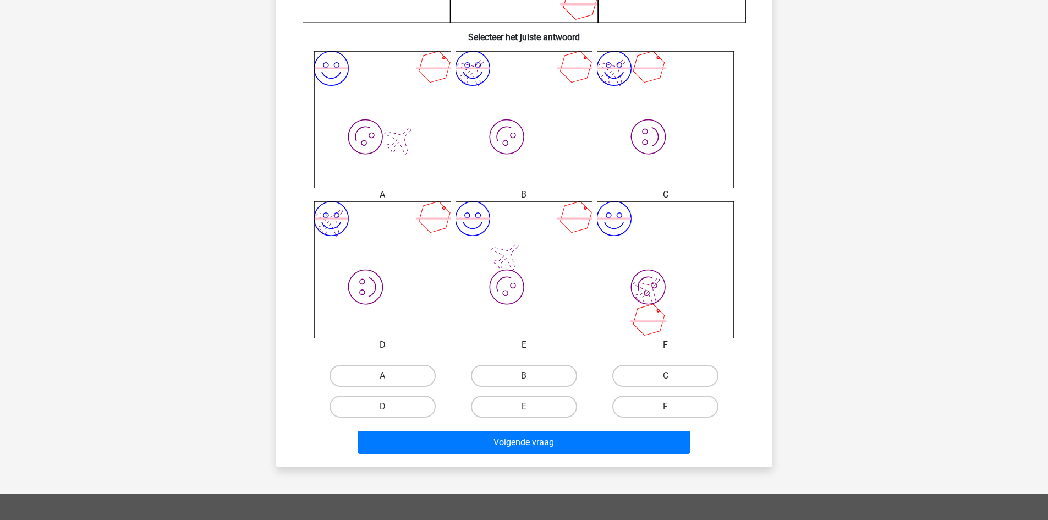
scroll to position [450, 0]
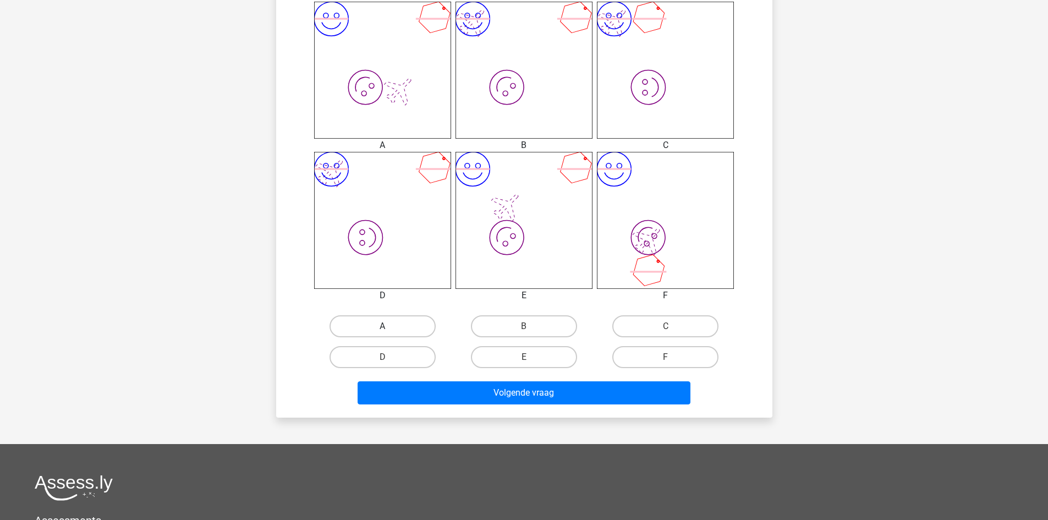
click at [397, 324] on label "A" at bounding box center [382, 326] width 106 height 22
click at [389, 326] on input "A" at bounding box center [385, 329] width 7 height 7
radio input "true"
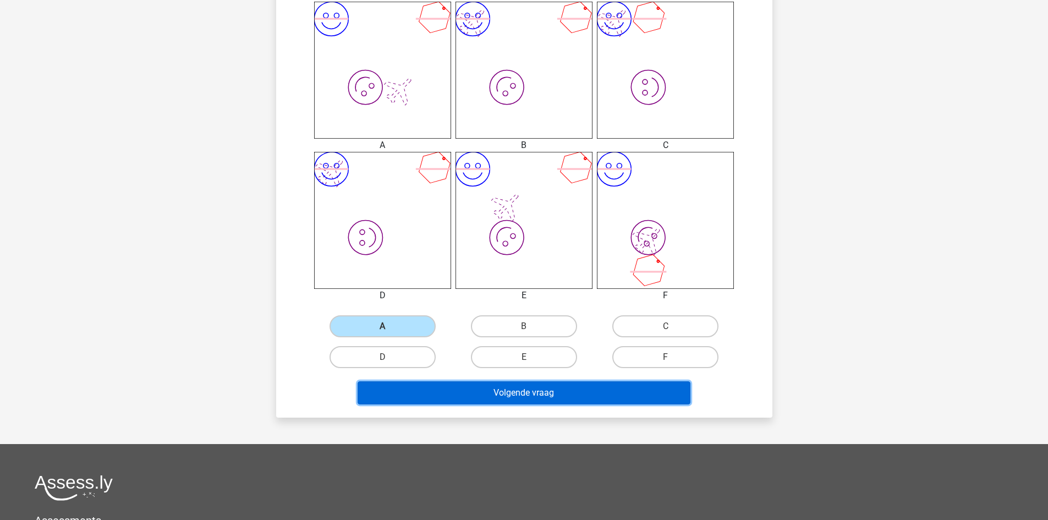
click at [506, 399] on button "Volgende vraag" at bounding box center [523, 392] width 333 height 23
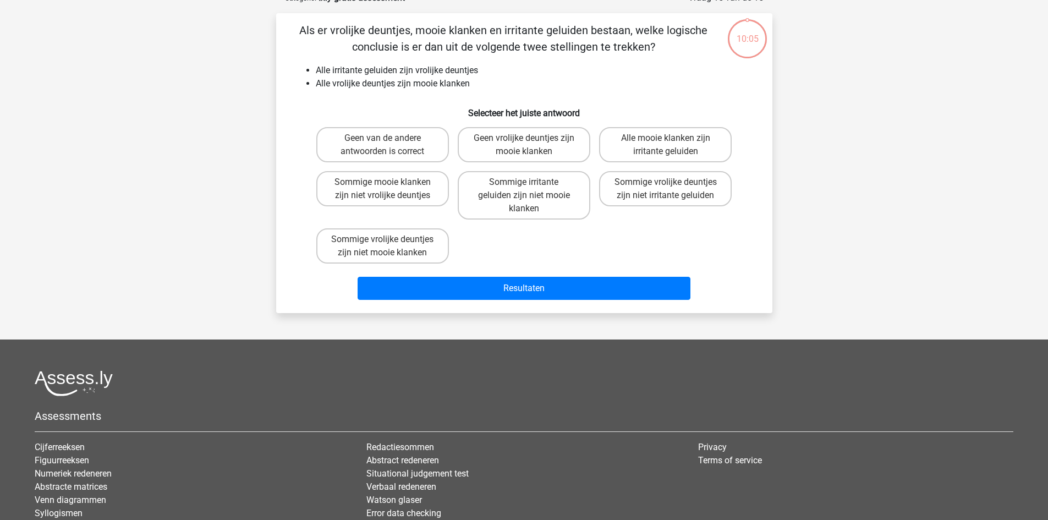
scroll to position [55, 0]
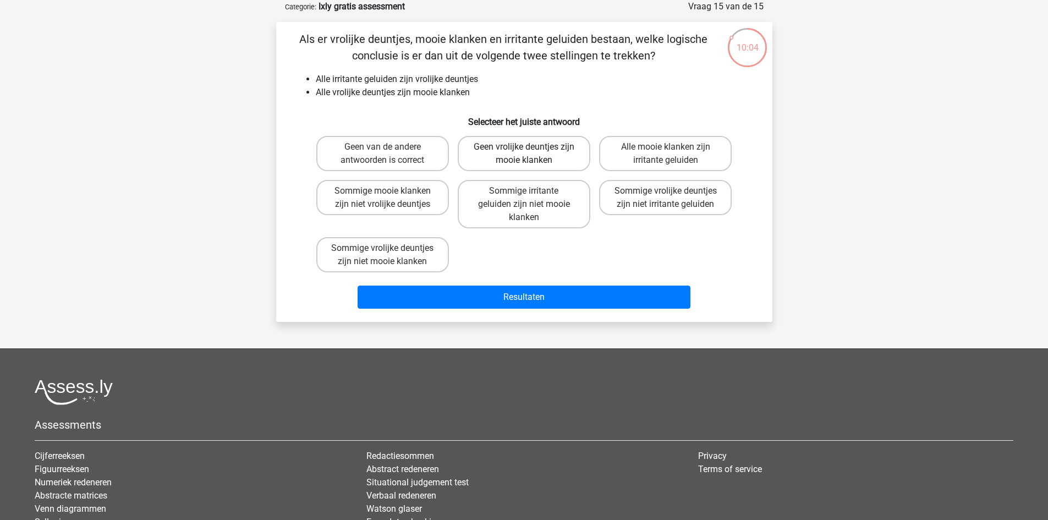
click at [552, 156] on label "Geen vrolijke deuntjes zijn mooie klanken" at bounding box center [524, 153] width 133 height 35
click at [531, 154] on input "Geen vrolijke deuntjes zijn mooie klanken" at bounding box center [527, 150] width 7 height 7
radio input "true"
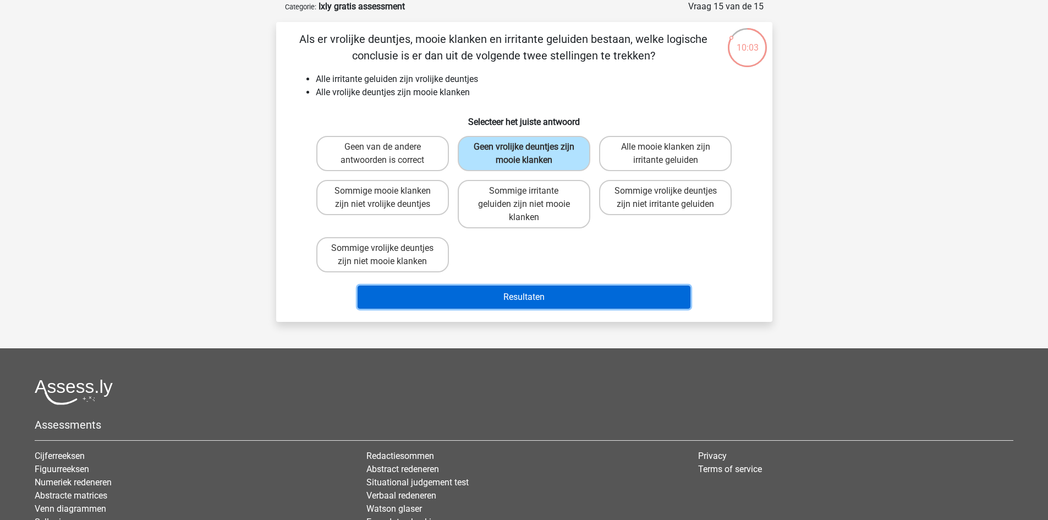
click at [523, 306] on button "Resultaten" at bounding box center [523, 296] width 333 height 23
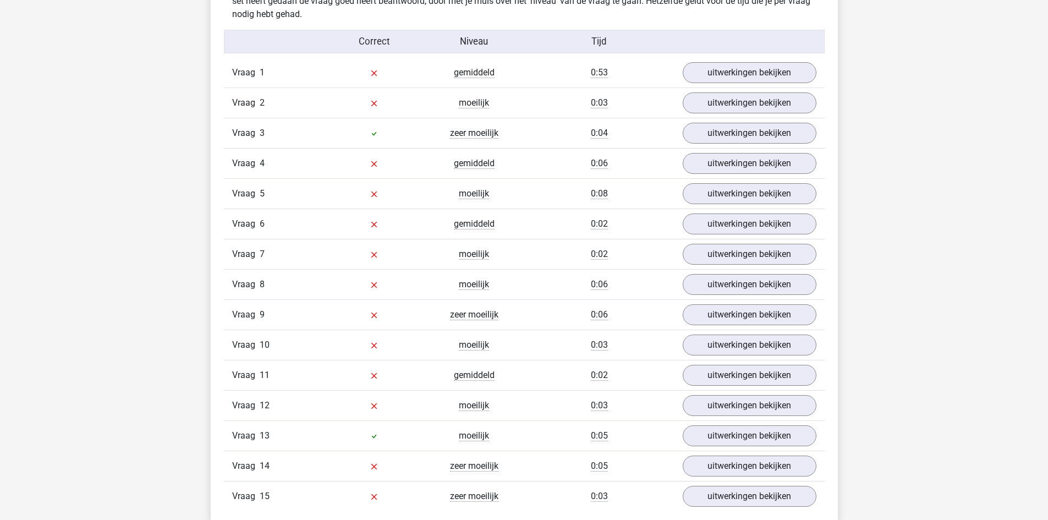
scroll to position [1210, 0]
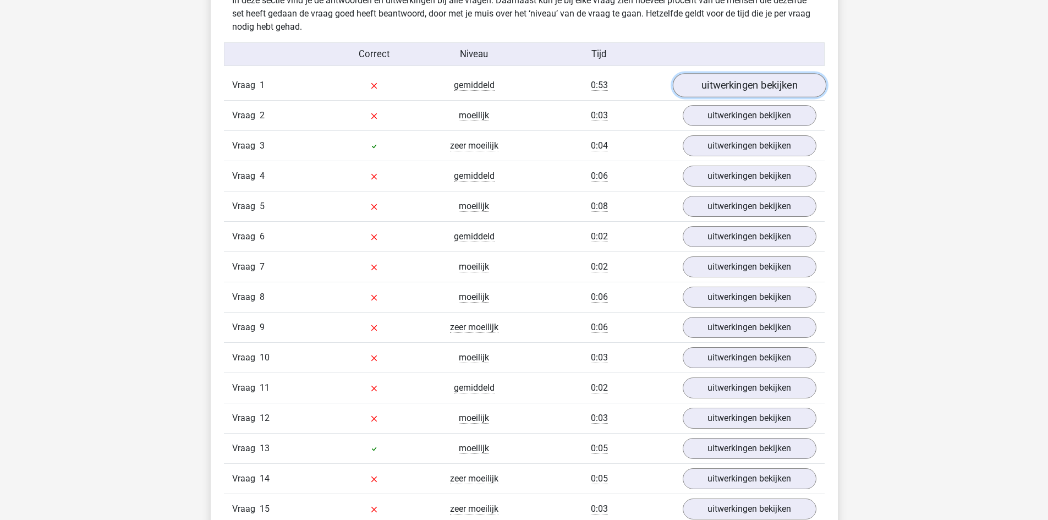
click at [771, 93] on link "uitwerkingen bekijken" at bounding box center [748, 85] width 153 height 24
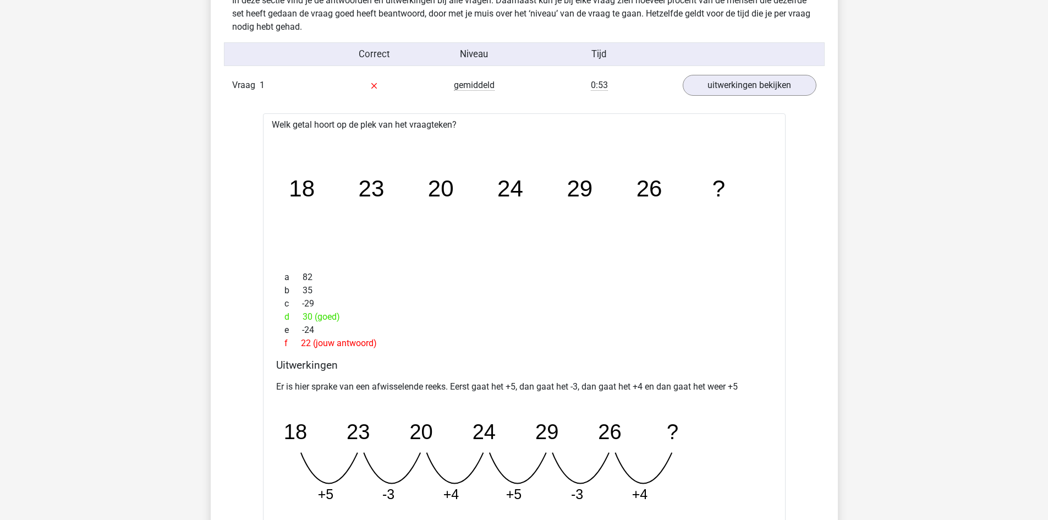
drag, startPoint x: 1039, startPoint y: 177, endPoint x: 1041, endPoint y: 184, distance: 7.9
click at [1041, 184] on div "Kies premium arnaud arnaud.van.molhem1@gmail.com" at bounding box center [524, 493] width 1048 height 3407
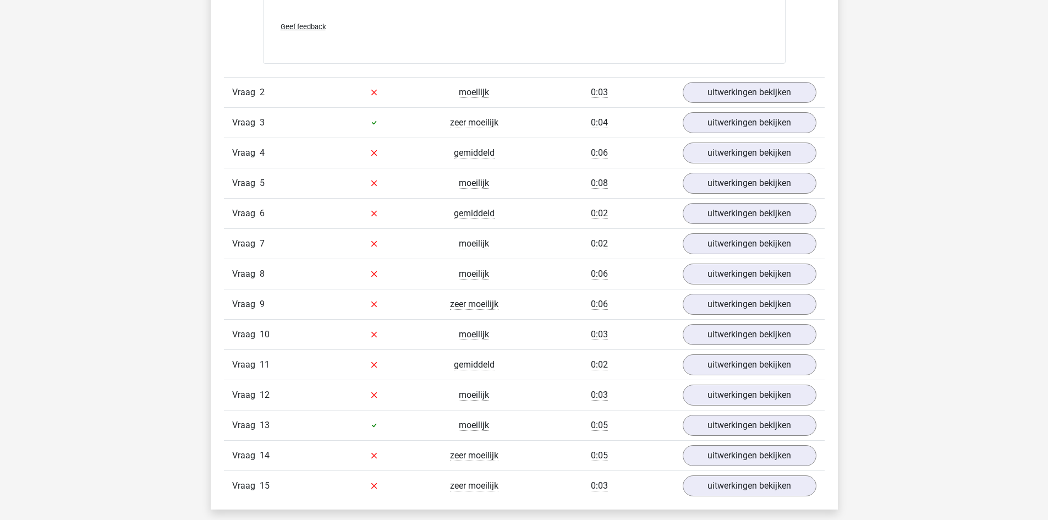
scroll to position [1707, 0]
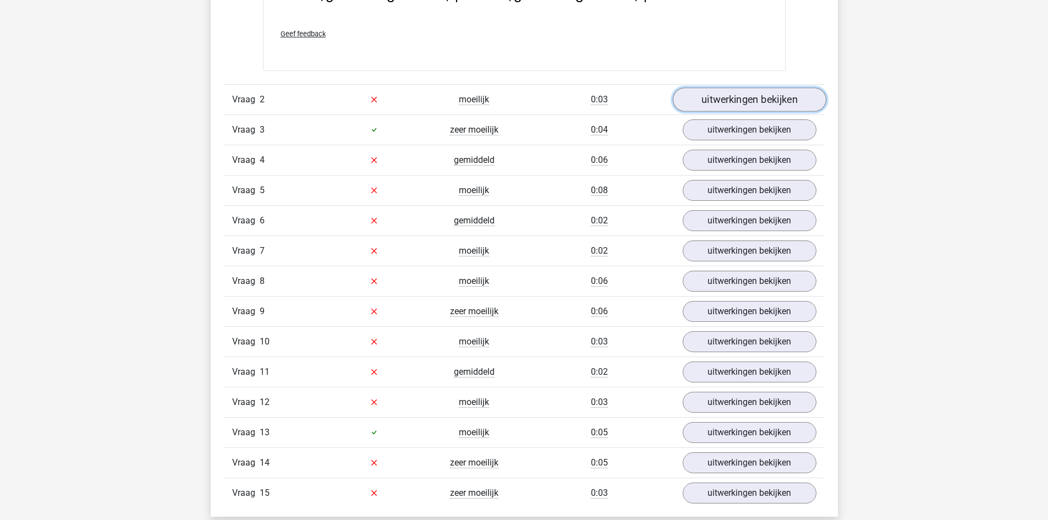
click at [765, 111] on link "uitwerkingen bekijken" at bounding box center [748, 99] width 153 height 24
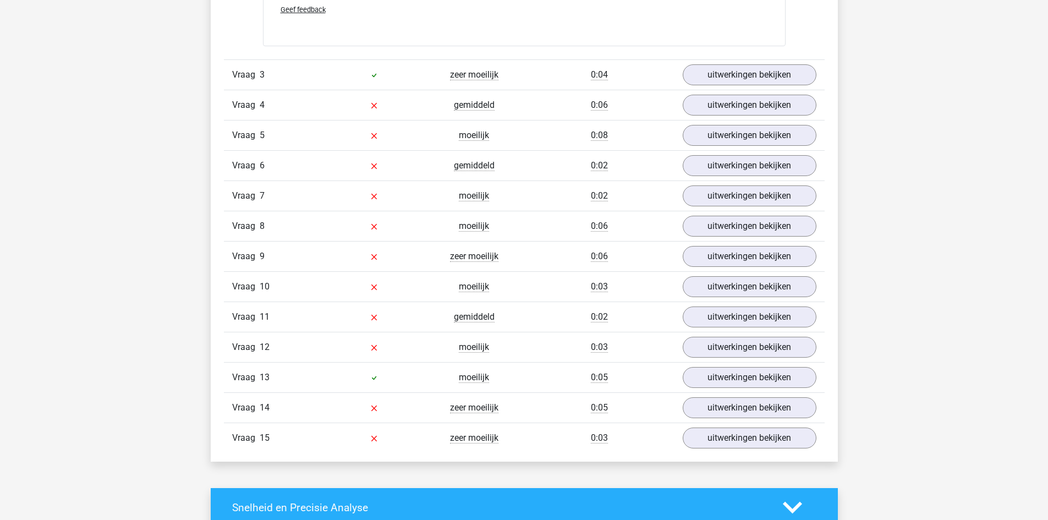
scroll to position [2281, 0]
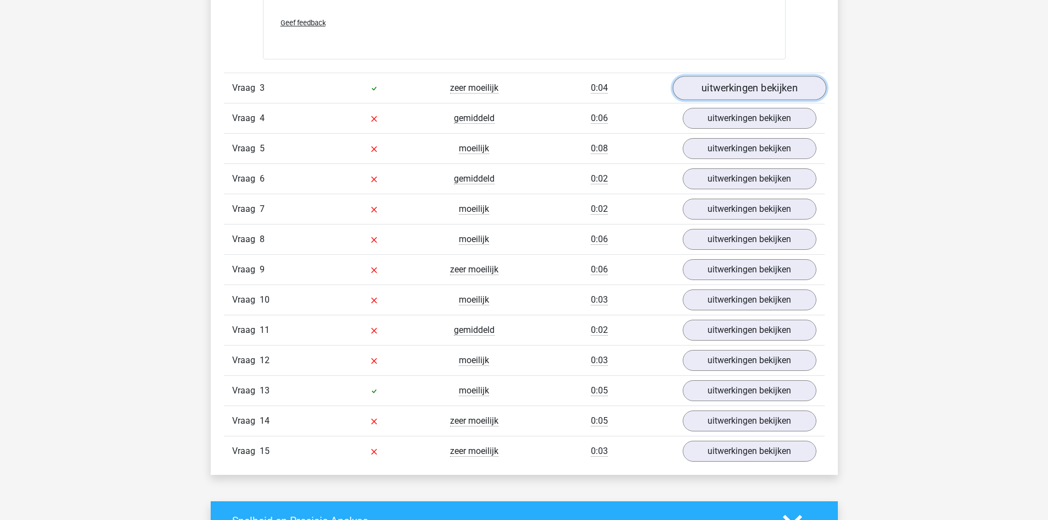
click at [733, 93] on link "uitwerkingen bekijken" at bounding box center [748, 88] width 153 height 24
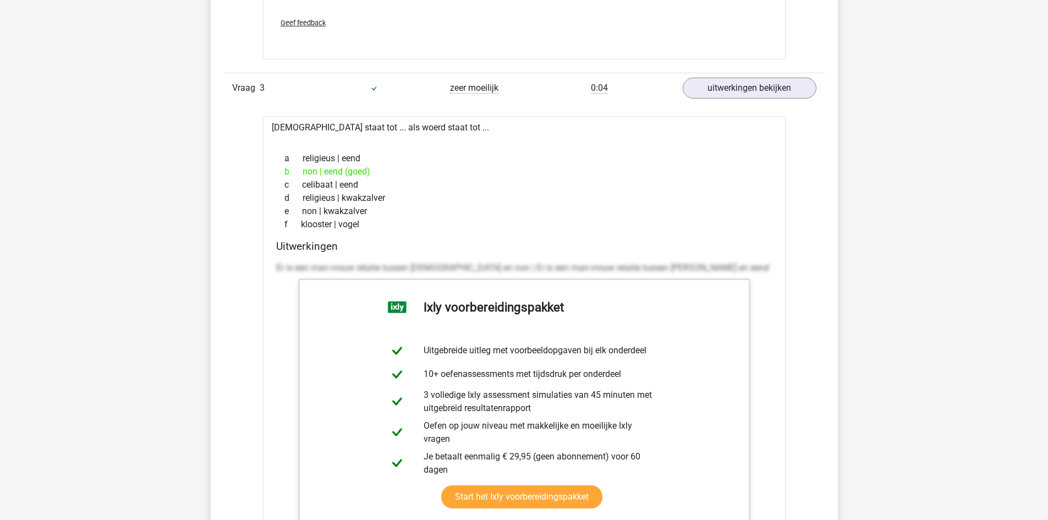
click at [804, 210] on div "Vraag 1 gemiddeld 0:53 uitwerkingen bekijken Welk getal hoort op de plek van he…" at bounding box center [524, 7] width 584 height 2014
drag, startPoint x: 1039, startPoint y: 279, endPoint x: 1042, endPoint y: 307, distance: 28.2
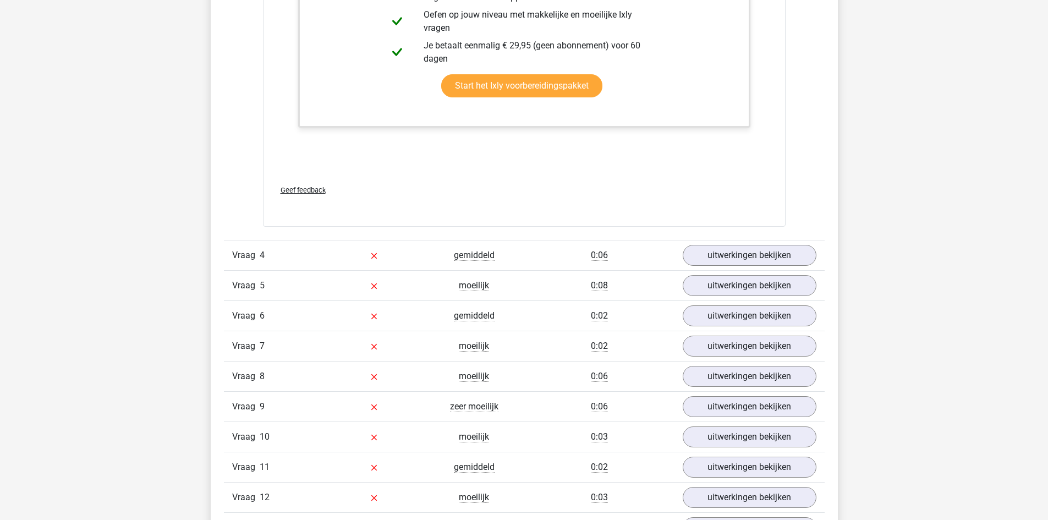
scroll to position [2702, 0]
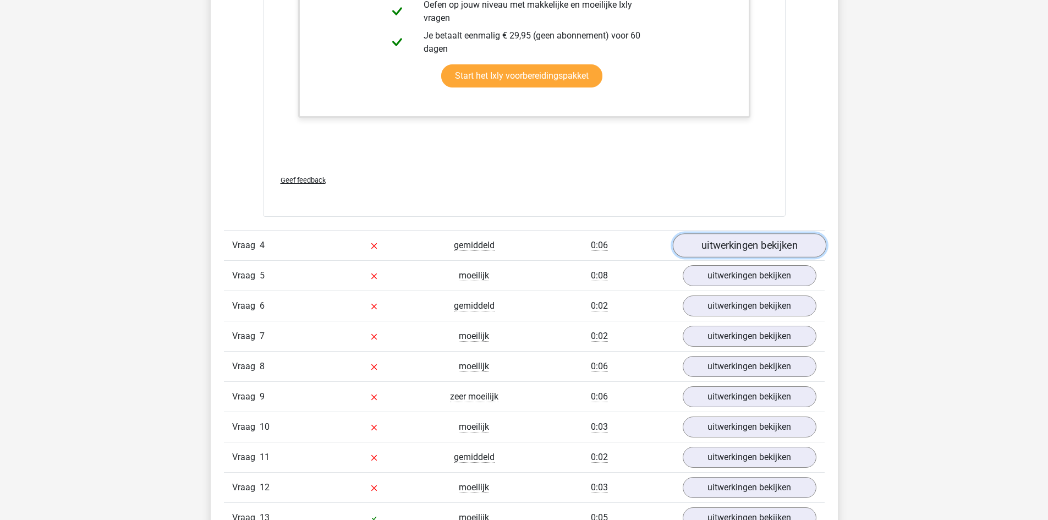
click at [801, 257] on link "uitwerkingen bekijken" at bounding box center [748, 245] width 153 height 24
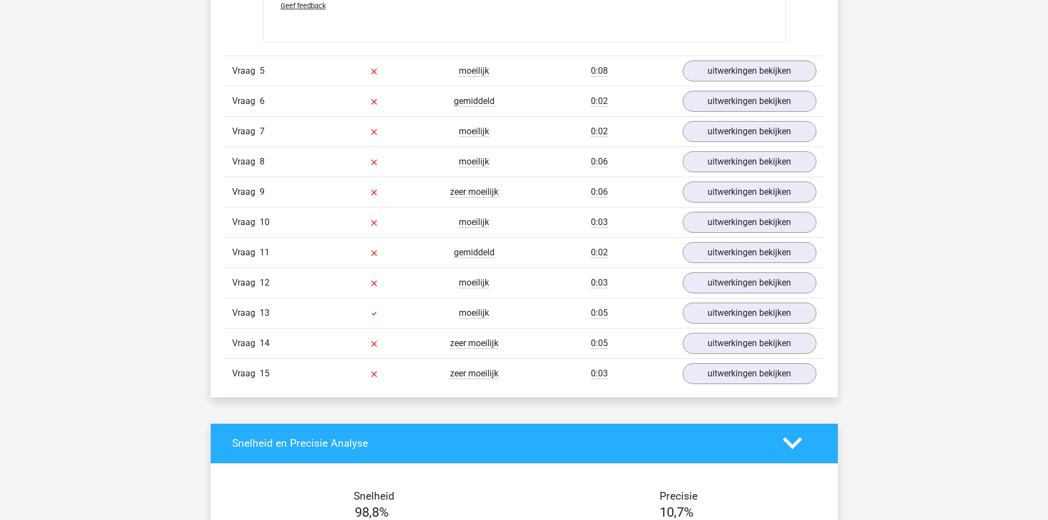
scroll to position [3800, 0]
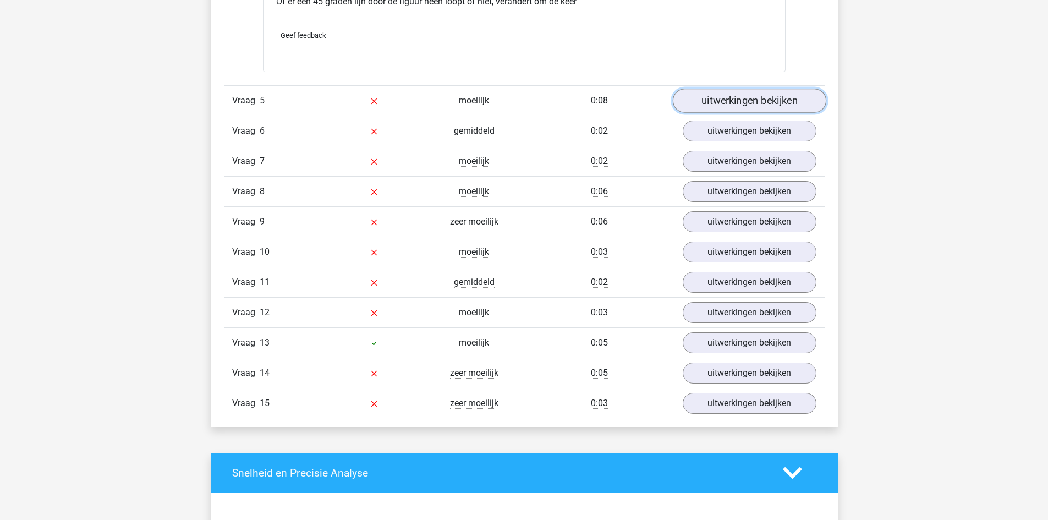
click at [747, 113] on link "uitwerkingen bekijken" at bounding box center [748, 101] width 153 height 24
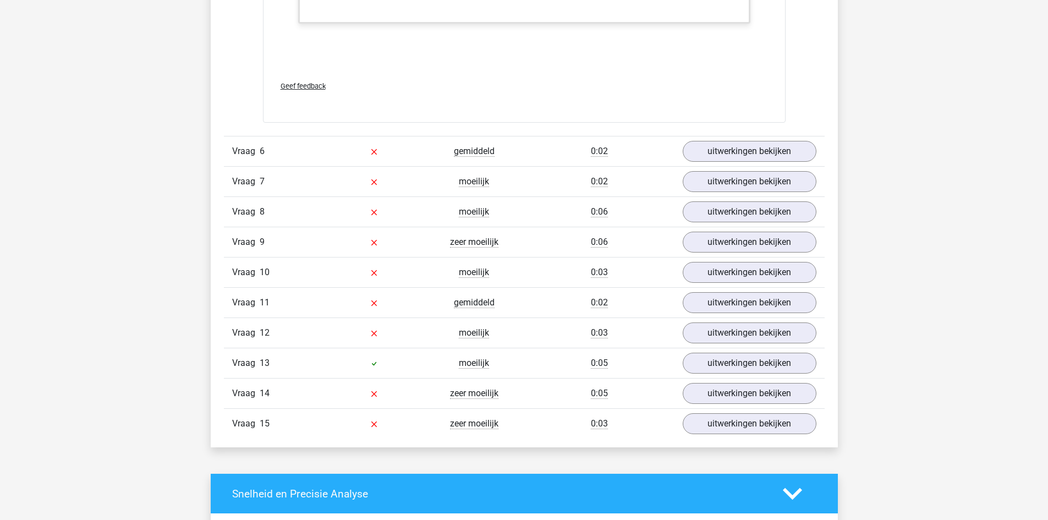
scroll to position [4356, 0]
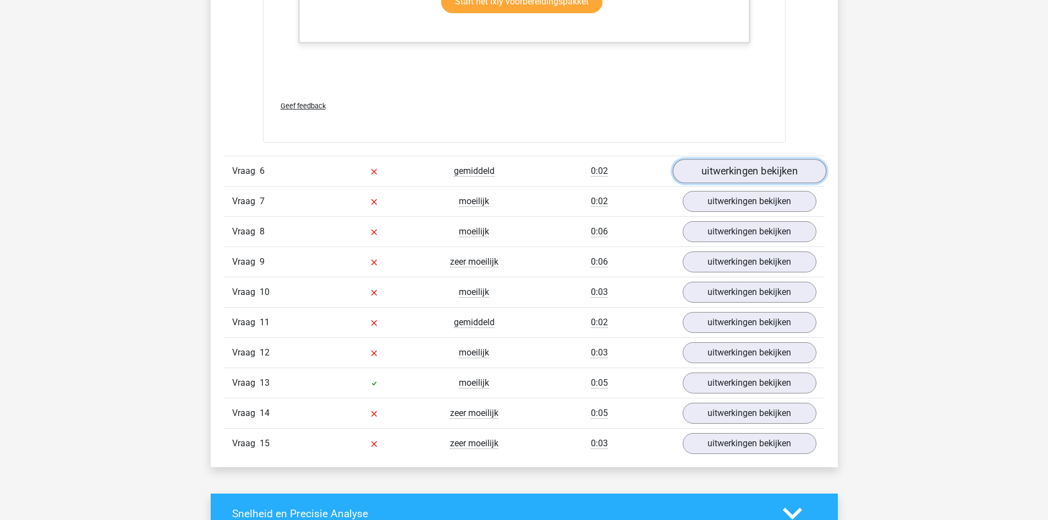
click at [740, 183] on link "uitwerkingen bekijken" at bounding box center [748, 171] width 153 height 24
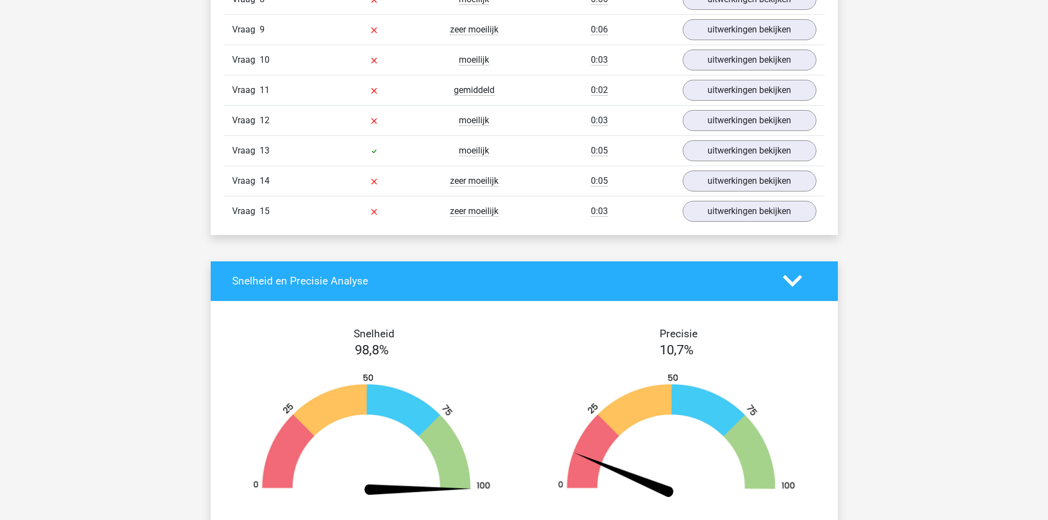
scroll to position [5088, 0]
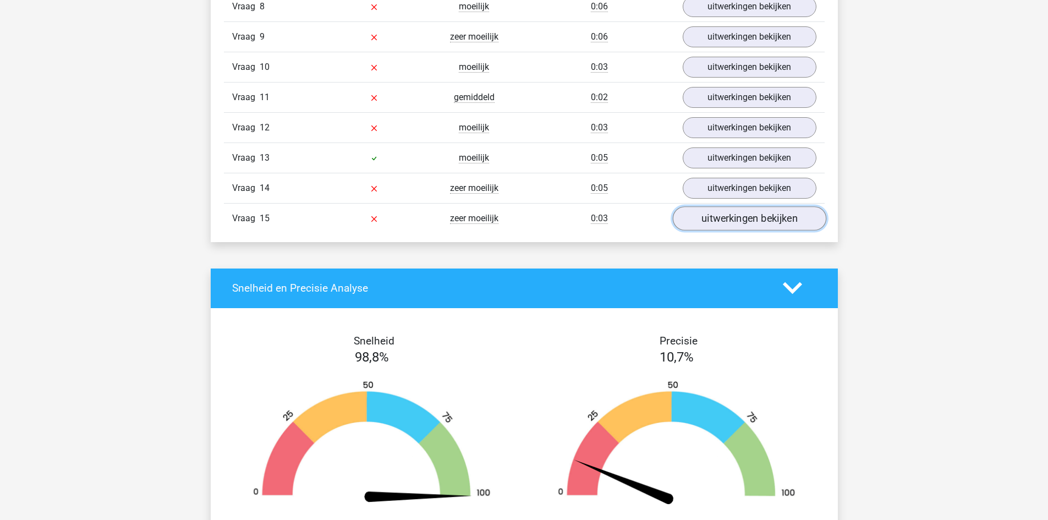
click at [744, 230] on link "uitwerkingen bekijken" at bounding box center [748, 218] width 153 height 24
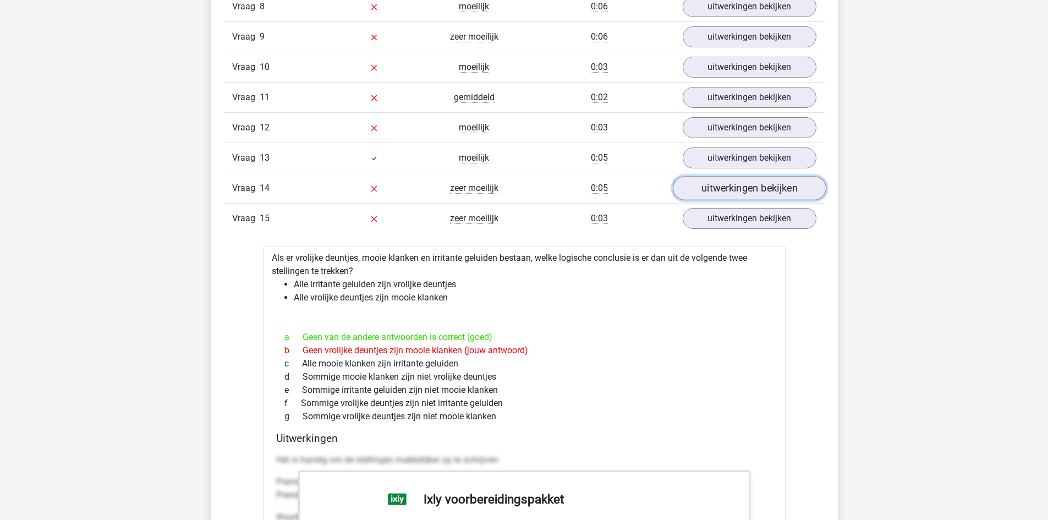
click at [736, 200] on link "uitwerkingen bekijken" at bounding box center [748, 188] width 153 height 24
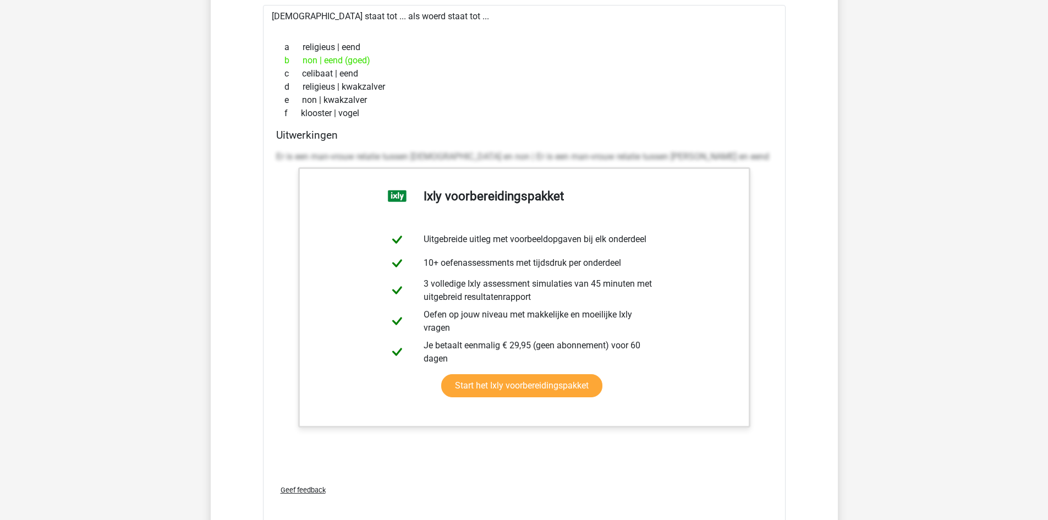
scroll to position [2410, 0]
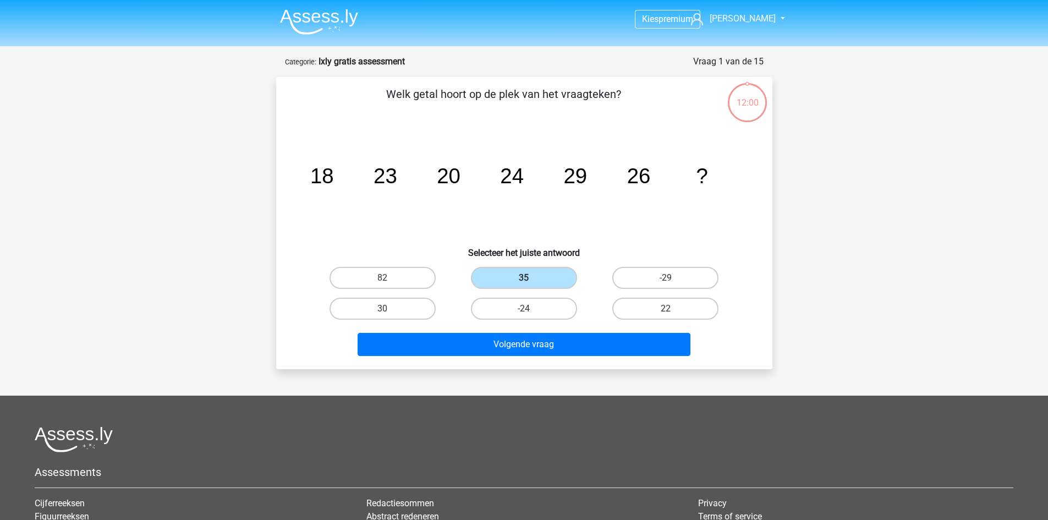
scroll to position [55, 0]
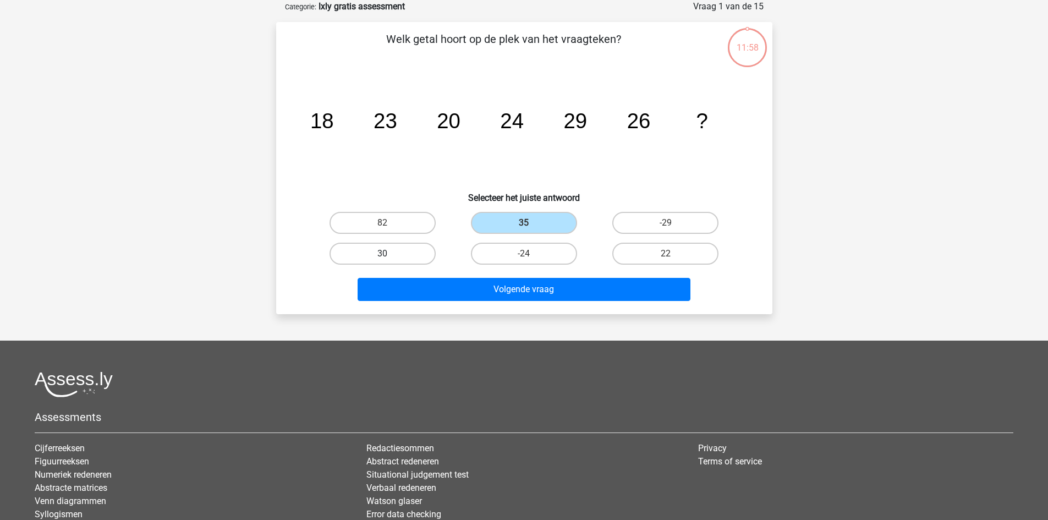
click at [415, 251] on label "30" at bounding box center [382, 254] width 106 height 22
click at [389, 254] on input "30" at bounding box center [385, 257] width 7 height 7
radio input "true"
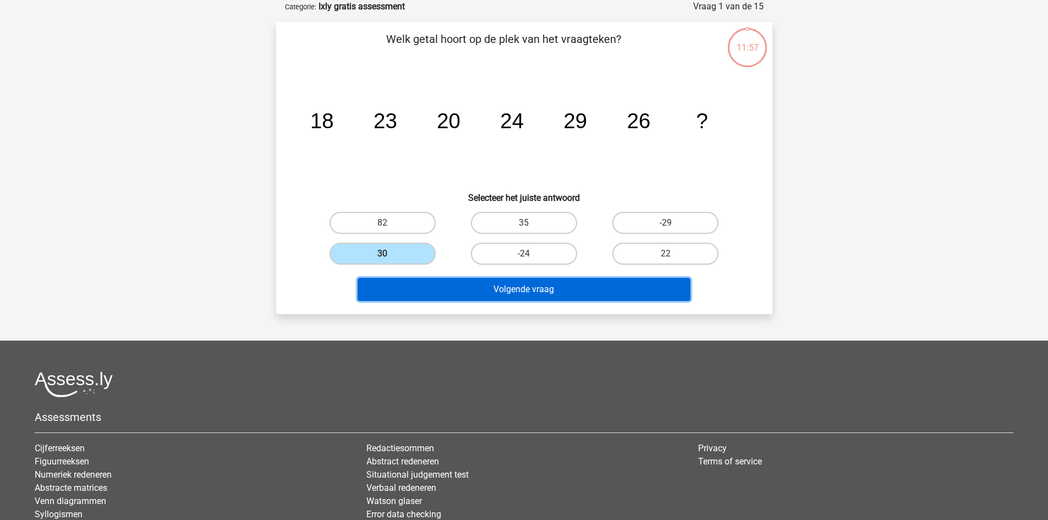
click at [506, 291] on button "Volgende vraag" at bounding box center [523, 289] width 333 height 23
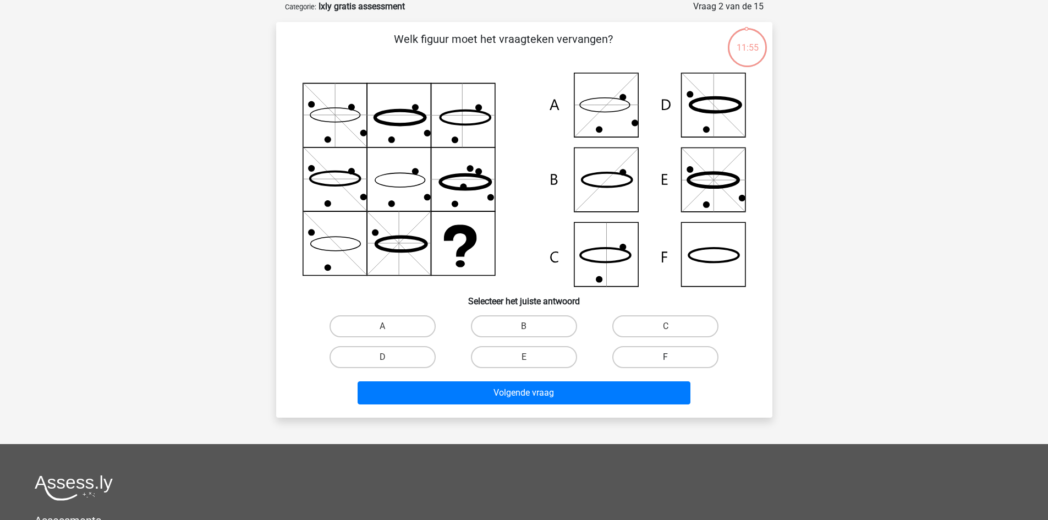
click at [685, 360] on label "F" at bounding box center [665, 357] width 106 height 22
click at [673, 360] on input "F" at bounding box center [668, 360] width 7 height 7
radio input "true"
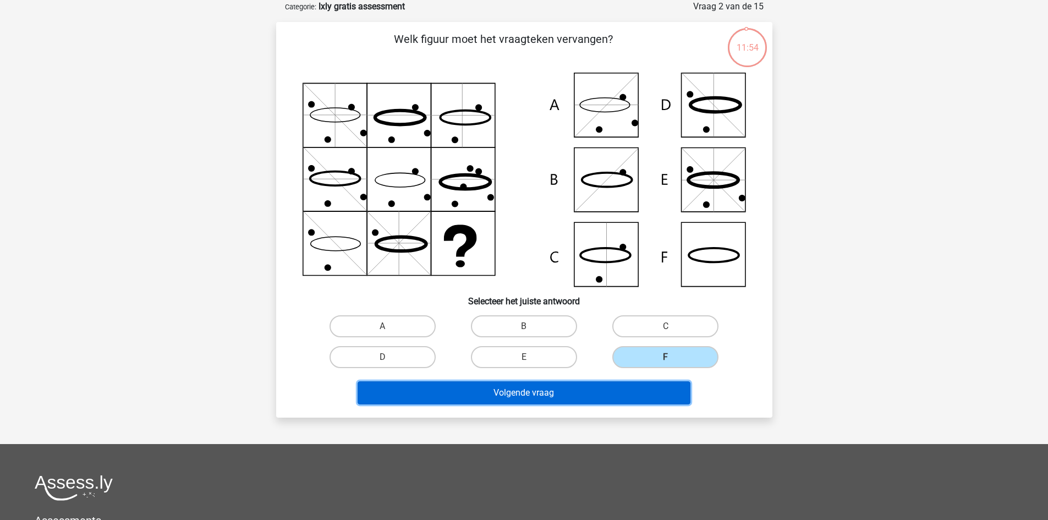
click at [638, 384] on button "Volgende vraag" at bounding box center [523, 392] width 333 height 23
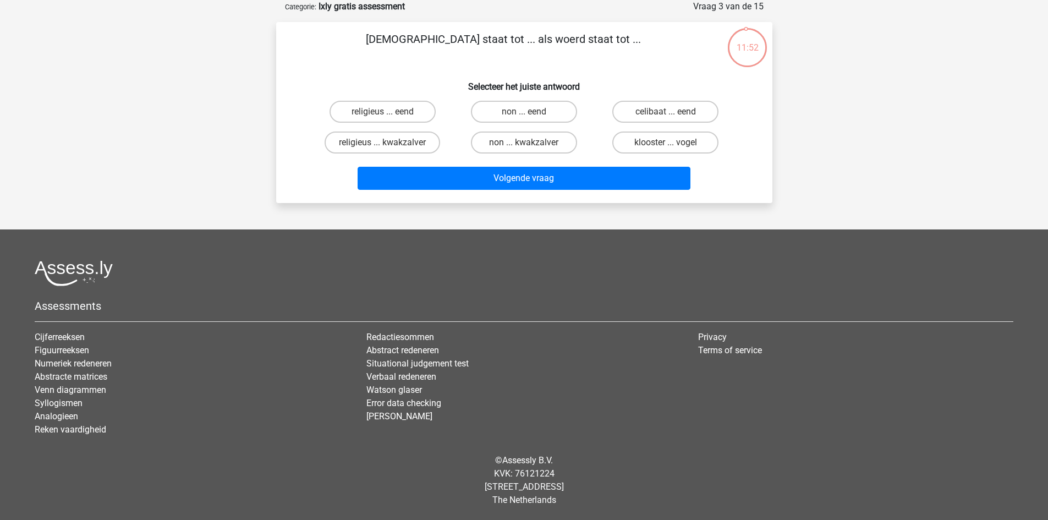
click at [510, 93] on div "[DEMOGRAPHIC_DATA] staat tot ... als woerd staat tot ... Selecteer het juiste a…" at bounding box center [523, 112] width 487 height 163
click at [517, 112] on label "non ... eend" at bounding box center [524, 112] width 106 height 22
click at [524, 112] on input "non ... eend" at bounding box center [527, 115] width 7 height 7
radio input "true"
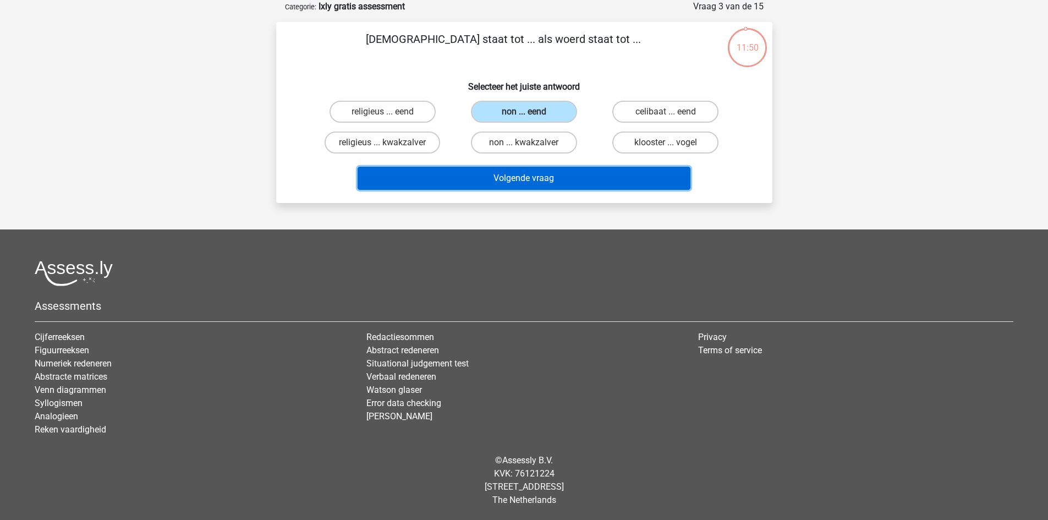
click at [522, 183] on button "Volgende vraag" at bounding box center [523, 178] width 333 height 23
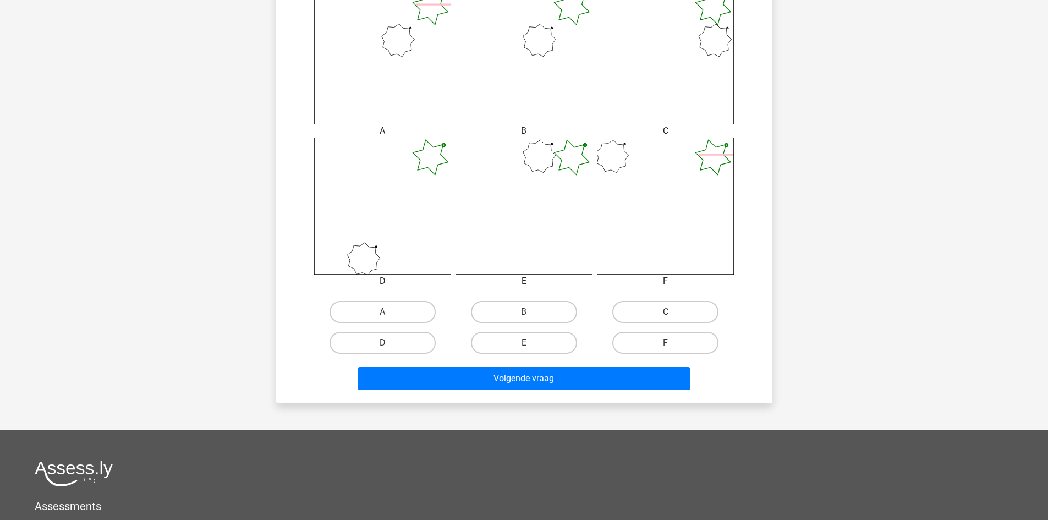
scroll to position [463, 0]
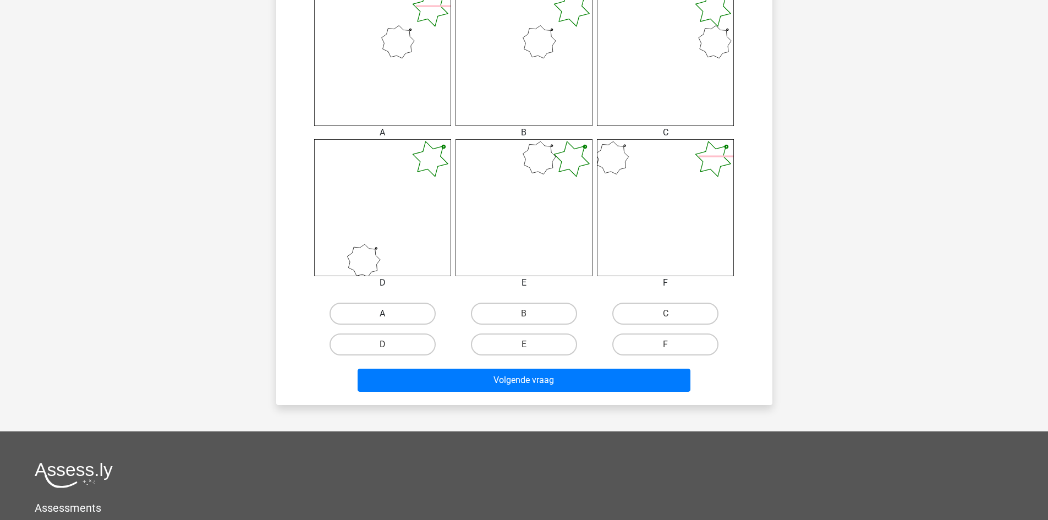
click at [405, 315] on label "A" at bounding box center [382, 313] width 106 height 22
click at [389, 315] on input "A" at bounding box center [385, 316] width 7 height 7
radio input "true"
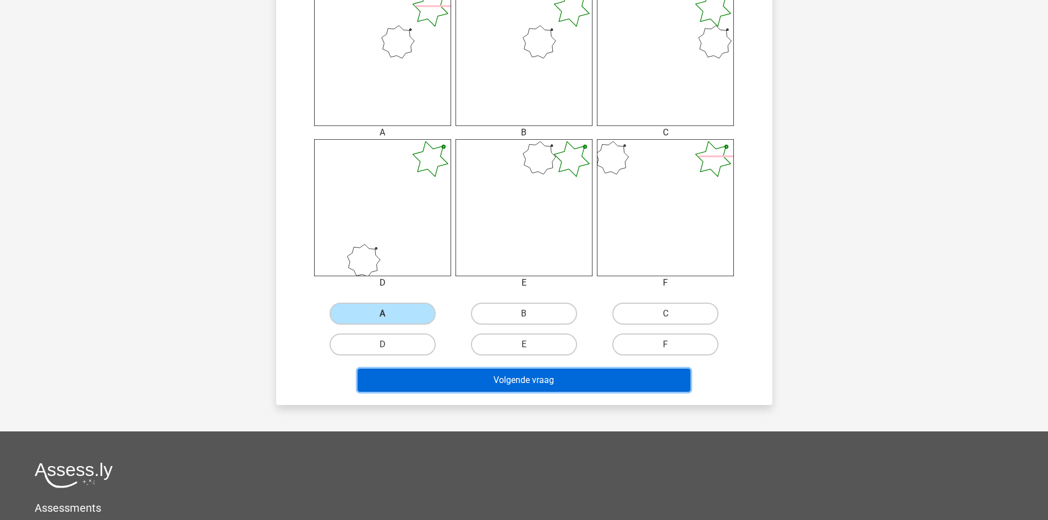
click at [451, 383] on button "Volgende vraag" at bounding box center [523, 379] width 333 height 23
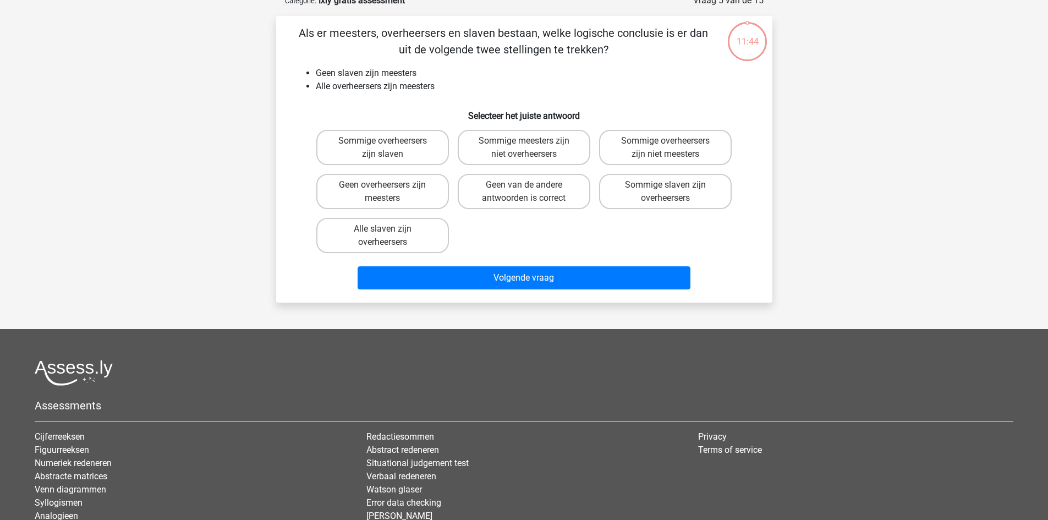
scroll to position [55, 0]
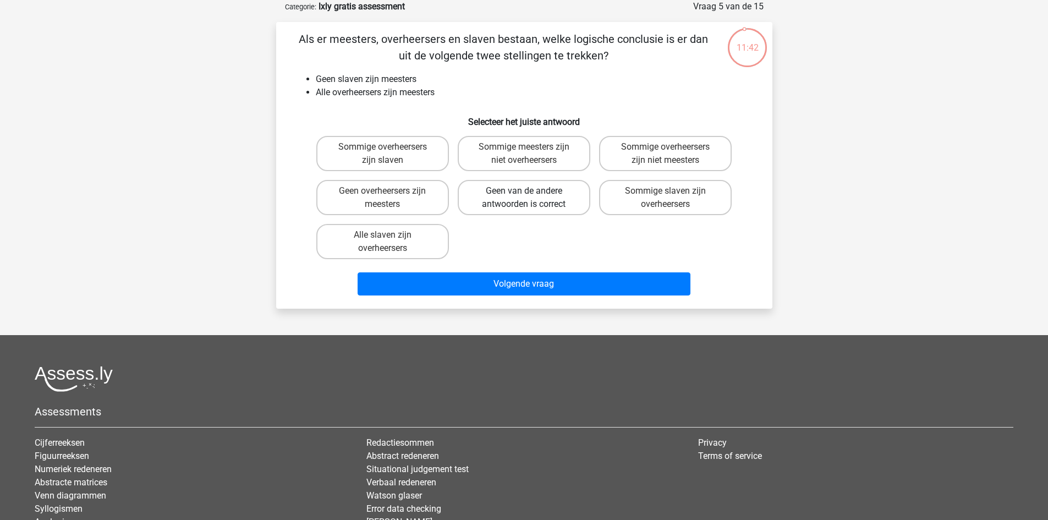
click at [520, 201] on label "Geen van de andere antwoorden is correct" at bounding box center [524, 197] width 133 height 35
click at [524, 198] on input "Geen van de andere antwoorden is correct" at bounding box center [527, 194] width 7 height 7
radio input "true"
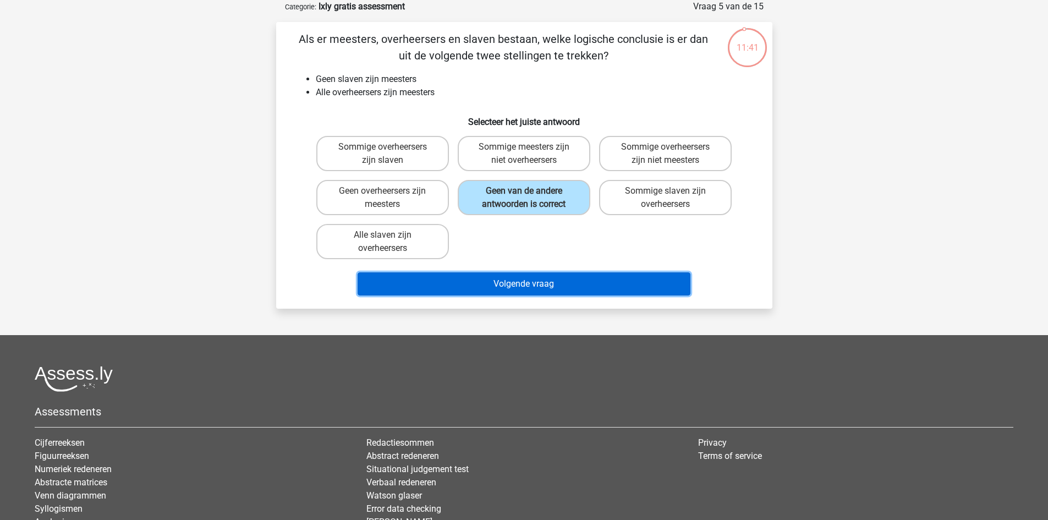
click at [522, 285] on button "Volgende vraag" at bounding box center [523, 283] width 333 height 23
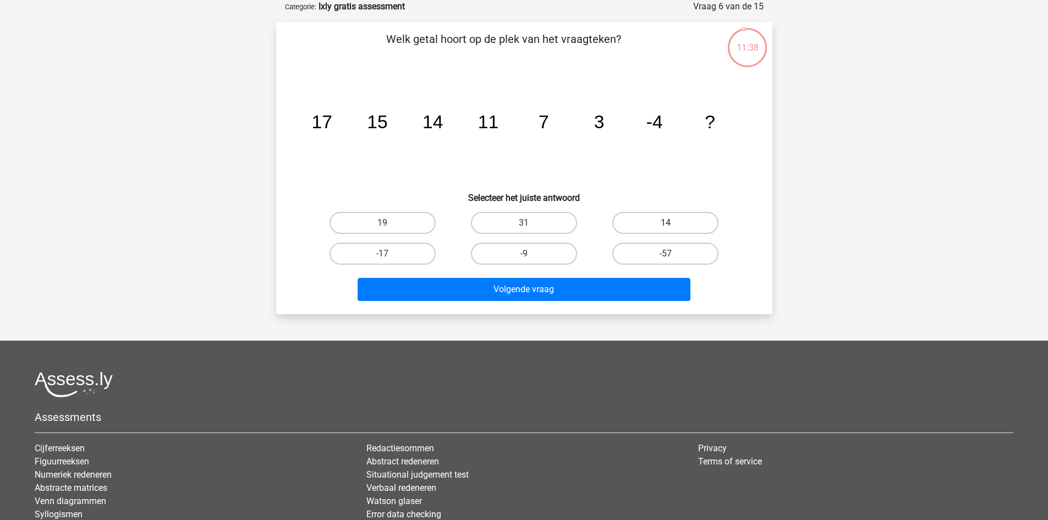
click at [663, 223] on label "14" at bounding box center [665, 223] width 106 height 22
click at [665, 223] on input "14" at bounding box center [668, 226] width 7 height 7
radio input "true"
click at [524, 258] on input "-9" at bounding box center [527, 257] width 7 height 7
radio input "true"
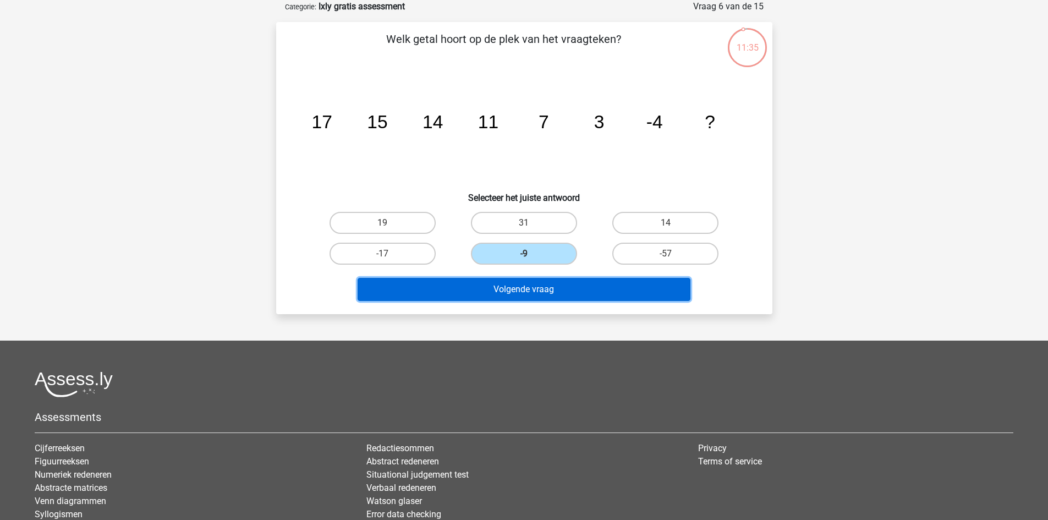
click at [546, 299] on button "Volgende vraag" at bounding box center [523, 289] width 333 height 23
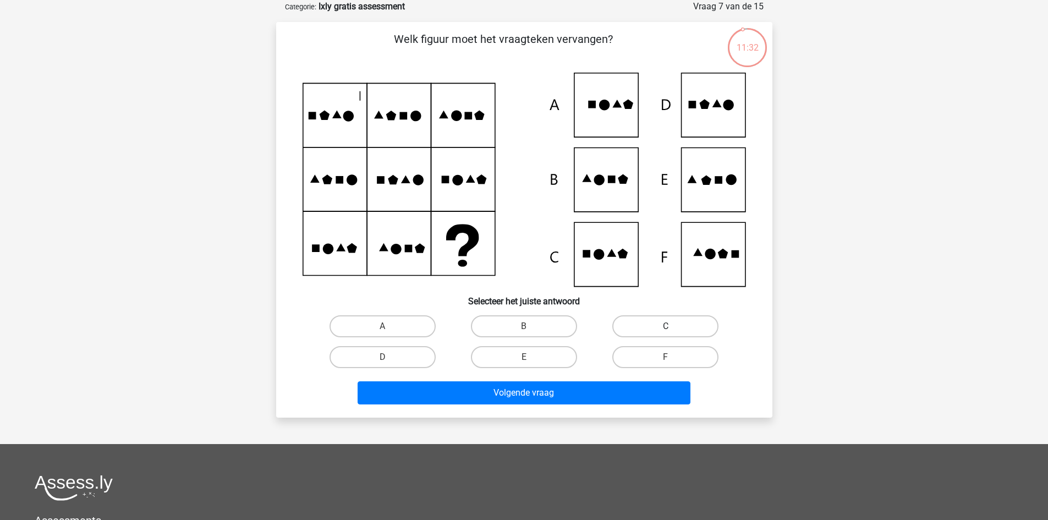
click at [691, 321] on label "C" at bounding box center [665, 326] width 106 height 22
click at [673, 326] on input "C" at bounding box center [668, 329] width 7 height 7
radio input "true"
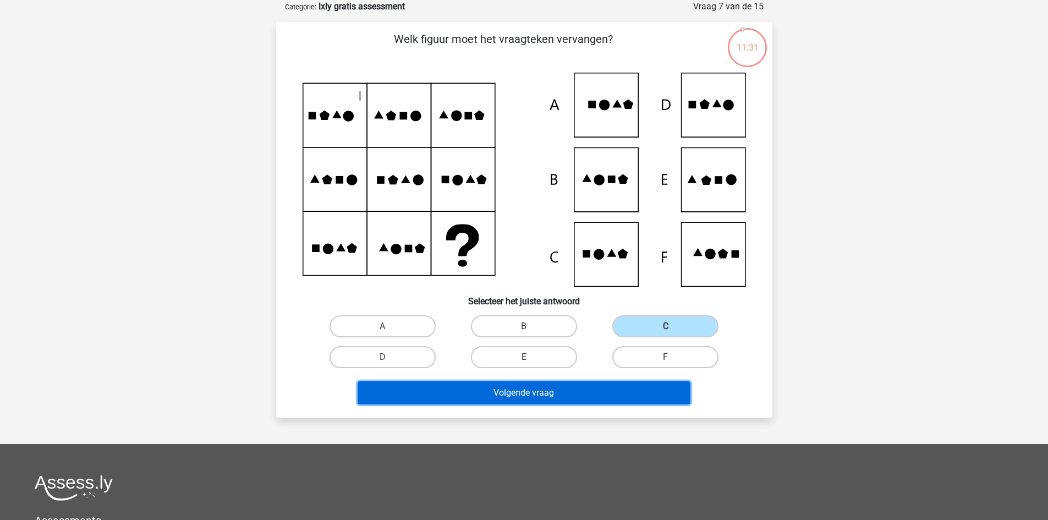
click at [631, 382] on button "Volgende vraag" at bounding box center [523, 392] width 333 height 23
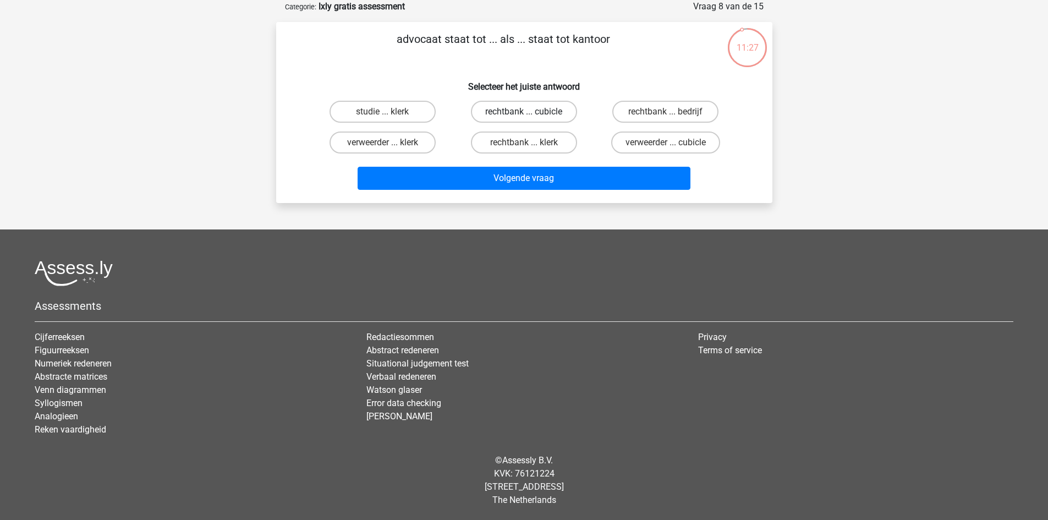
click at [503, 116] on label "rechtbank ... cubicle" at bounding box center [524, 112] width 106 height 22
click at [524, 116] on input "rechtbank ... cubicle" at bounding box center [527, 115] width 7 height 7
radio input "true"
click at [680, 109] on label "rechtbank ... bedrijf" at bounding box center [665, 112] width 106 height 22
click at [673, 112] on input "rechtbank ... bedrijf" at bounding box center [668, 115] width 7 height 7
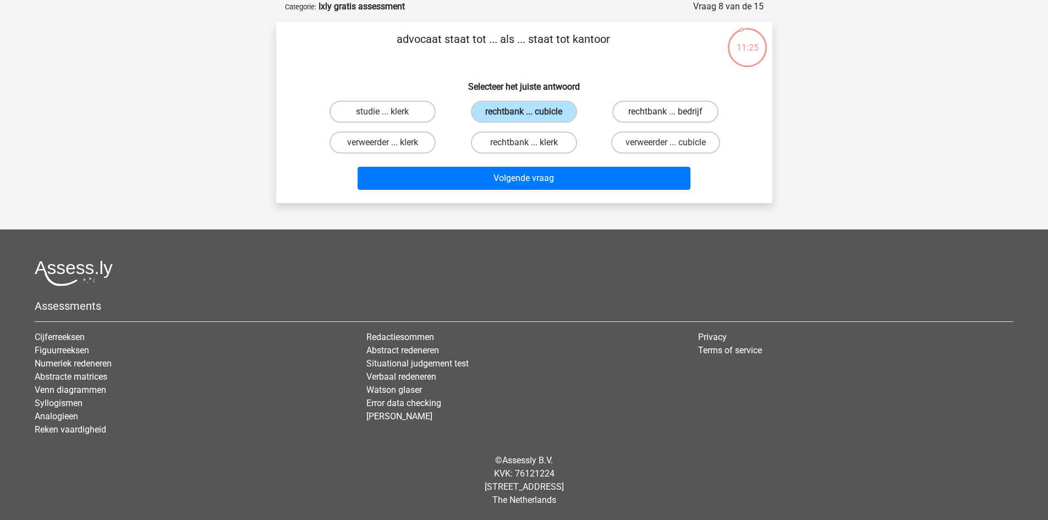
radio input "true"
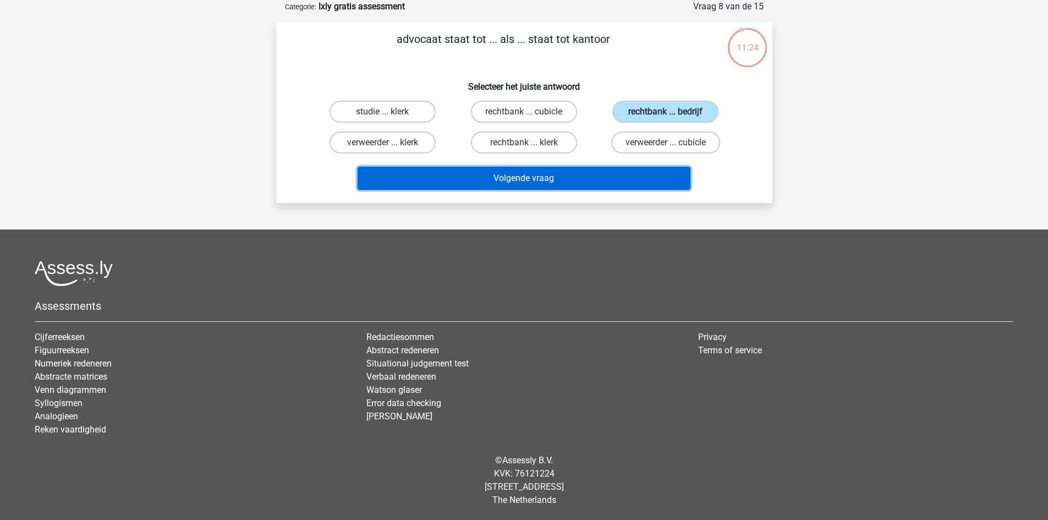
click at [638, 167] on button "Volgende vraag" at bounding box center [523, 178] width 333 height 23
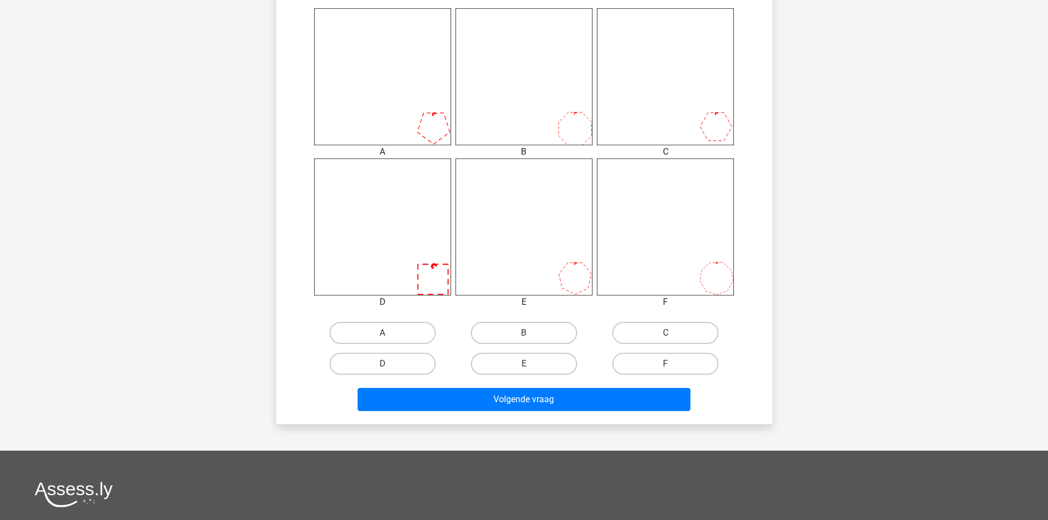
scroll to position [439, 0]
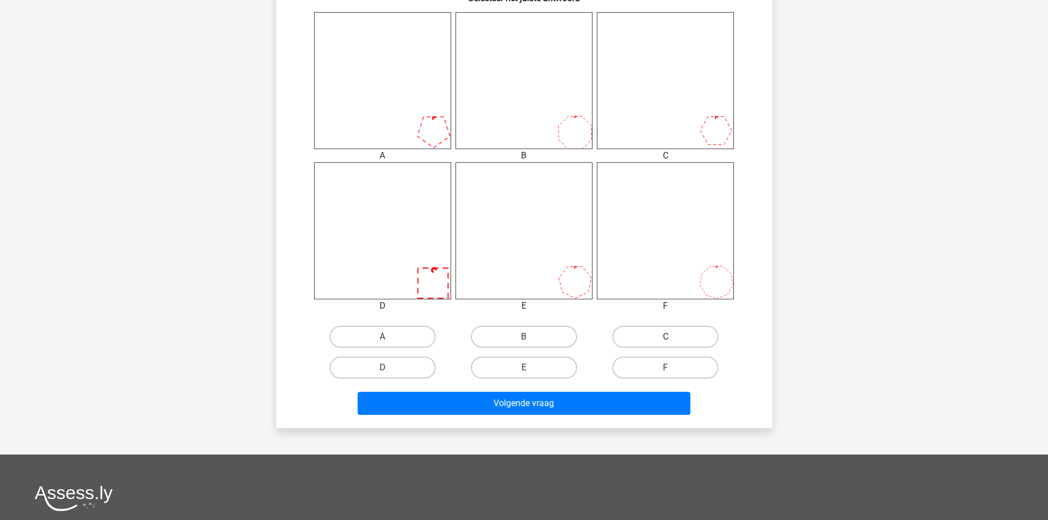
click at [655, 339] on label "C" at bounding box center [665, 337] width 106 height 22
click at [665, 339] on input "C" at bounding box center [668, 340] width 7 height 7
radio input "true"
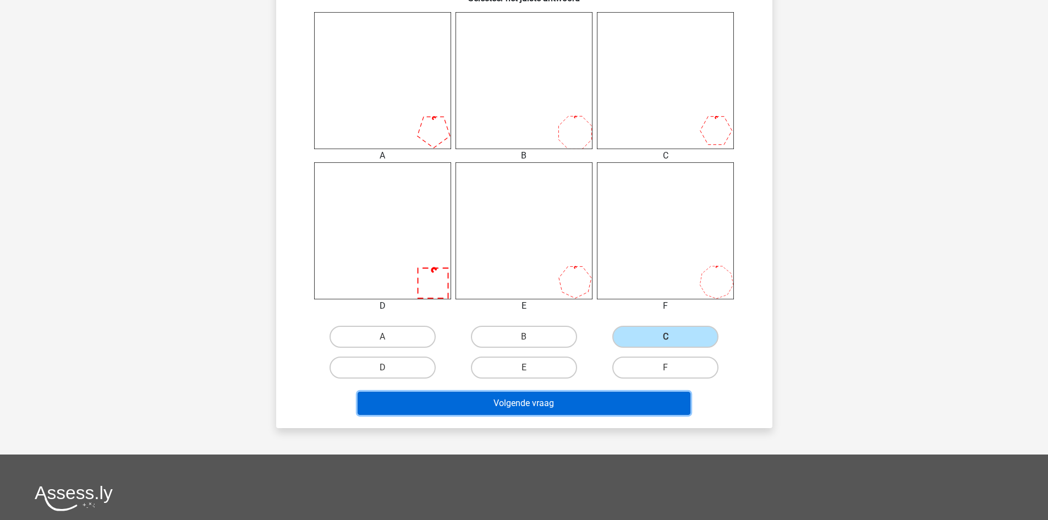
click at [586, 406] on button "Volgende vraag" at bounding box center [523, 403] width 333 height 23
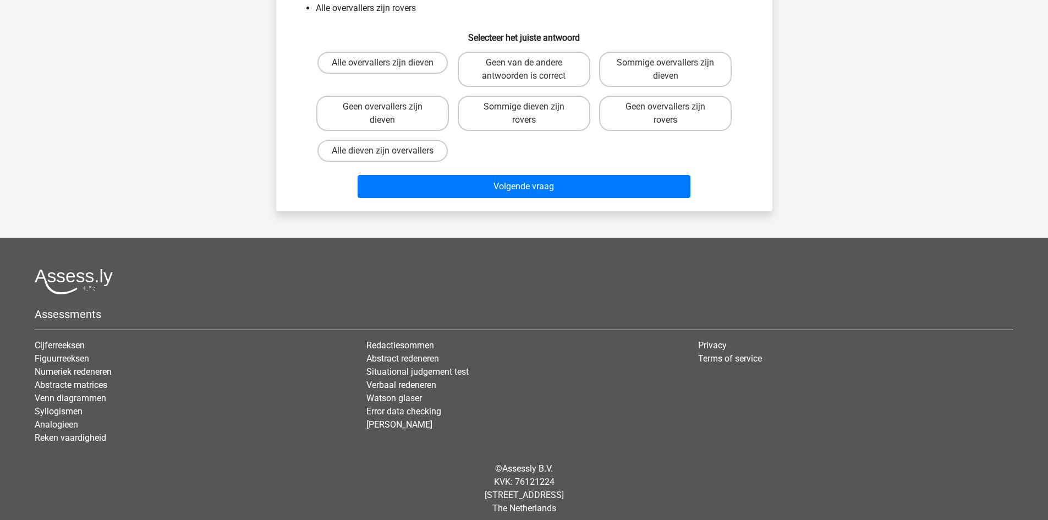
scroll to position [55, 0]
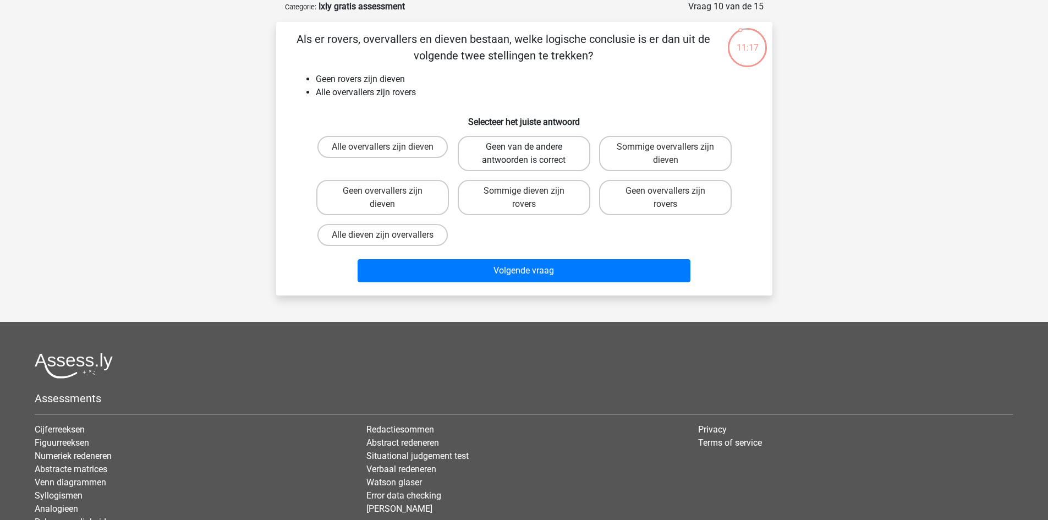
click at [522, 158] on label "Geen van de andere antwoorden is correct" at bounding box center [524, 153] width 133 height 35
click at [524, 154] on input "Geen van de andere antwoorden is correct" at bounding box center [527, 150] width 7 height 7
radio input "true"
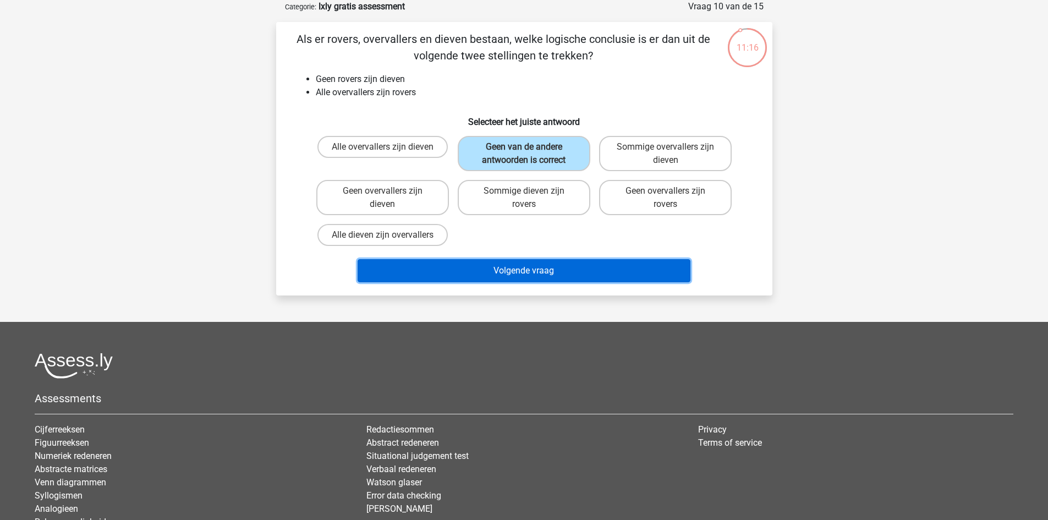
click at [535, 269] on button "Volgende vraag" at bounding box center [523, 270] width 333 height 23
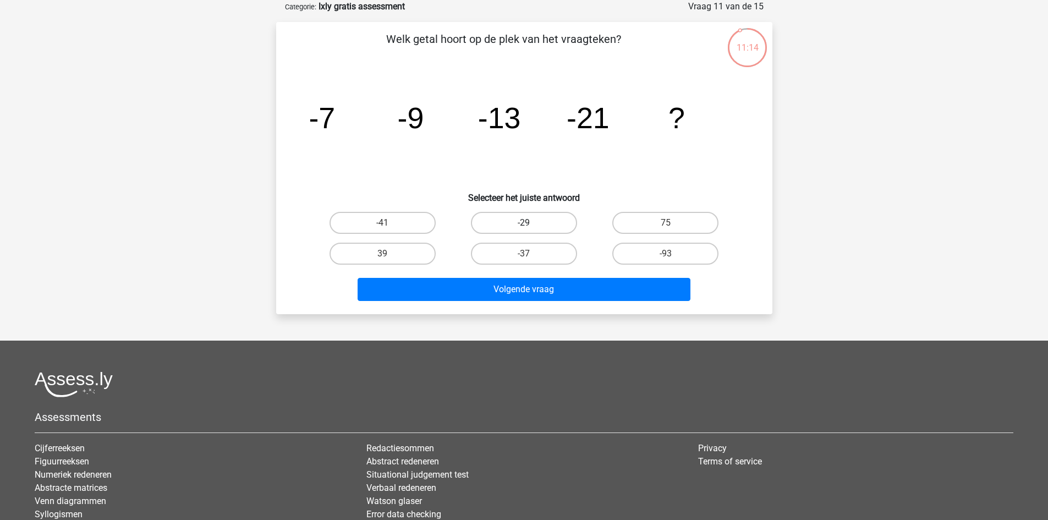
click at [532, 224] on label "-29" at bounding box center [524, 223] width 106 height 22
click at [531, 224] on input "-29" at bounding box center [527, 226] width 7 height 7
radio input "true"
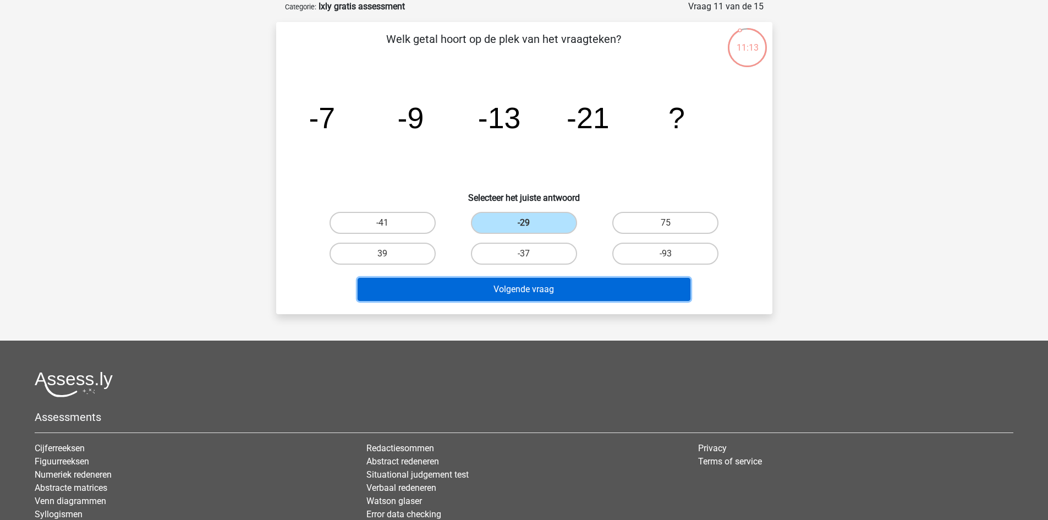
click at [538, 287] on button "Volgende vraag" at bounding box center [523, 289] width 333 height 23
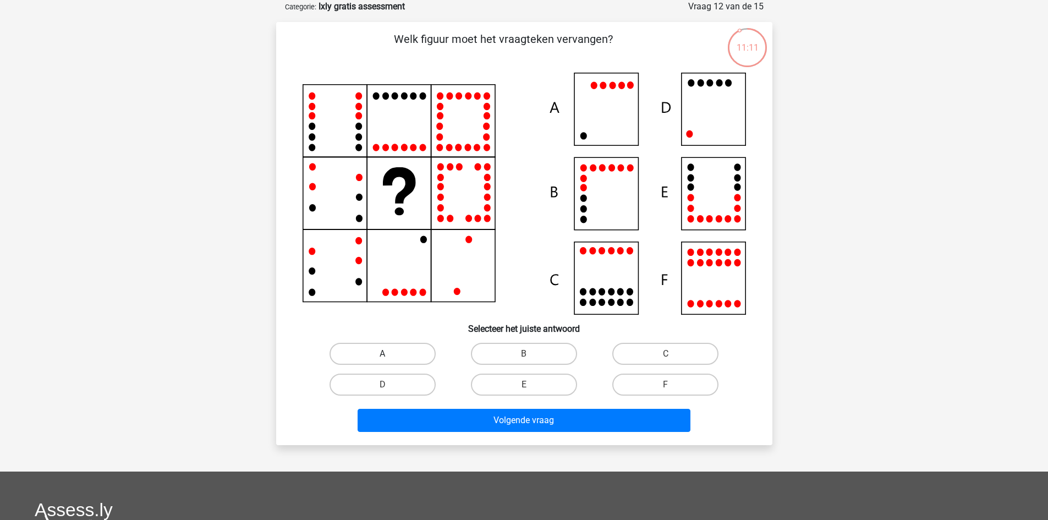
click at [401, 351] on label "A" at bounding box center [382, 354] width 106 height 22
click at [389, 354] on input "A" at bounding box center [385, 357] width 7 height 7
radio input "true"
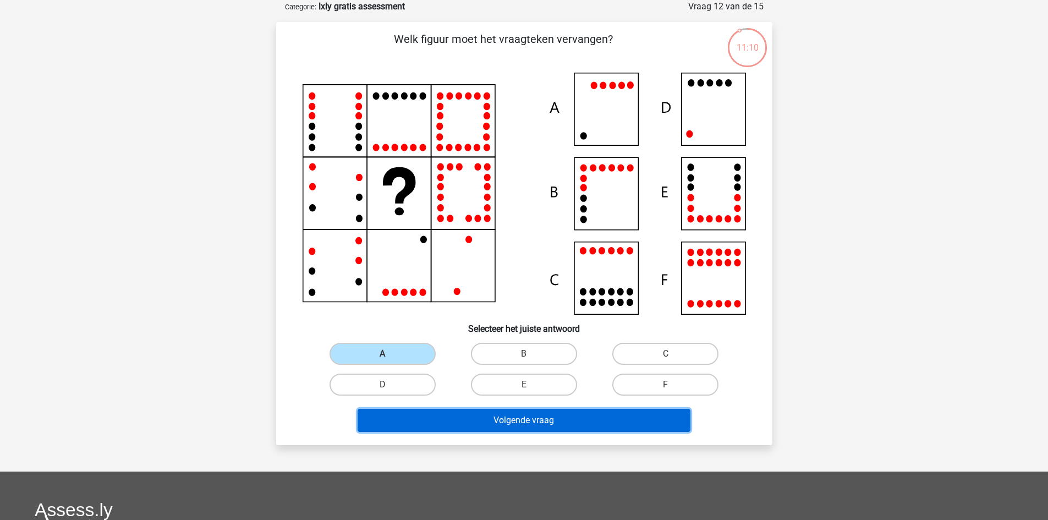
click at [522, 417] on button "Volgende vraag" at bounding box center [523, 420] width 333 height 23
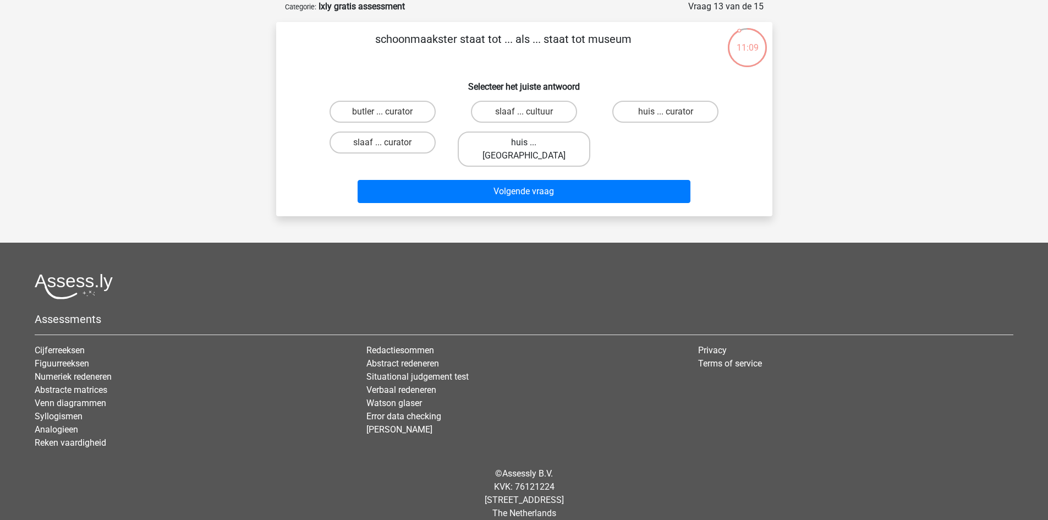
click at [524, 138] on label "huis ... [GEOGRAPHIC_DATA]" at bounding box center [524, 148] width 133 height 35
click at [524, 142] on input "huis ... [GEOGRAPHIC_DATA]" at bounding box center [527, 145] width 7 height 7
radio input "true"
click at [534, 171] on div "Volgende vraag" at bounding box center [524, 189] width 461 height 36
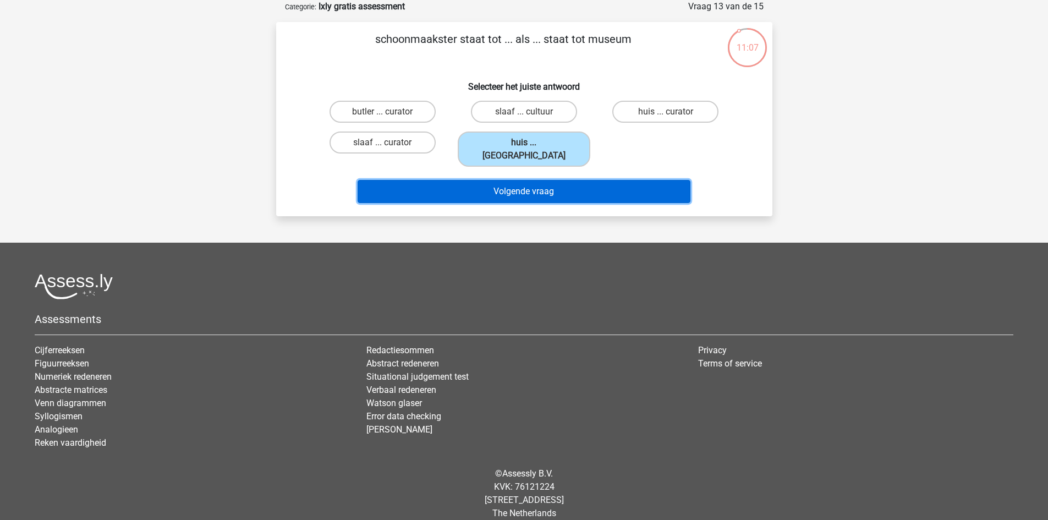
click at [541, 184] on button "Volgende vraag" at bounding box center [523, 191] width 333 height 23
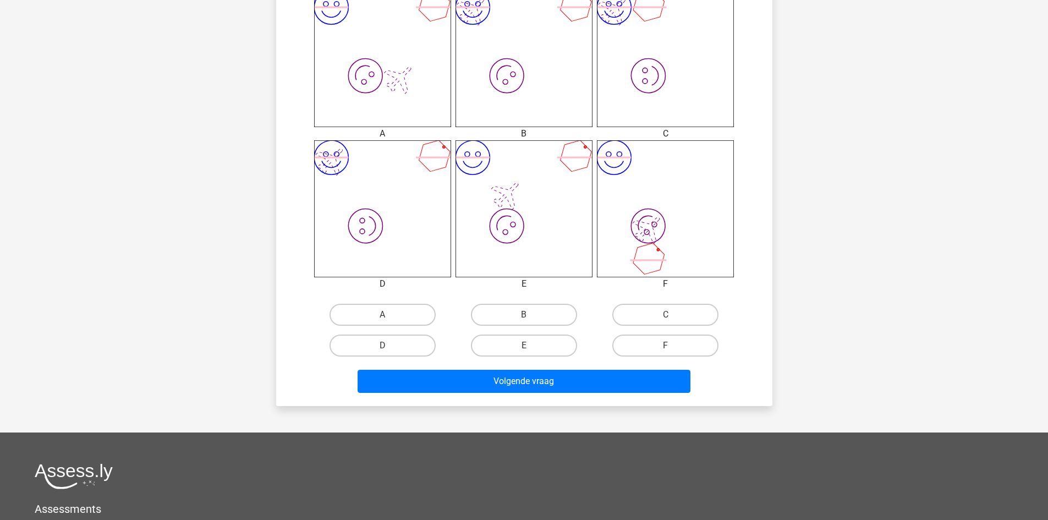
scroll to position [459, 0]
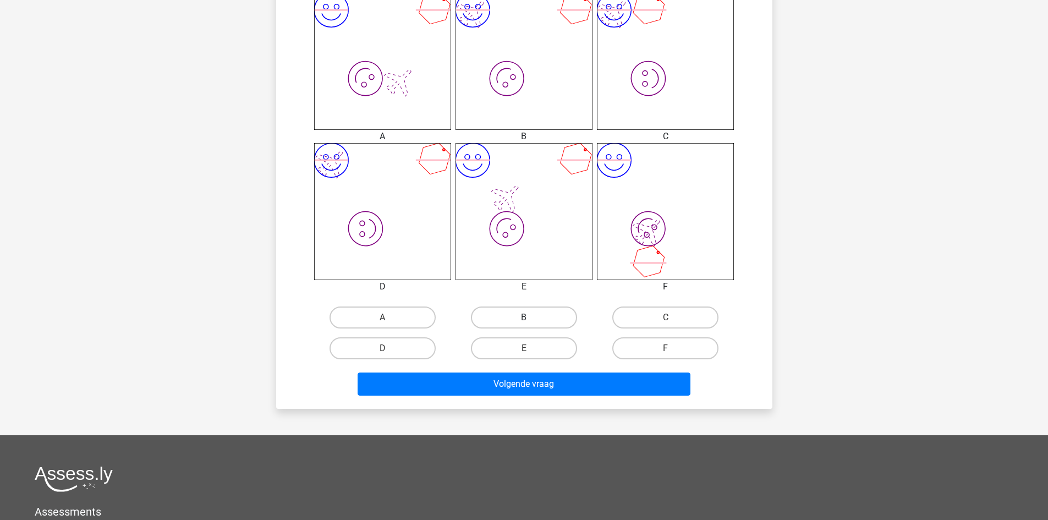
click at [537, 315] on label "B" at bounding box center [524, 317] width 106 height 22
click at [531, 317] on input "B" at bounding box center [527, 320] width 7 height 7
radio input "true"
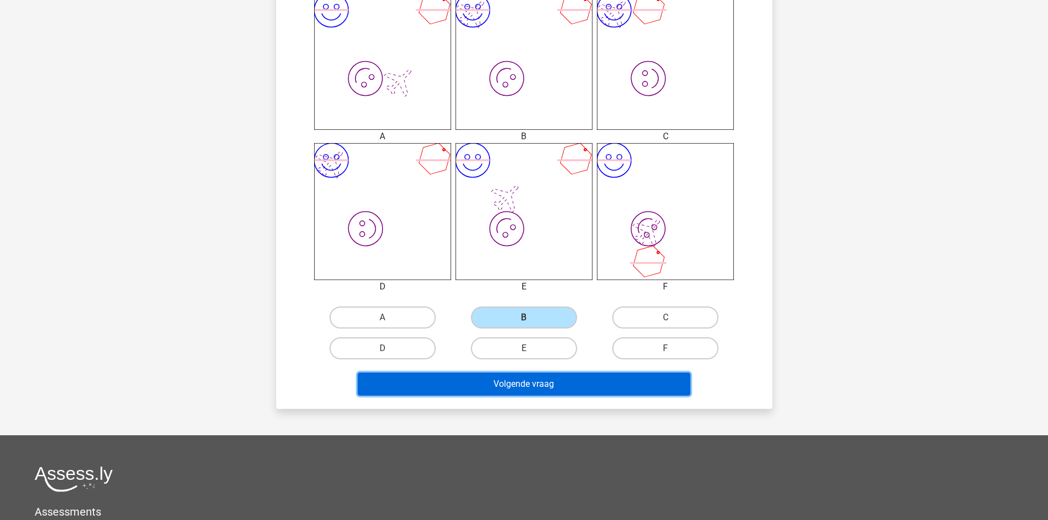
click at [519, 382] on button "Volgende vraag" at bounding box center [523, 383] width 333 height 23
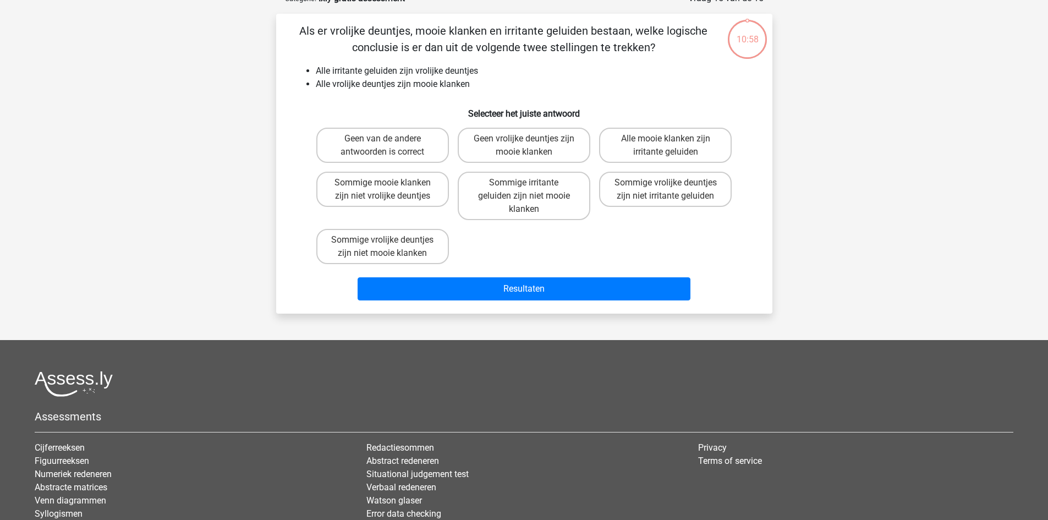
scroll to position [55, 0]
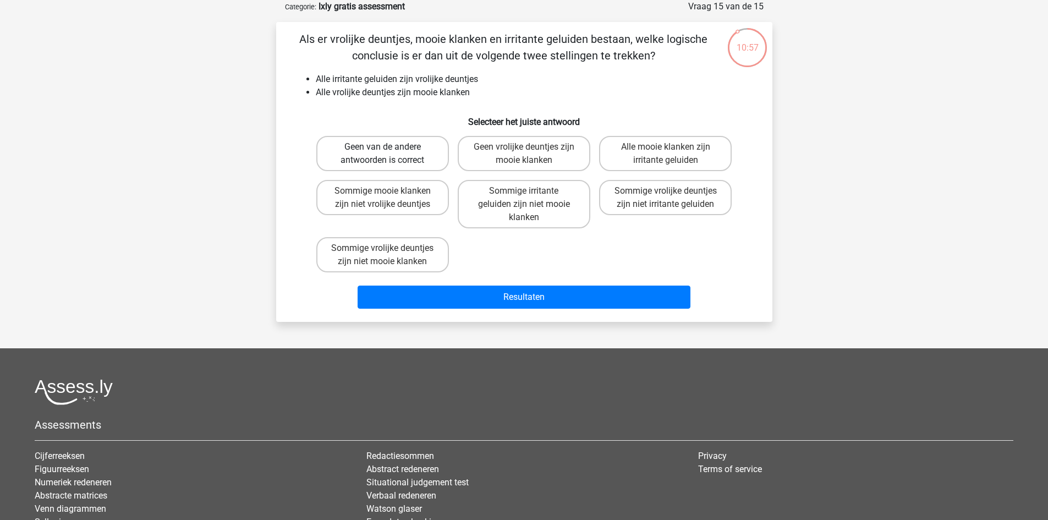
click at [386, 157] on label "Geen van de andere antwoorden is correct" at bounding box center [382, 153] width 133 height 35
click at [386, 154] on input "Geen van de andere antwoorden is correct" at bounding box center [385, 150] width 7 height 7
radio input "true"
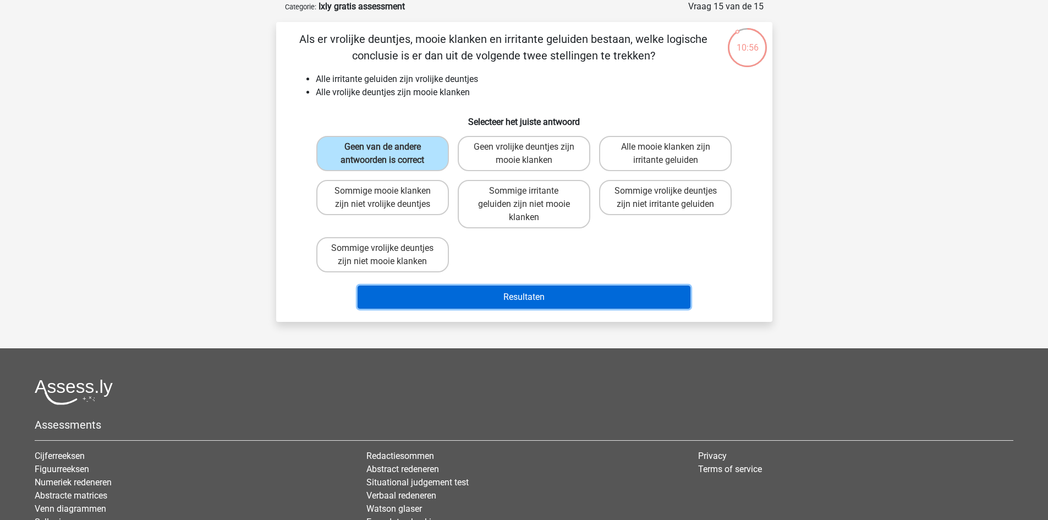
click at [470, 285] on button "Resultaten" at bounding box center [523, 296] width 333 height 23
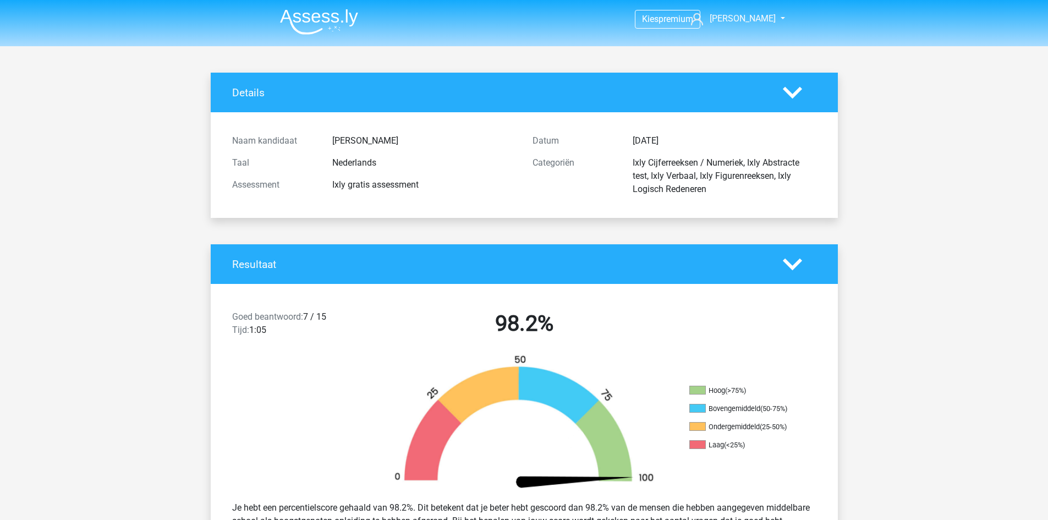
drag, startPoint x: 1047, startPoint y: 87, endPoint x: 1055, endPoint y: 102, distance: 16.8
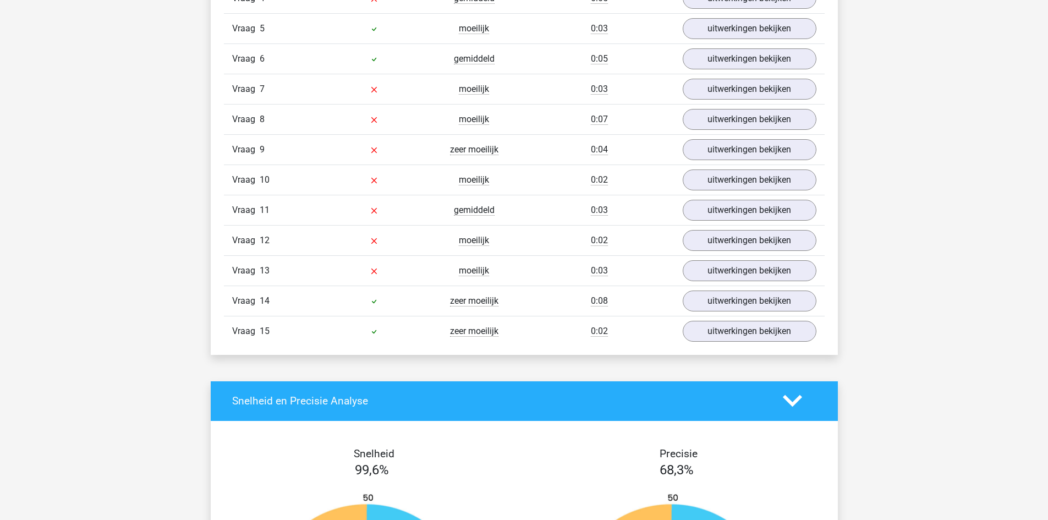
scroll to position [1398, 0]
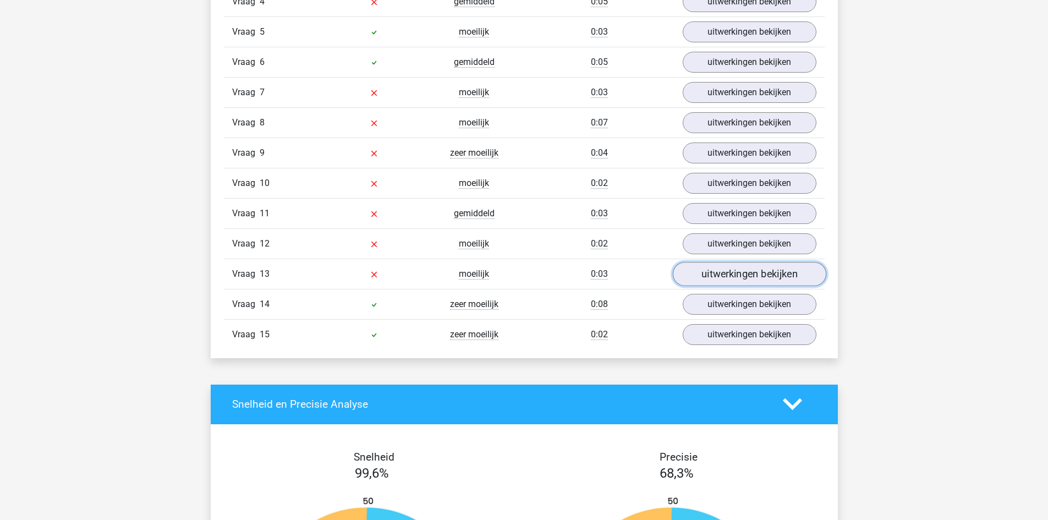
click at [781, 273] on link "uitwerkingen bekijken" at bounding box center [748, 274] width 153 height 24
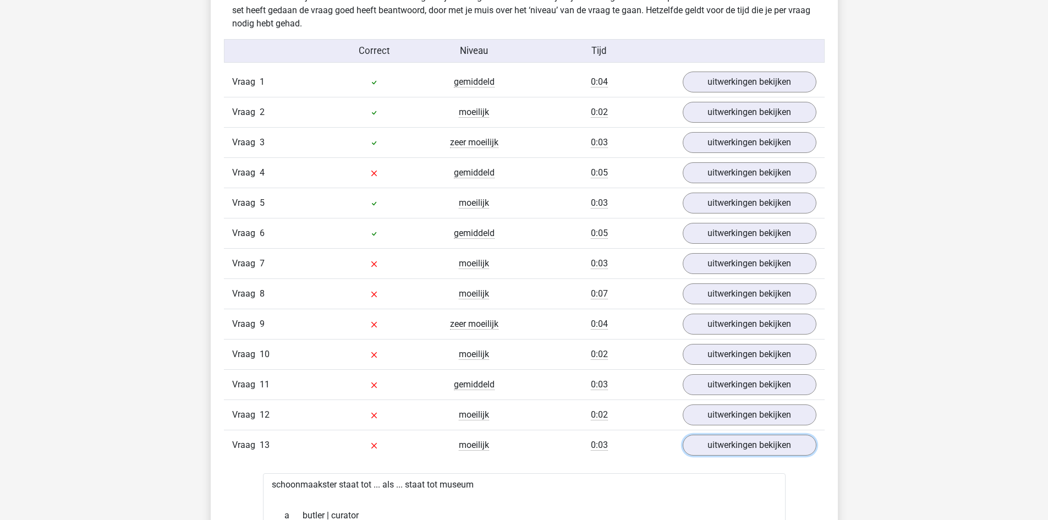
scroll to position [1224, 0]
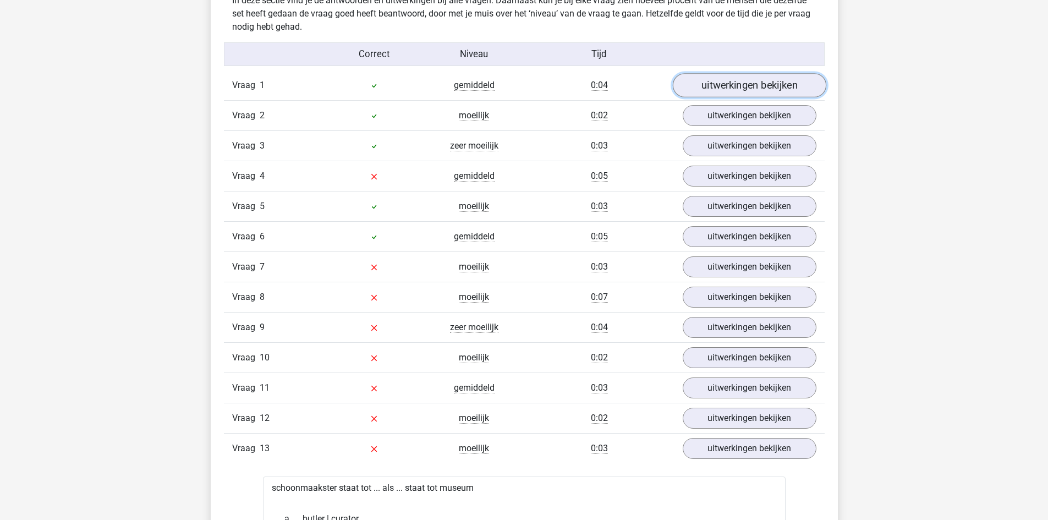
click at [734, 85] on link "uitwerkingen bekijken" at bounding box center [748, 85] width 153 height 24
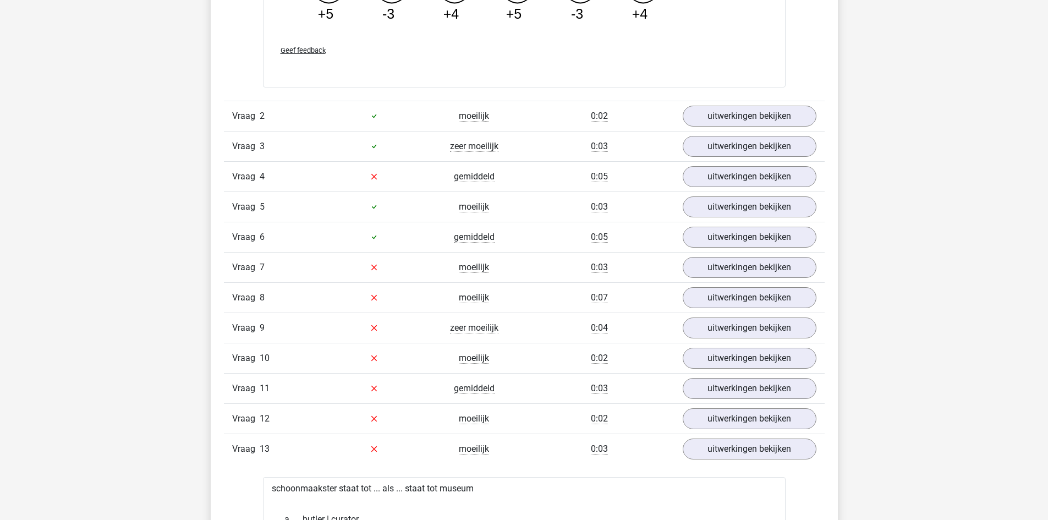
scroll to position [1708, 0]
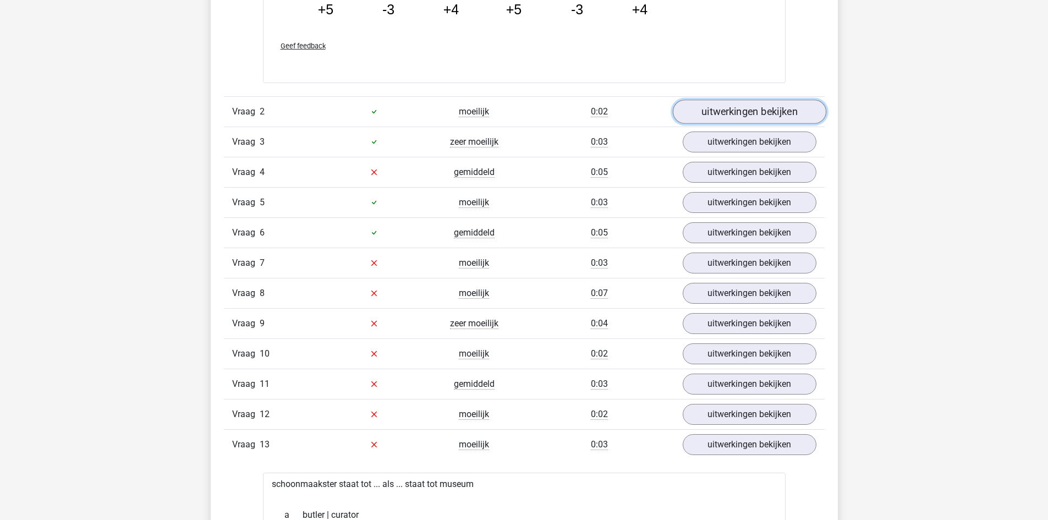
click at [750, 115] on link "uitwerkingen bekijken" at bounding box center [748, 112] width 153 height 24
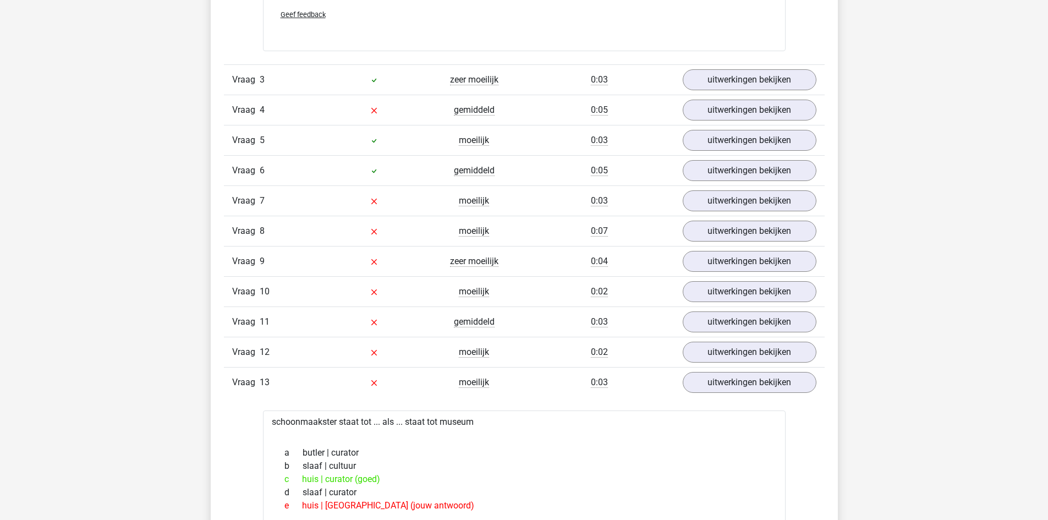
scroll to position [2293, 0]
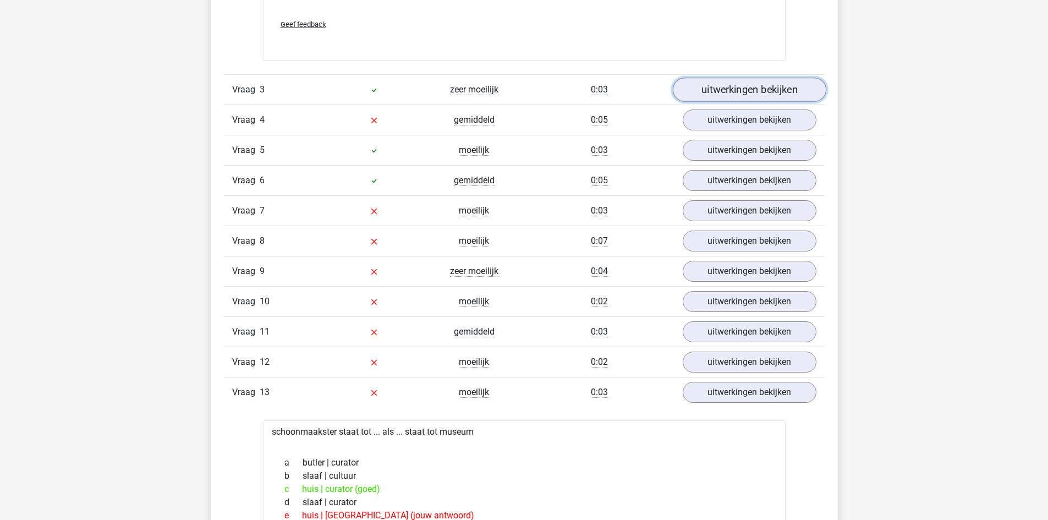
click at [731, 91] on link "uitwerkingen bekijken" at bounding box center [748, 90] width 153 height 24
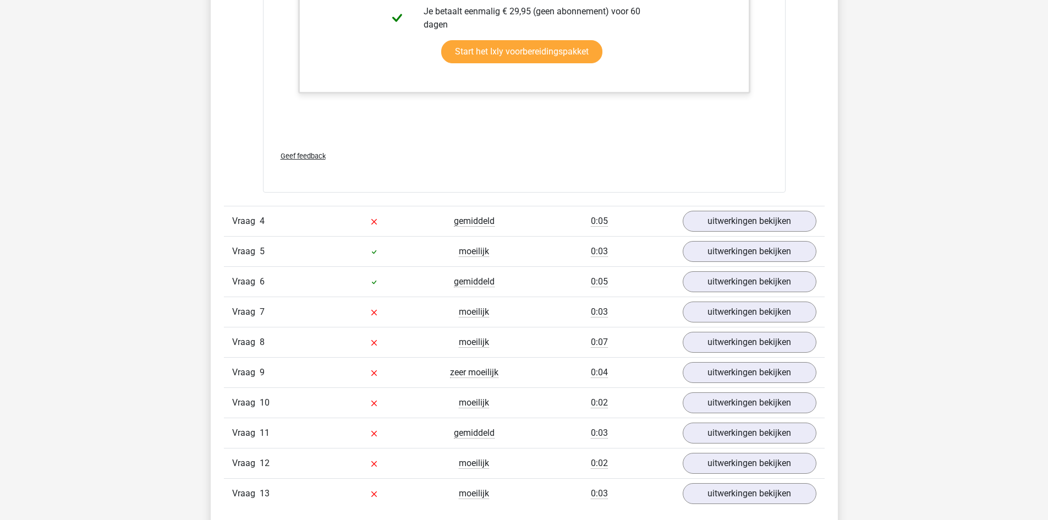
scroll to position [2723, 0]
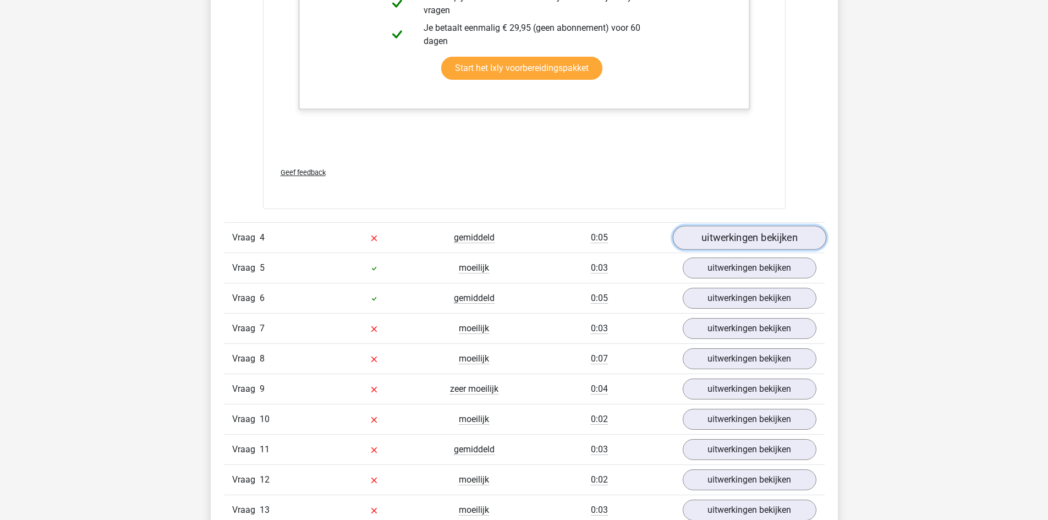
click at [732, 236] on link "uitwerkingen bekijken" at bounding box center [748, 237] width 153 height 24
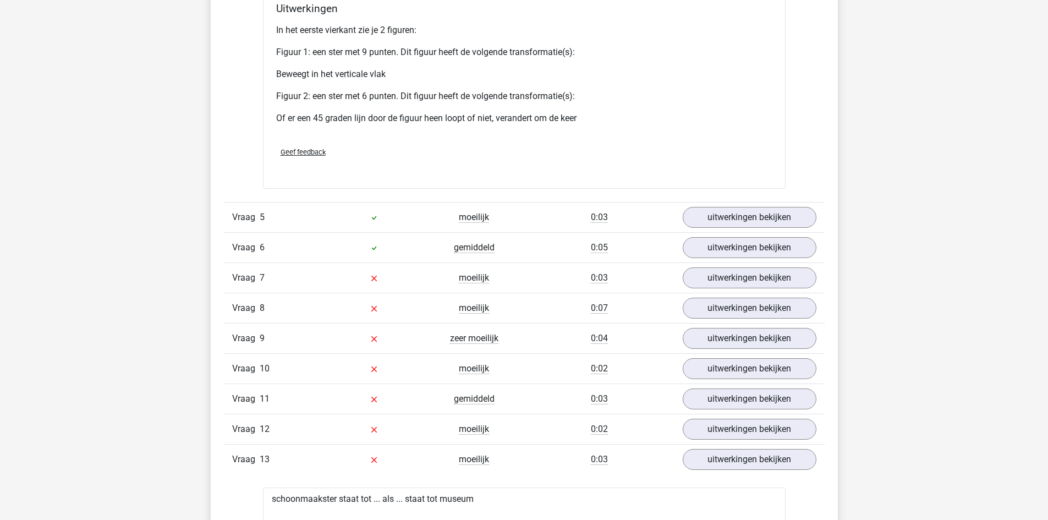
scroll to position [3690, 0]
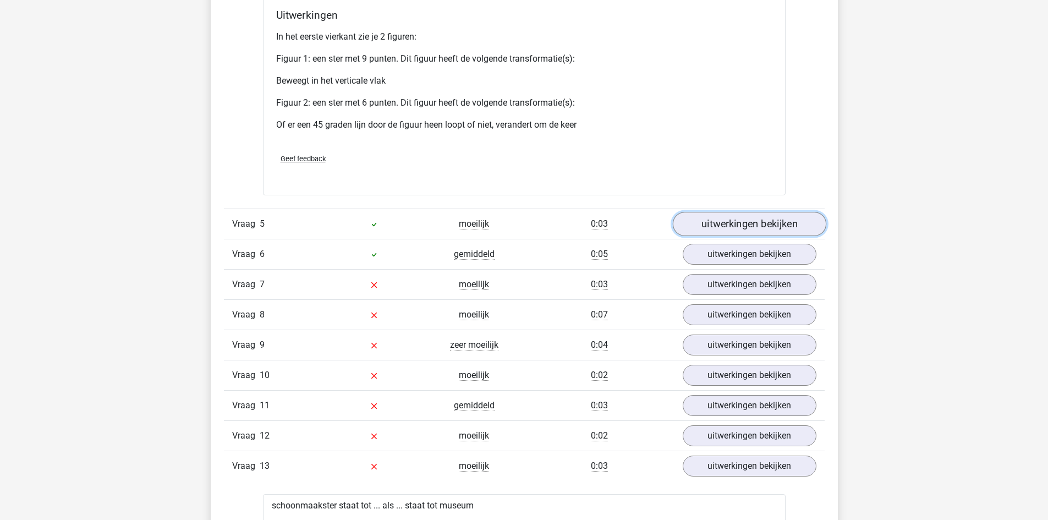
click at [728, 224] on link "uitwerkingen bekijken" at bounding box center [748, 224] width 153 height 24
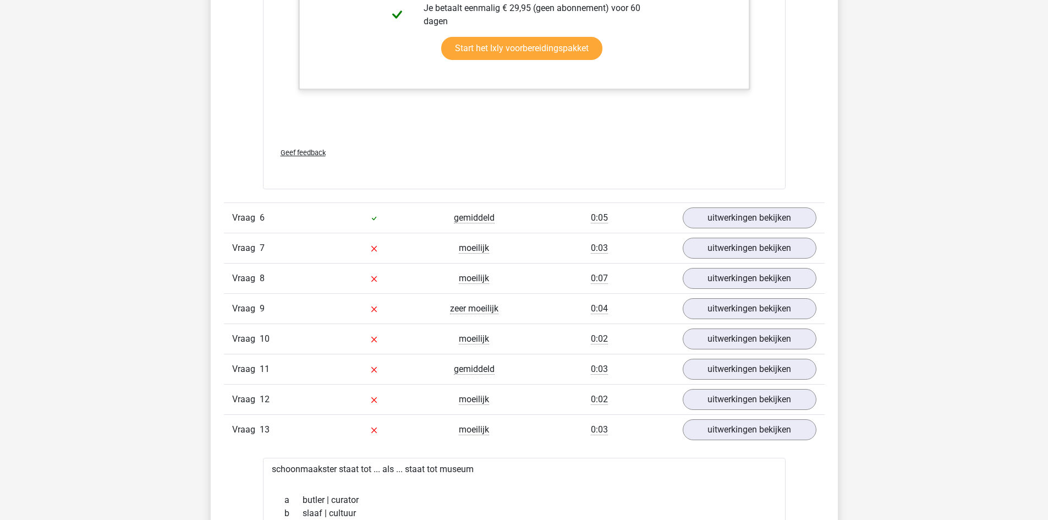
scroll to position [4308, 0]
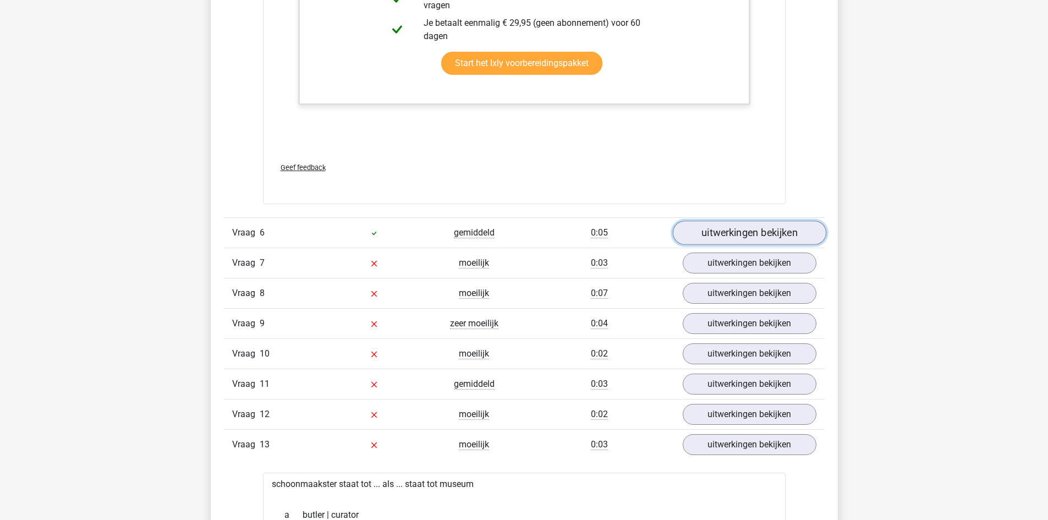
click at [783, 228] on link "uitwerkingen bekijken" at bounding box center [748, 233] width 153 height 24
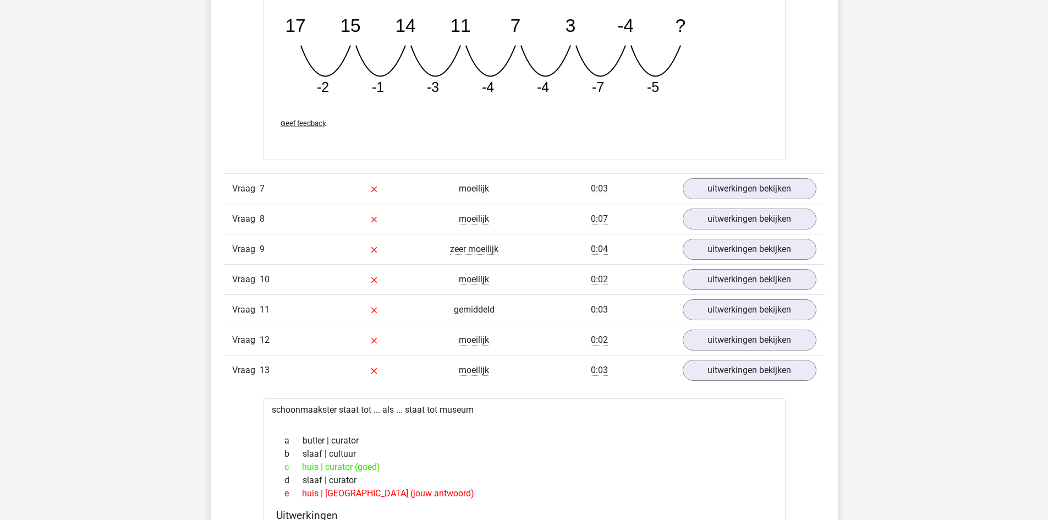
scroll to position [4835, 0]
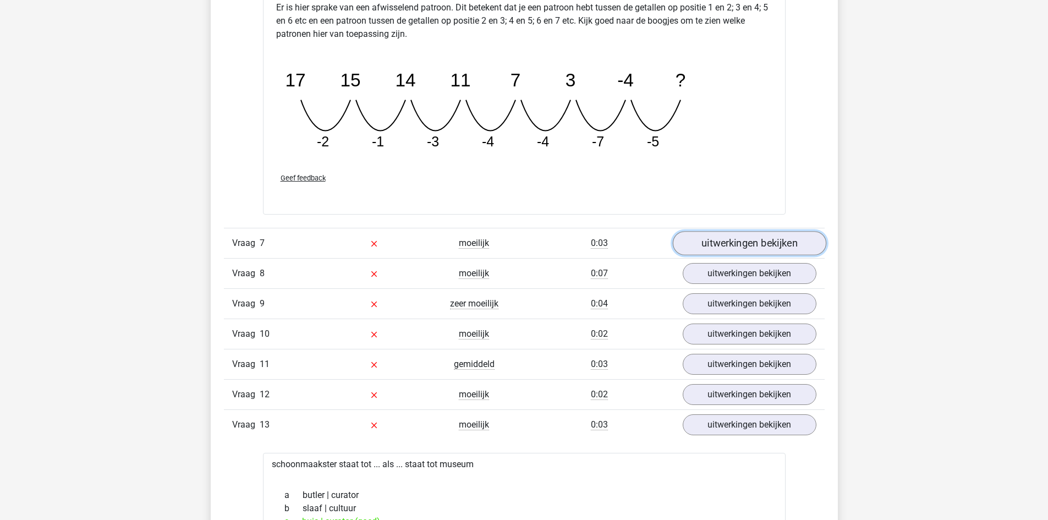
click at [711, 235] on link "uitwerkingen bekijken" at bounding box center [748, 243] width 153 height 24
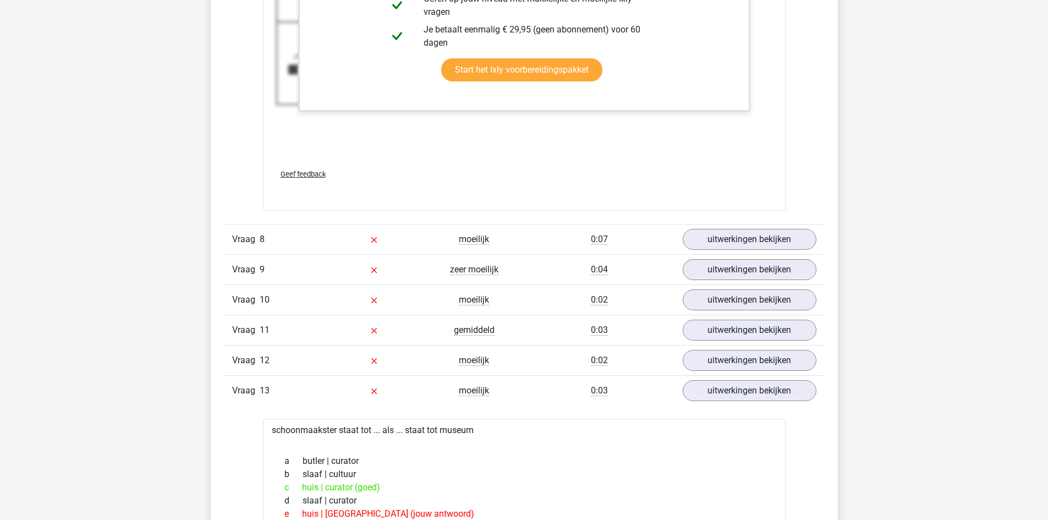
scroll to position [5669, 0]
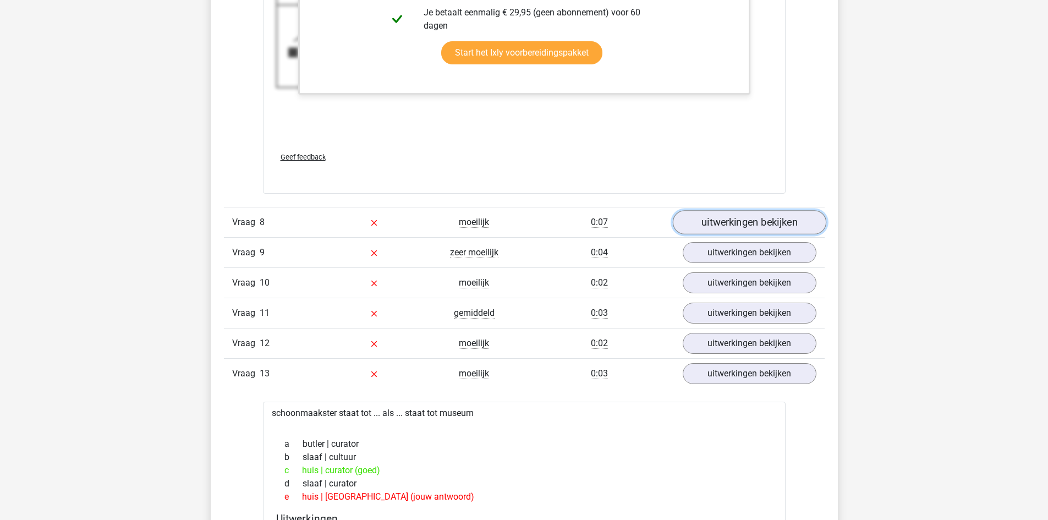
click at [740, 228] on link "uitwerkingen bekijken" at bounding box center [748, 222] width 153 height 24
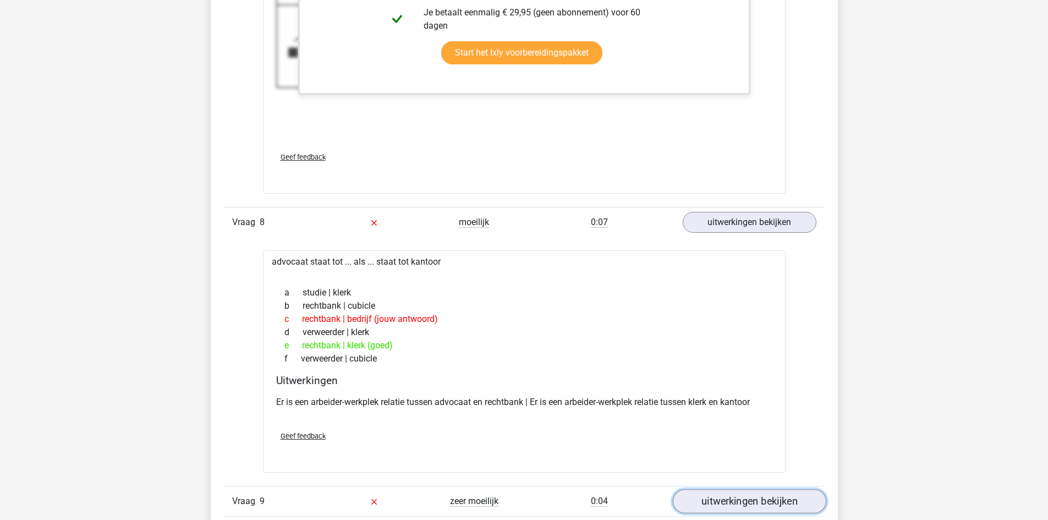
click at [750, 495] on link "uitwerkingen bekijken" at bounding box center [748, 501] width 153 height 24
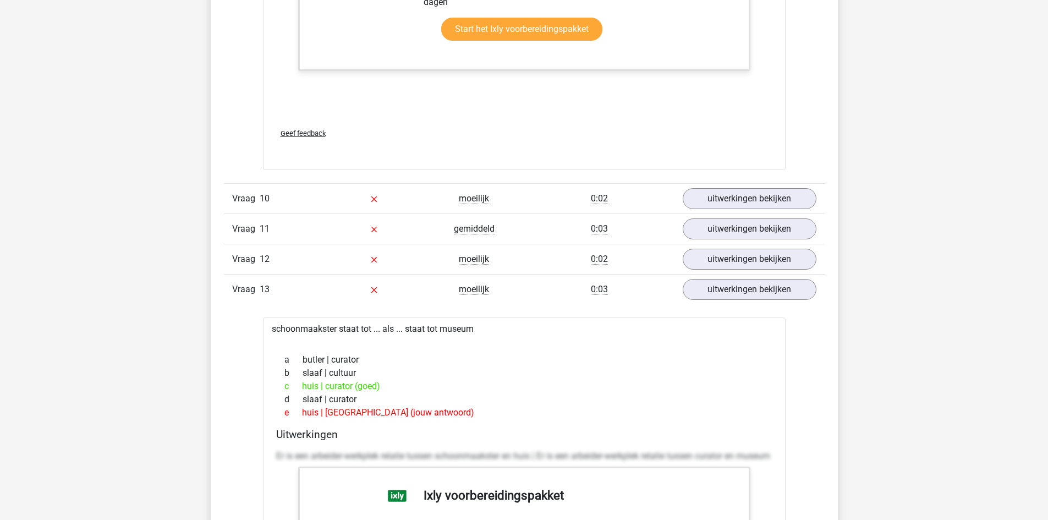
scroll to position [7119, 0]
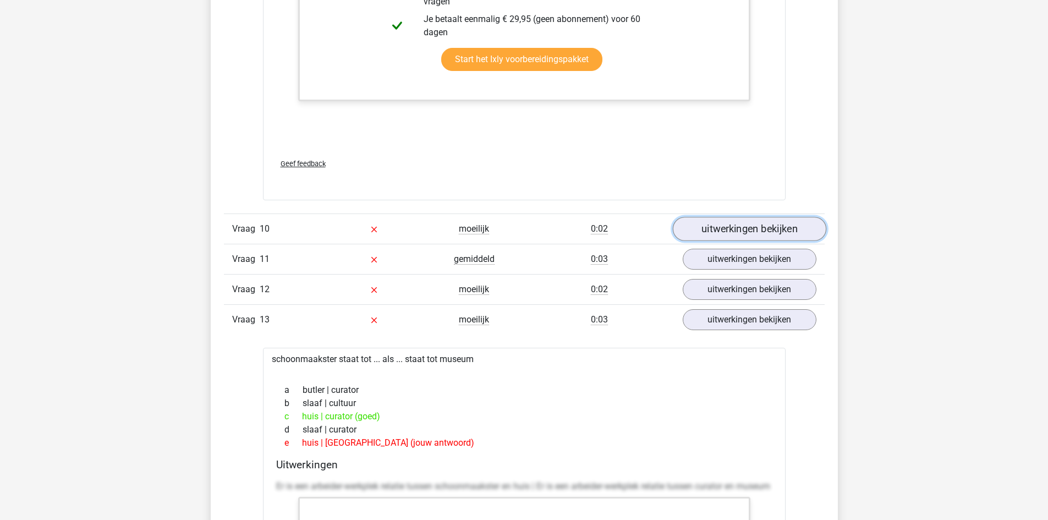
click at [715, 235] on link "uitwerkingen bekijken" at bounding box center [748, 229] width 153 height 24
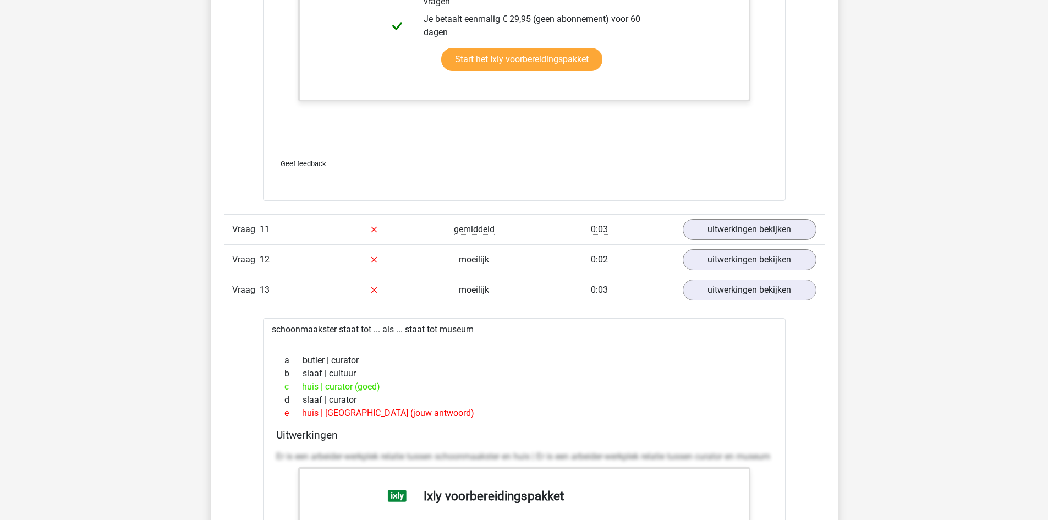
scroll to position [7767, 0]
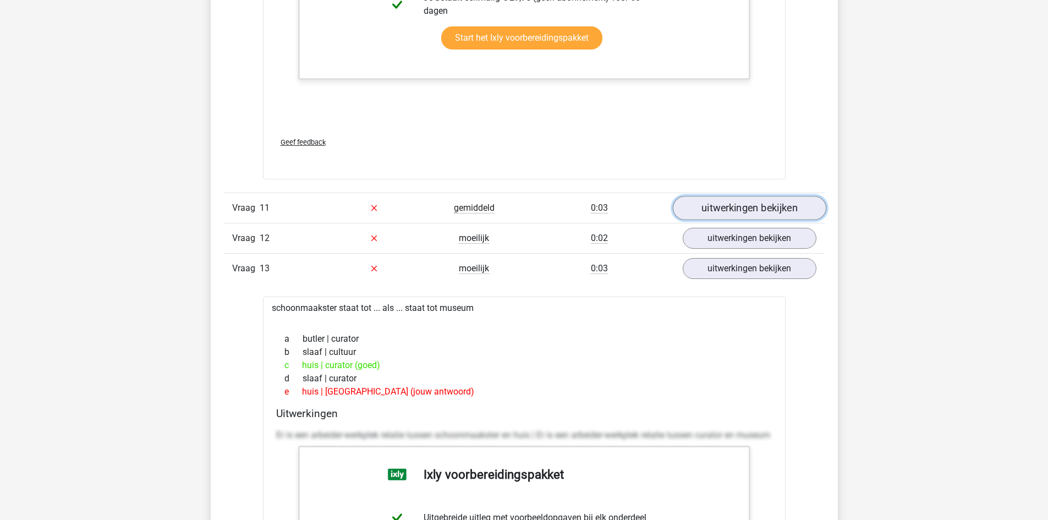
click at [732, 210] on link "uitwerkingen bekijken" at bounding box center [748, 208] width 153 height 24
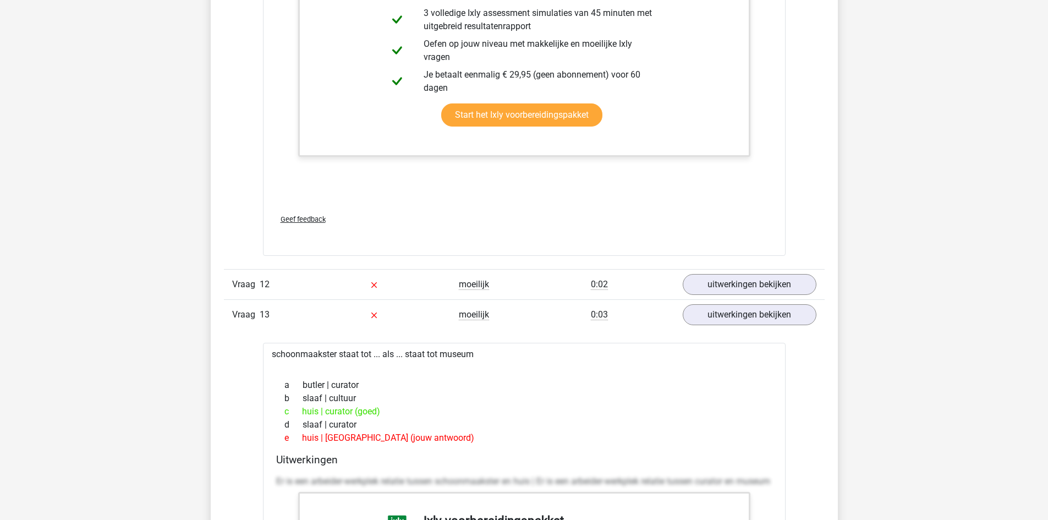
scroll to position [8367, 0]
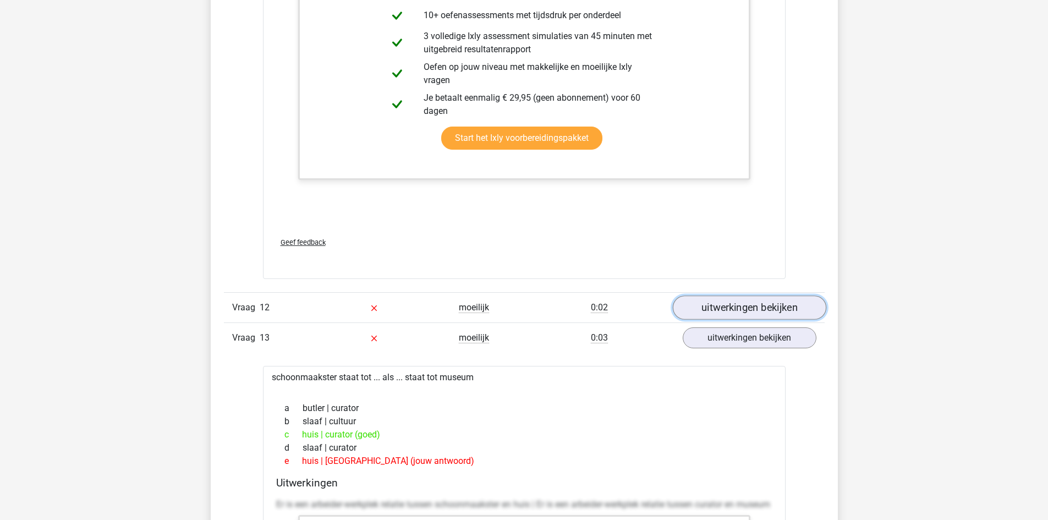
click at [751, 301] on link "uitwerkingen bekijken" at bounding box center [748, 307] width 153 height 24
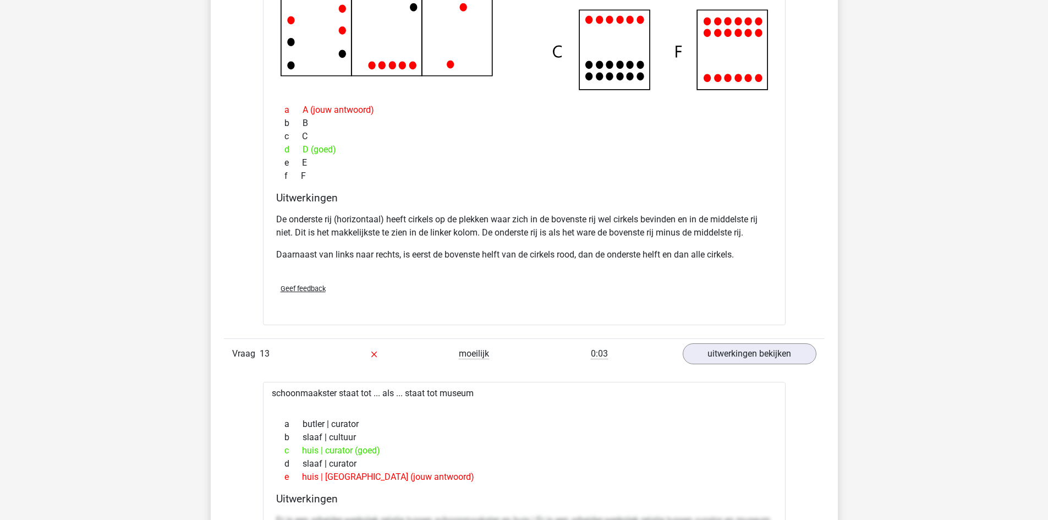
scroll to position [8913, 0]
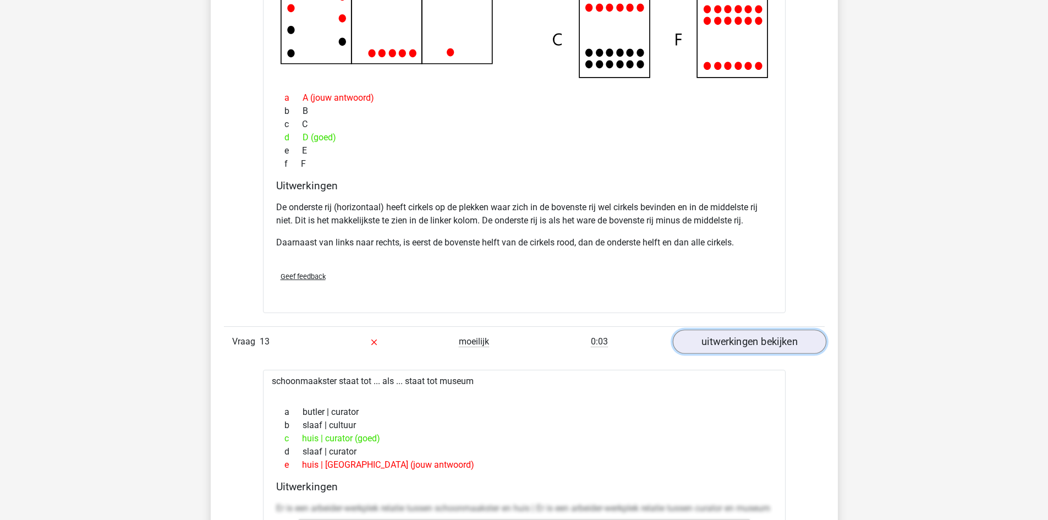
click at [736, 341] on link "uitwerkingen bekijken" at bounding box center [748, 341] width 153 height 24
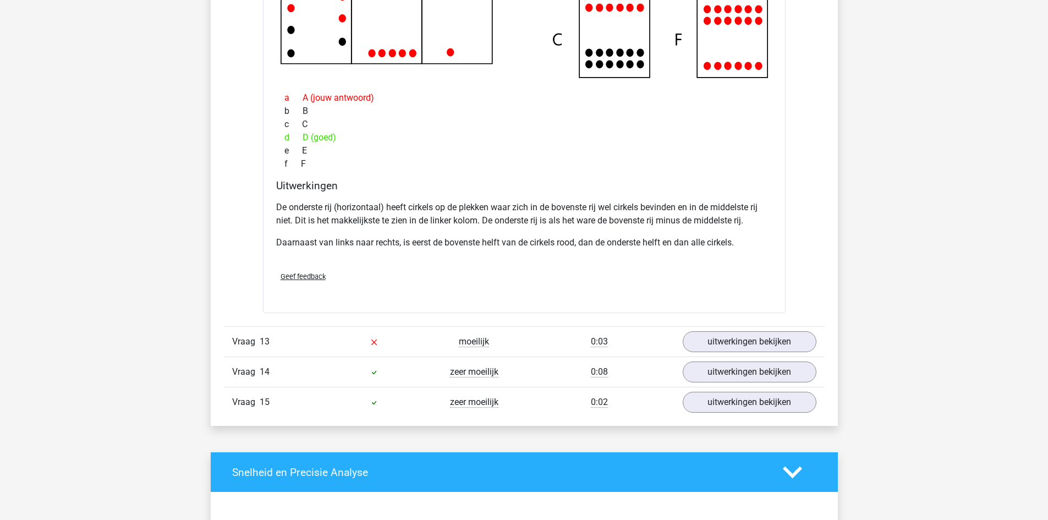
click at [753, 386] on div "Vraag 14 zeer moeilijk 0:08 uitwerkingen bekijken" at bounding box center [524, 371] width 601 height 30
click at [748, 375] on link "uitwerkingen bekijken" at bounding box center [748, 372] width 153 height 24
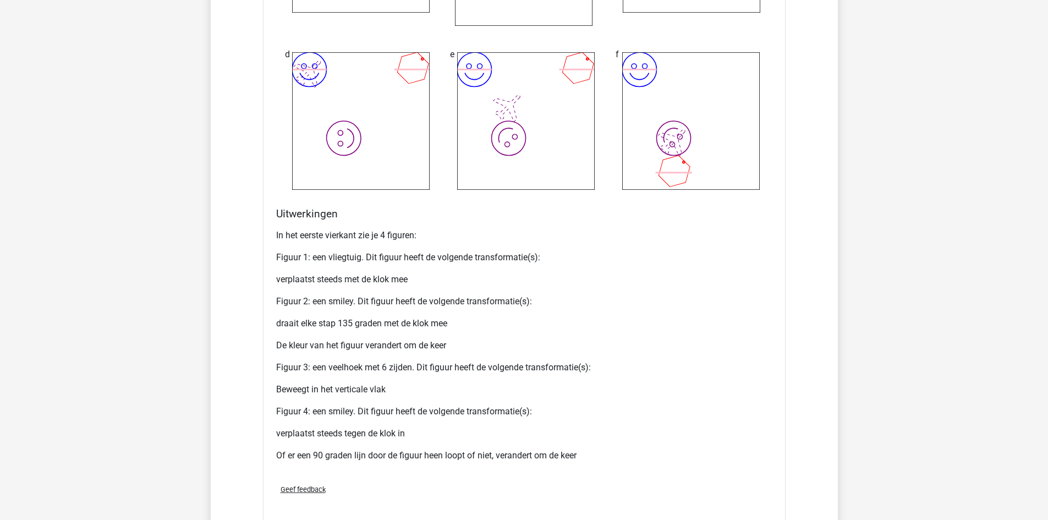
scroll to position [10312, 0]
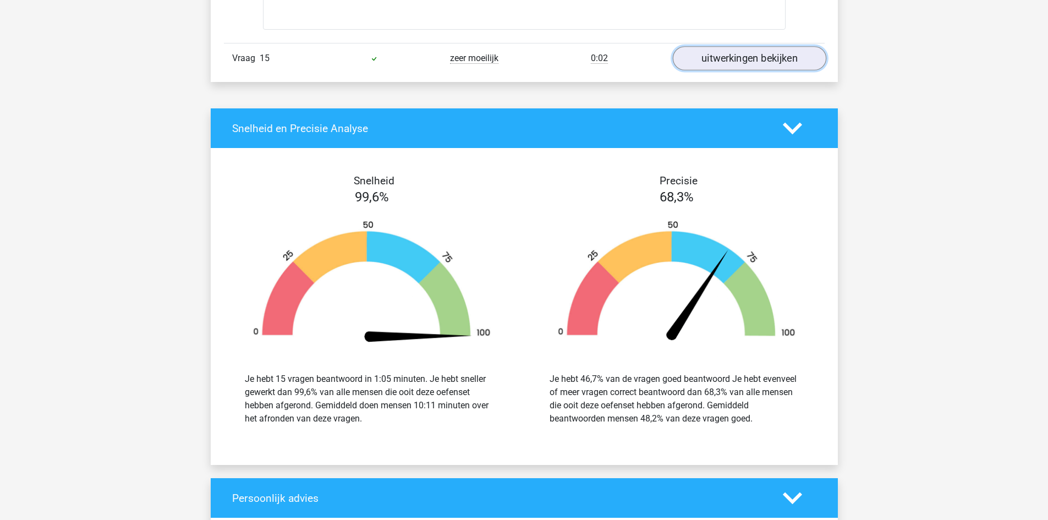
click at [746, 56] on link "uitwerkingen bekijken" at bounding box center [748, 58] width 153 height 24
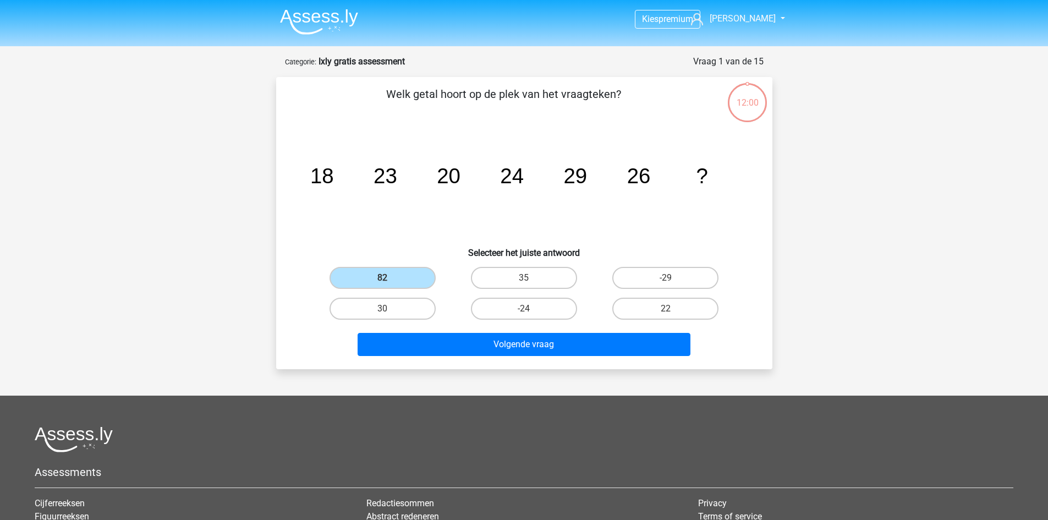
scroll to position [55, 0]
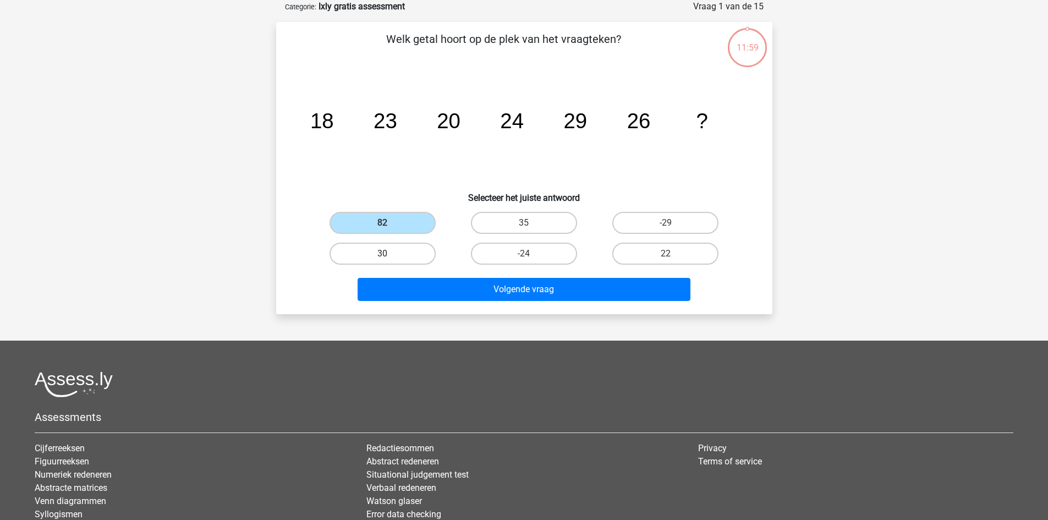
click at [404, 252] on label "30" at bounding box center [382, 254] width 106 height 22
click at [389, 254] on input "30" at bounding box center [385, 257] width 7 height 7
radio input "true"
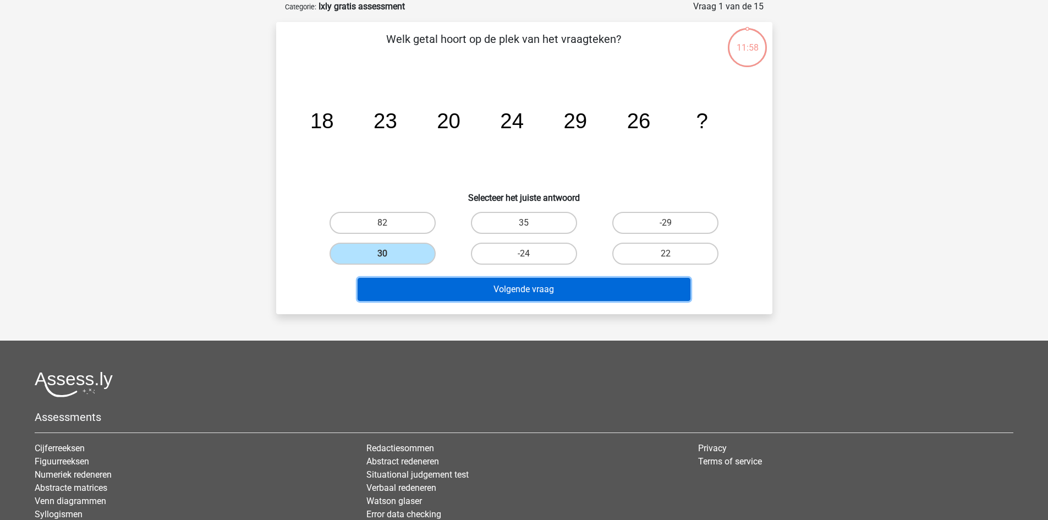
click at [448, 294] on button "Volgende vraag" at bounding box center [523, 289] width 333 height 23
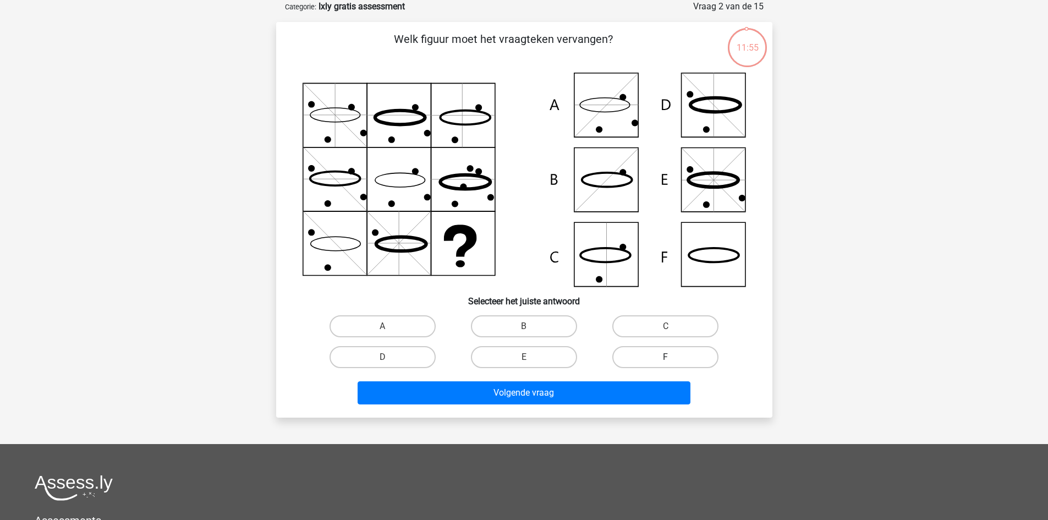
click at [665, 349] on label "F" at bounding box center [665, 357] width 106 height 22
click at [665, 357] on input "F" at bounding box center [668, 360] width 7 height 7
radio input "true"
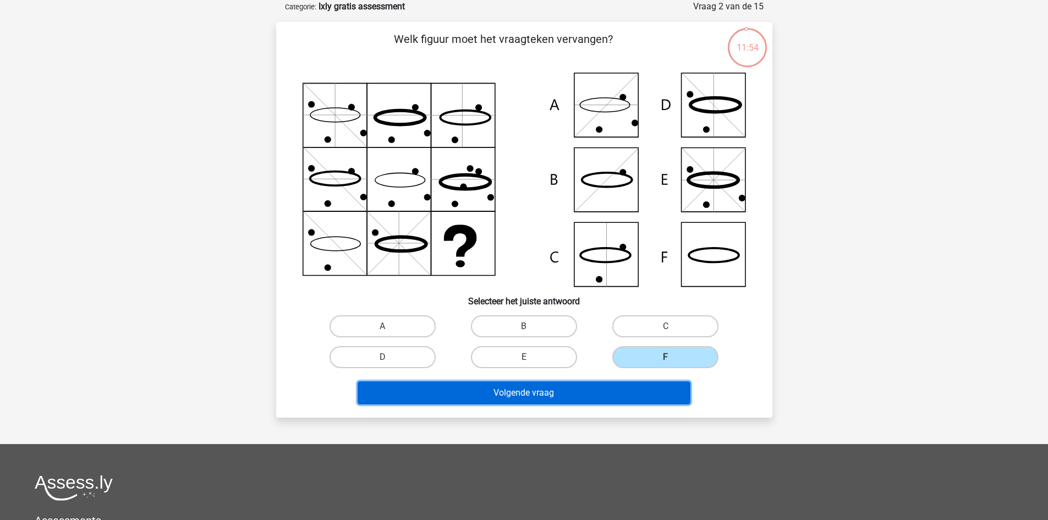
click at [647, 382] on button "Volgende vraag" at bounding box center [523, 392] width 333 height 23
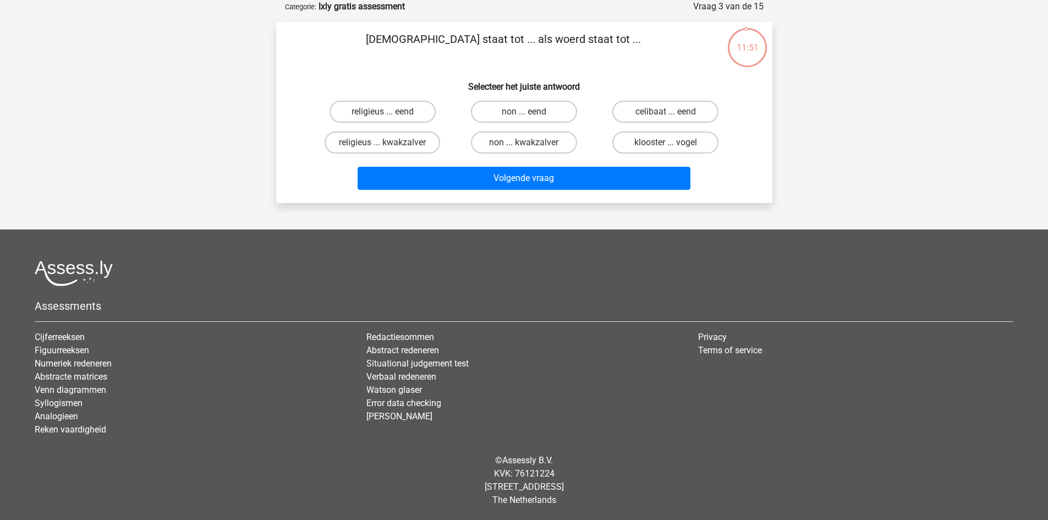
click at [527, 113] on input "non ... eend" at bounding box center [527, 115] width 7 height 7
radio input "true"
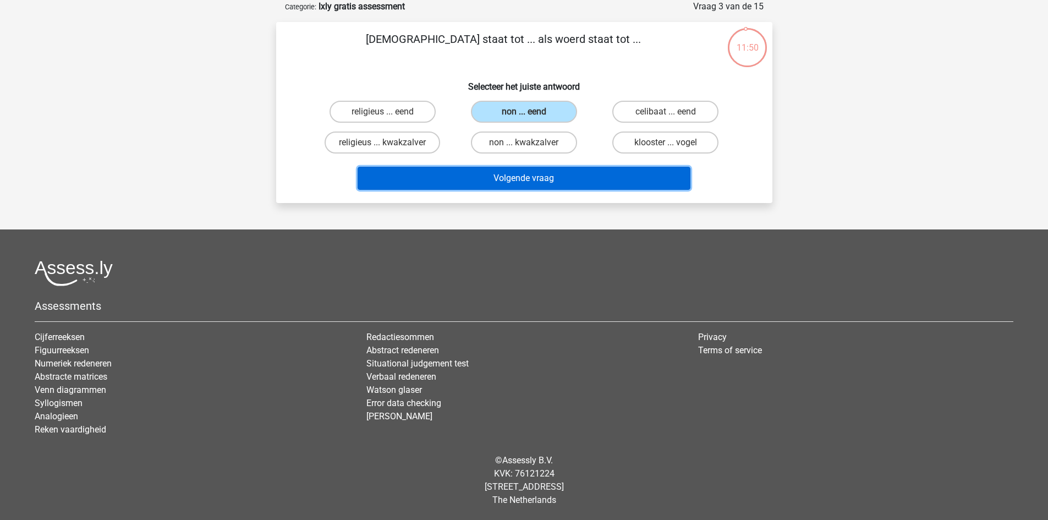
click at [521, 177] on button "Volgende vraag" at bounding box center [523, 178] width 333 height 23
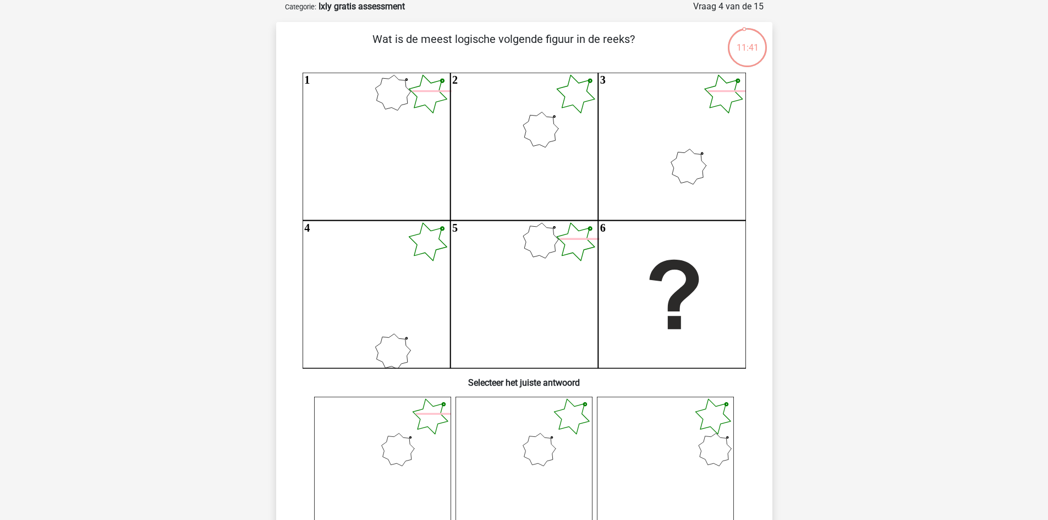
click at [521, 177] on icon "1 2 3 4 5 6" at bounding box center [523, 220] width 443 height 295
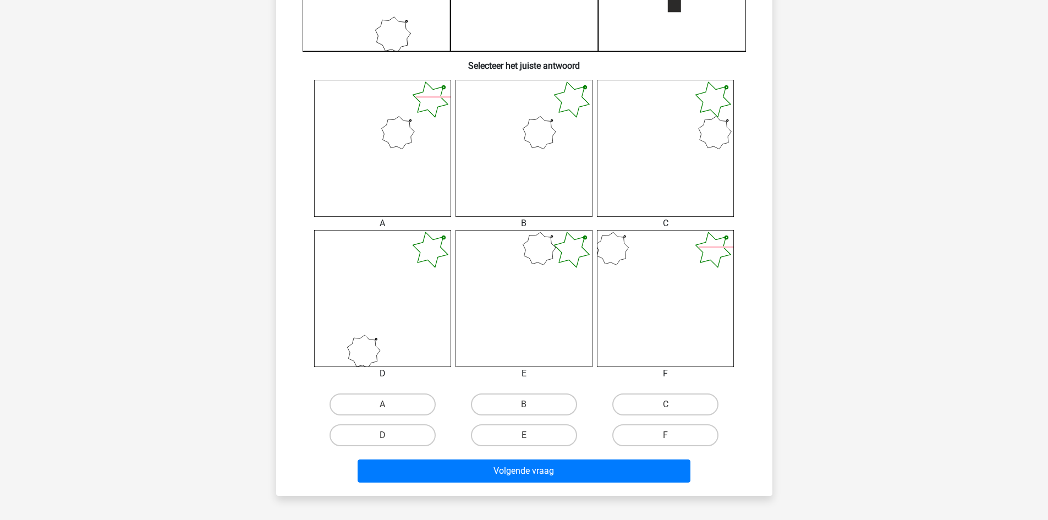
scroll to position [413, 0]
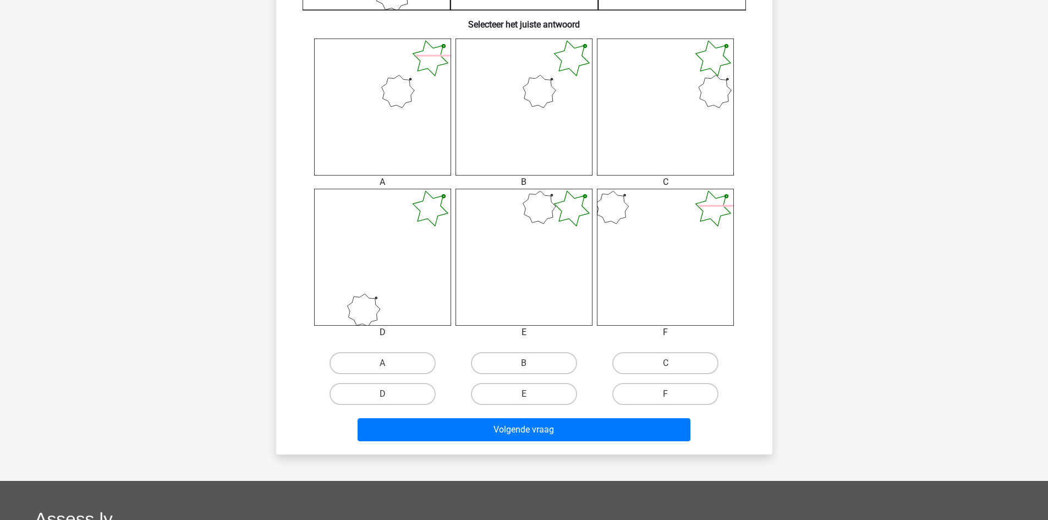
click at [526, 370] on input "B" at bounding box center [527, 366] width 7 height 7
radio input "true"
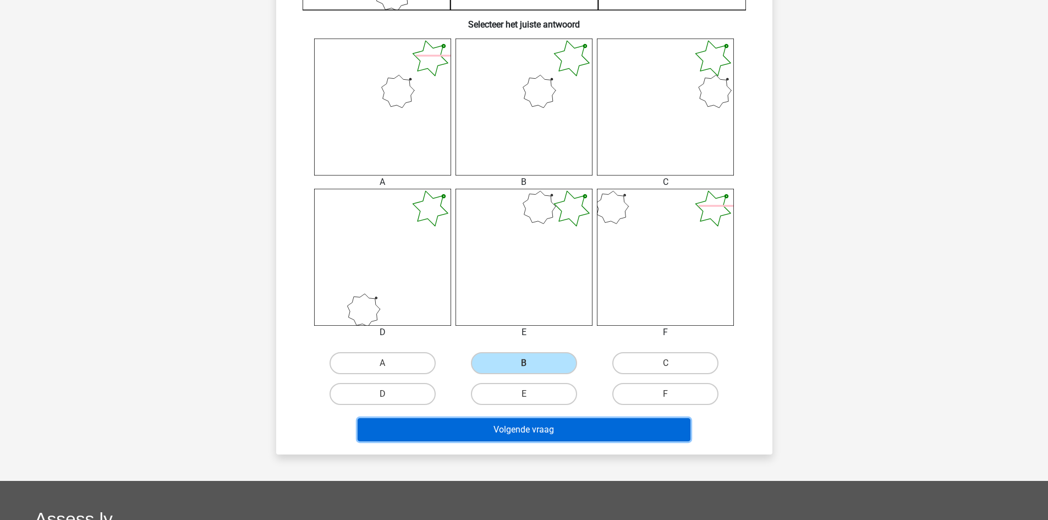
click at [526, 432] on button "Volgende vraag" at bounding box center [523, 429] width 333 height 23
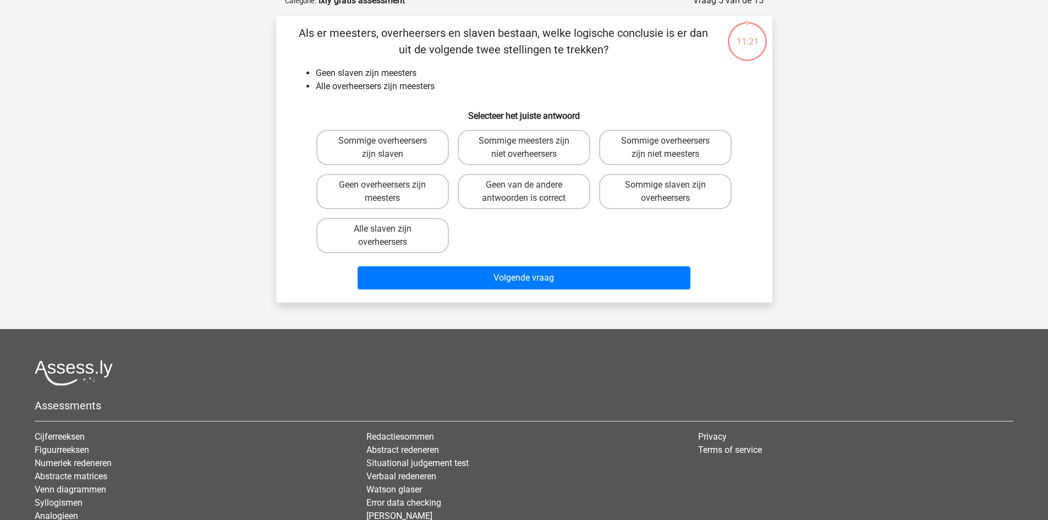
scroll to position [55, 0]
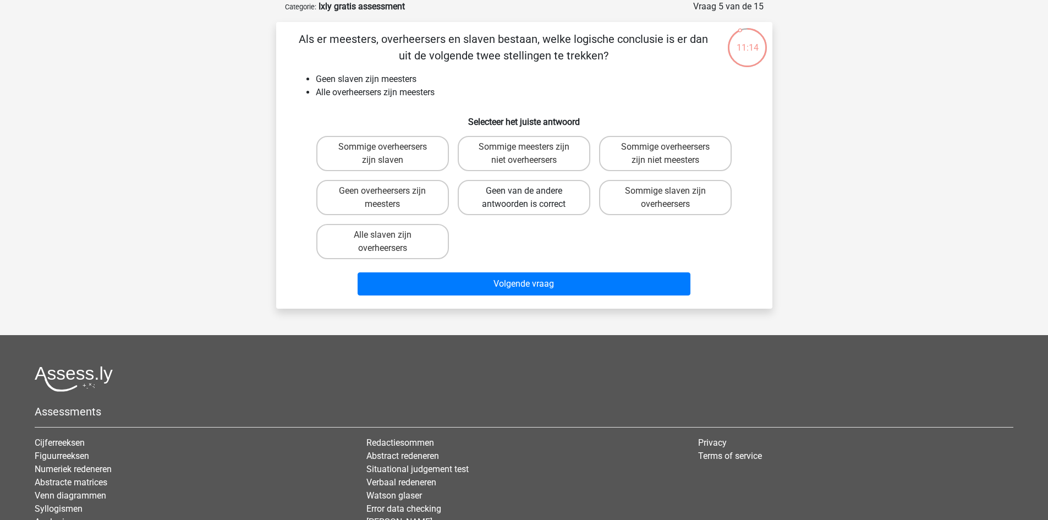
click at [523, 210] on label "Geen van de andere antwoorden is correct" at bounding box center [524, 197] width 133 height 35
click at [524, 198] on input "Geen van de andere antwoorden is correct" at bounding box center [527, 194] width 7 height 7
radio input "true"
click at [525, 299] on div "Volgende vraag" at bounding box center [524, 285] width 425 height 27
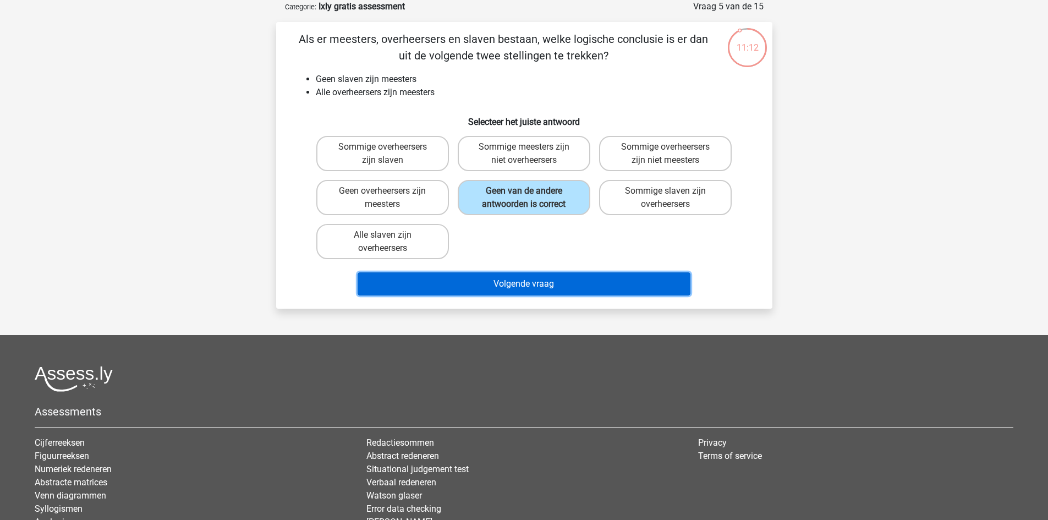
click at [520, 285] on button "Volgende vraag" at bounding box center [523, 283] width 333 height 23
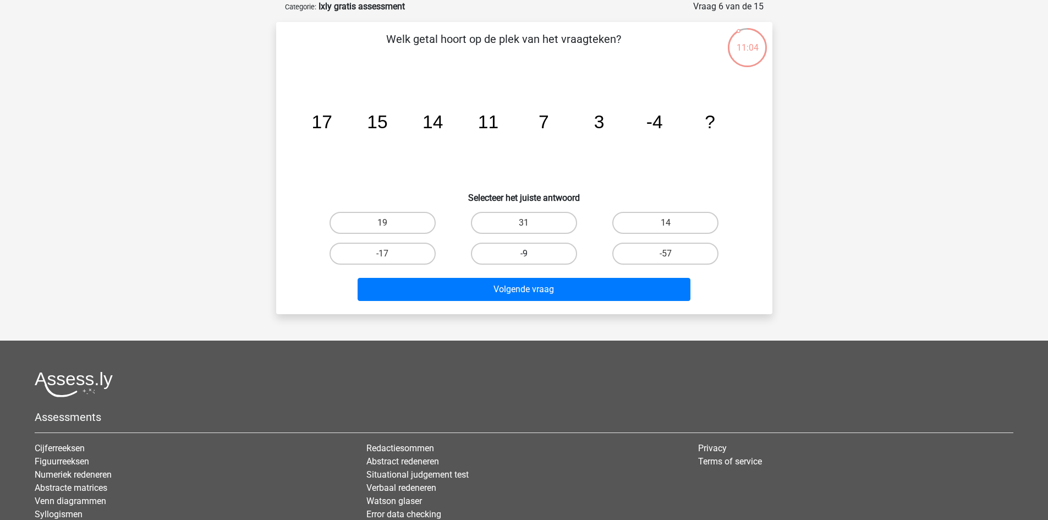
click at [512, 263] on label "-9" at bounding box center [524, 254] width 106 height 22
click at [524, 261] on input "-9" at bounding box center [527, 257] width 7 height 7
radio input "true"
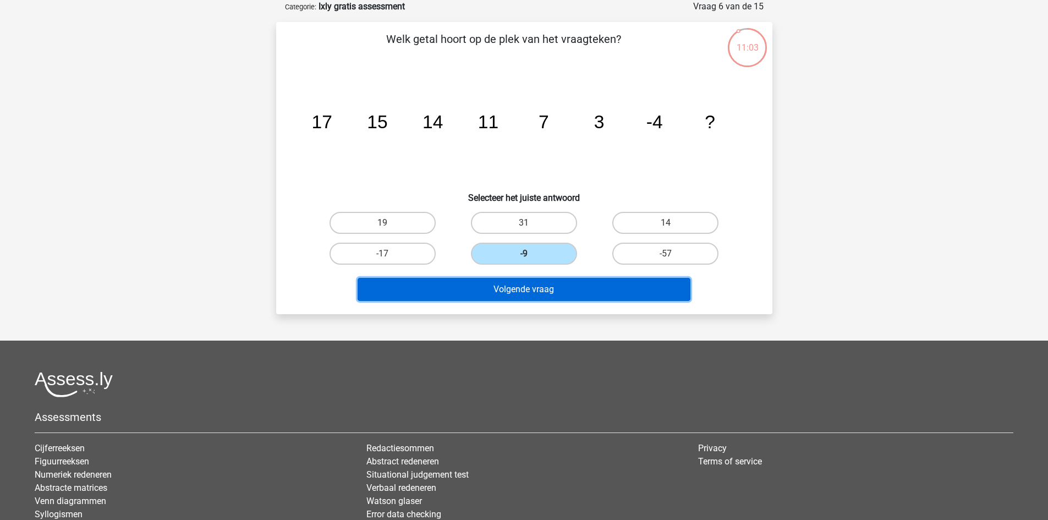
click at [525, 296] on button "Volgende vraag" at bounding box center [523, 289] width 333 height 23
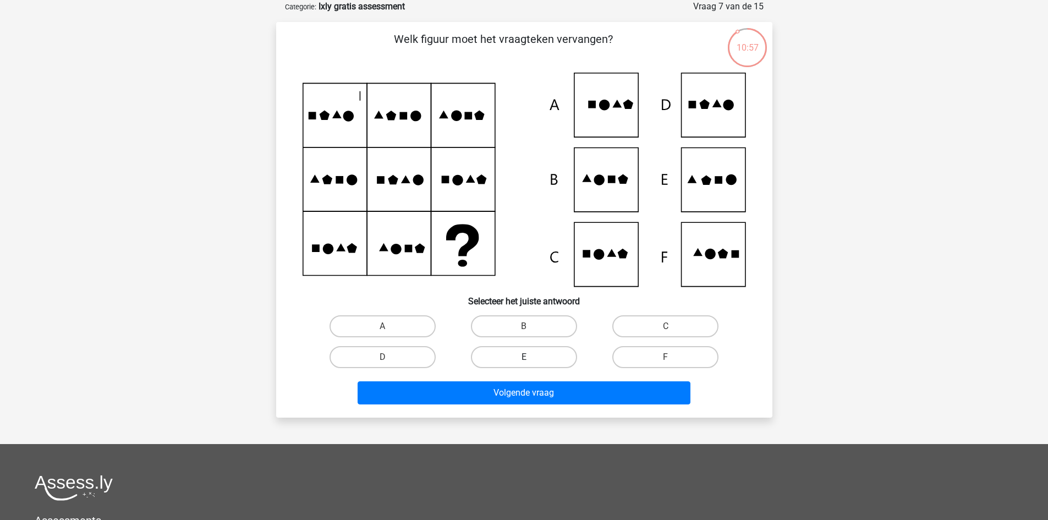
click at [522, 361] on label "E" at bounding box center [524, 357] width 106 height 22
click at [524, 361] on input "E" at bounding box center [527, 360] width 7 height 7
radio input "true"
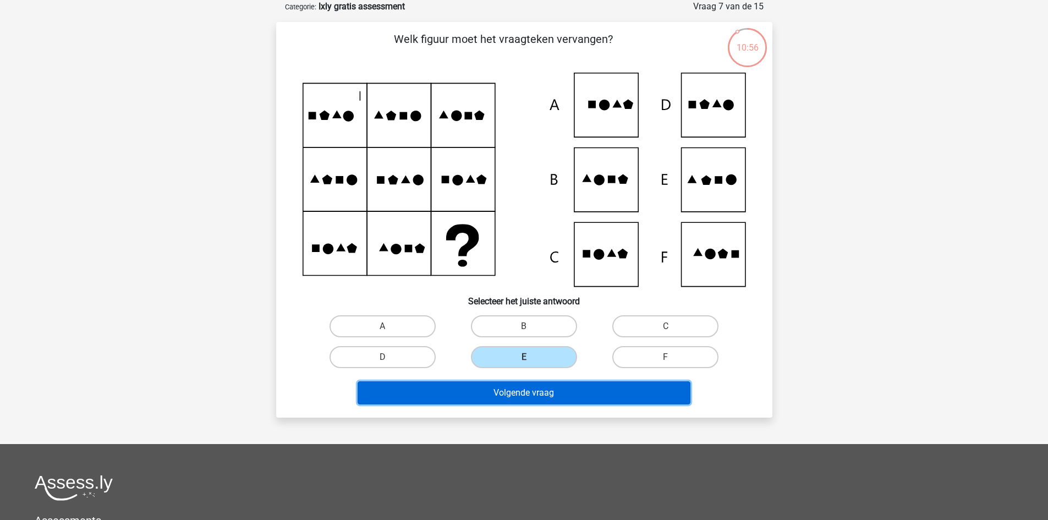
click at [525, 395] on button "Volgende vraag" at bounding box center [523, 392] width 333 height 23
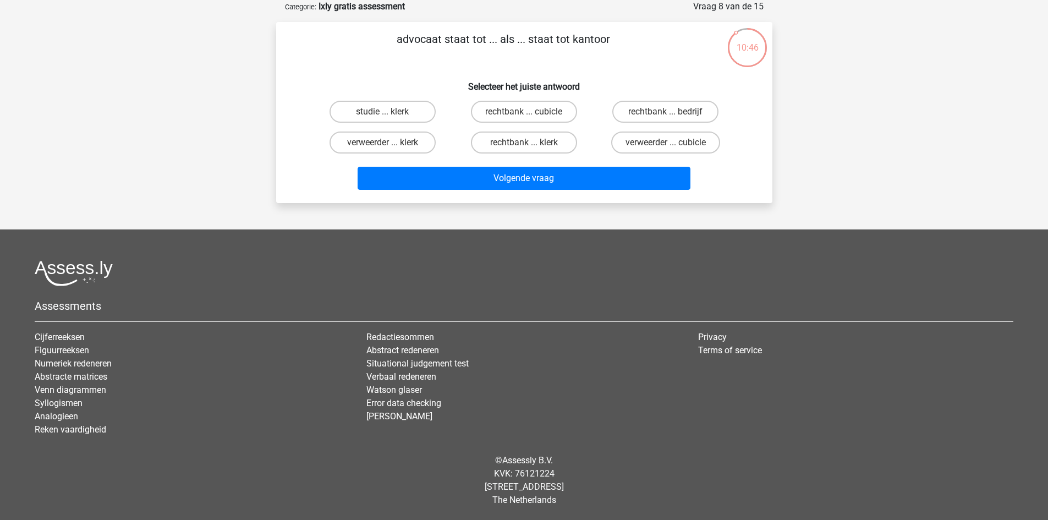
click at [528, 148] on input "rechtbank ... klerk" at bounding box center [527, 145] width 7 height 7
radio input "true"
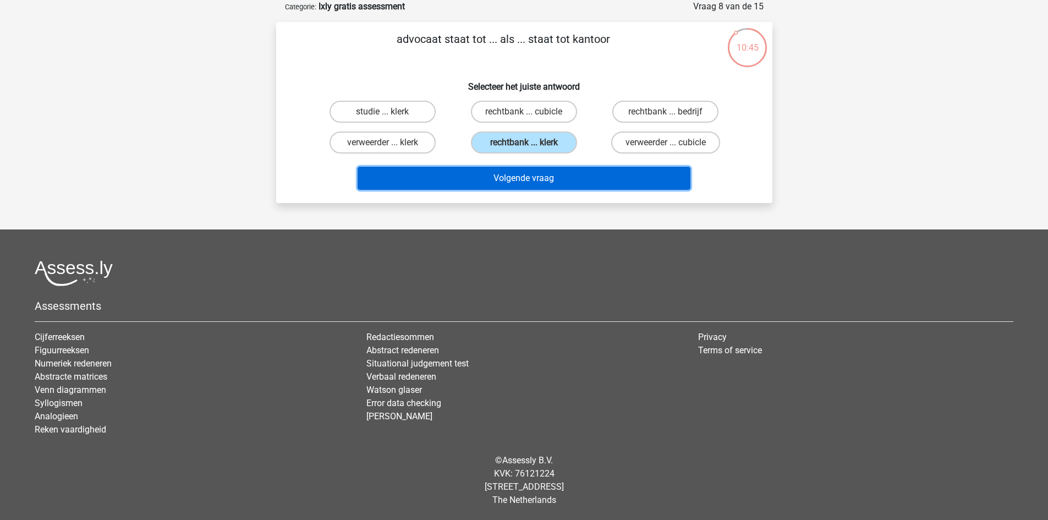
click at [573, 184] on button "Volgende vraag" at bounding box center [523, 178] width 333 height 23
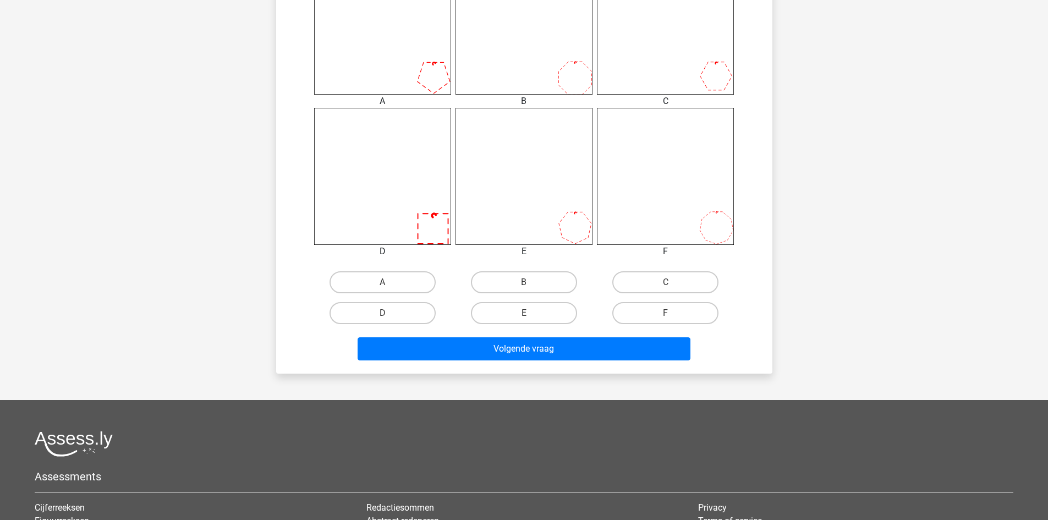
scroll to position [512, 0]
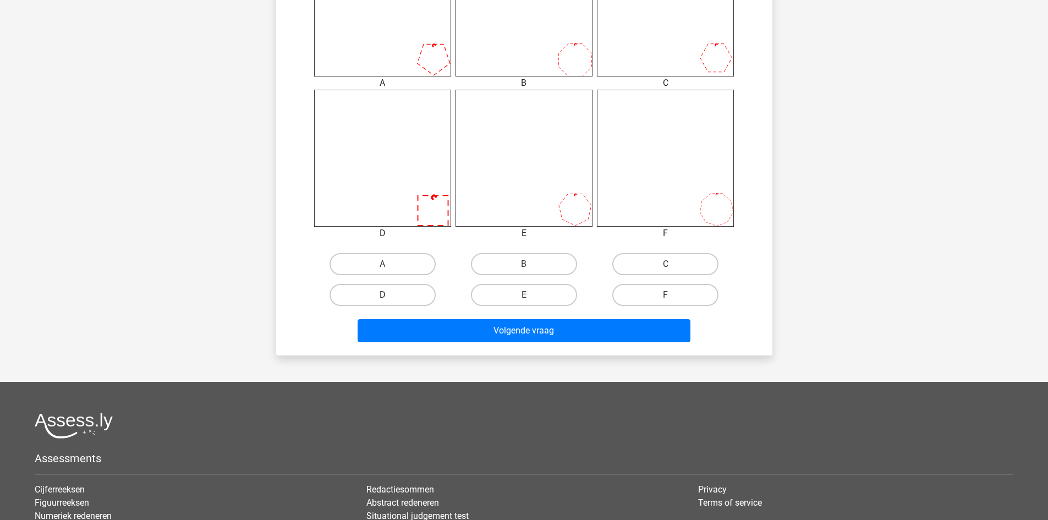
click at [410, 300] on label "D" at bounding box center [382, 295] width 106 height 22
click at [389, 300] on input "D" at bounding box center [385, 298] width 7 height 7
radio input "true"
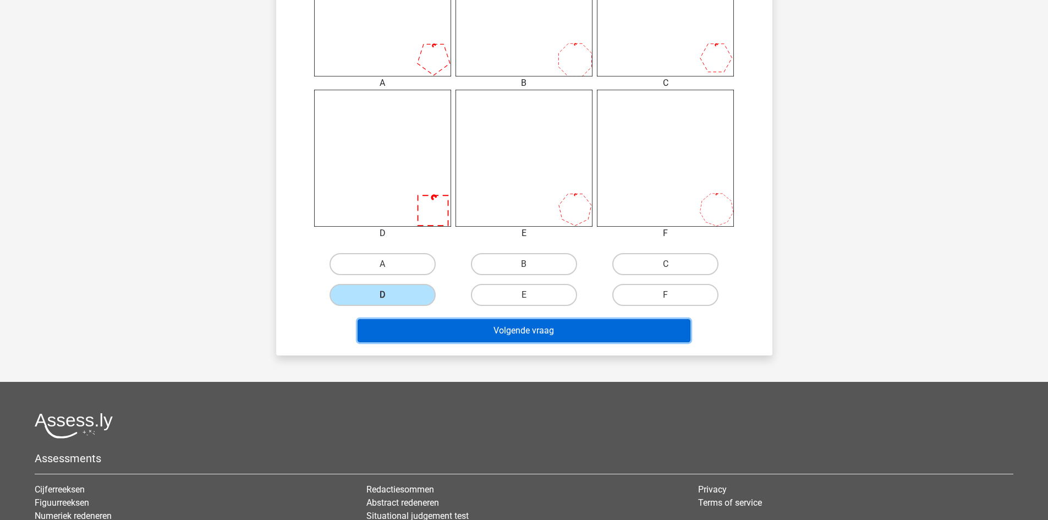
click at [479, 328] on button "Volgende vraag" at bounding box center [523, 330] width 333 height 23
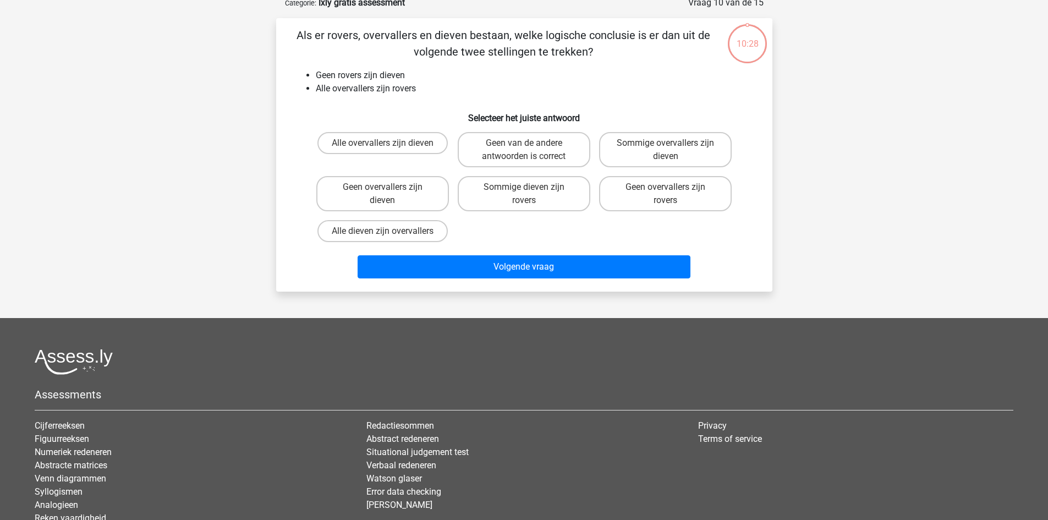
scroll to position [55, 0]
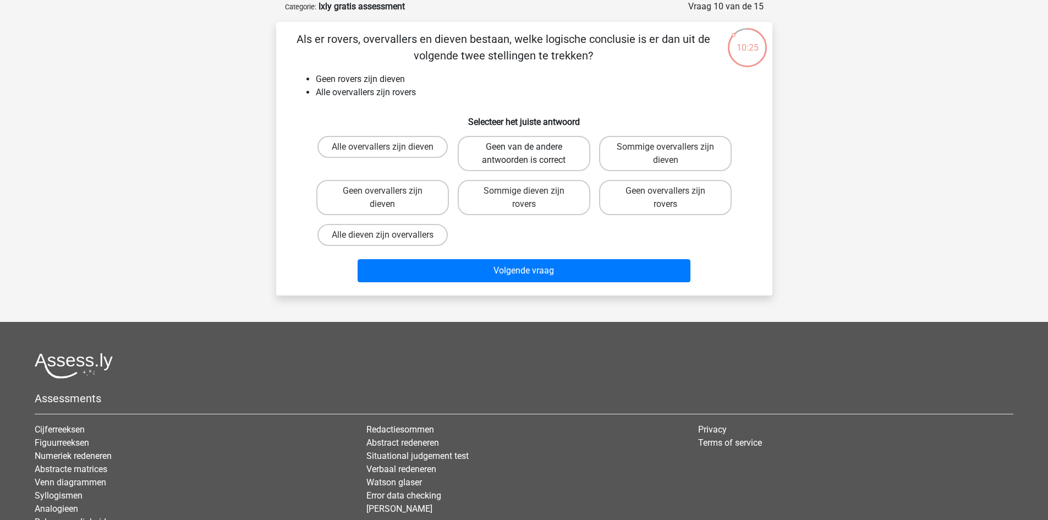
click at [515, 160] on label "Geen van de andere antwoorden is correct" at bounding box center [524, 153] width 133 height 35
click at [524, 154] on input "Geen van de andere antwoorden is correct" at bounding box center [527, 150] width 7 height 7
radio input "true"
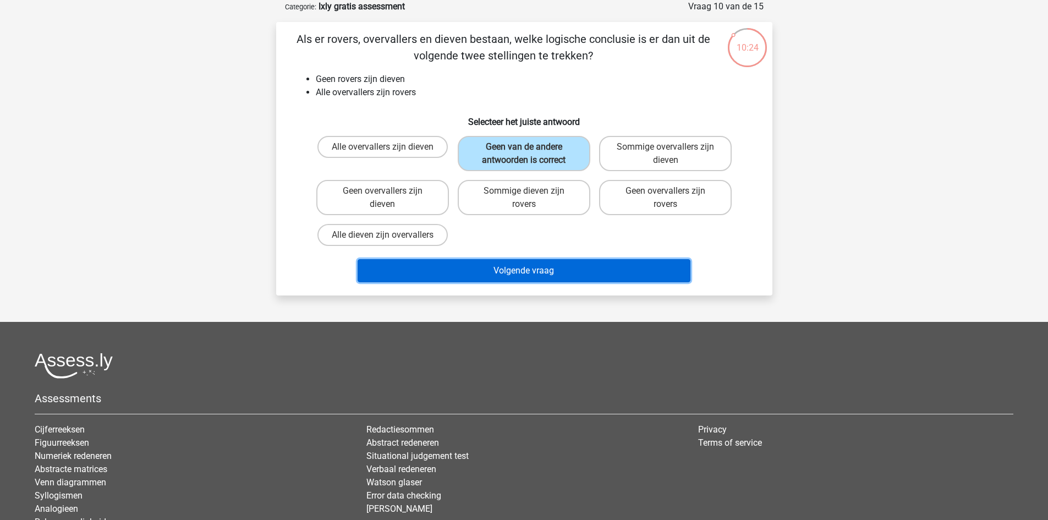
click at [527, 270] on button "Volgende vraag" at bounding box center [523, 270] width 333 height 23
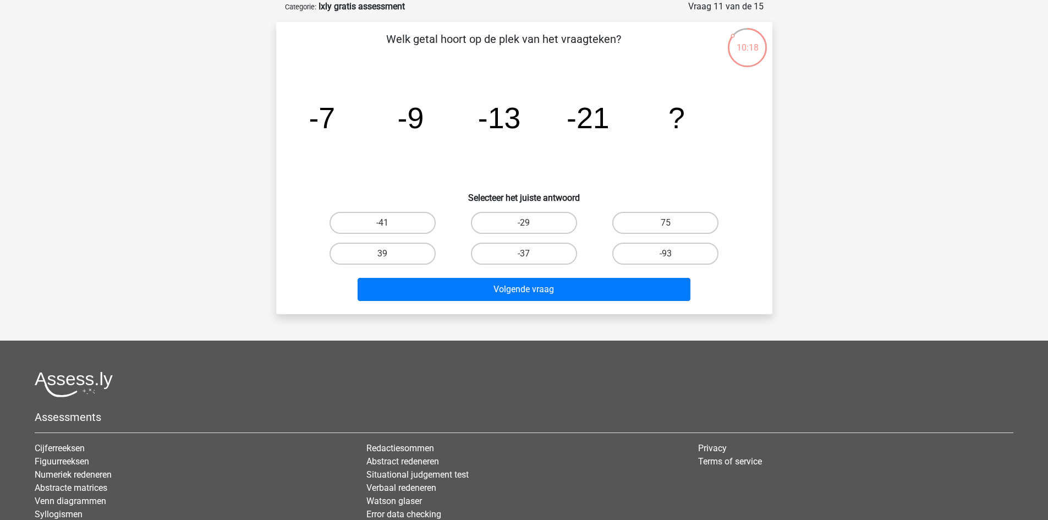
click at [525, 258] on input "-37" at bounding box center [527, 257] width 7 height 7
radio input "true"
click at [529, 305] on div "Welk getal hoort op de plek van het vraagteken? image/svg+xml -7 -9 -13 -21 ? S…" at bounding box center [524, 168] width 496 height 292
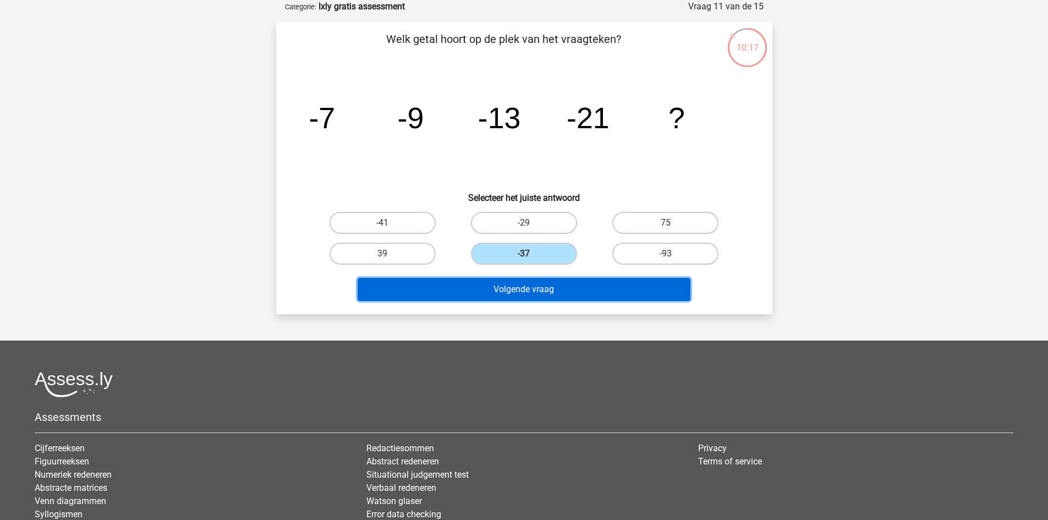
click at [529, 297] on button "Volgende vraag" at bounding box center [523, 289] width 333 height 23
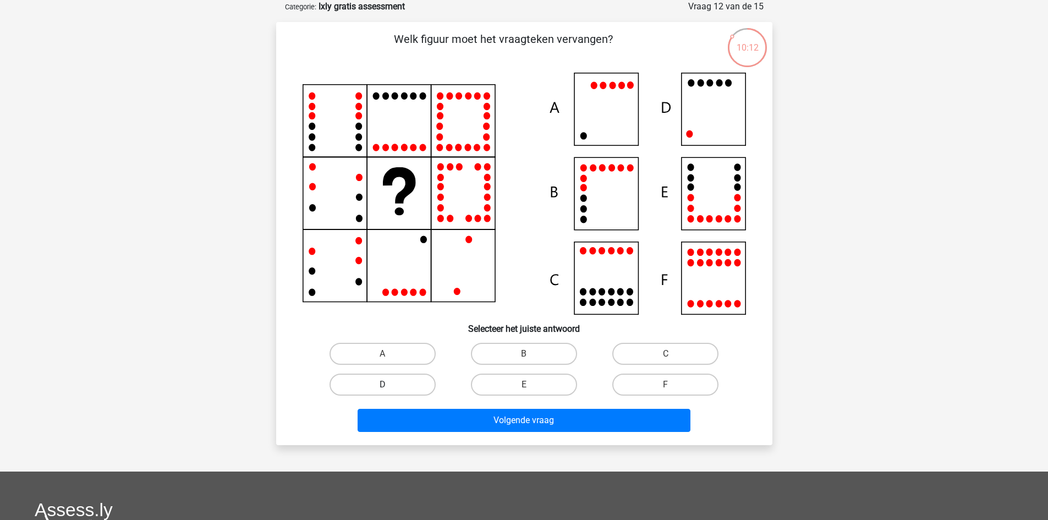
click at [417, 382] on label "D" at bounding box center [382, 384] width 106 height 22
click at [389, 384] on input "D" at bounding box center [385, 387] width 7 height 7
radio input "true"
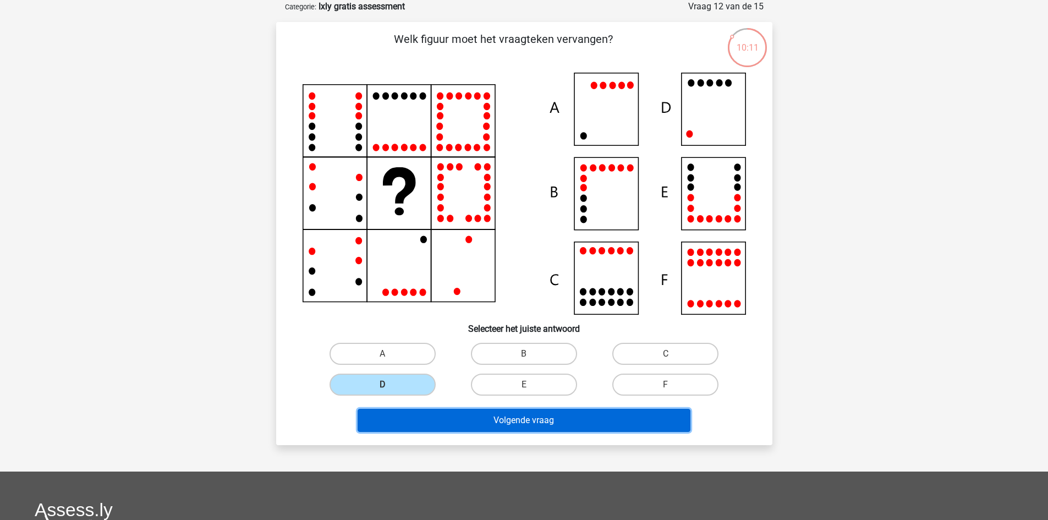
click at [480, 418] on button "Volgende vraag" at bounding box center [523, 420] width 333 height 23
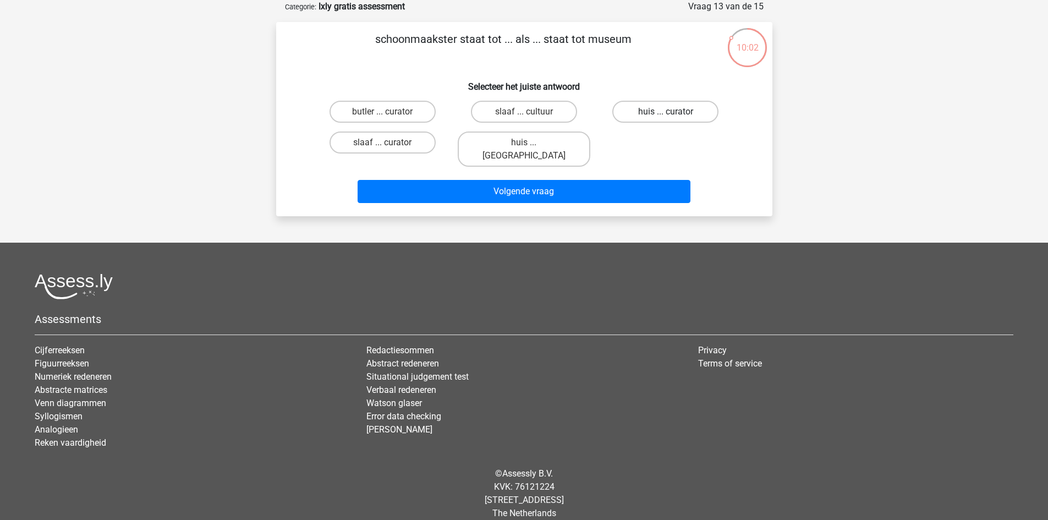
click at [667, 107] on label "huis ... curator" at bounding box center [665, 112] width 106 height 22
click at [667, 112] on input "huis ... curator" at bounding box center [668, 115] width 7 height 7
radio input "true"
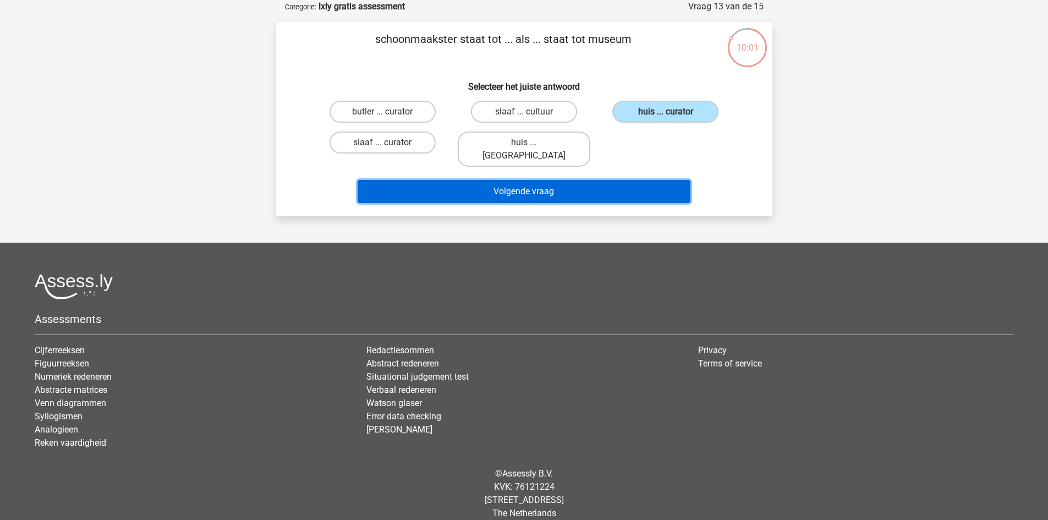
click at [574, 181] on button "Volgende vraag" at bounding box center [523, 191] width 333 height 23
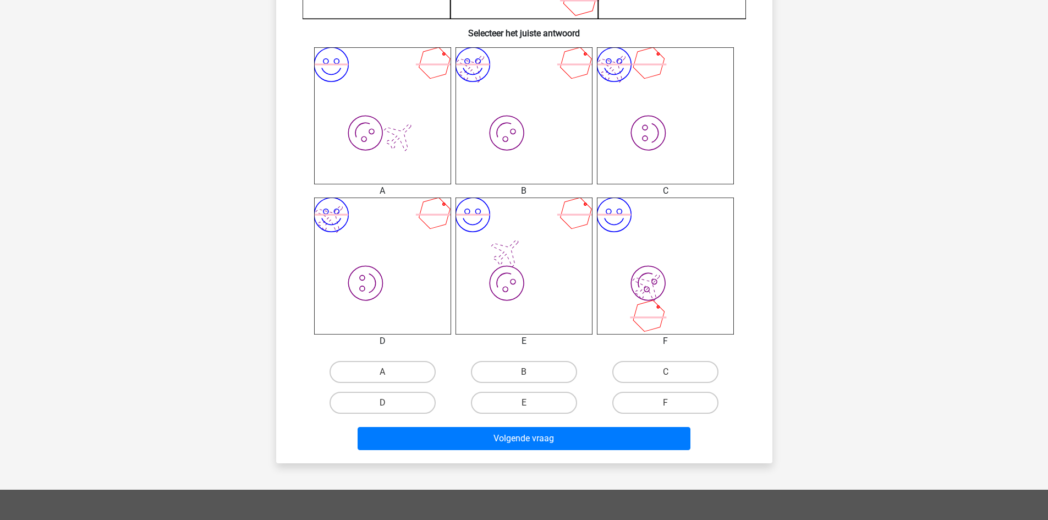
scroll to position [403, 0]
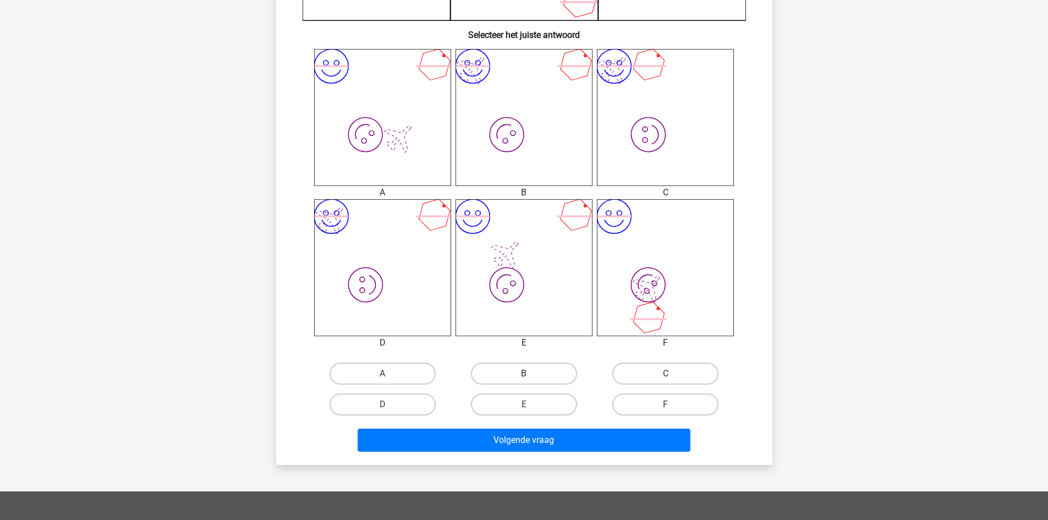
click at [560, 373] on label "B" at bounding box center [524, 373] width 106 height 22
click at [531, 373] on input "B" at bounding box center [527, 376] width 7 height 7
radio input "true"
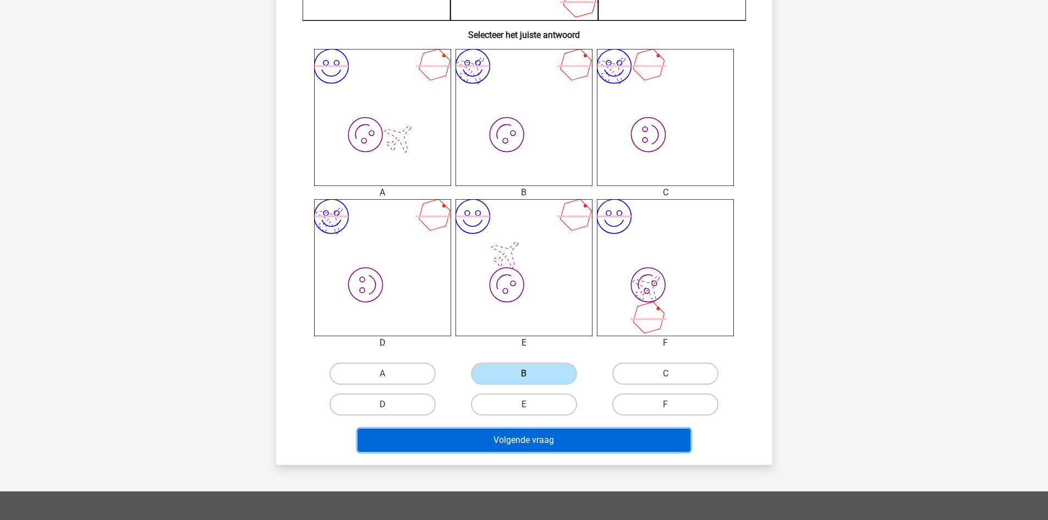
click at [560, 440] on button "Volgende vraag" at bounding box center [523, 439] width 333 height 23
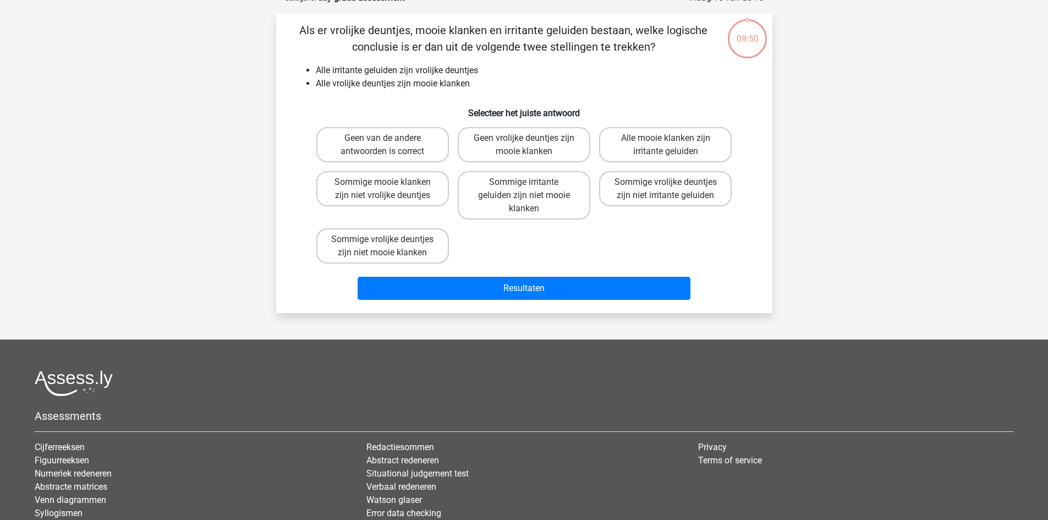
scroll to position [55, 0]
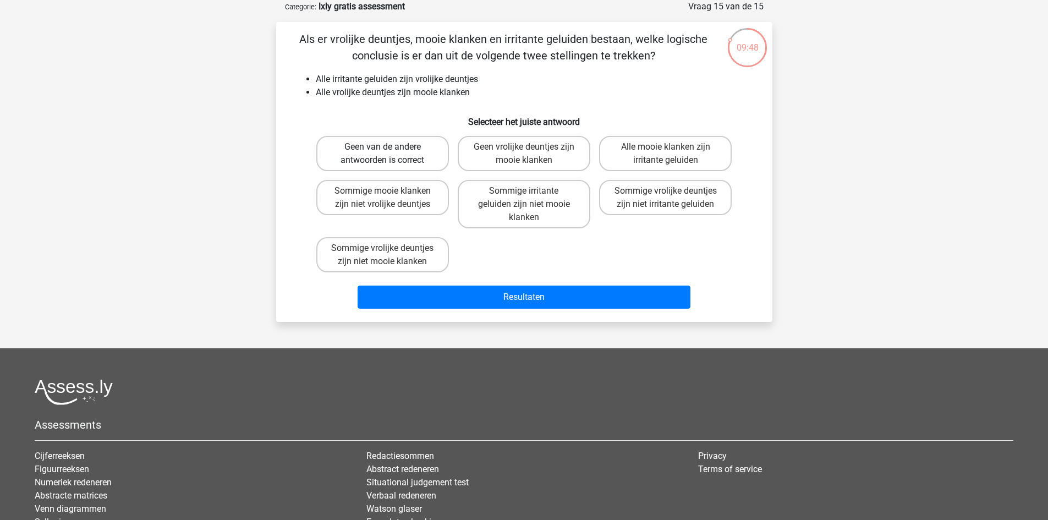
click at [404, 138] on label "Geen van de andere antwoorden is correct" at bounding box center [382, 153] width 133 height 35
click at [389, 147] on input "Geen van de andere antwoorden is correct" at bounding box center [385, 150] width 7 height 7
radio input "true"
click at [480, 316] on div "Als er vrolijke deuntjes, mooie klanken en irritante geluiden bestaan, welke lo…" at bounding box center [524, 172] width 496 height 300
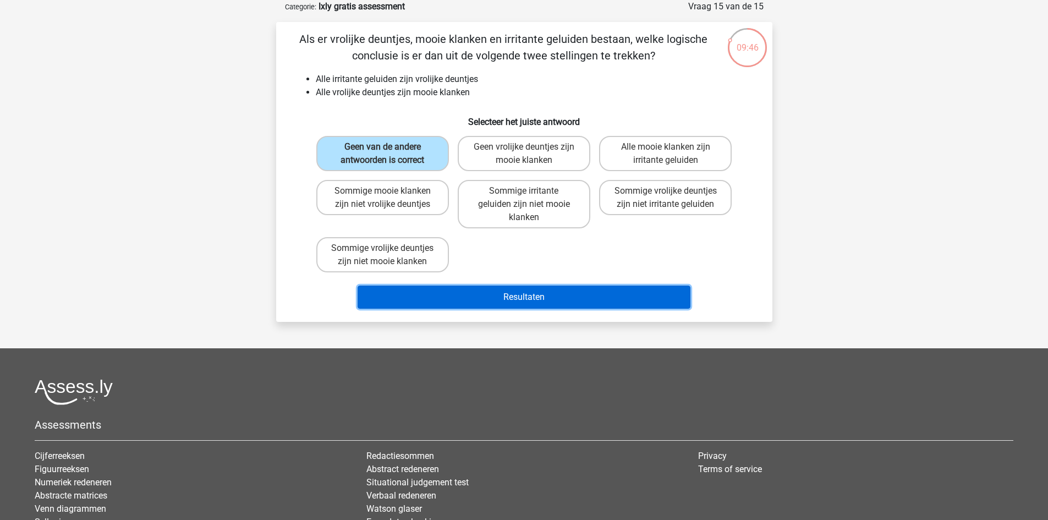
click at [480, 306] on button "Resultaten" at bounding box center [523, 296] width 333 height 23
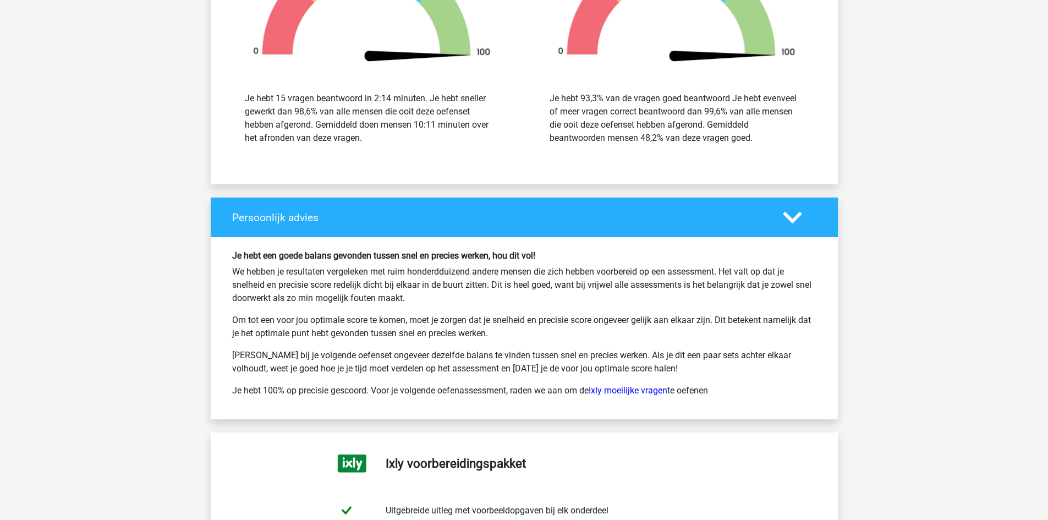
scroll to position [1974, 0]
